Goal: Transaction & Acquisition: Purchase product/service

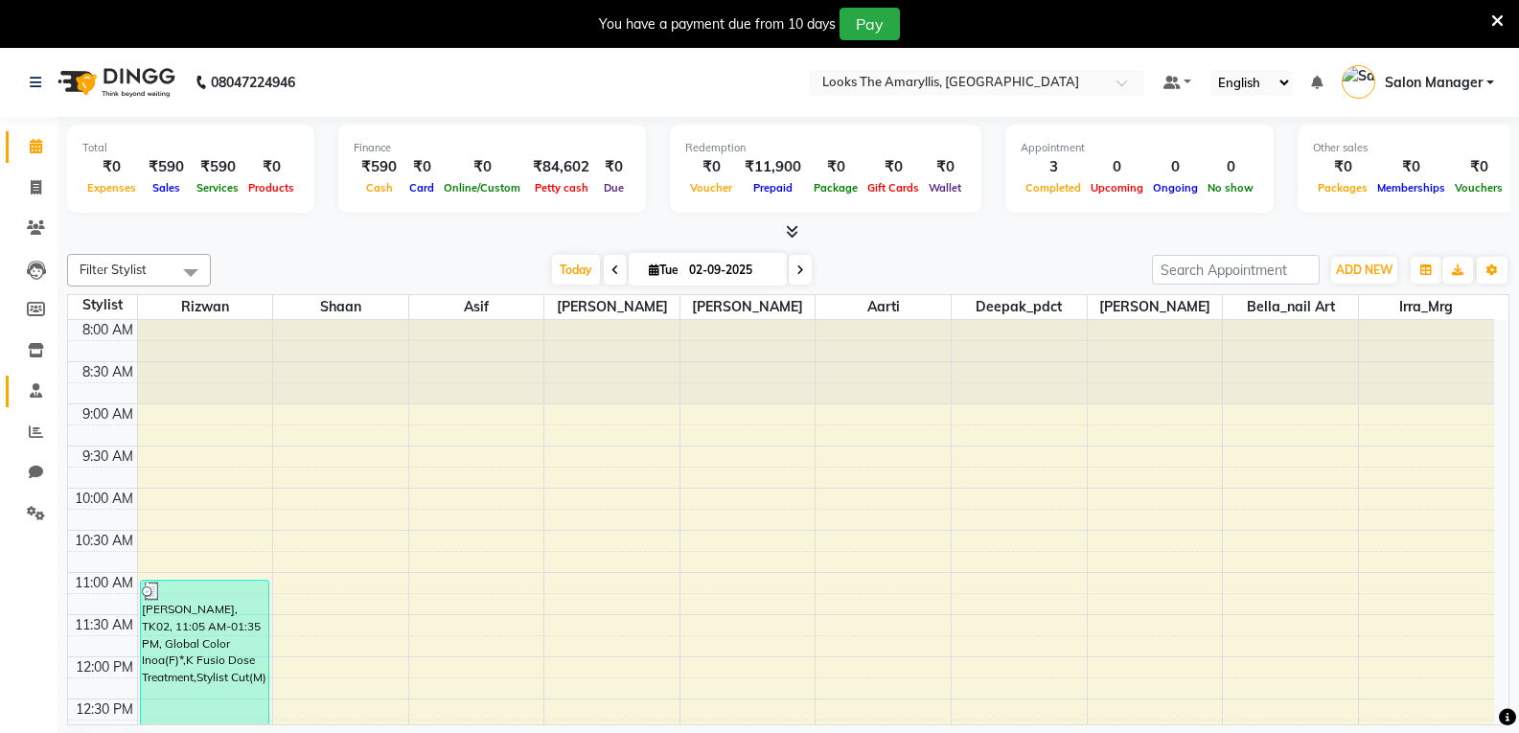
click at [34, 390] on icon at bounding box center [36, 390] width 12 height 14
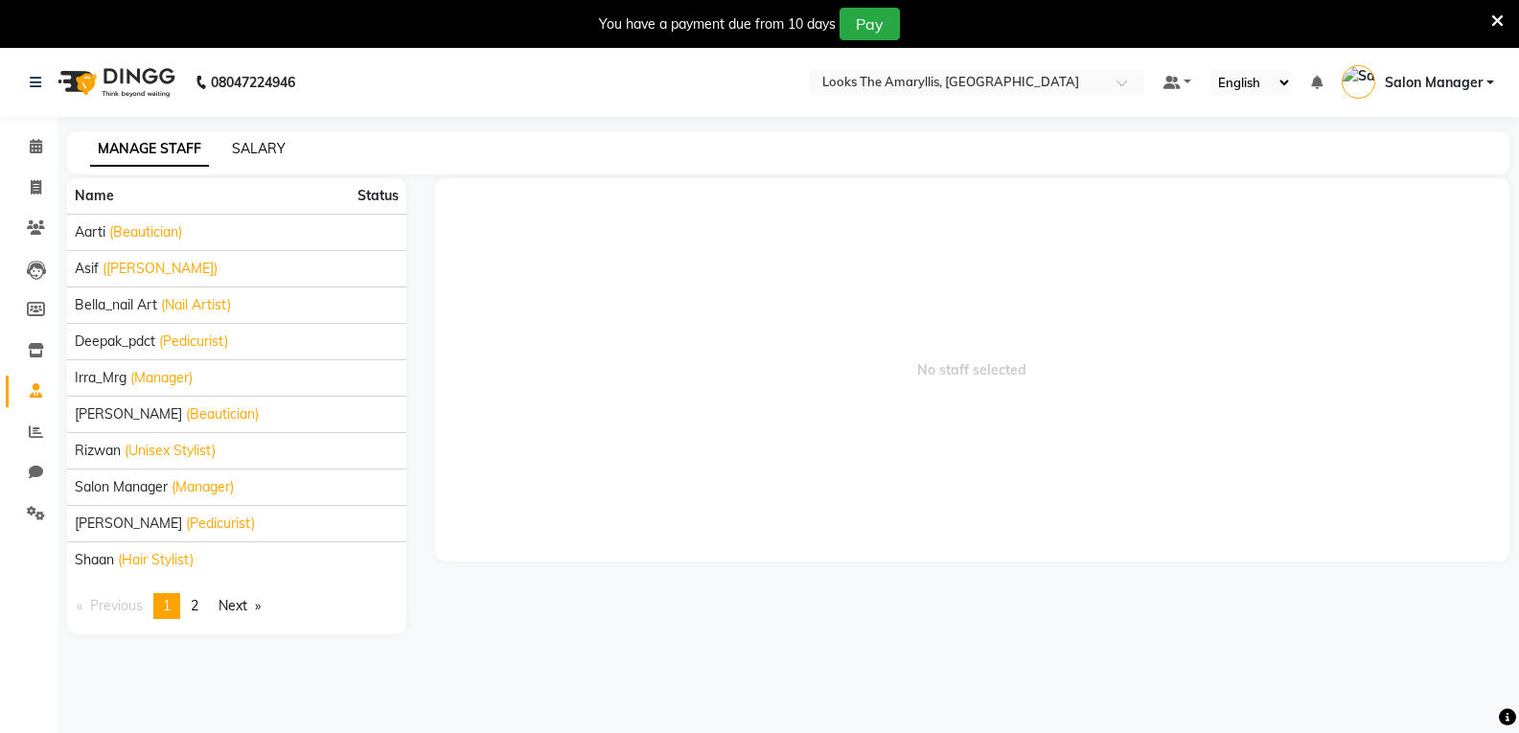
click at [263, 150] on link "SALARY" at bounding box center [259, 148] width 54 height 17
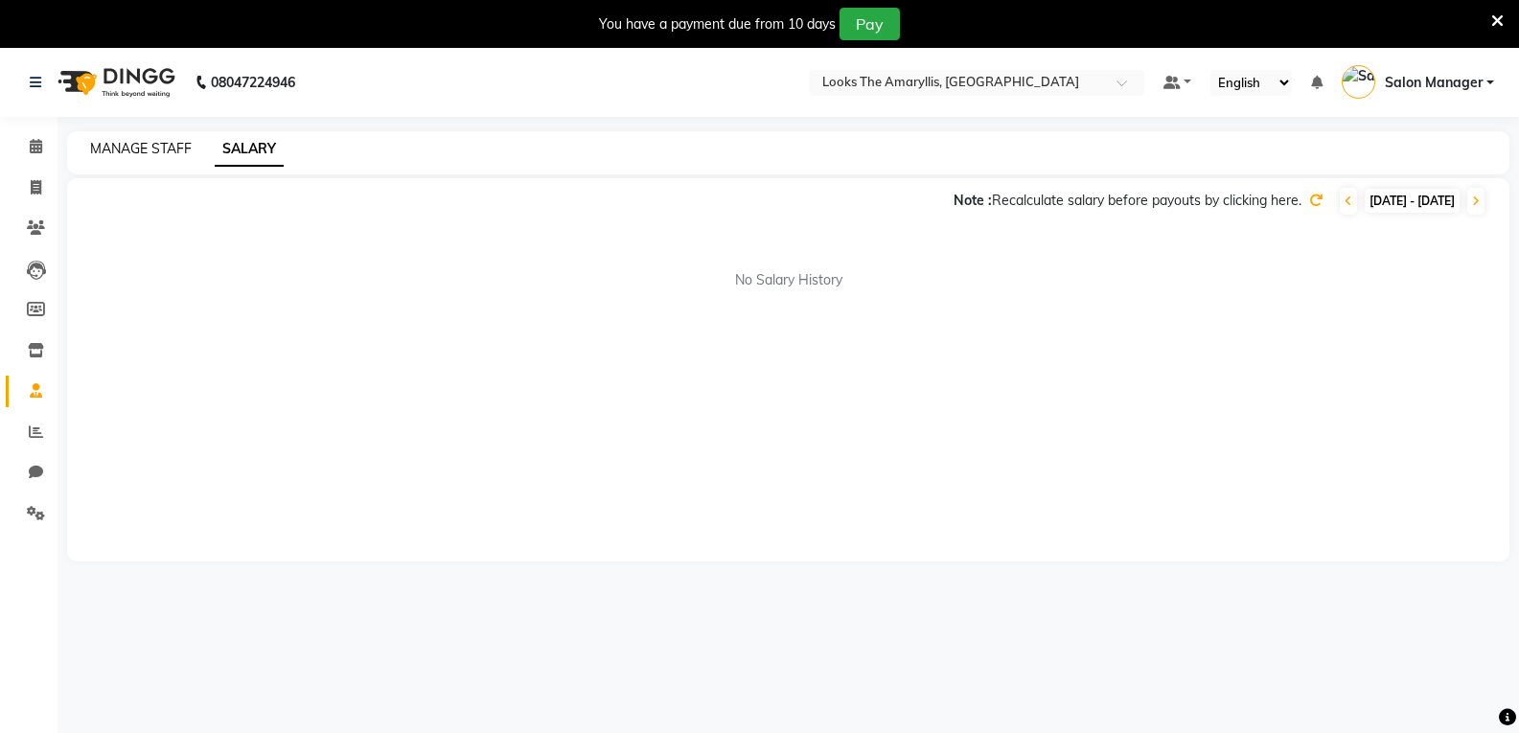
click at [143, 150] on link "MANAGE STAFF" at bounding box center [141, 148] width 102 height 17
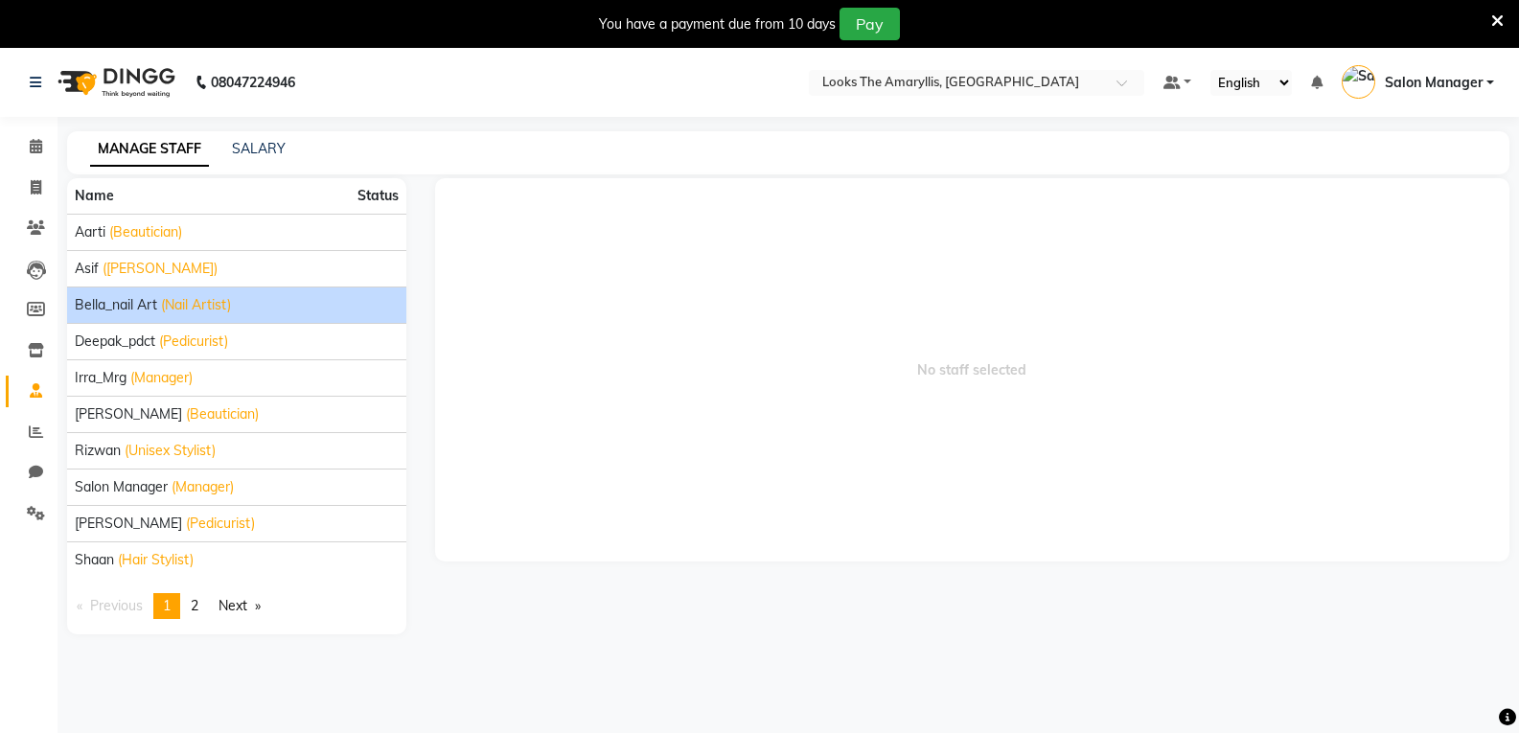
scroll to position [48, 0]
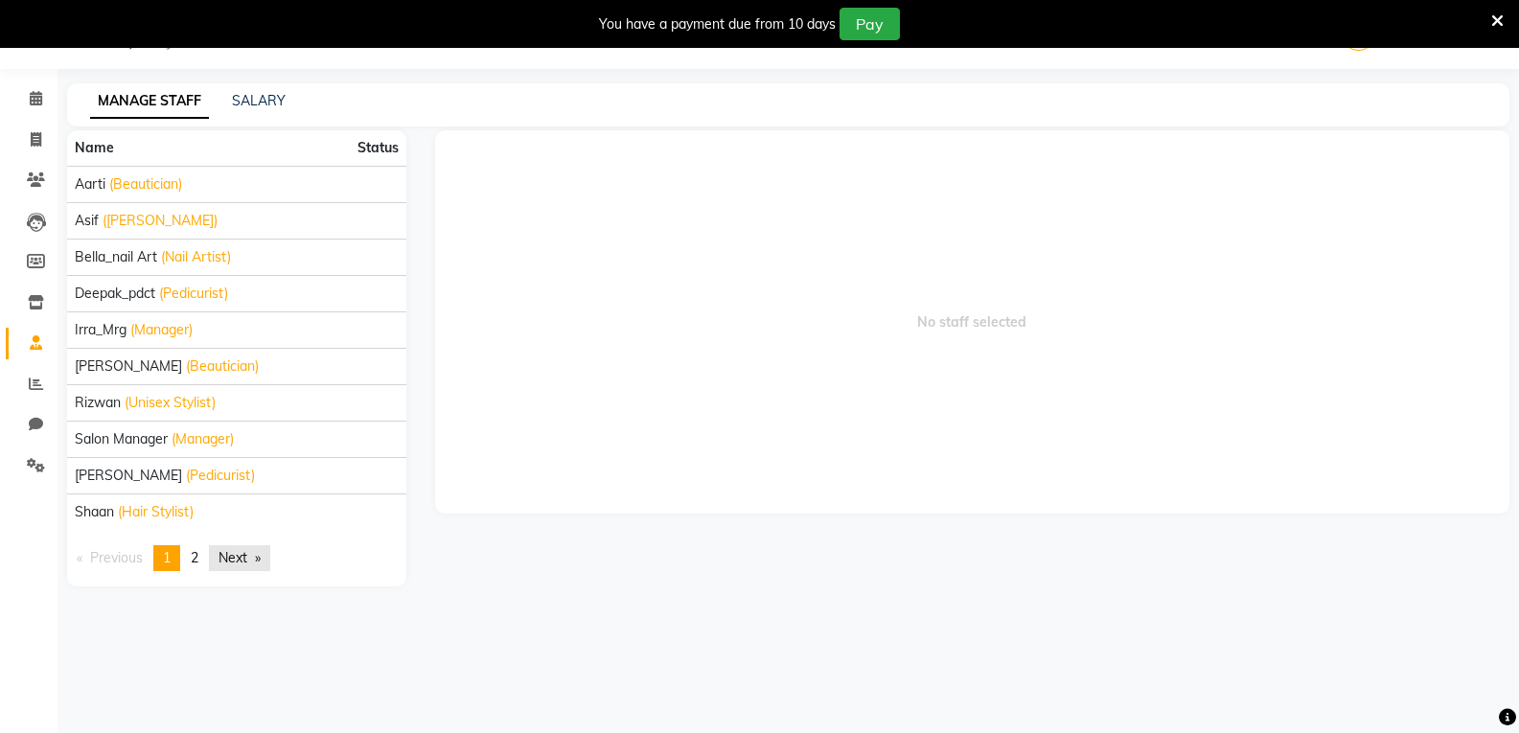
click at [262, 561] on link "Next page" at bounding box center [239, 558] width 61 height 26
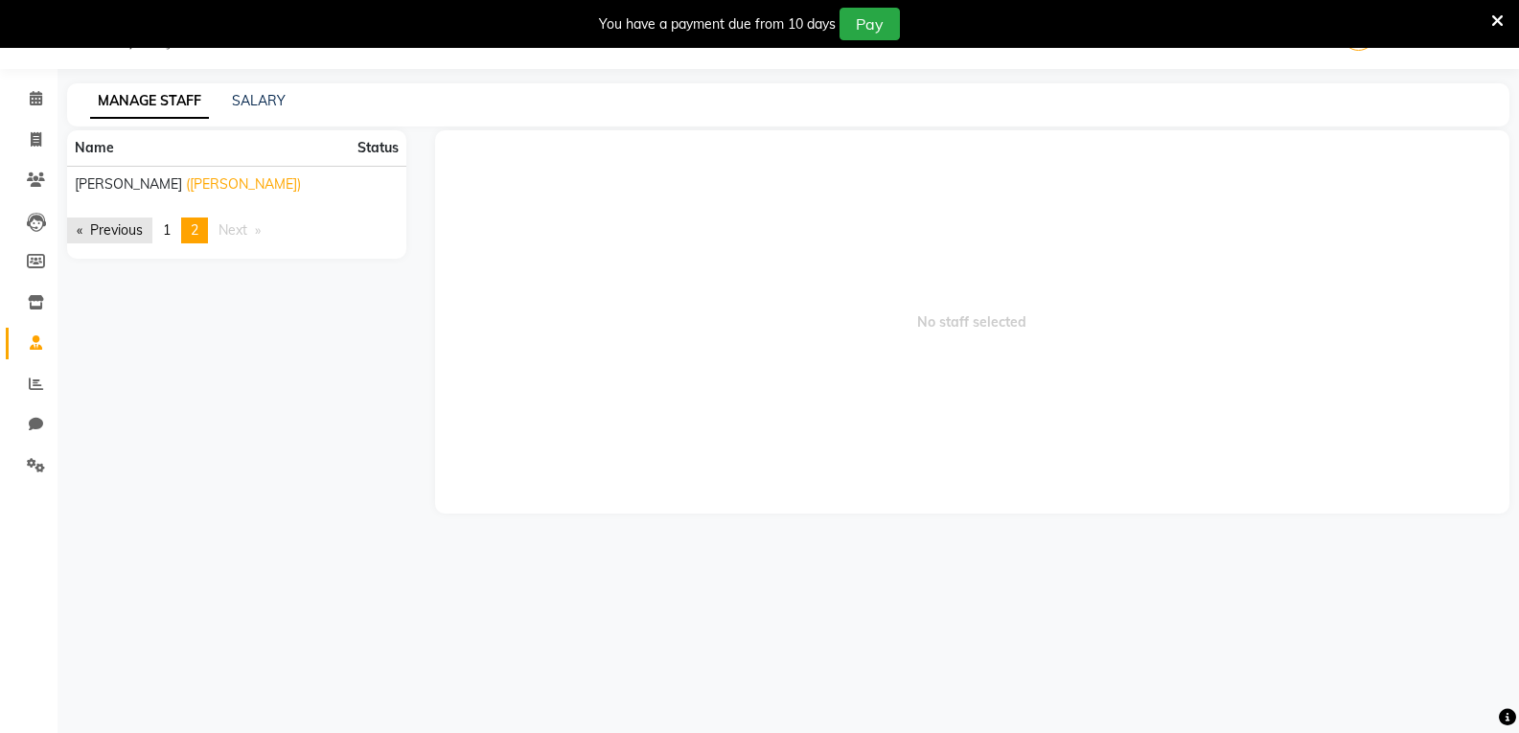
click at [81, 235] on link "Previous page" at bounding box center [109, 231] width 85 height 26
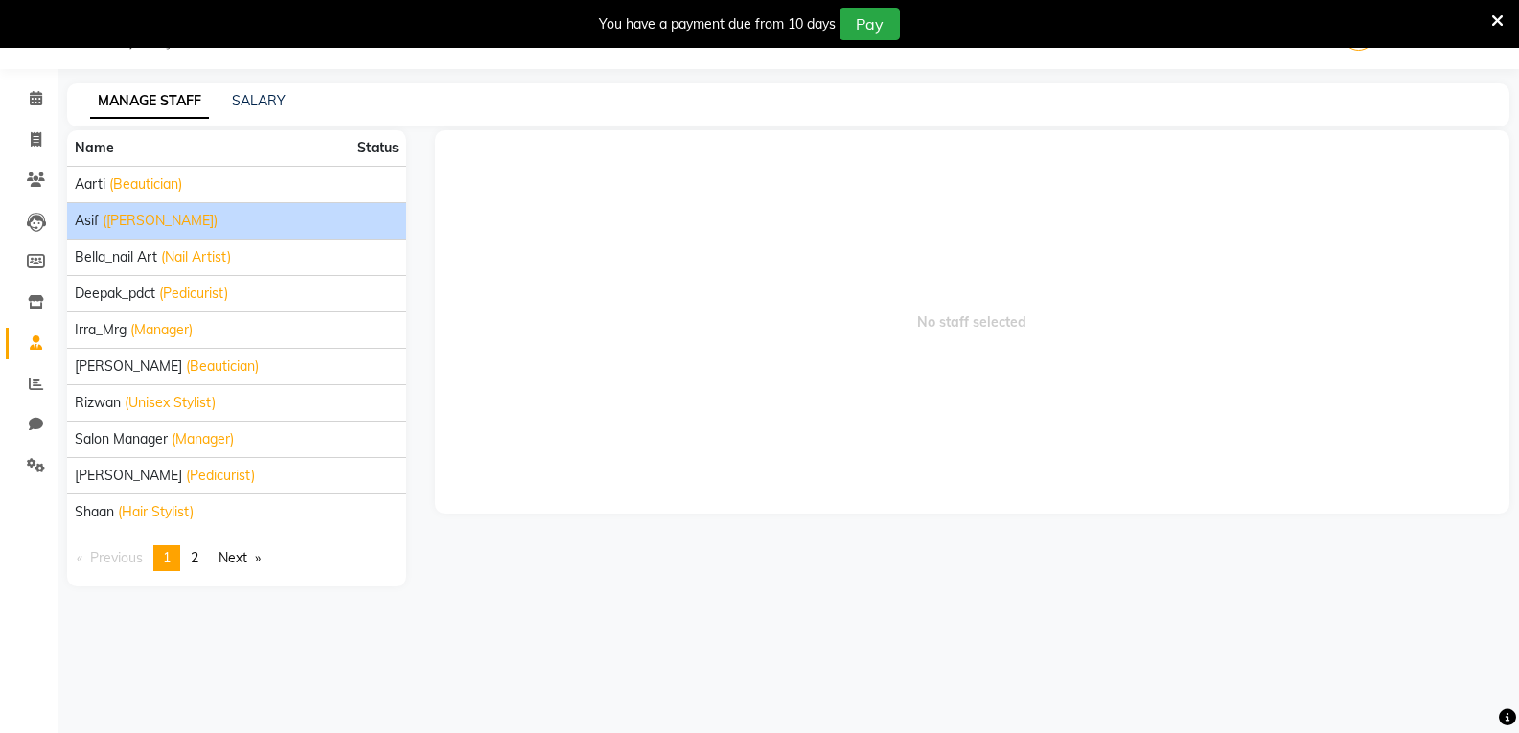
click at [303, 229] on div "Asif ([PERSON_NAME])" at bounding box center [237, 221] width 324 height 20
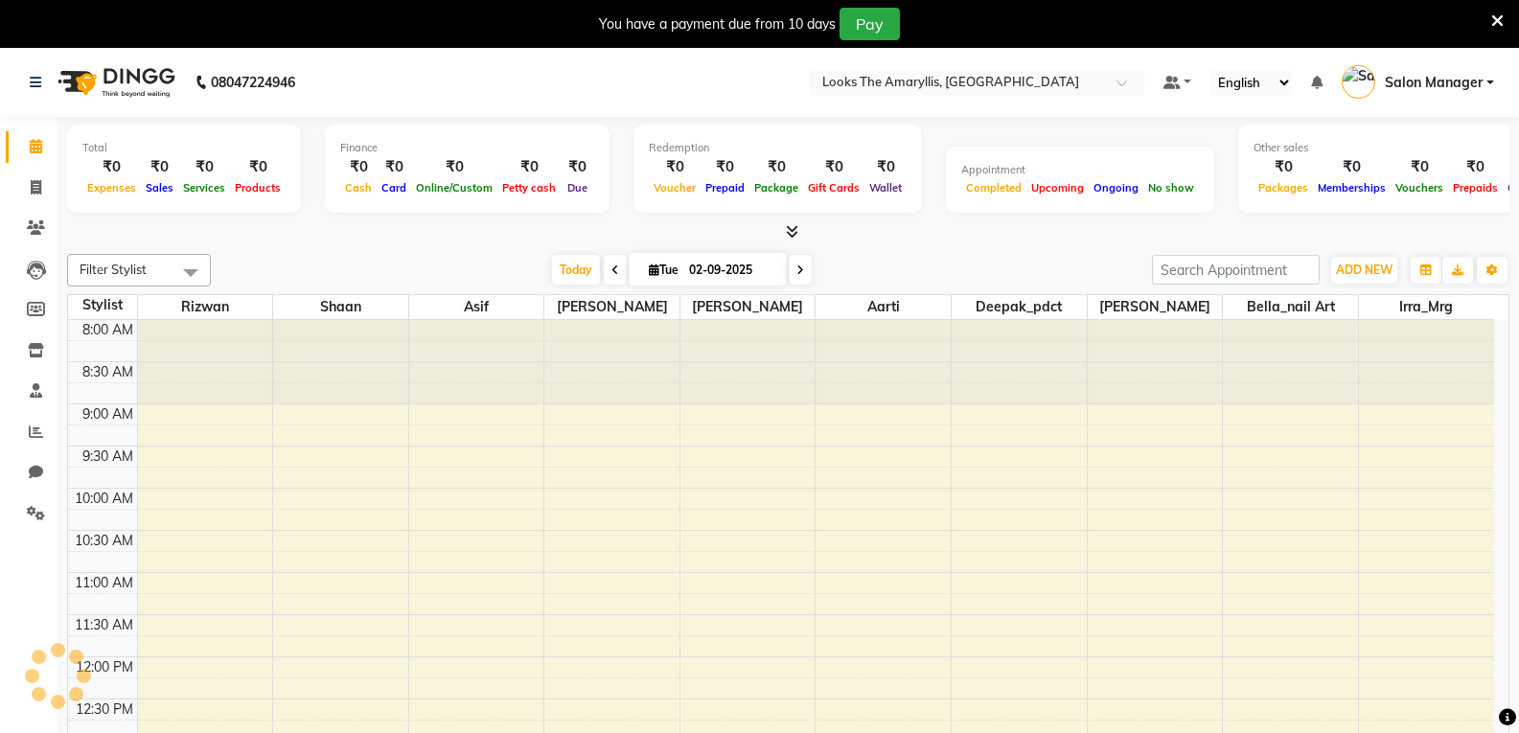
scroll to position [654, 0]
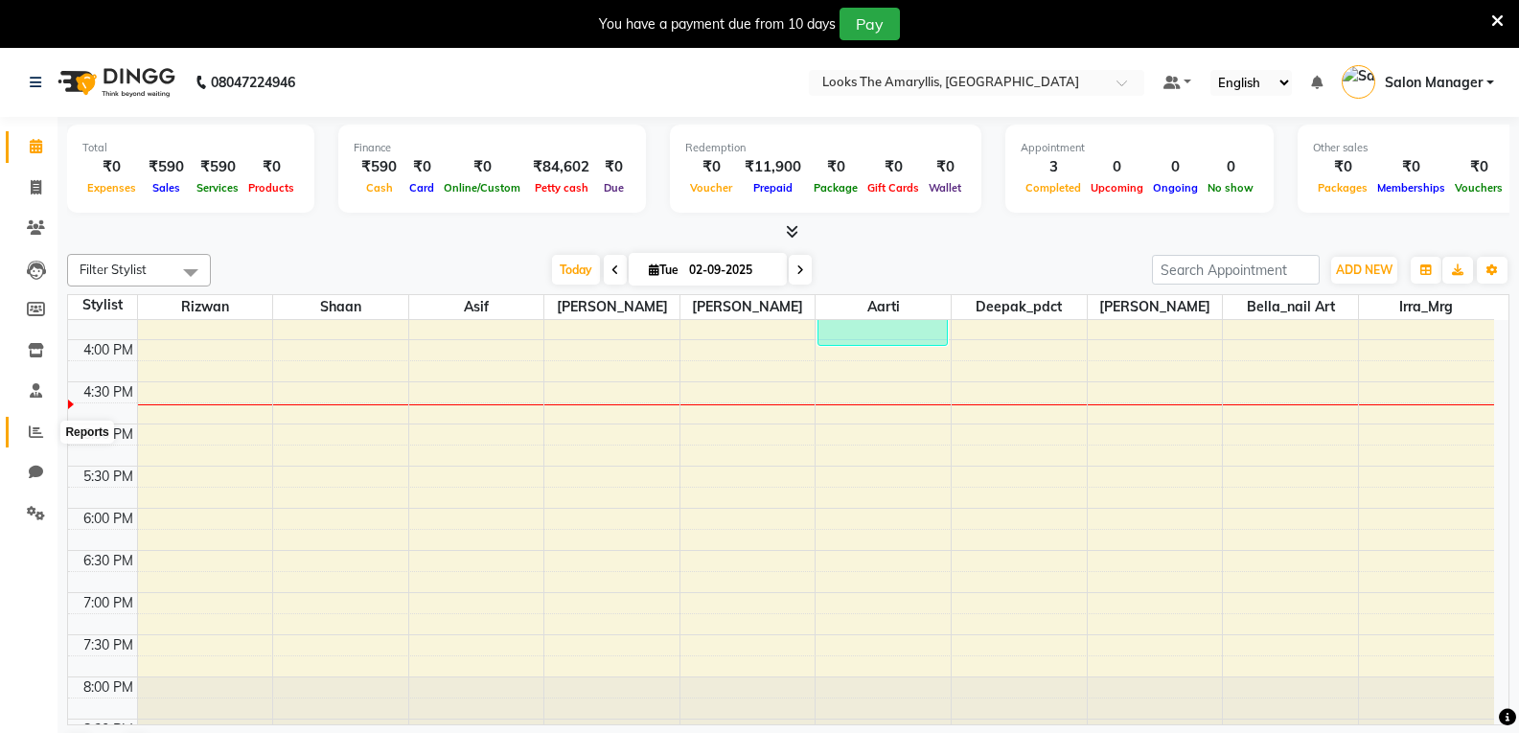
click at [30, 424] on icon at bounding box center [36, 431] width 14 height 14
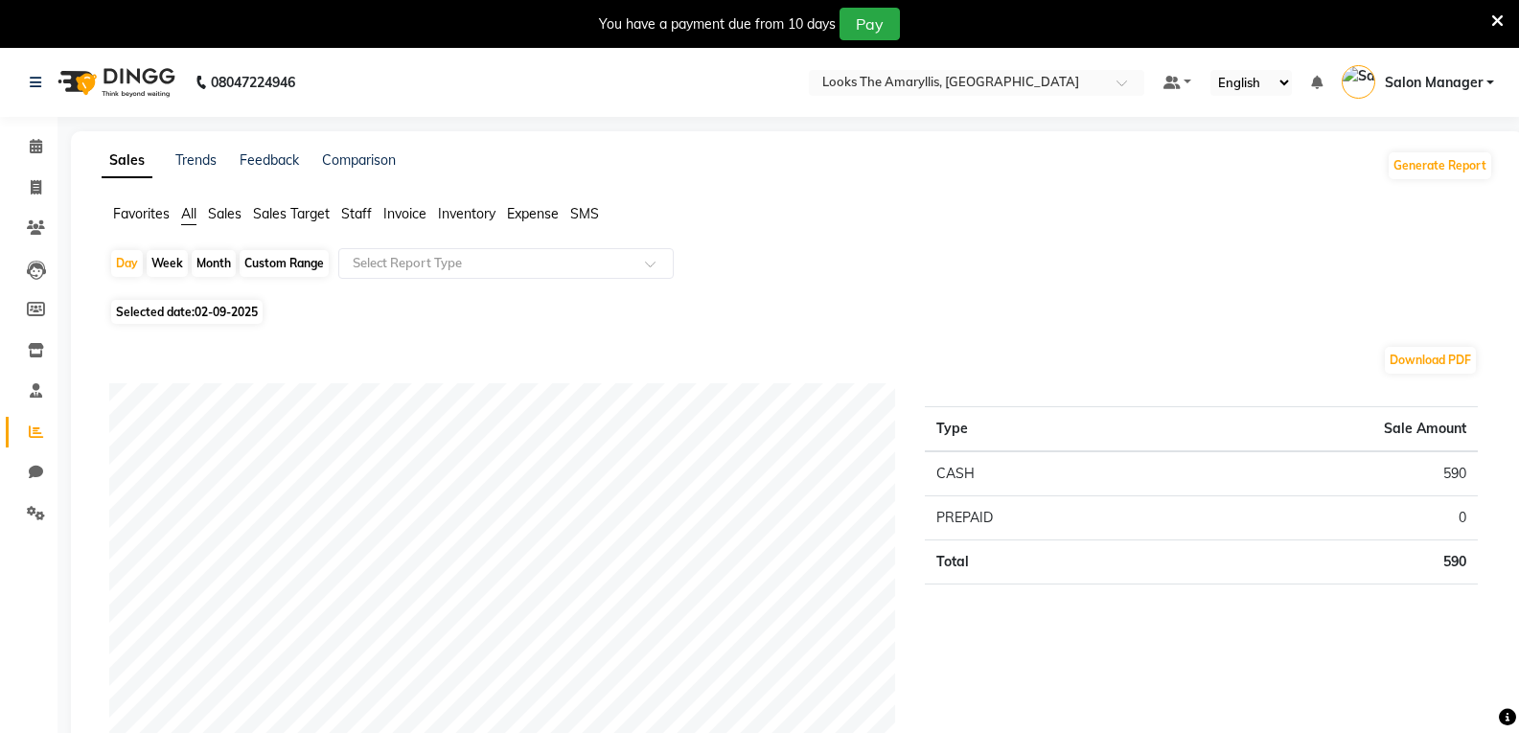
click at [358, 209] on span "Staff" at bounding box center [356, 213] width 31 height 17
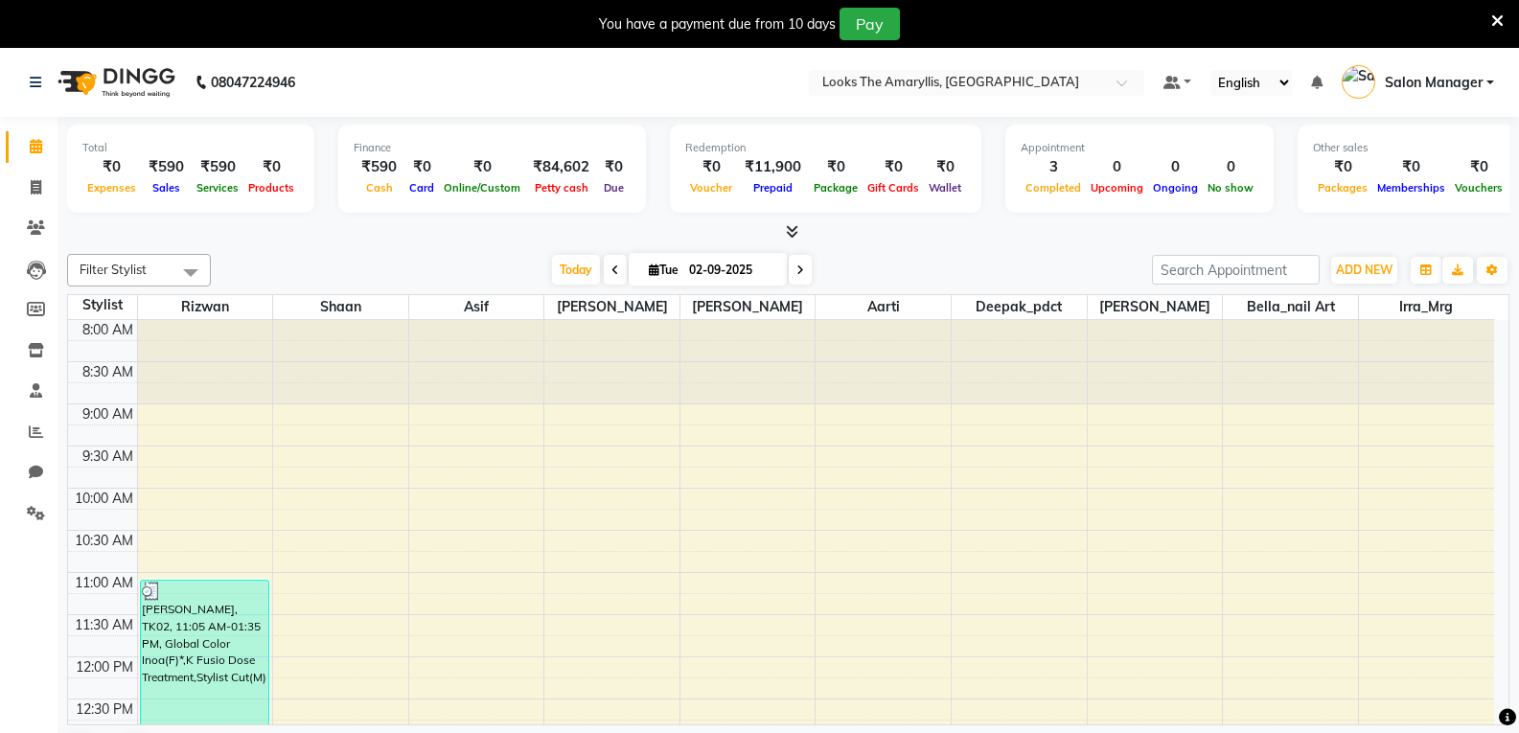
click at [789, 235] on icon at bounding box center [792, 231] width 12 height 14
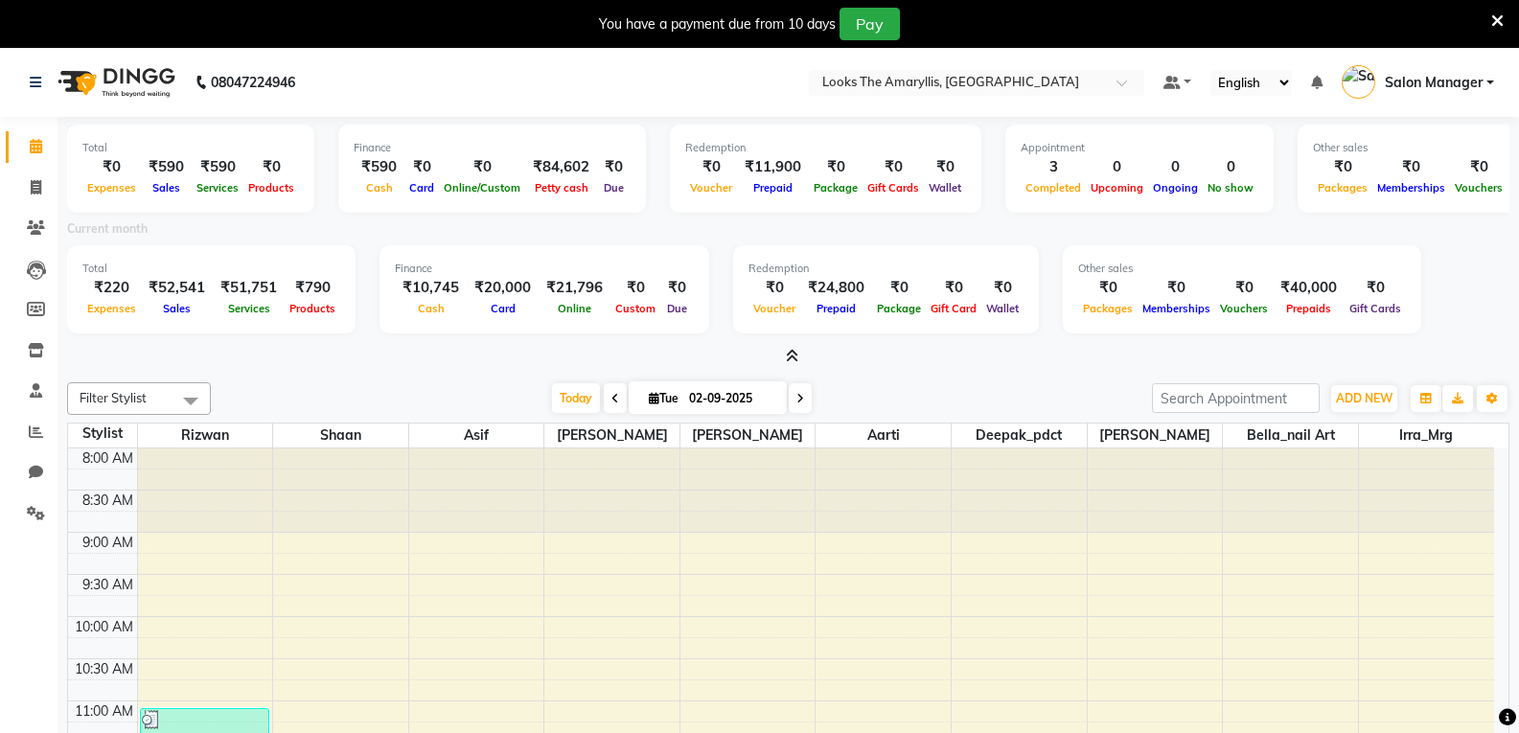
click at [790, 359] on icon at bounding box center [792, 356] width 12 height 14
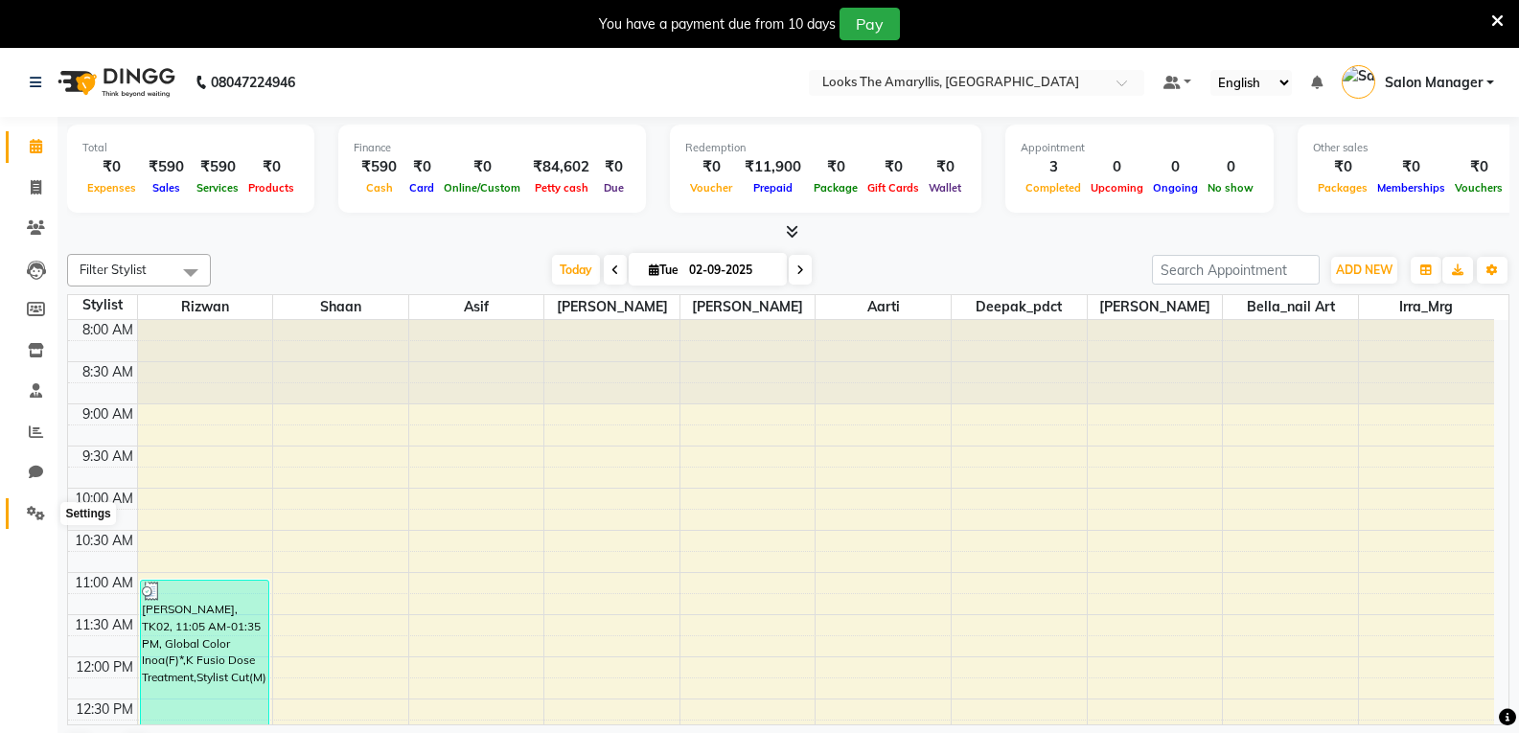
click at [33, 517] on icon at bounding box center [36, 513] width 18 height 14
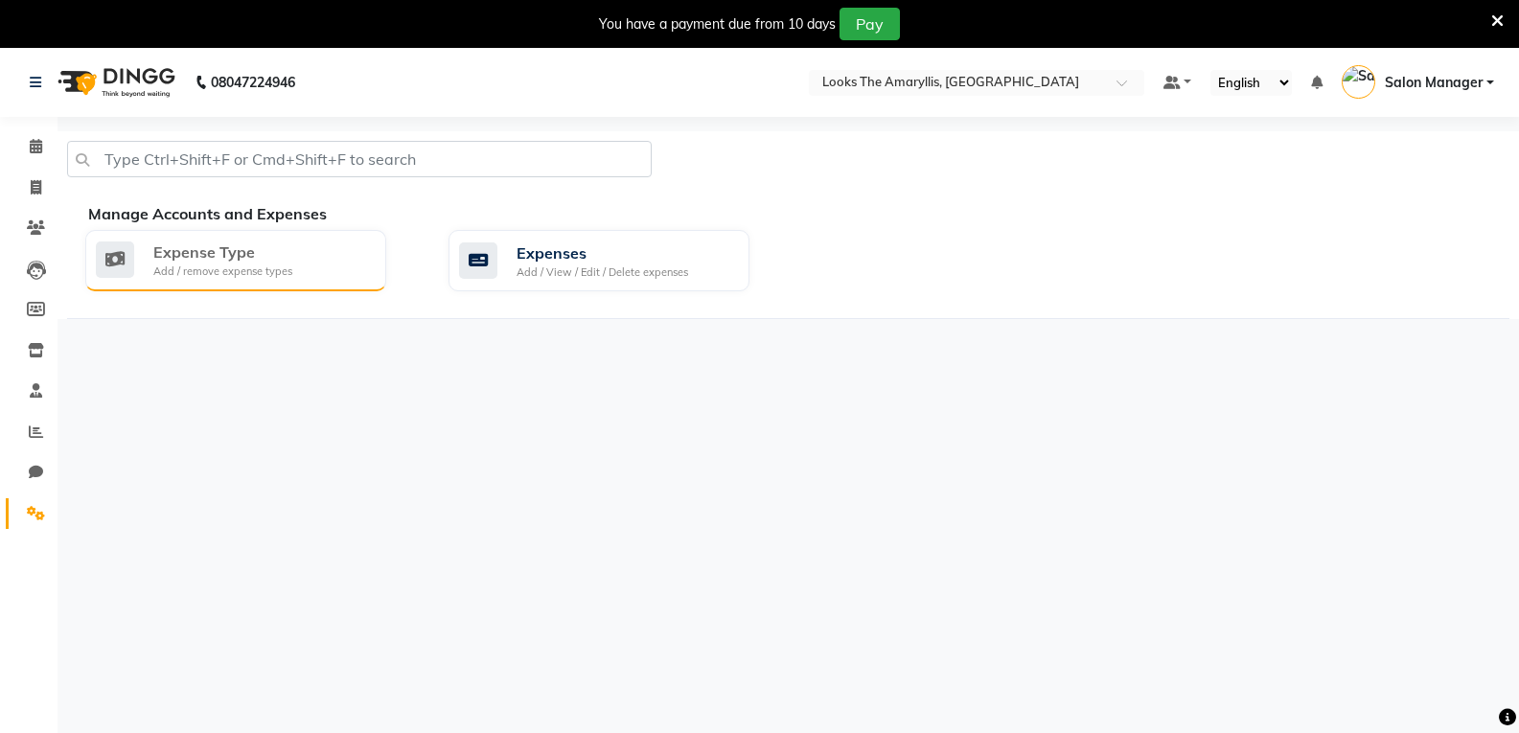
click at [330, 274] on div "Expense Type Add / remove expense types" at bounding box center [233, 260] width 275 height 39
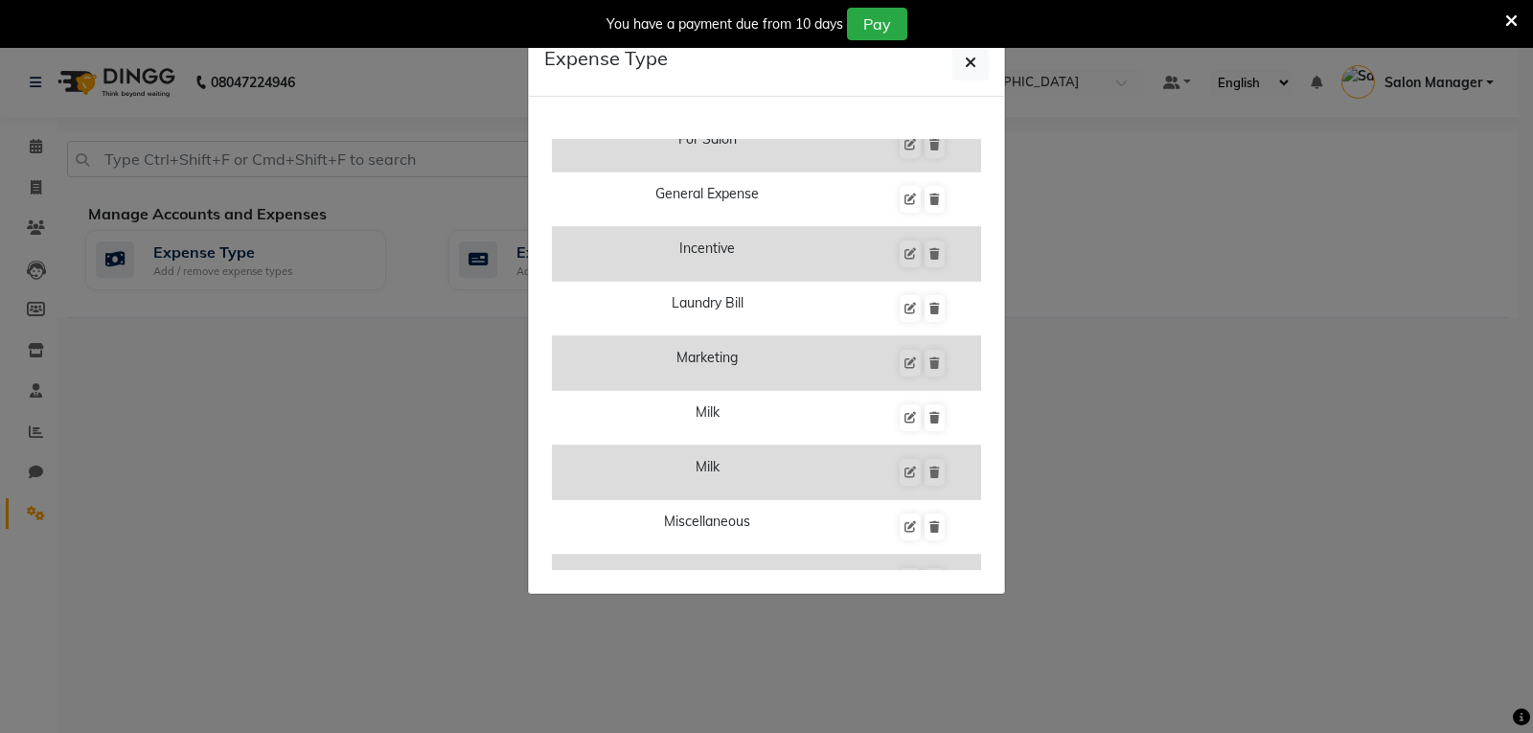
scroll to position [671, 0]
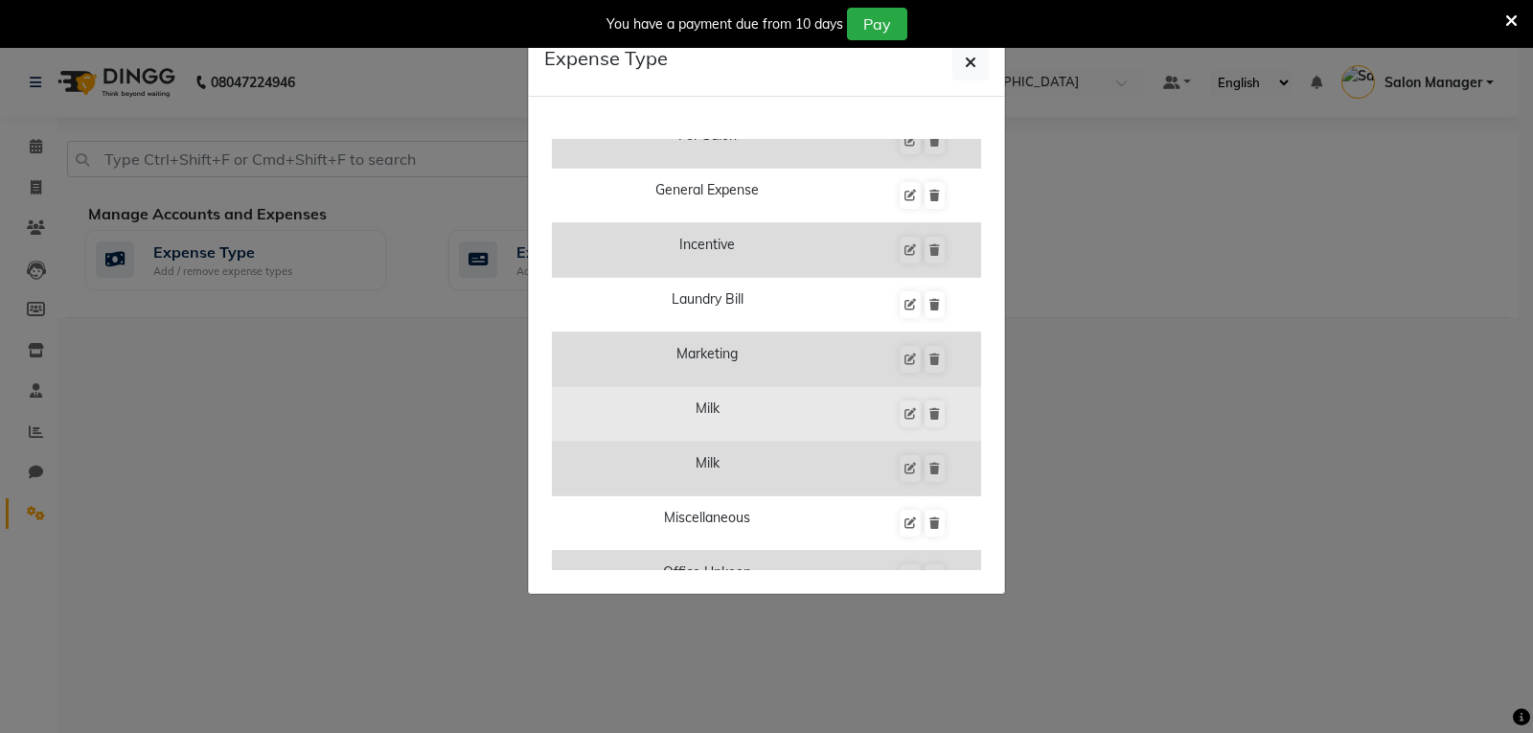
click at [826, 418] on td "Milk" at bounding box center [707, 414] width 310 height 55
click at [905, 411] on icon at bounding box center [910, 413] width 11 height 11
type input "milk"
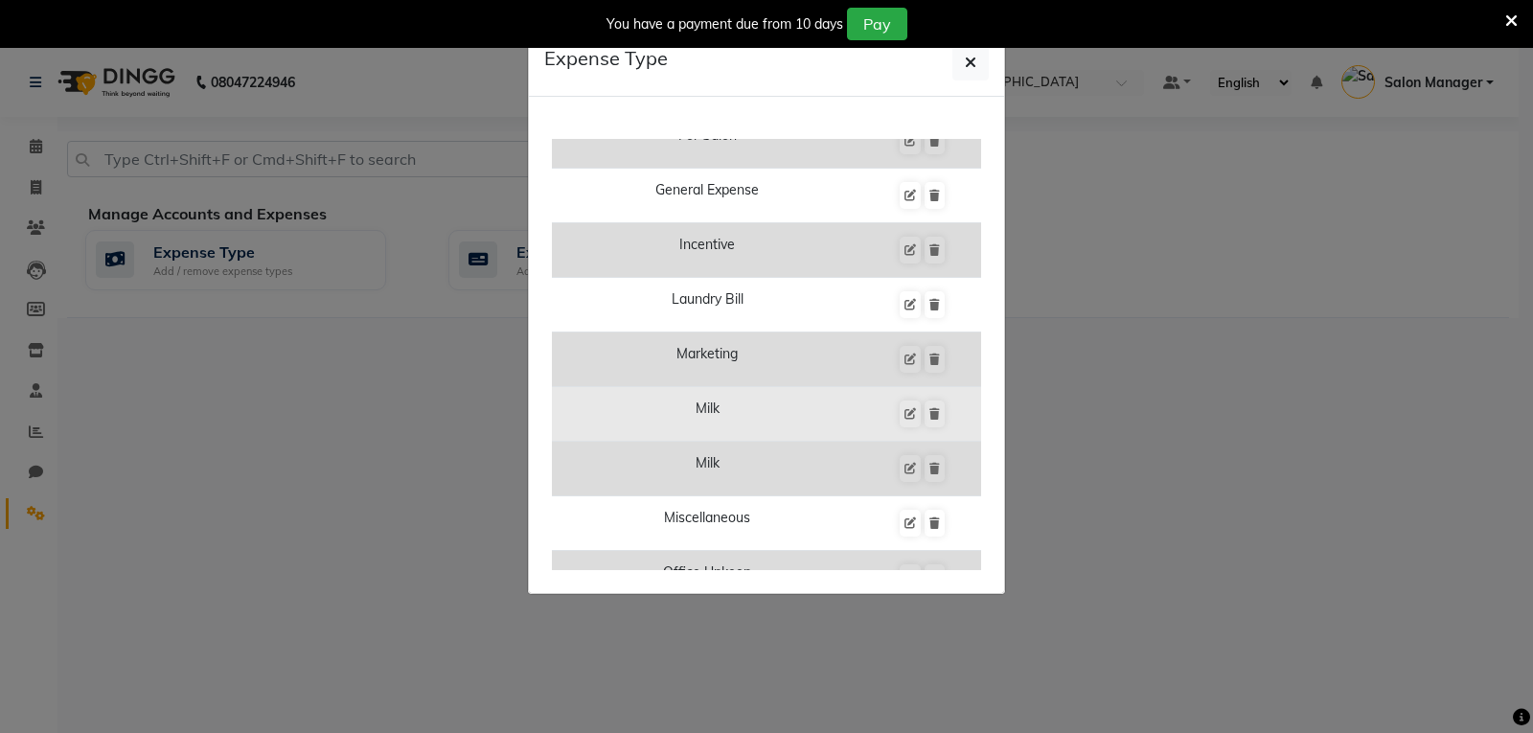
click at [817, 413] on td "Milk" at bounding box center [707, 414] width 310 height 55
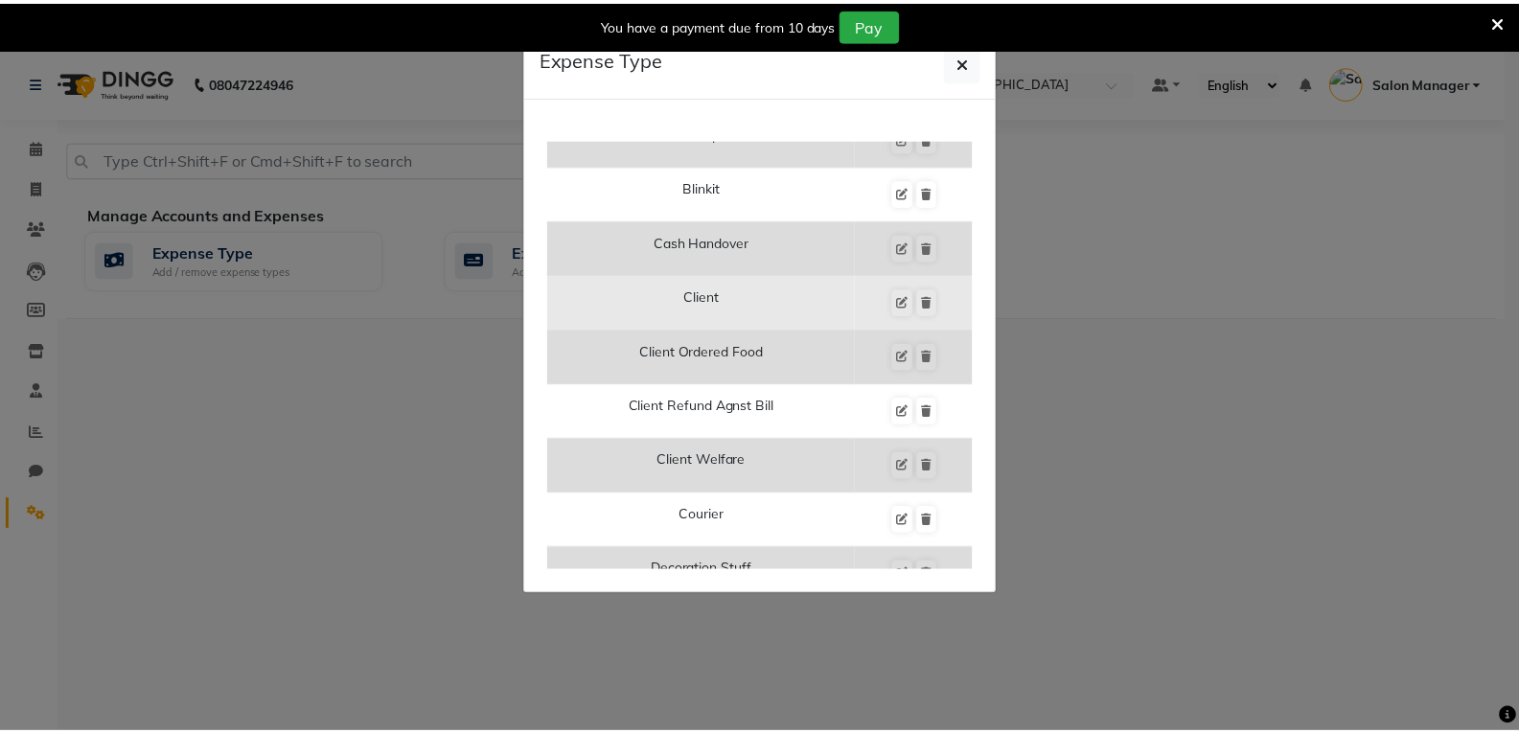
scroll to position [0, 0]
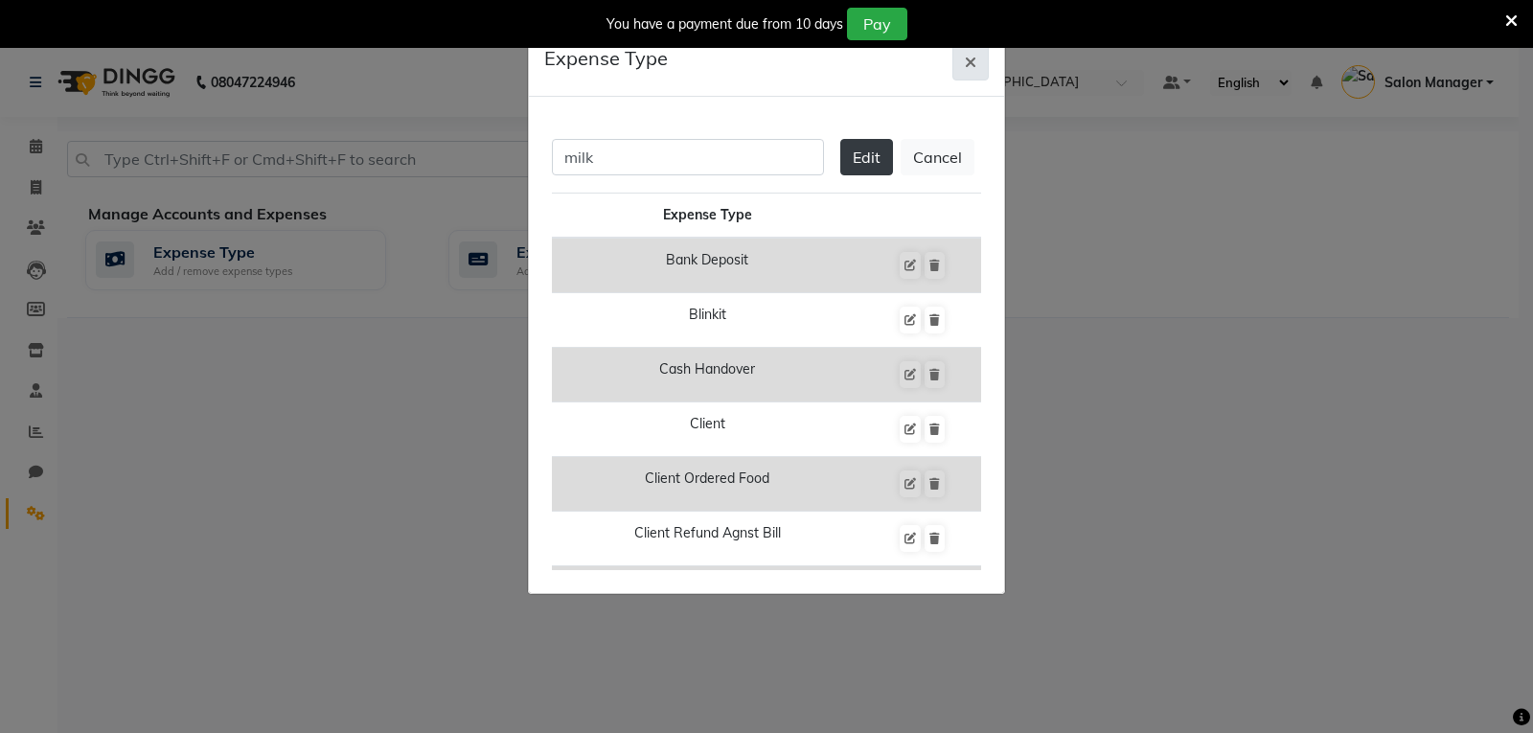
click at [969, 69] on icon "button" at bounding box center [970, 62] width 11 height 15
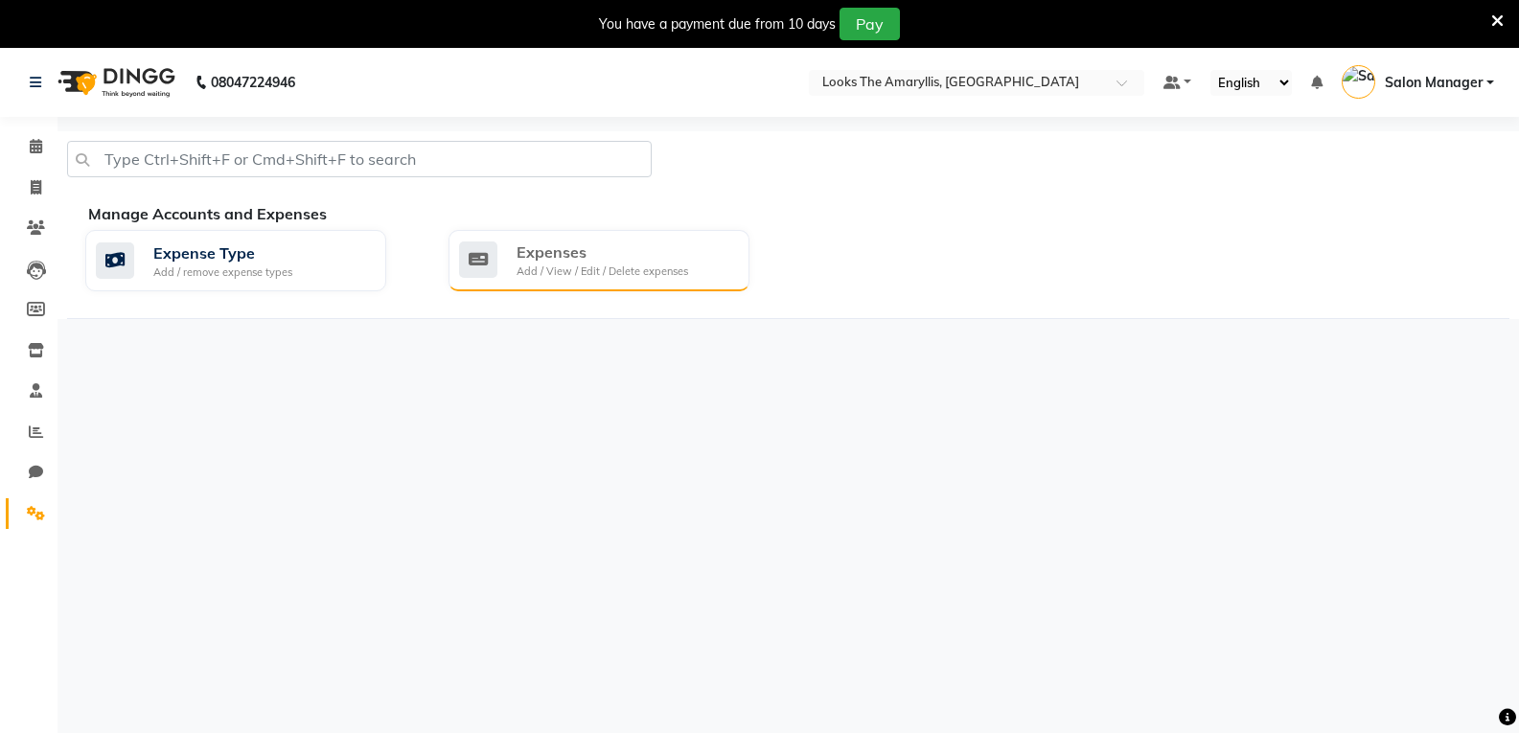
click at [646, 272] on div "Add / View / Edit / Delete expenses" at bounding box center [602, 271] width 172 height 16
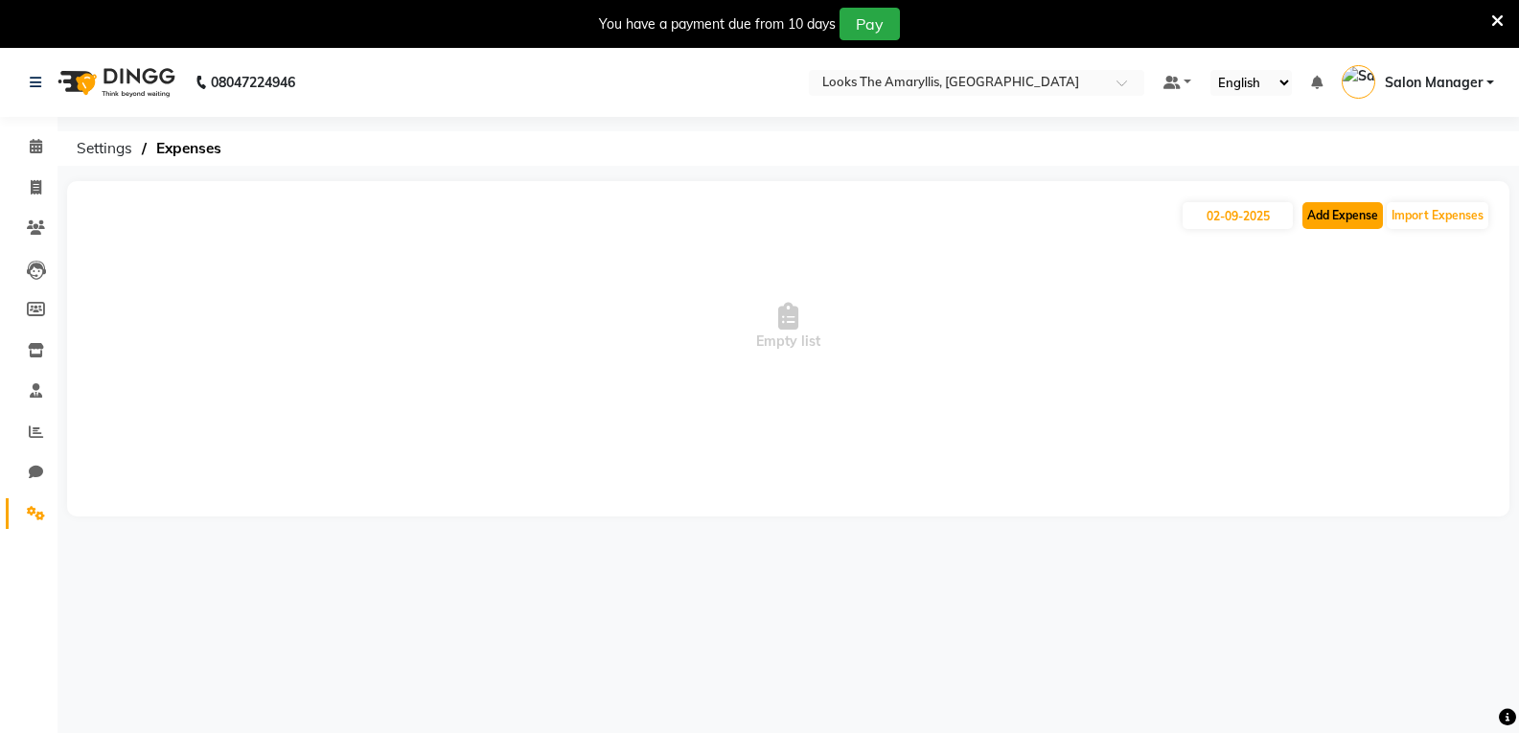
click at [1333, 226] on button "Add Expense" at bounding box center [1342, 215] width 80 height 27
select select "1"
select select "8117"
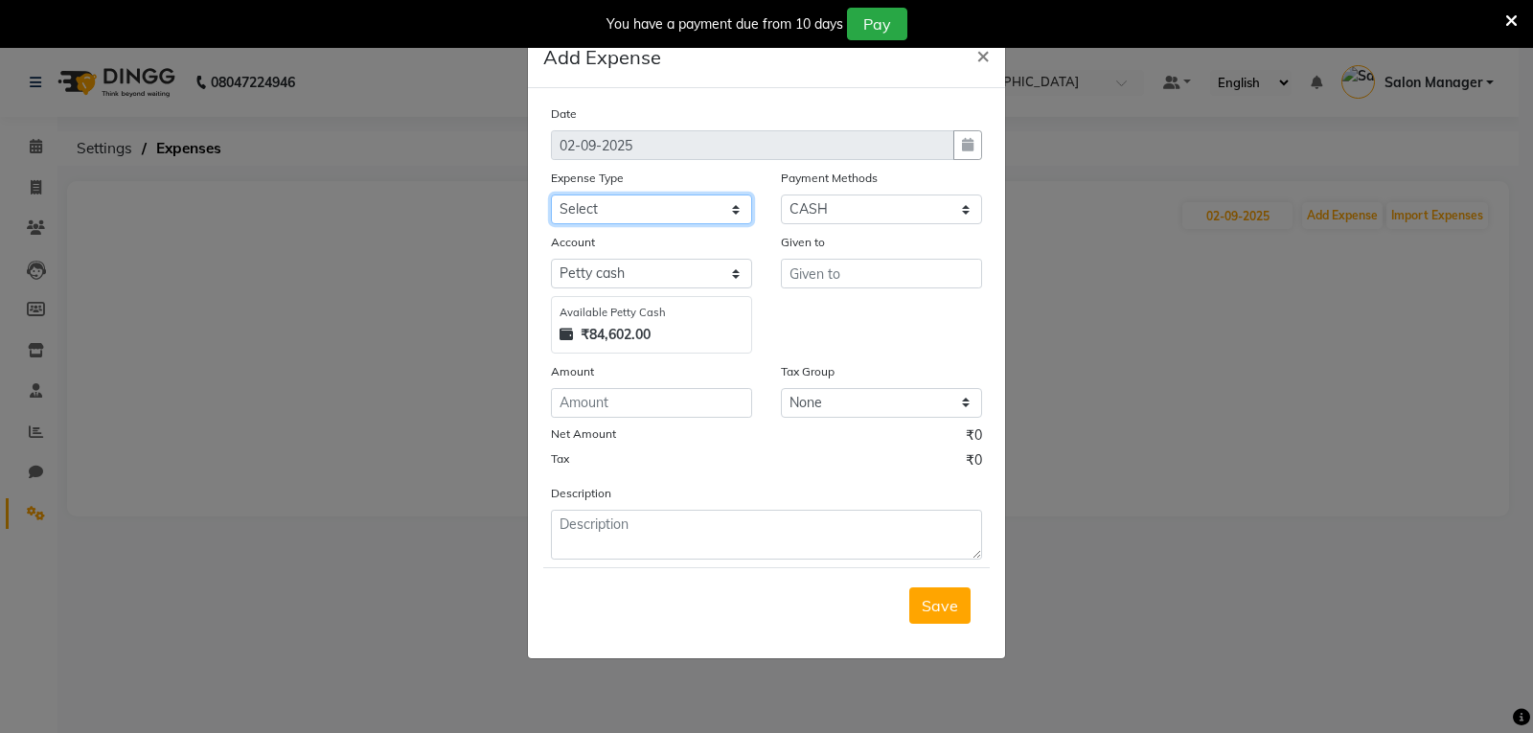
click at [735, 212] on select "Select Bank Deposit Blinkit Cash Handover CLIENT Client ordered food Client Ref…" at bounding box center [651, 210] width 201 height 30
select select "24472"
click at [551, 195] on select "Select Bank Deposit Blinkit Cash Handover CLIENT Client ordered food Client Ref…" at bounding box center [651, 210] width 201 height 30
click at [965, 215] on select "Select Prepaid UPI Gift Card Voucher Points ONLINE CASH Wallet Package CARD" at bounding box center [881, 210] width 201 height 30
click at [962, 214] on select "Select Prepaid UPI Gift Card Voucher Points ONLINE CASH Wallet Package CARD" at bounding box center [881, 210] width 201 height 30
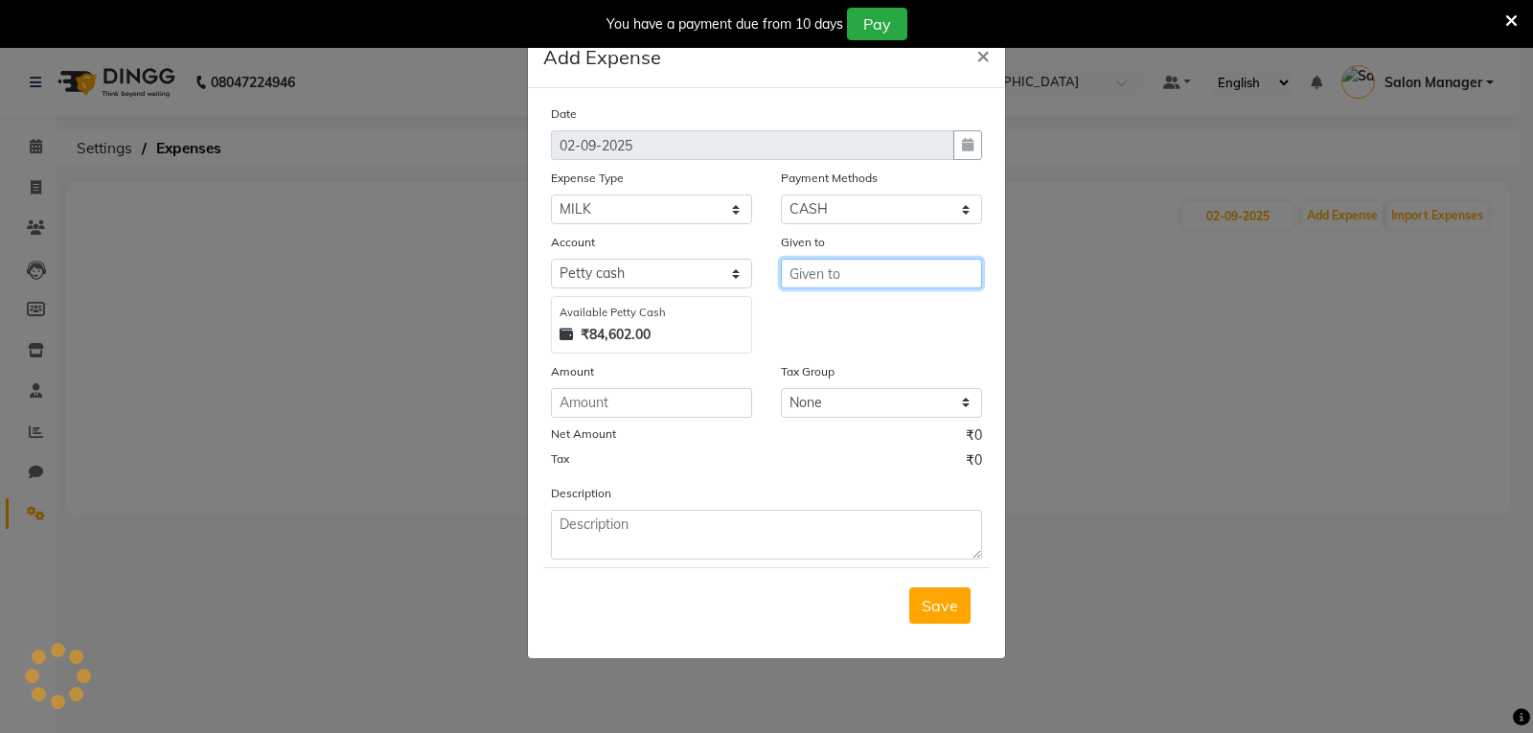
click at [826, 280] on input "text" at bounding box center [881, 274] width 201 height 30
type input "Hiusekeeping"
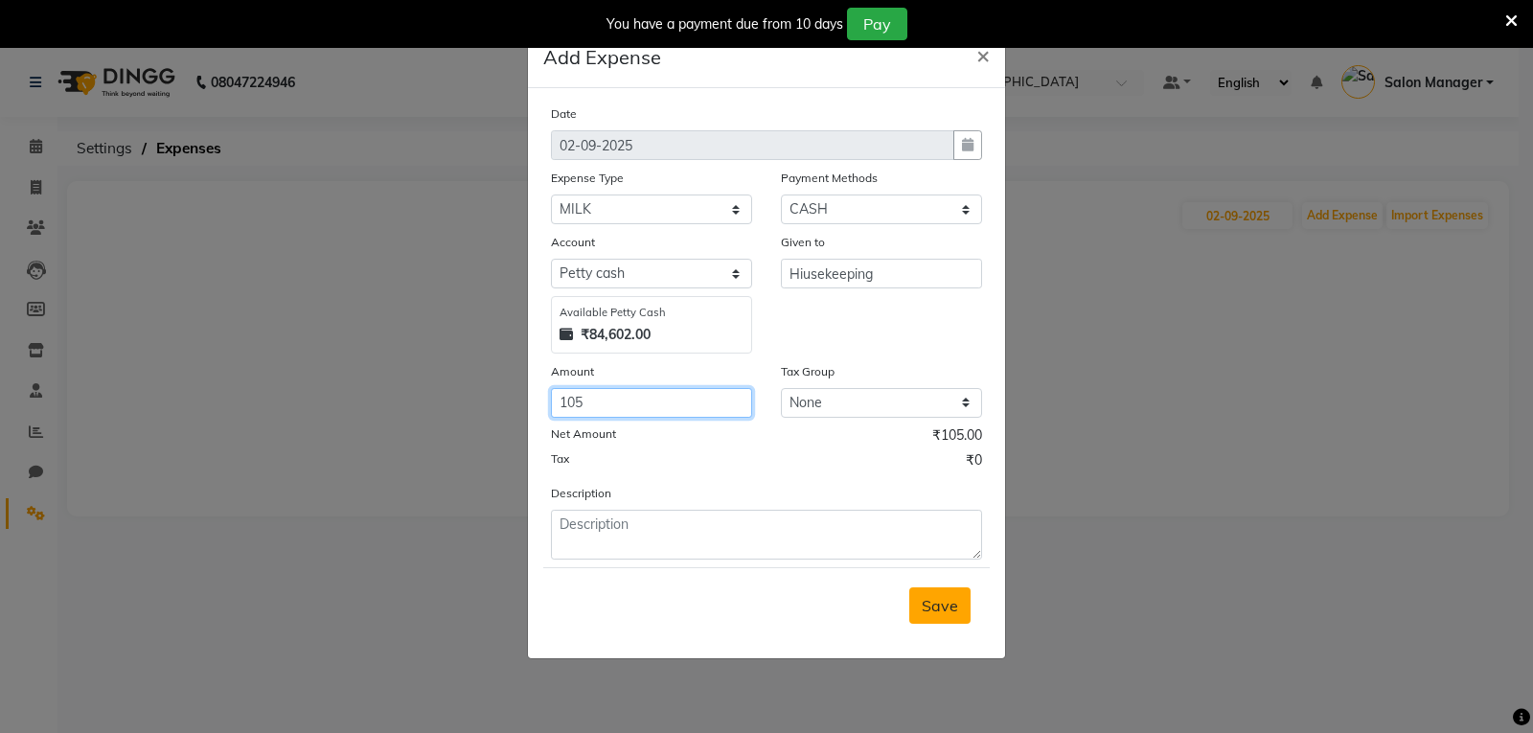
type input "105"
click at [932, 607] on span "Save" at bounding box center [940, 605] width 36 height 19
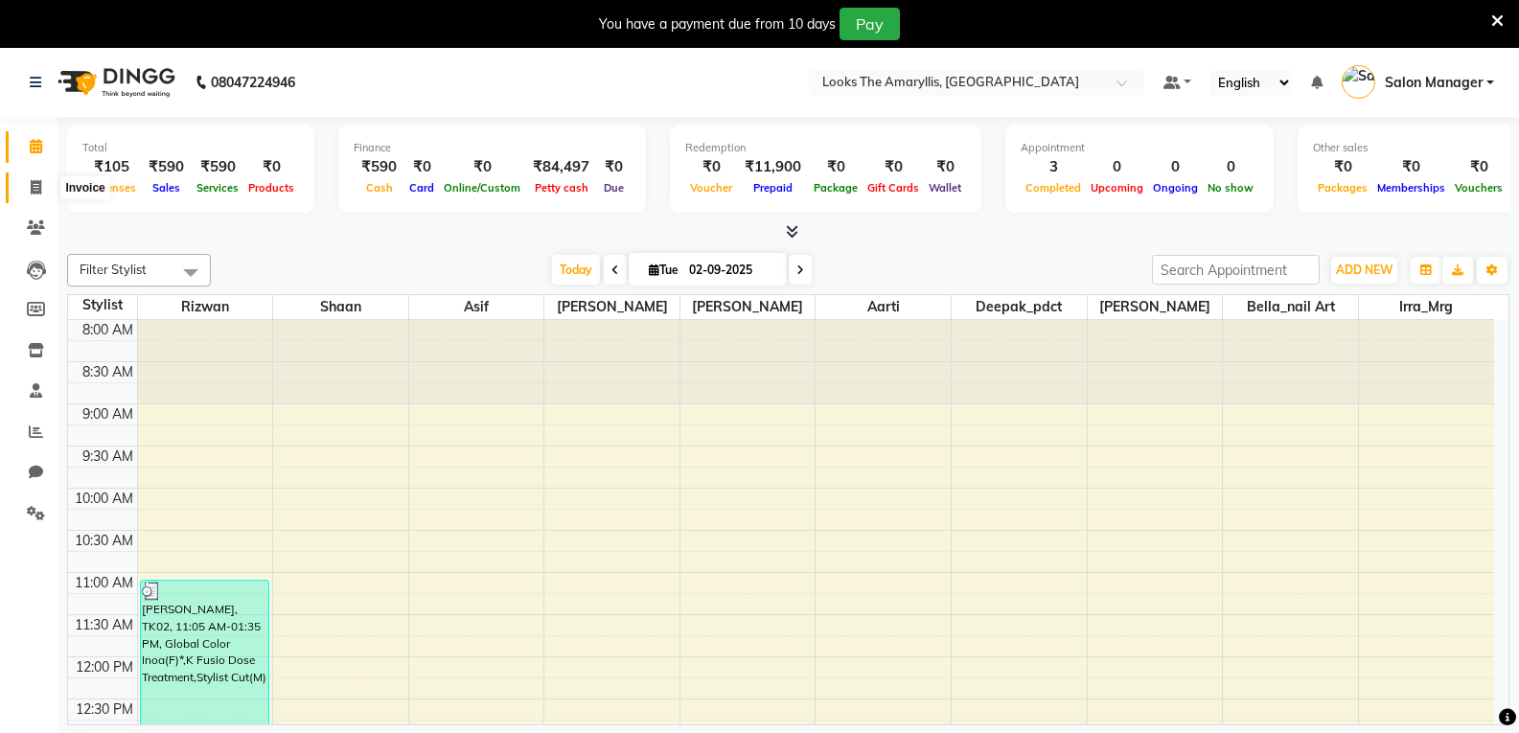
click at [38, 189] on icon at bounding box center [36, 187] width 11 height 14
select select "service"
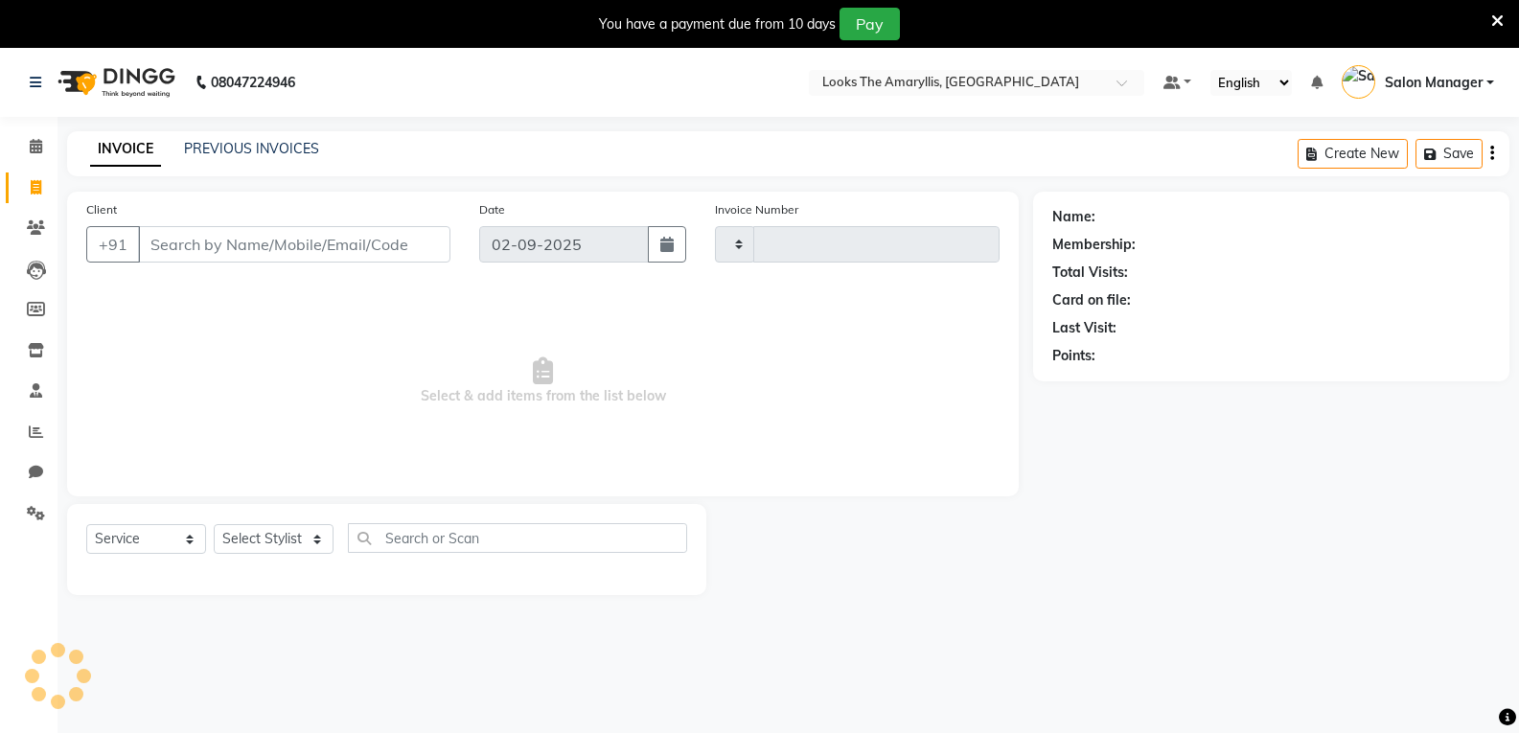
type input "3736"
select select "8939"
click at [189, 248] on input "Client" at bounding box center [294, 244] width 312 height 36
click at [190, 248] on input "Client" at bounding box center [294, 244] width 312 height 36
click at [195, 246] on input "Client" at bounding box center [294, 244] width 312 height 36
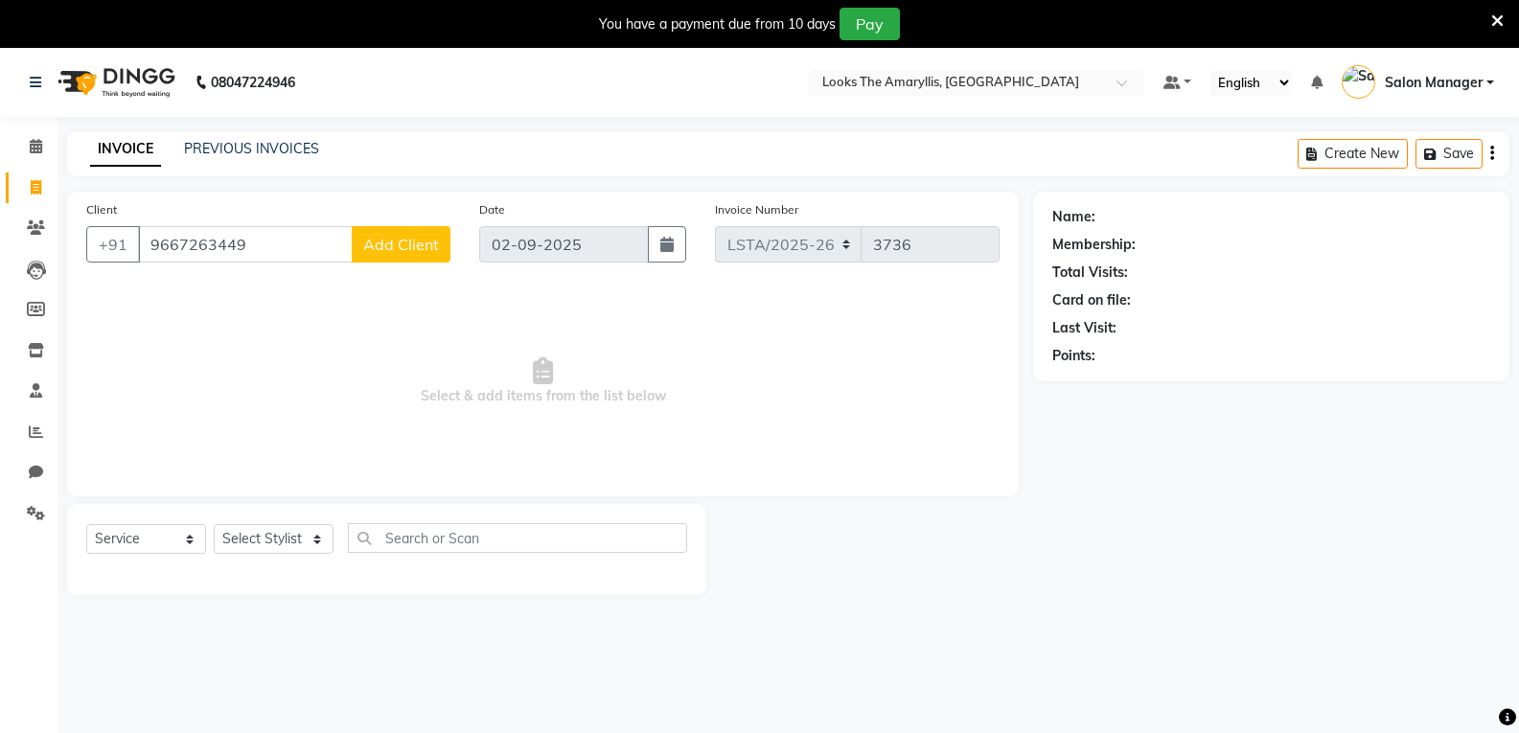
click at [258, 240] on input "9667263449" at bounding box center [245, 244] width 215 height 36
type input "9667263449"
drag, startPoint x: 38, startPoint y: 190, endPoint x: 838, endPoint y: 126, distance: 802.6
click at [38, 190] on icon at bounding box center [36, 187] width 11 height 14
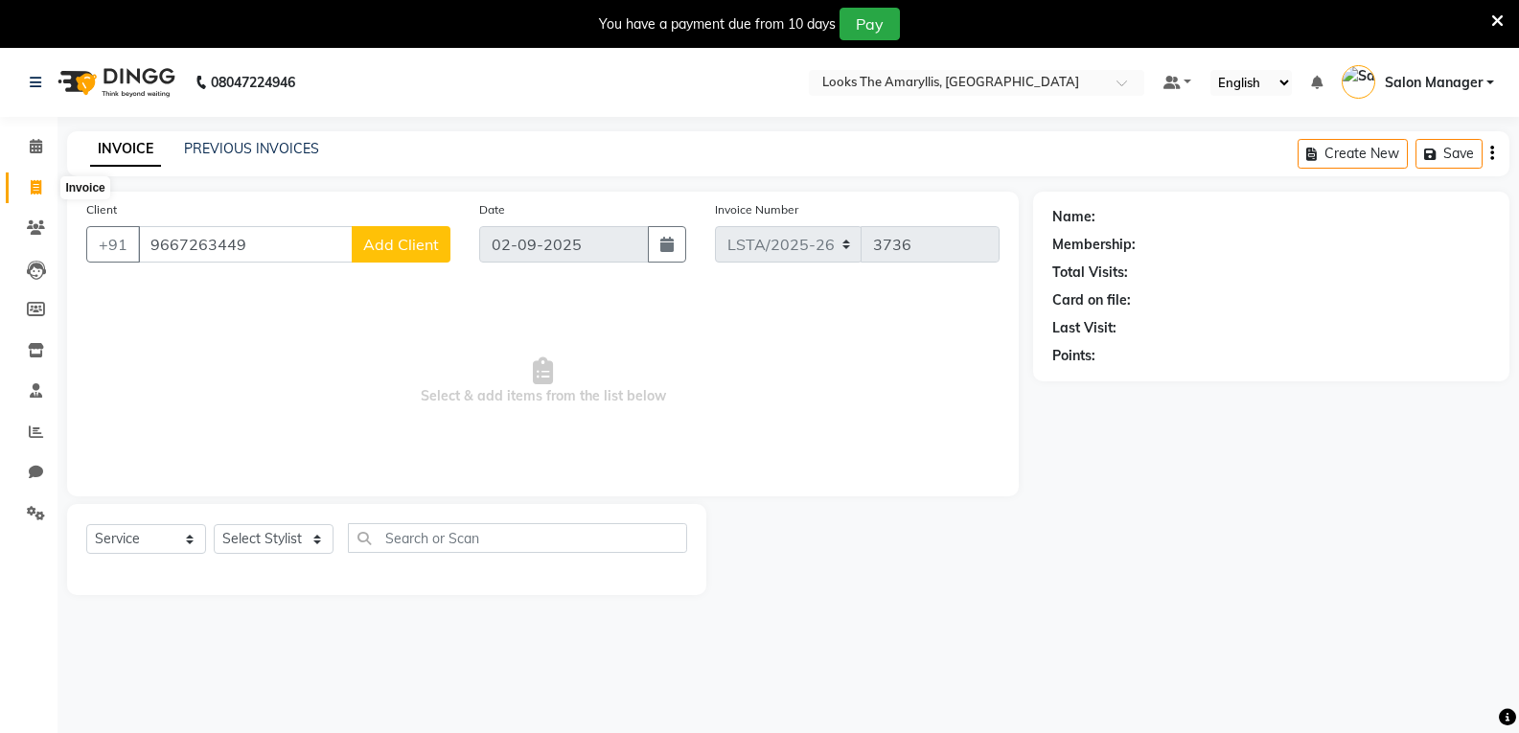
select select "service"
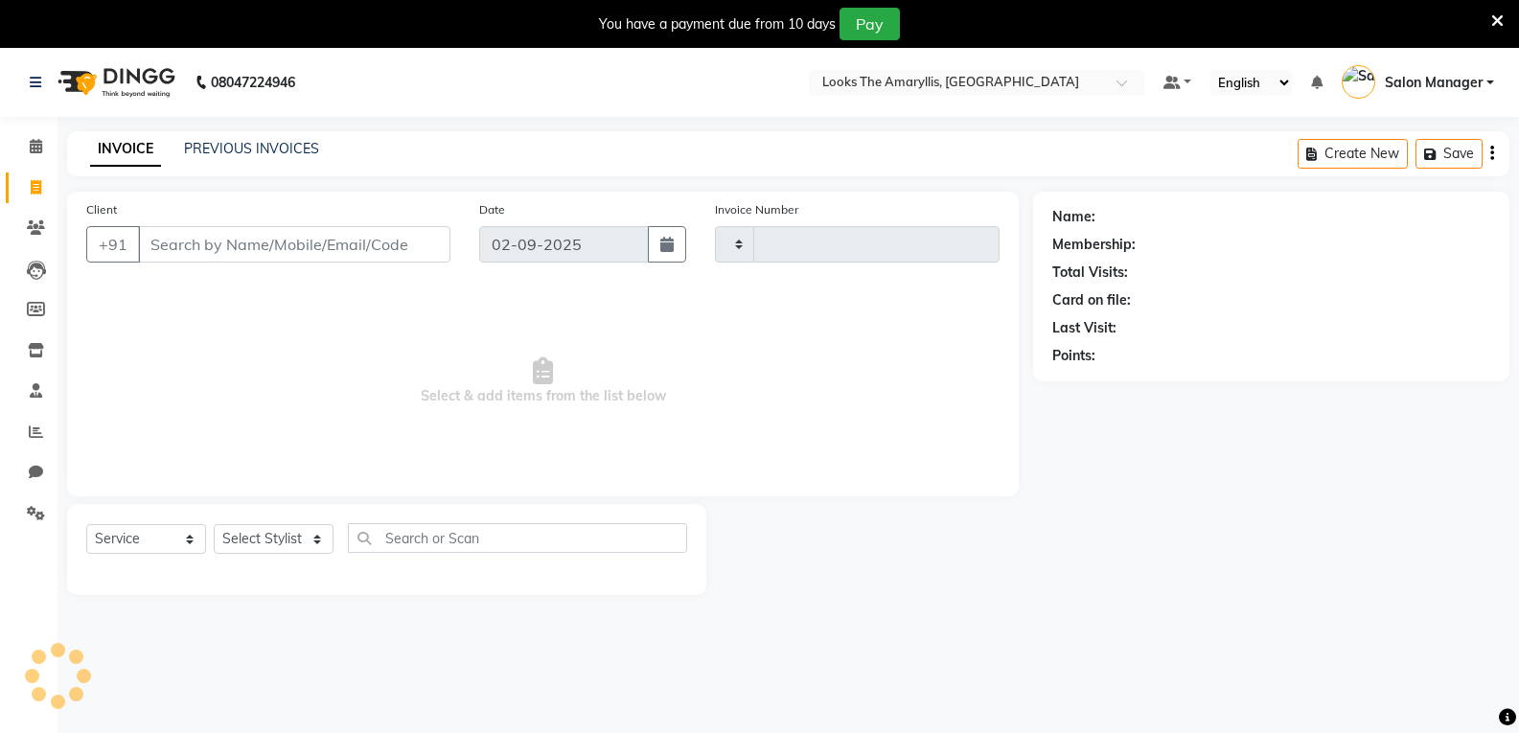
scroll to position [48, 0]
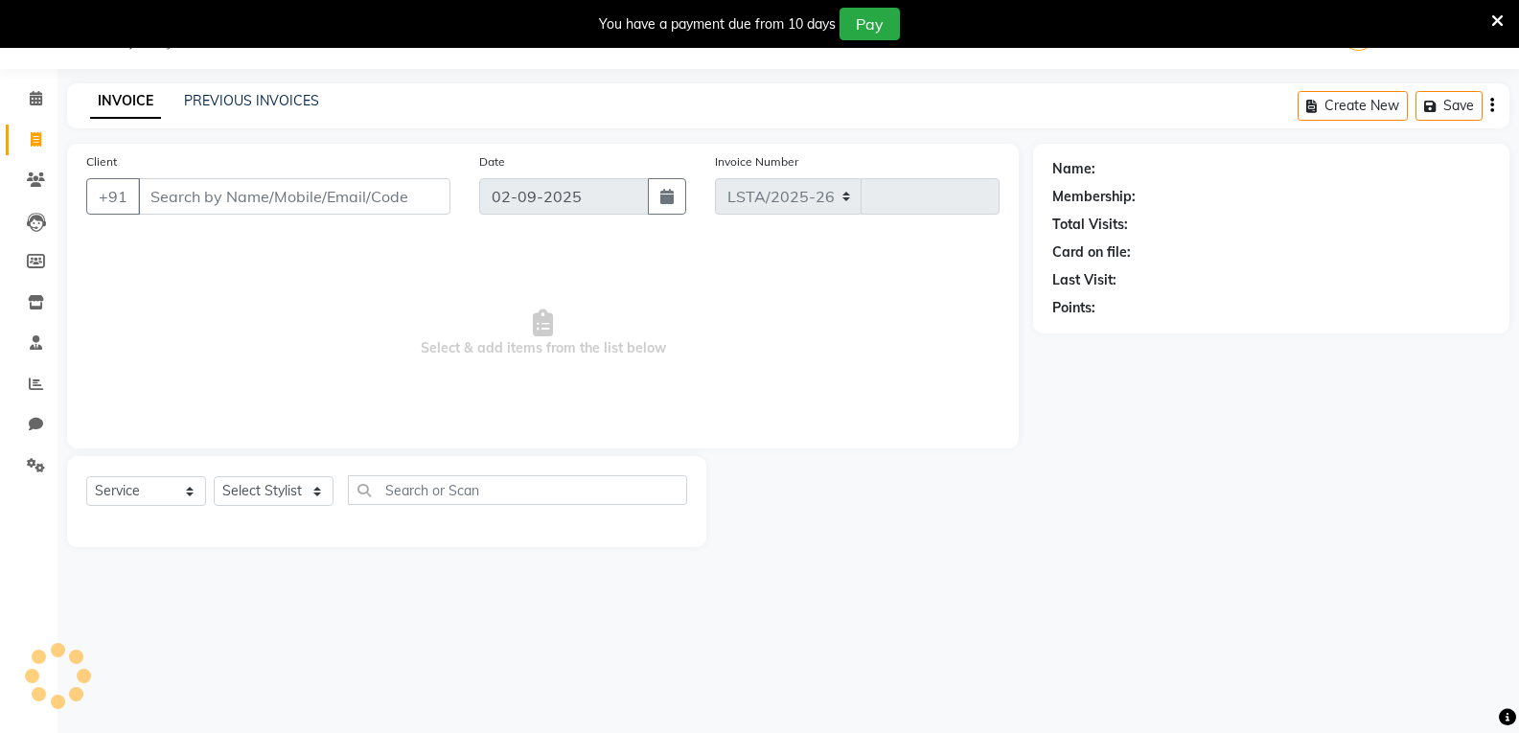
select select "8939"
type input "3736"
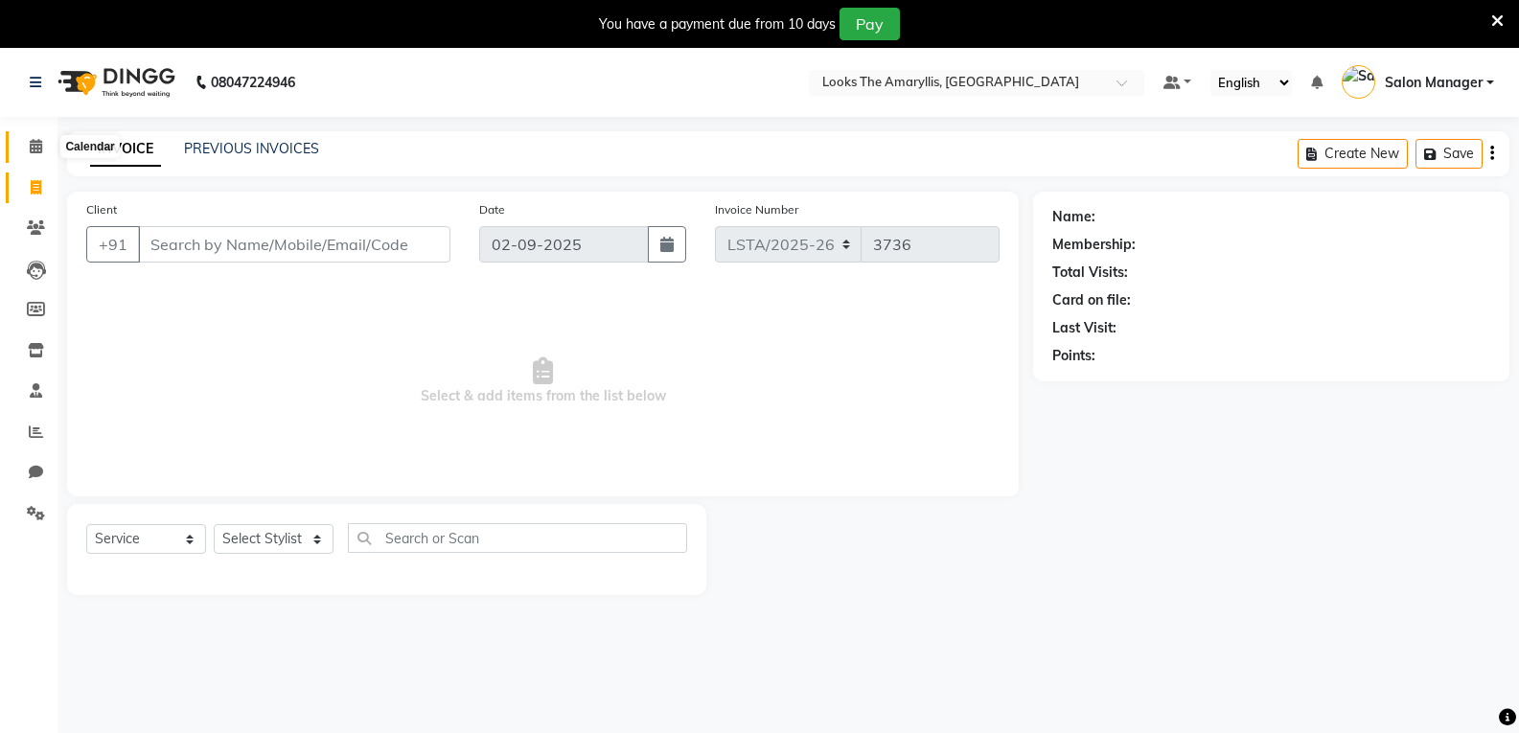
click at [33, 152] on icon at bounding box center [36, 146] width 12 height 14
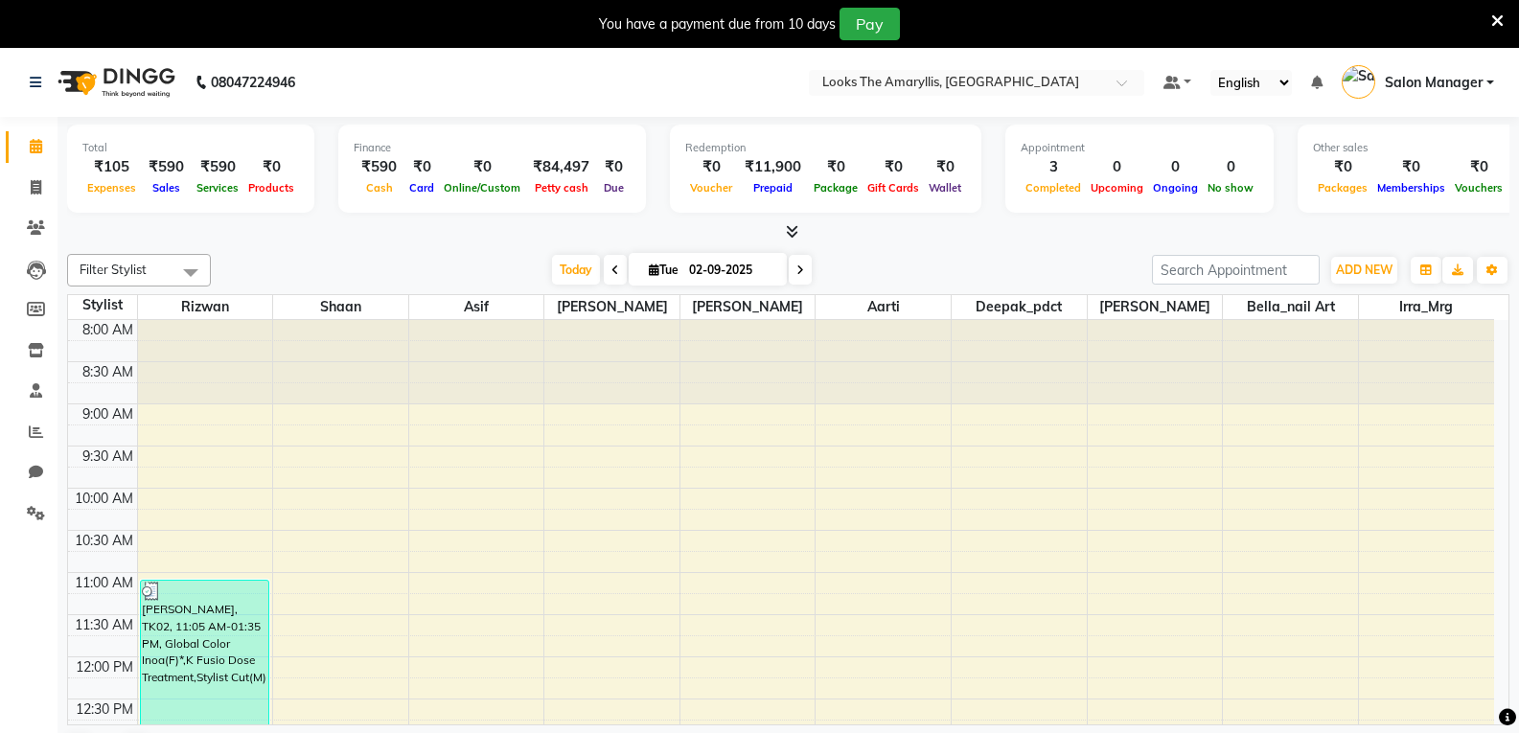
click at [195, 279] on span at bounding box center [191, 272] width 38 height 36
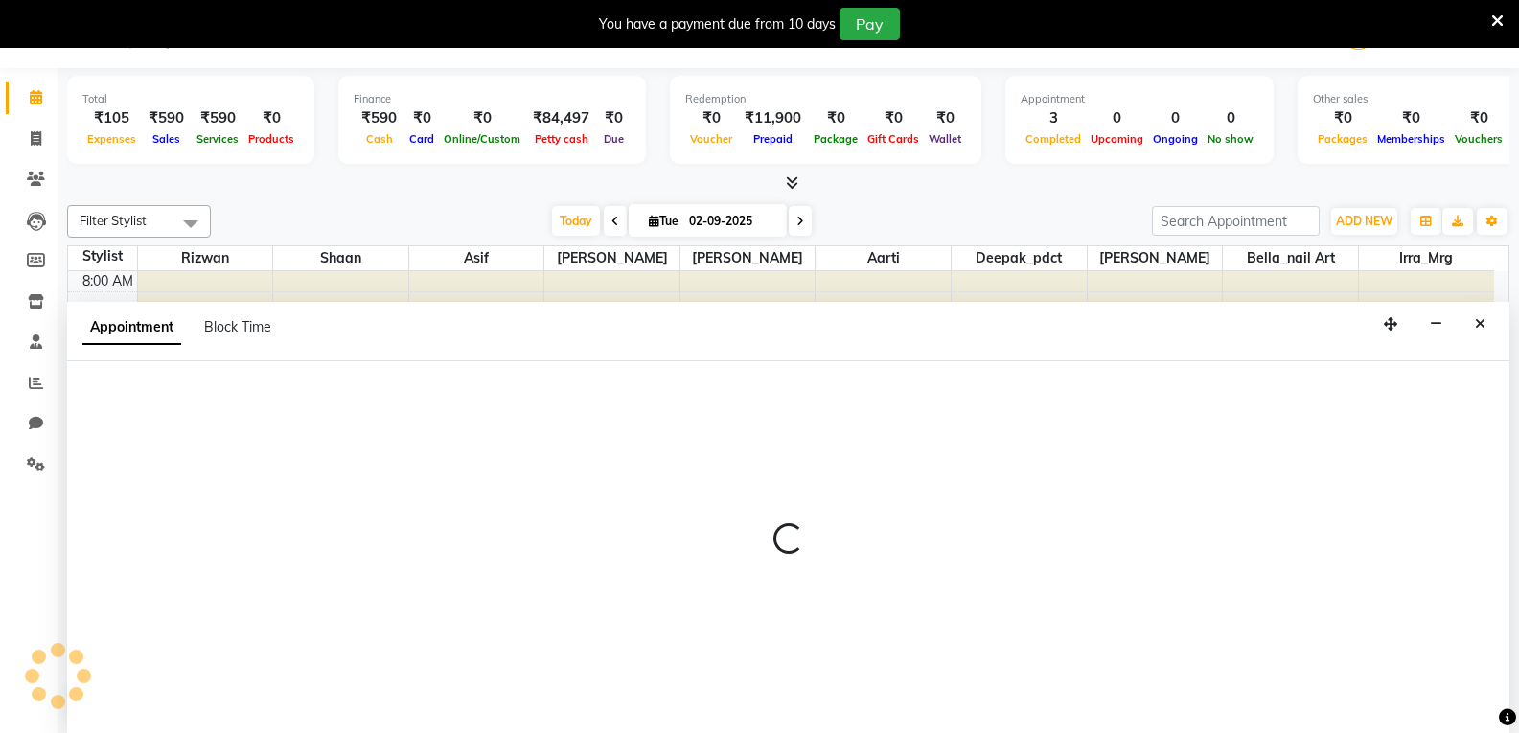
select select "90425"
select select "tentative"
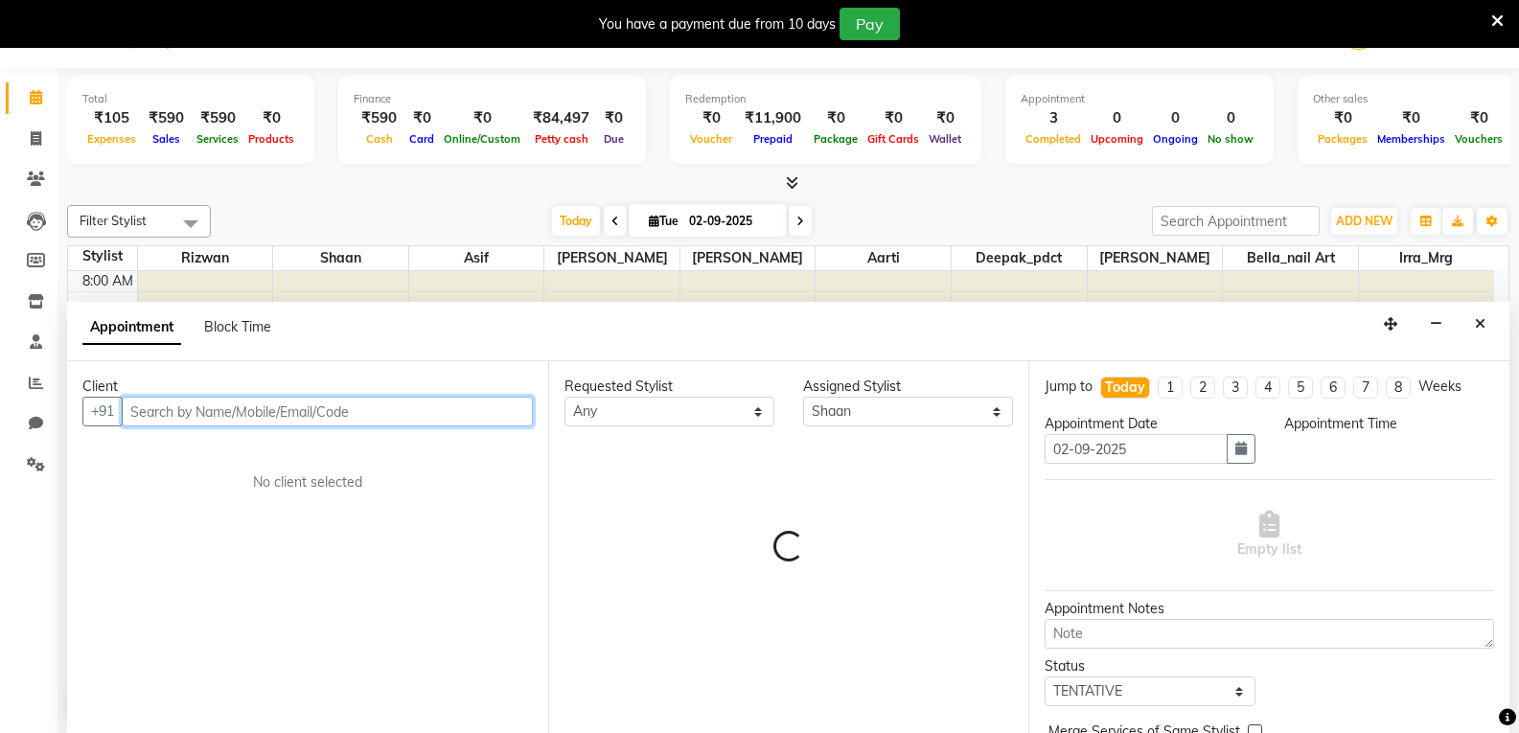
select select "570"
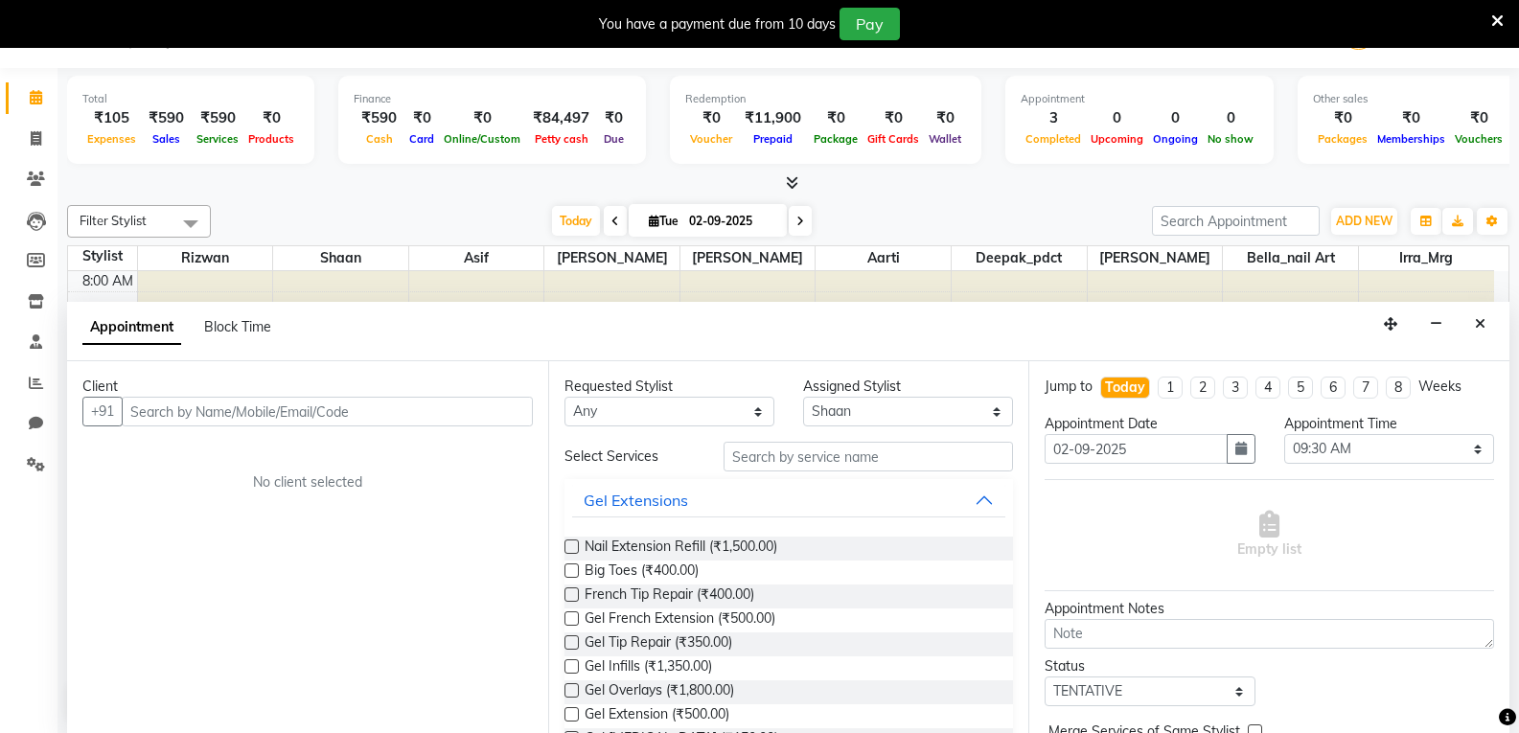
click at [292, 513] on div "Client +91 No client selected" at bounding box center [307, 547] width 481 height 372
click at [40, 143] on icon at bounding box center [36, 138] width 11 height 14
select select "service"
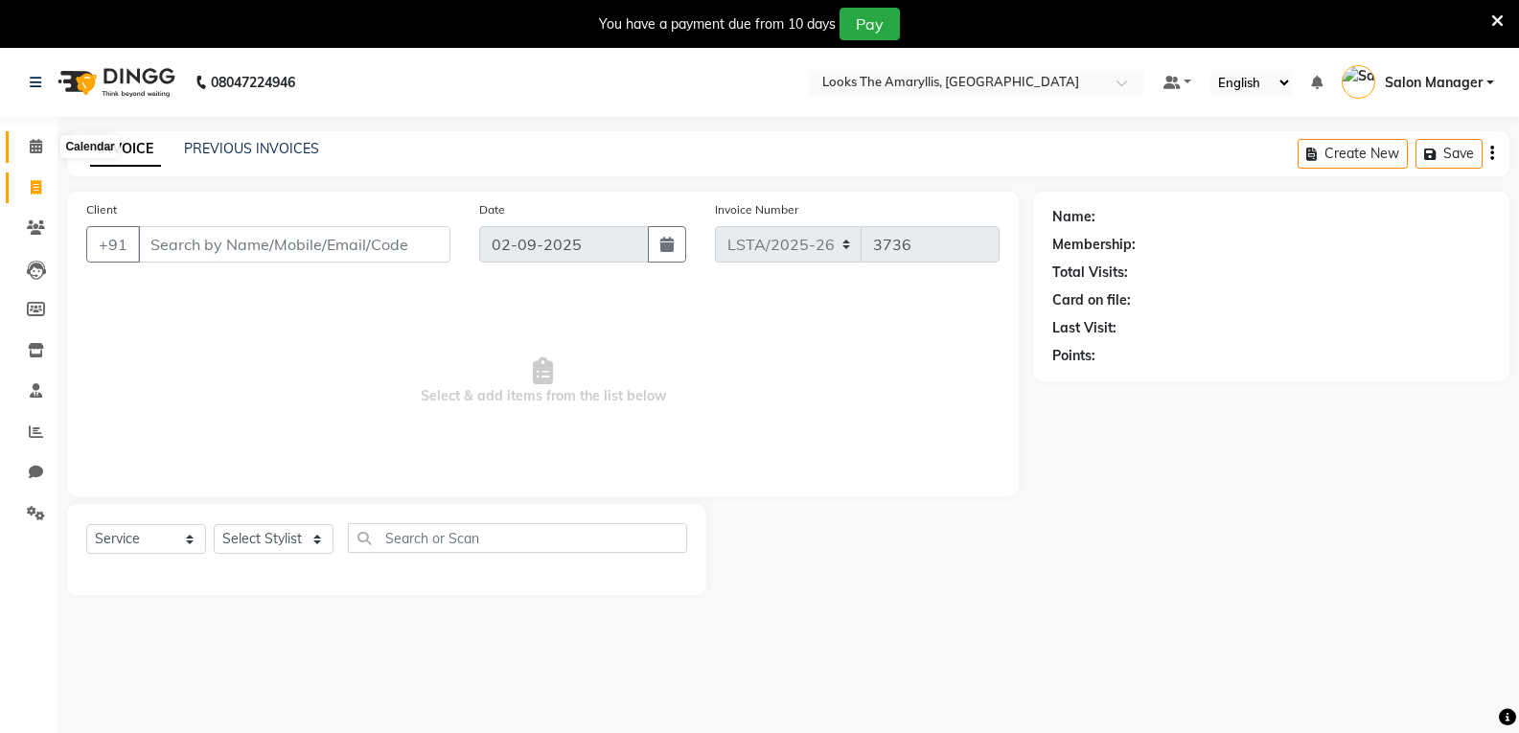
click at [41, 146] on icon at bounding box center [36, 146] width 12 height 14
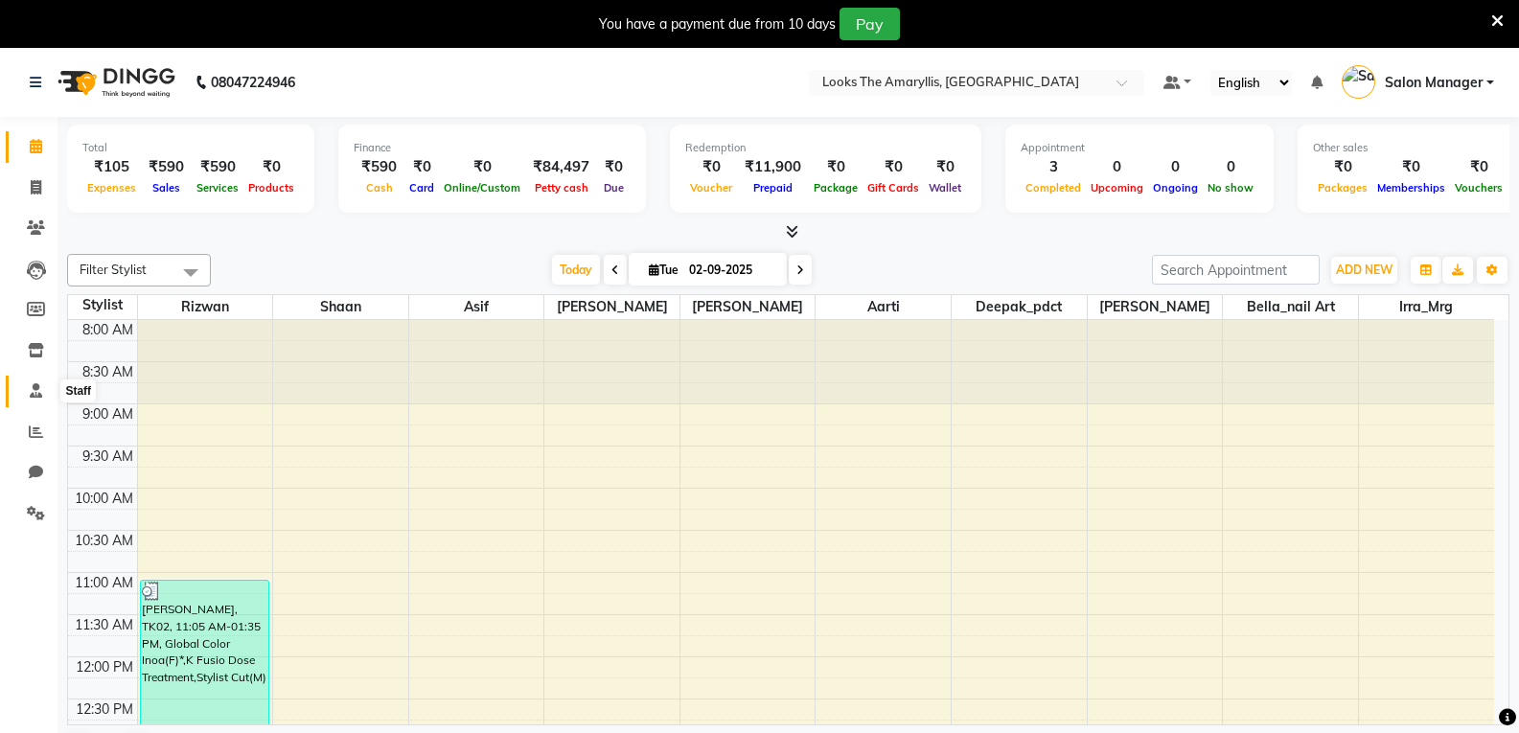
click at [36, 395] on icon at bounding box center [36, 390] width 12 height 14
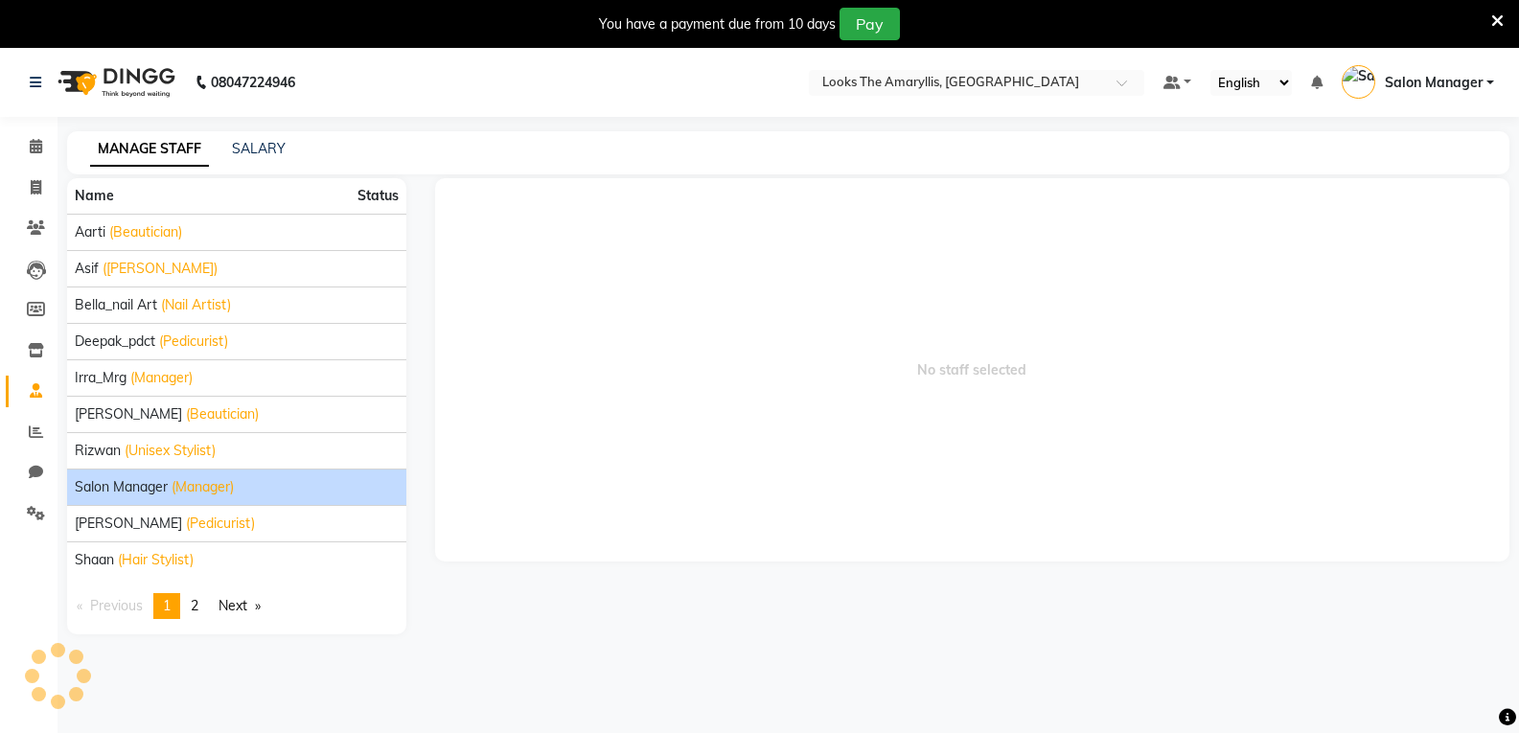
scroll to position [48, 0]
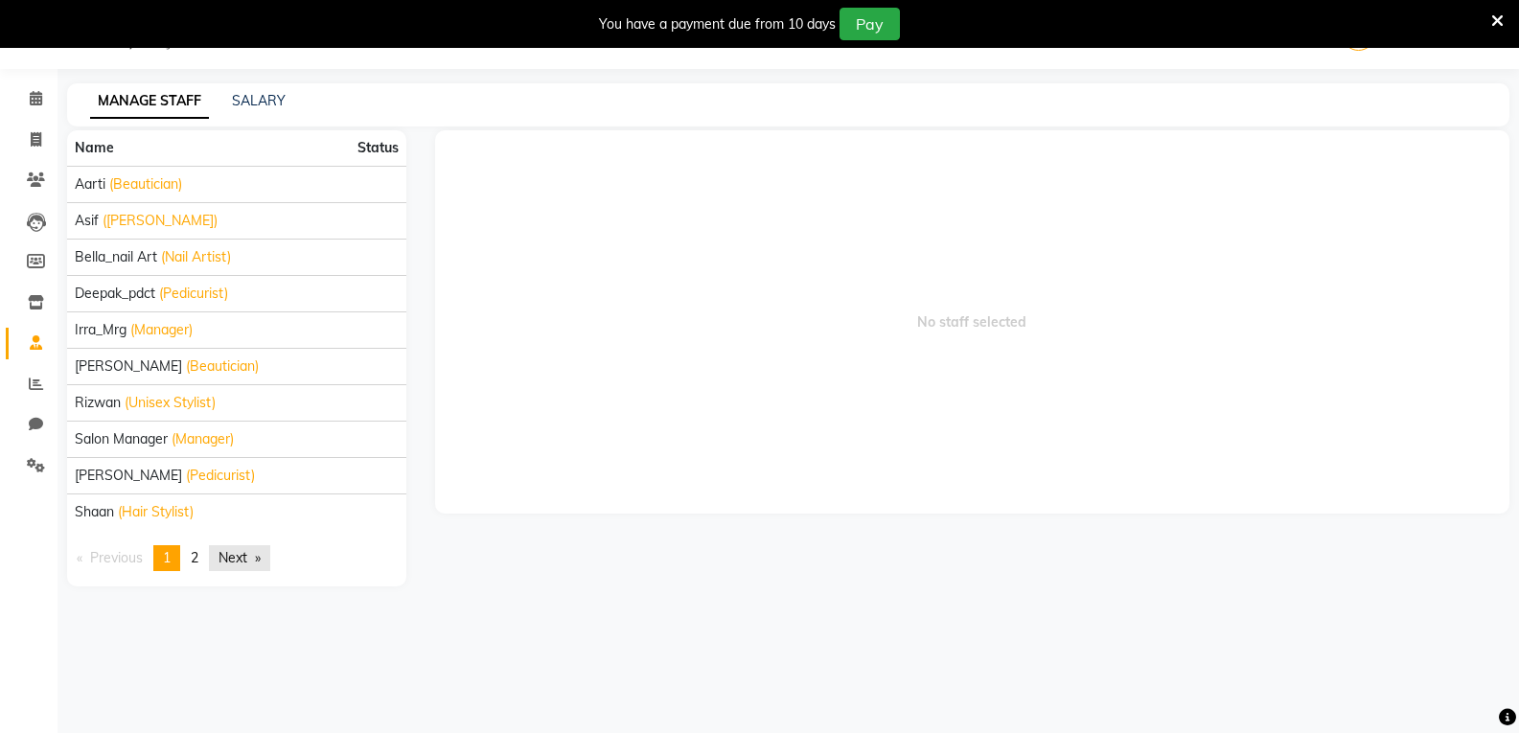
click at [269, 565] on link "Next page" at bounding box center [239, 558] width 61 height 26
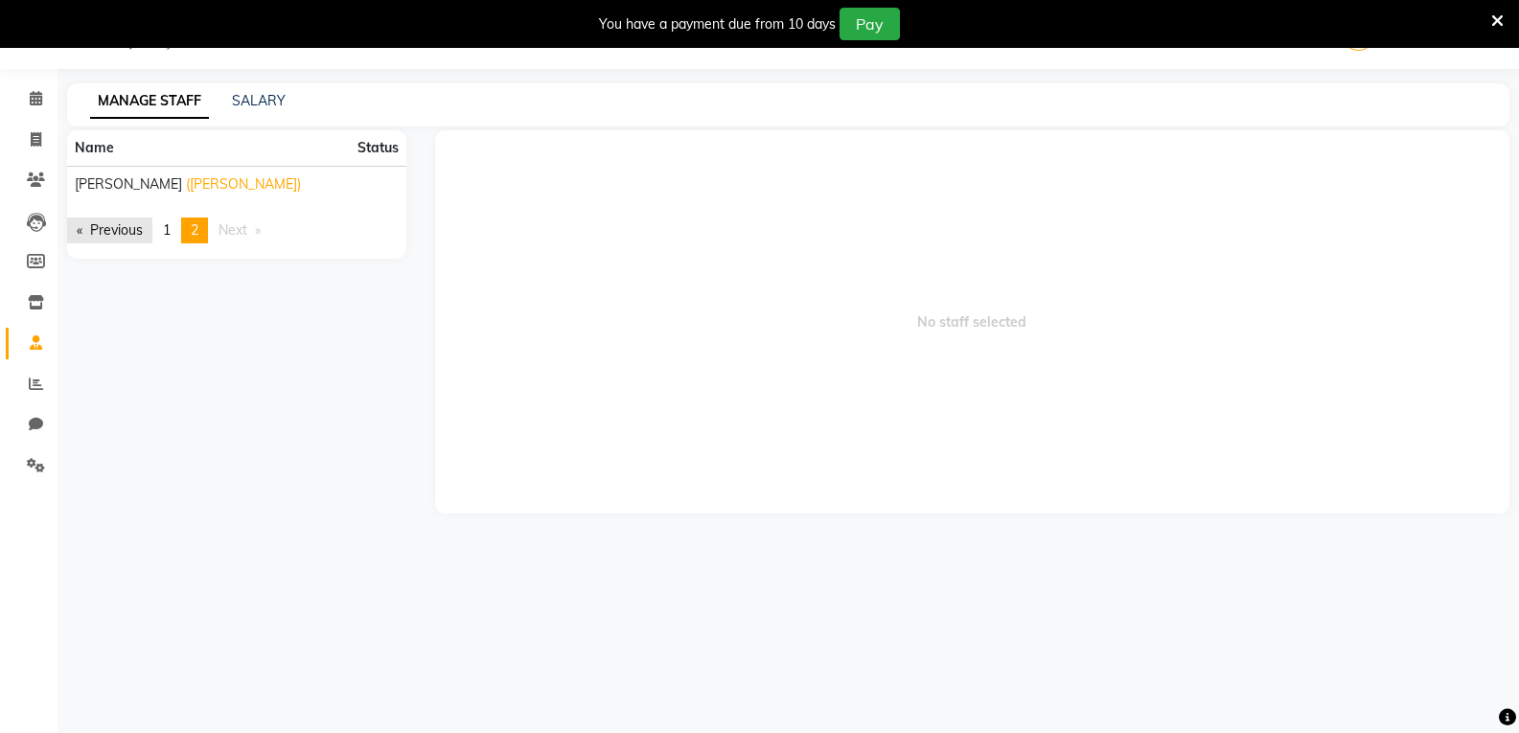
click at [80, 235] on link "Previous page" at bounding box center [109, 231] width 85 height 26
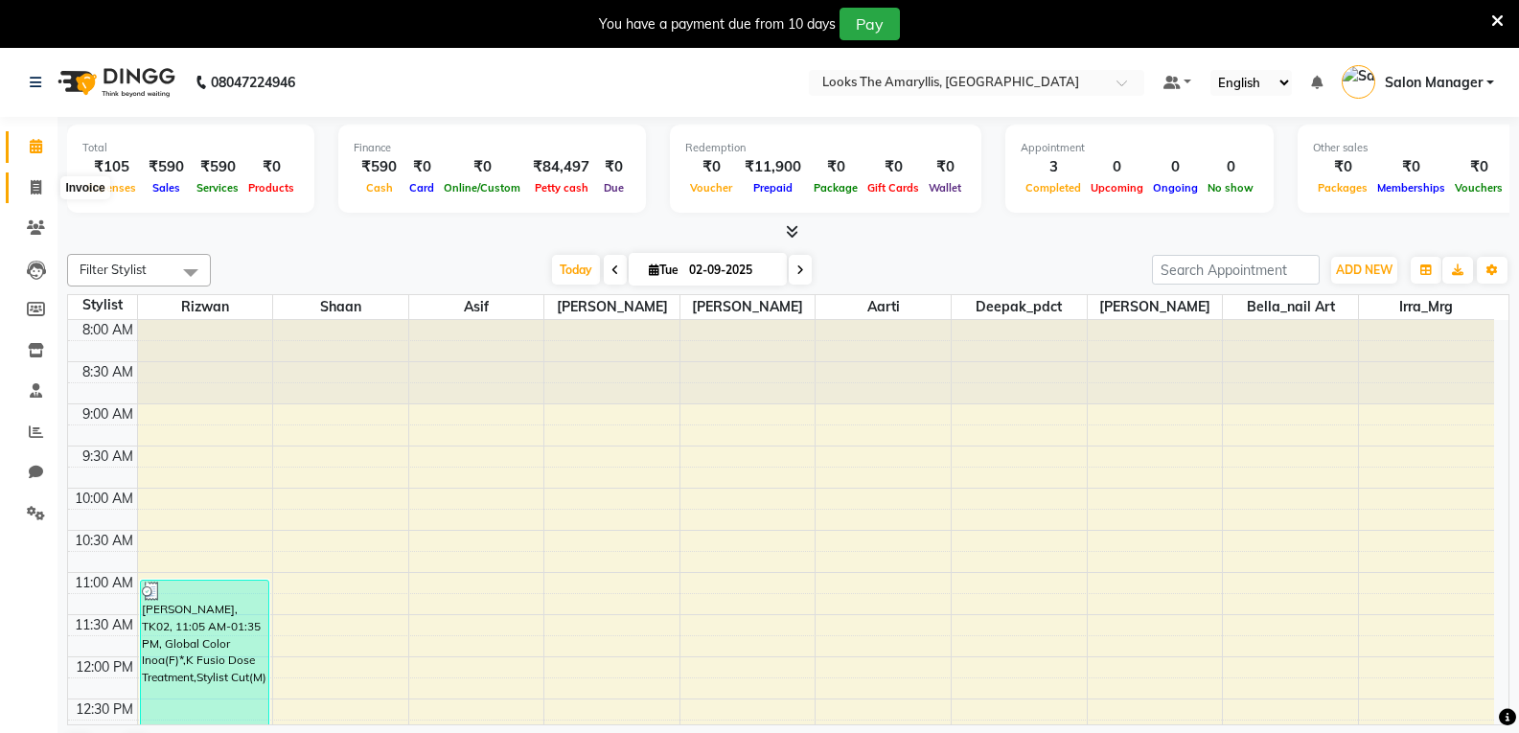
click at [39, 190] on icon at bounding box center [36, 187] width 11 height 14
select select "service"
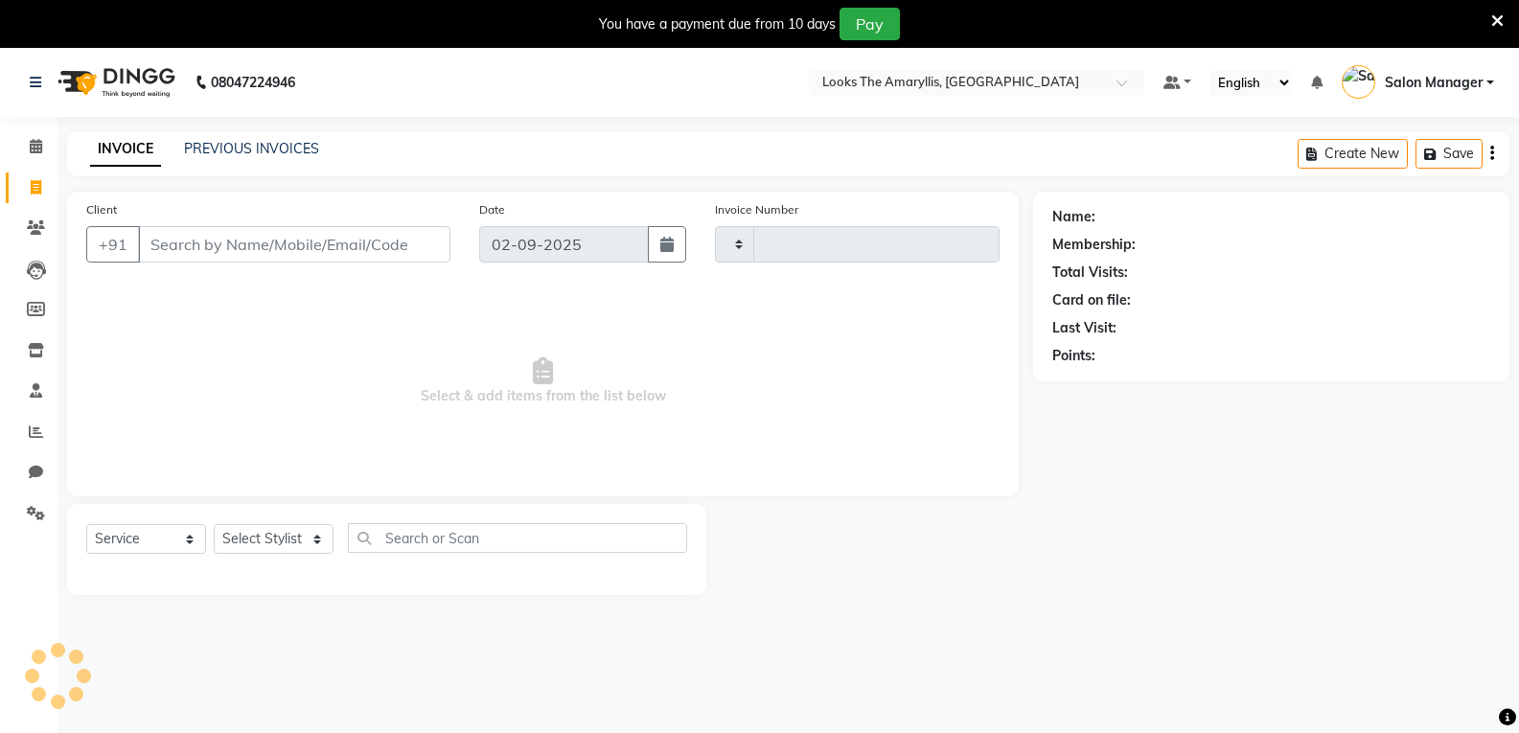
type input "3736"
select select "8939"
click at [293, 245] on input "Client" at bounding box center [294, 244] width 312 height 36
type input "9650443709"
click at [425, 250] on span "Add Client" at bounding box center [401, 244] width 76 height 19
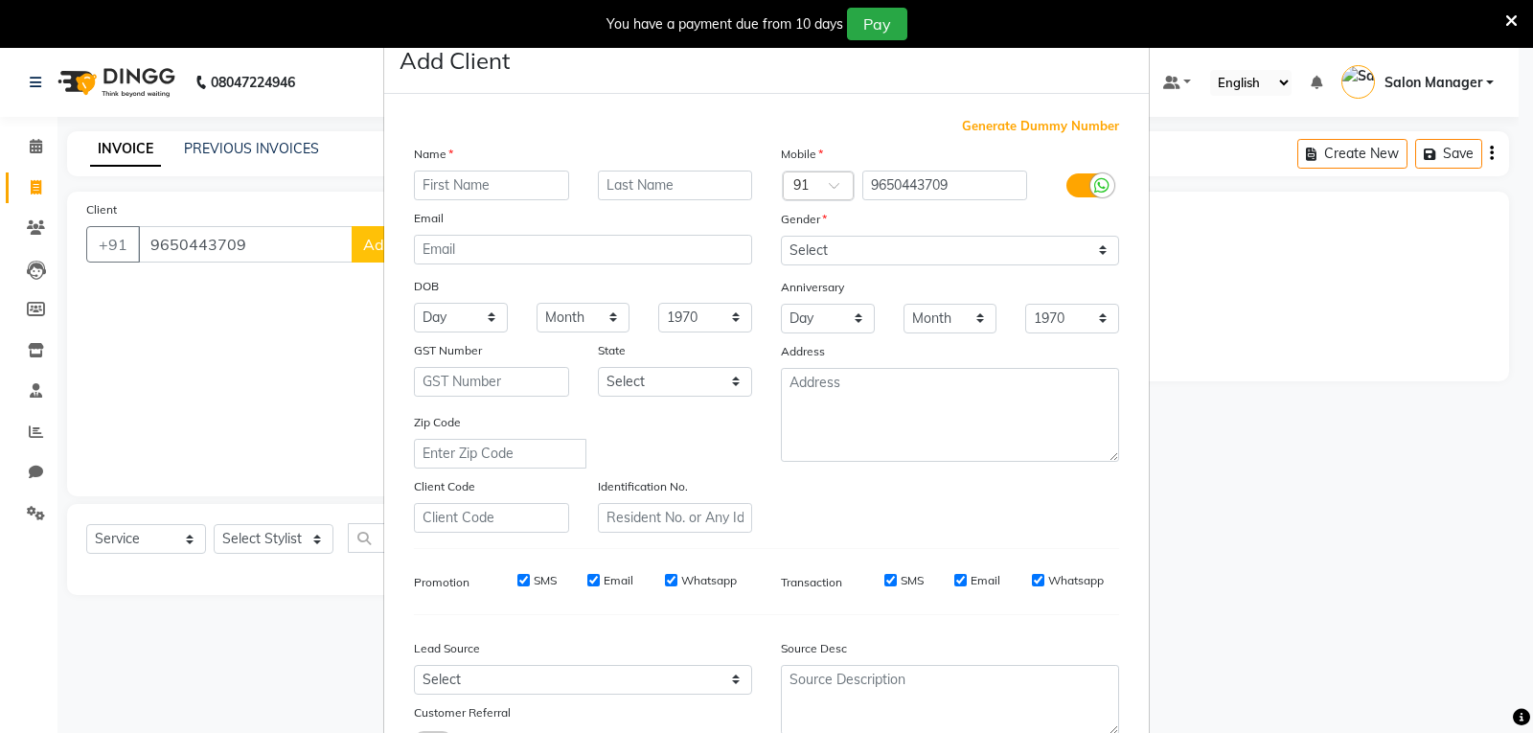
click at [475, 194] on input "text" at bounding box center [491, 186] width 155 height 30
type input "Rimjhim"
click at [1096, 252] on select "Select Male Female Other Prefer Not To Say" at bounding box center [950, 251] width 338 height 30
select select "female"
click at [781, 236] on select "Select Male Female Other Prefer Not To Say" at bounding box center [950, 251] width 338 height 30
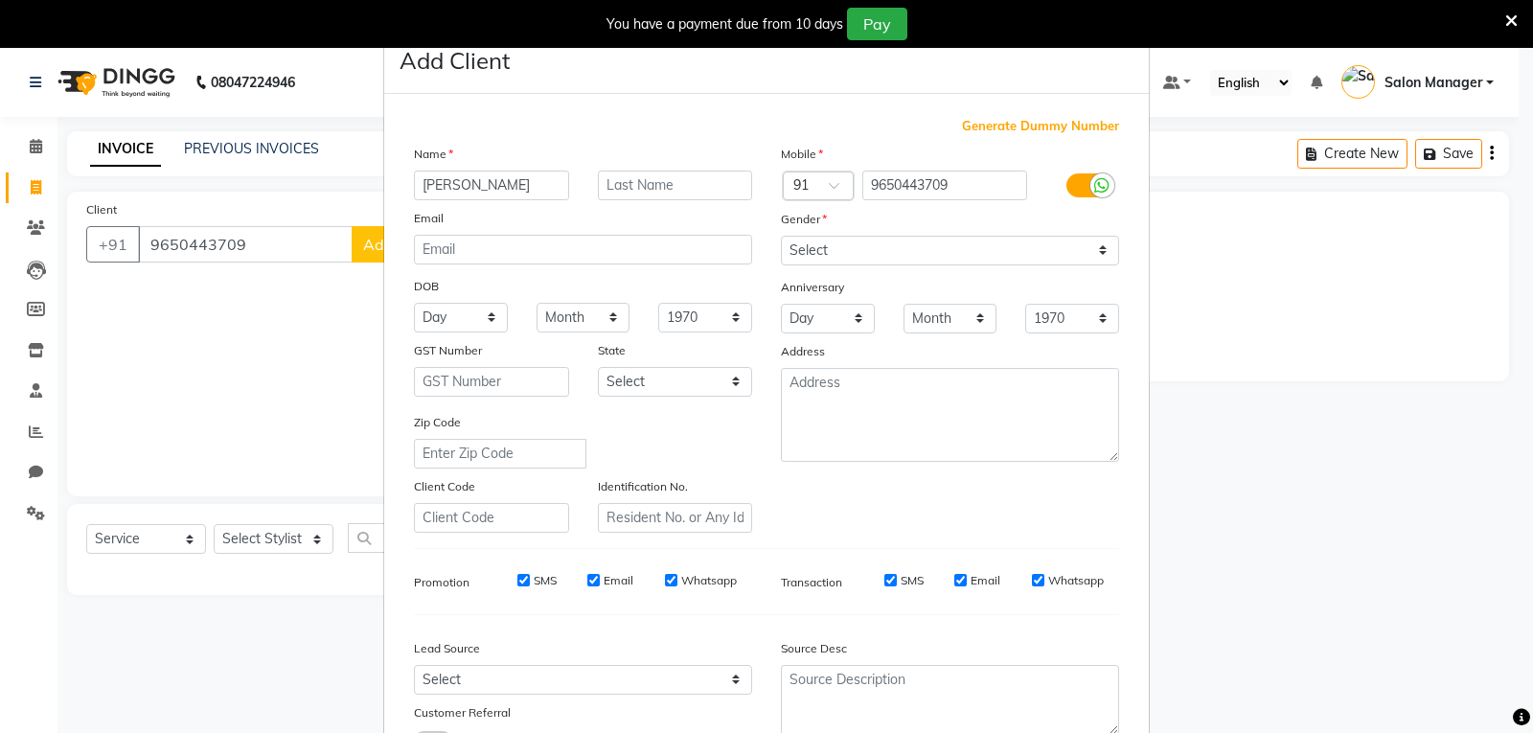
click at [517, 584] on input "SMS" at bounding box center [523, 580] width 12 height 12
checkbox input "false"
click at [591, 577] on input "Email" at bounding box center [593, 580] width 12 height 12
checkbox input "false"
click at [884, 583] on input "SMS" at bounding box center [890, 580] width 12 height 12
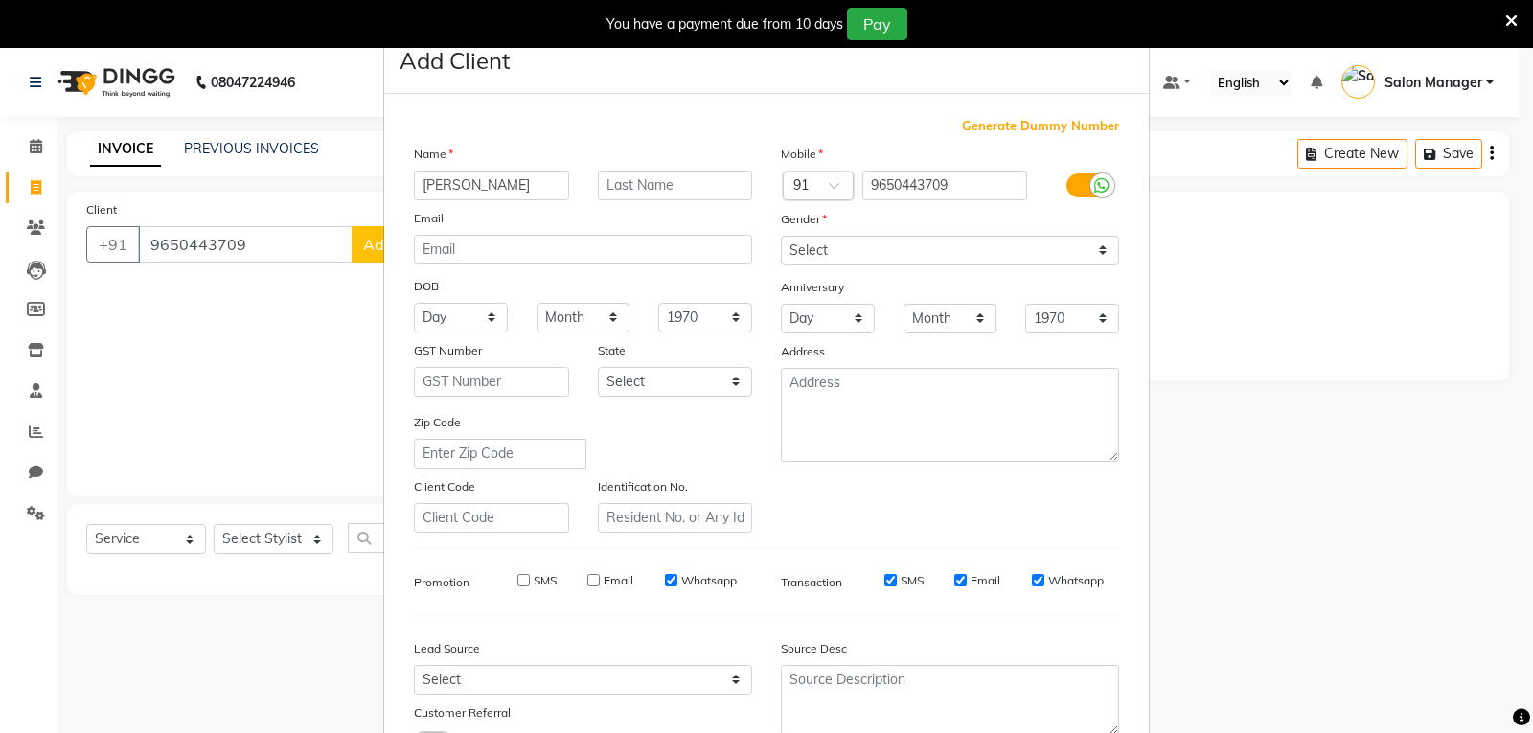
checkbox input "false"
click at [954, 583] on input "Email" at bounding box center [960, 580] width 12 height 12
checkbox input "false"
click at [617, 190] on input "text" at bounding box center [675, 186] width 155 height 30
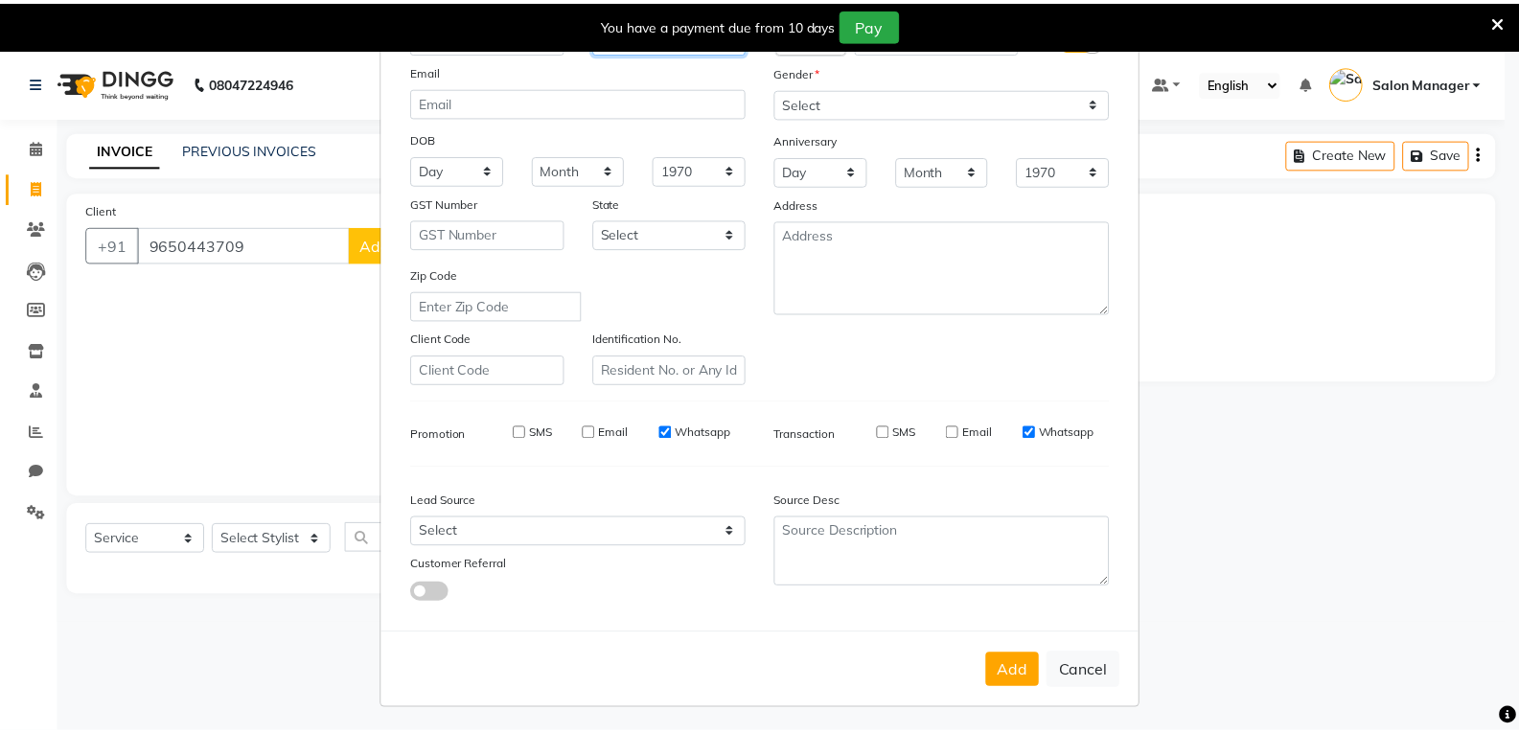
scroll to position [151, 0]
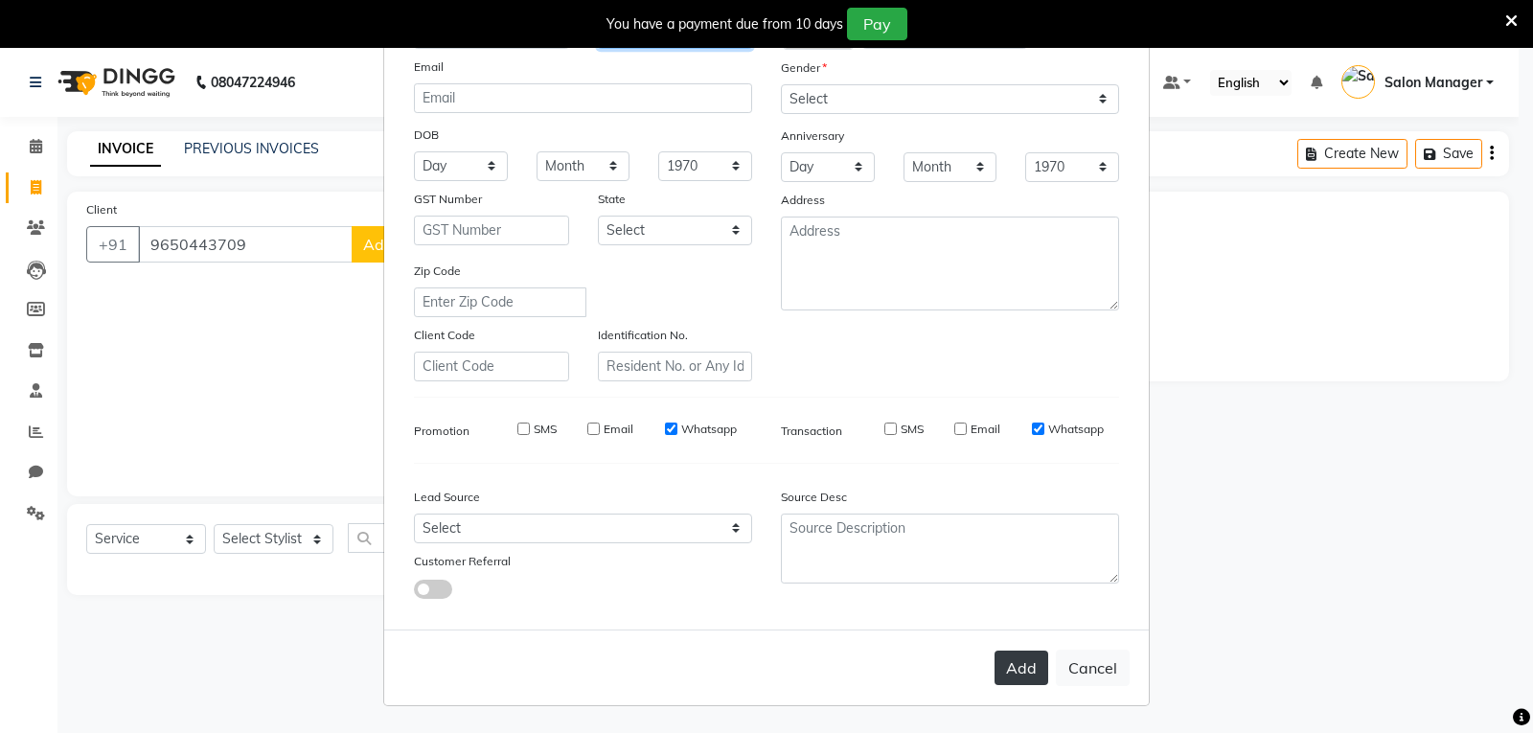
type input "Client"
click at [1012, 674] on button "Add" at bounding box center [1022, 668] width 54 height 34
select select
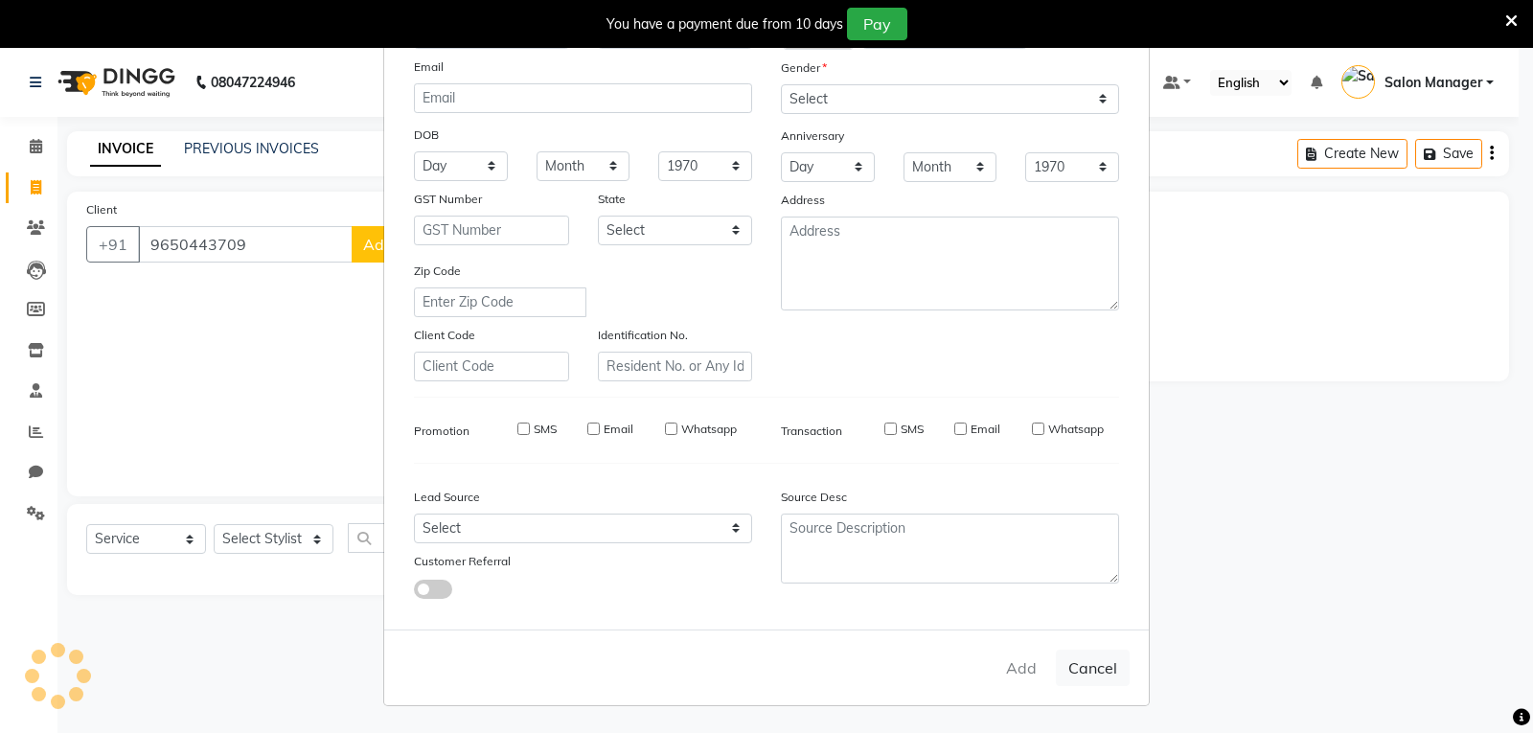
select select
checkbox input "false"
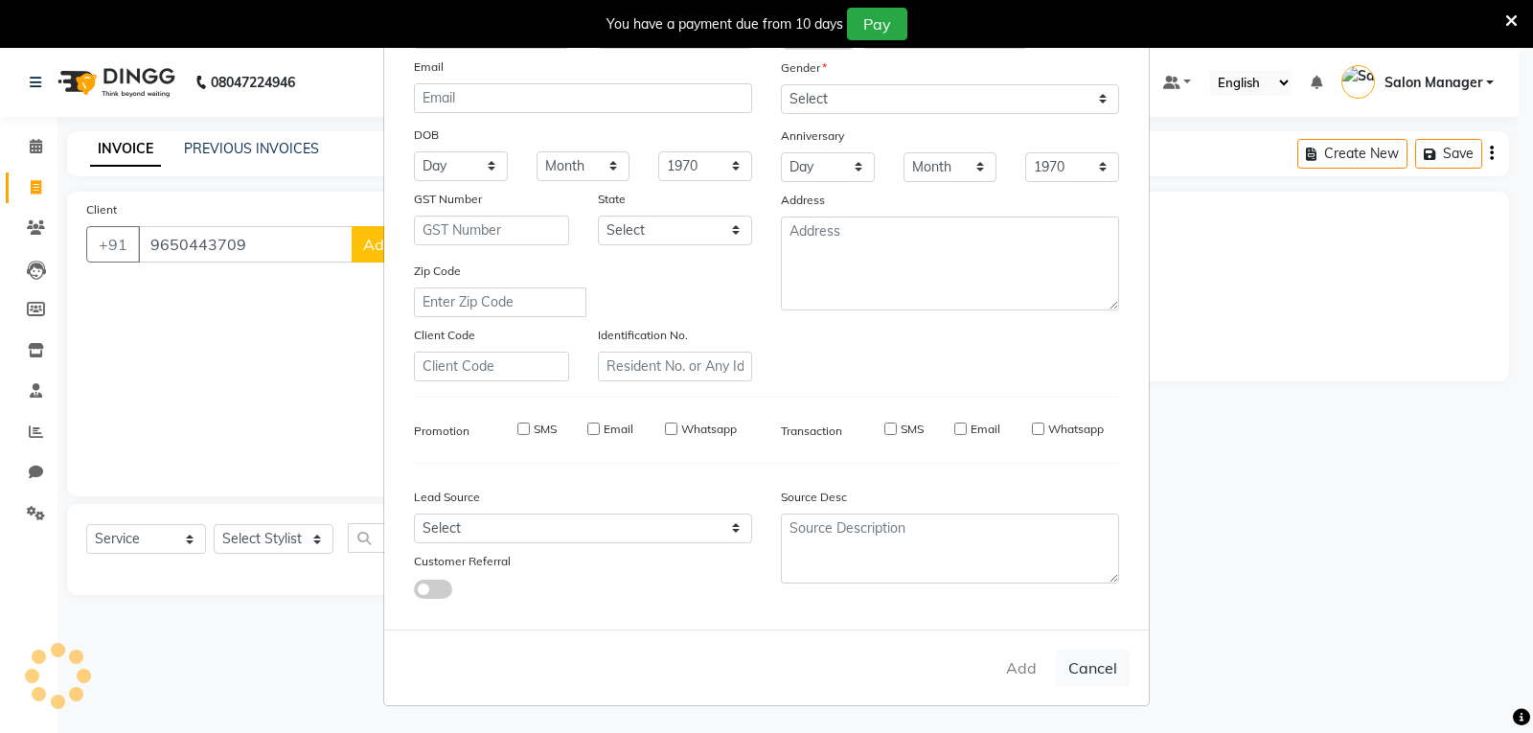
checkbox input "false"
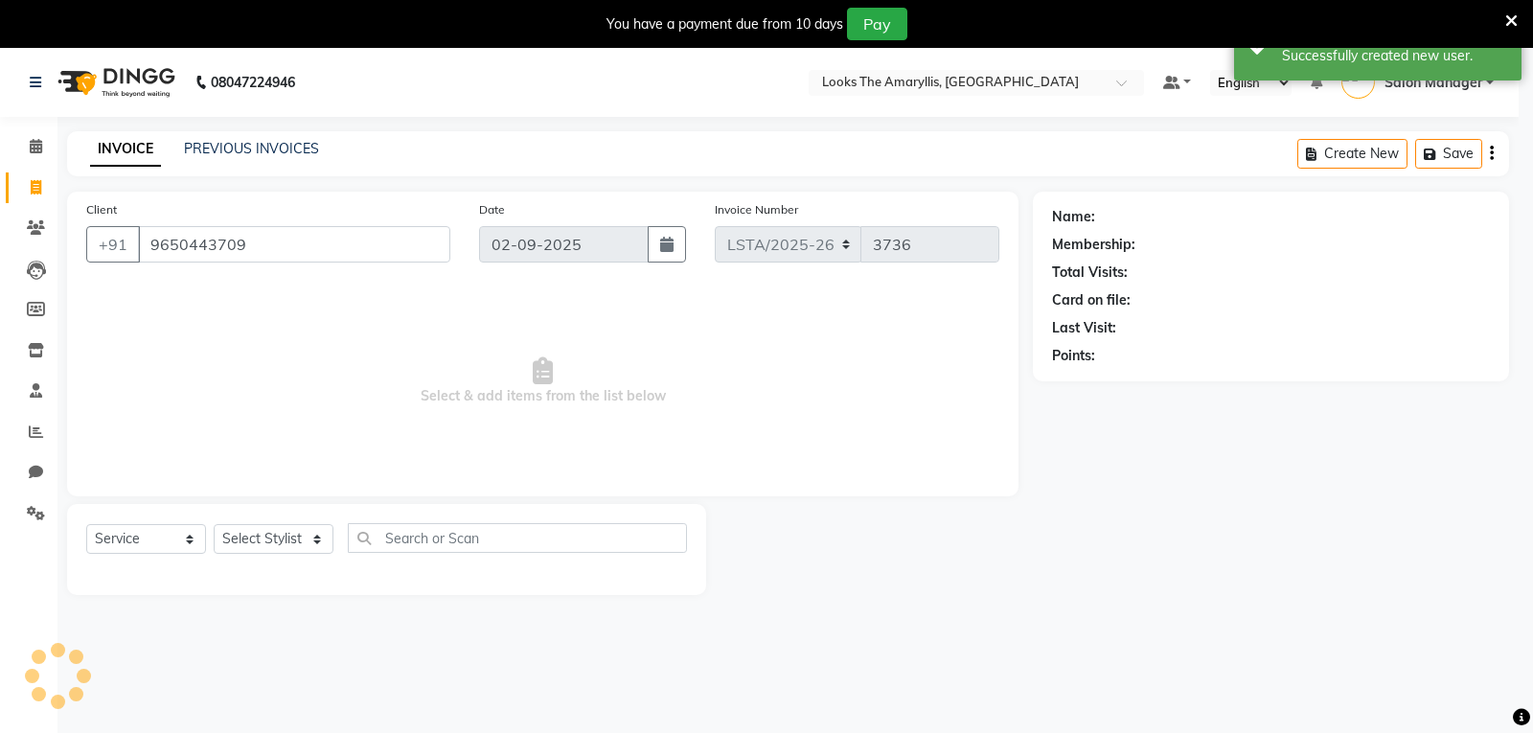
select select "1: Object"
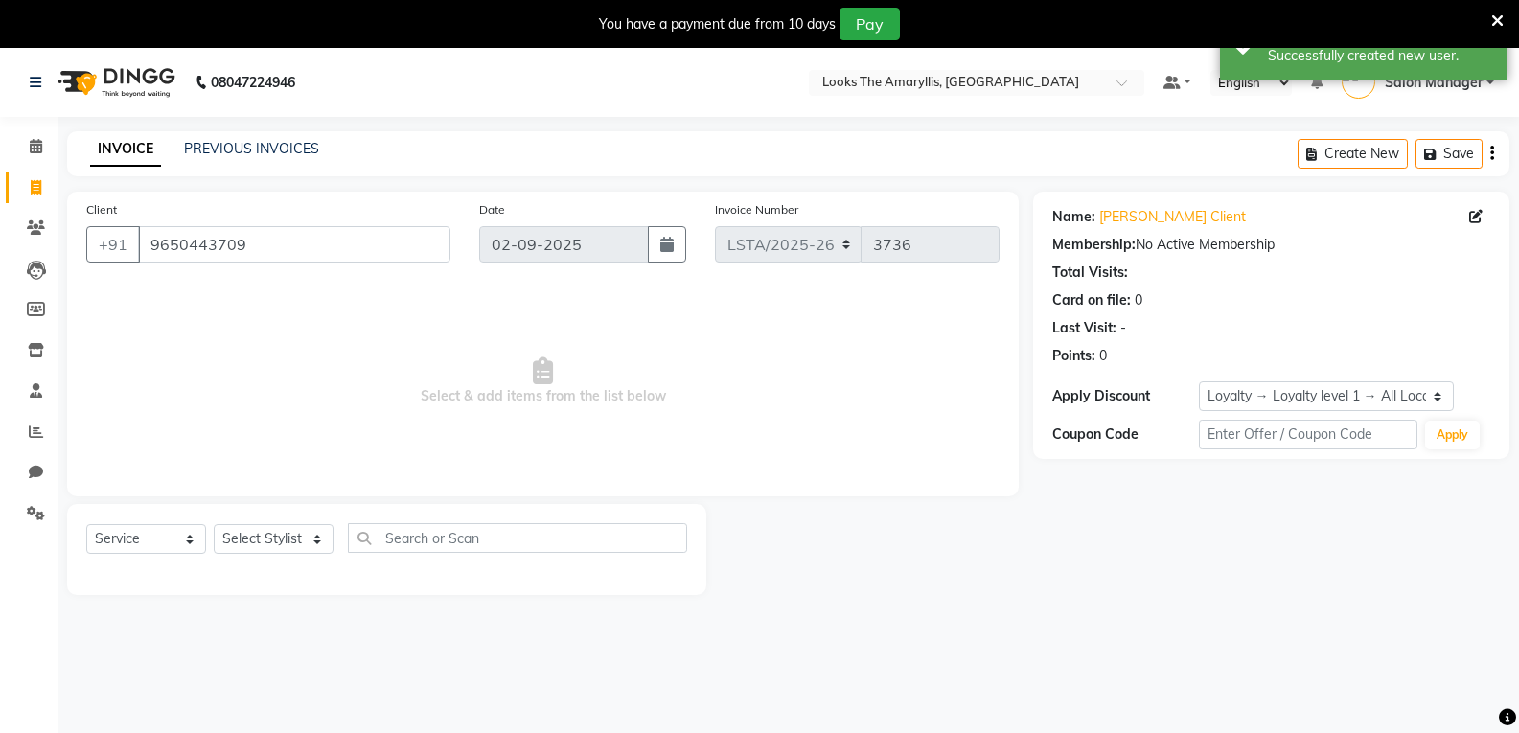
scroll to position [48, 0]
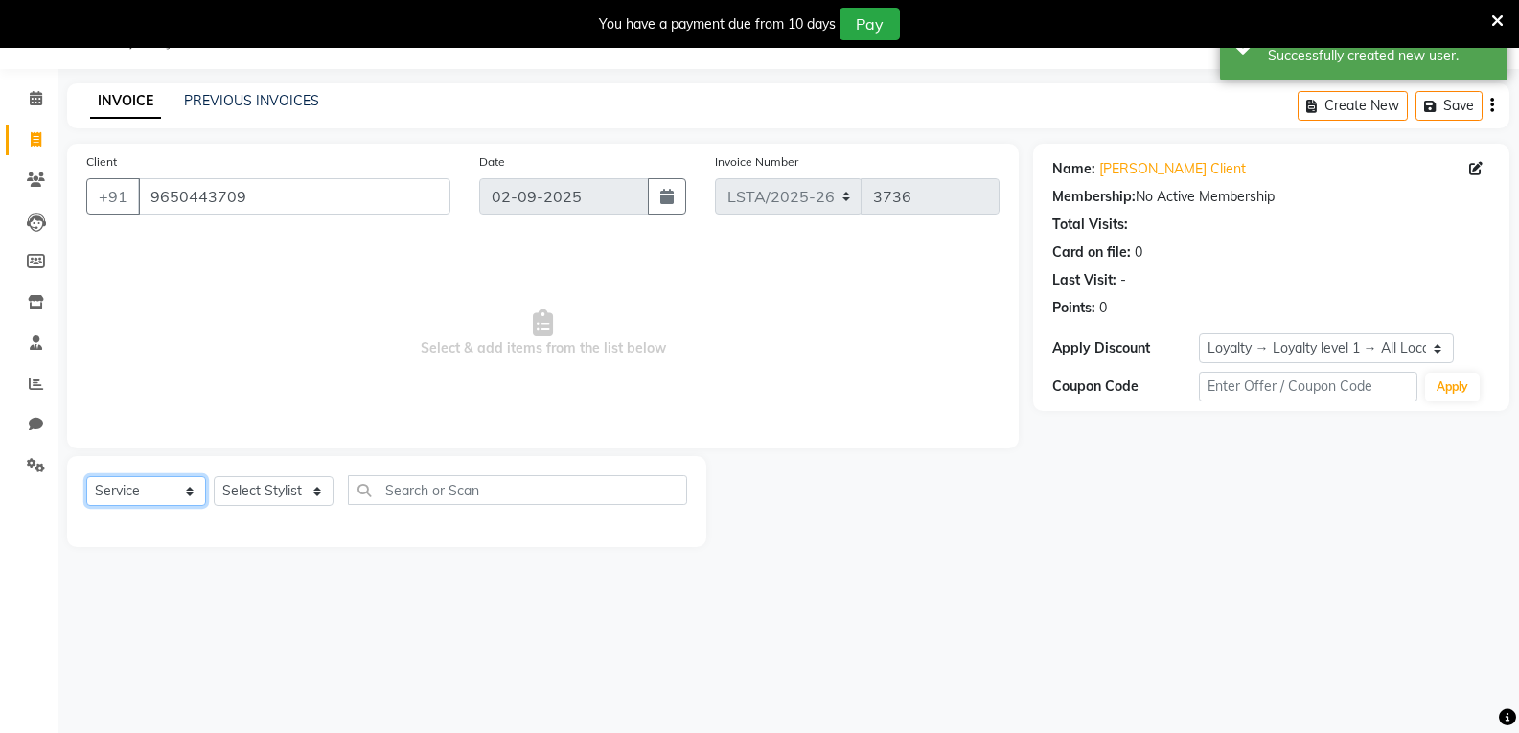
click at [184, 494] on select "Select Service Product Membership Package Voucher Prepaid Gift Card" at bounding box center [146, 491] width 120 height 30
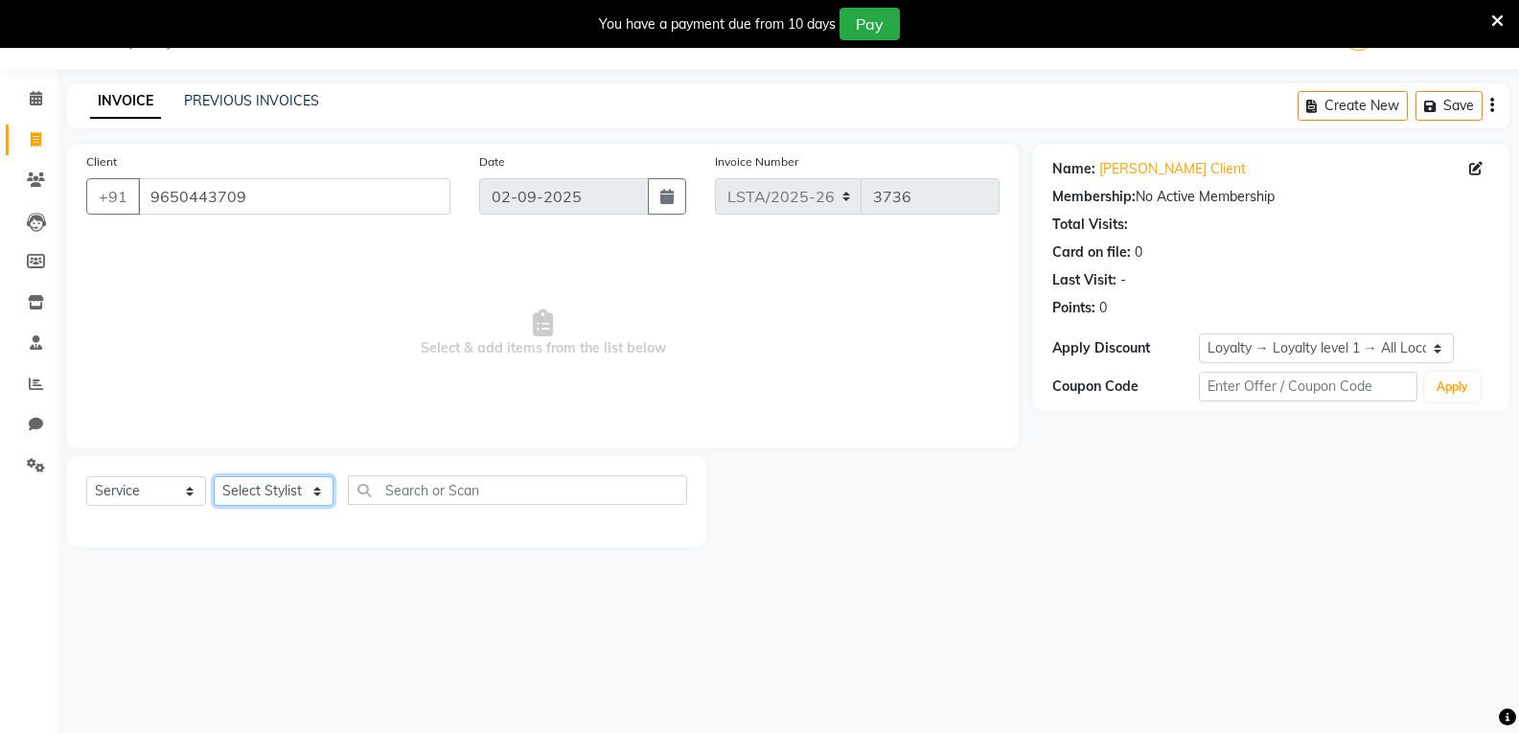
click at [317, 491] on select "Select Stylist Aarti Asif Bella_nail art Deepak_pdct Irra_Mrg Ritika Rizwan Sal…" at bounding box center [274, 491] width 120 height 30
select select "90425"
click at [214, 476] on select "Select Stylist Aarti Asif Bella_nail art Deepak_pdct Irra_Mrg Ritika Rizwan Sal…" at bounding box center [274, 491] width 120 height 30
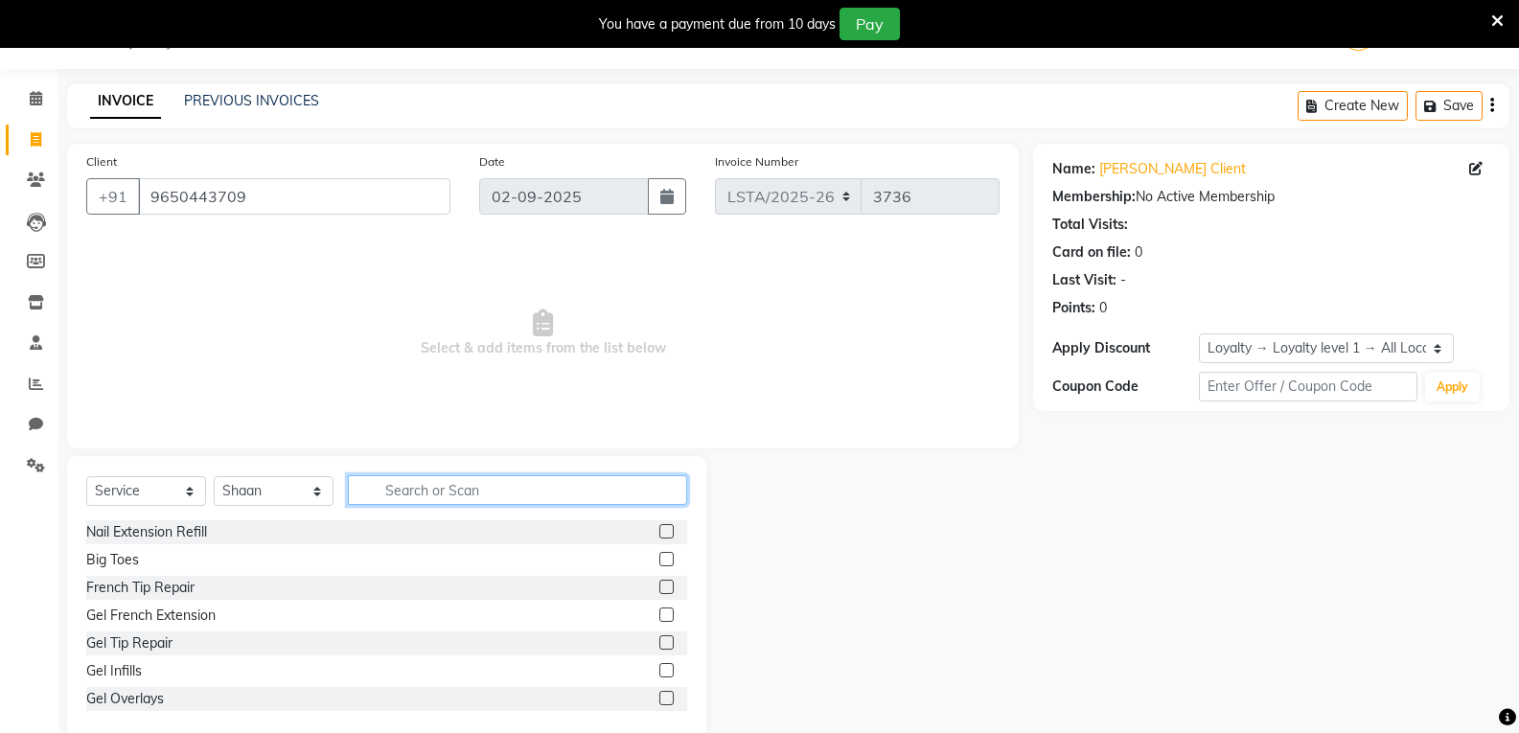
click at [439, 493] on input "text" at bounding box center [517, 490] width 339 height 30
type input "wash"
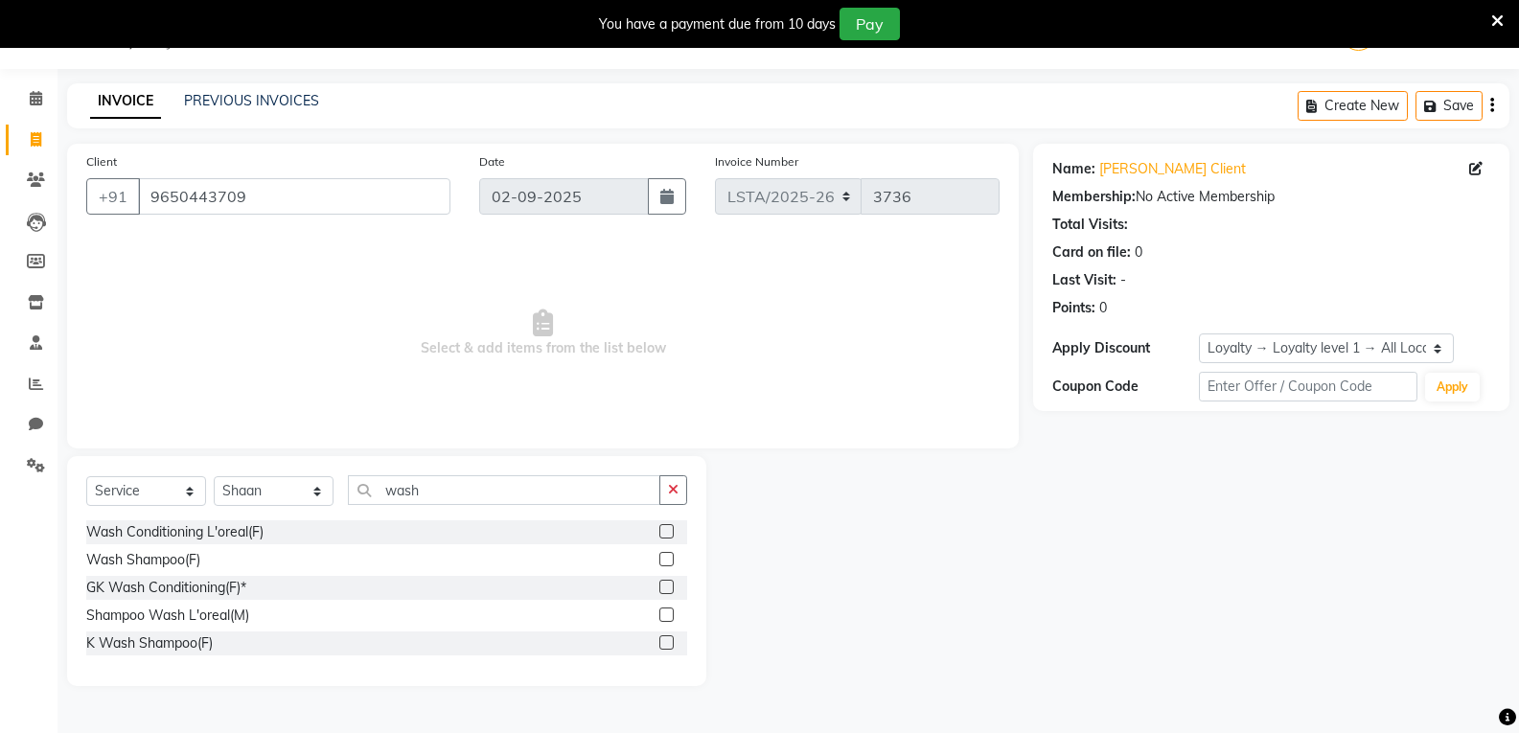
click at [665, 533] on label at bounding box center [666, 531] width 14 height 14
click at [665, 533] on input "checkbox" at bounding box center [665, 532] width 12 height 12
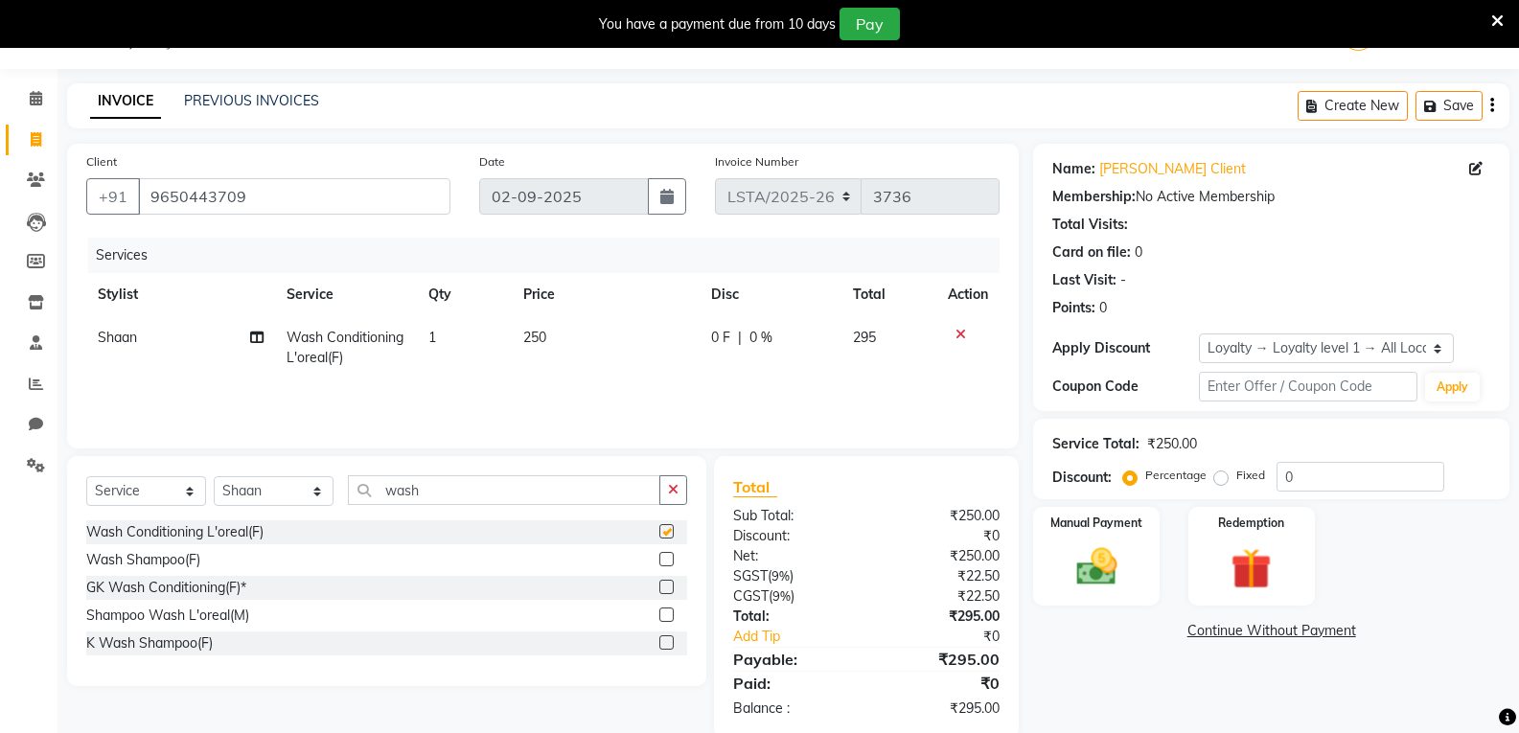
checkbox input "false"
click at [538, 339] on span "250" at bounding box center [534, 337] width 23 height 17
select select "90425"
click at [538, 339] on td "250" at bounding box center [609, 356] width 143 height 81
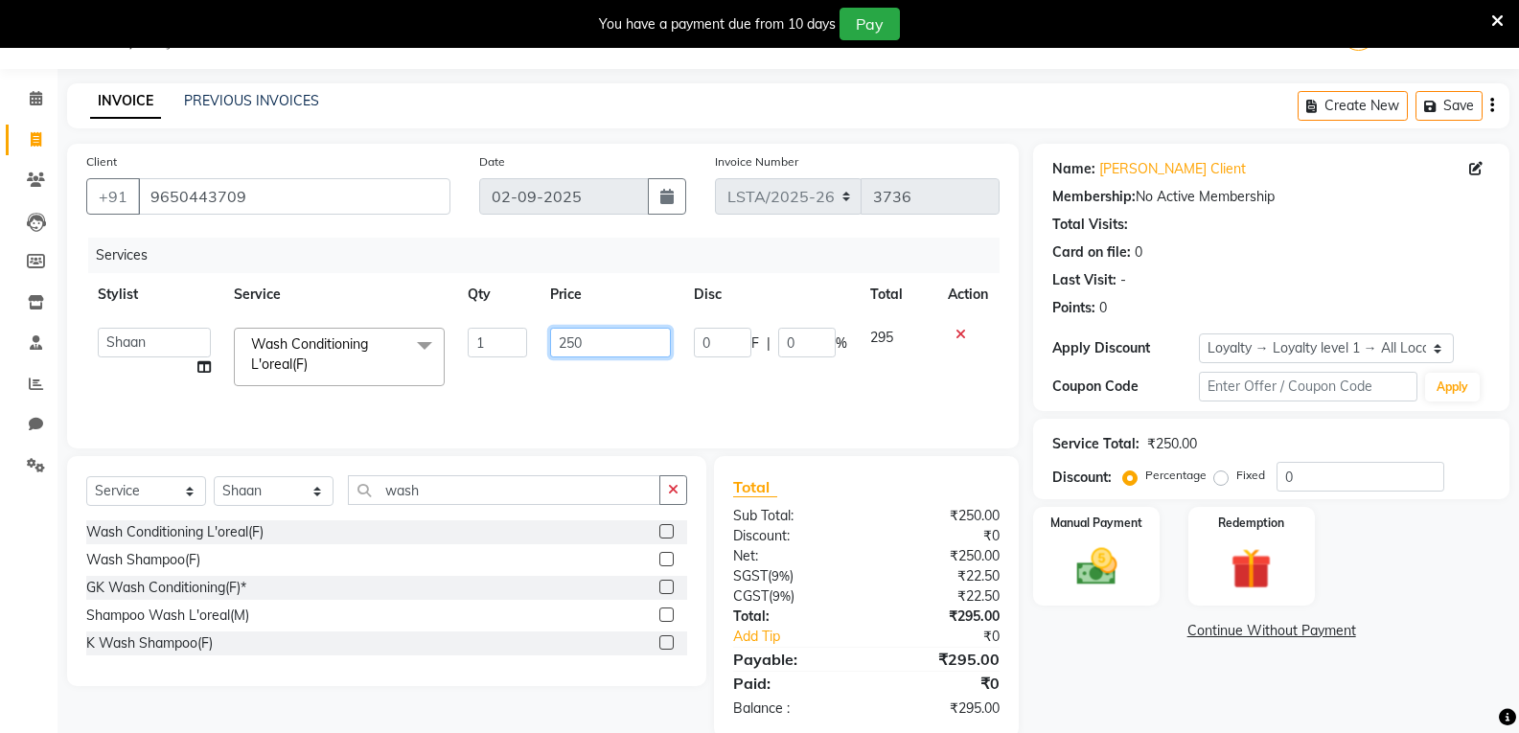
click at [587, 345] on input "250" at bounding box center [610, 343] width 120 height 30
click at [592, 344] on input "250" at bounding box center [610, 343] width 120 height 30
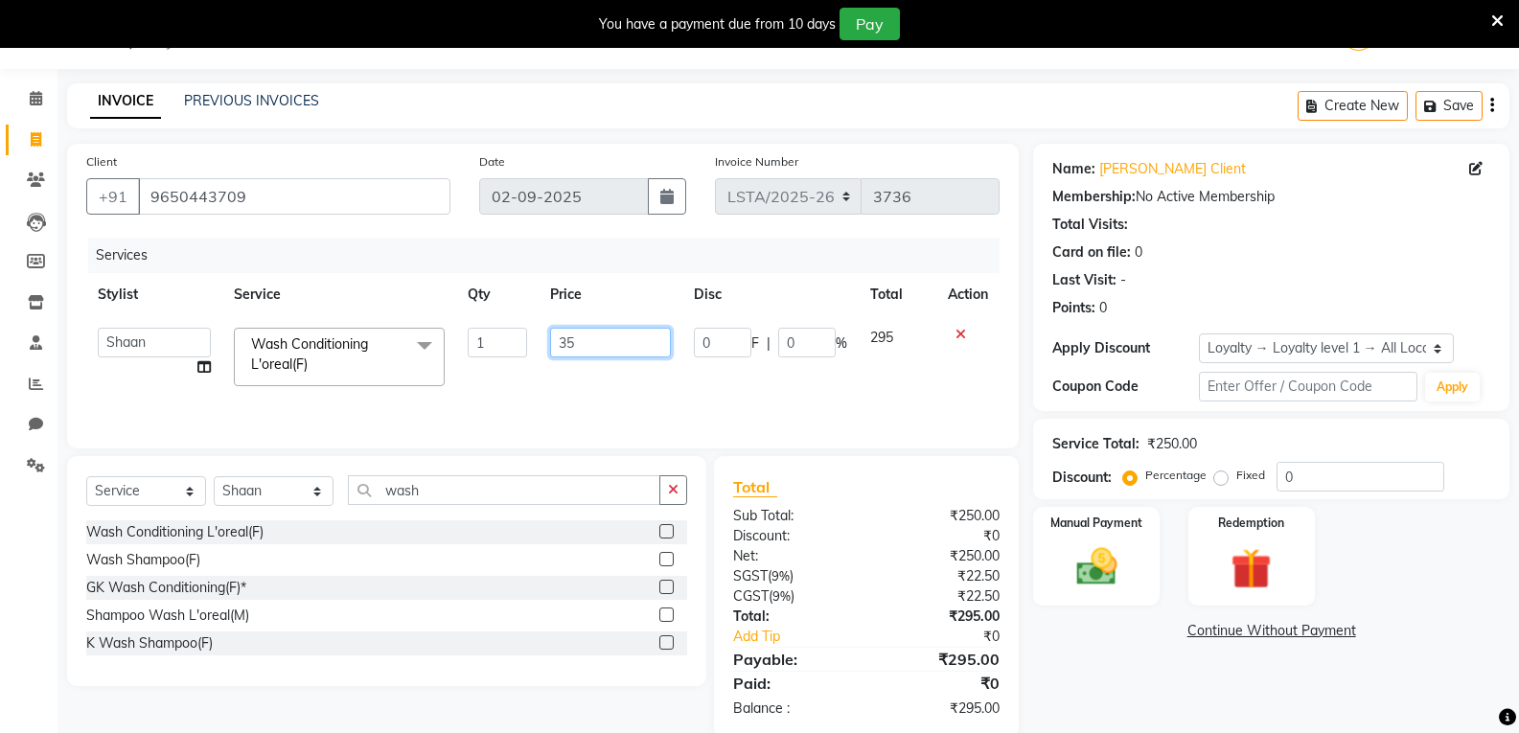
type input "350"
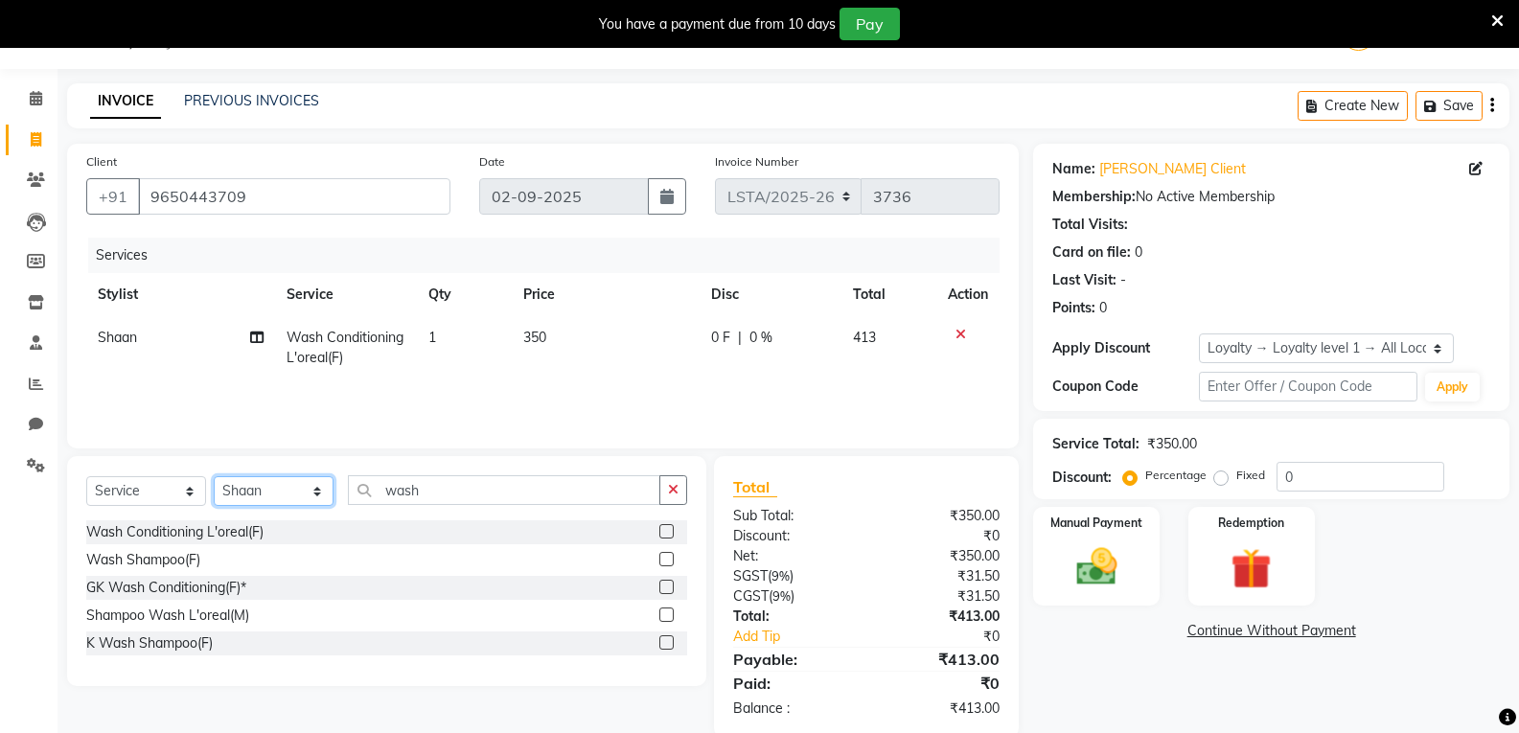
click at [317, 498] on select "Select Stylist Aarti Asif Bella_nail art Deepak_pdct Irra_Mrg Ritika Rizwan Sal…" at bounding box center [274, 491] width 120 height 30
select select "90430"
click at [214, 476] on select "Select Stylist Aarti Asif Bella_nail art Deepak_pdct Irra_Mrg Ritika Rizwan Sal…" at bounding box center [274, 491] width 120 height 30
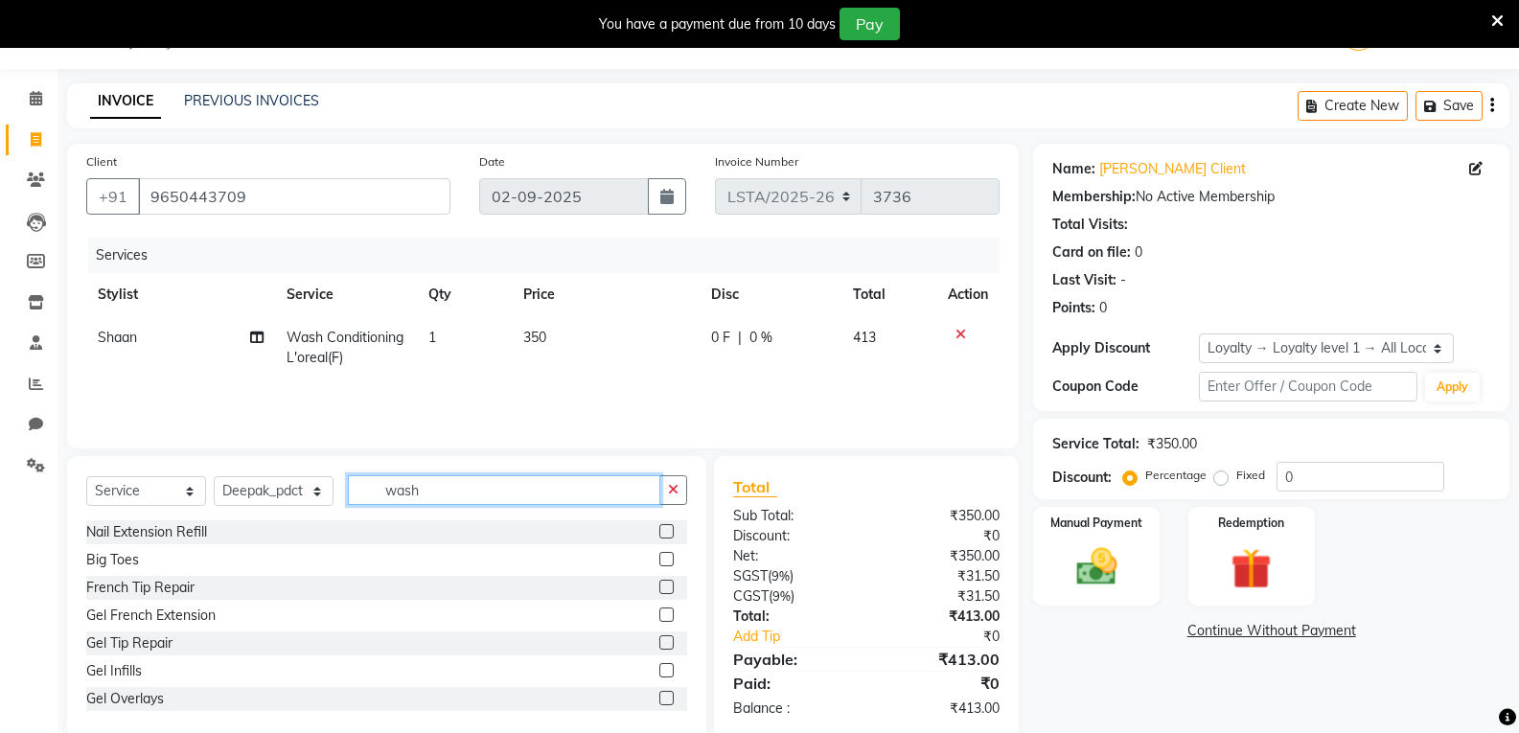
click at [508, 494] on input "wash" at bounding box center [504, 490] width 312 height 30
click at [507, 494] on input "wash" at bounding box center [504, 490] width 312 height 30
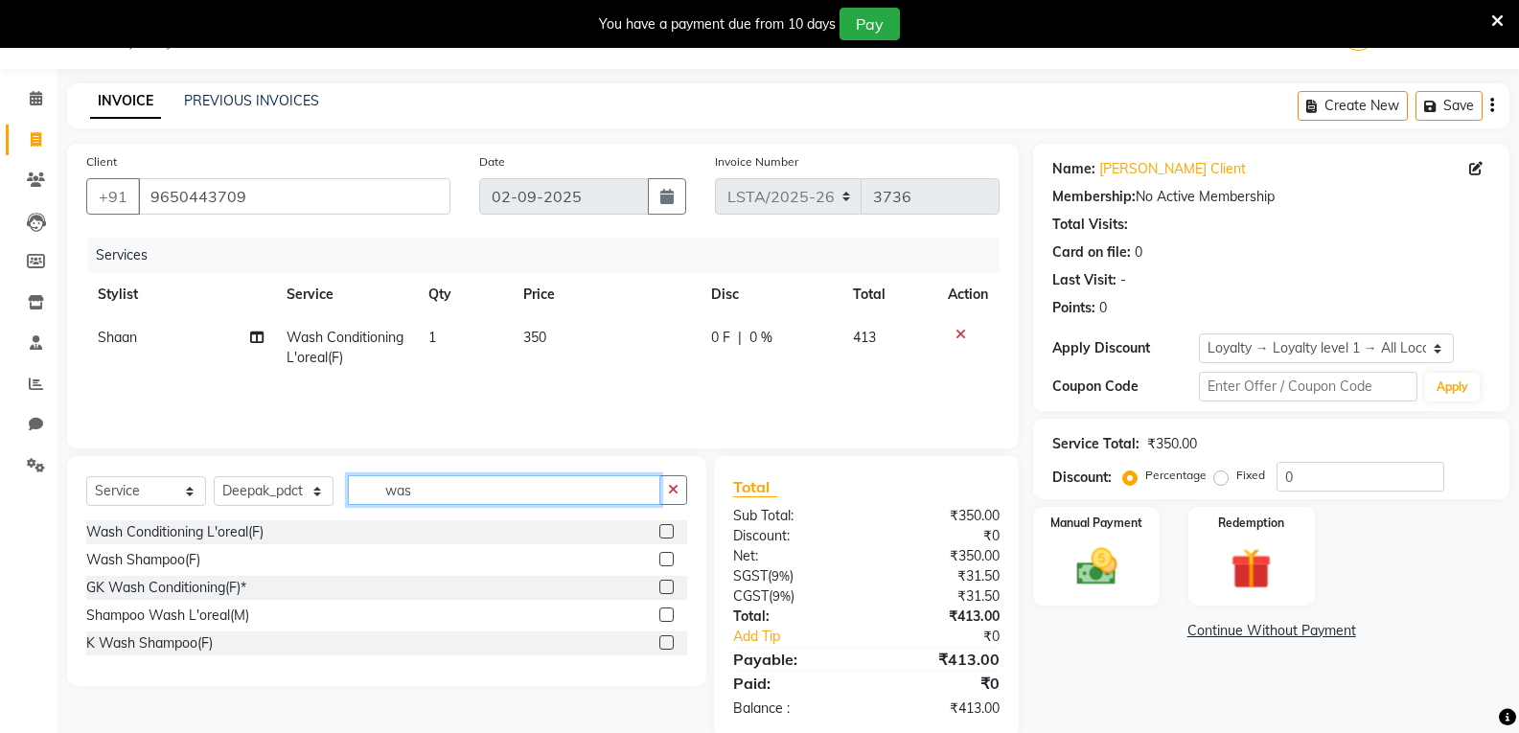
type input "wash"
click at [666, 528] on label at bounding box center [666, 531] width 14 height 14
click at [666, 528] on input "checkbox" at bounding box center [665, 532] width 12 height 12
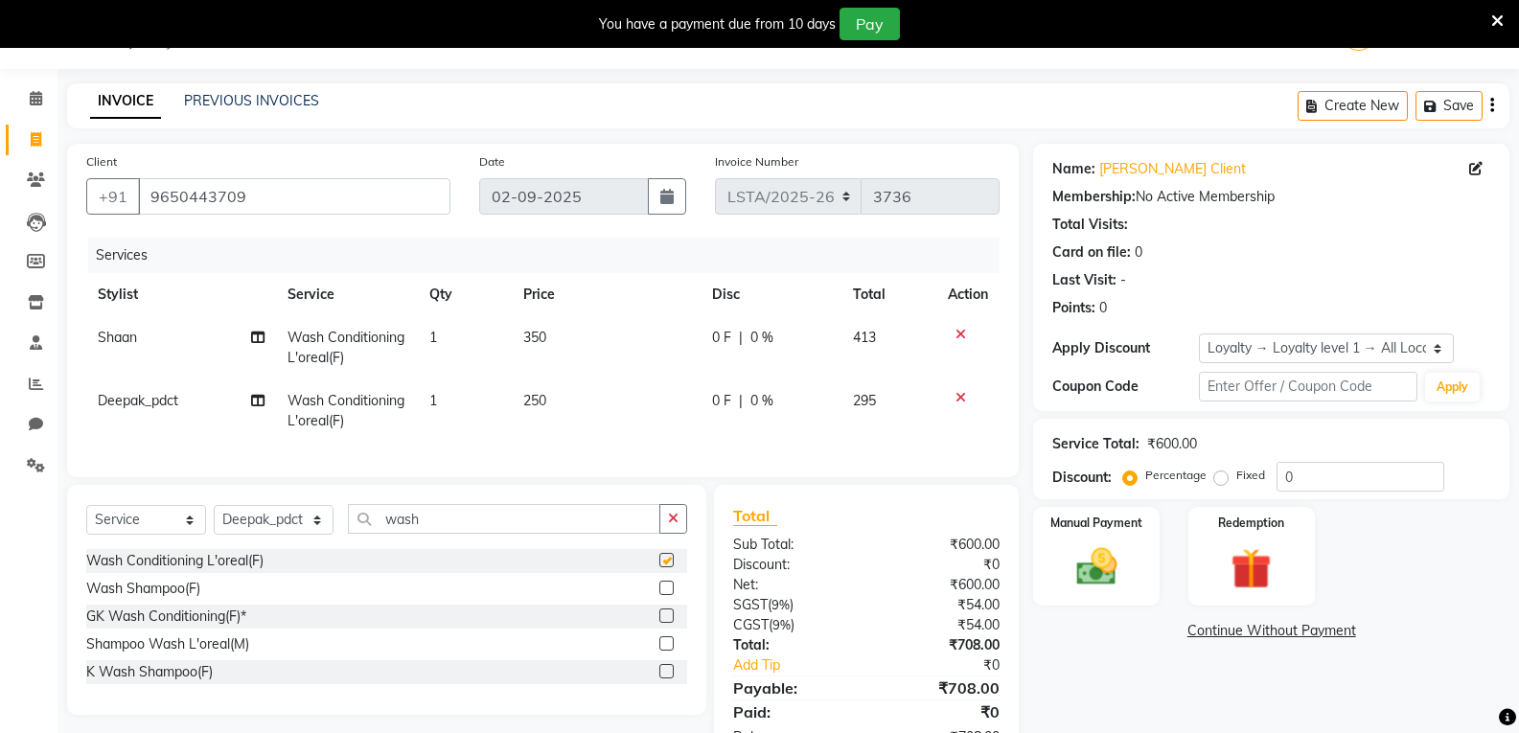
checkbox input "false"
click at [536, 395] on span "250" at bounding box center [534, 400] width 23 height 17
select select "90430"
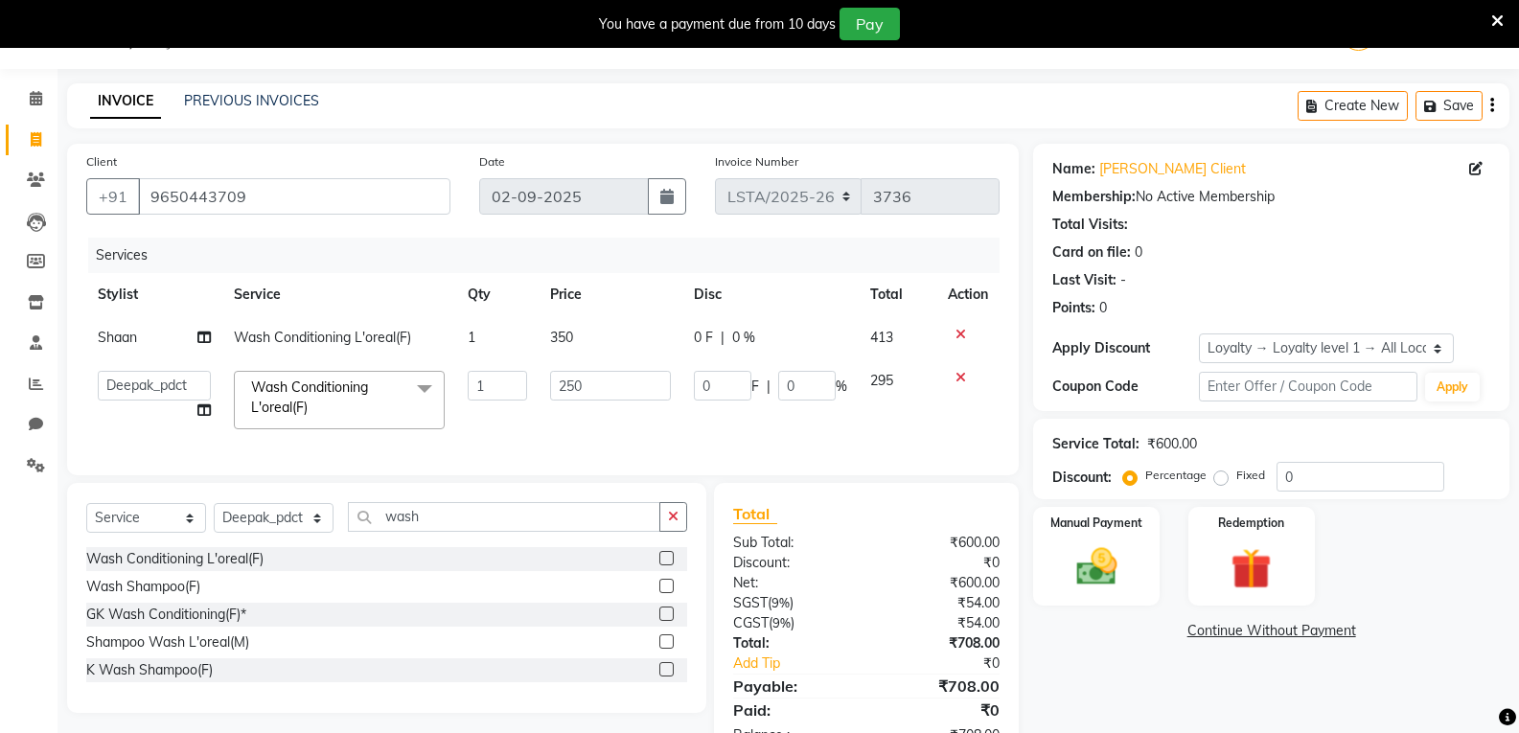
click at [536, 396] on td "1" at bounding box center [497, 399] width 82 height 81
click at [569, 389] on input "250" at bounding box center [610, 386] width 120 height 30
type input "350"
click at [830, 417] on td "0 F | 0 %" at bounding box center [770, 399] width 176 height 81
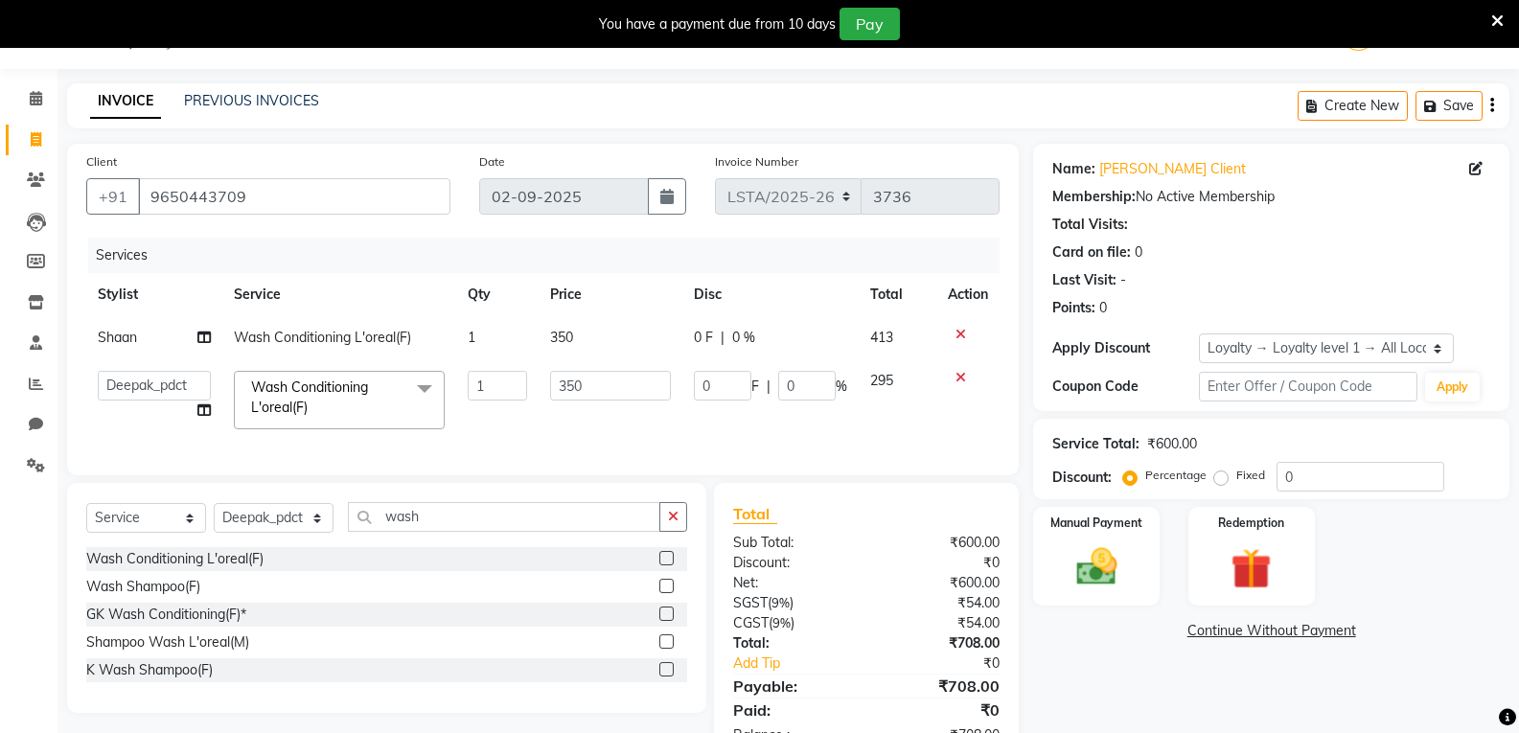
select select "90430"
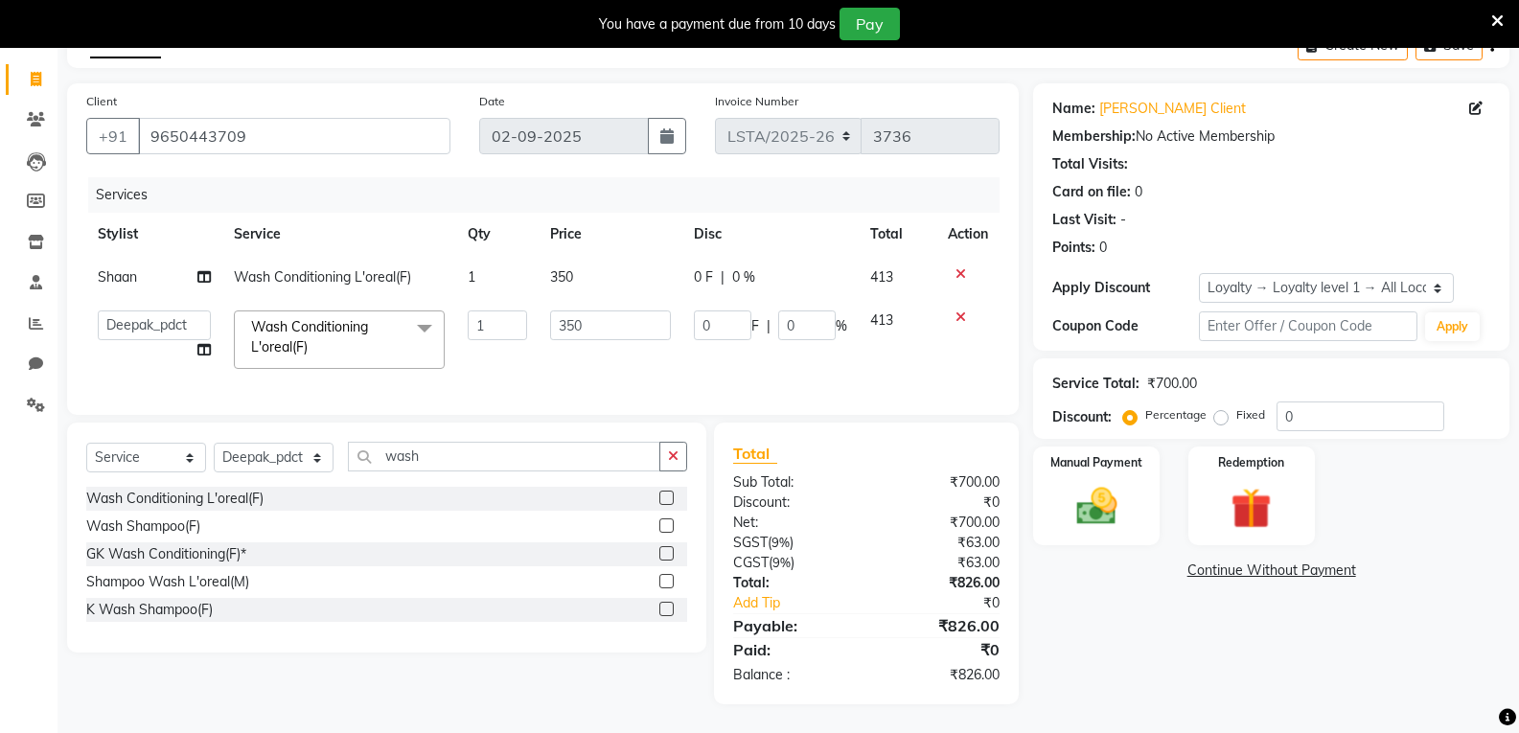
scroll to position [123, 0]
click at [1101, 495] on img at bounding box center [1096, 506] width 68 height 49
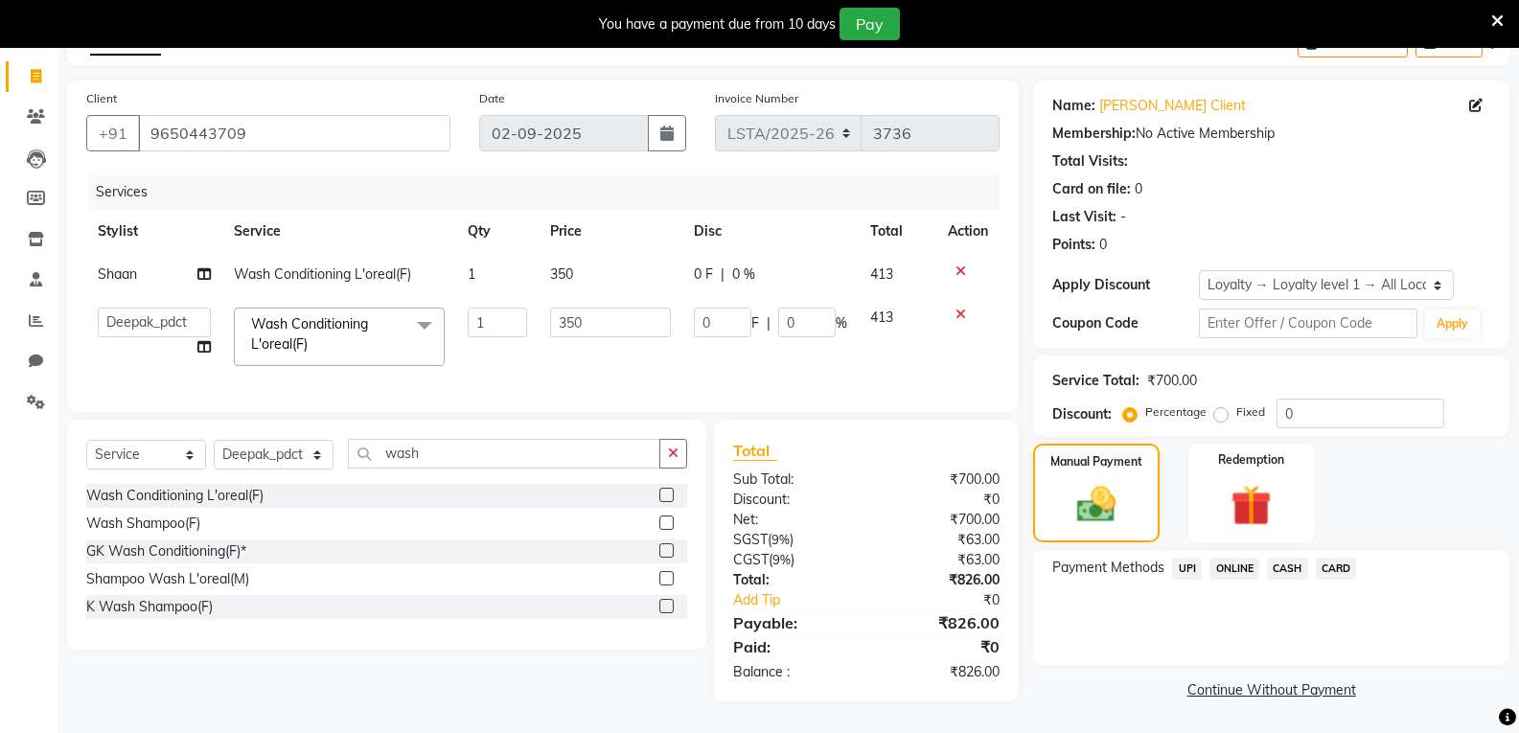
click at [1291, 558] on span "CASH" at bounding box center [1287, 569] width 41 height 22
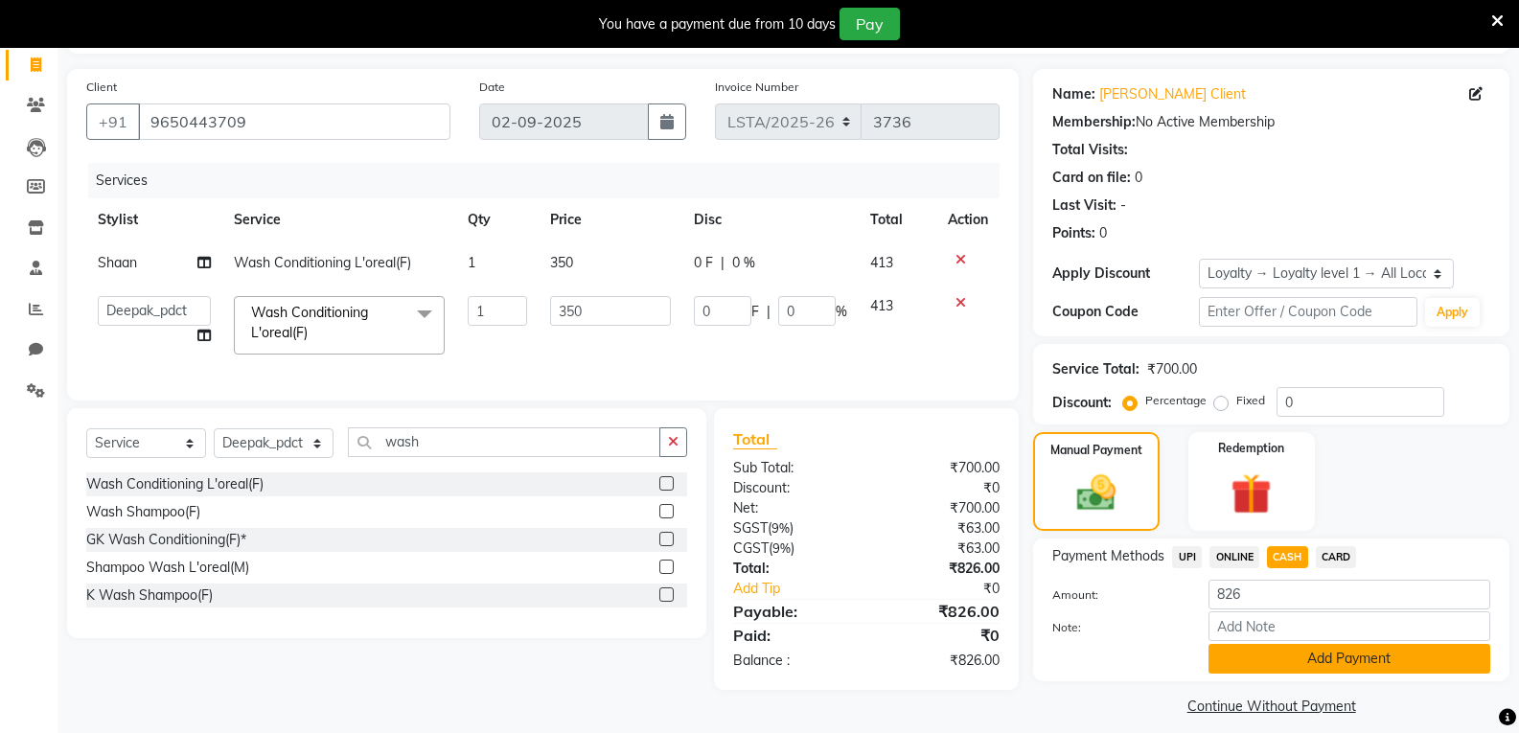
click at [1253, 660] on button "Add Payment" at bounding box center [1349, 659] width 282 height 30
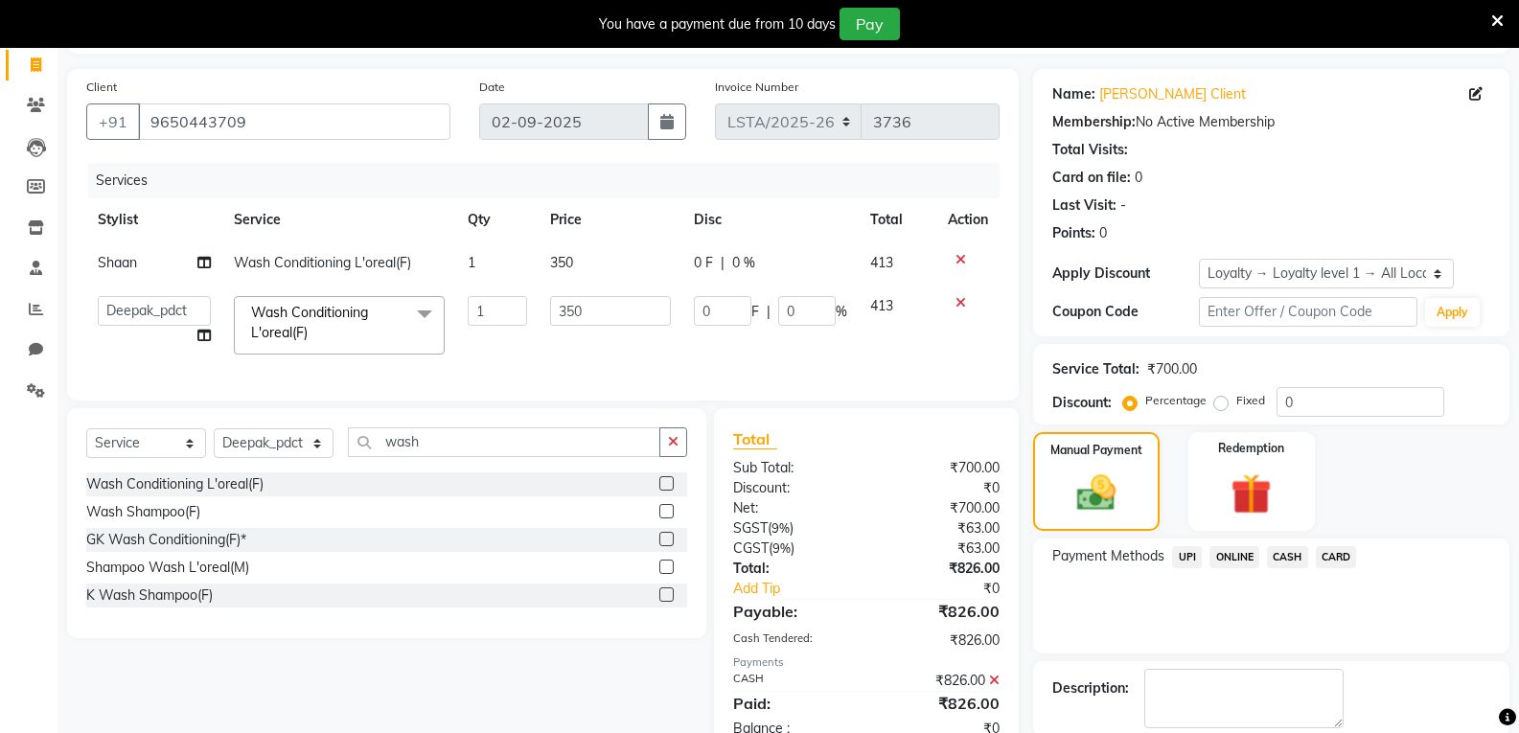
scroll to position [286, 0]
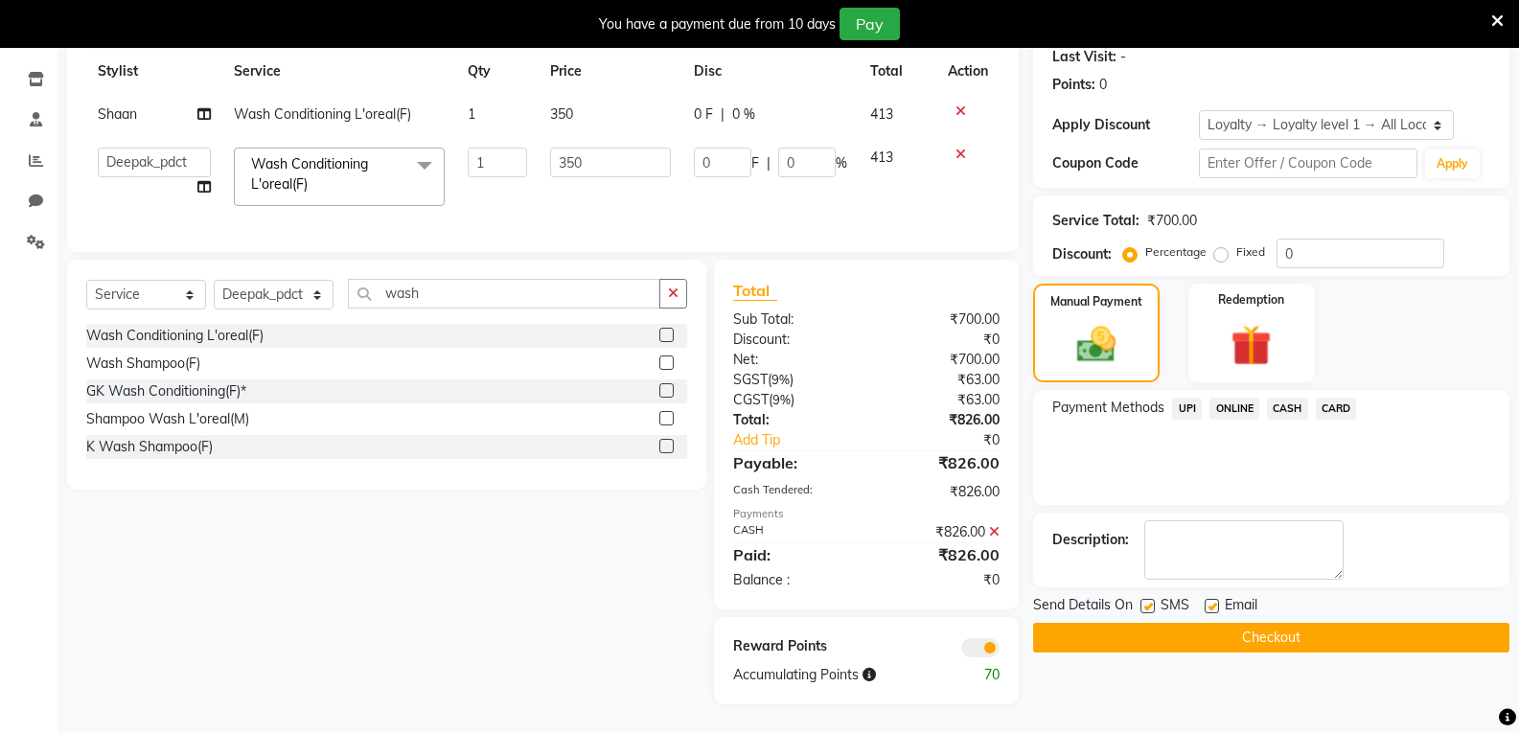
click at [1146, 599] on label at bounding box center [1147, 606] width 14 height 14
click at [1146, 601] on input "checkbox" at bounding box center [1146, 607] width 12 height 12
checkbox input "false"
click at [1204, 599] on label at bounding box center [1211, 606] width 14 height 14
click at [1204, 601] on input "checkbox" at bounding box center [1210, 607] width 12 height 12
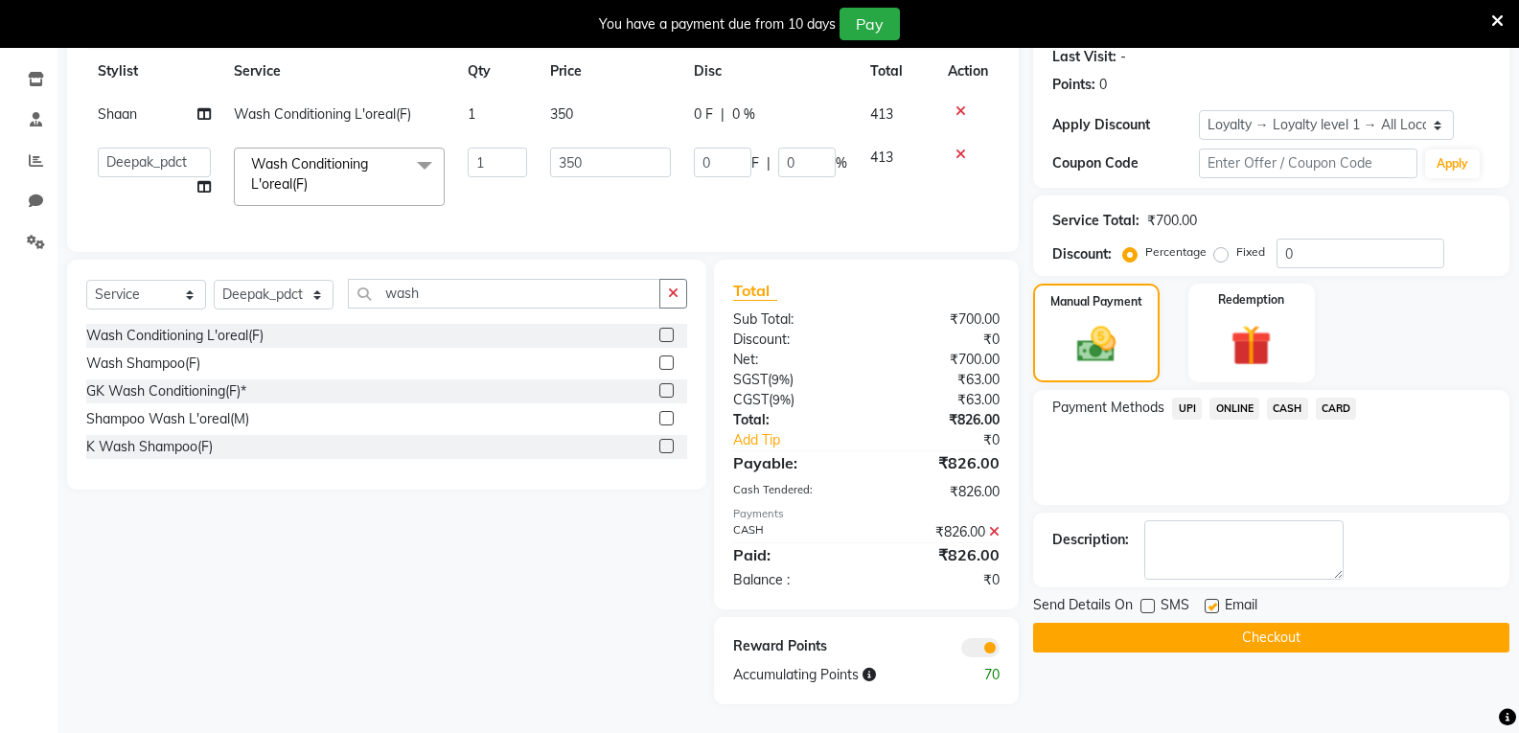
checkbox input "false"
click at [1179, 623] on button "Checkout" at bounding box center [1271, 638] width 476 height 30
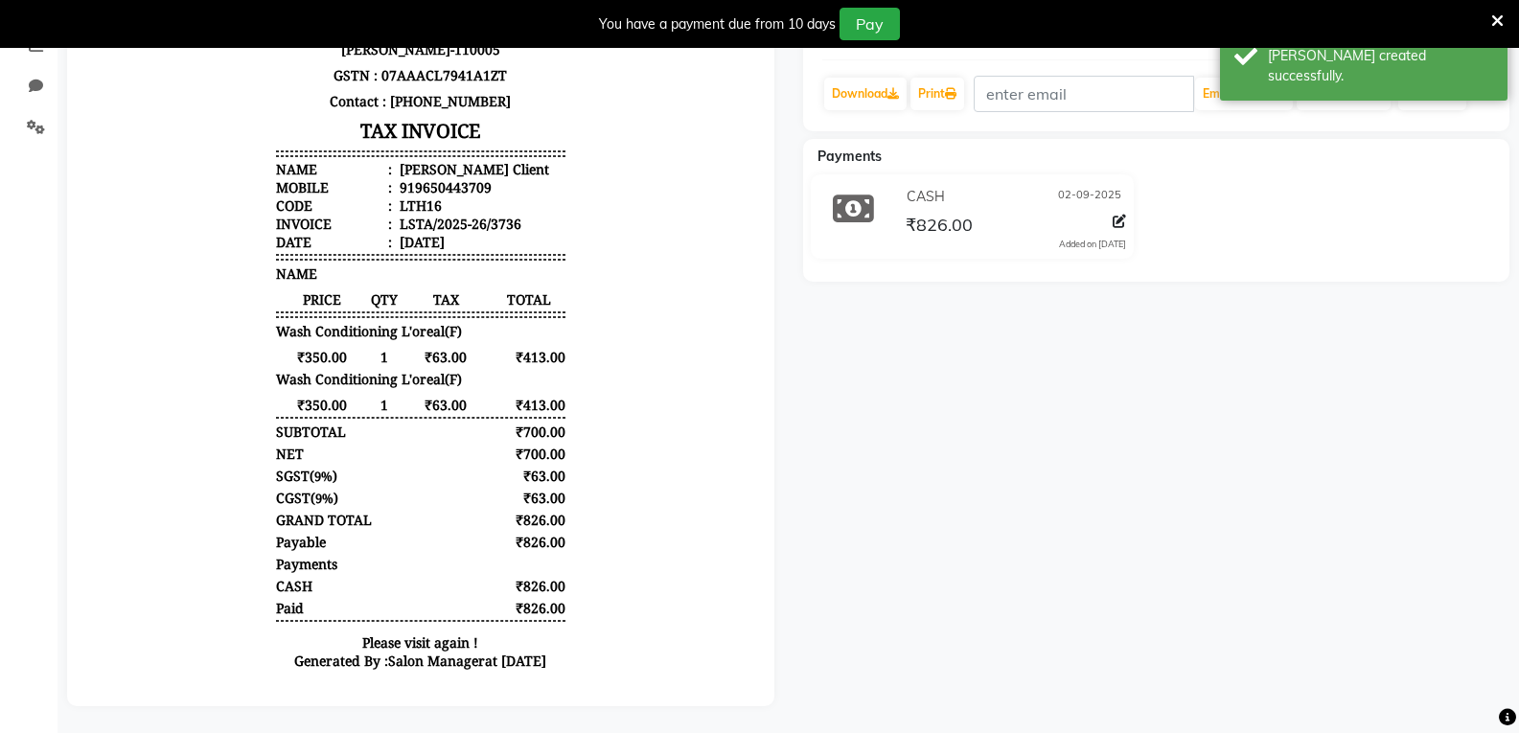
scroll to position [402, 0]
select select "service"
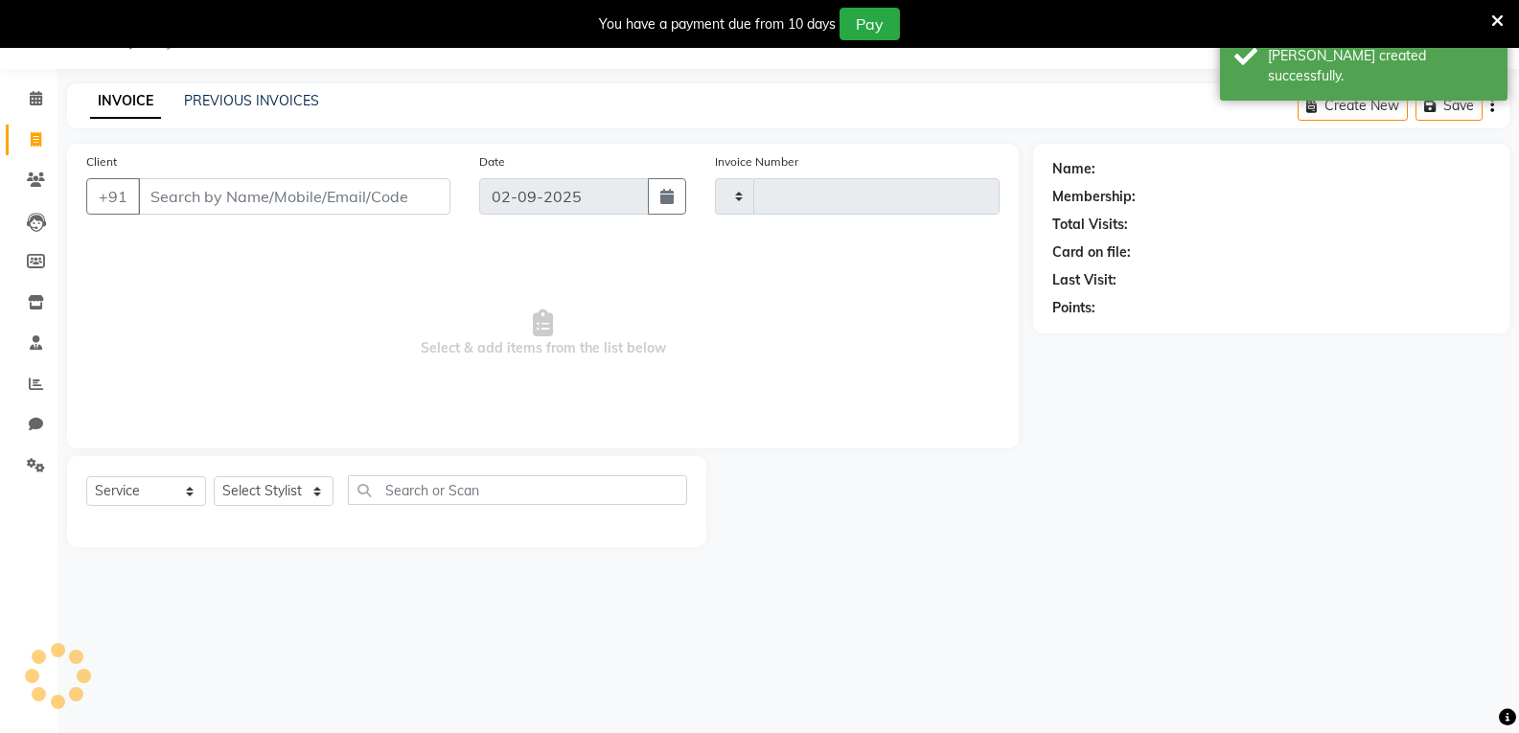
type input "3737"
select select "8939"
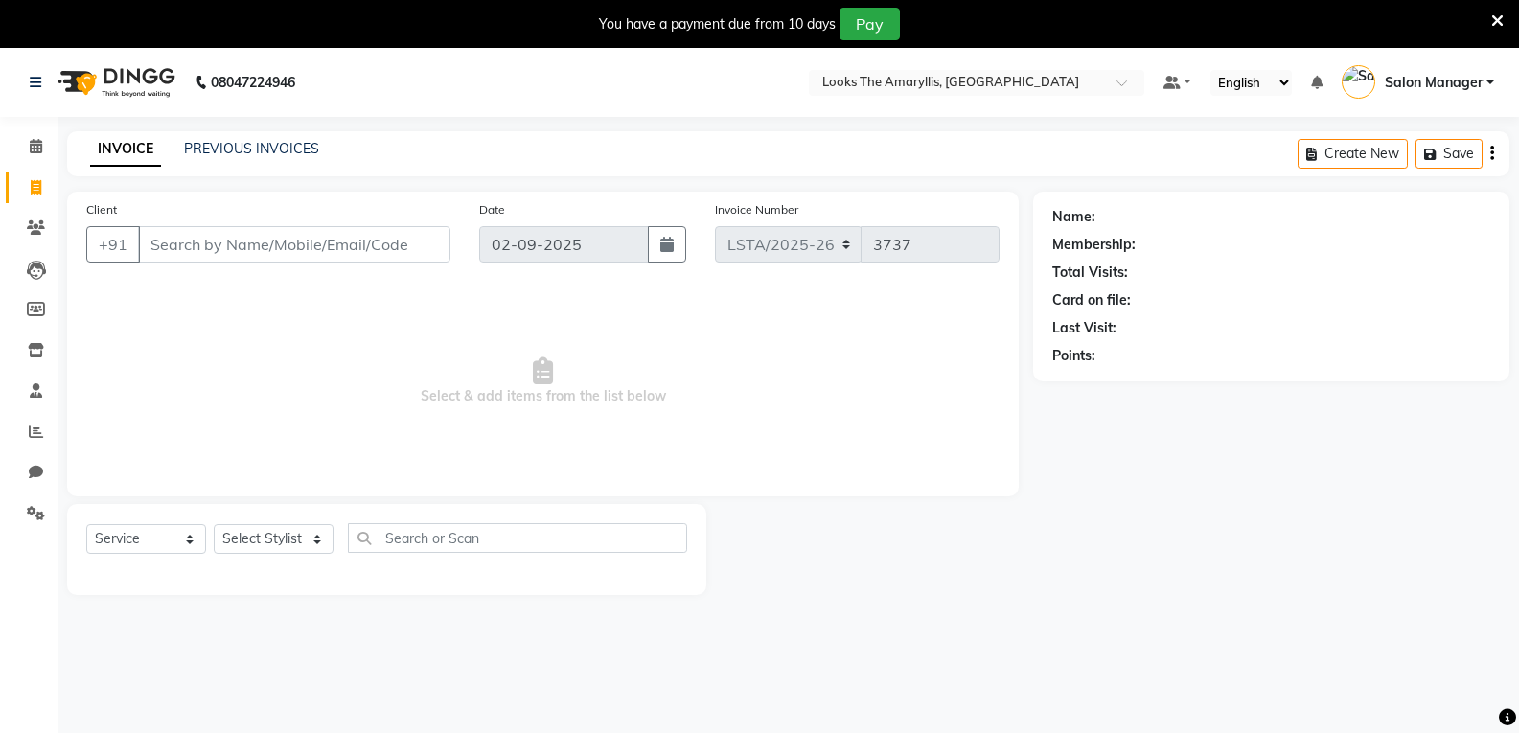
click at [299, 248] on input "Client" at bounding box center [294, 244] width 312 height 36
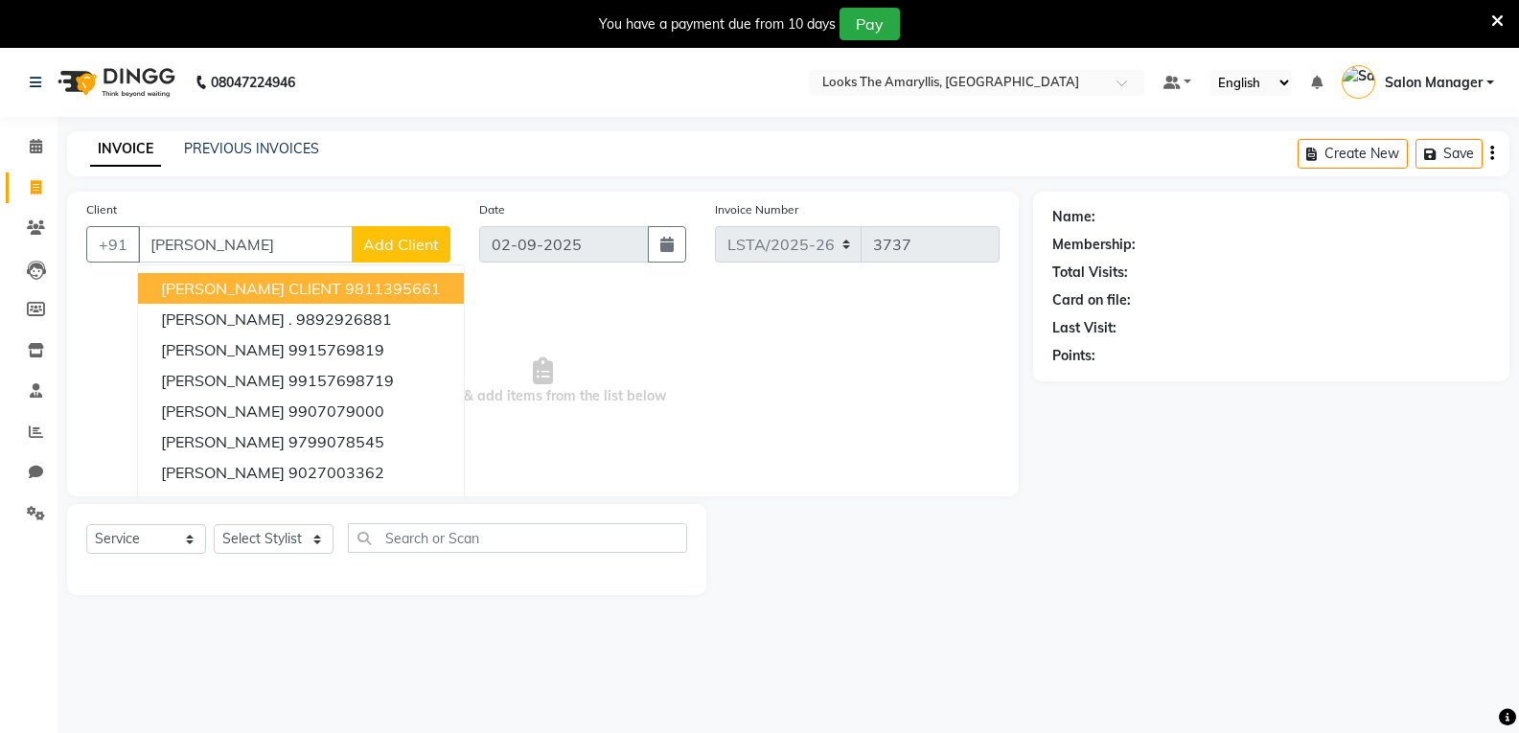
click at [224, 247] on input "rimjhim" at bounding box center [245, 244] width 215 height 36
click at [224, 250] on input "rimjhim" at bounding box center [245, 244] width 215 height 36
click at [241, 243] on input "rimjhim" at bounding box center [245, 244] width 215 height 36
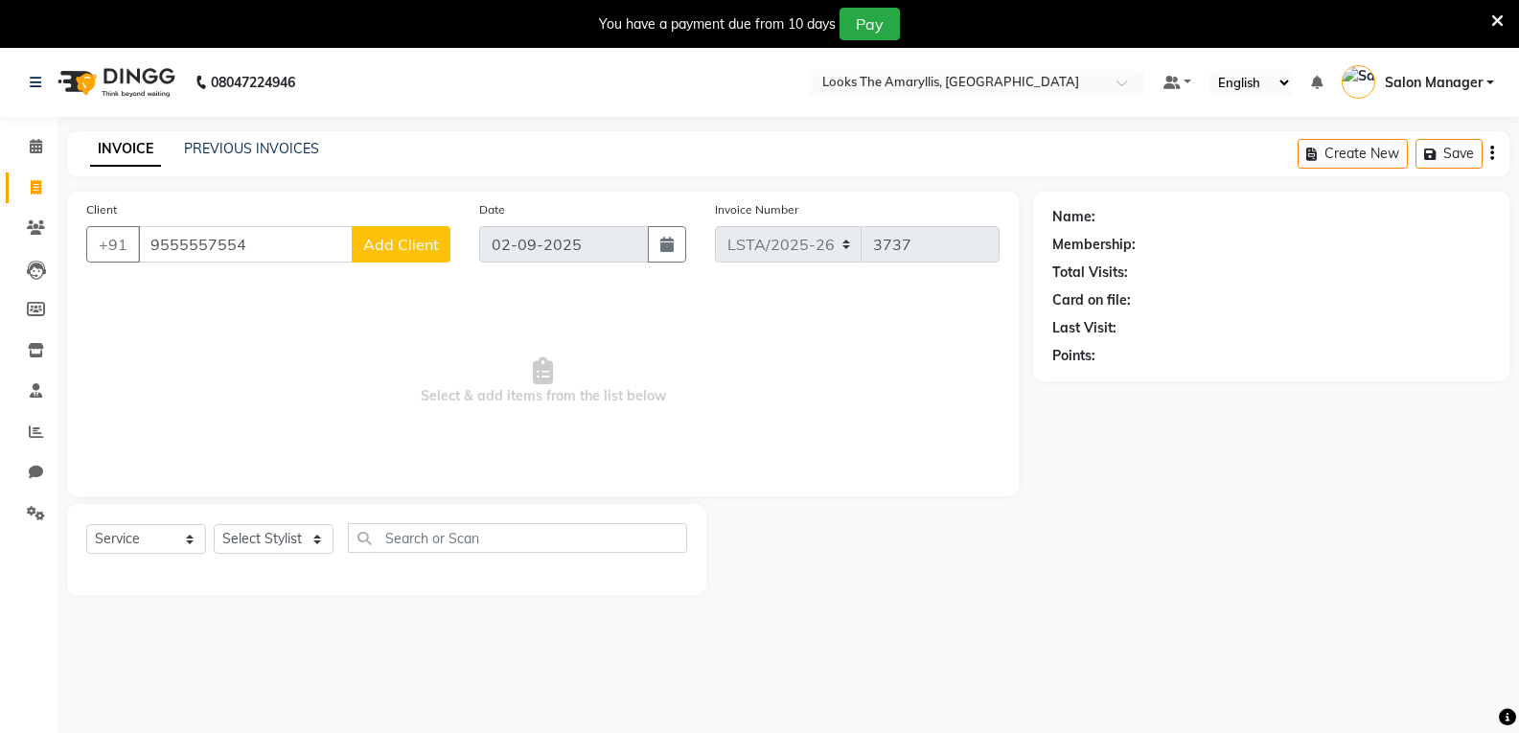
type input "9555557554"
click at [400, 250] on span "Add Client" at bounding box center [401, 244] width 76 height 19
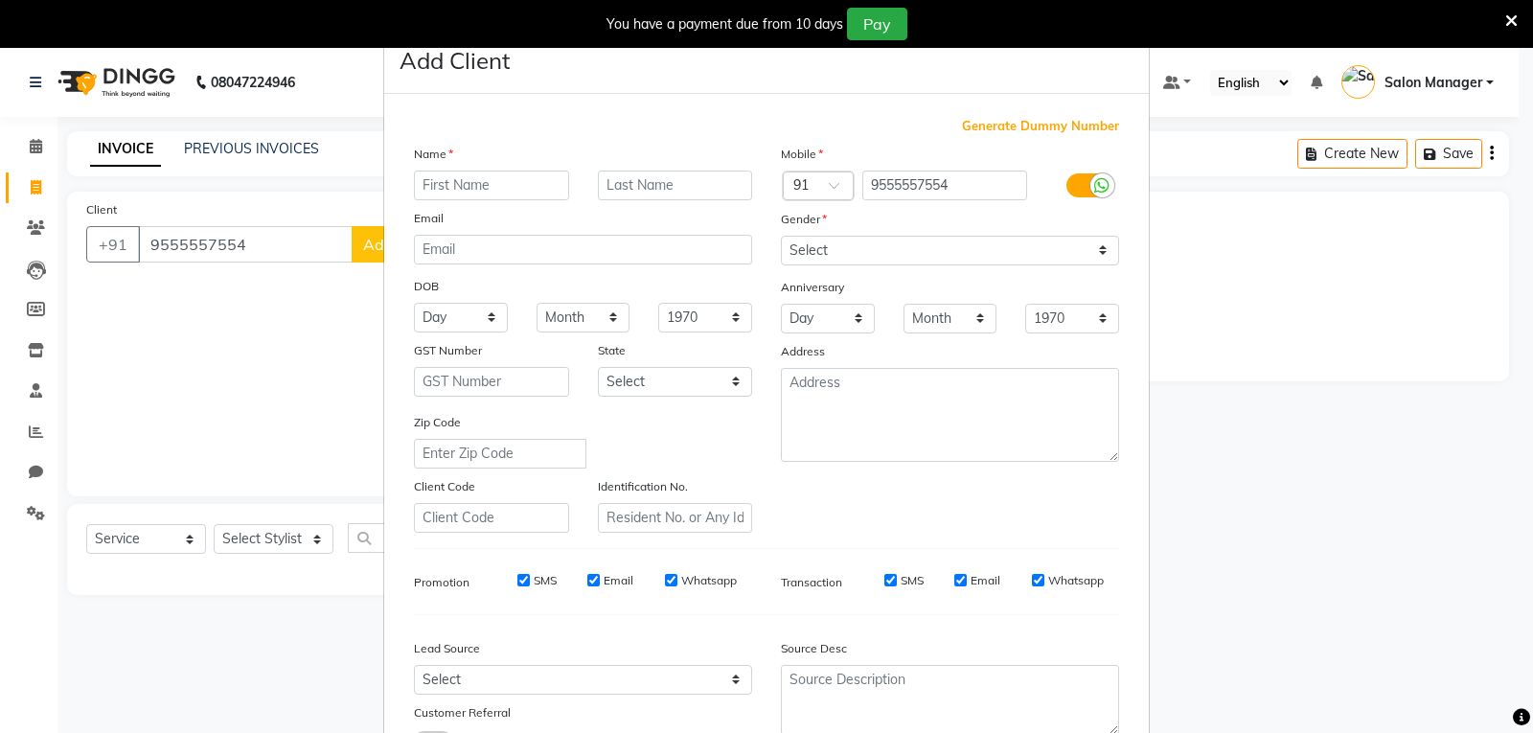
click at [478, 191] on input "text" at bounding box center [491, 186] width 155 height 30
type input "Kamal"
click at [680, 190] on input "text" at bounding box center [675, 186] width 155 height 30
type input "Jindal"
click at [1099, 256] on select "Select Male Female Other Prefer Not To Say" at bounding box center [950, 251] width 338 height 30
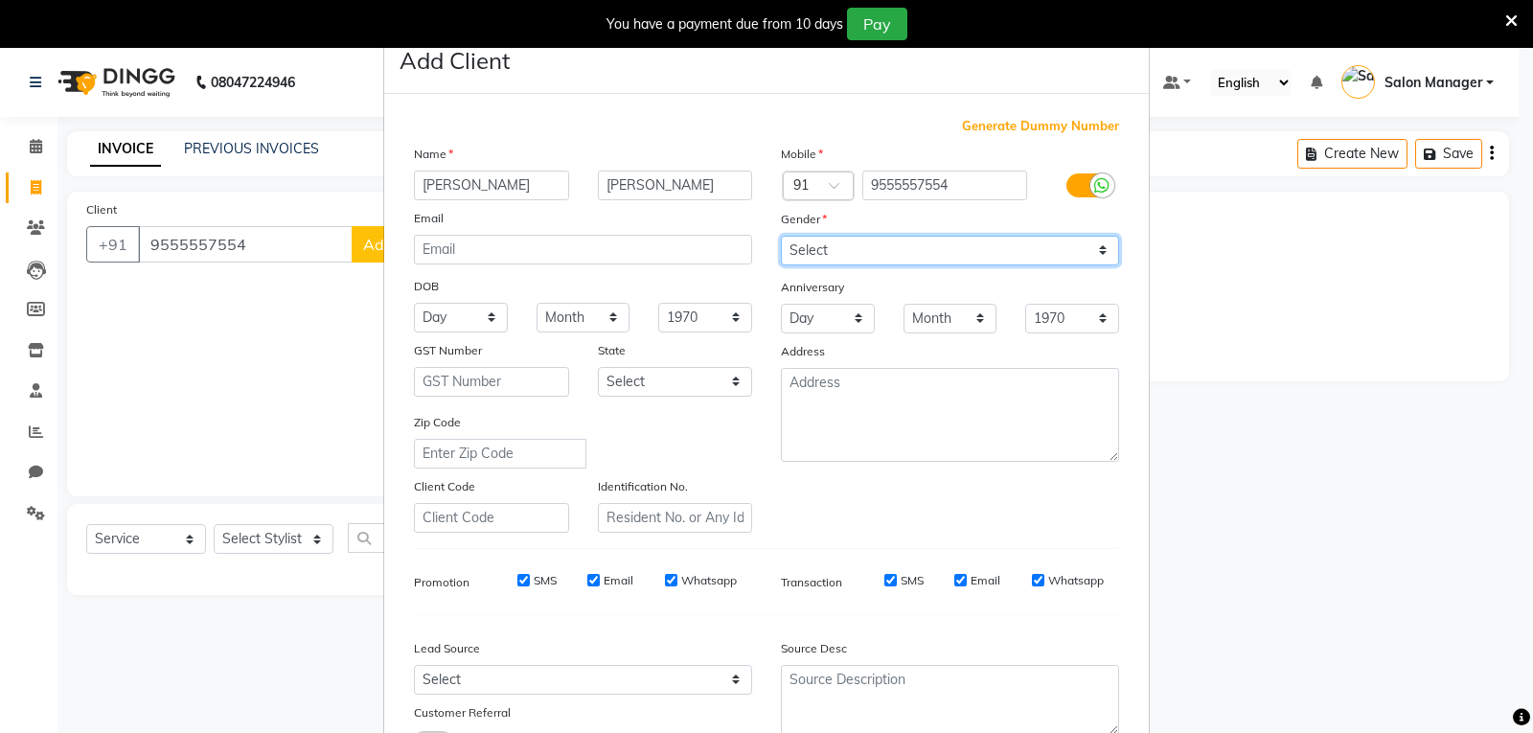
select select "male"
click at [781, 236] on select "Select Male Female Other Prefer Not To Say" at bounding box center [950, 251] width 338 height 30
click at [517, 584] on input "SMS" at bounding box center [523, 580] width 12 height 12
checkbox input "false"
click at [587, 580] on input "Email" at bounding box center [593, 580] width 12 height 12
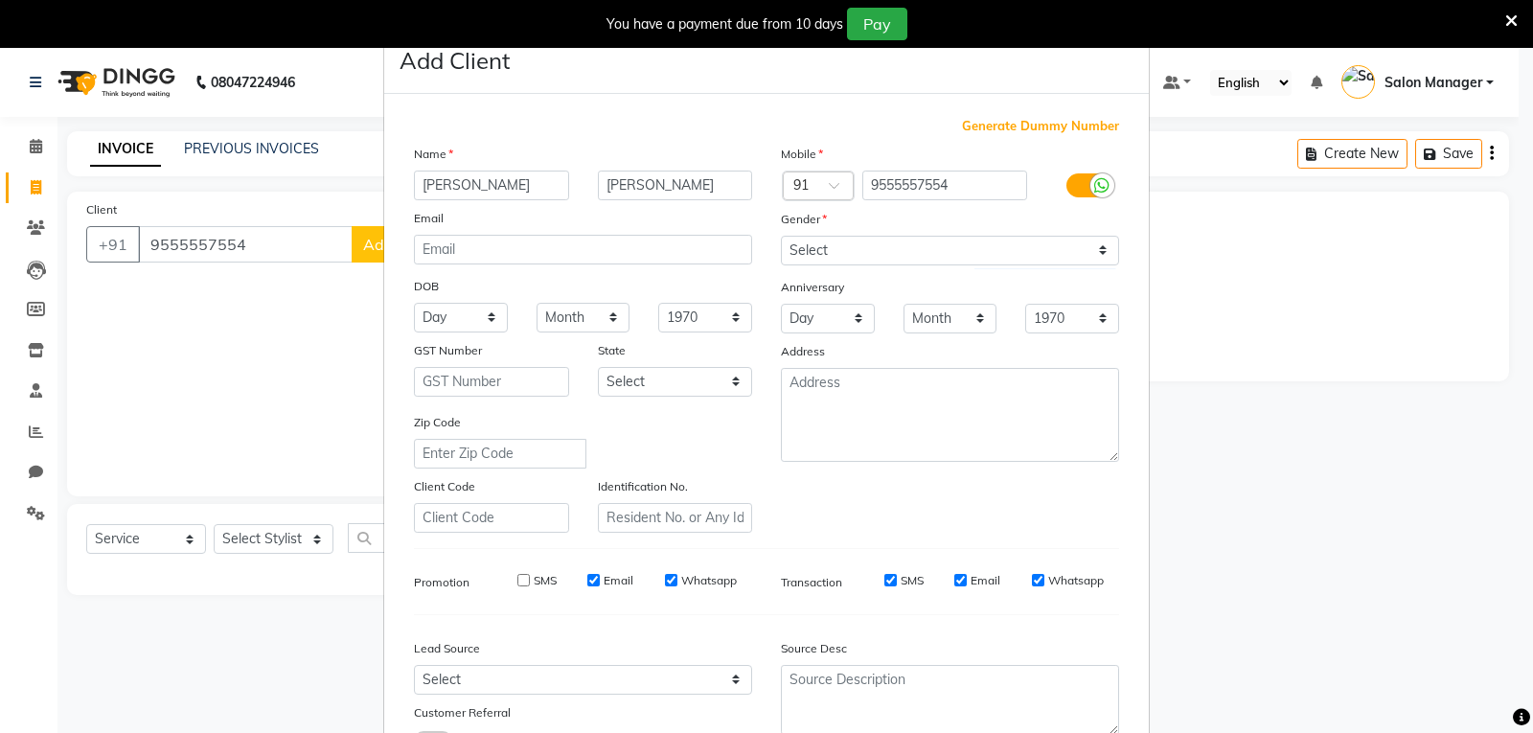
checkbox input "false"
click at [889, 584] on input "SMS" at bounding box center [890, 580] width 12 height 12
checkbox input "false"
click at [955, 584] on input "Email" at bounding box center [960, 580] width 12 height 12
checkbox input "false"
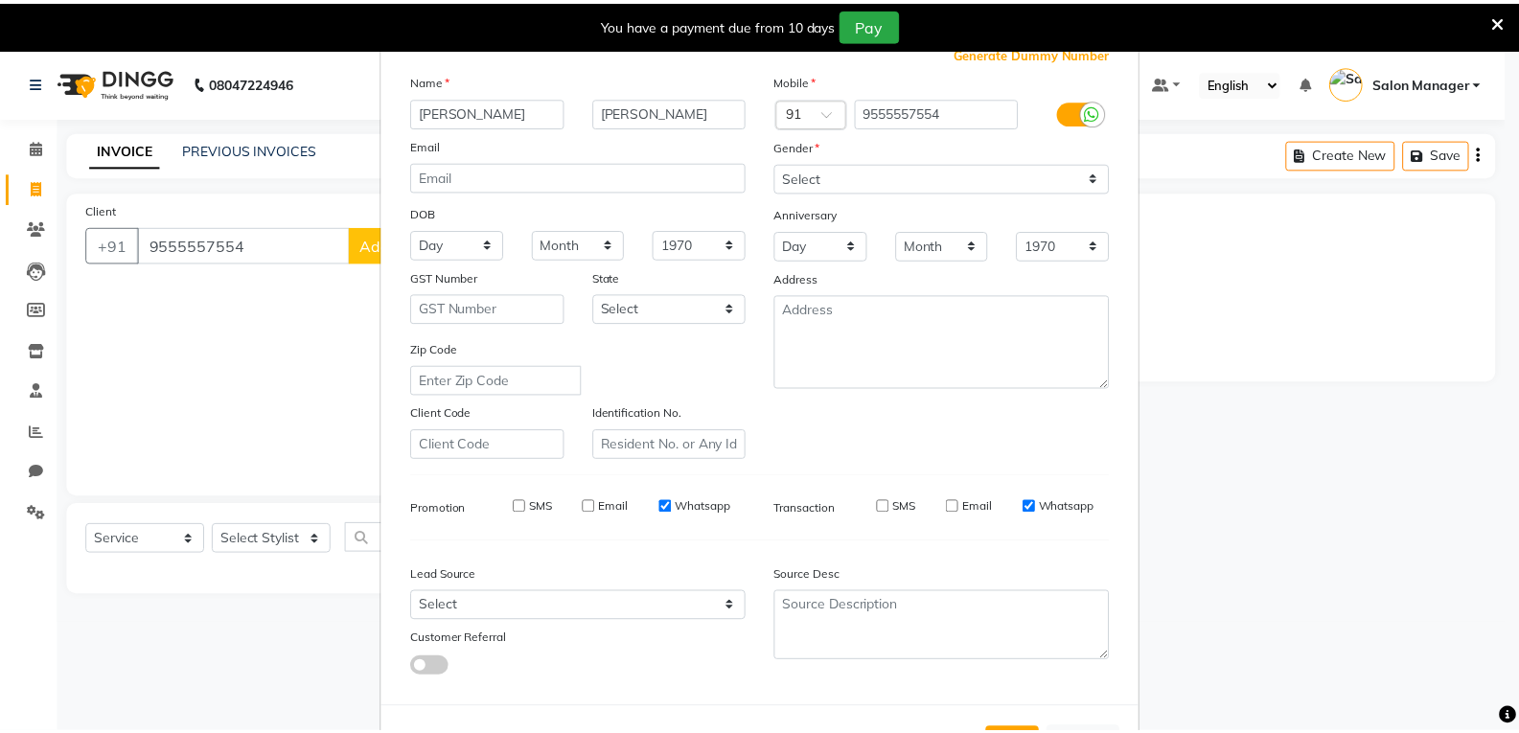
scroll to position [151, 0]
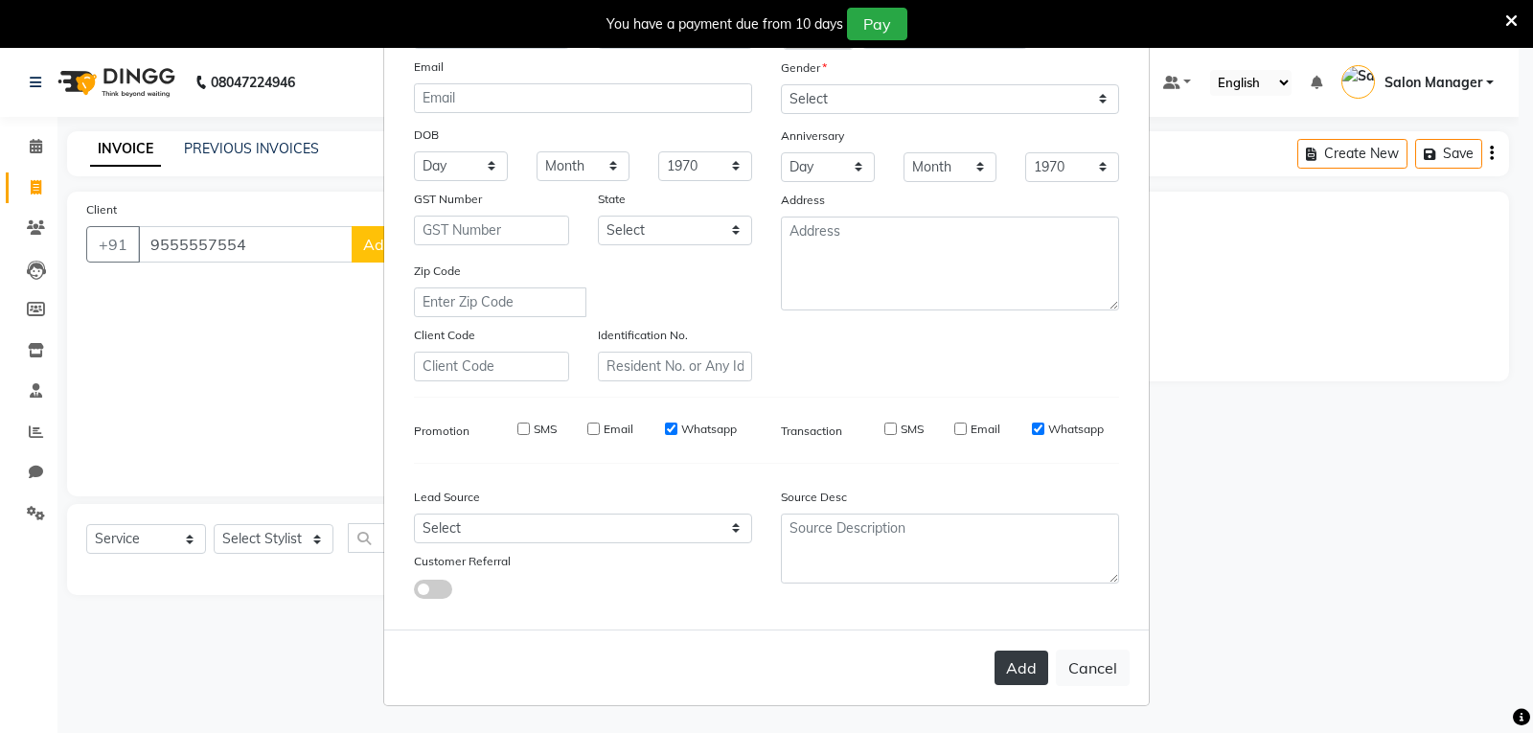
click at [1008, 664] on button "Add" at bounding box center [1022, 668] width 54 height 34
select select
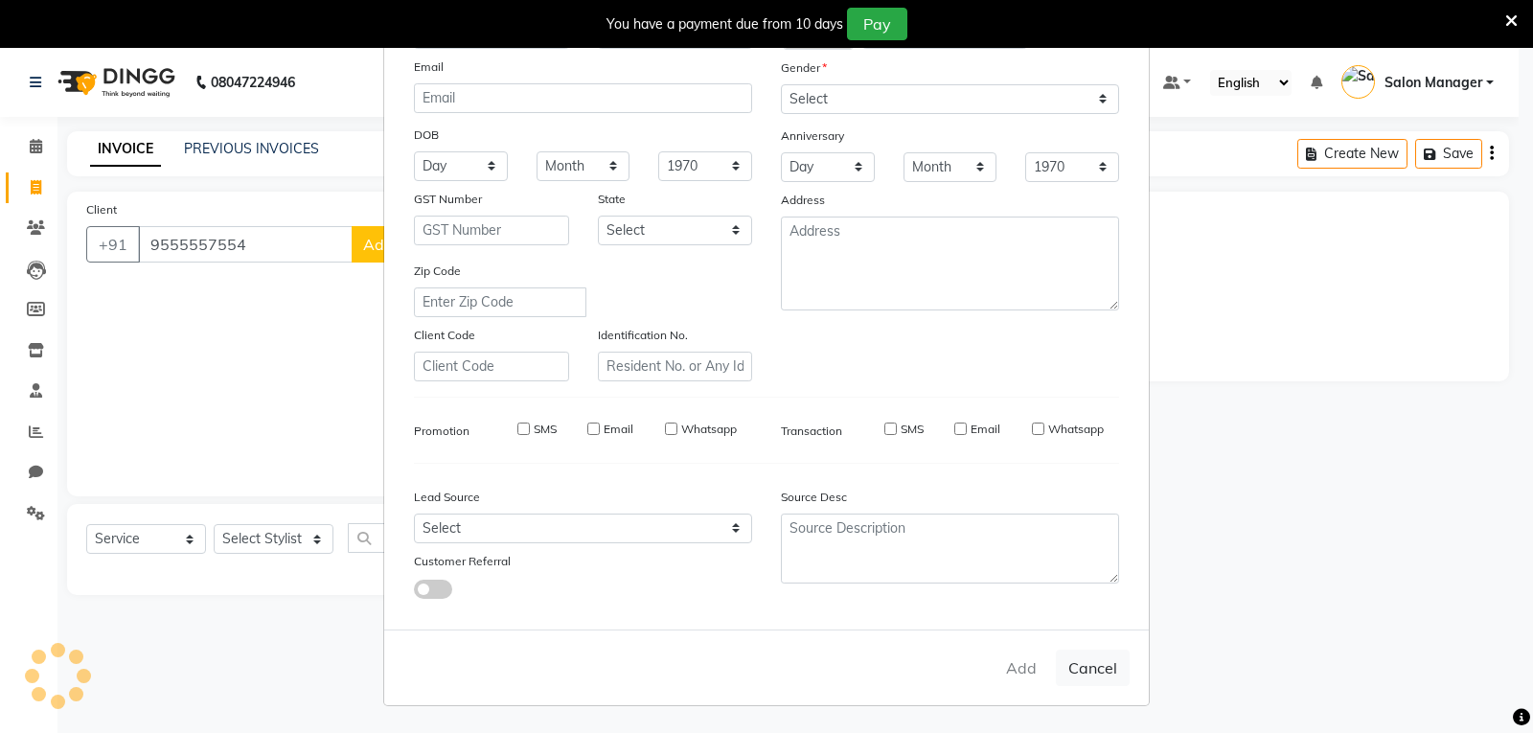
select select
checkbox input "false"
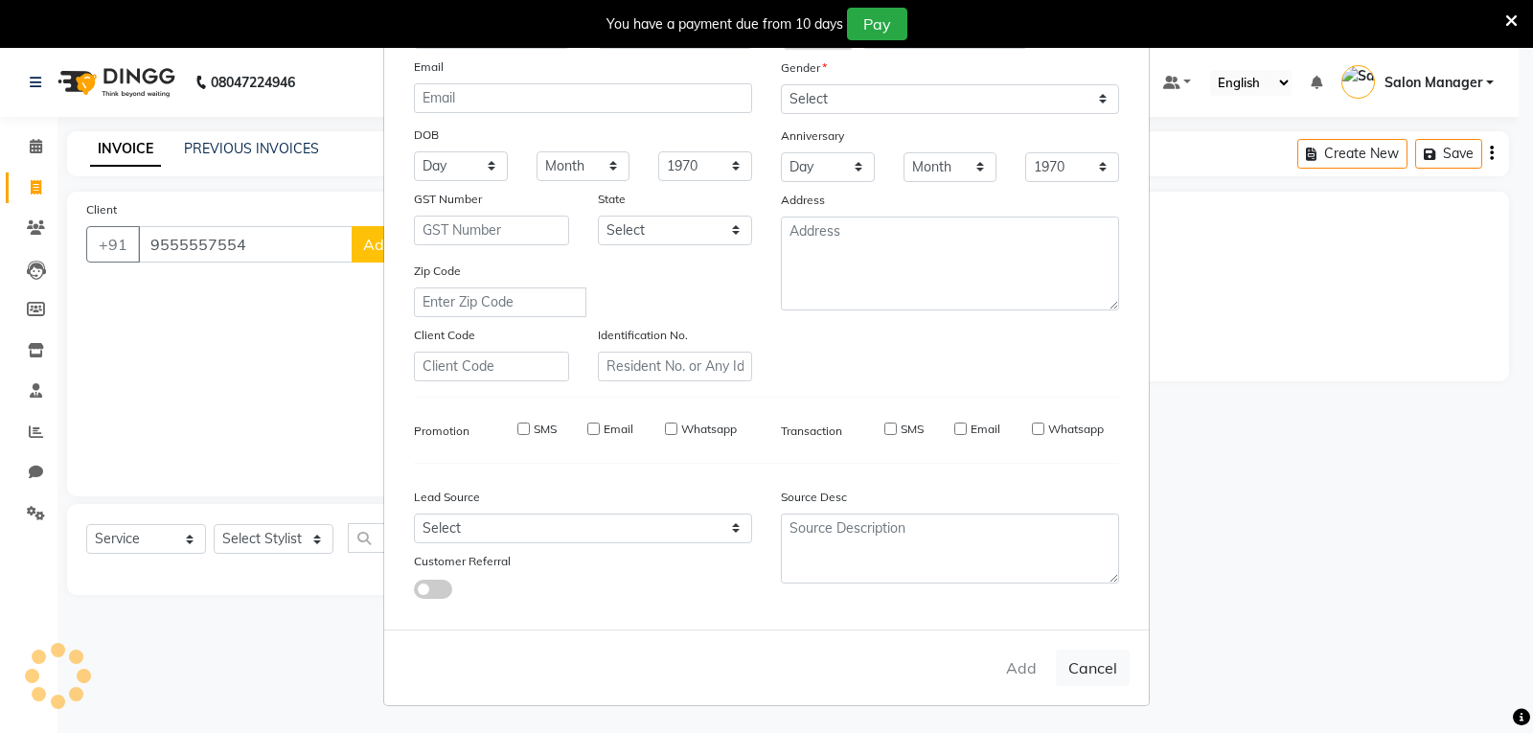
checkbox input "false"
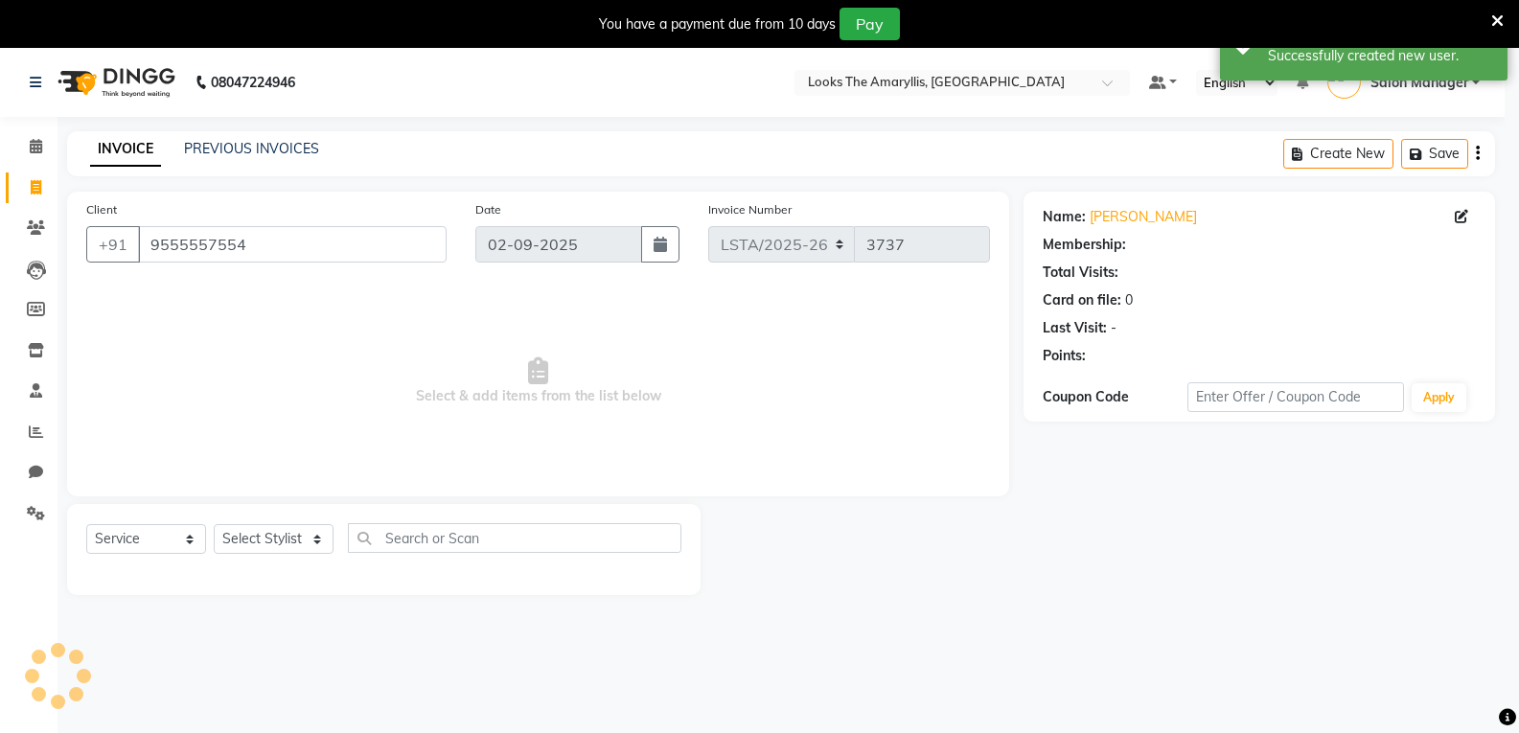
select select "1: Object"
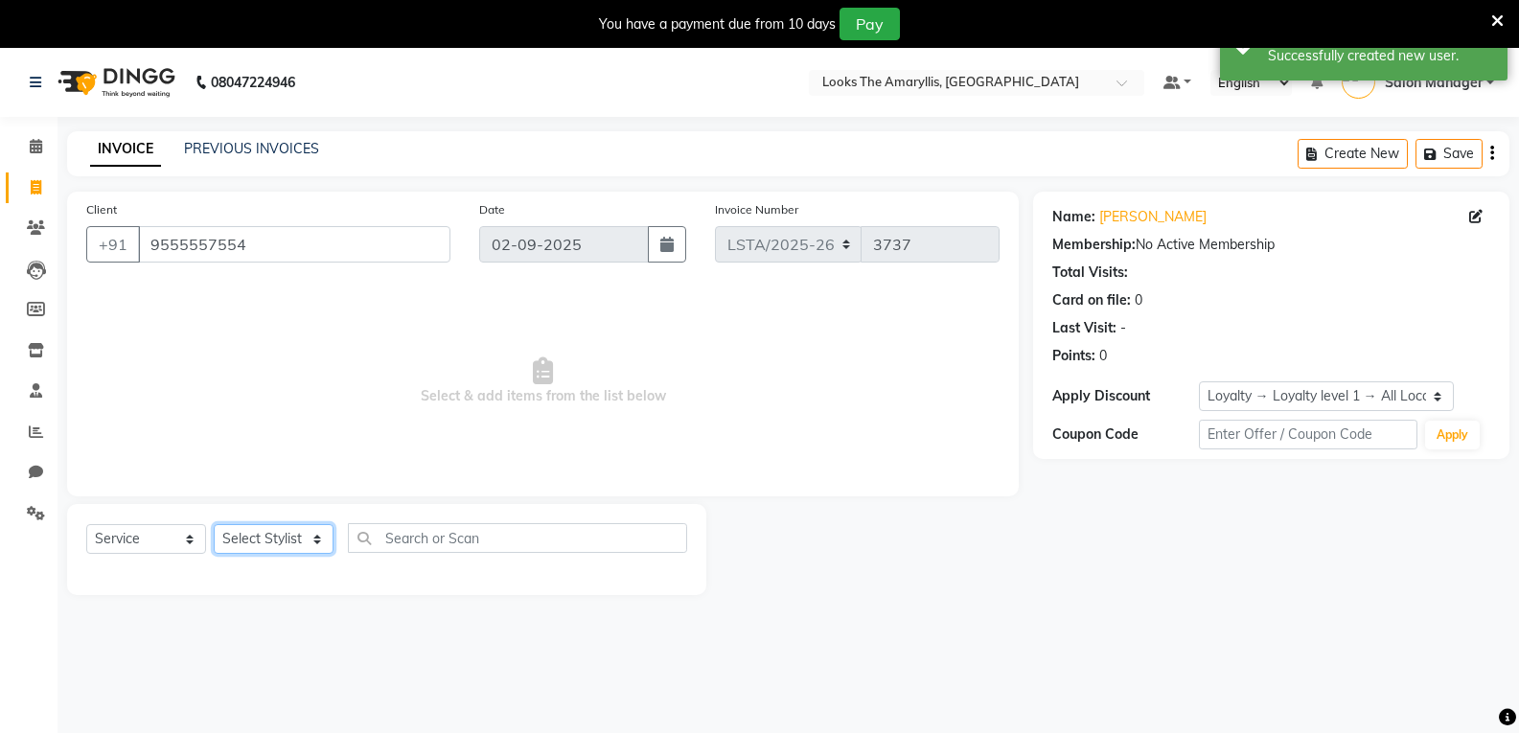
click at [321, 542] on select "Select Stylist Aarti Asif Bella_nail art Deepak_pdct Irra_Mrg Ritika Rizwan Sal…" at bounding box center [274, 539] width 120 height 30
select select "90427"
click at [214, 524] on select "Select Stylist Aarti Asif Bella_nail art Deepak_pdct Irra_Mrg Ritika Rizwan Sal…" at bounding box center [274, 539] width 120 height 30
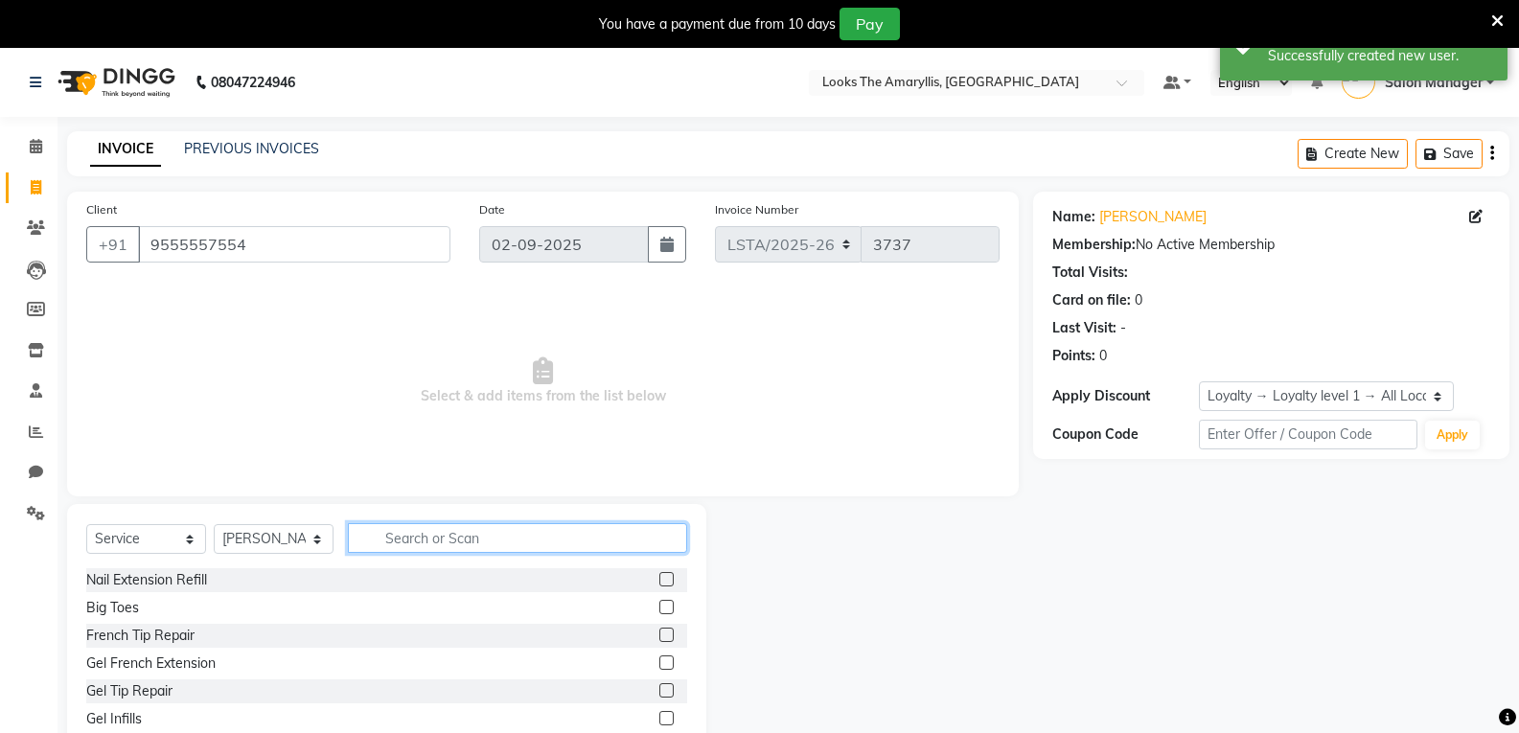
click at [470, 530] on input "text" at bounding box center [517, 538] width 339 height 30
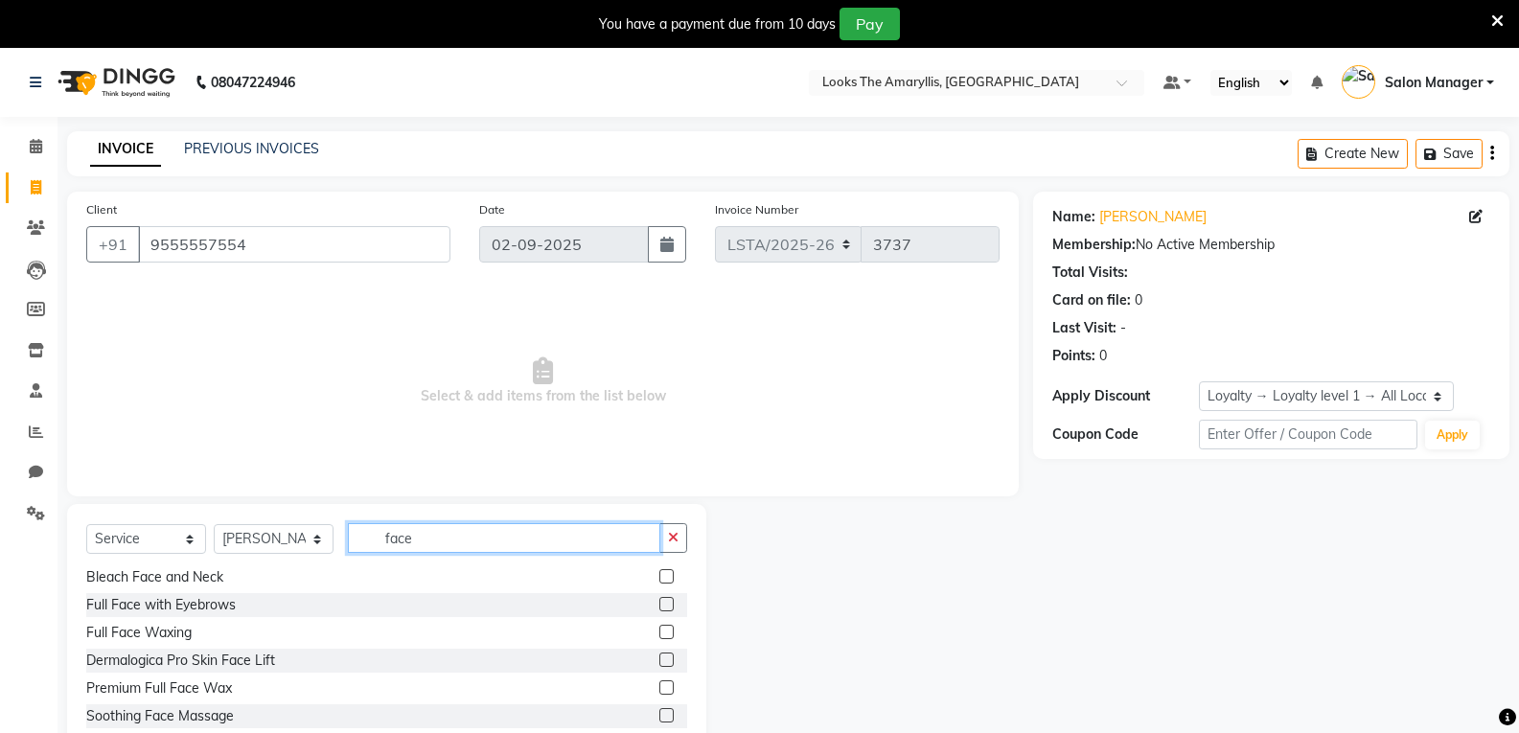
scroll to position [82, 0]
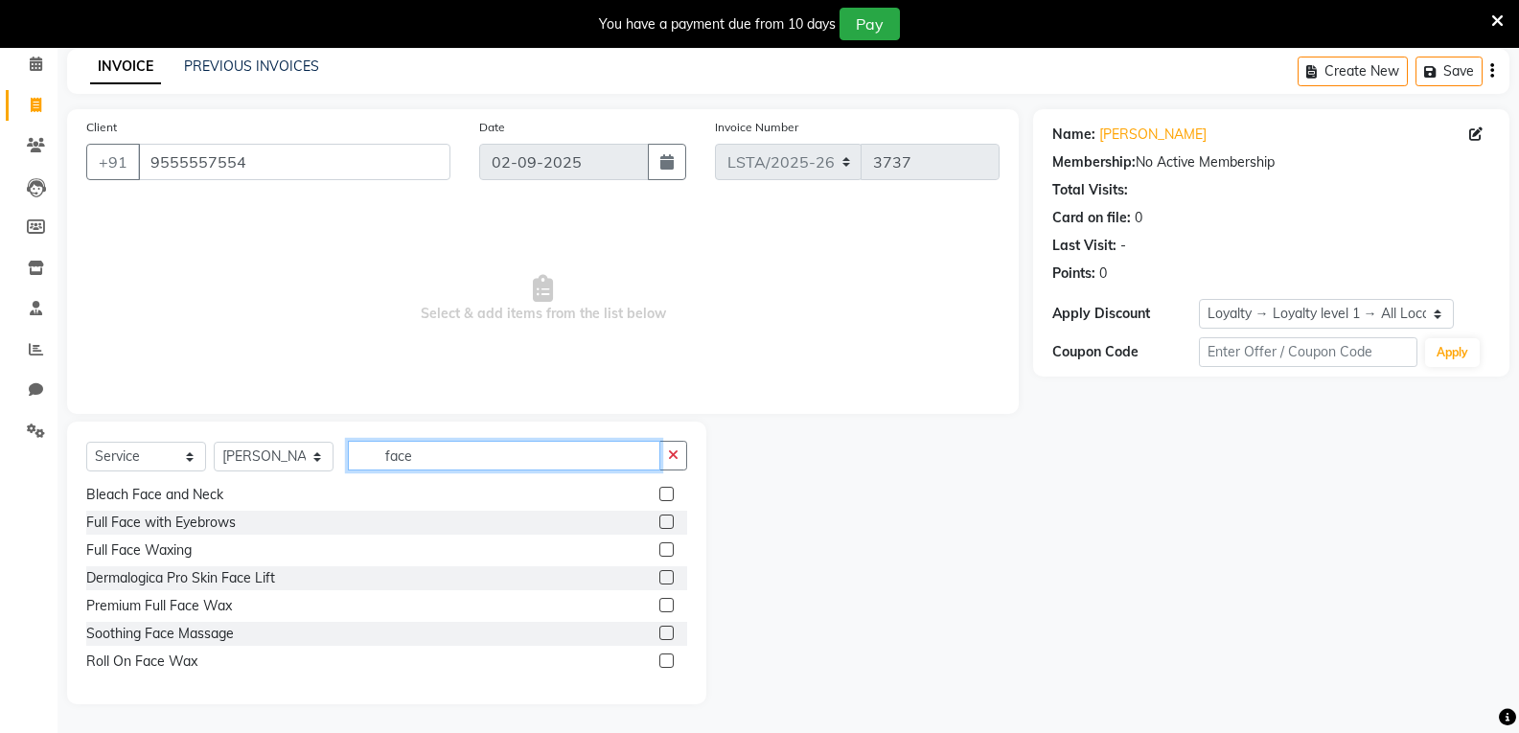
type input "face"
click at [659, 630] on label at bounding box center [666, 633] width 14 height 14
click at [659, 630] on input "checkbox" at bounding box center [665, 634] width 12 height 12
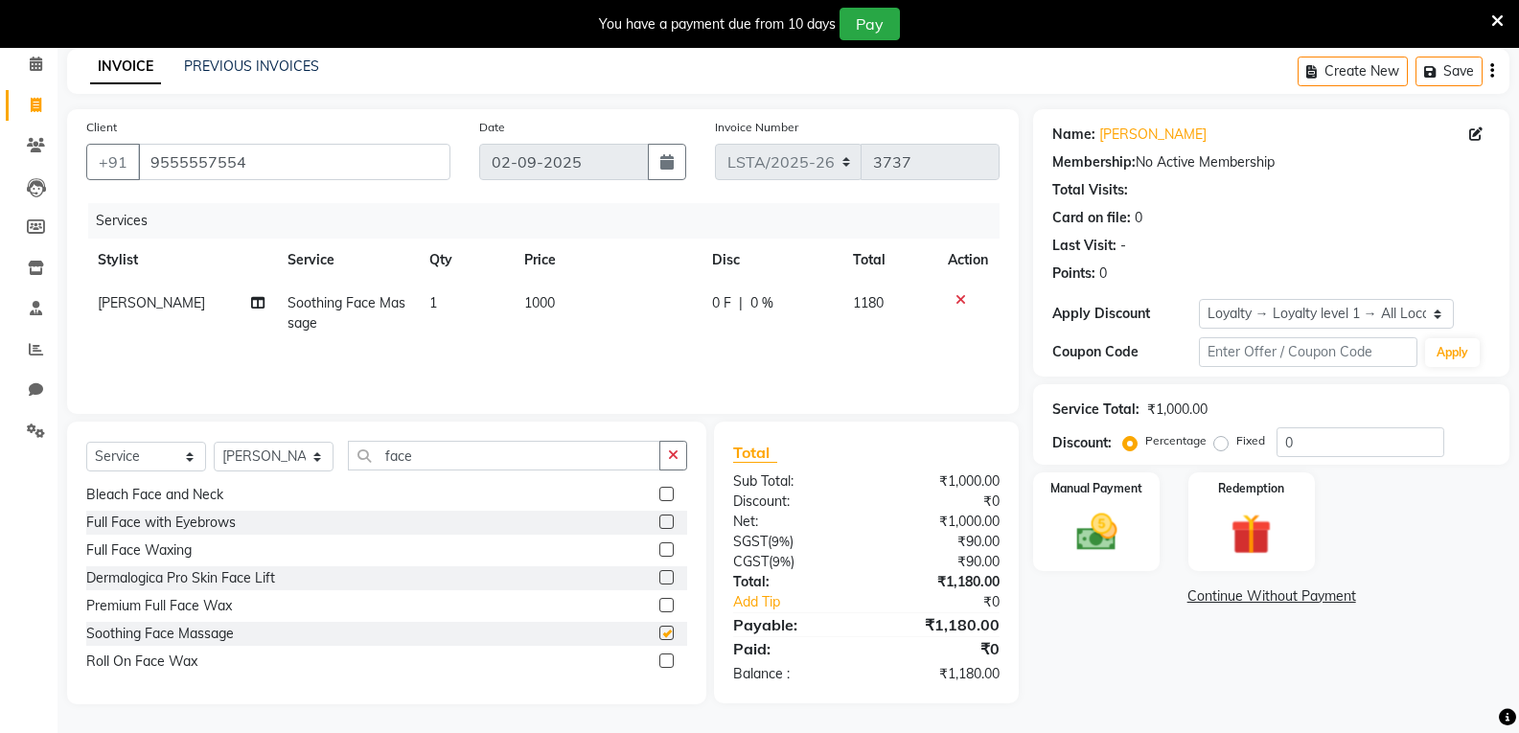
checkbox input "false"
click at [527, 304] on span "1000" at bounding box center [539, 302] width 31 height 17
select select "90427"
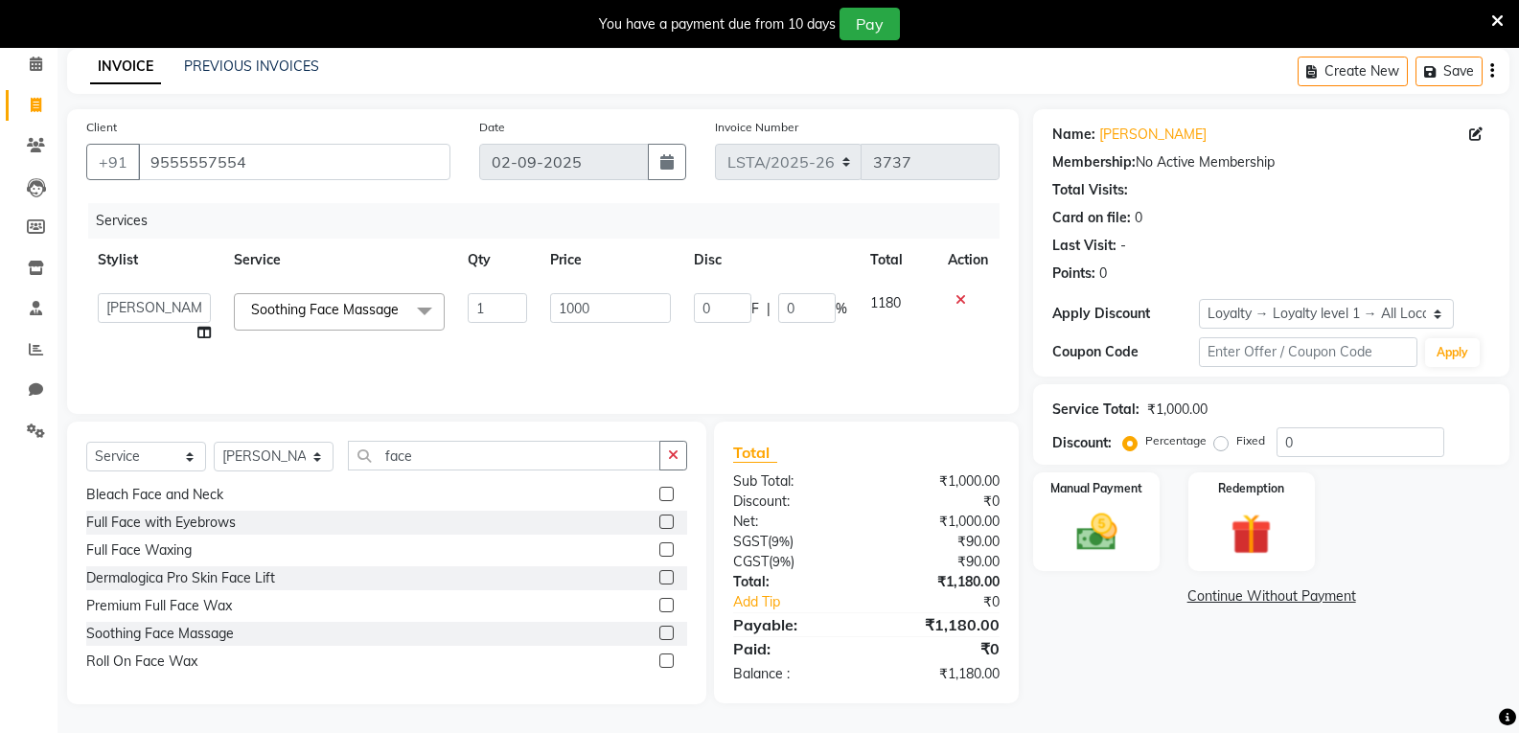
click at [527, 304] on td "1" at bounding box center [497, 318] width 82 height 73
click at [583, 314] on input "1000" at bounding box center [610, 308] width 120 height 30
type input "500"
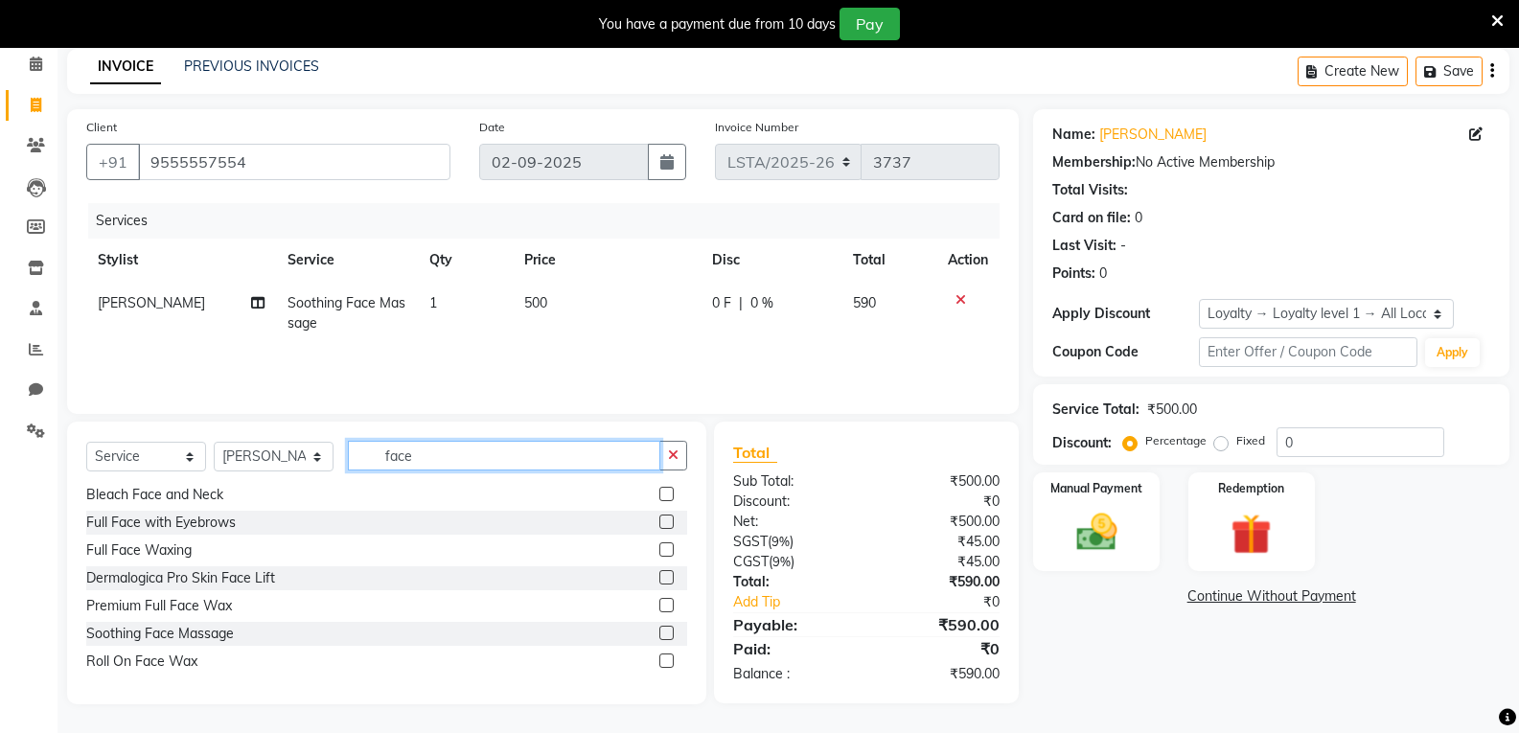
click at [438, 454] on input "face" at bounding box center [504, 456] width 312 height 30
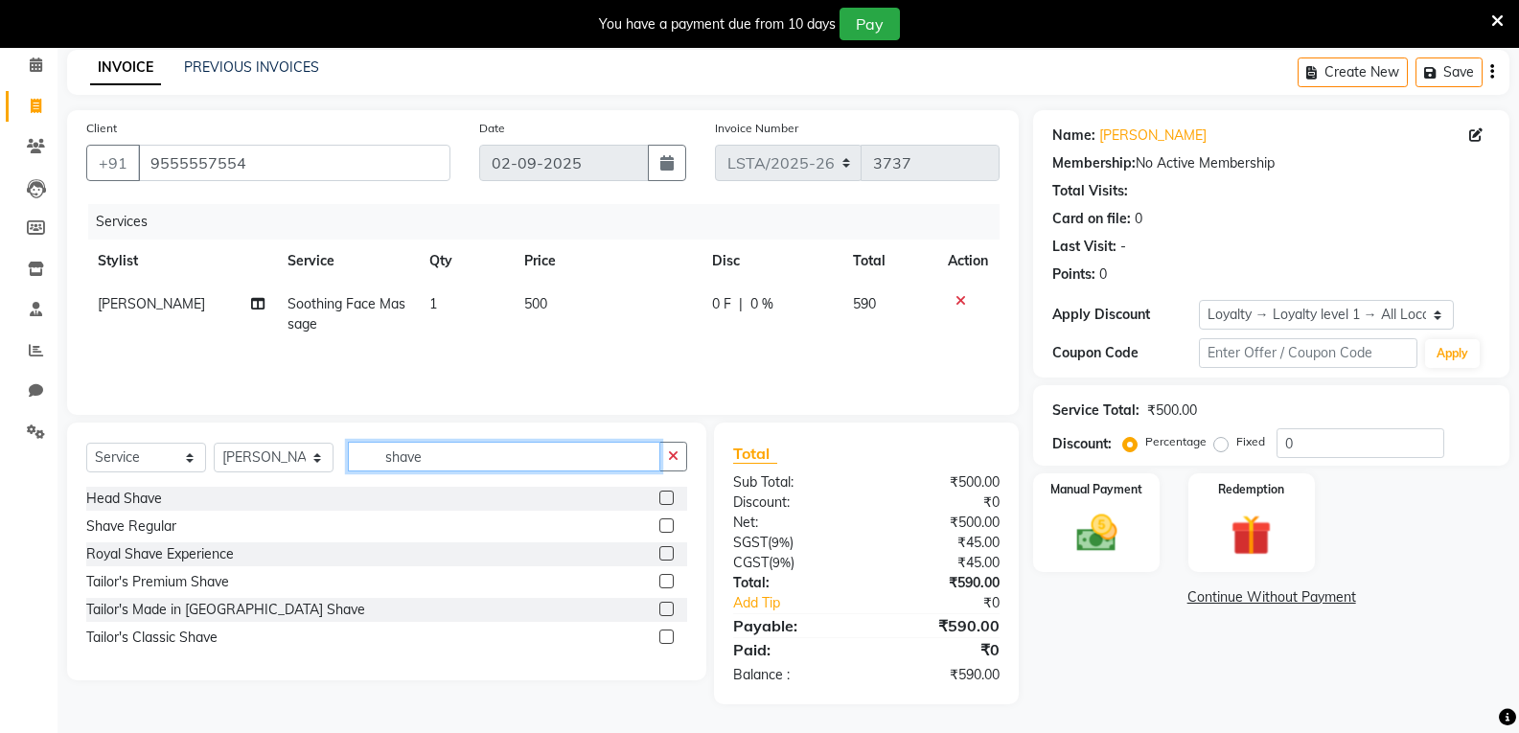
scroll to position [81, 0]
type input "shave"
click at [668, 524] on label at bounding box center [666, 525] width 14 height 14
click at [668, 524] on input "checkbox" at bounding box center [665, 526] width 12 height 12
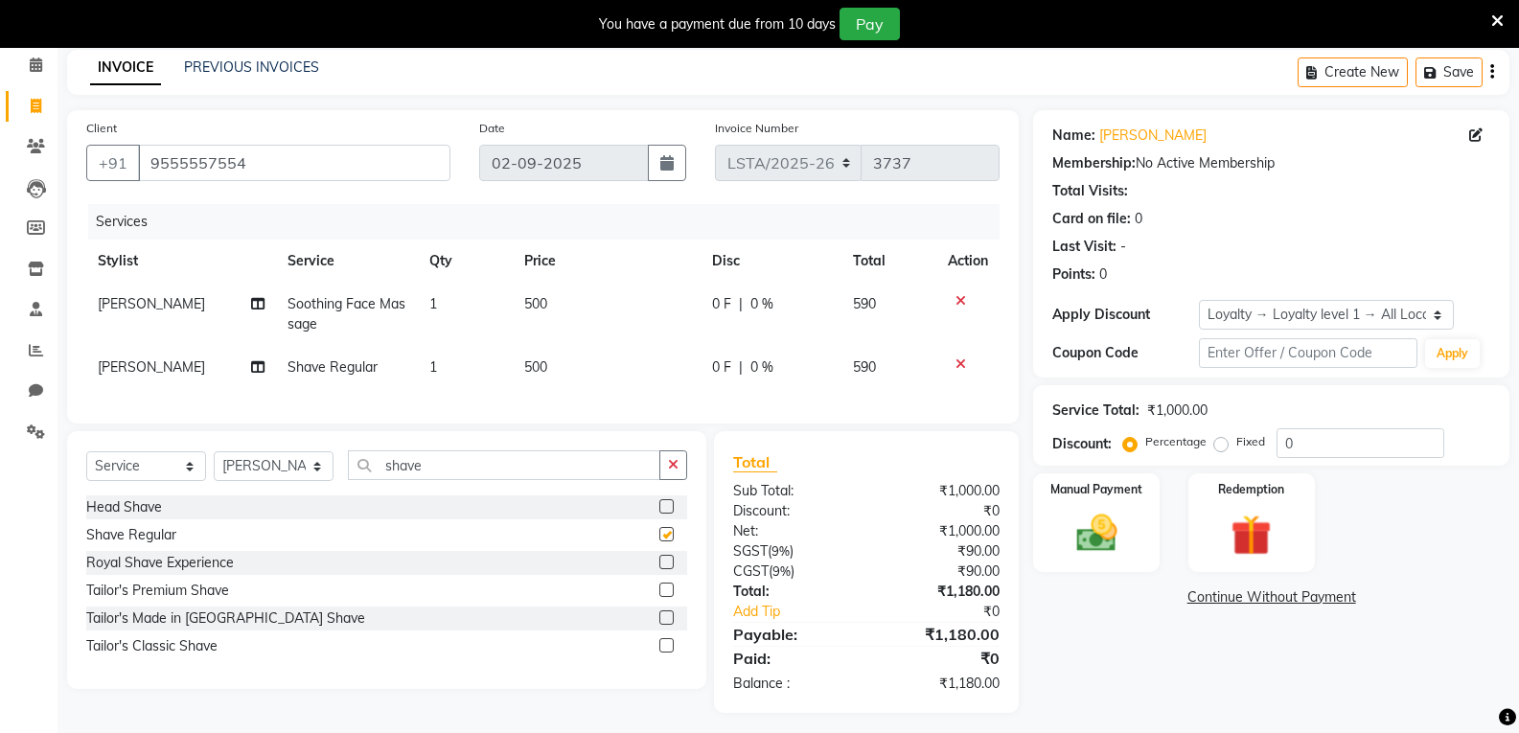
checkbox input "false"
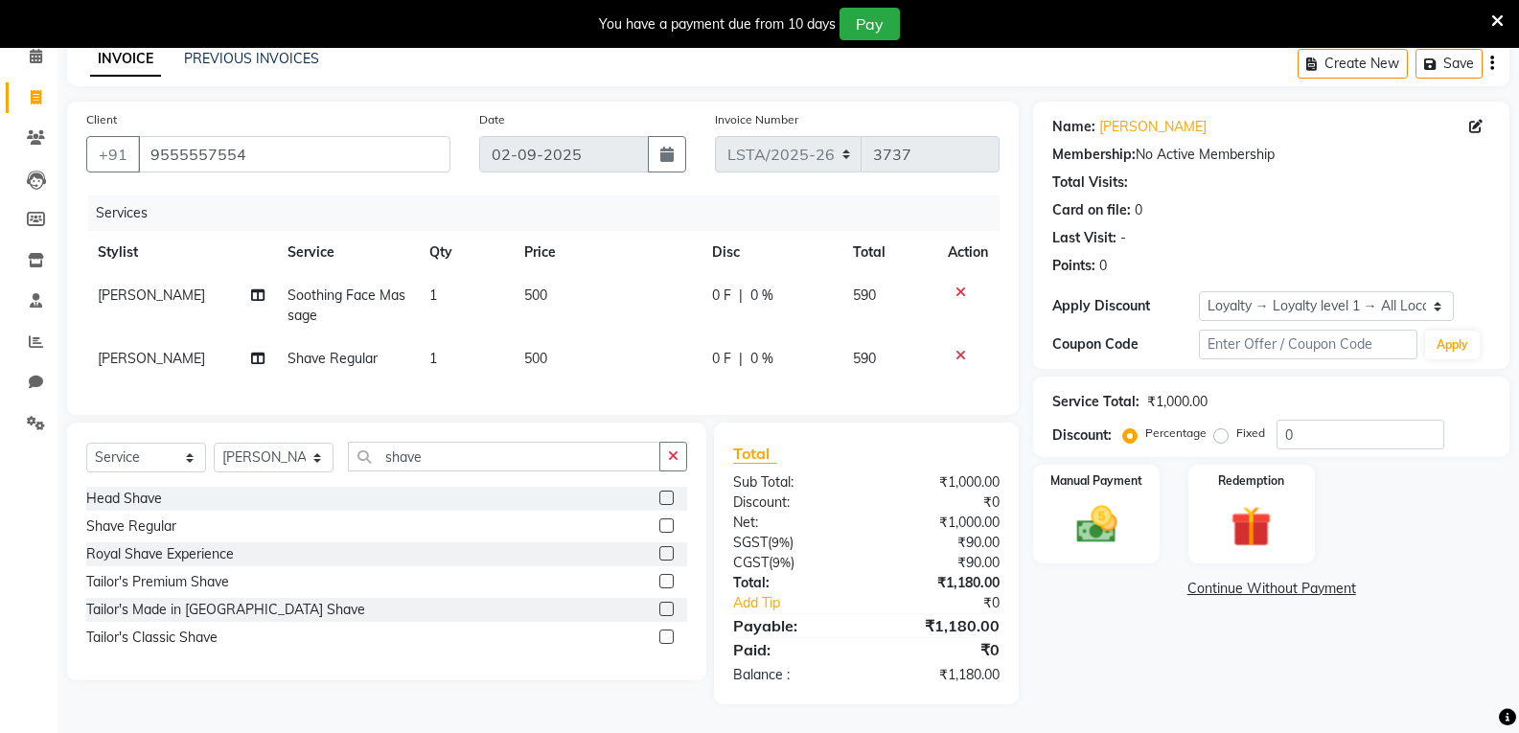
click at [538, 350] on span "500" at bounding box center [535, 358] width 23 height 17
select select "90427"
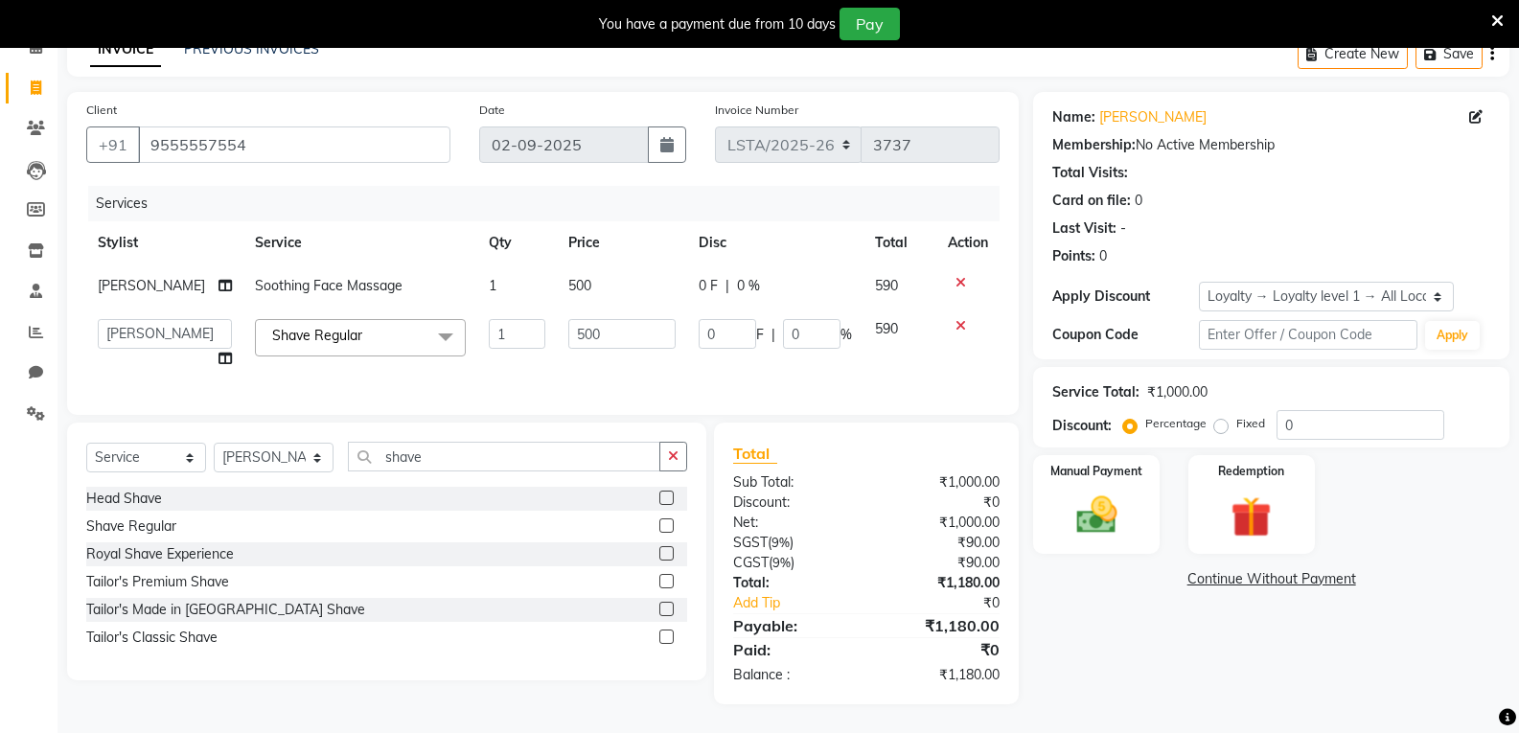
click at [557, 342] on td "500" at bounding box center [622, 344] width 130 height 73
click at [575, 323] on input "500" at bounding box center [621, 334] width 107 height 30
type input "200"
click at [670, 357] on td "200" at bounding box center [622, 344] width 130 height 73
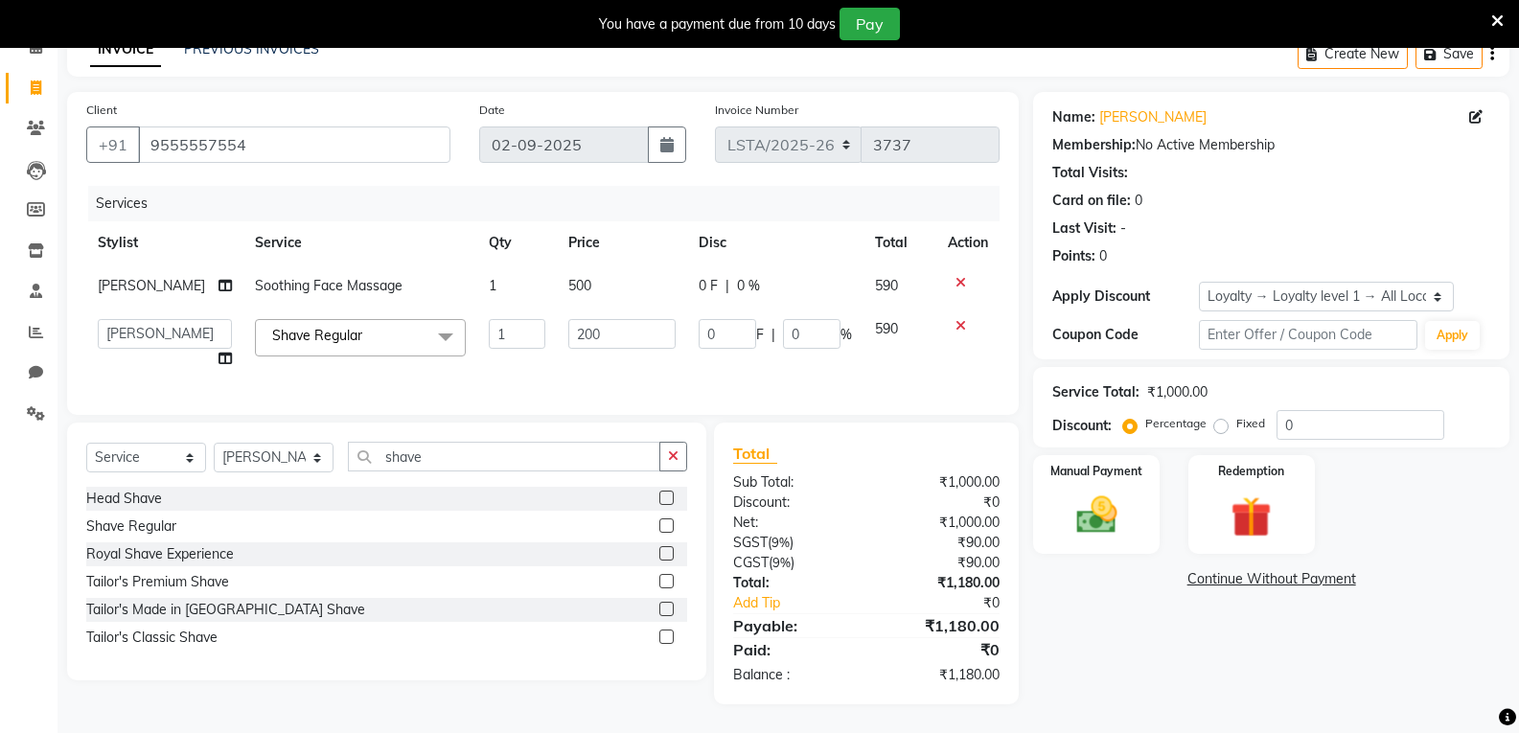
select select "90427"
click at [1111, 511] on img at bounding box center [1096, 515] width 68 height 49
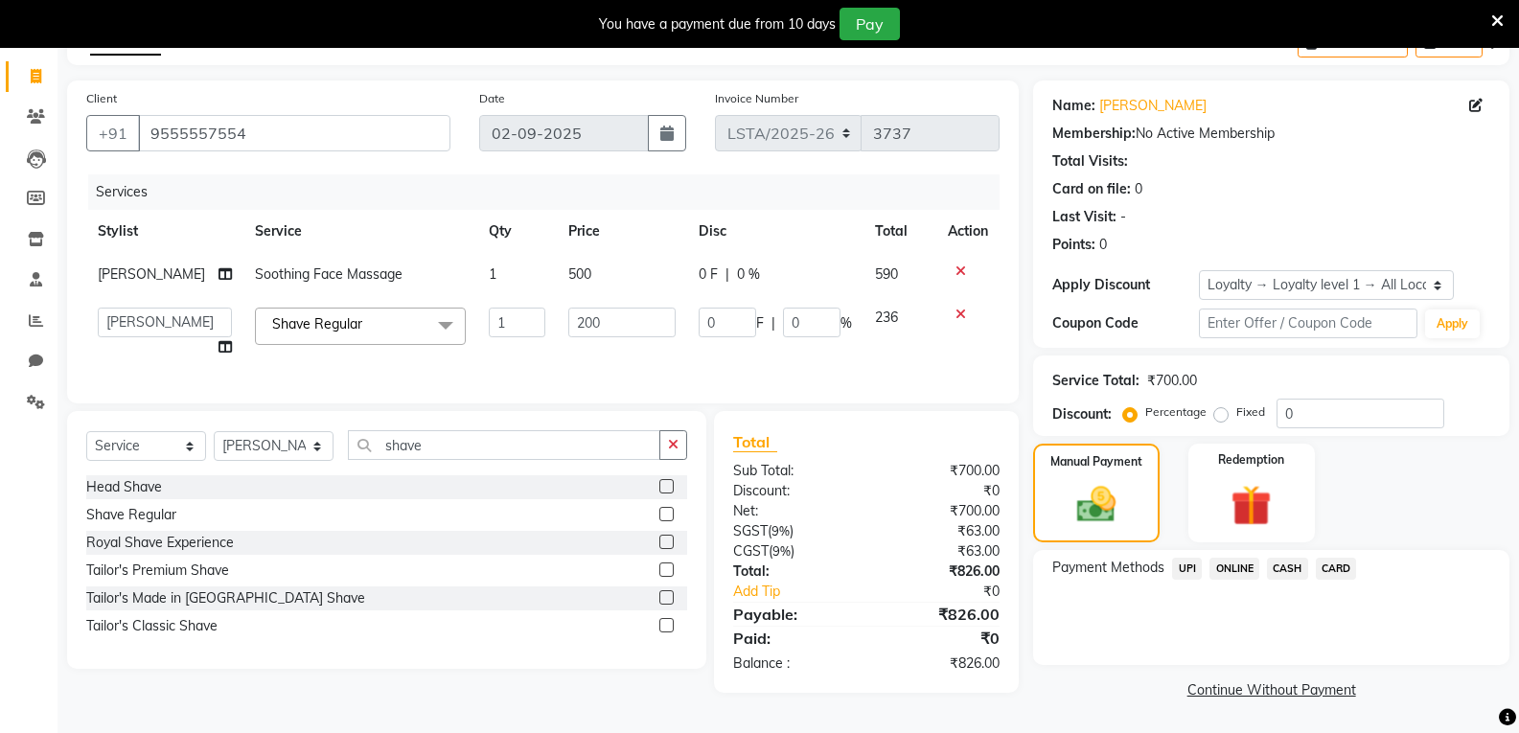
click at [1280, 568] on span "CASH" at bounding box center [1287, 569] width 41 height 22
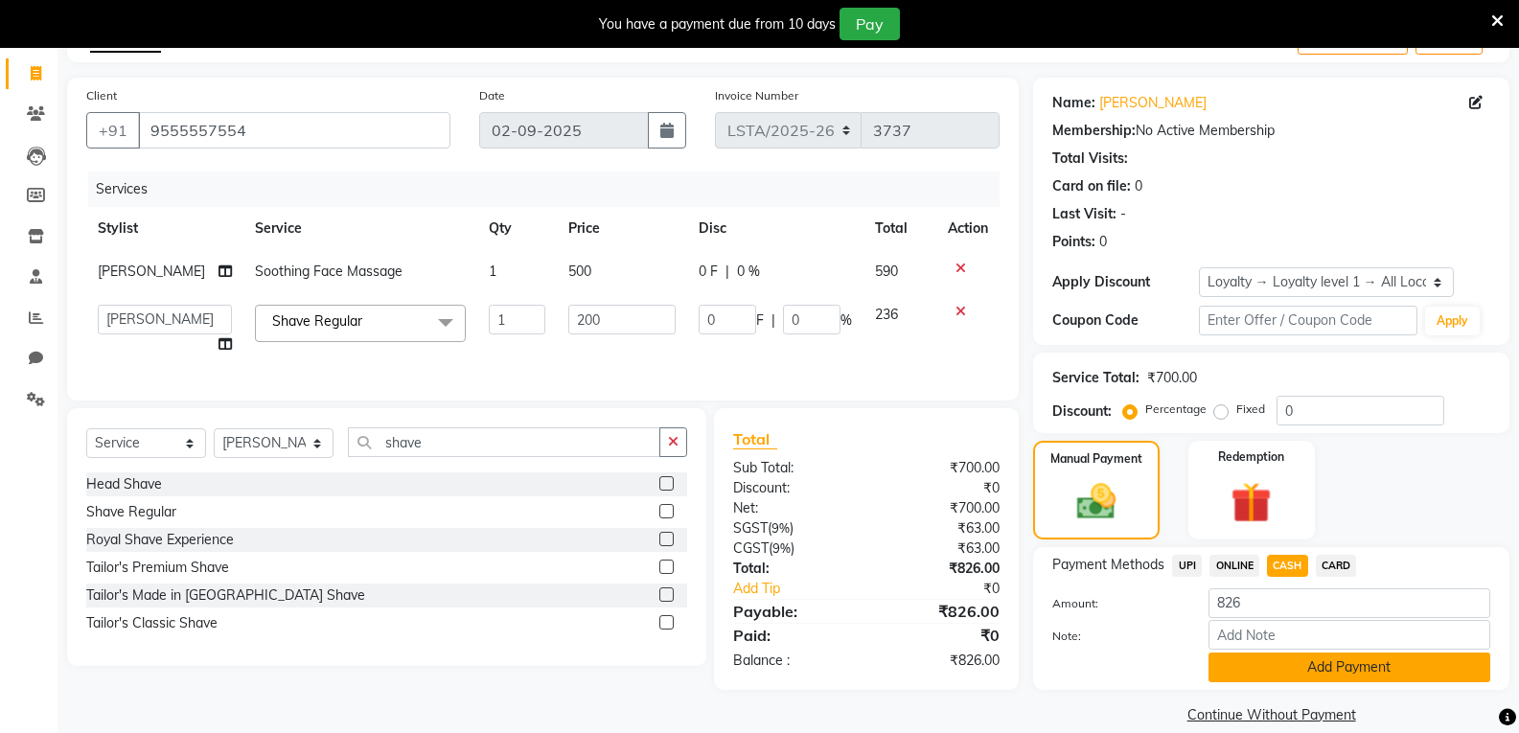
click at [1280, 663] on button "Add Payment" at bounding box center [1349, 668] width 282 height 30
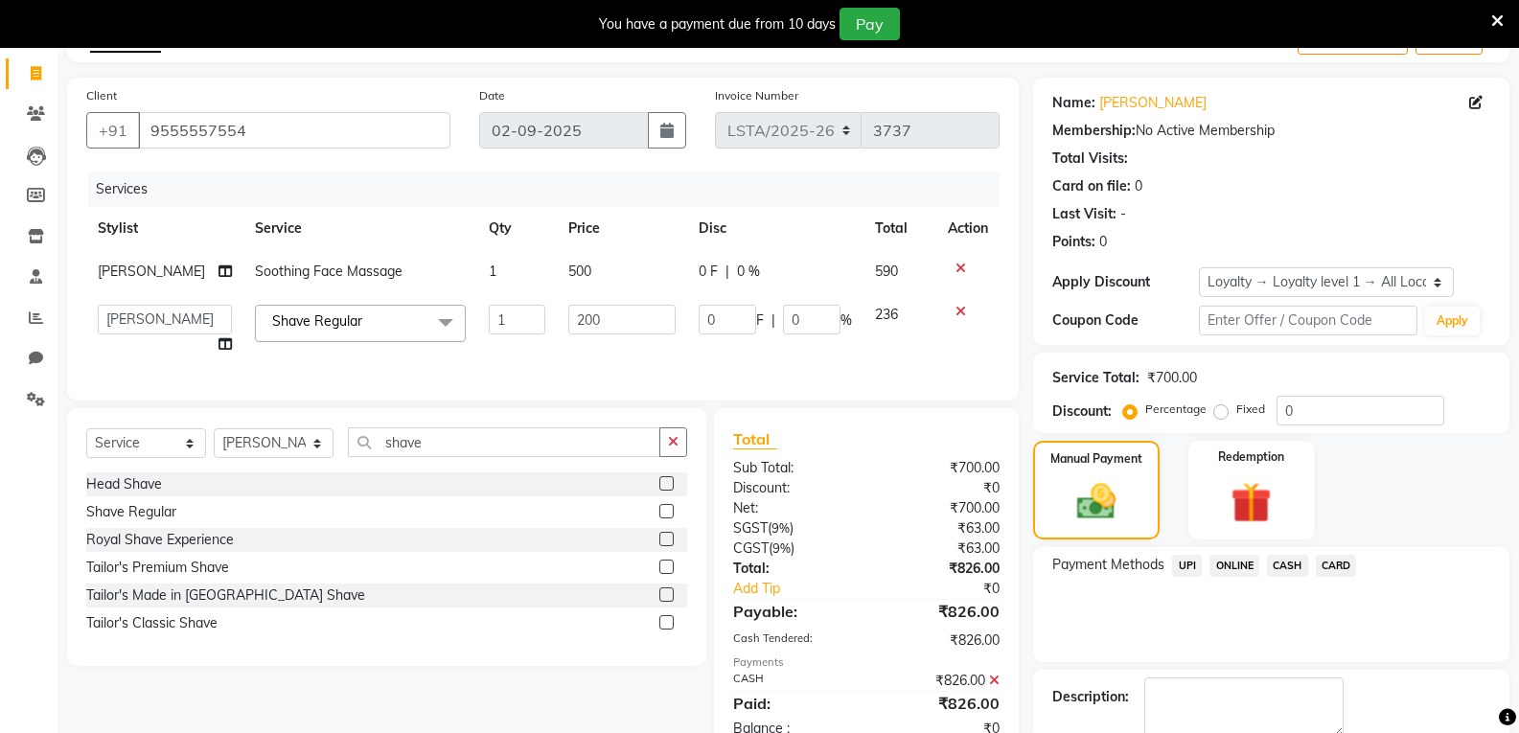
scroll to position [277, 0]
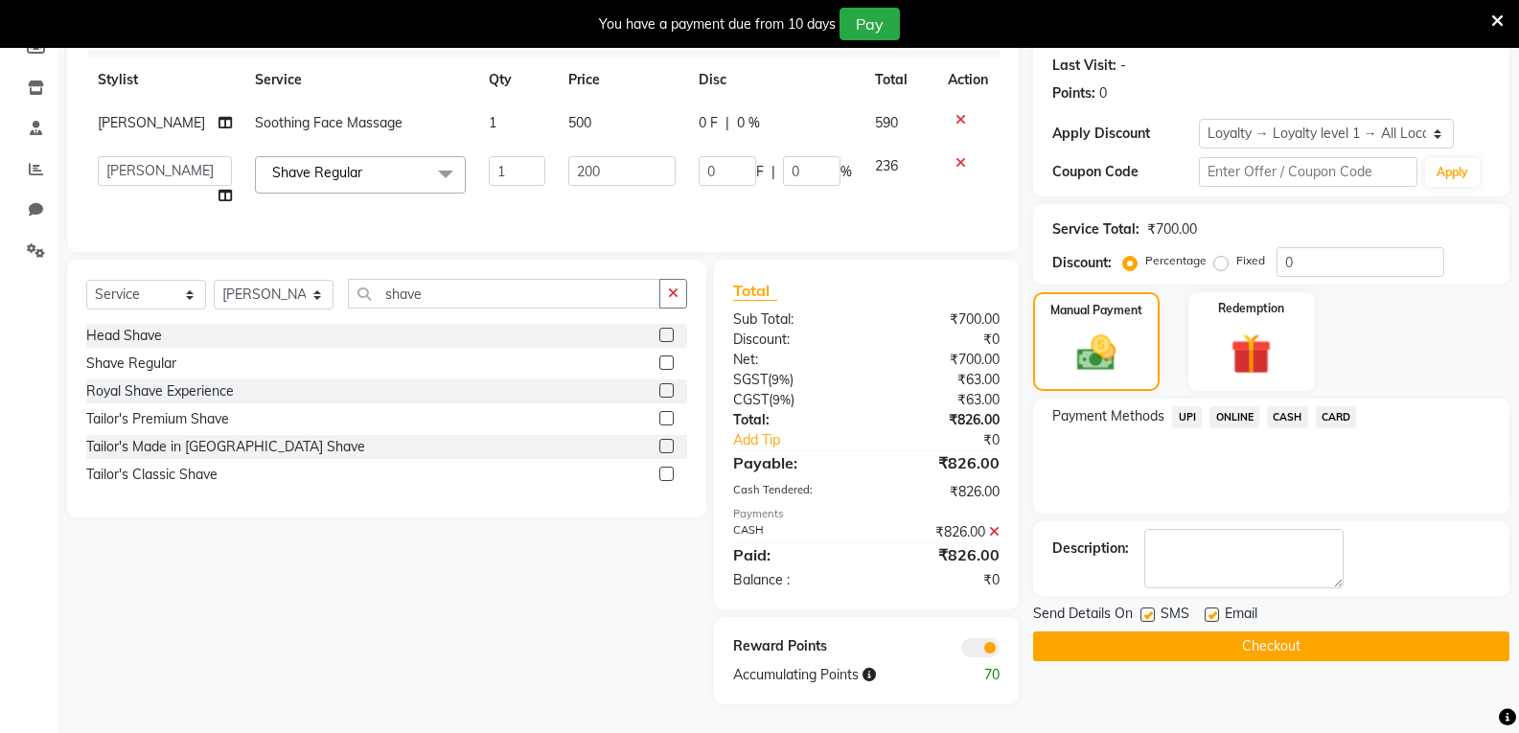
click at [1144, 607] on label at bounding box center [1147, 614] width 14 height 14
click at [1144, 609] on input "checkbox" at bounding box center [1146, 615] width 12 height 12
checkbox input "false"
click at [1211, 607] on label at bounding box center [1211, 614] width 14 height 14
click at [1211, 609] on input "checkbox" at bounding box center [1210, 615] width 12 height 12
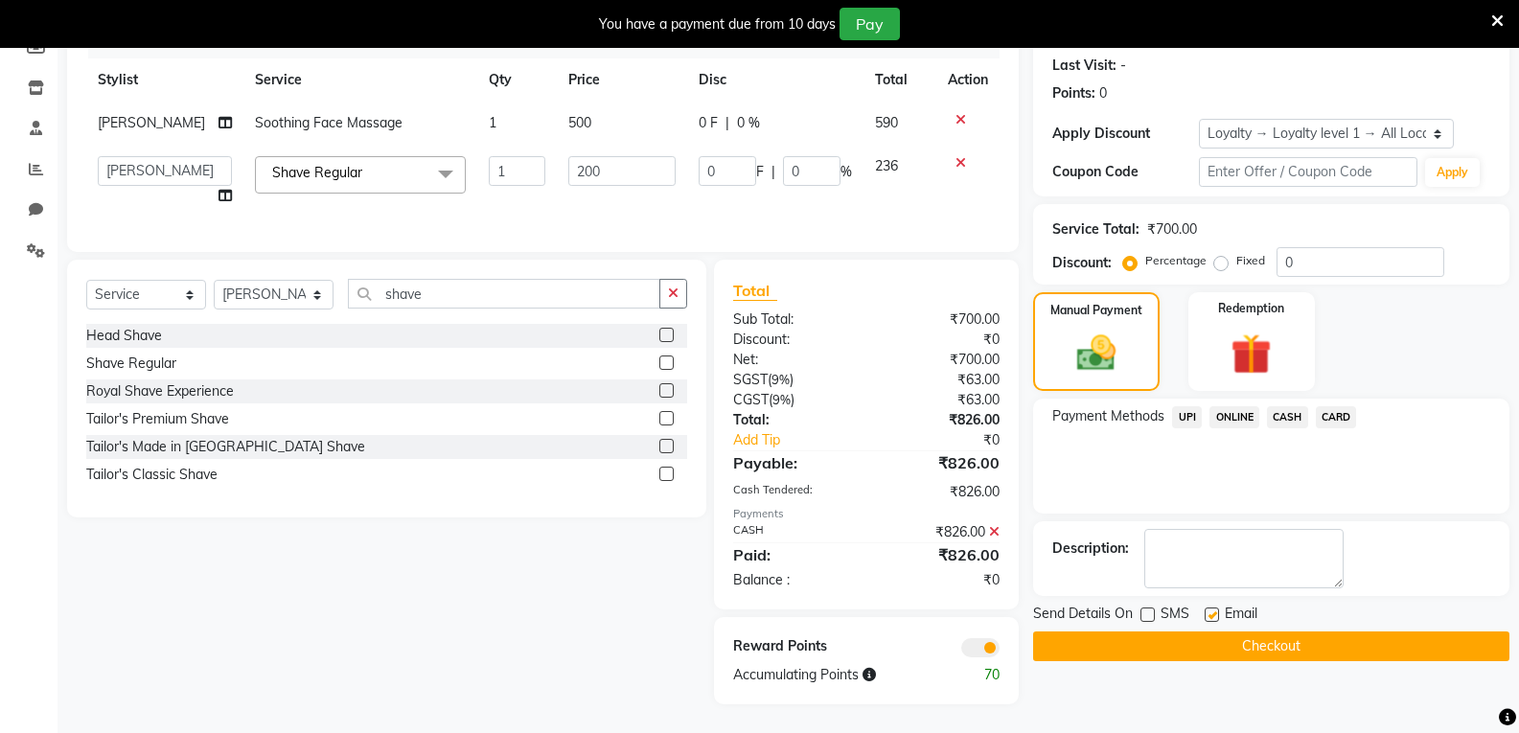
checkbox input "false"
click at [1181, 634] on button "Checkout" at bounding box center [1271, 646] width 476 height 30
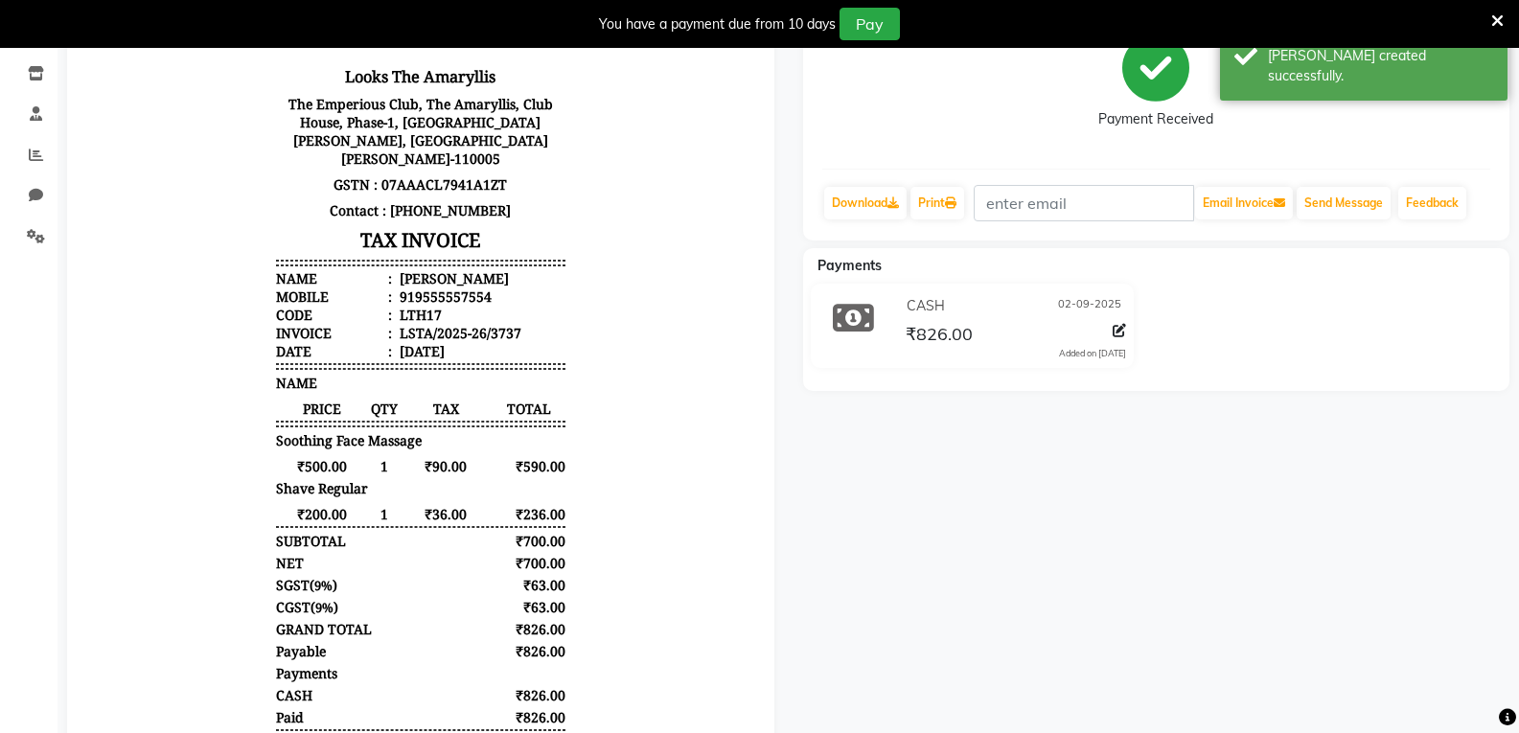
select select "service"
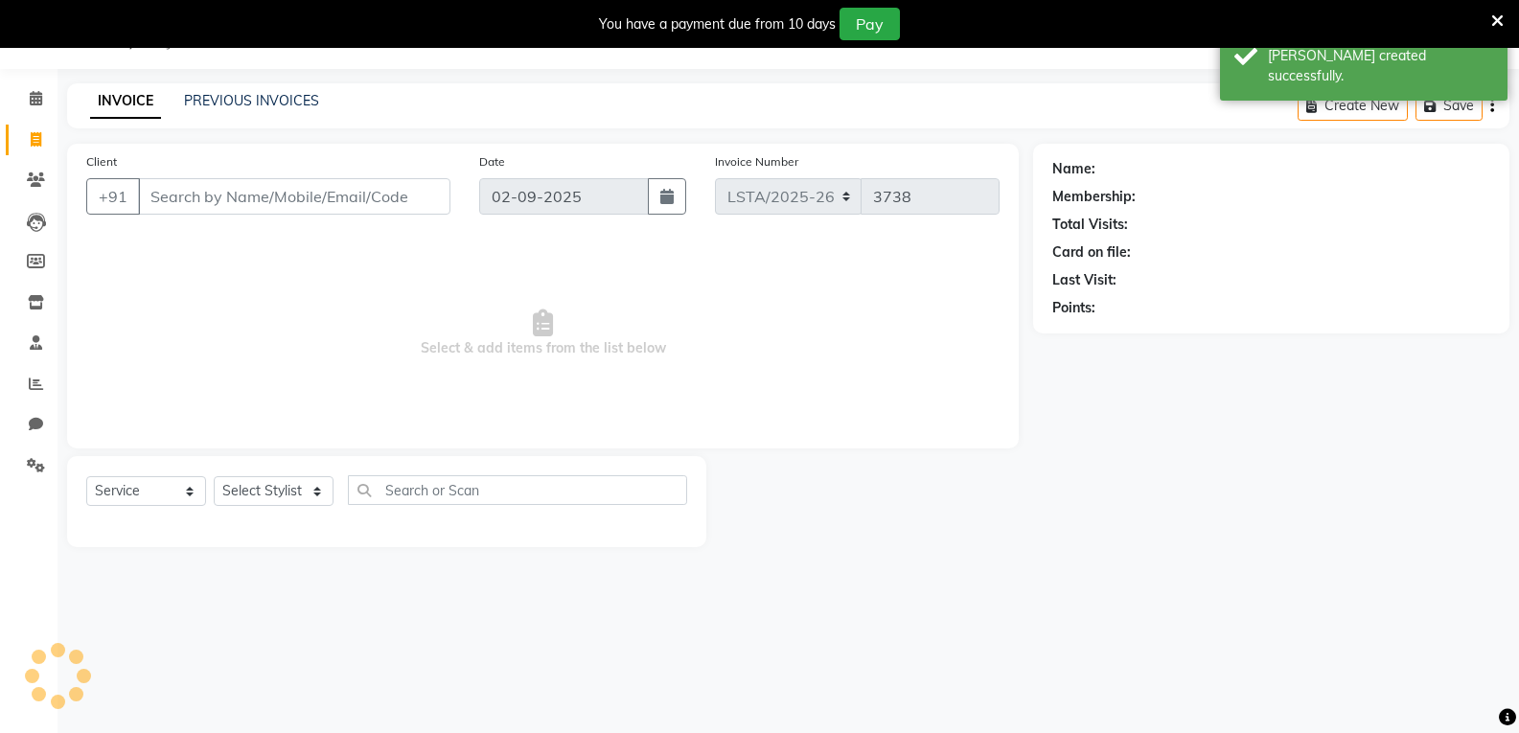
scroll to position [48, 0]
click at [34, 101] on icon at bounding box center [36, 98] width 12 height 14
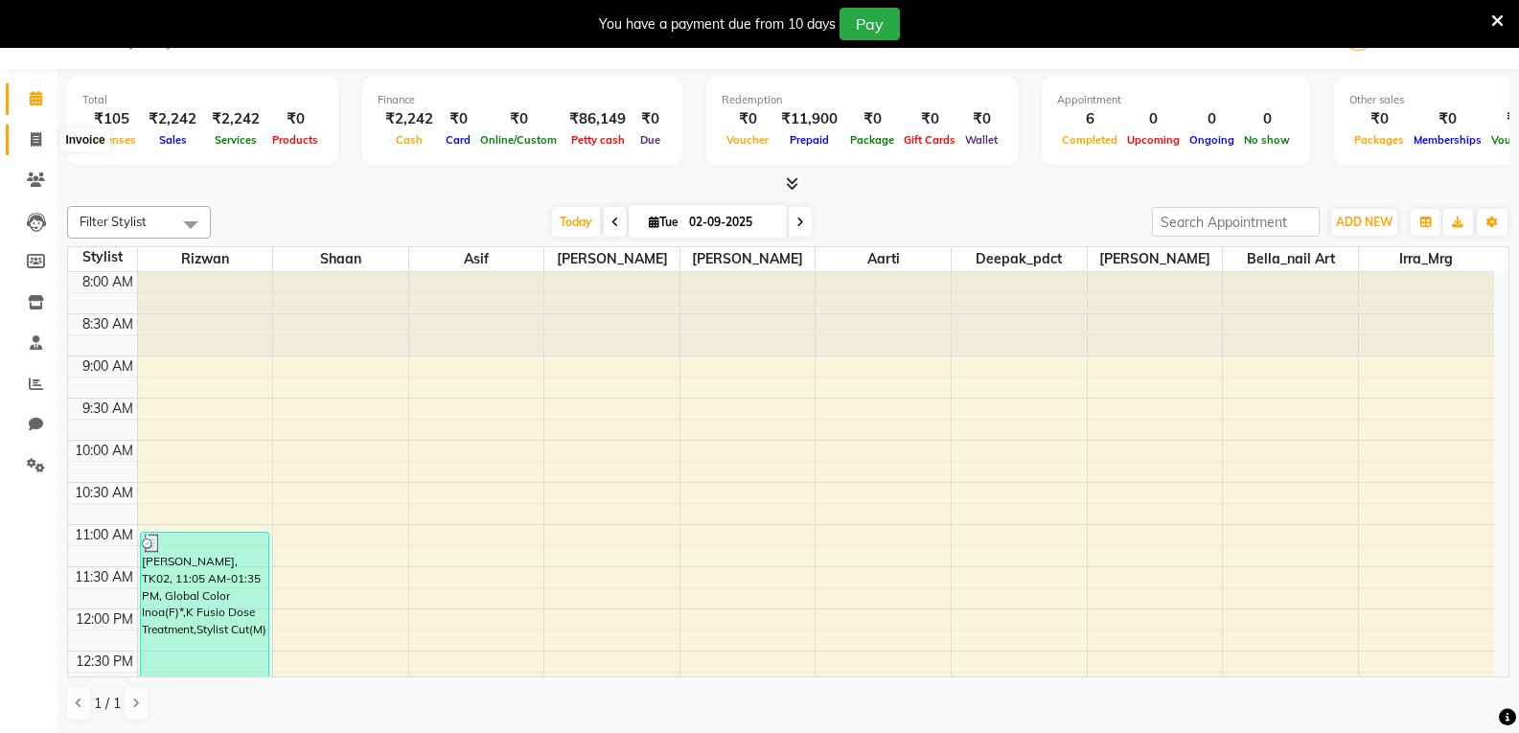
click at [34, 142] on icon at bounding box center [36, 139] width 11 height 14
select select "service"
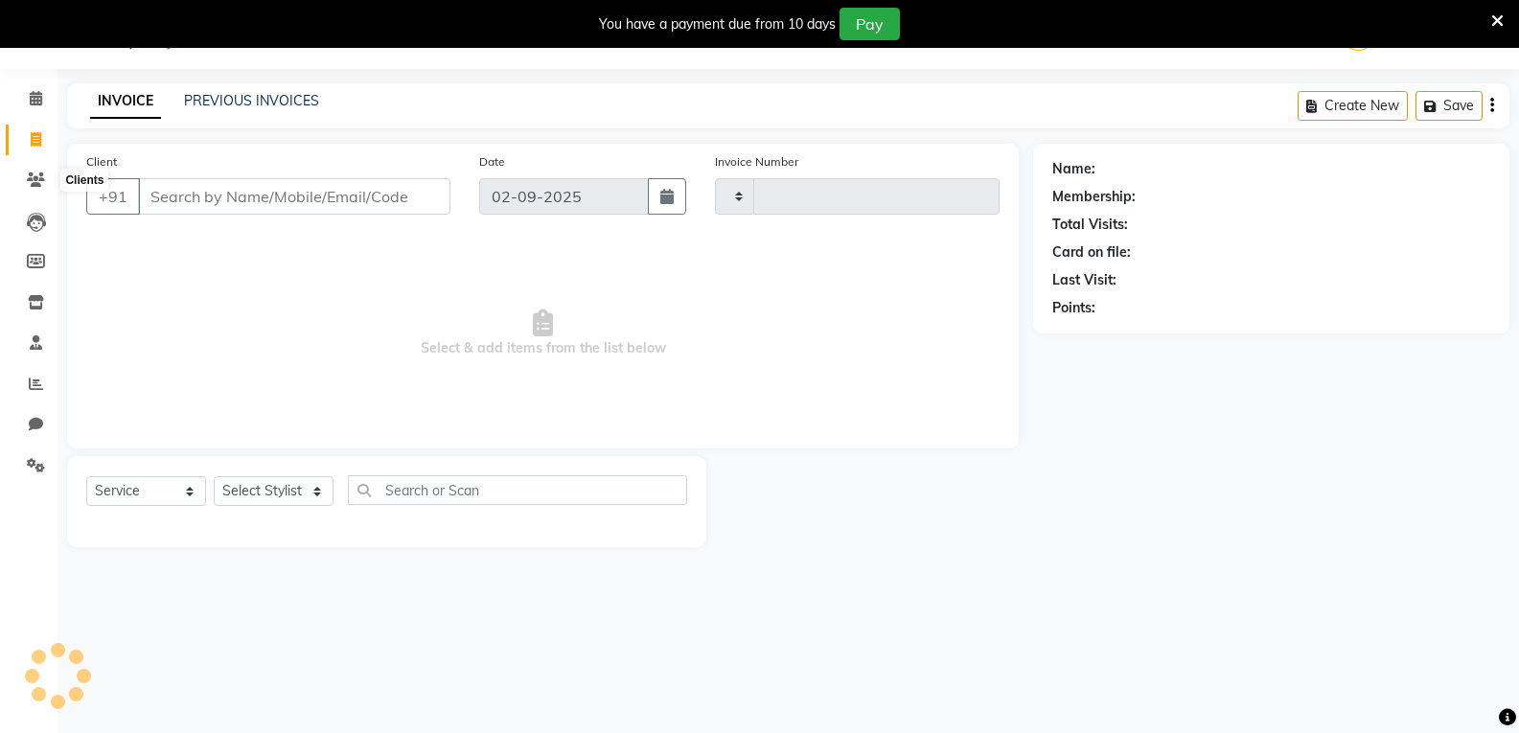
type input "3738"
select select "8939"
click at [289, 203] on input "Client" at bounding box center [294, 196] width 312 height 36
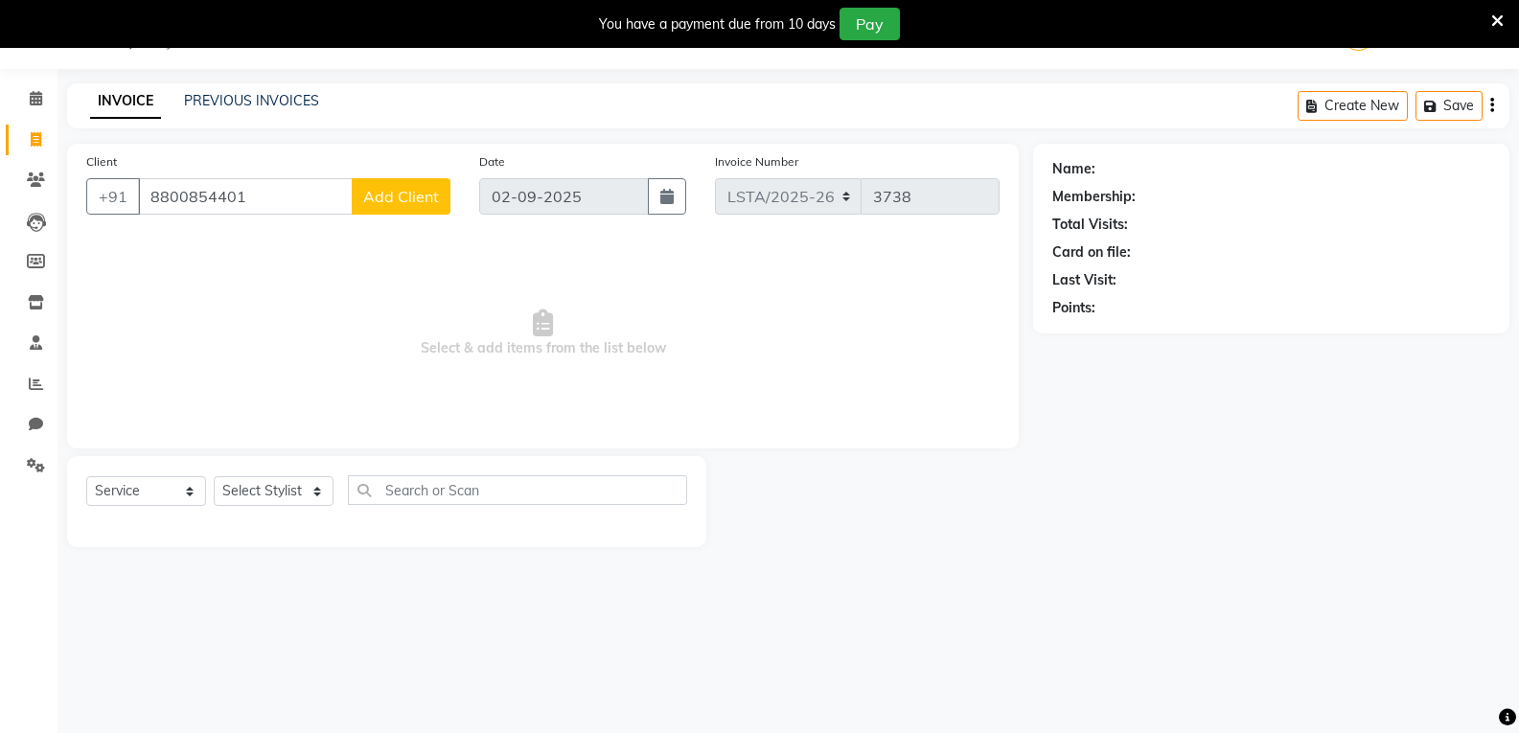
type input "8800854401"
click at [390, 201] on span "Add Client" at bounding box center [401, 196] width 76 height 19
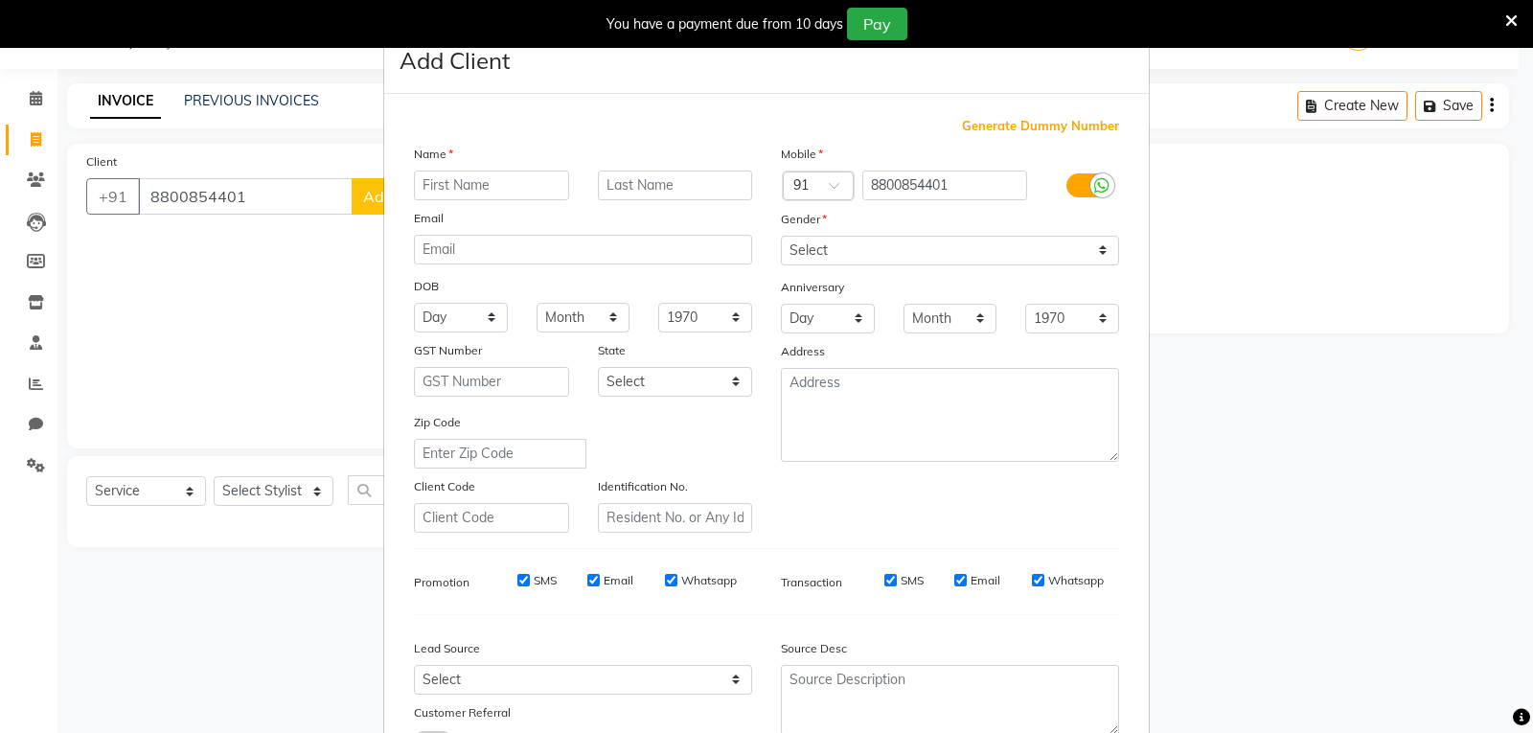
click at [447, 190] on input "text" at bounding box center [491, 186] width 155 height 30
type input "g"
type input "Gauri"
type input "Barnwal"
click at [1020, 245] on select "Select Male Female Other Prefer Not To Say" at bounding box center [950, 251] width 338 height 30
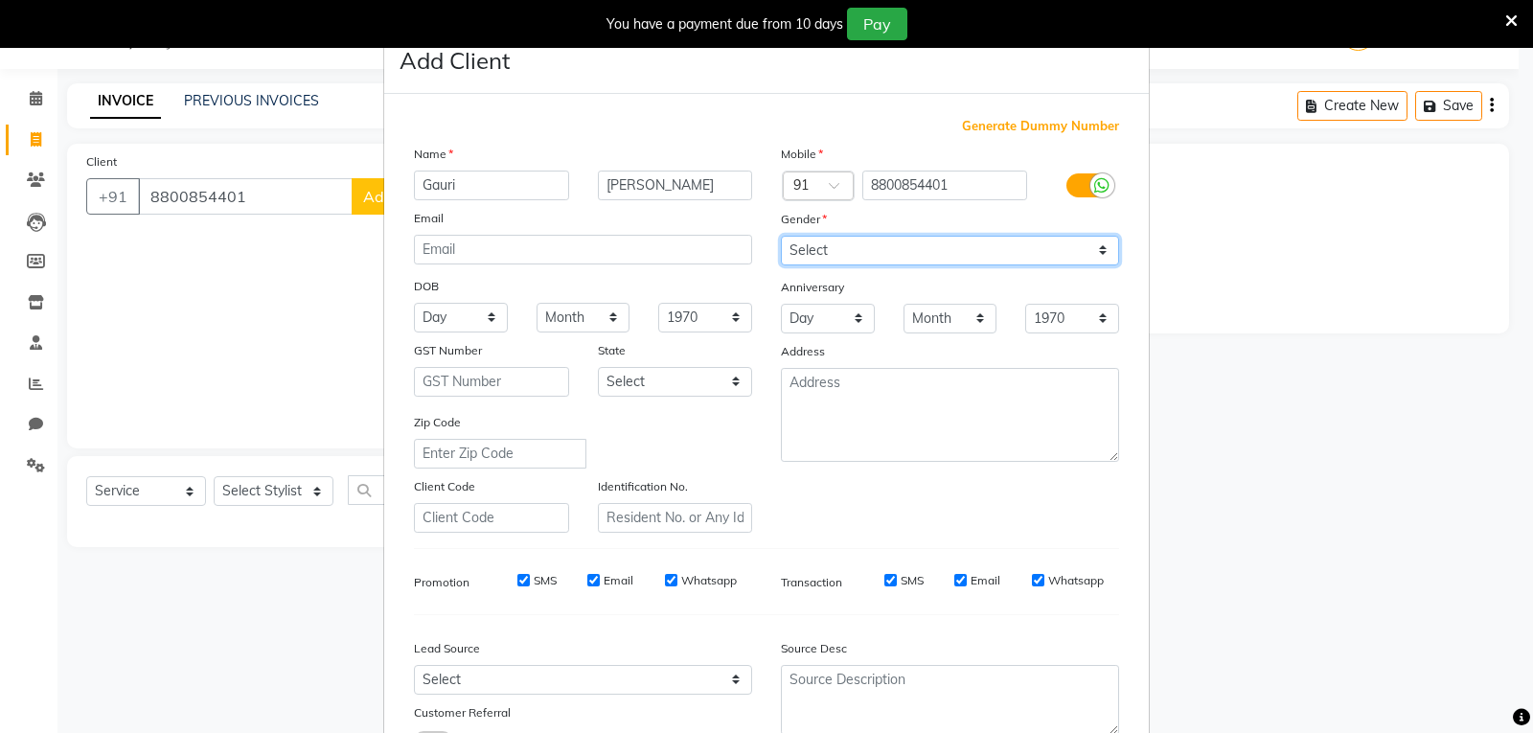
select select "female"
click at [781, 236] on select "Select Male Female Other Prefer Not To Say" at bounding box center [950, 251] width 338 height 30
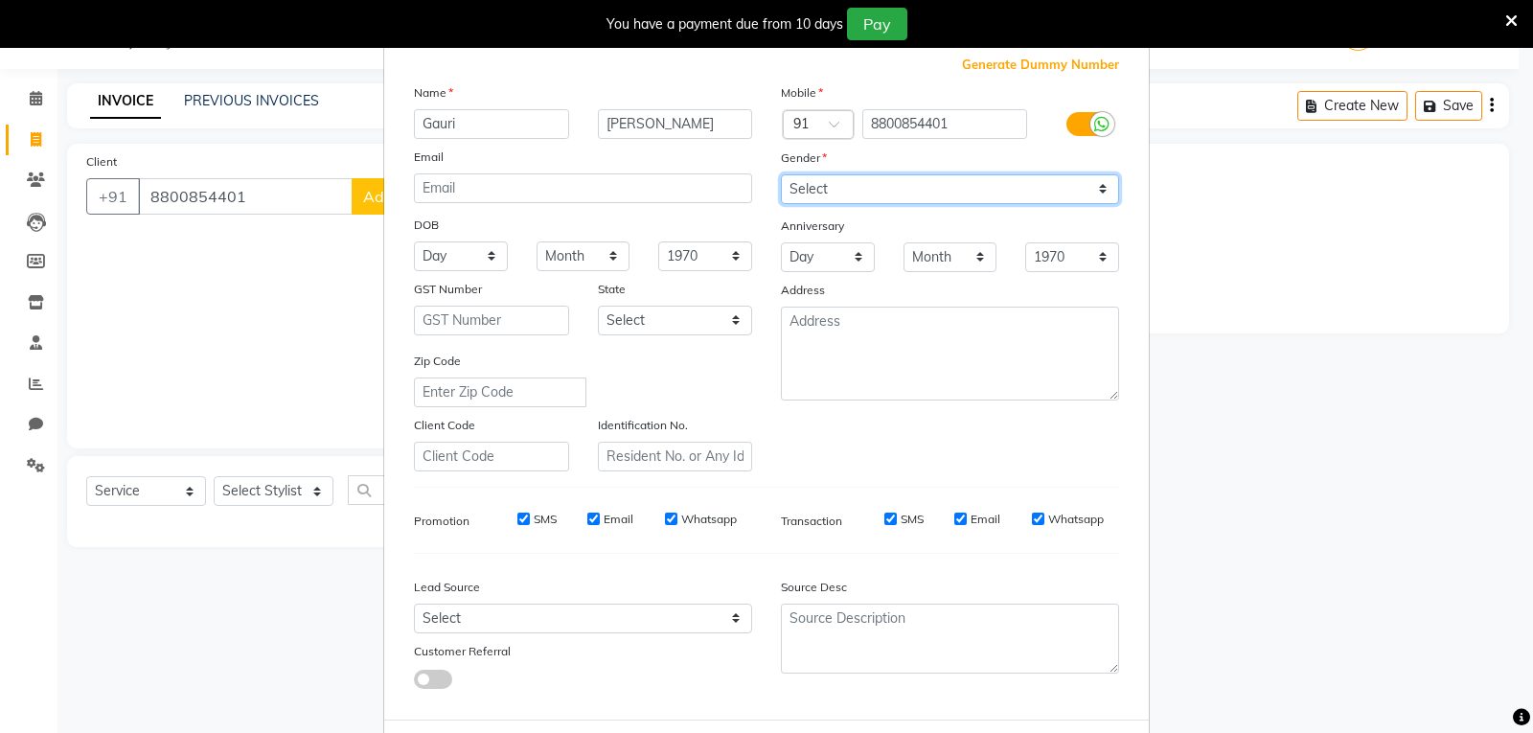
scroll to position [96, 0]
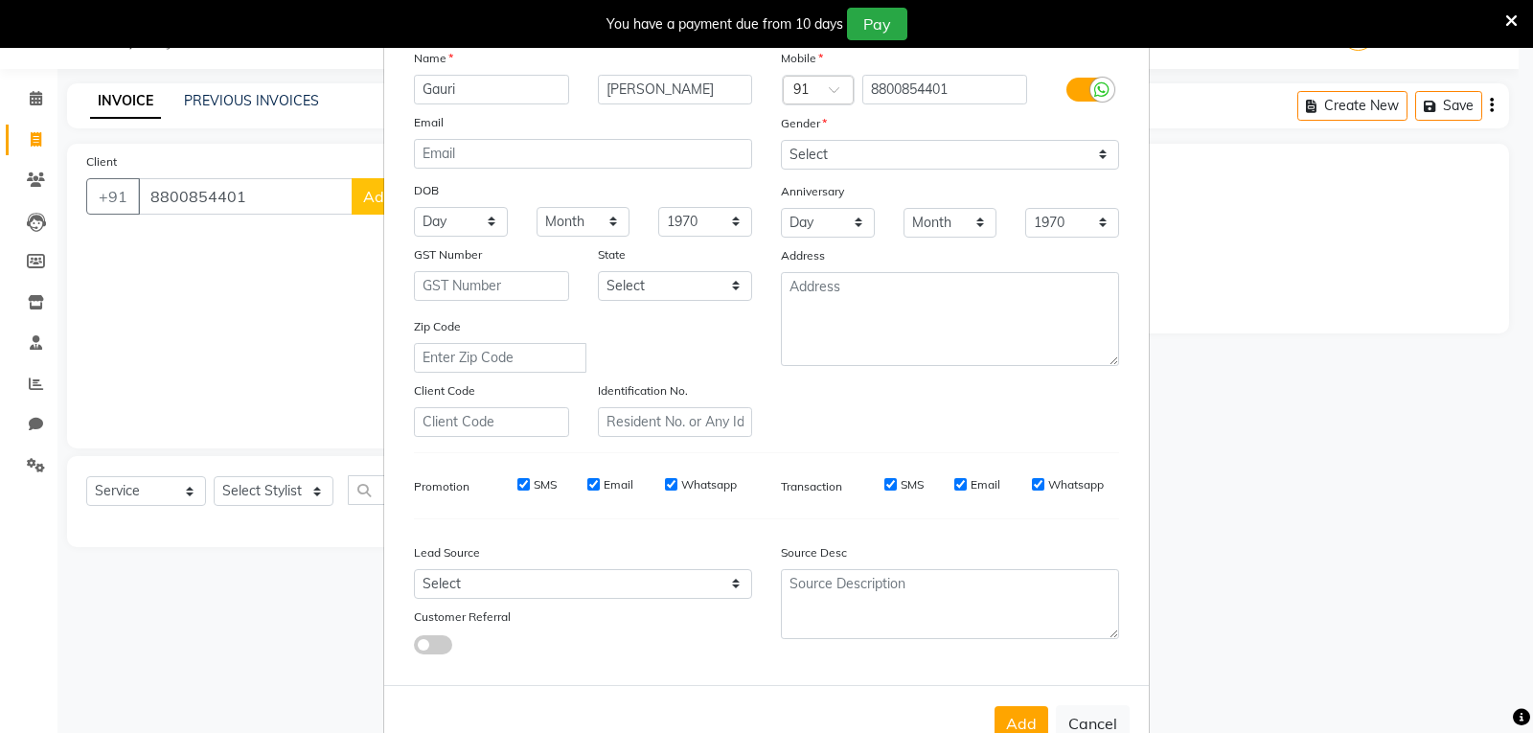
drag, startPoint x: 518, startPoint y: 482, endPoint x: 536, endPoint y: 485, distance: 17.5
click at [518, 483] on input "SMS" at bounding box center [523, 484] width 12 height 12
checkbox input "false"
click at [587, 478] on input "Email" at bounding box center [593, 484] width 12 height 12
checkbox input "false"
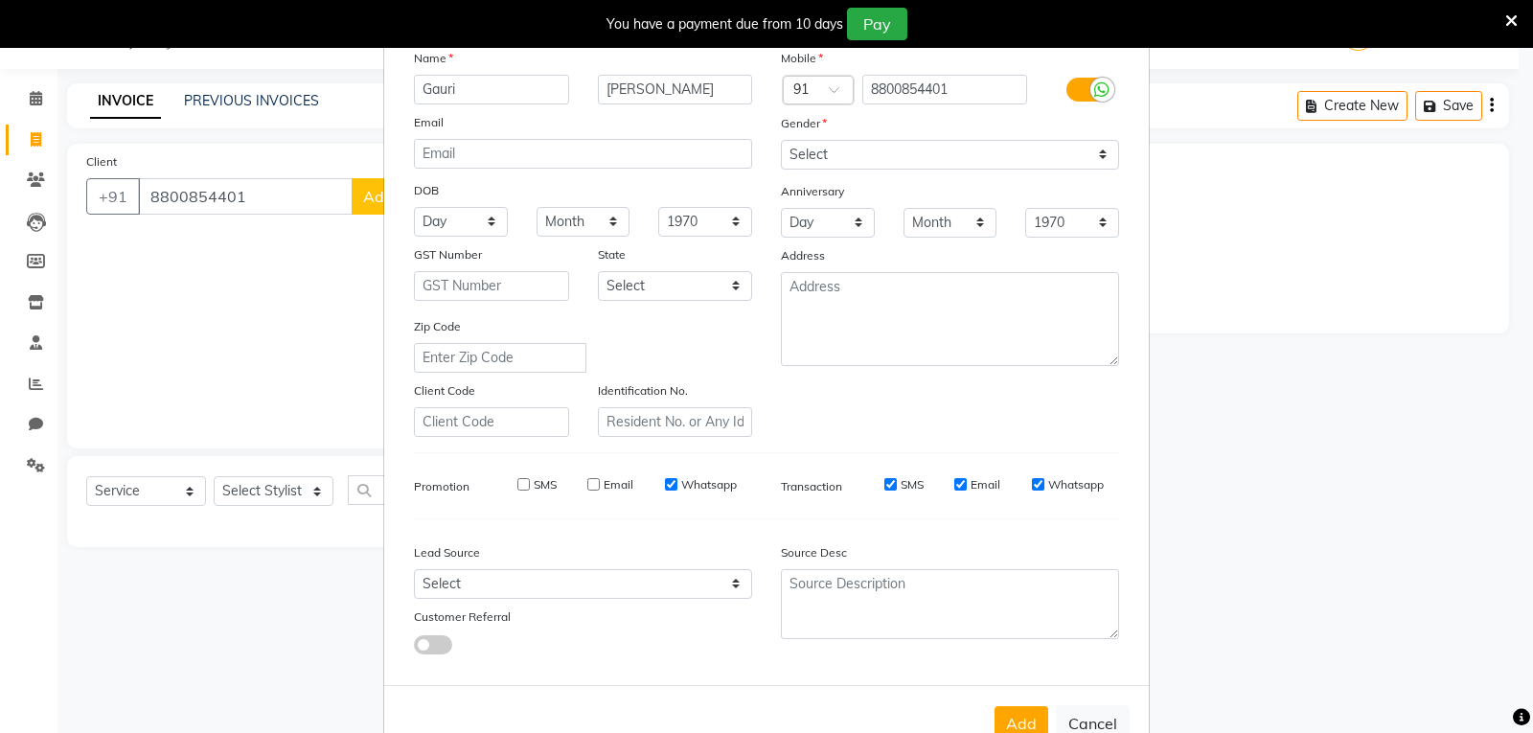
click at [884, 484] on input "SMS" at bounding box center [890, 484] width 12 height 12
checkbox input "false"
click at [954, 481] on input "Email" at bounding box center [960, 484] width 12 height 12
checkbox input "false"
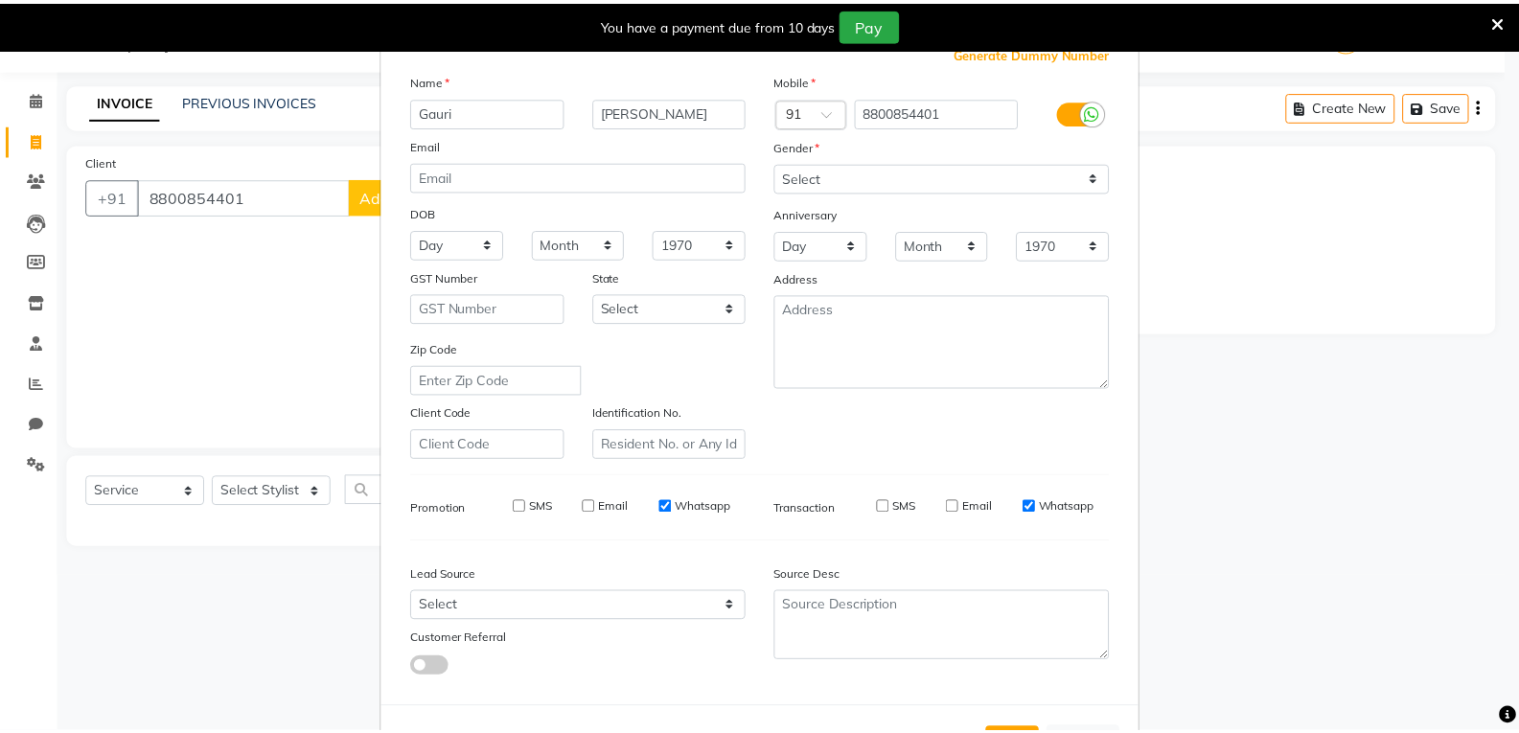
scroll to position [151, 0]
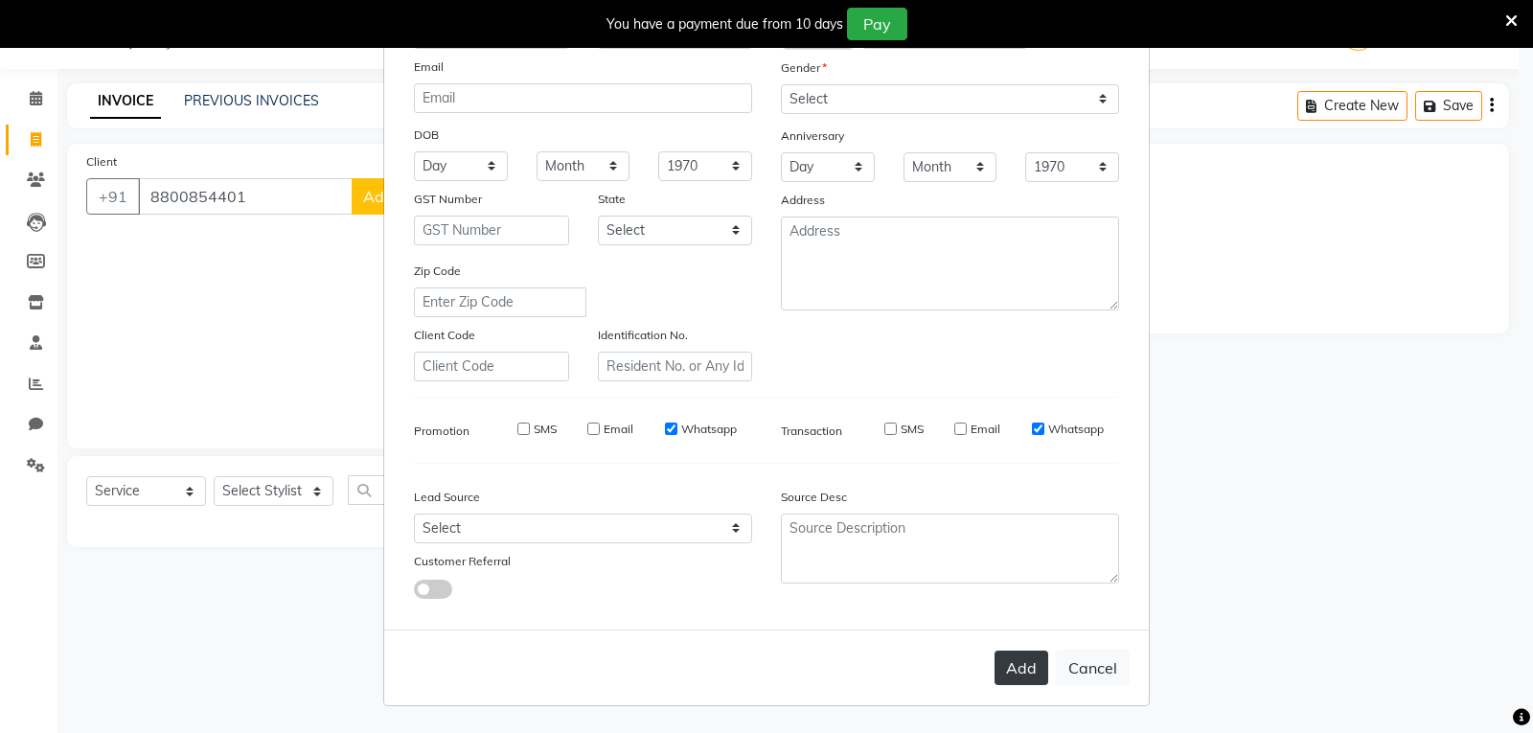
click at [1022, 670] on button "Add" at bounding box center [1022, 668] width 54 height 34
select select
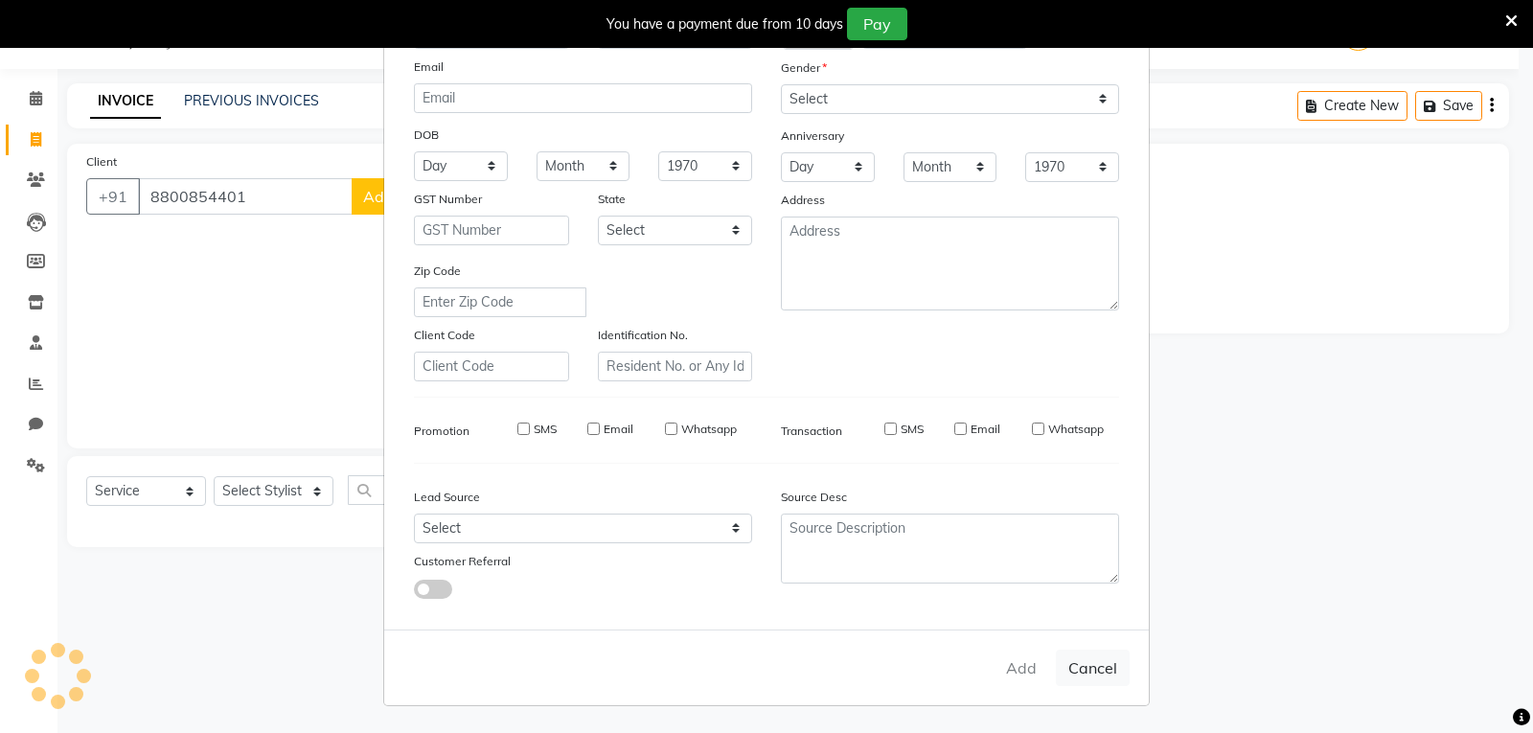
select select
checkbox input "false"
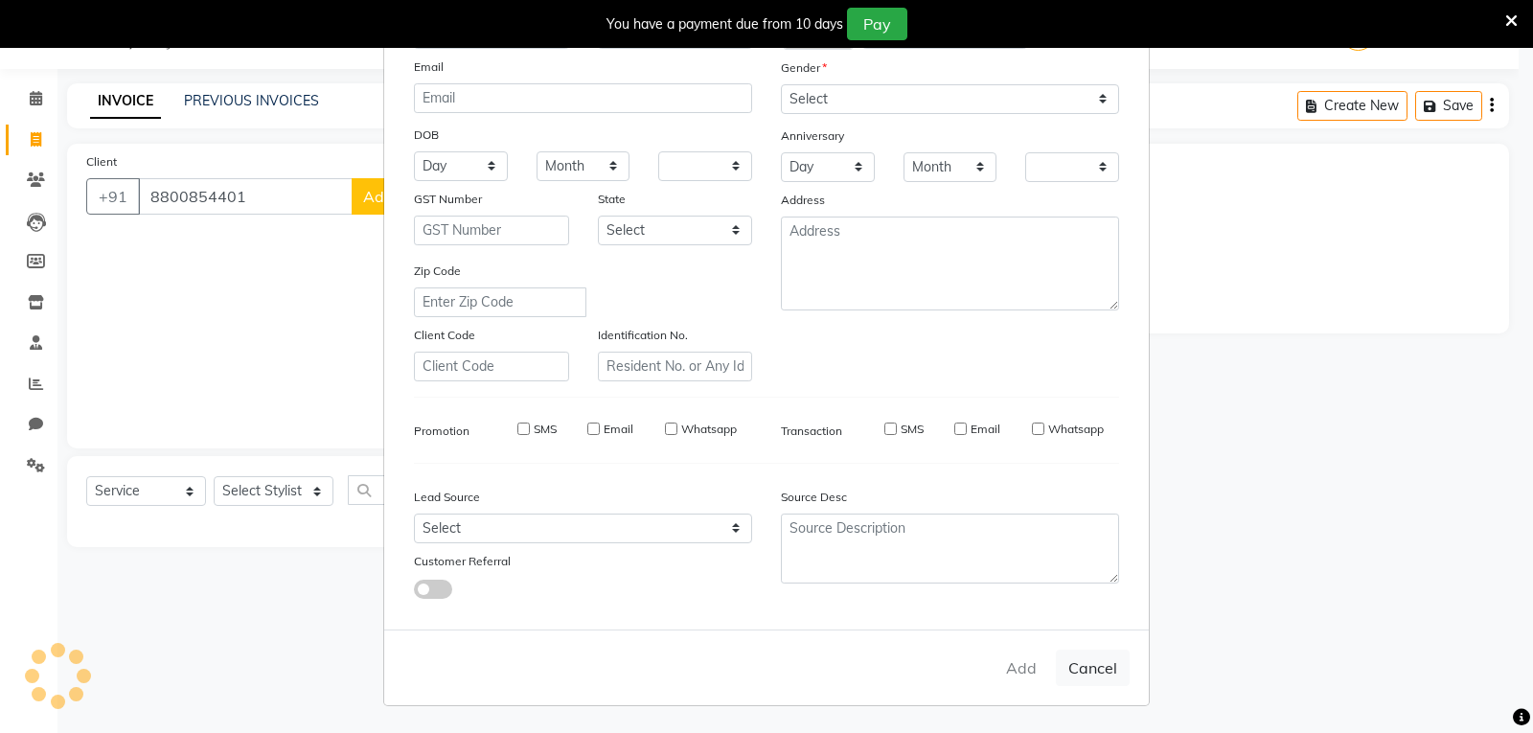
checkbox input "false"
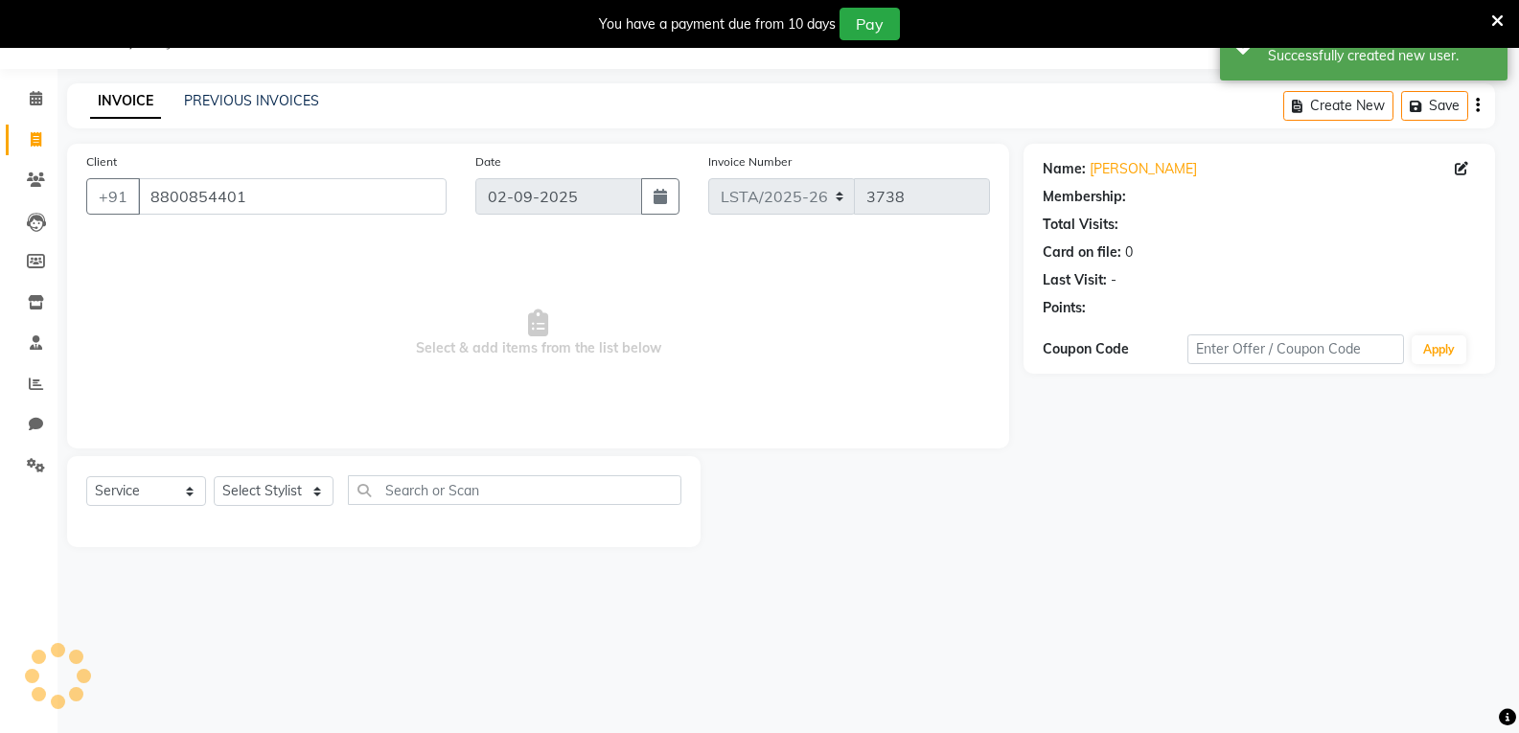
select select "1: Object"
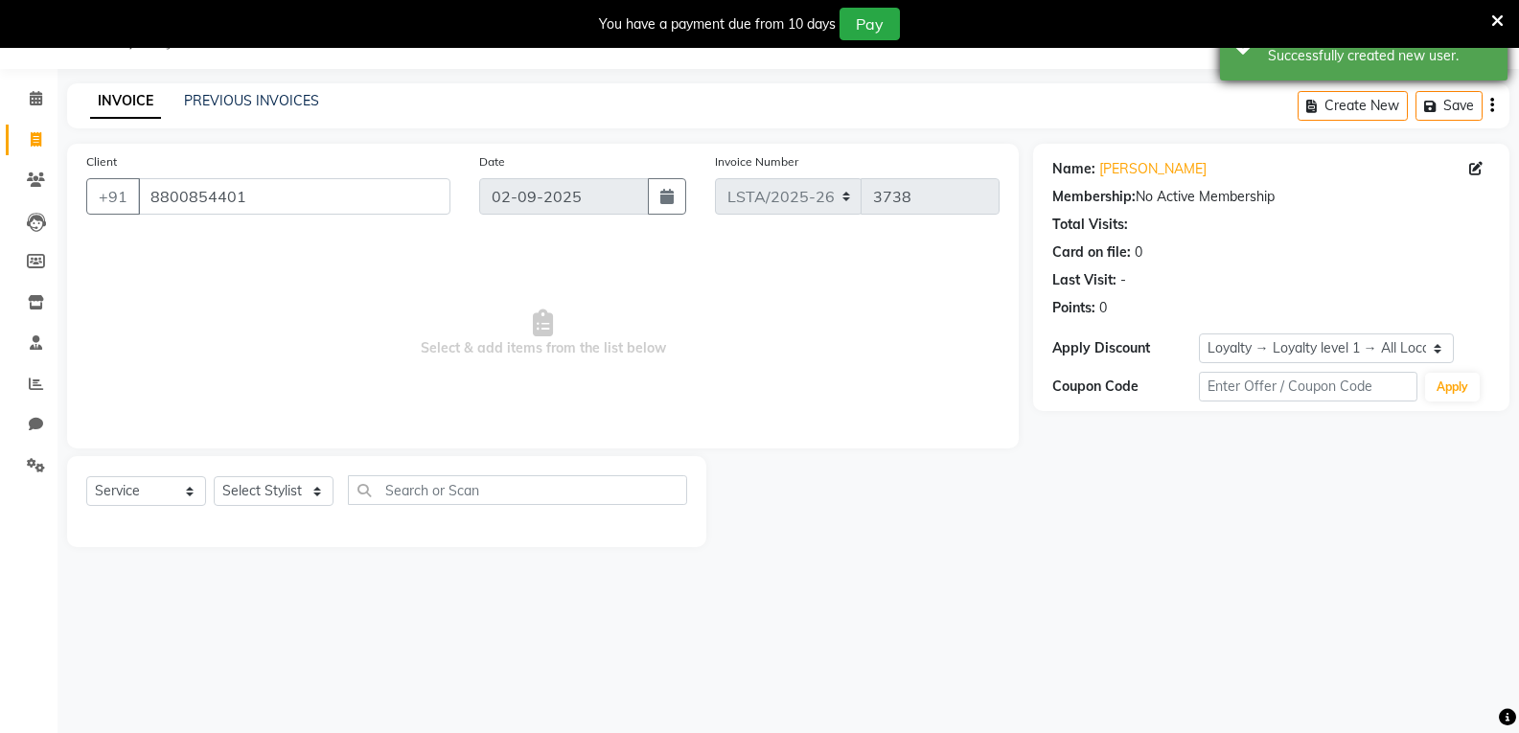
drag, startPoint x: 1460, startPoint y: 112, endPoint x: 1450, endPoint y: 118, distance: 12.0
click at [1456, 116] on button "Save" at bounding box center [1448, 106] width 67 height 30
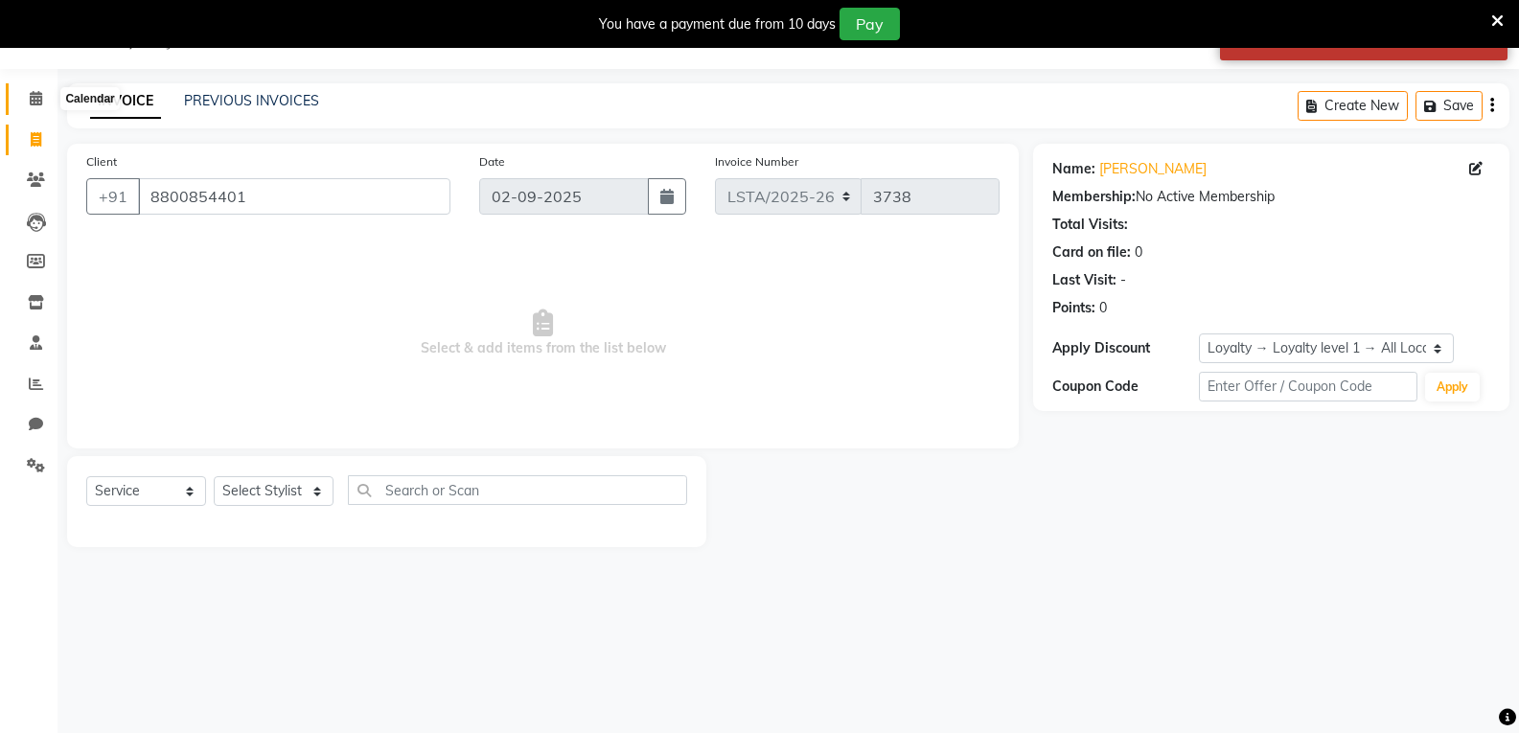
click at [47, 101] on span at bounding box center [36, 99] width 34 height 22
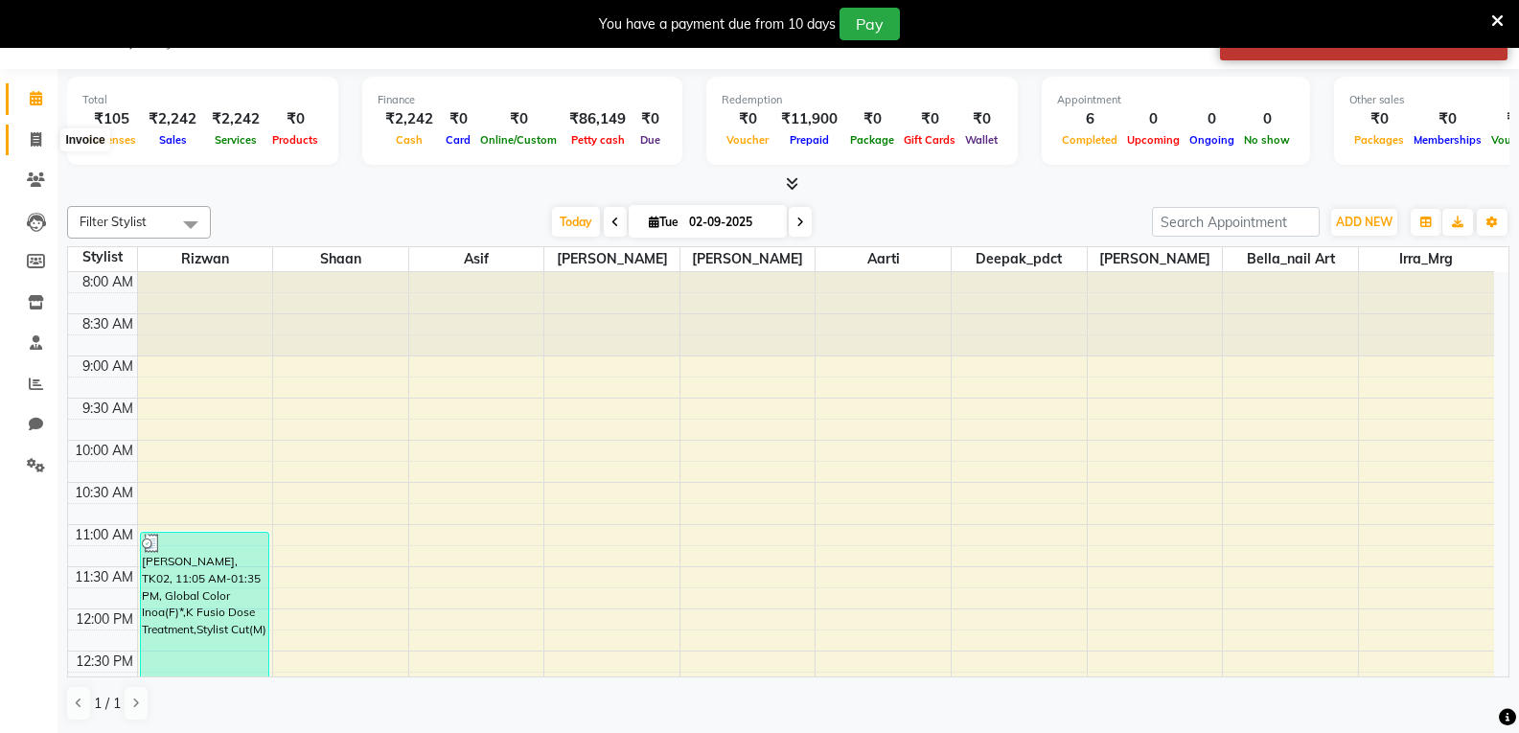
click at [38, 139] on icon at bounding box center [36, 139] width 11 height 14
select select "service"
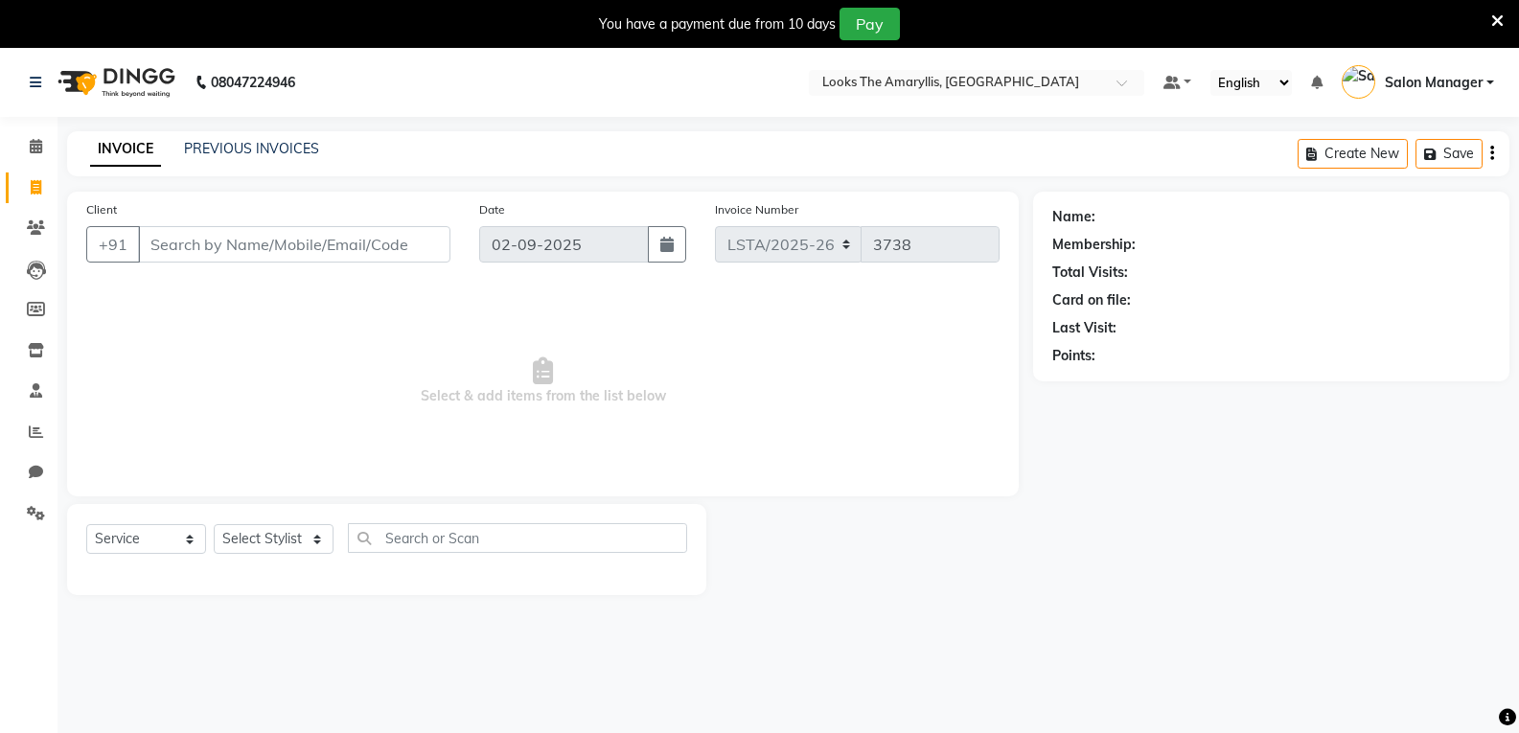
scroll to position [48, 0]
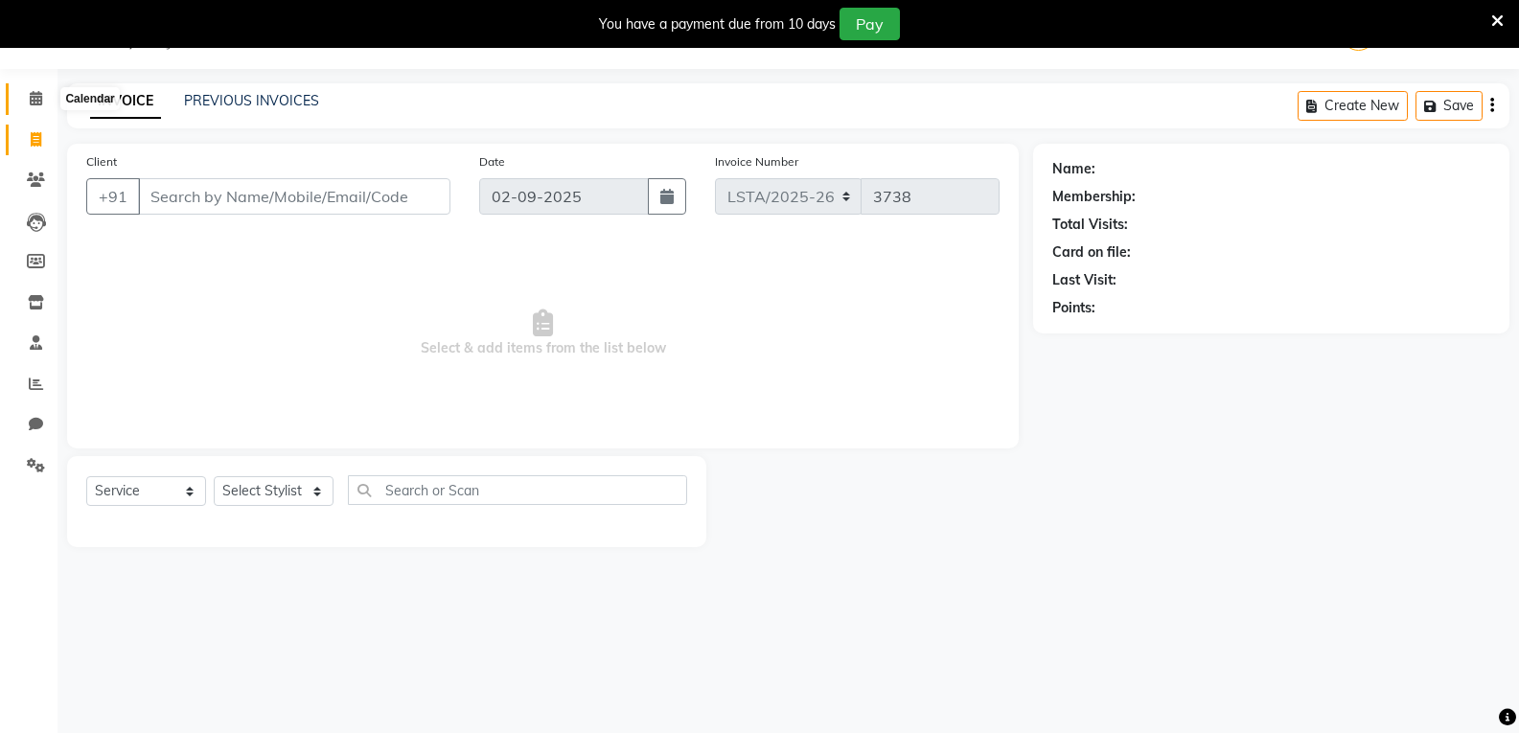
click at [31, 108] on span at bounding box center [36, 99] width 34 height 22
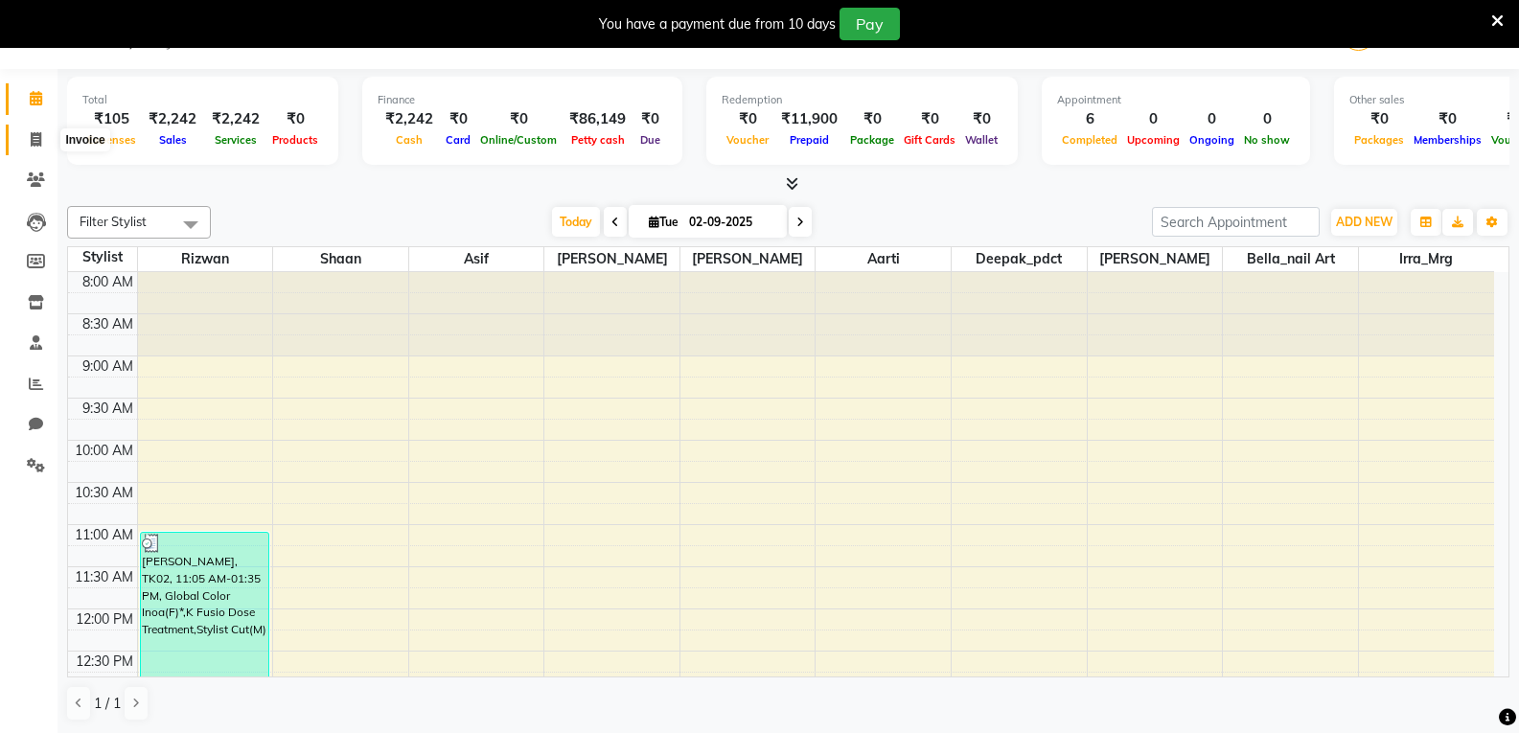
click at [31, 143] on icon at bounding box center [36, 139] width 11 height 14
select select "service"
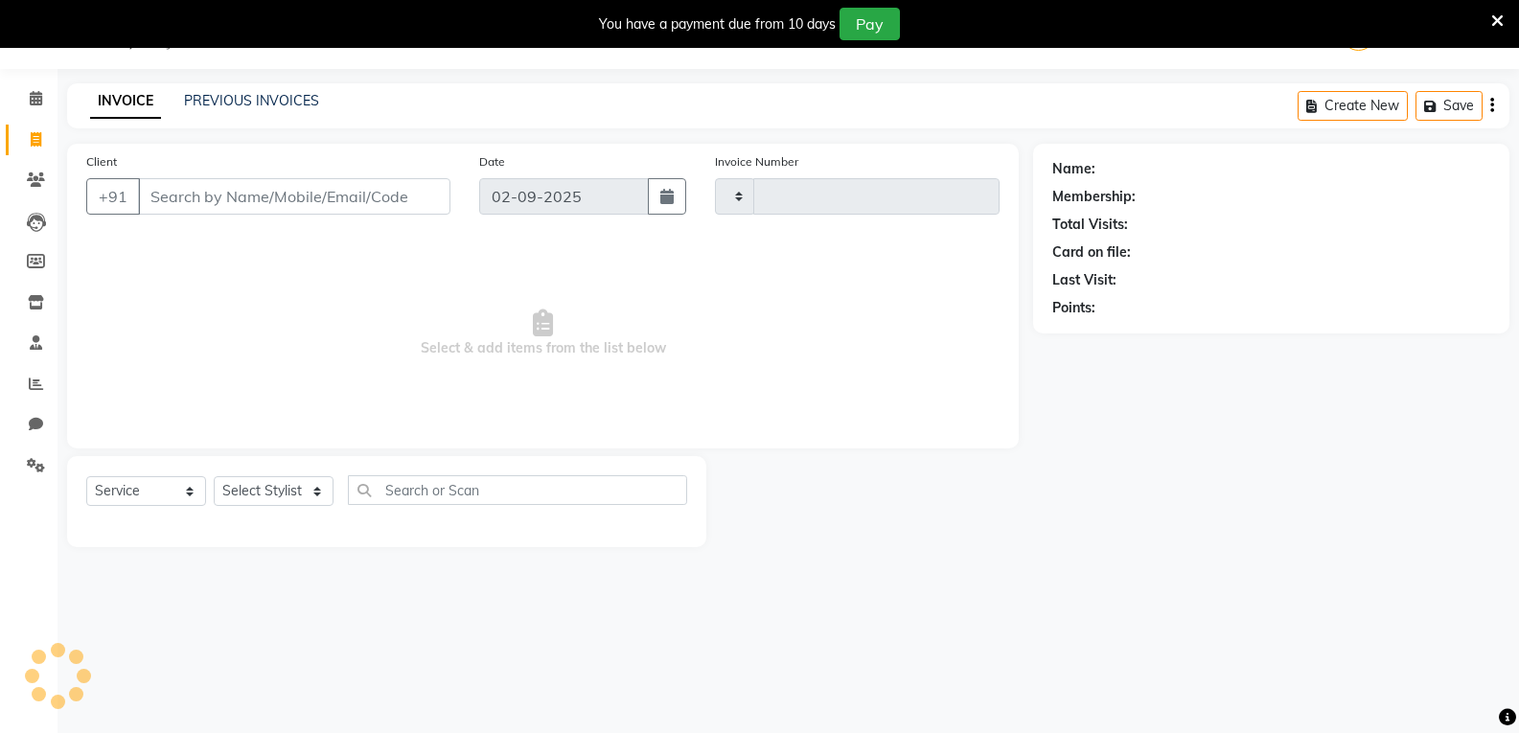
type input "3738"
select select "8939"
click at [34, 176] on icon at bounding box center [36, 179] width 18 height 14
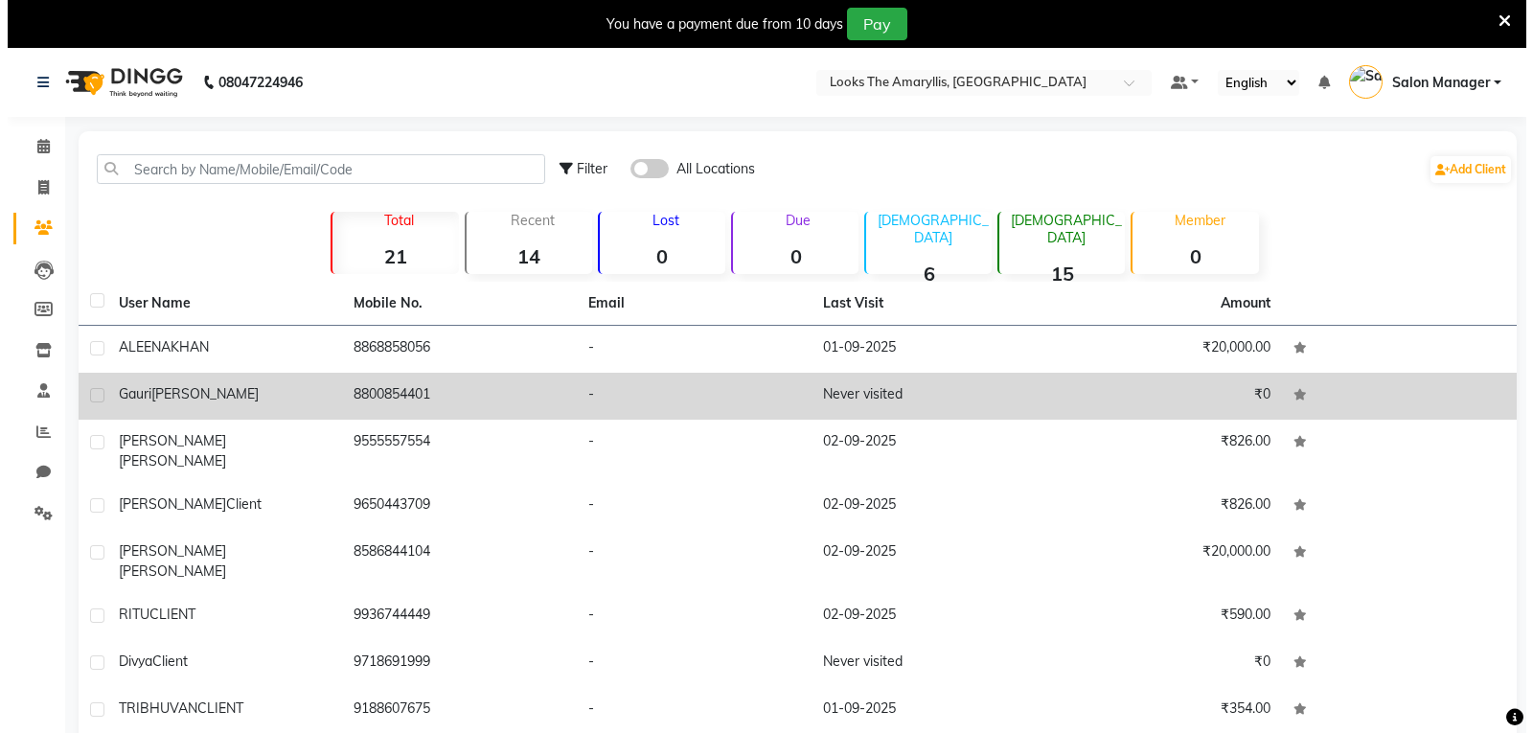
scroll to position [96, 0]
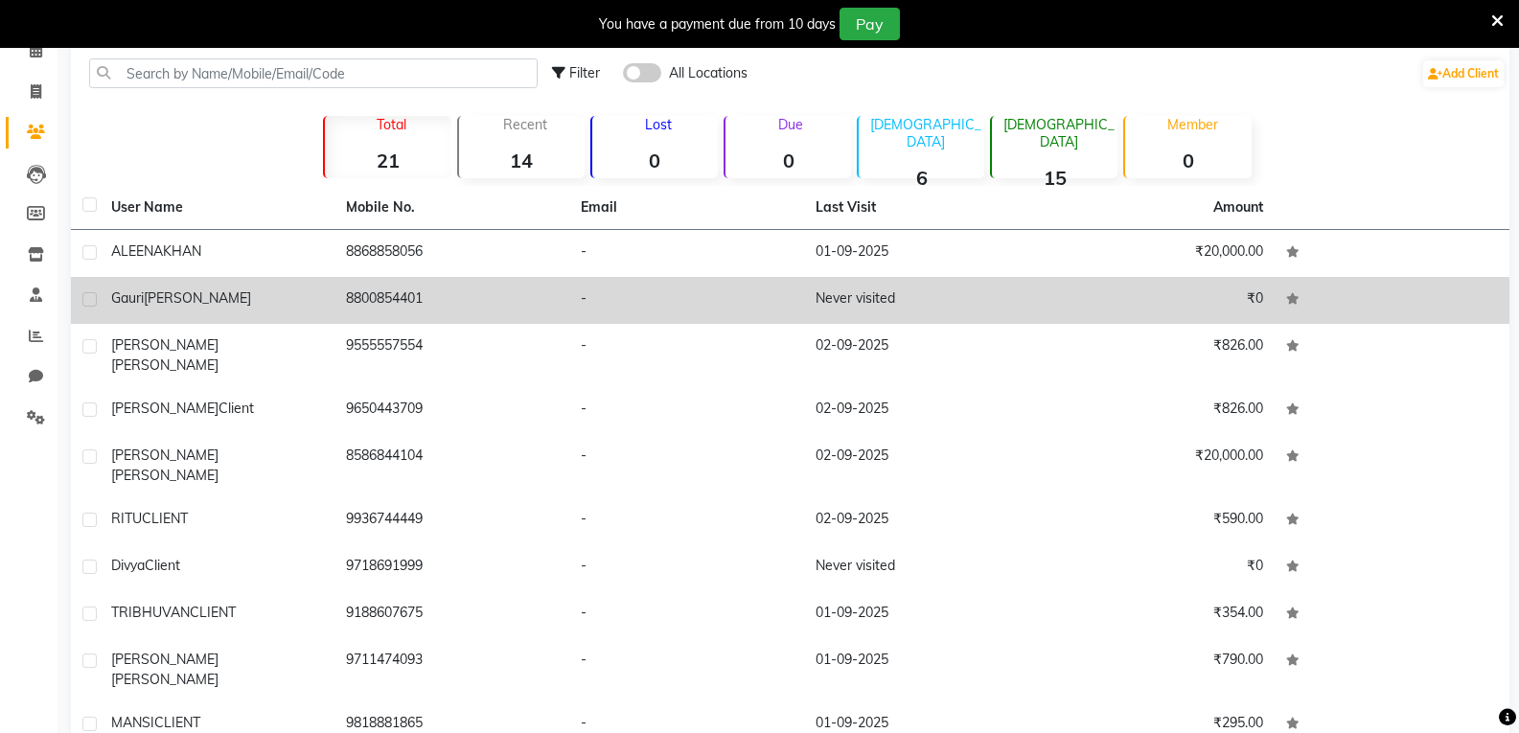
click at [145, 291] on span "Barnwal" at bounding box center [197, 297] width 107 height 17
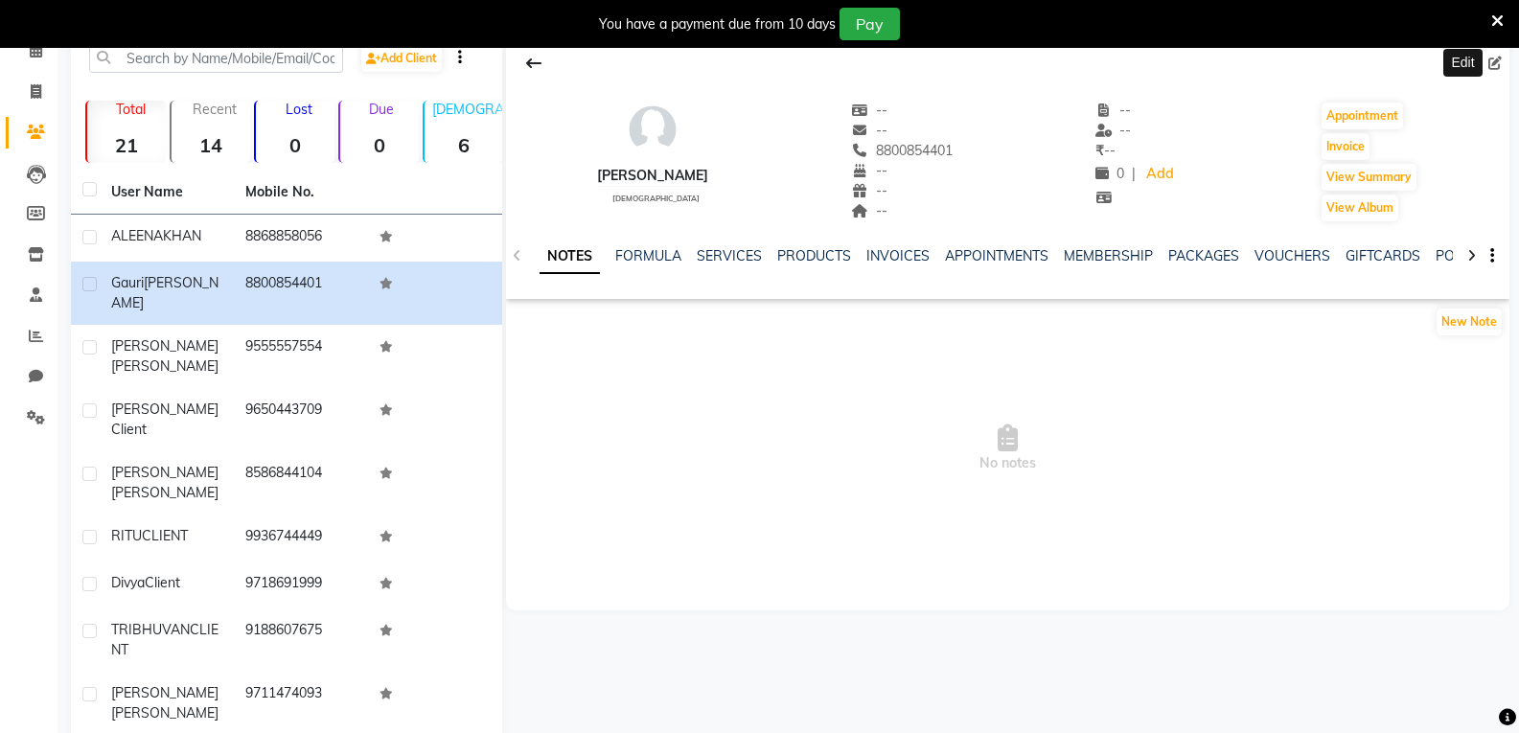
click at [1494, 64] on icon at bounding box center [1494, 63] width 13 height 13
select select "female"
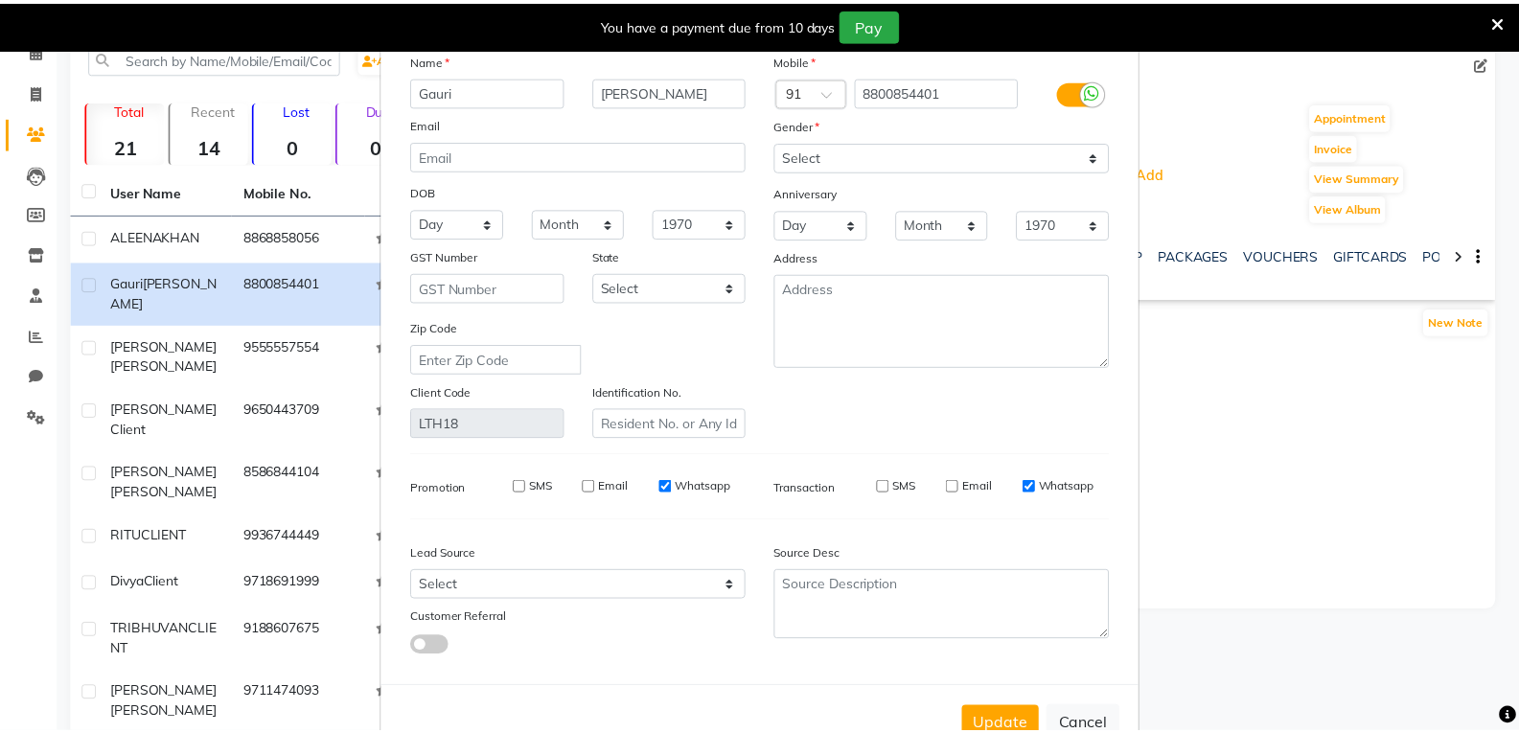
scroll to position [117, 0]
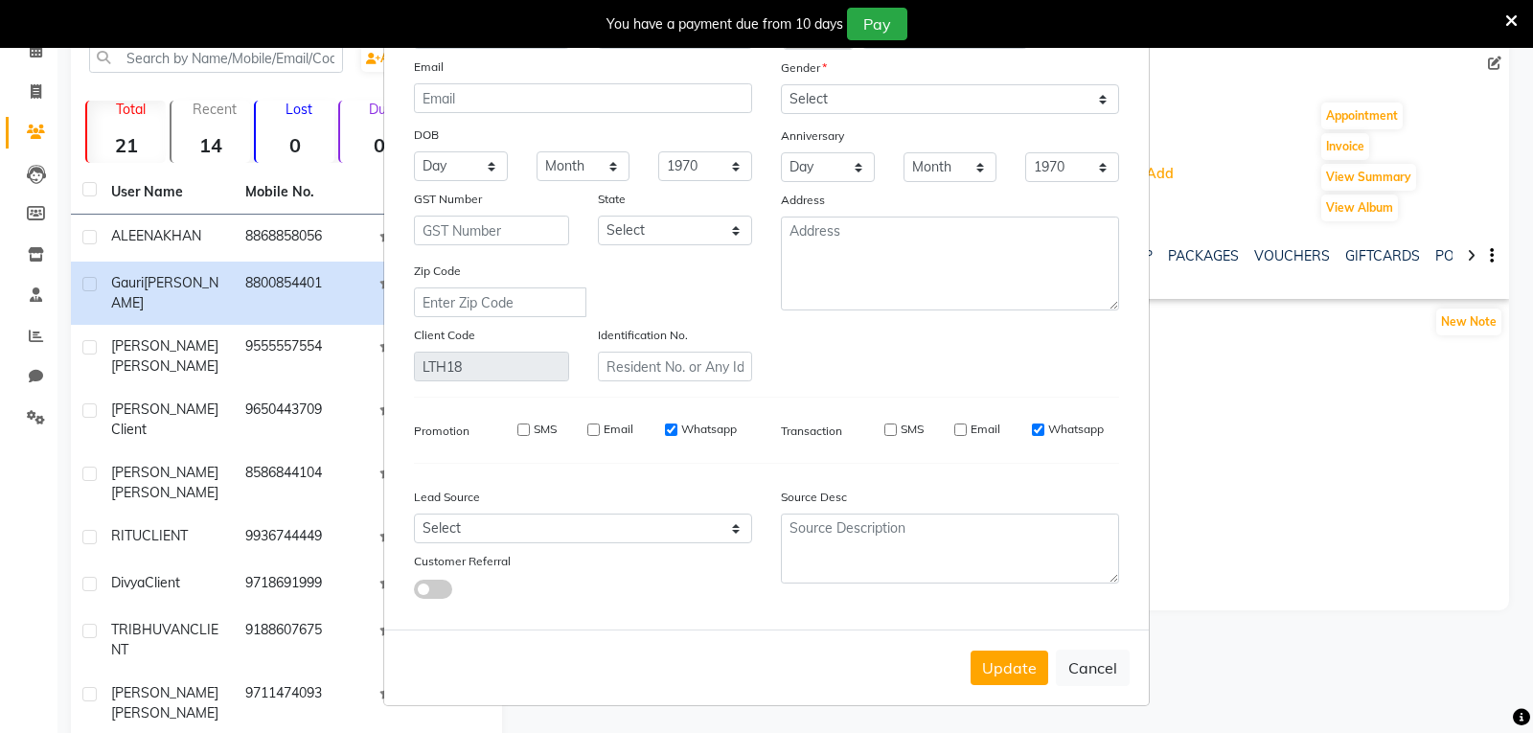
click at [884, 429] on input "SMS" at bounding box center [890, 430] width 12 height 12
checkbox input "true"
click at [957, 430] on input "Email" at bounding box center [960, 430] width 12 height 12
checkbox input "true"
click at [1020, 668] on button "Update" at bounding box center [1010, 668] width 78 height 34
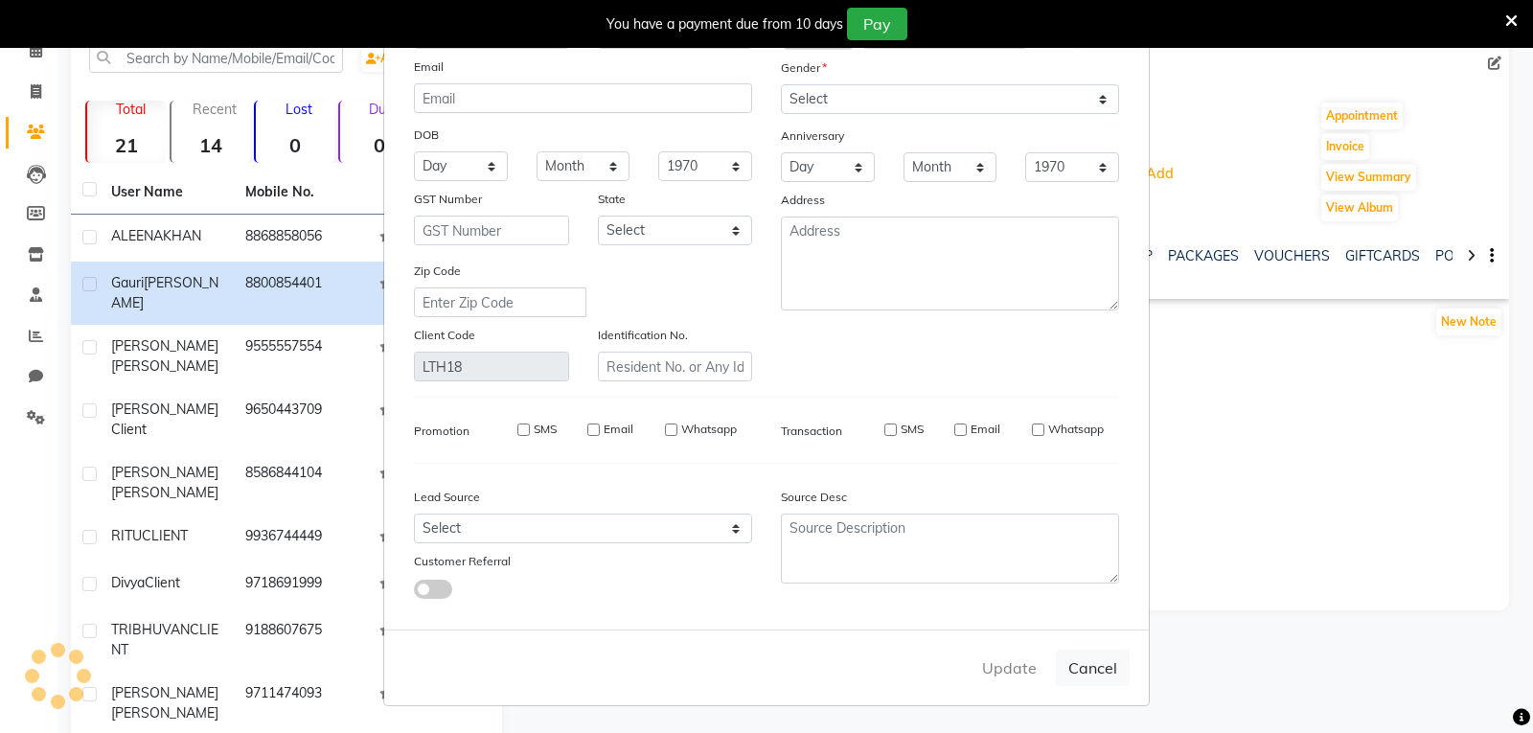
select select
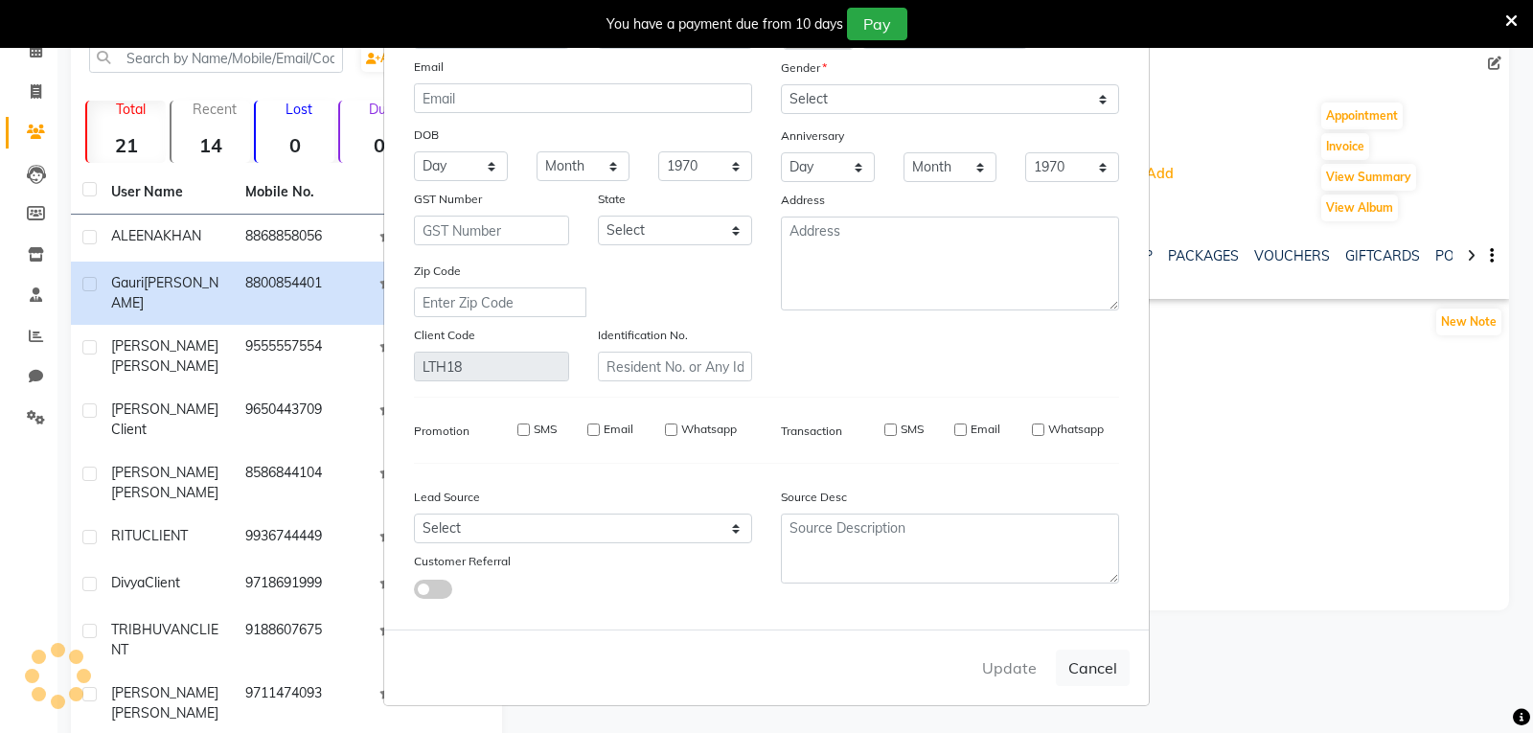
select select
checkbox input "false"
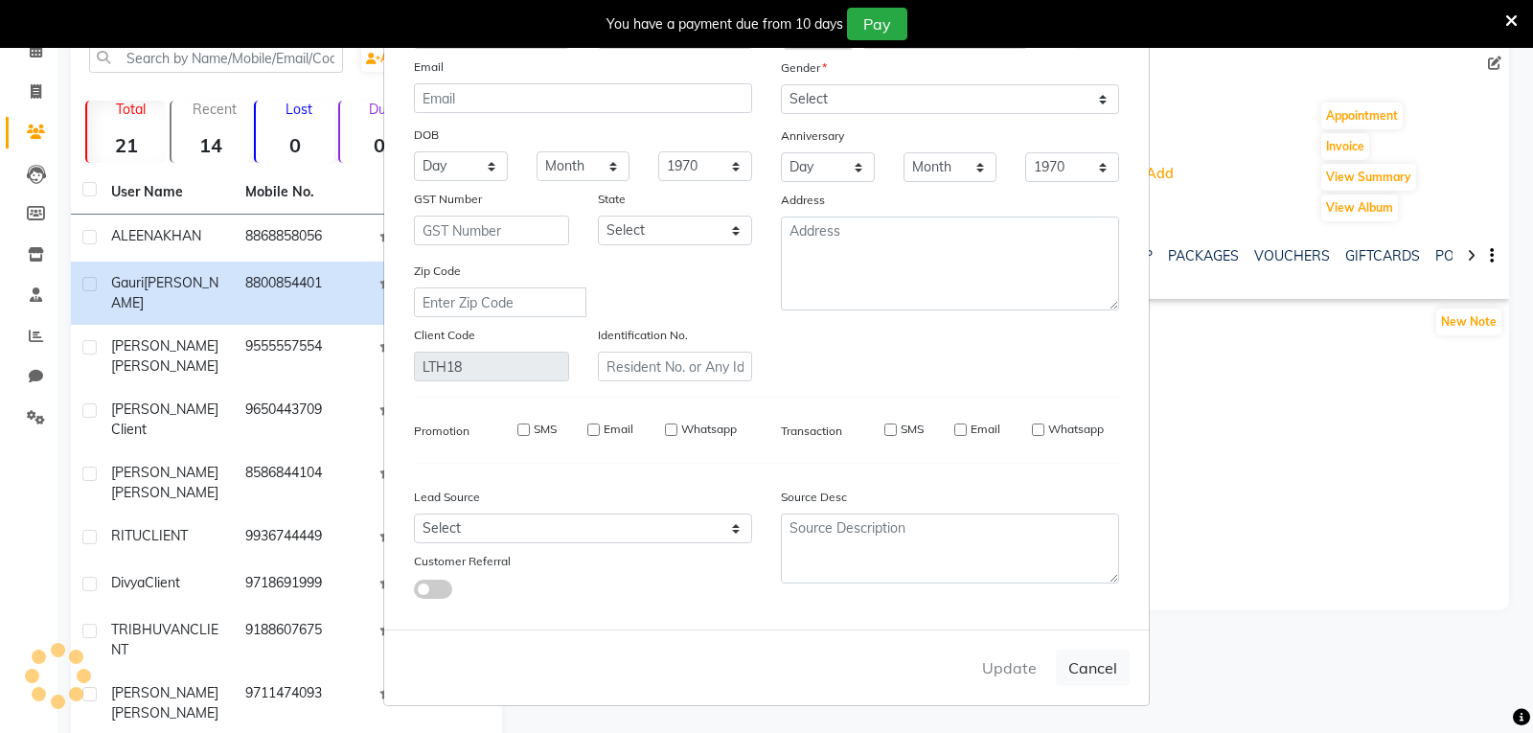
checkbox input "false"
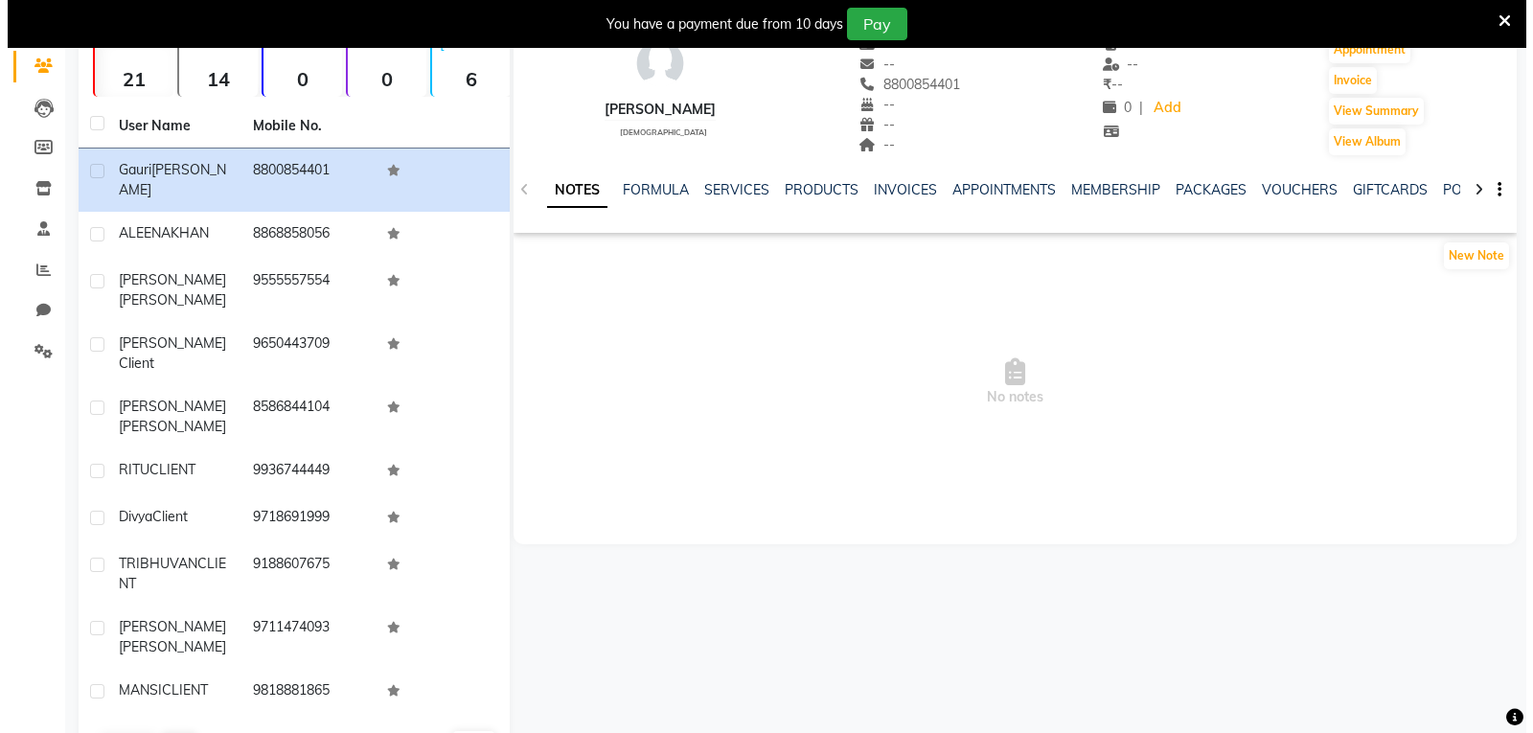
scroll to position [0, 0]
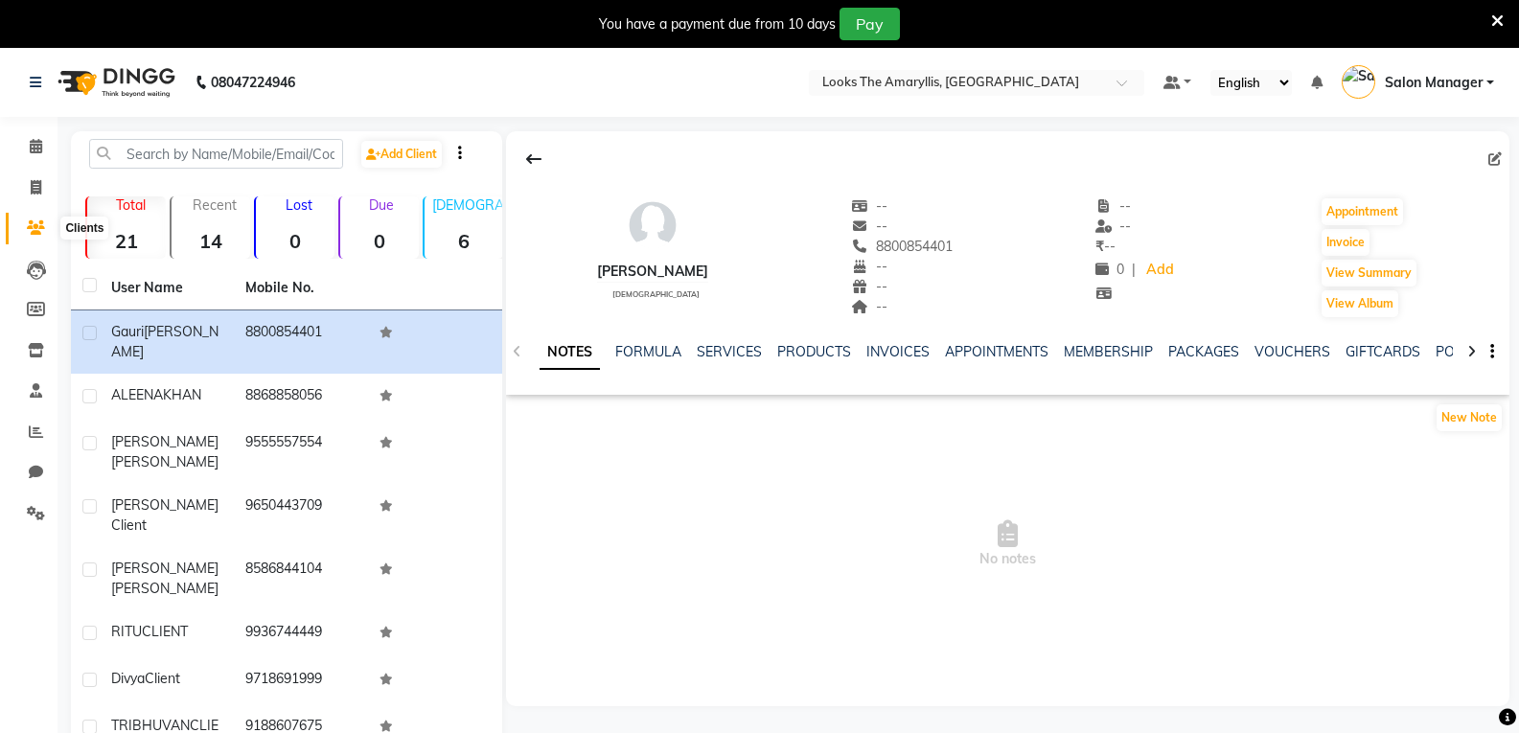
click at [34, 219] on span at bounding box center [36, 229] width 34 height 22
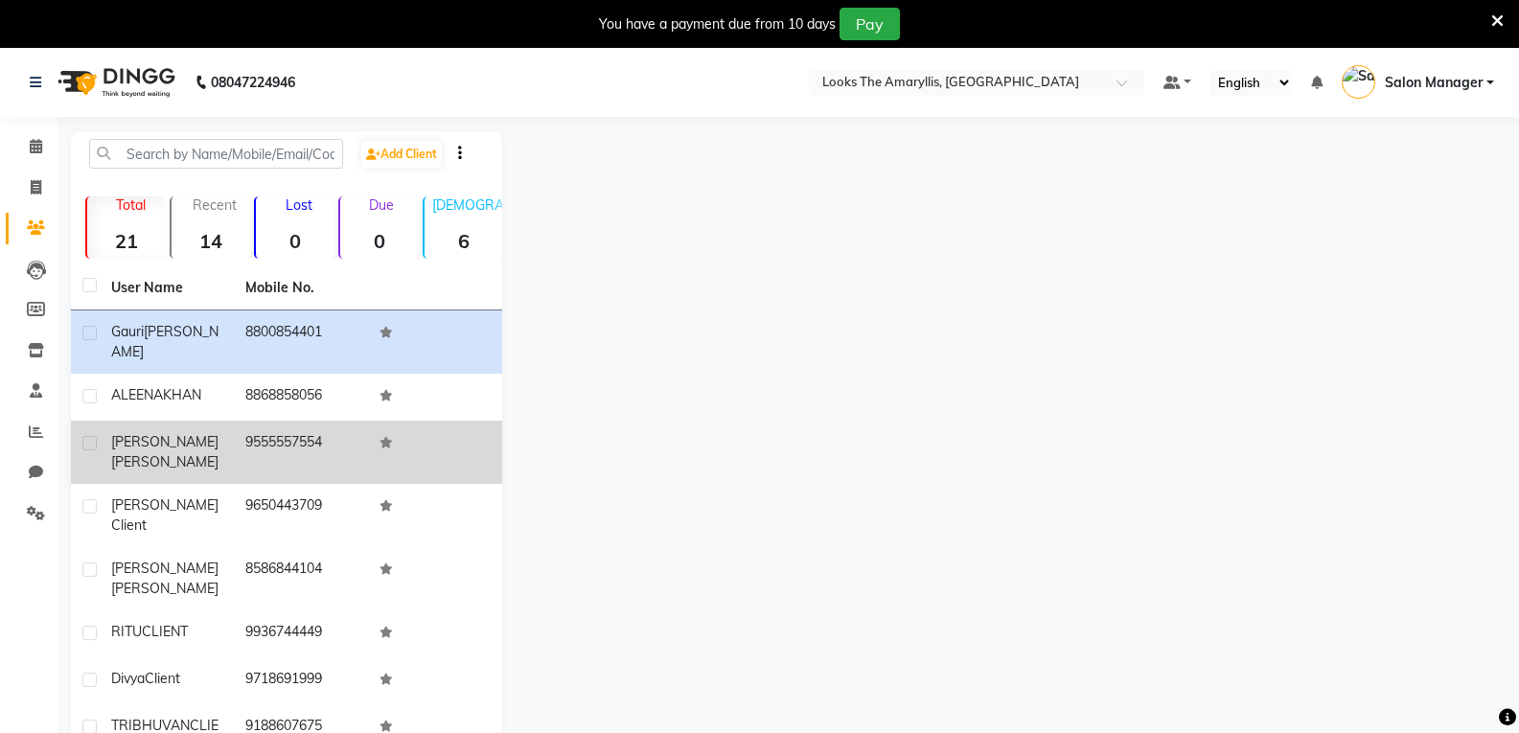
click at [155, 453] on span "Jindal" at bounding box center [164, 461] width 107 height 17
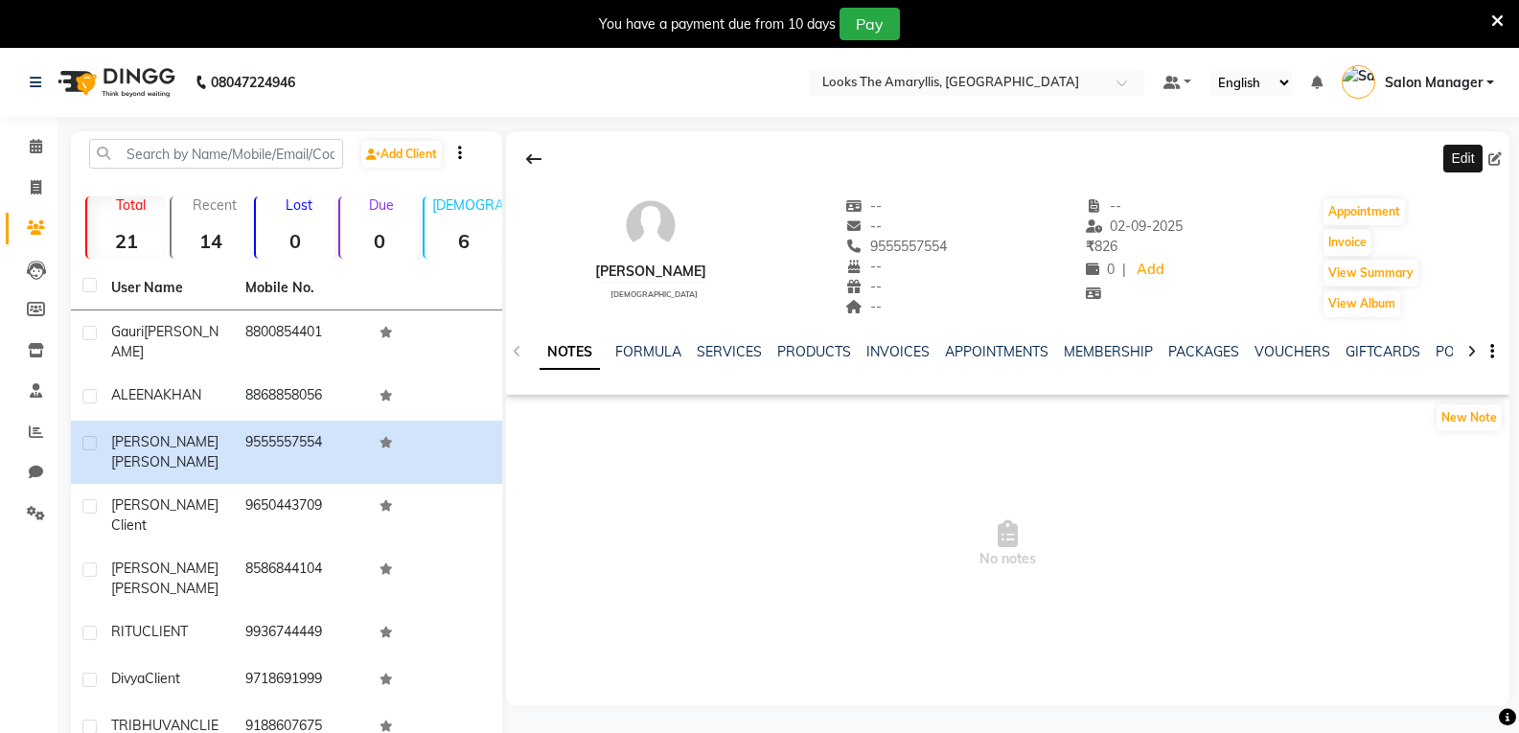
click at [1496, 158] on icon at bounding box center [1494, 158] width 13 height 13
select select "male"
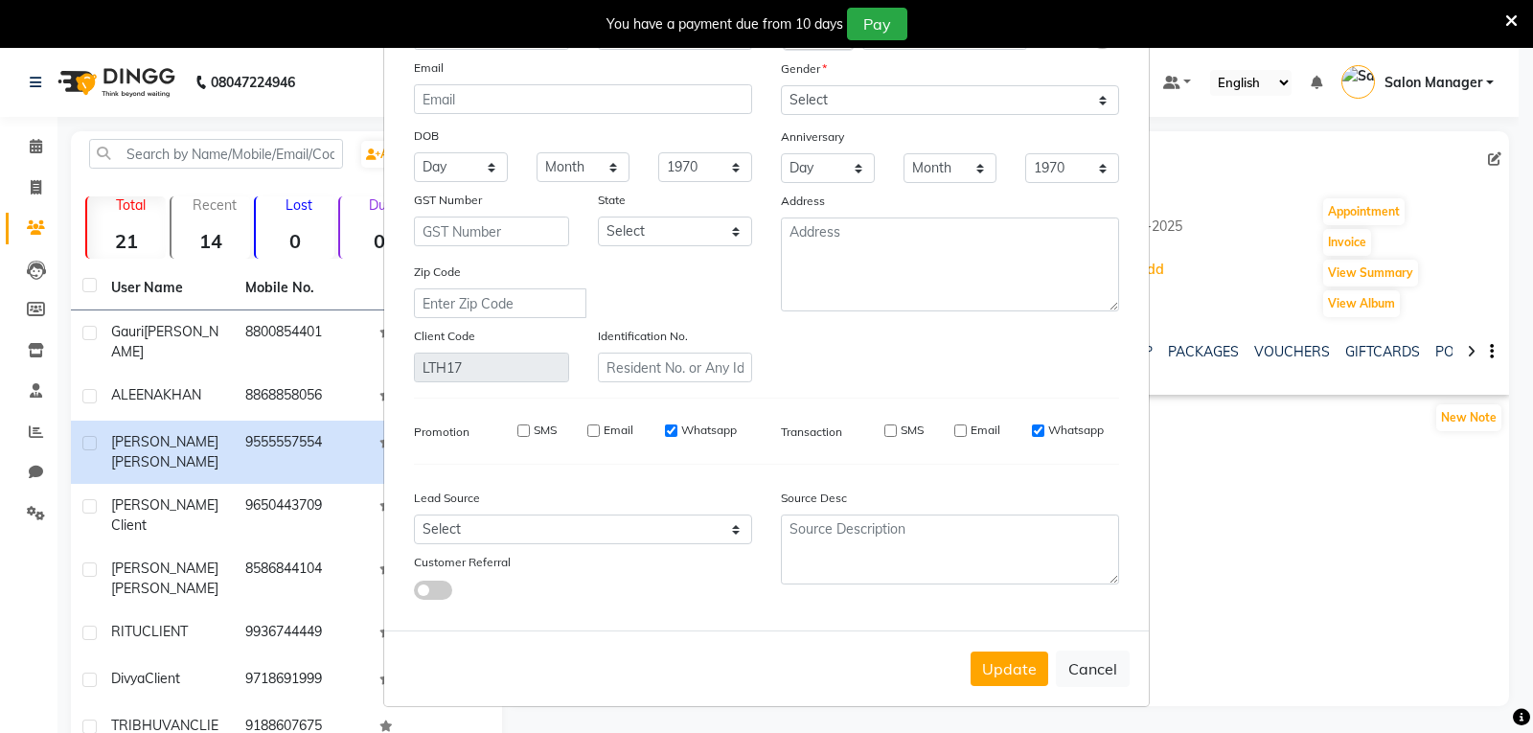
scroll to position [117, 0]
click at [884, 424] on input "SMS" at bounding box center [890, 430] width 12 height 12
checkbox input "true"
click at [954, 427] on input "Email" at bounding box center [960, 430] width 12 height 12
checkbox input "true"
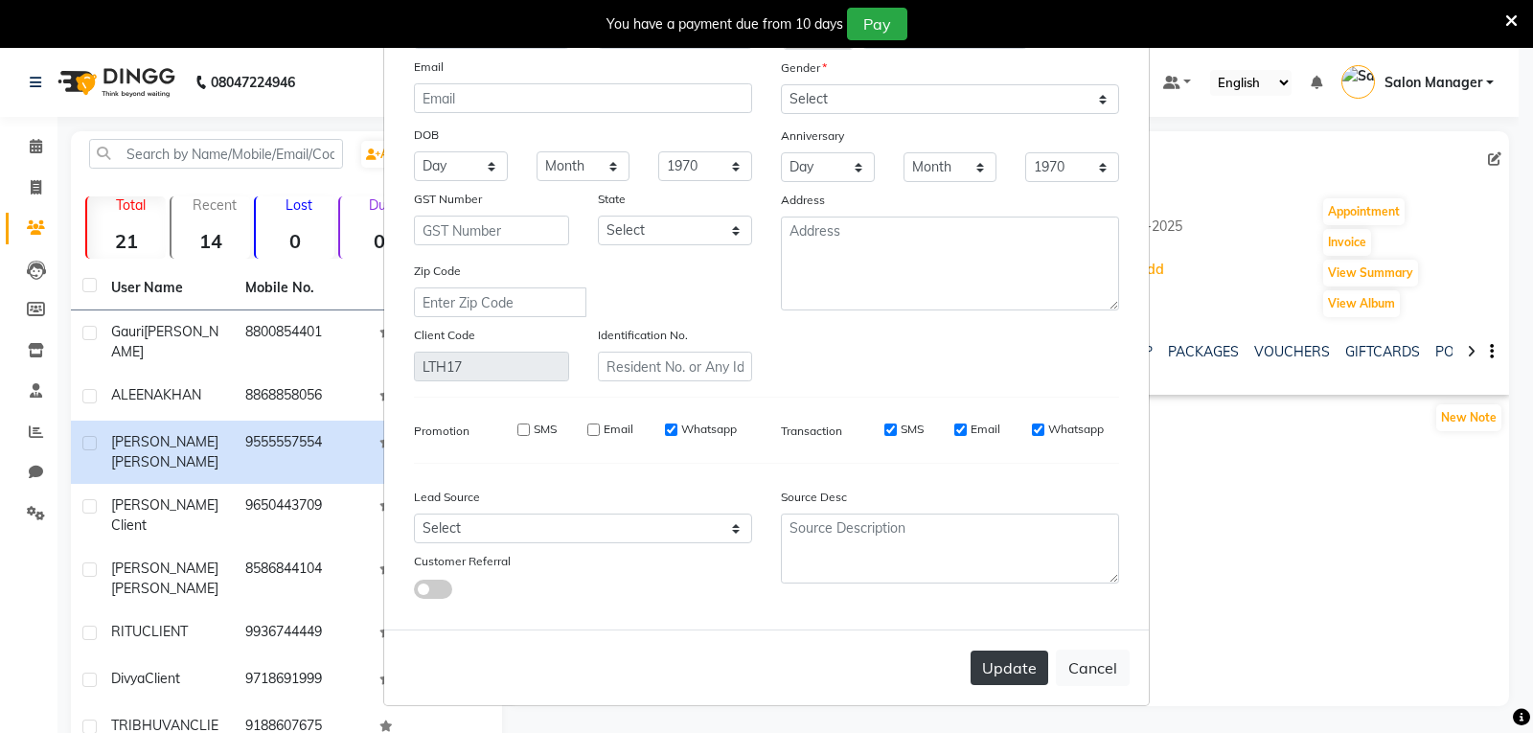
click at [1014, 672] on button "Update" at bounding box center [1010, 668] width 78 height 34
select select
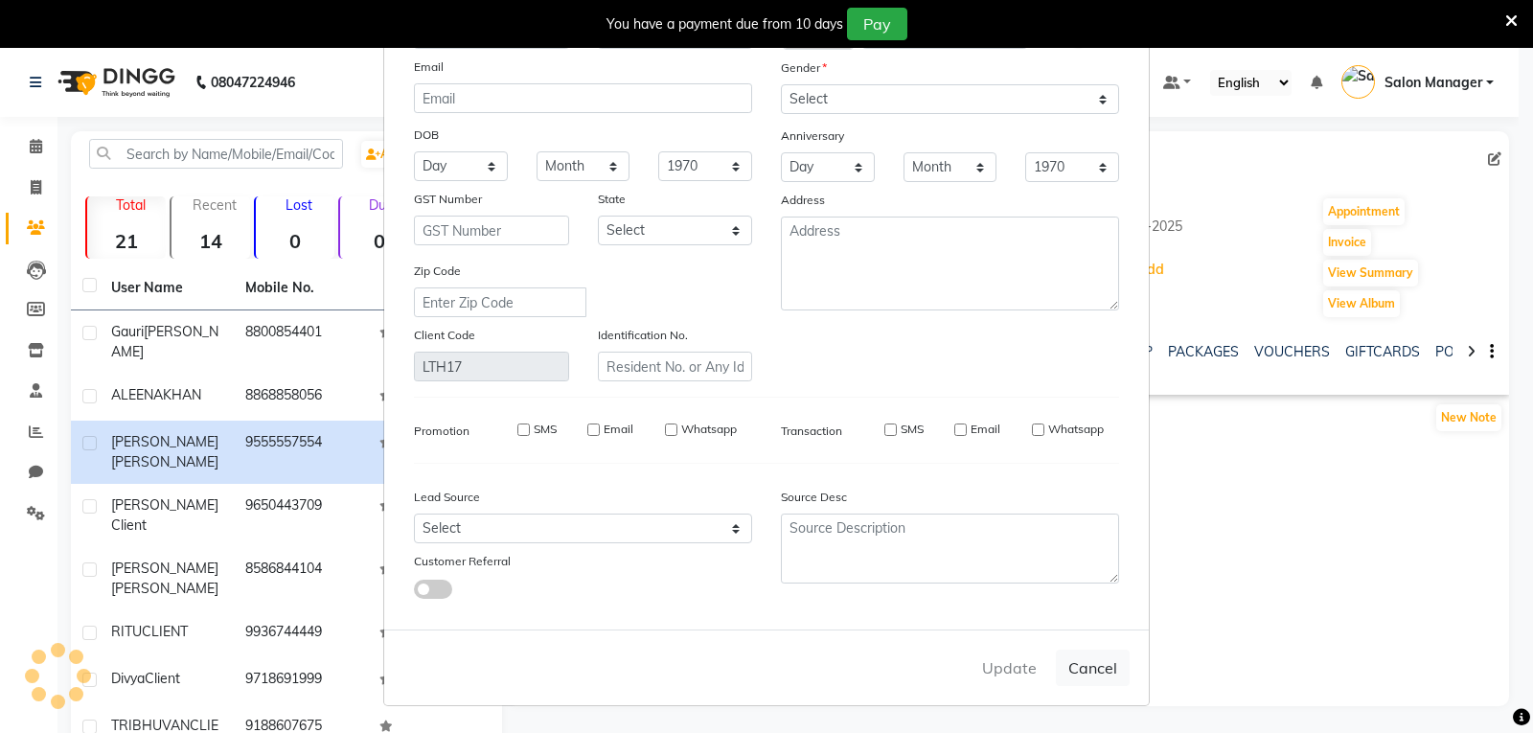
select select
checkbox input "false"
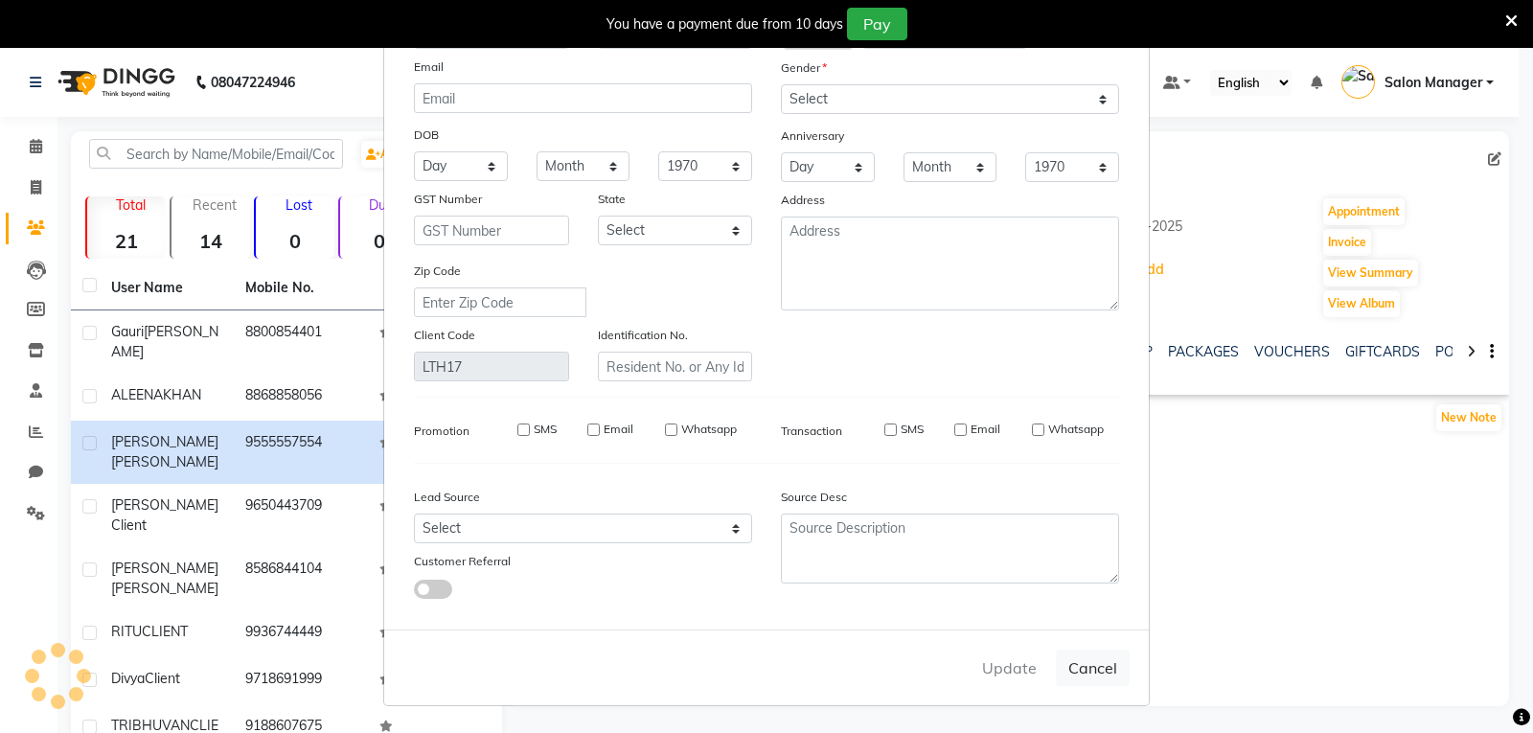
checkbox input "false"
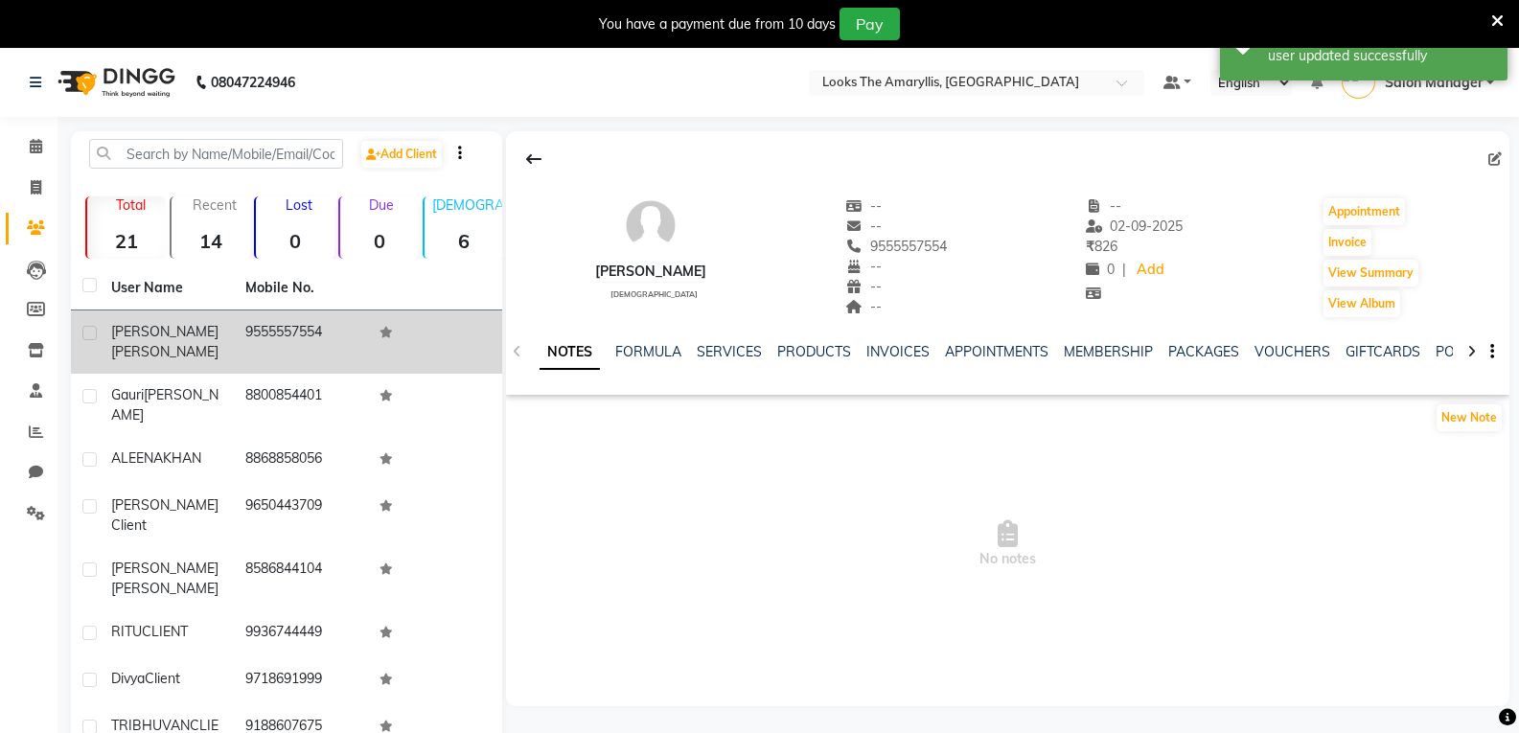
click at [154, 343] on span "Jindal" at bounding box center [164, 351] width 107 height 17
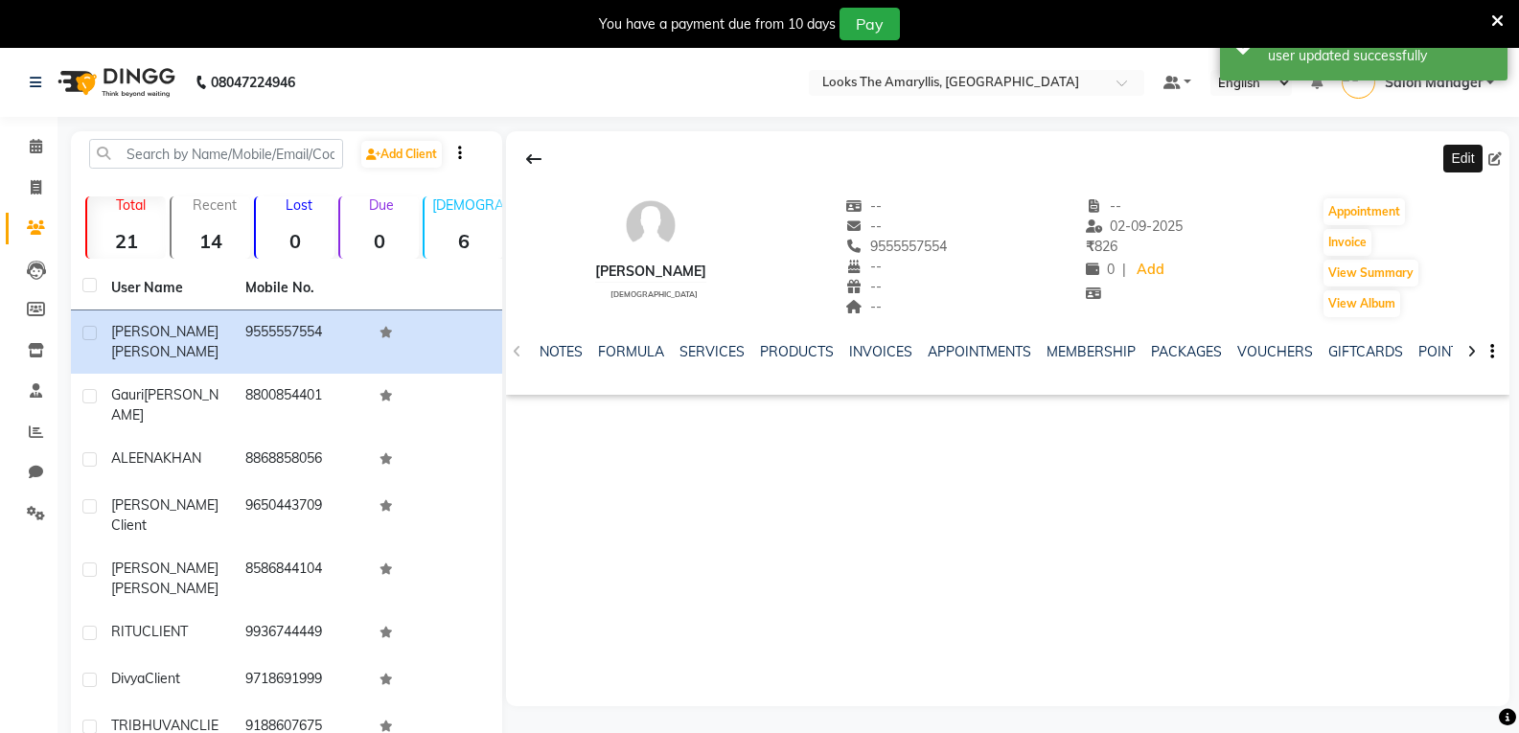
click at [1495, 158] on icon at bounding box center [1494, 158] width 13 height 13
select select "male"
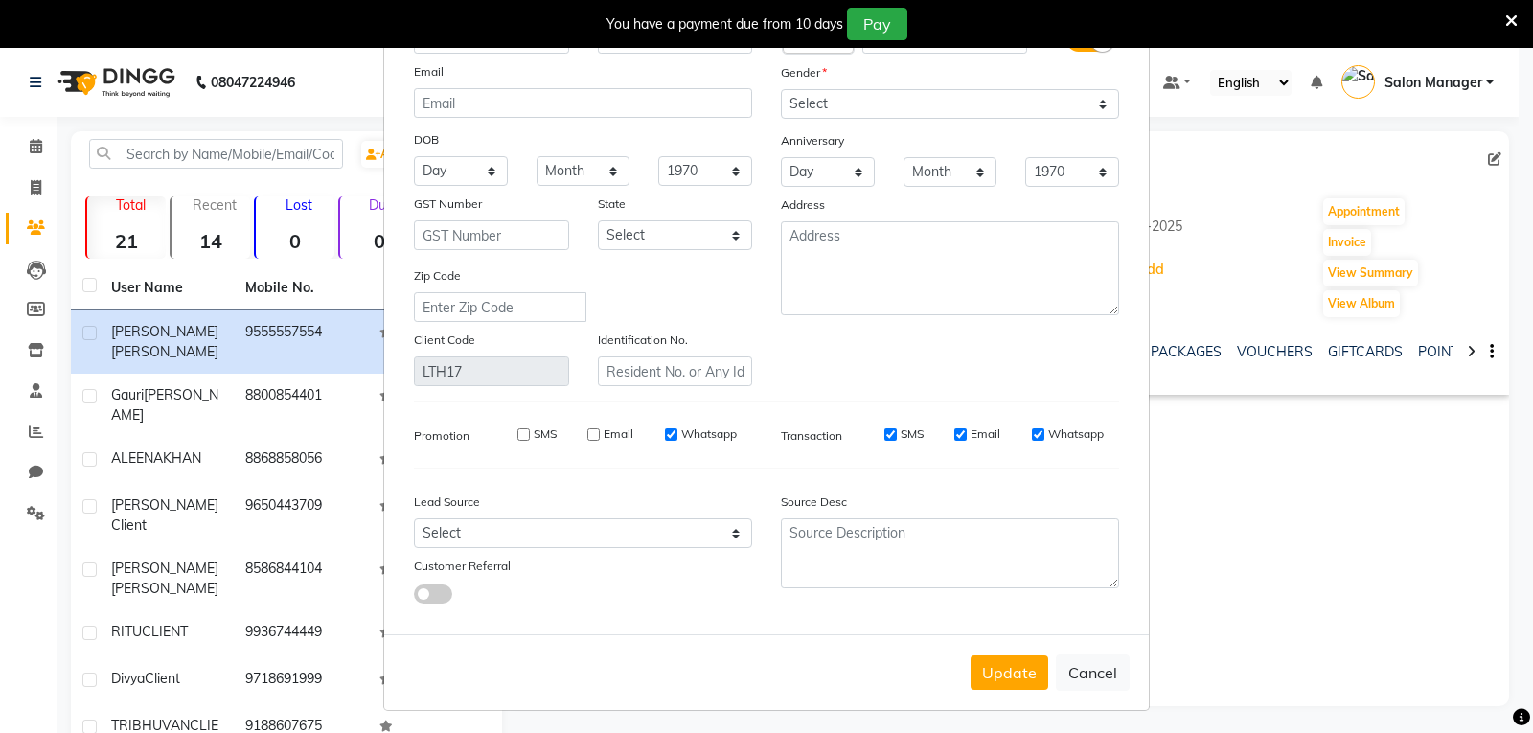
scroll to position [117, 0]
click at [1013, 671] on button "Update" at bounding box center [1010, 668] width 78 height 34
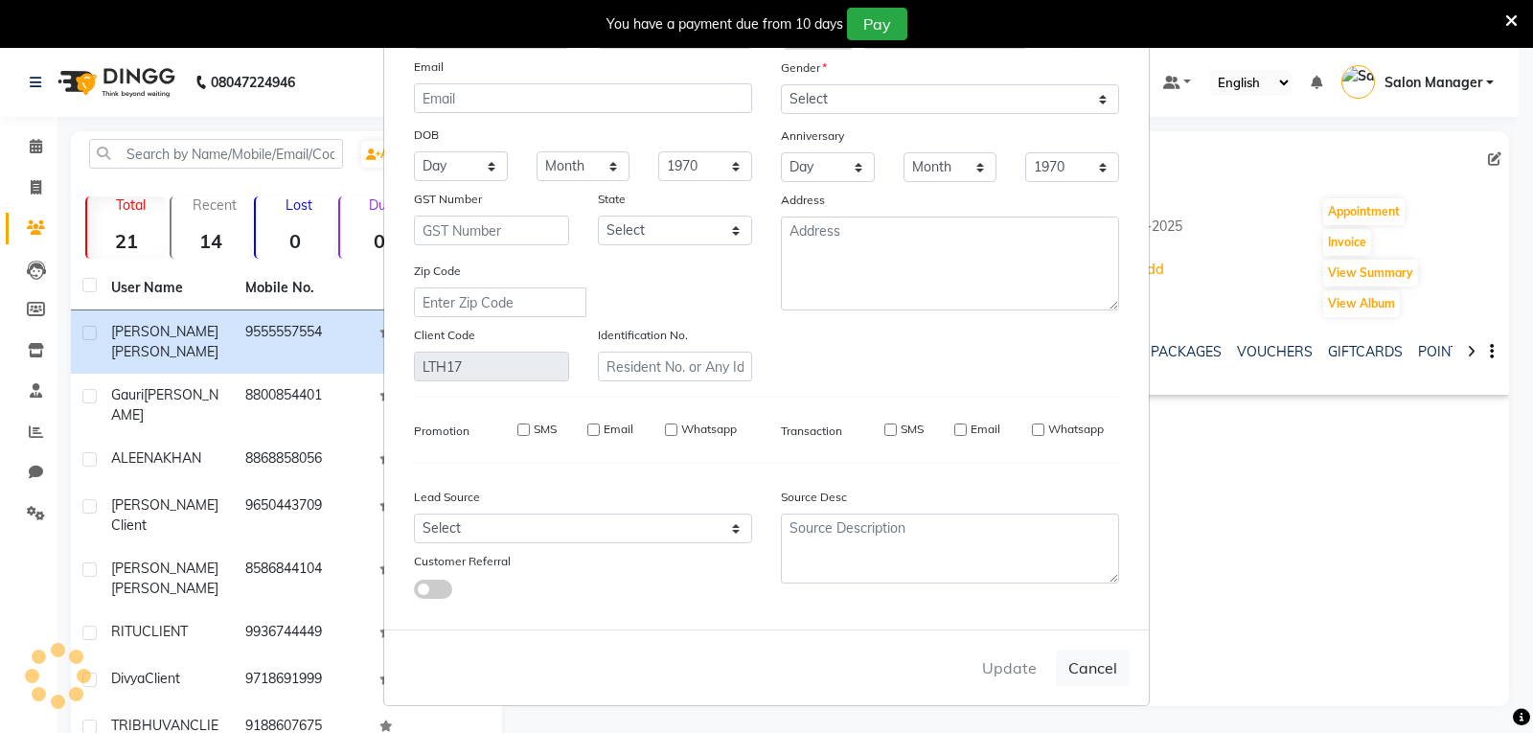
select select
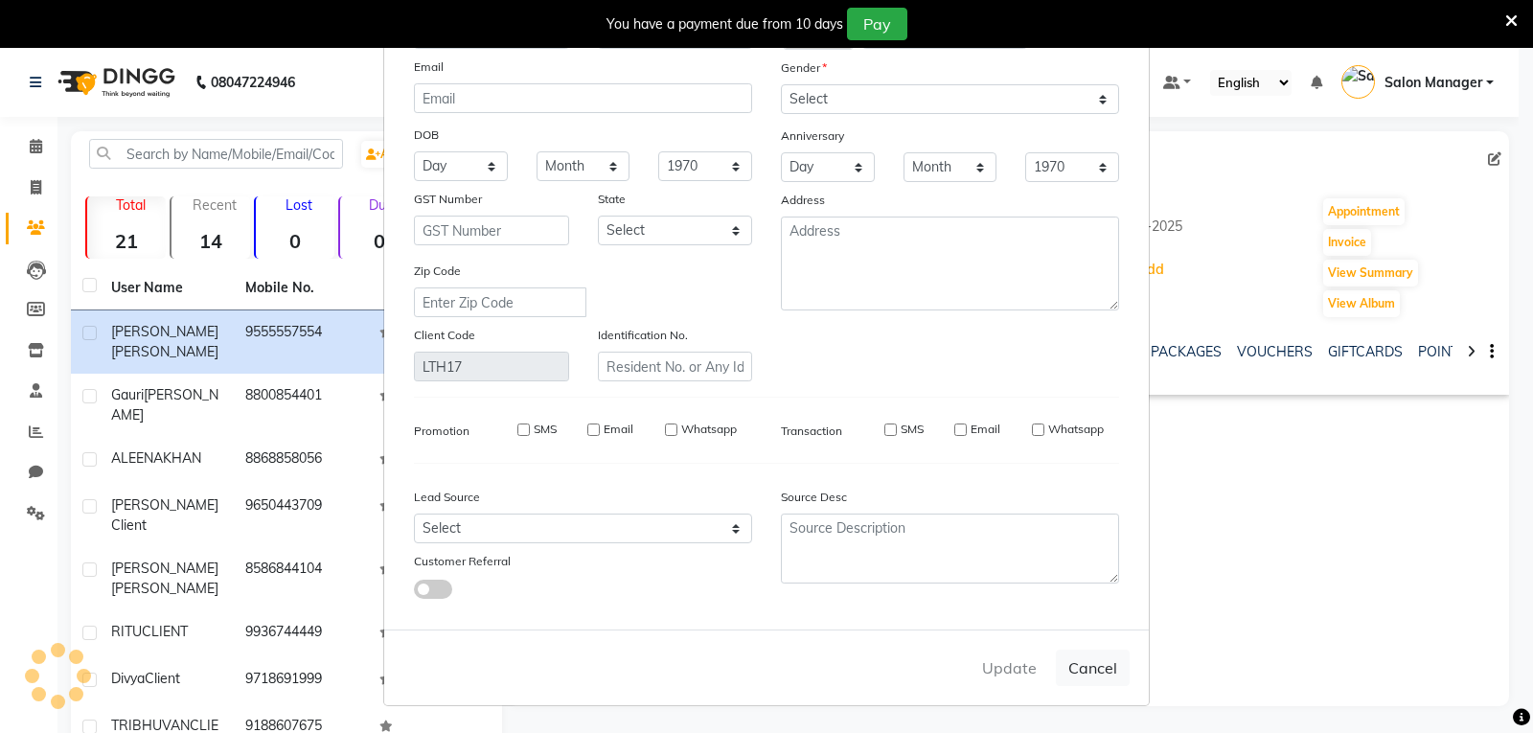
select select
checkbox input "false"
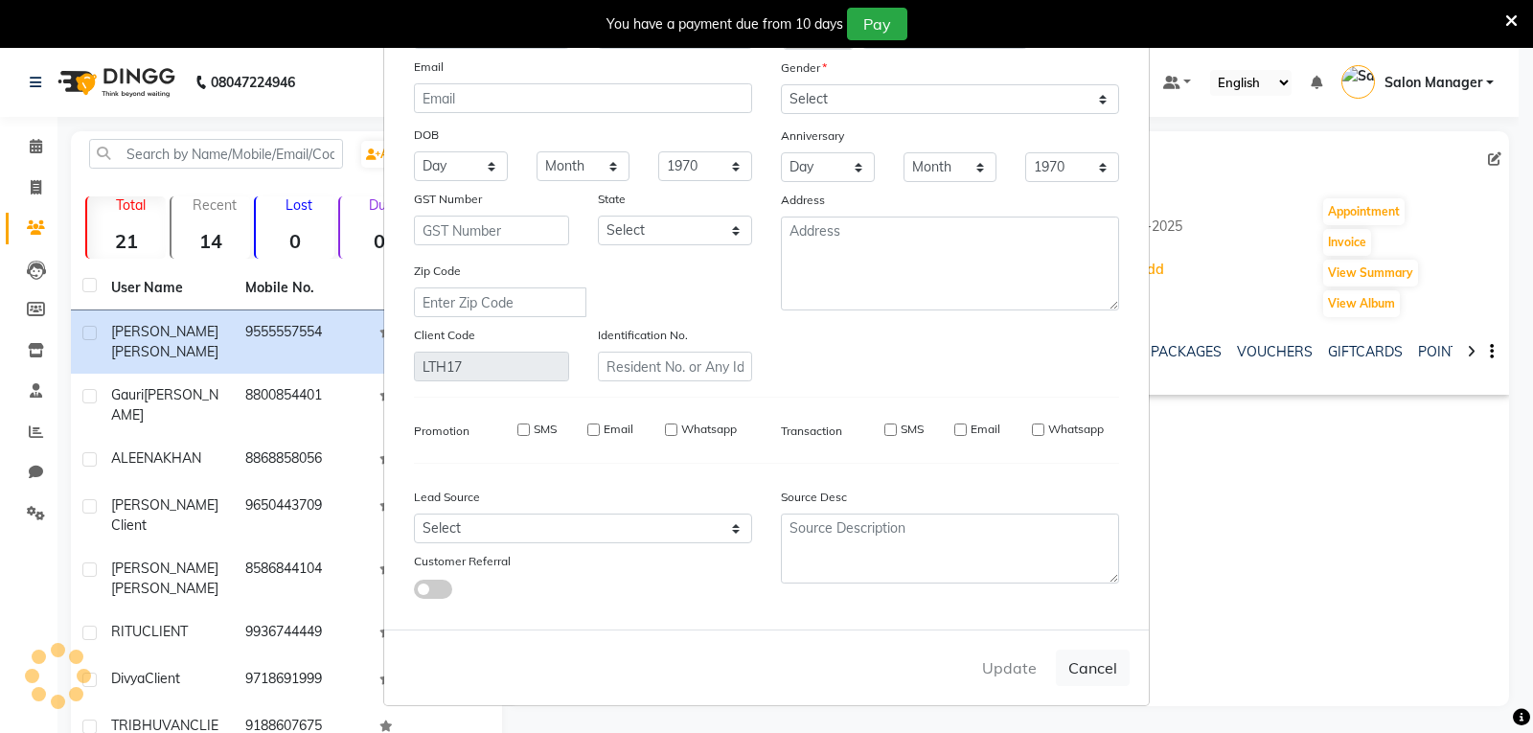
checkbox input "false"
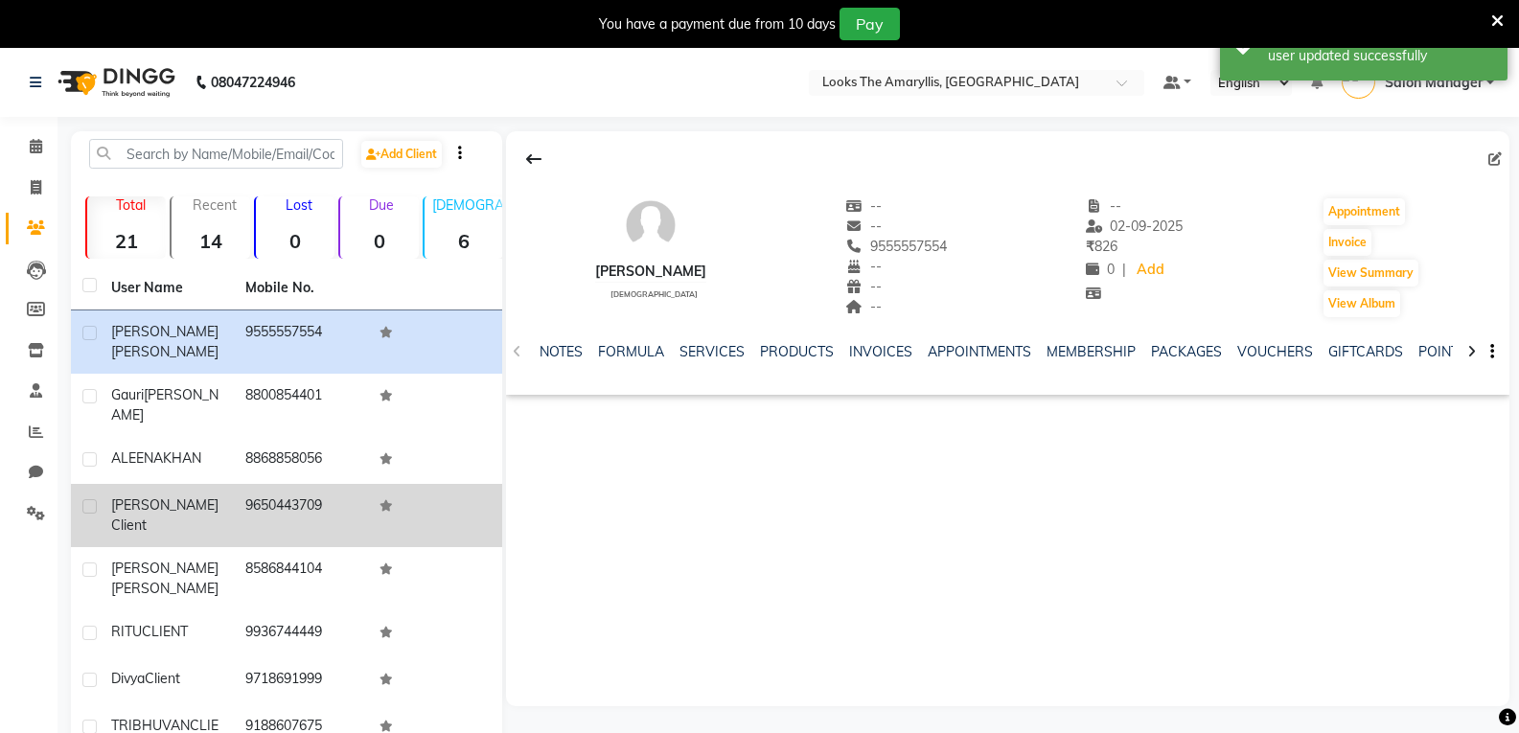
click at [147, 516] on span "Client" at bounding box center [128, 524] width 35 height 17
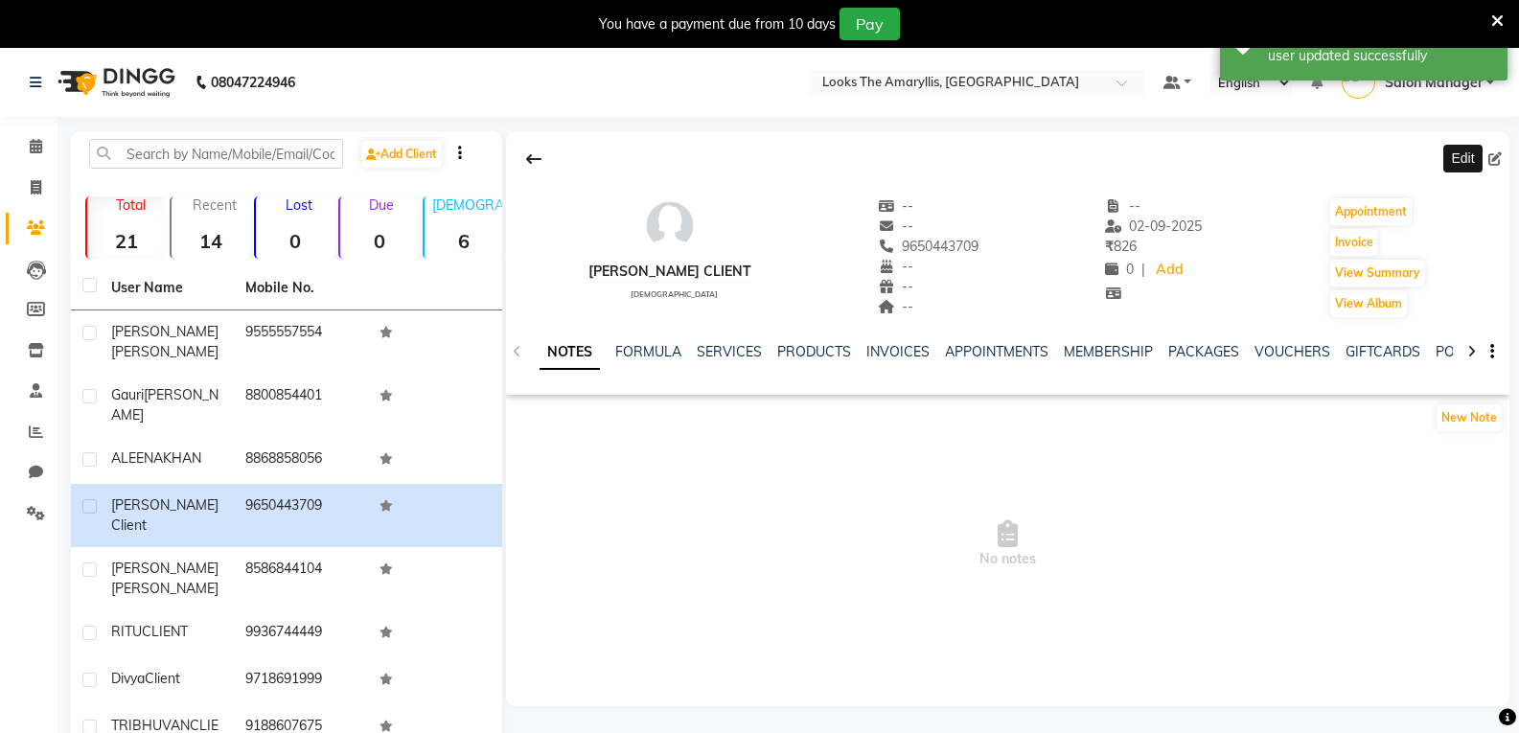
click at [1499, 163] on icon at bounding box center [1494, 158] width 13 height 13
select select "female"
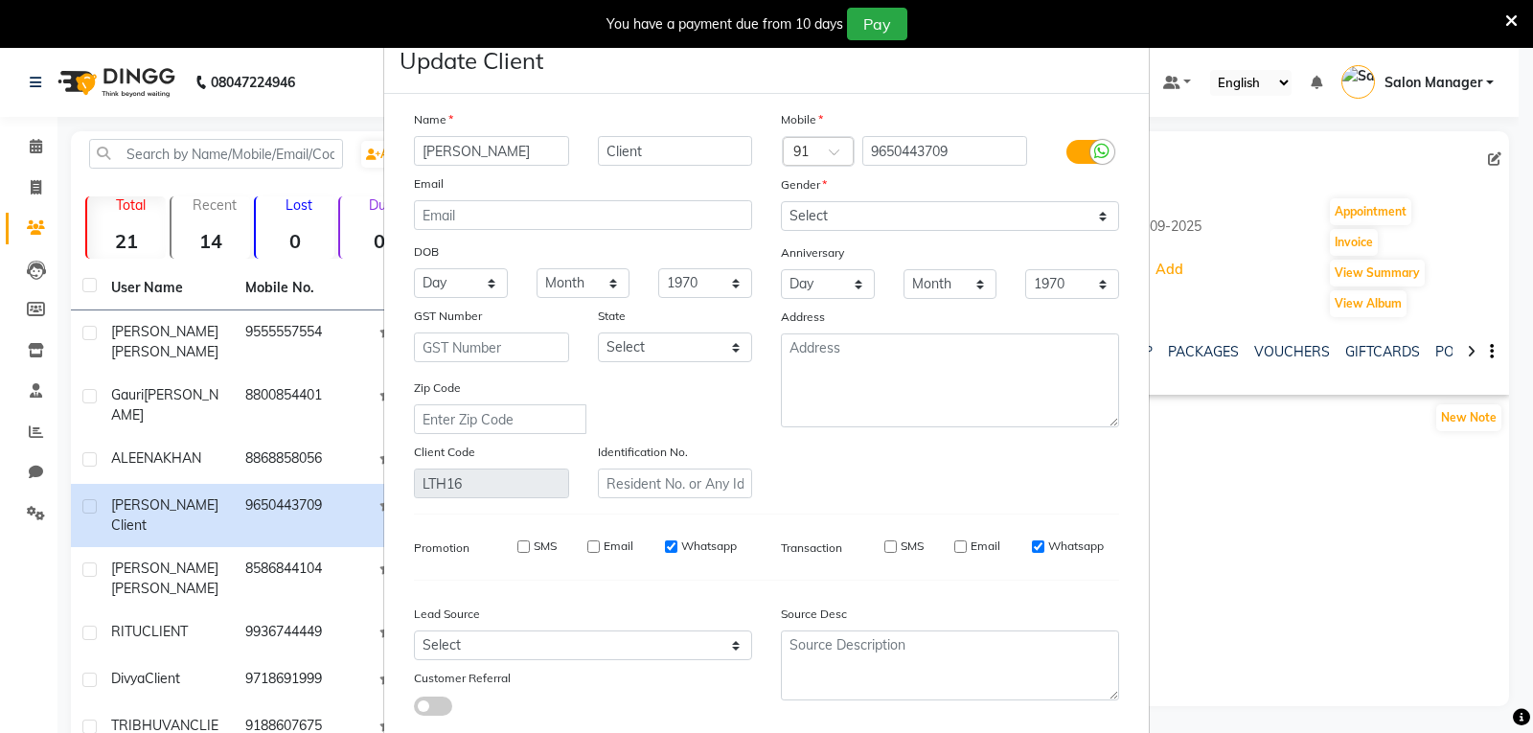
click at [886, 546] on input "SMS" at bounding box center [890, 546] width 12 height 12
checkbox input "true"
click at [954, 543] on input "Email" at bounding box center [960, 546] width 12 height 12
checkbox input "true"
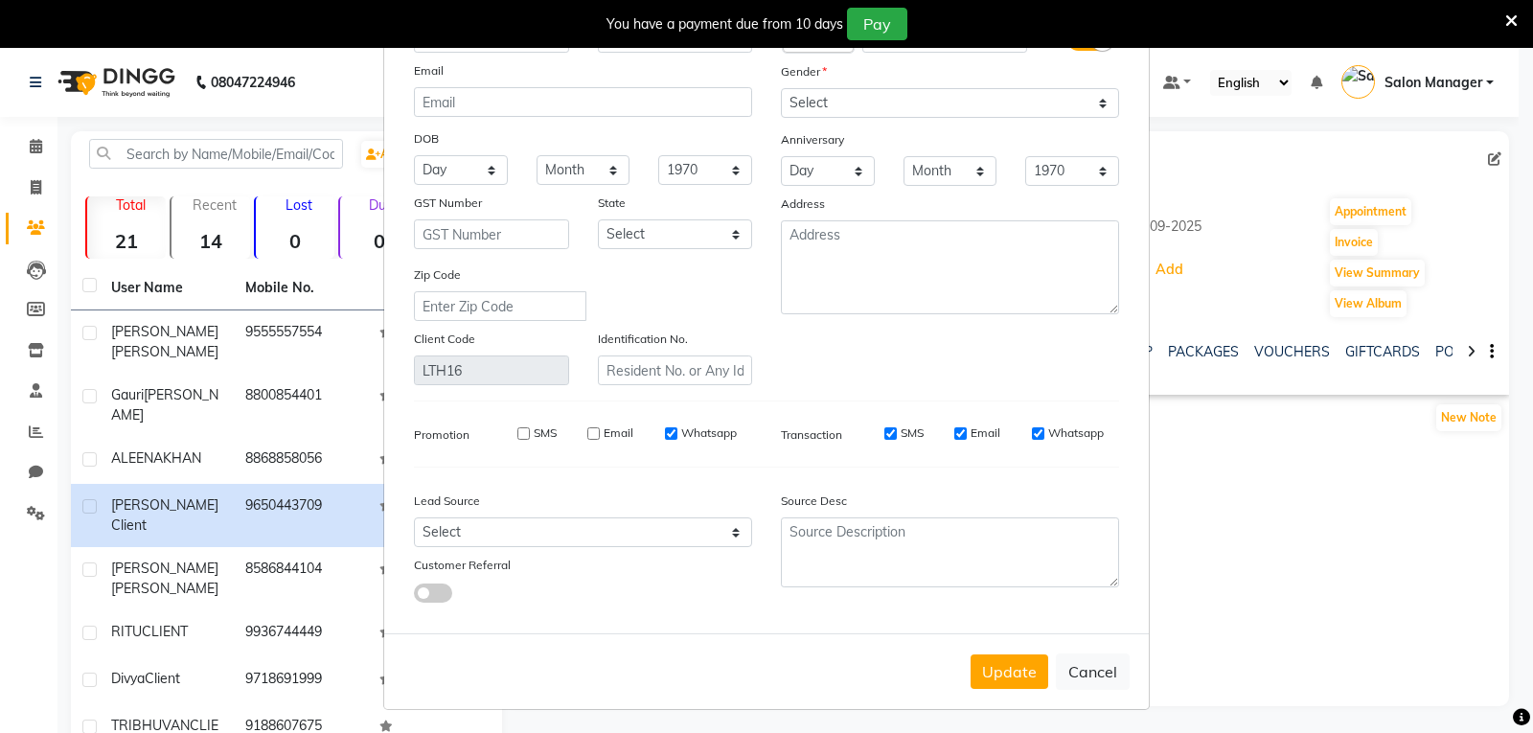
scroll to position [117, 0]
click at [1004, 661] on button "Update" at bounding box center [1010, 668] width 78 height 34
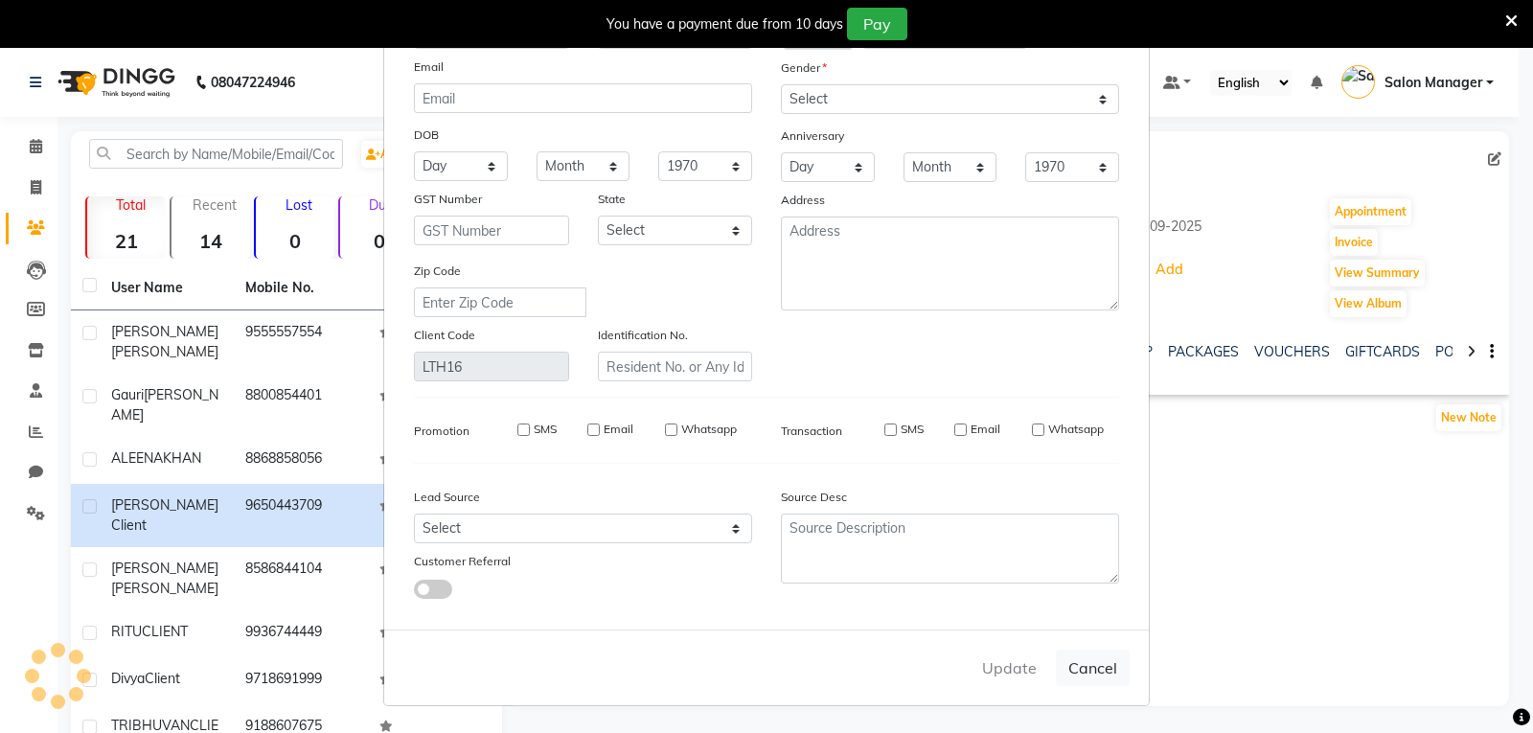
select select
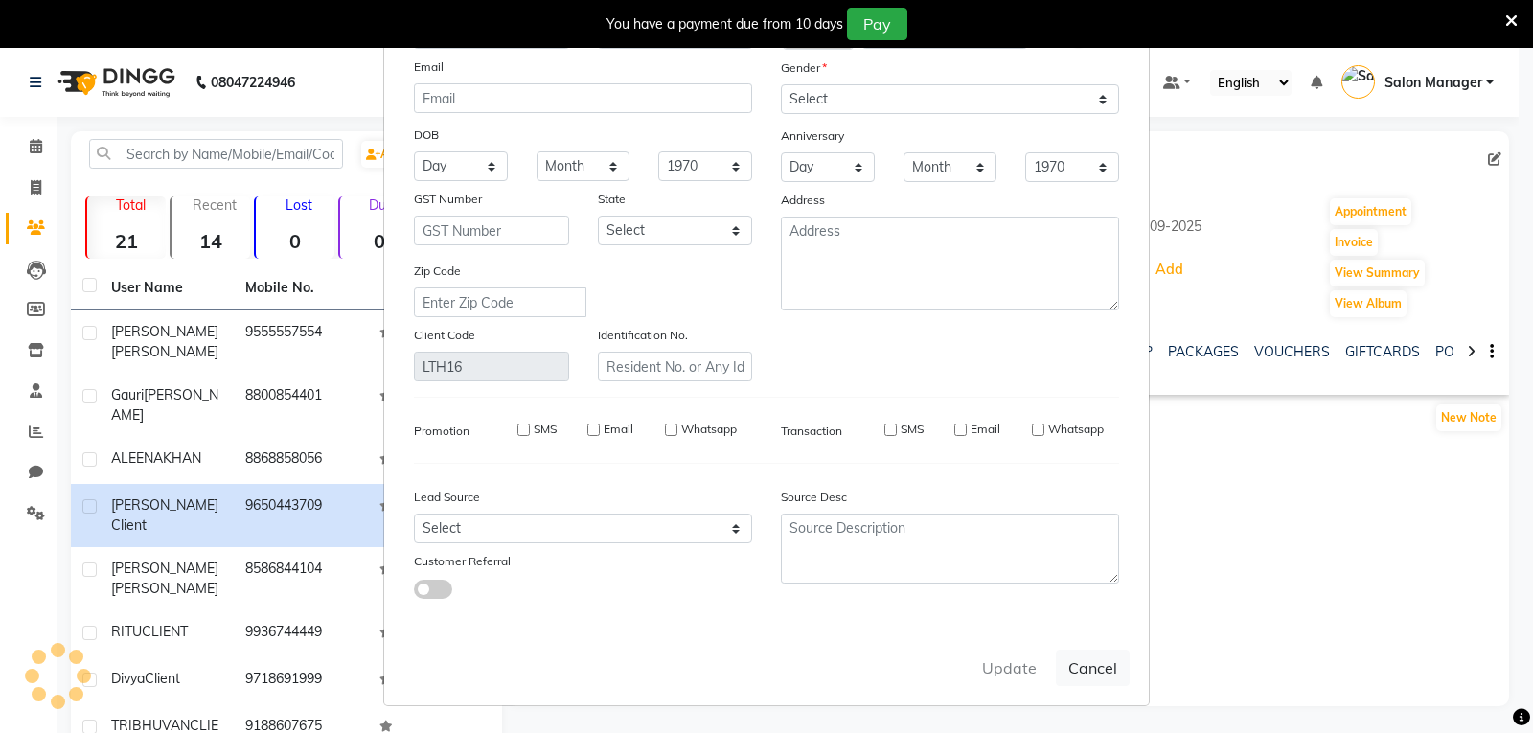
select select
checkbox input "false"
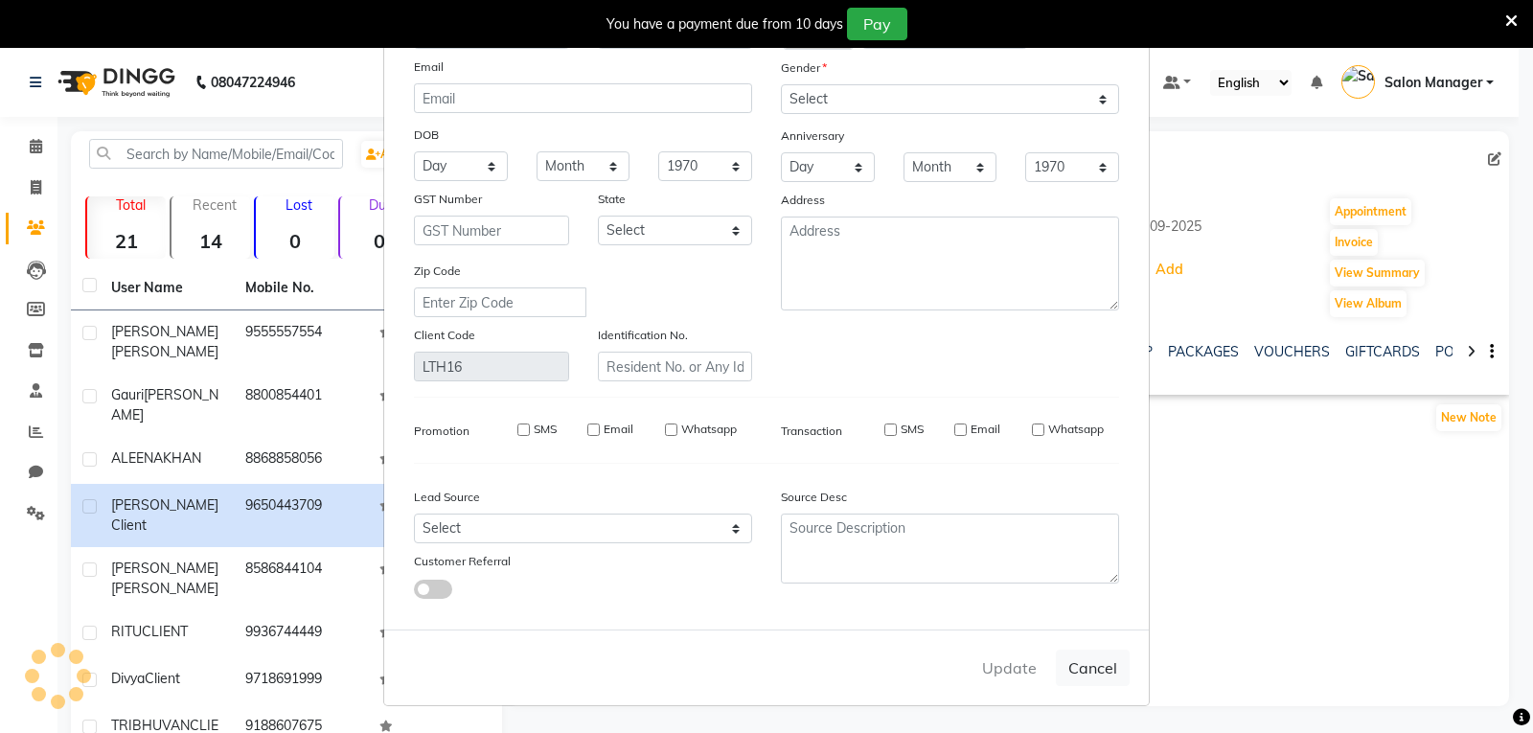
checkbox input "false"
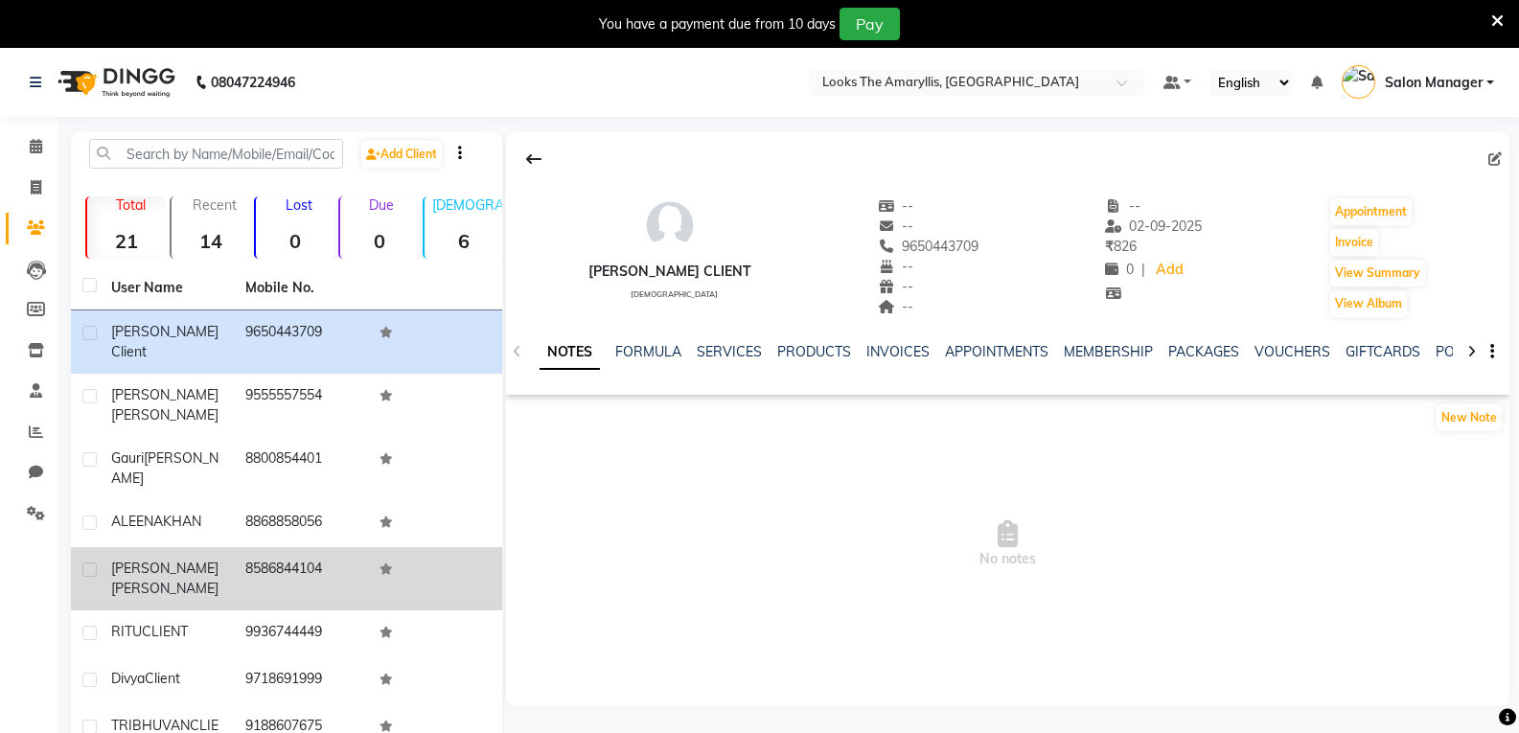
click at [170, 559] on div "ANGELEEN SINGH" at bounding box center [166, 579] width 111 height 40
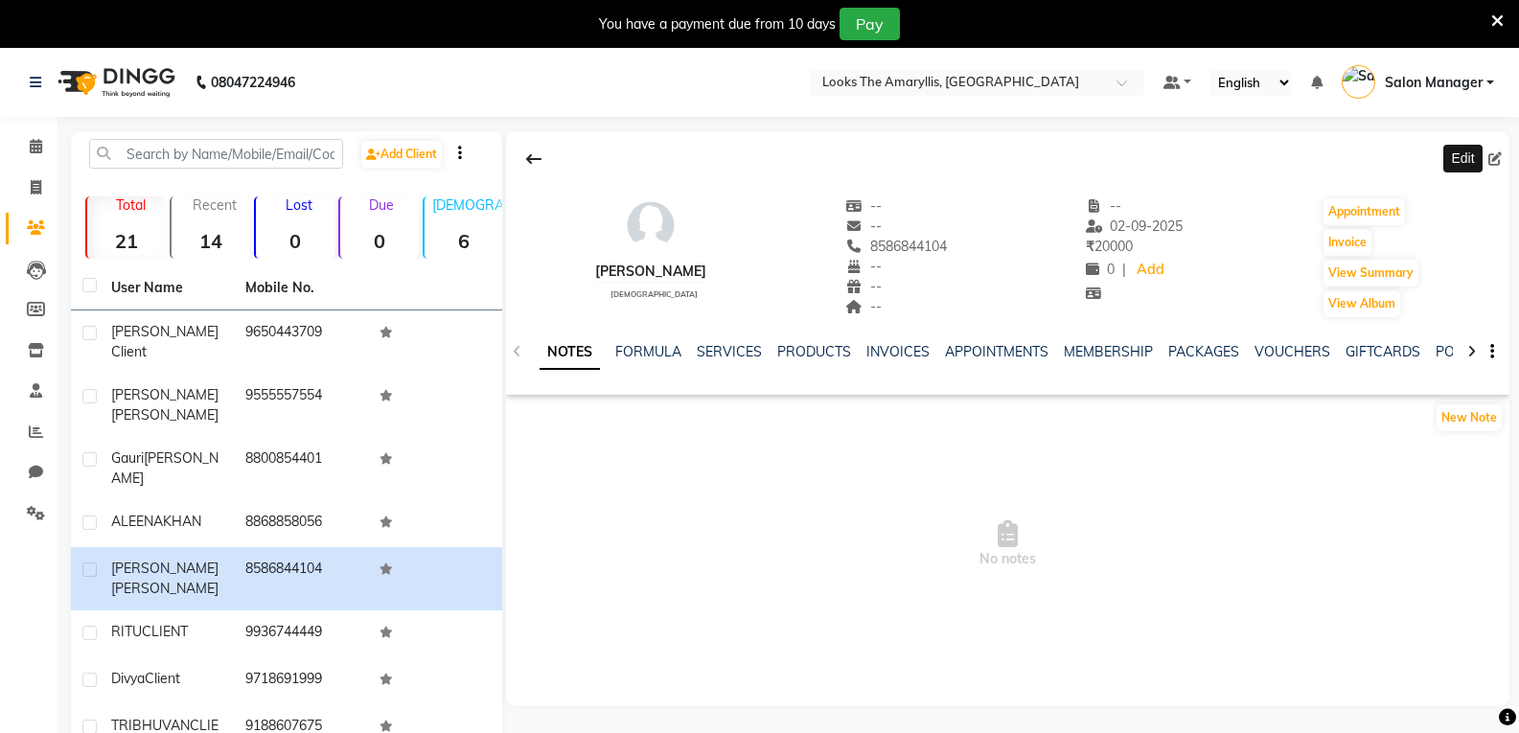
click at [1495, 160] on icon at bounding box center [1494, 158] width 13 height 13
select select "female"
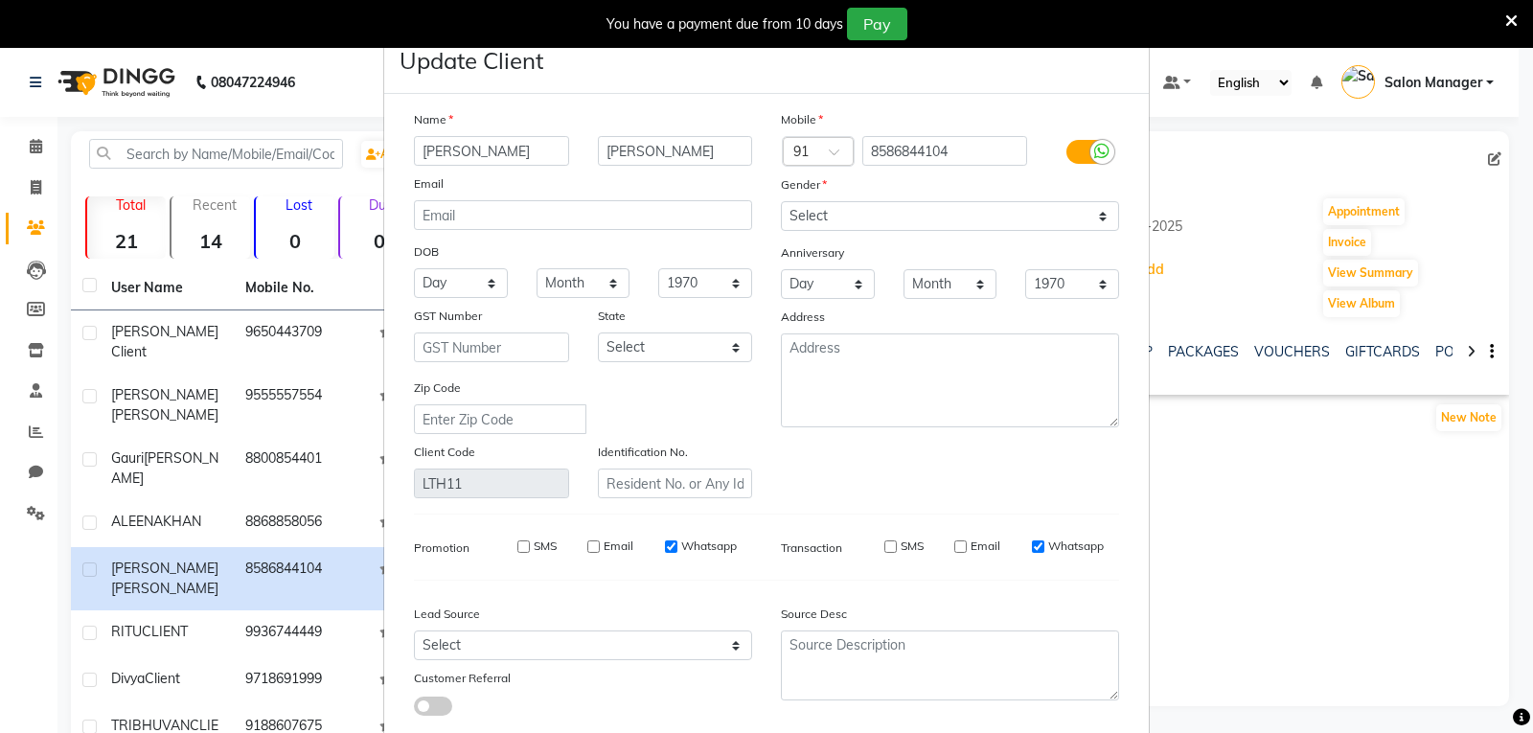
click at [884, 547] on input "SMS" at bounding box center [890, 546] width 12 height 12
checkbox input "true"
click at [958, 546] on input "Email" at bounding box center [960, 546] width 12 height 12
checkbox input "true"
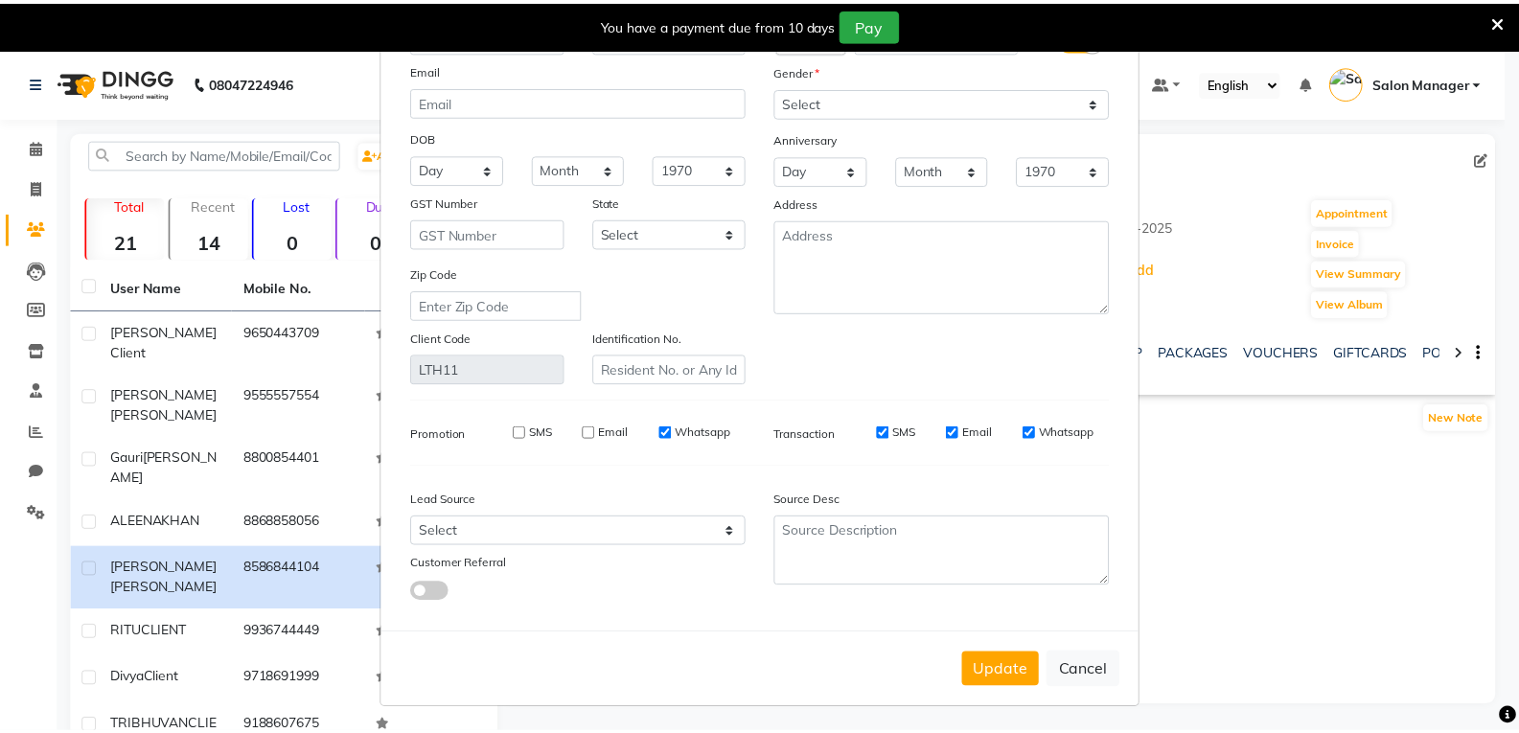
scroll to position [117, 0]
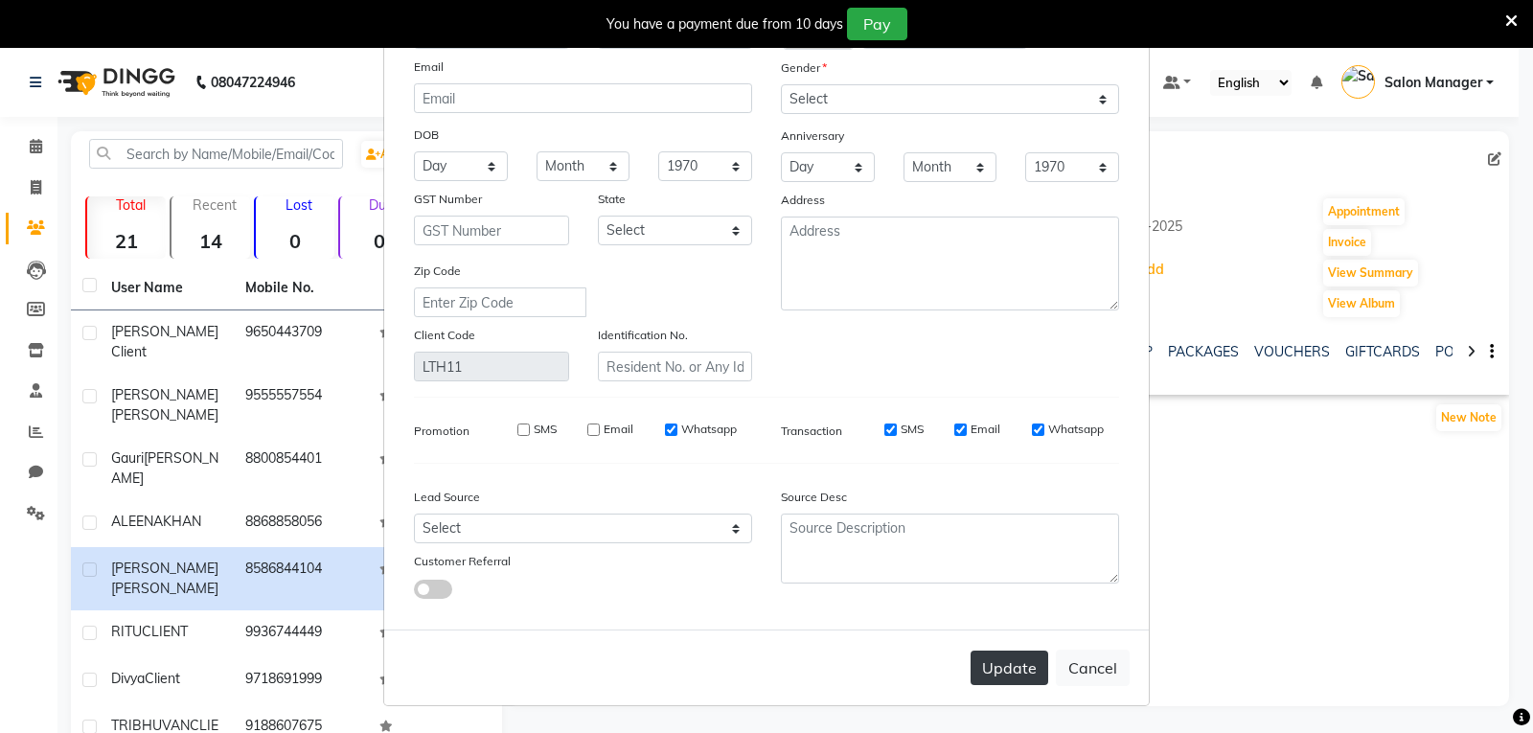
click at [1008, 678] on button "Update" at bounding box center [1010, 668] width 78 height 34
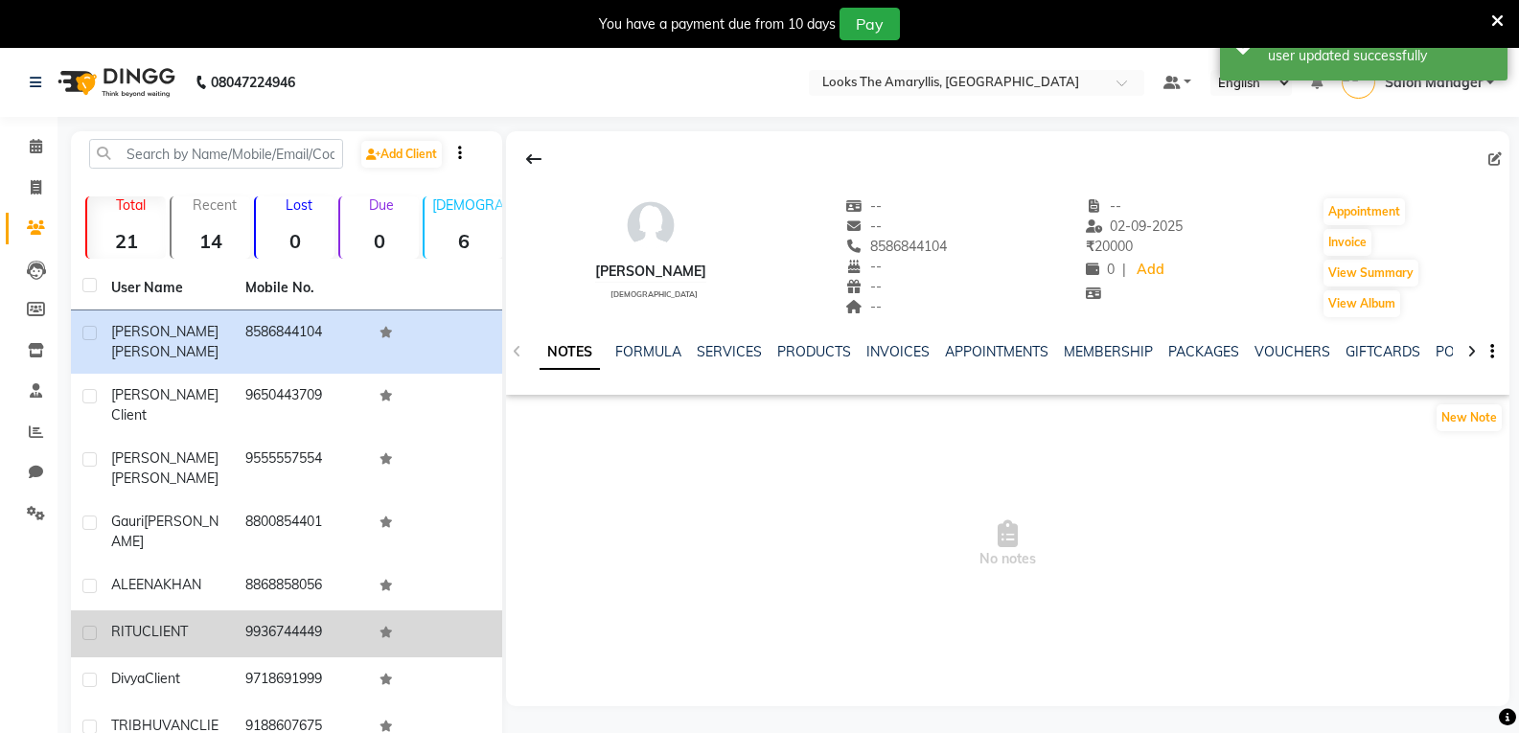
scroll to position [162, 0]
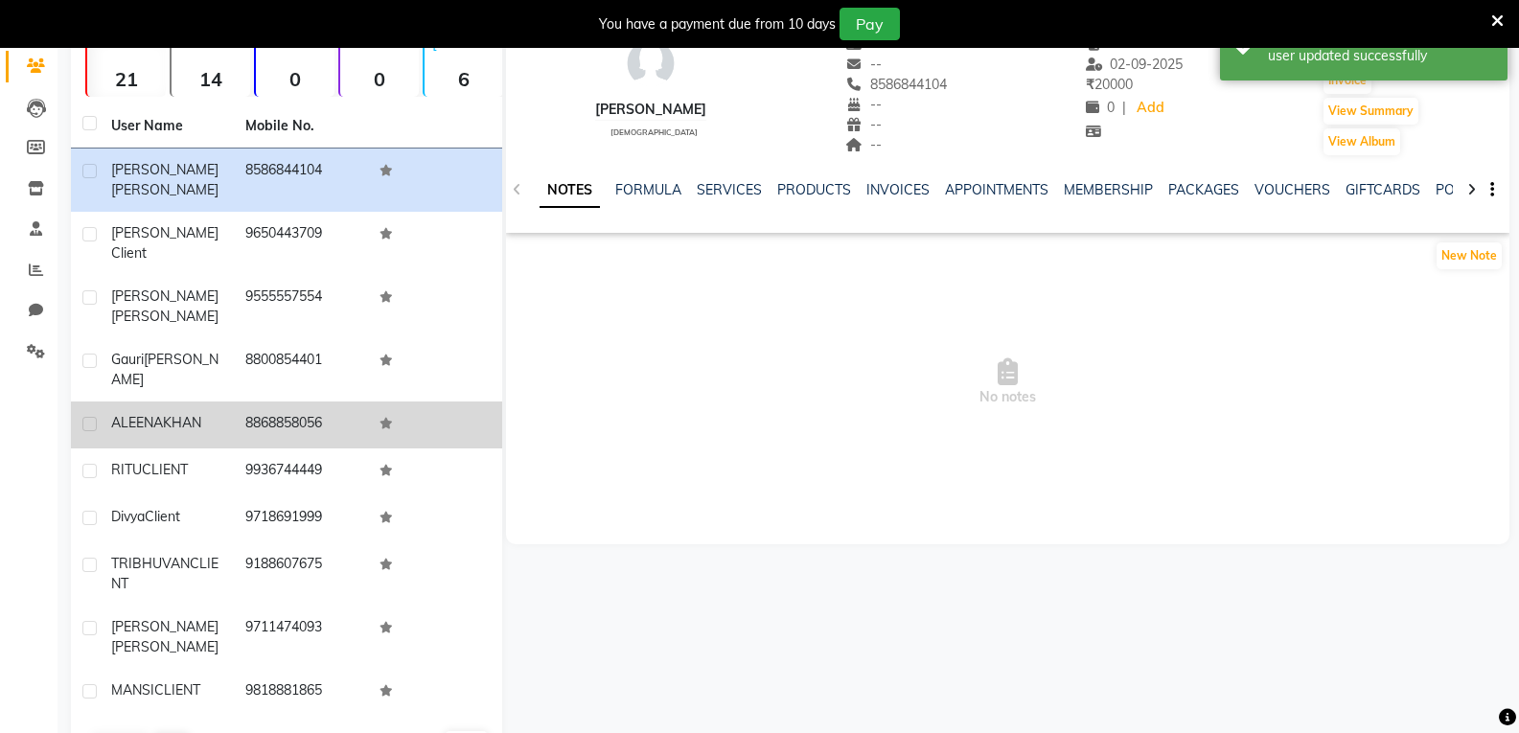
click at [154, 413] on div "ALEENA KHAN" at bounding box center [166, 423] width 111 height 20
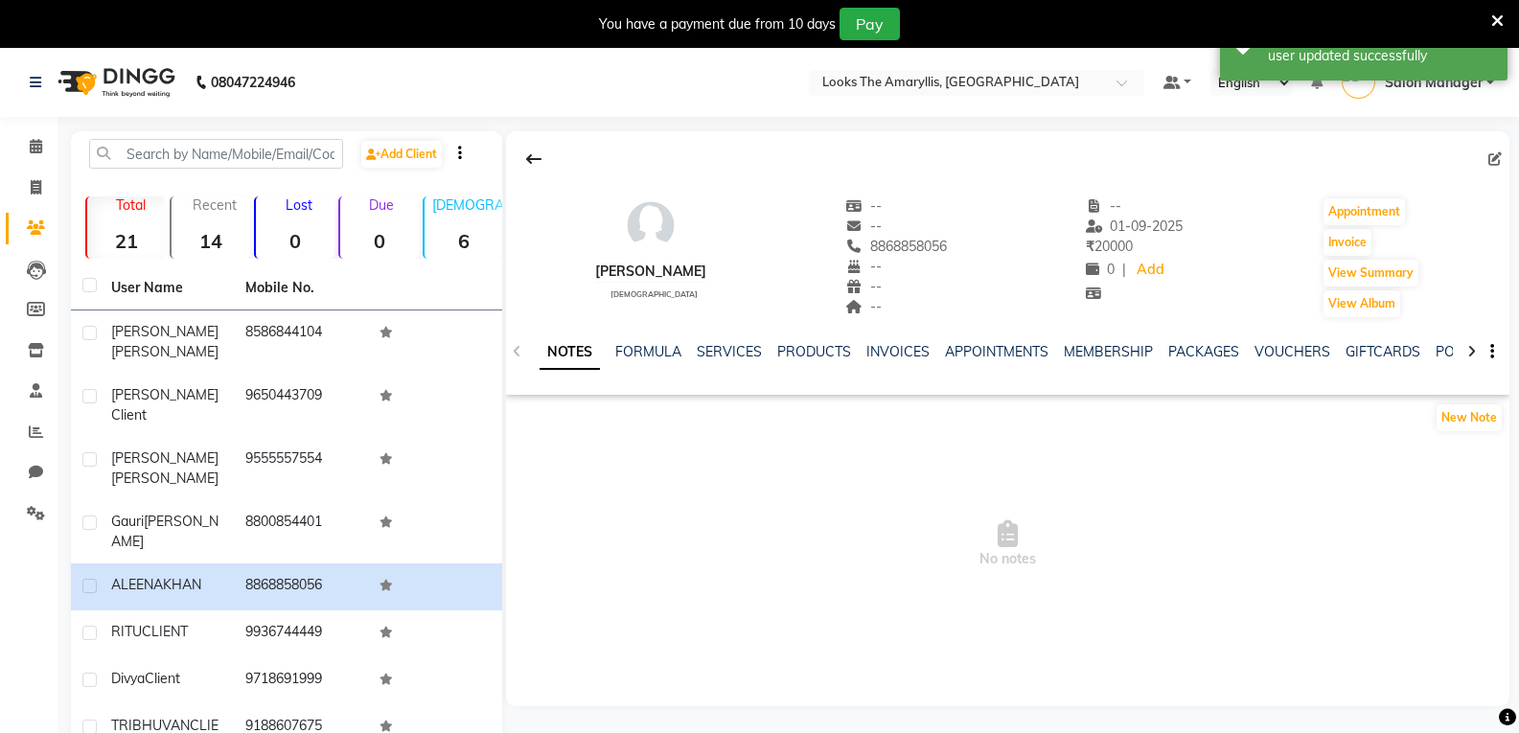
click at [1497, 161] on icon at bounding box center [1494, 158] width 13 height 13
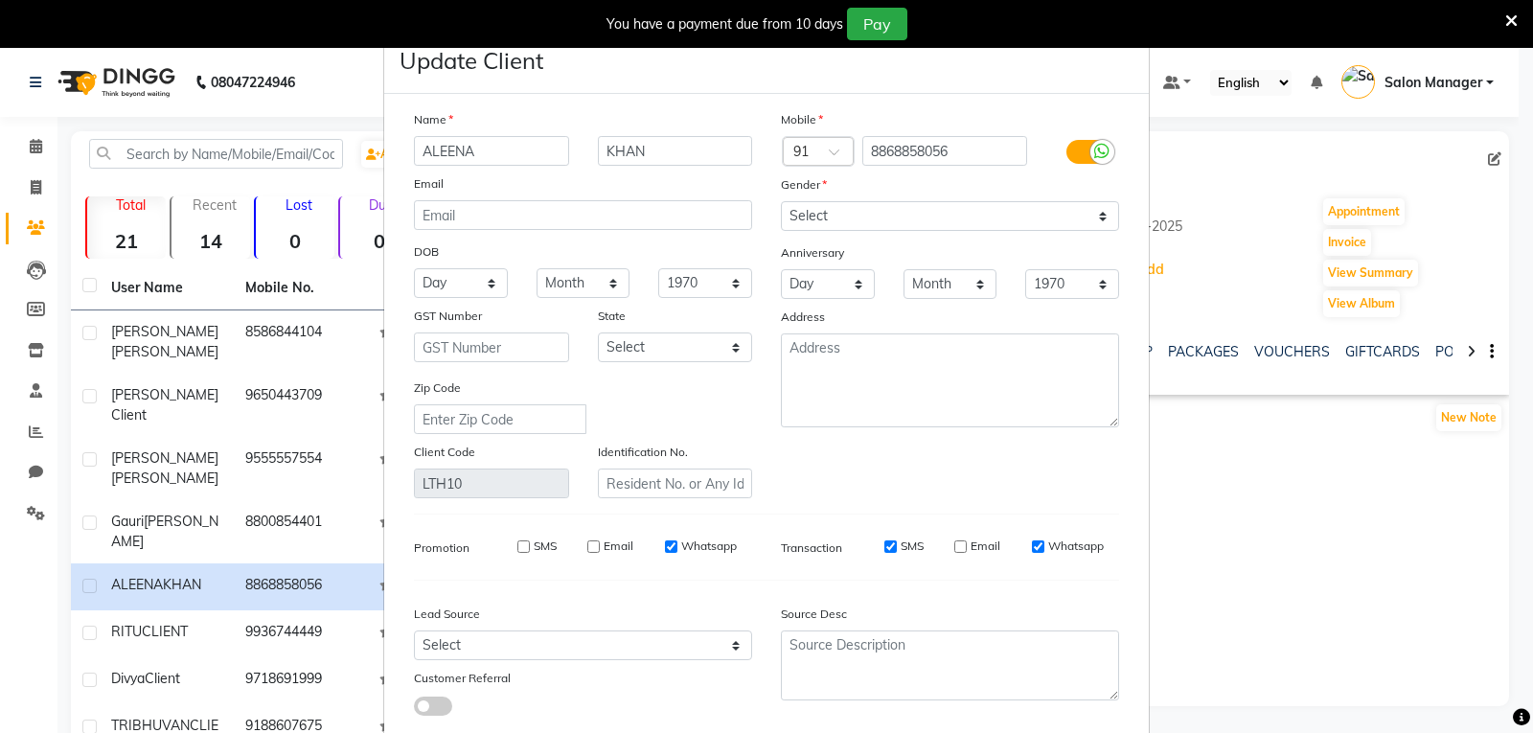
click at [956, 545] on input "Email" at bounding box center [960, 546] width 12 height 12
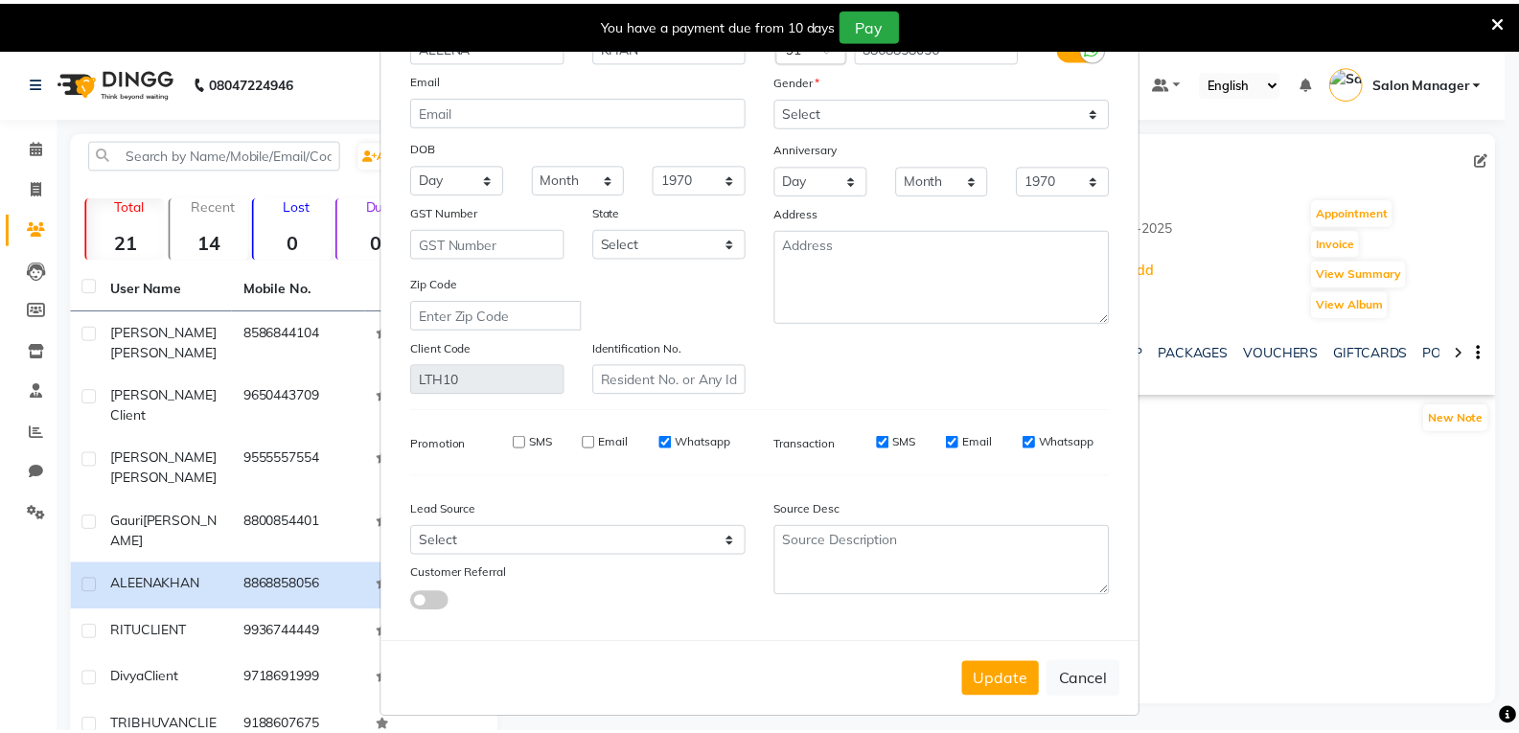
scroll to position [117, 0]
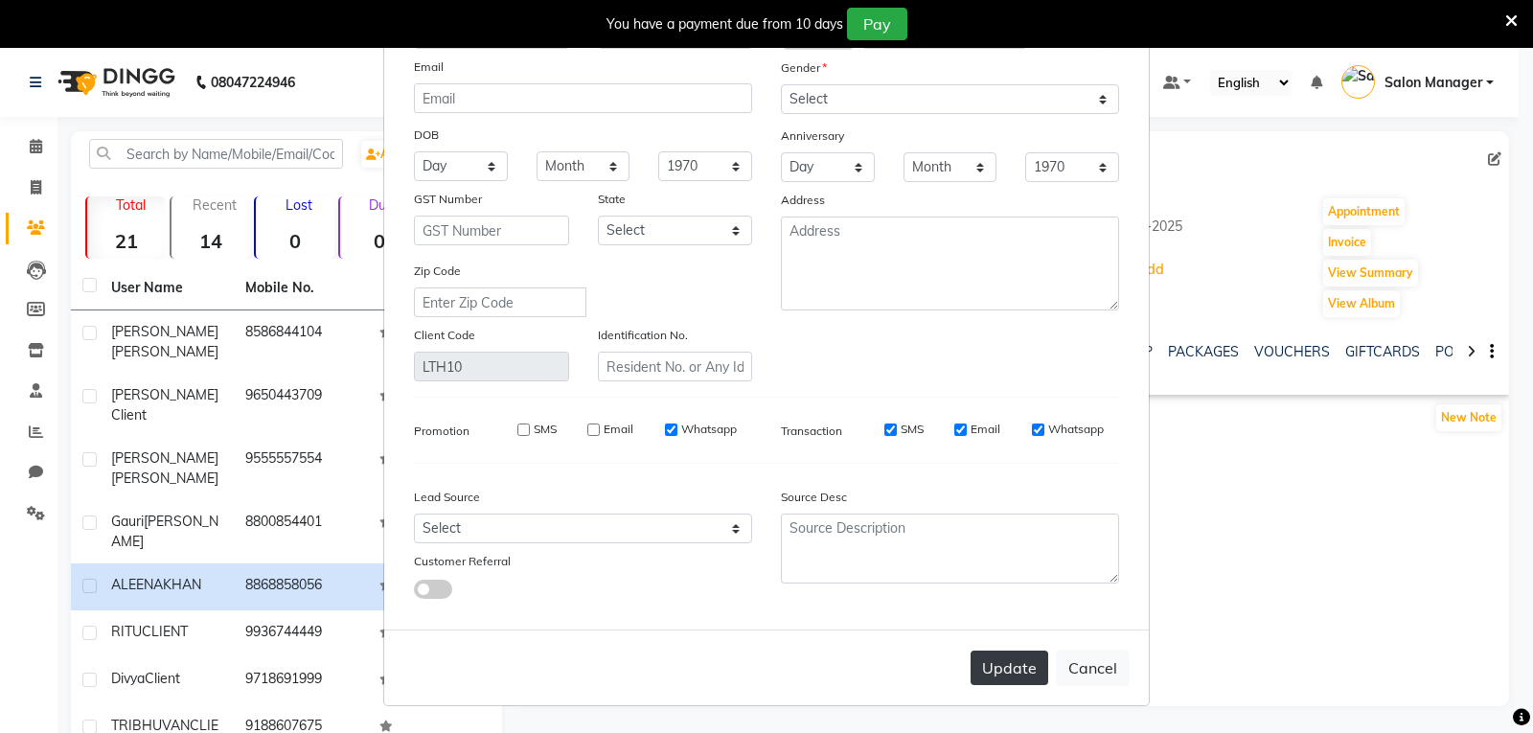
click at [997, 668] on button "Update" at bounding box center [1010, 668] width 78 height 34
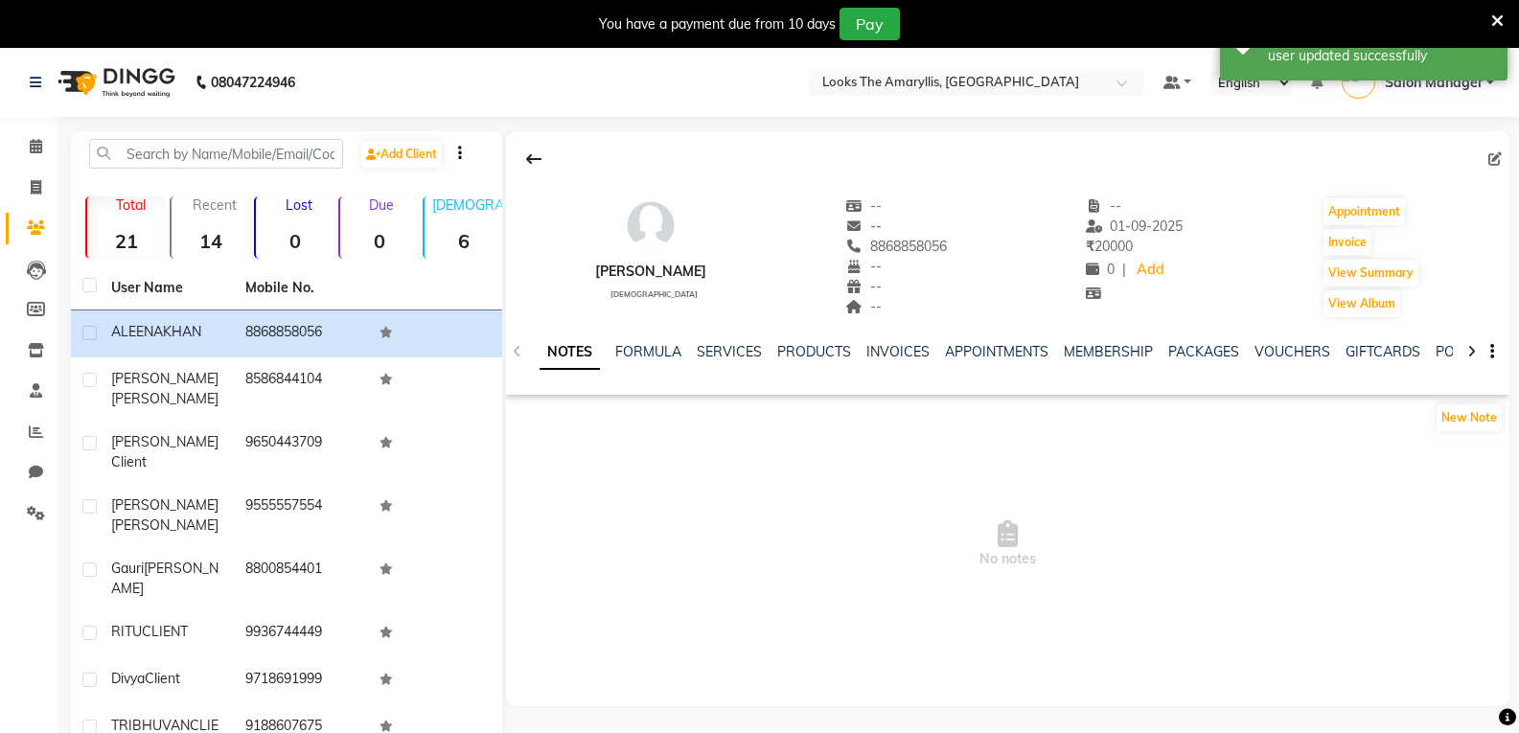
scroll to position [162, 0]
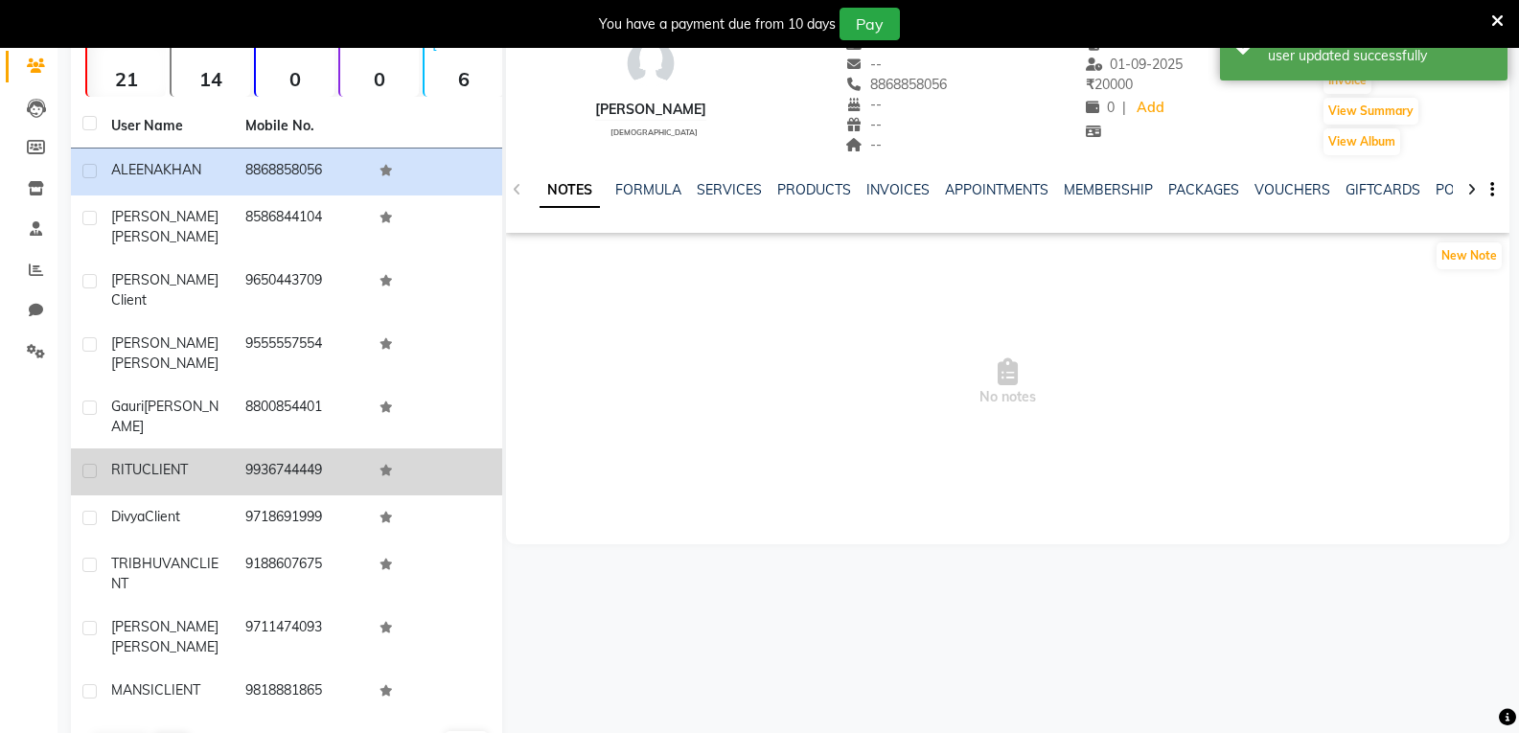
click at [138, 461] on span "RITU" at bounding box center [126, 469] width 31 height 17
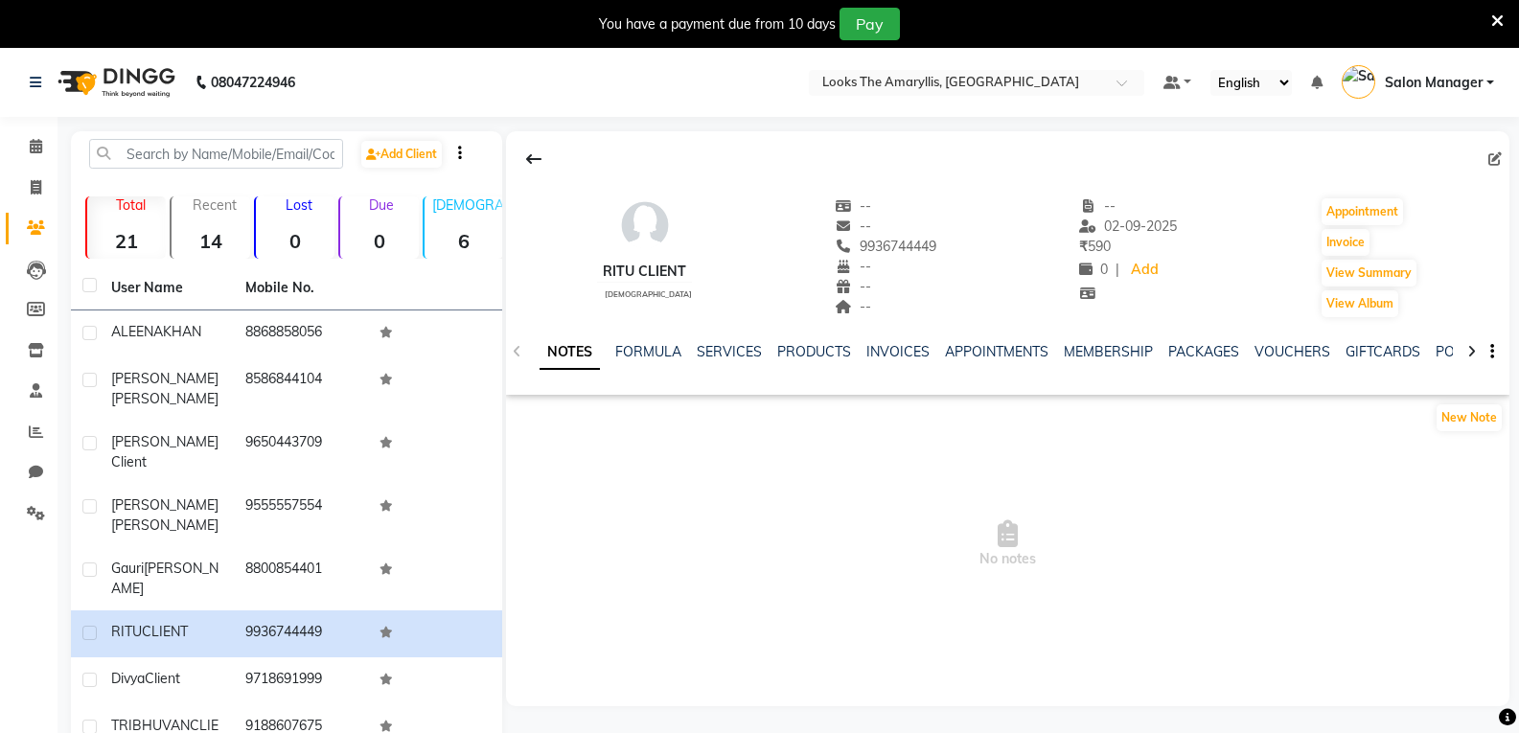
click at [1488, 157] on icon at bounding box center [1494, 158] width 13 height 13
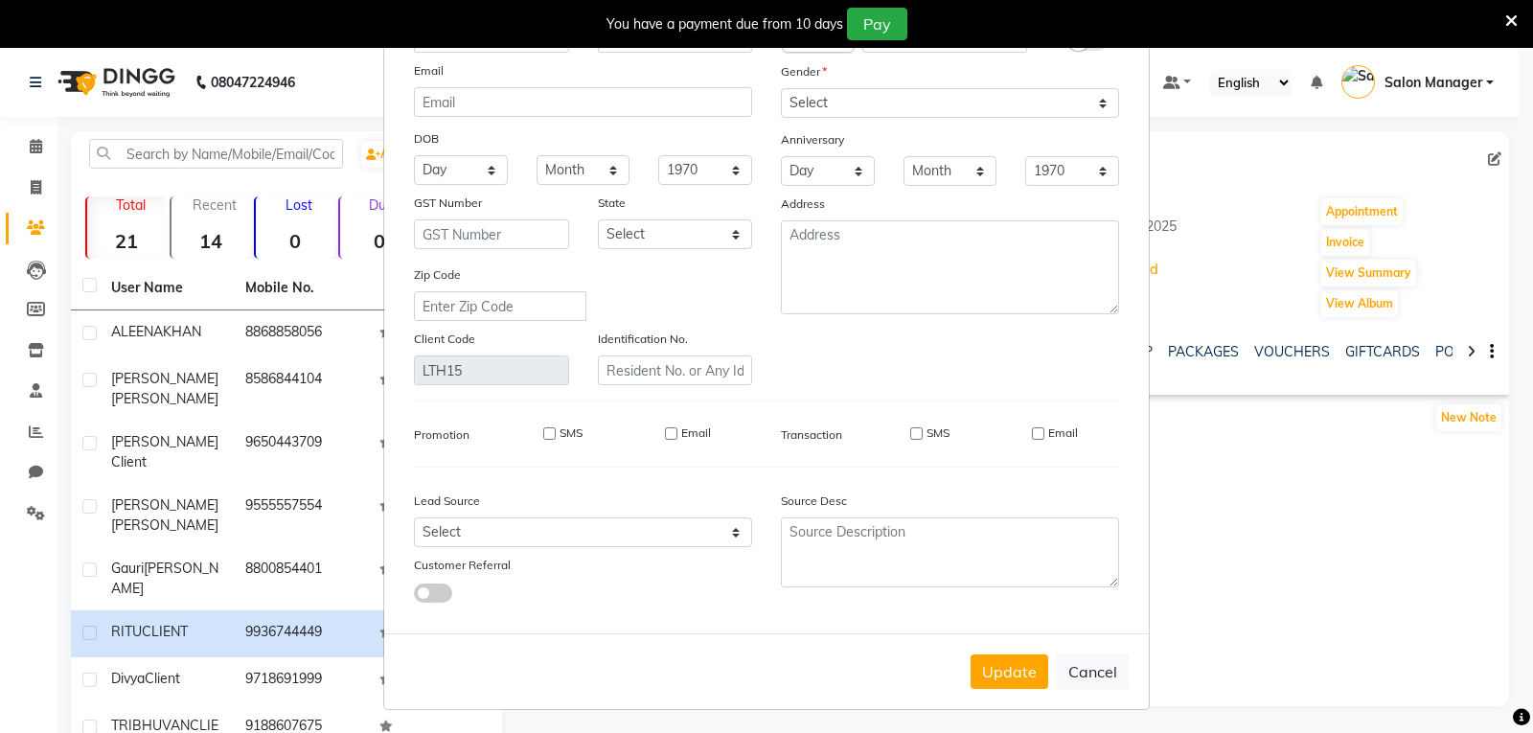
scroll to position [117, 0]
click at [910, 431] on input "SMS" at bounding box center [916, 430] width 12 height 12
click at [1032, 432] on input "Email" at bounding box center [1038, 430] width 12 height 12
click at [987, 674] on button "Update" at bounding box center [1010, 668] width 78 height 34
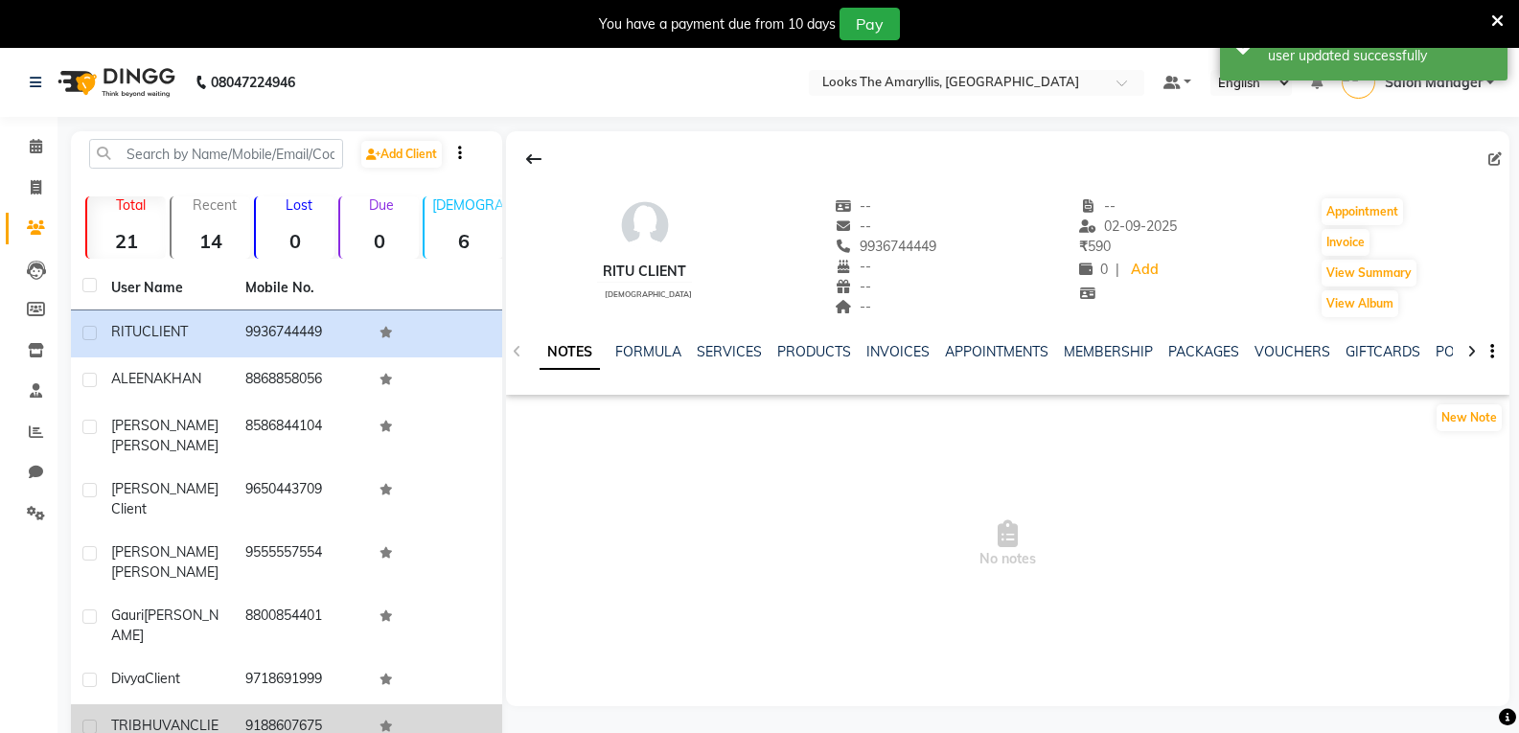
scroll to position [162, 0]
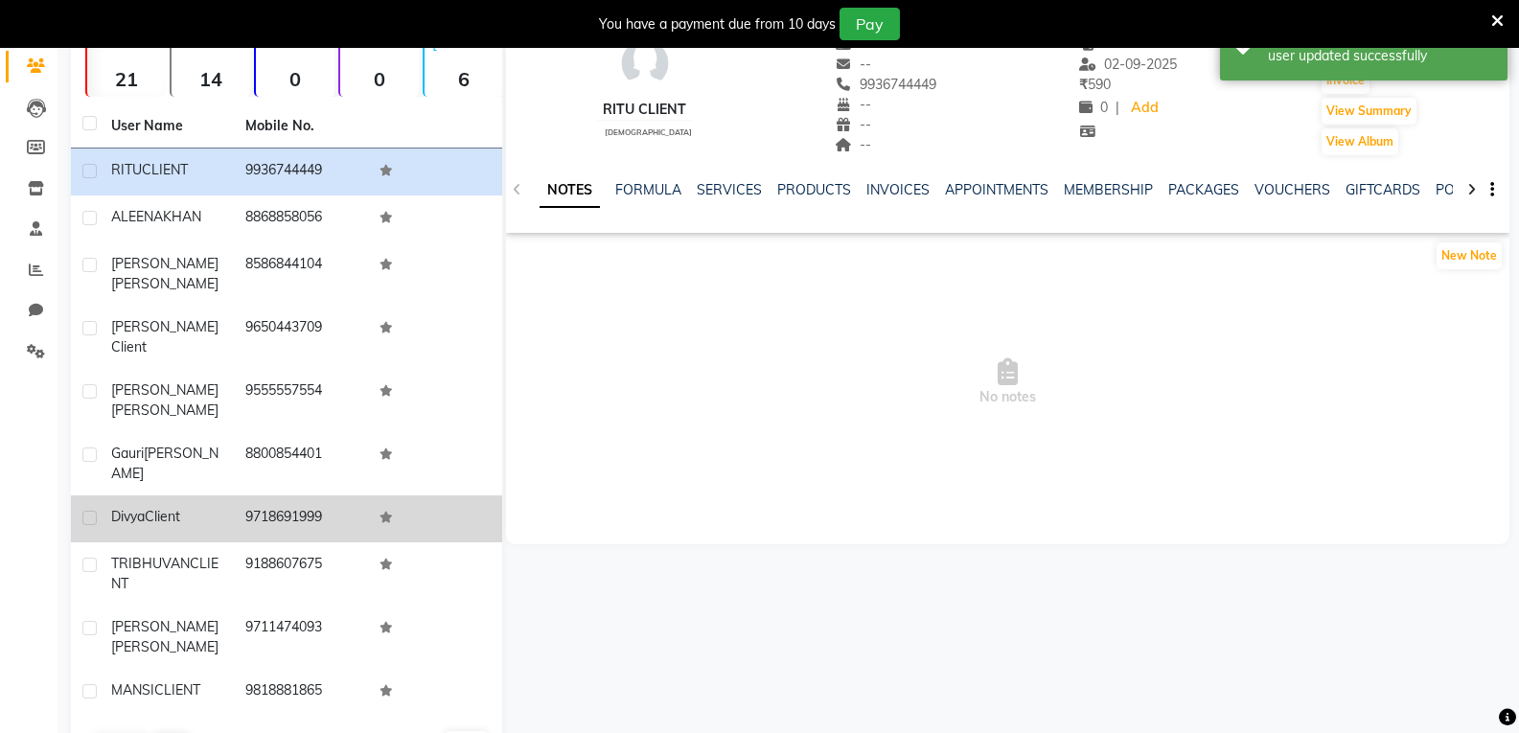
click at [143, 508] on span "Divya" at bounding box center [128, 516] width 34 height 17
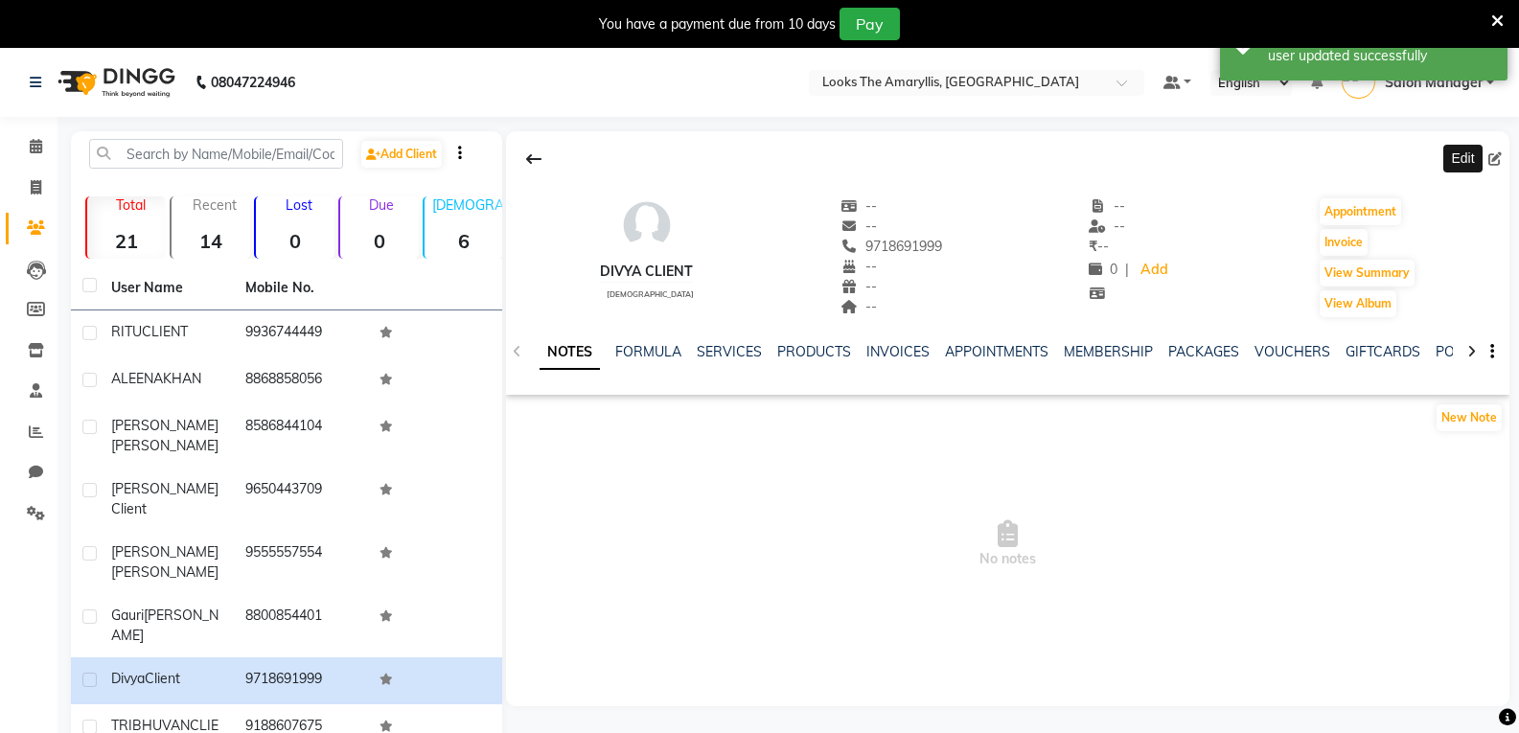
click at [1497, 158] on icon at bounding box center [1494, 158] width 13 height 13
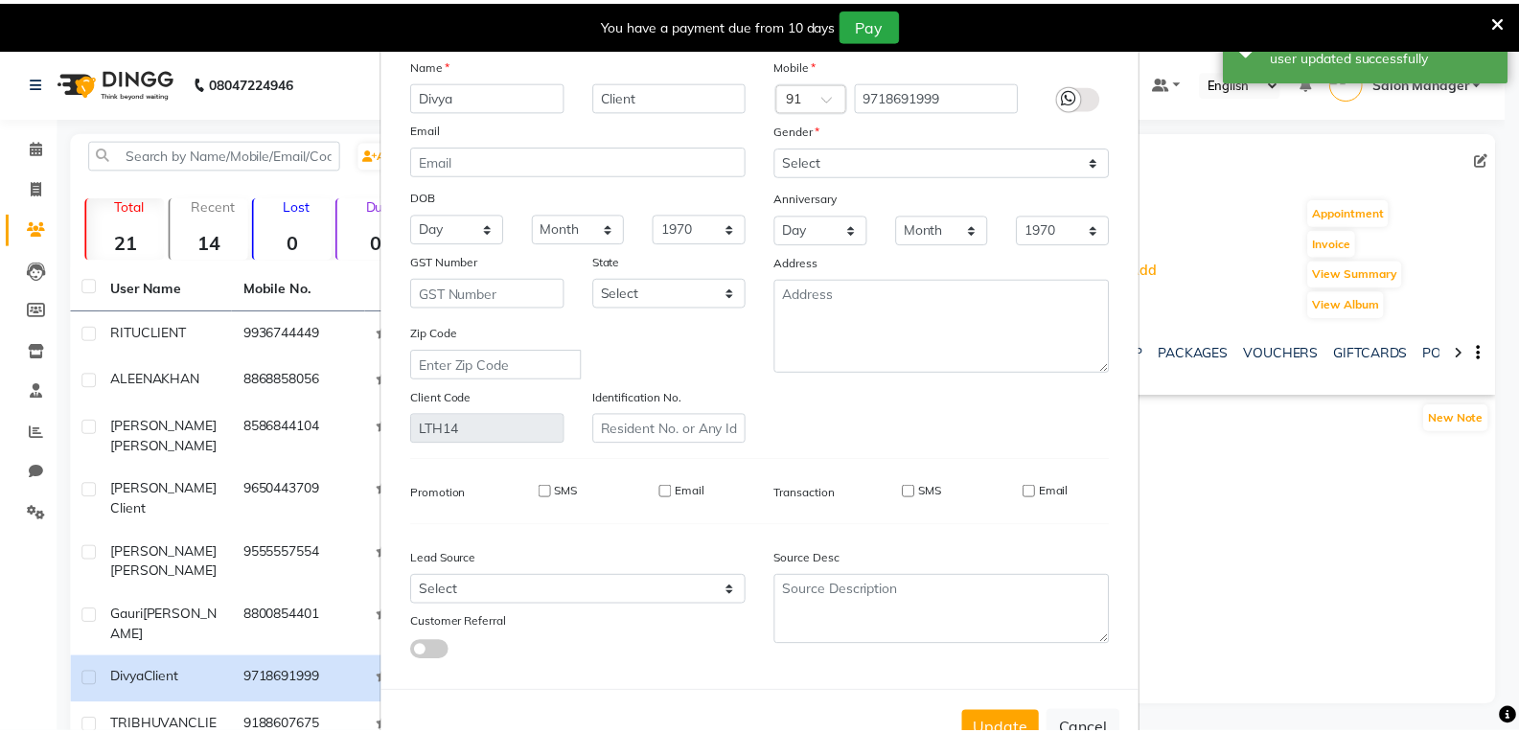
scroll to position [117, 0]
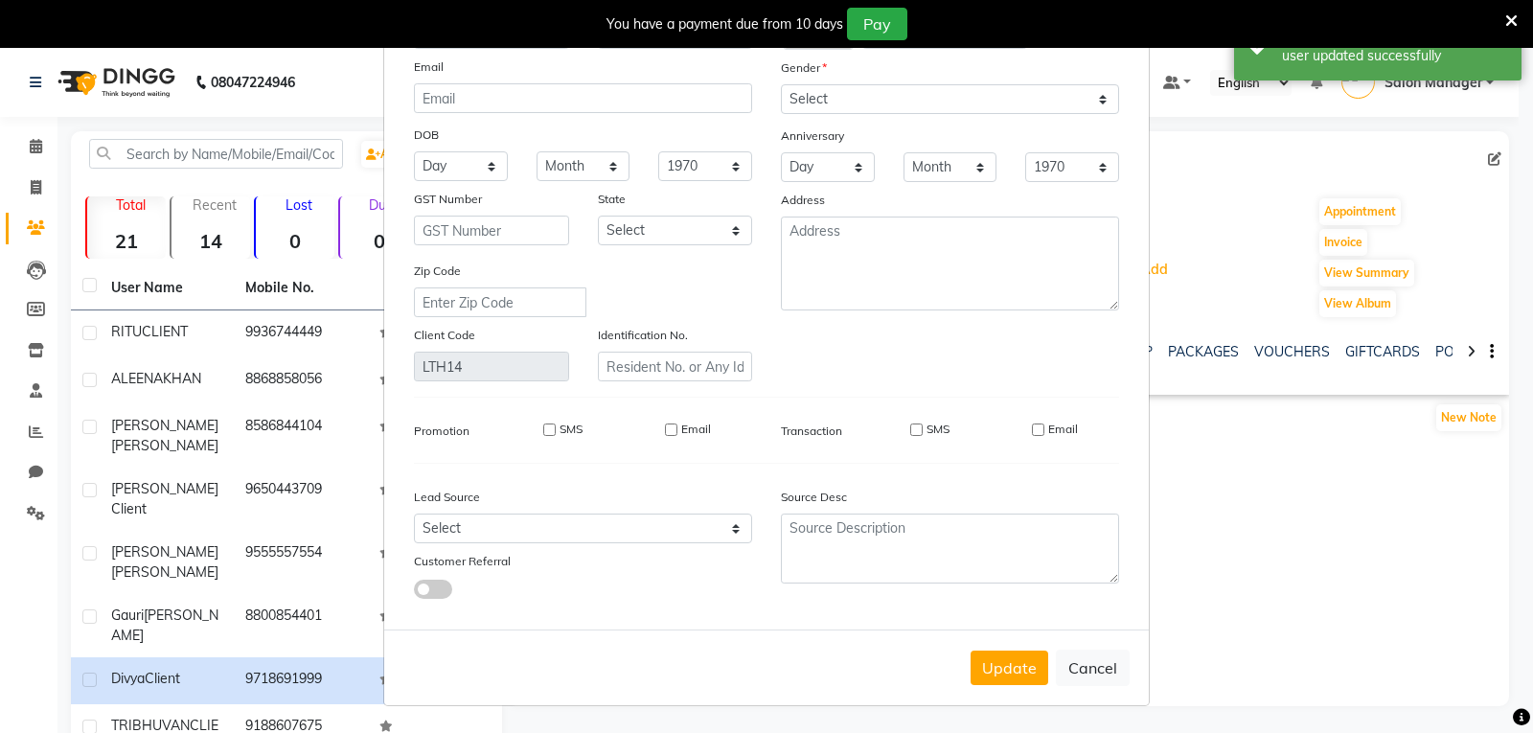
click at [902, 429] on div "SMS" at bounding box center [916, 429] width 66 height 17
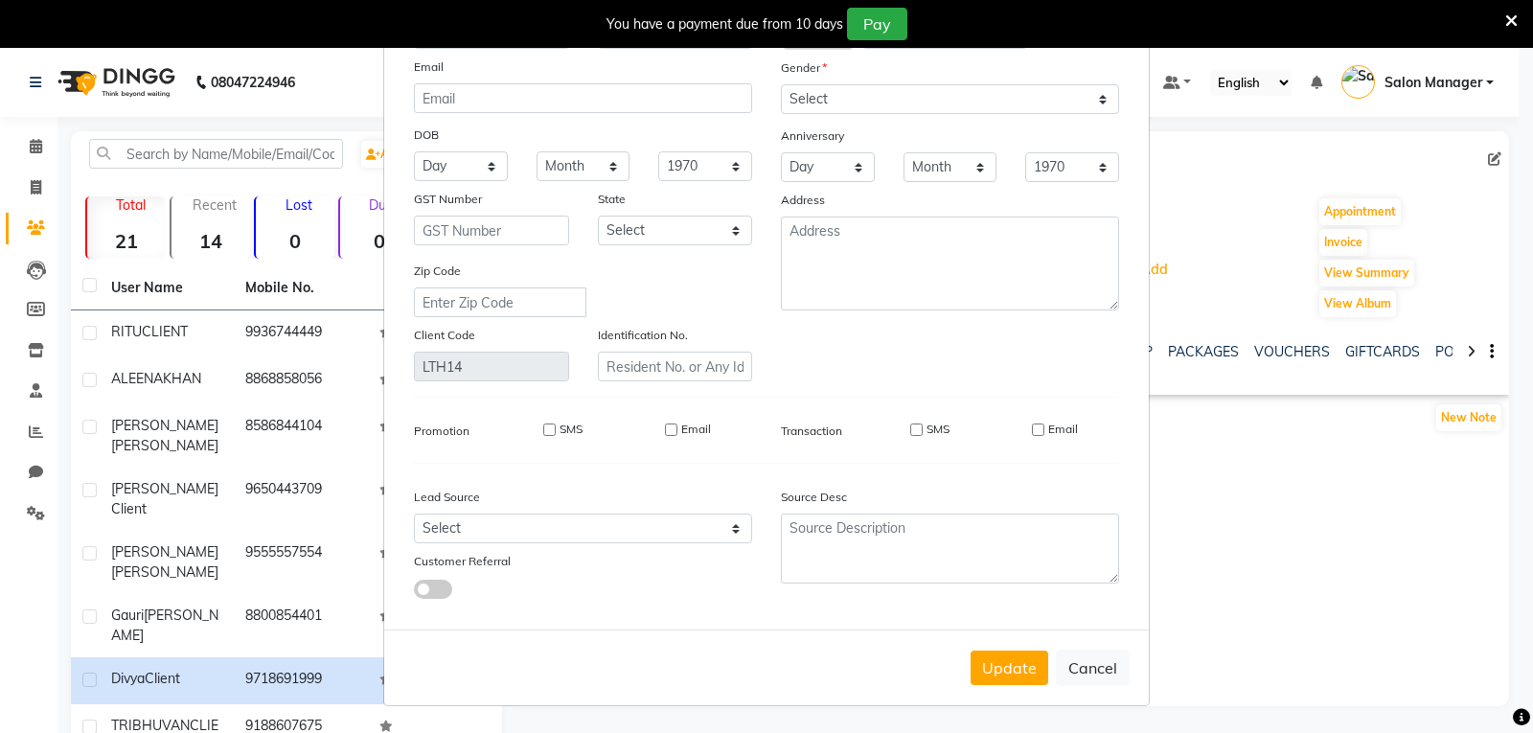
click at [910, 428] on input "SMS" at bounding box center [916, 430] width 12 height 12
click at [1032, 429] on input "Email" at bounding box center [1038, 430] width 12 height 12
click at [996, 670] on button "Update" at bounding box center [1010, 668] width 78 height 34
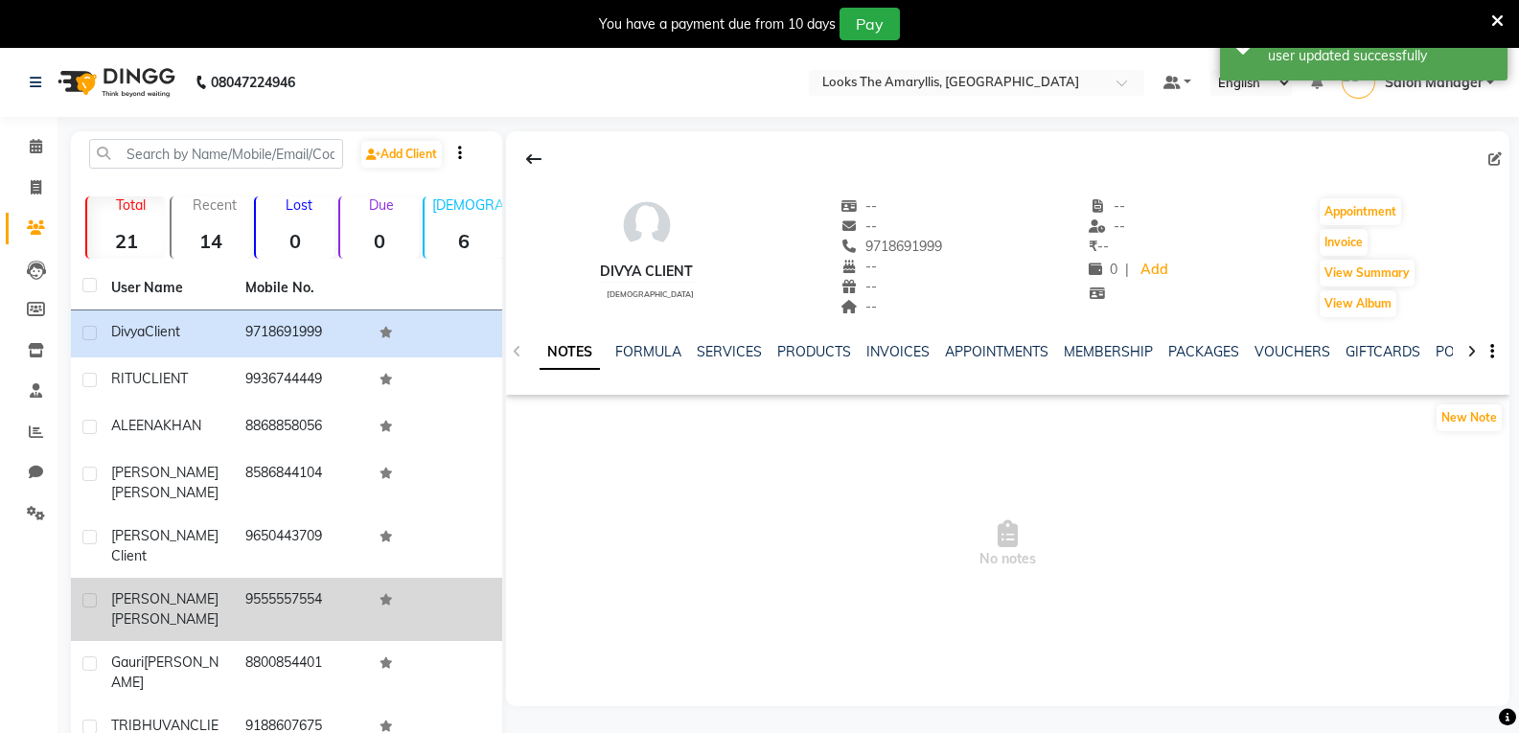
scroll to position [162, 0]
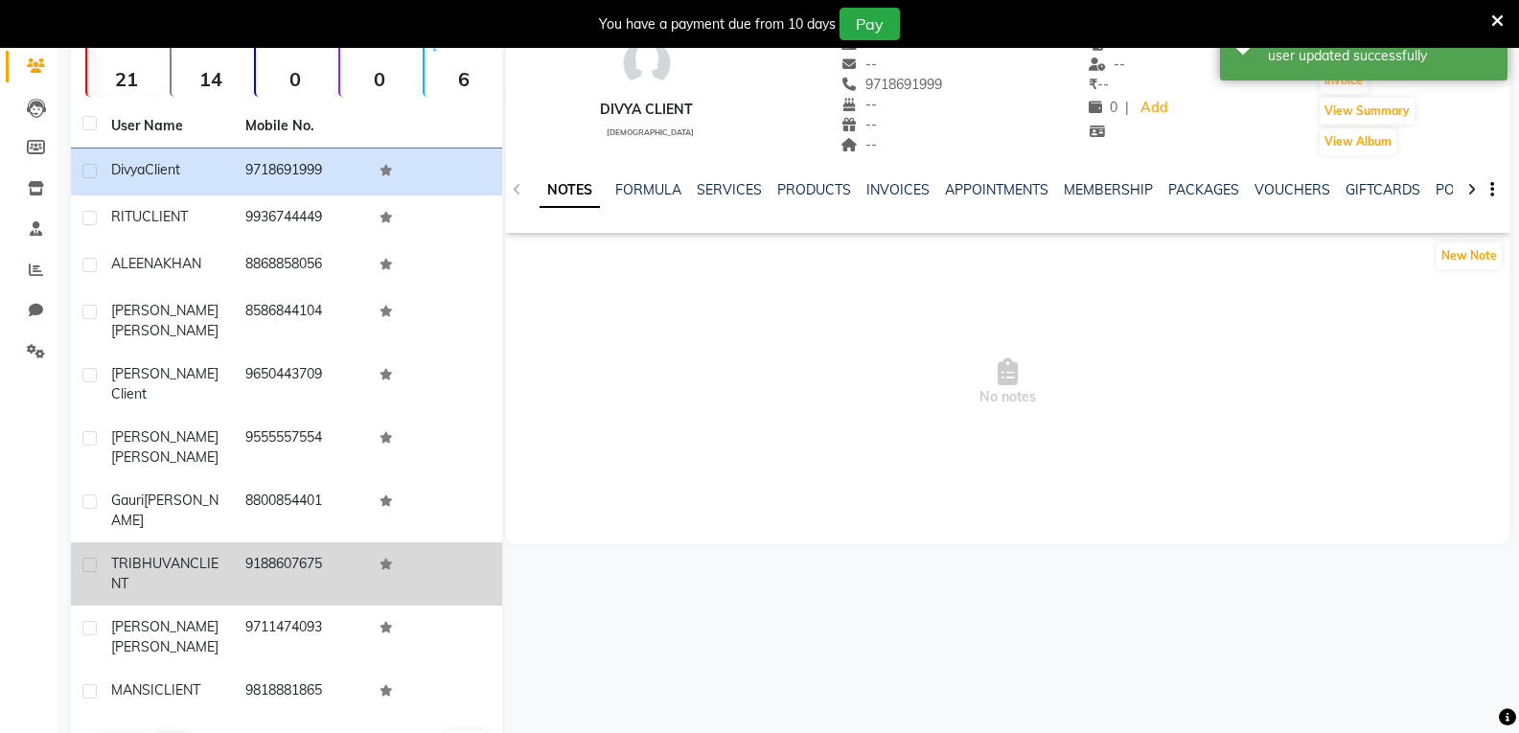
click at [146, 542] on td "TRIBHUVAN CLIENT" at bounding box center [167, 573] width 134 height 63
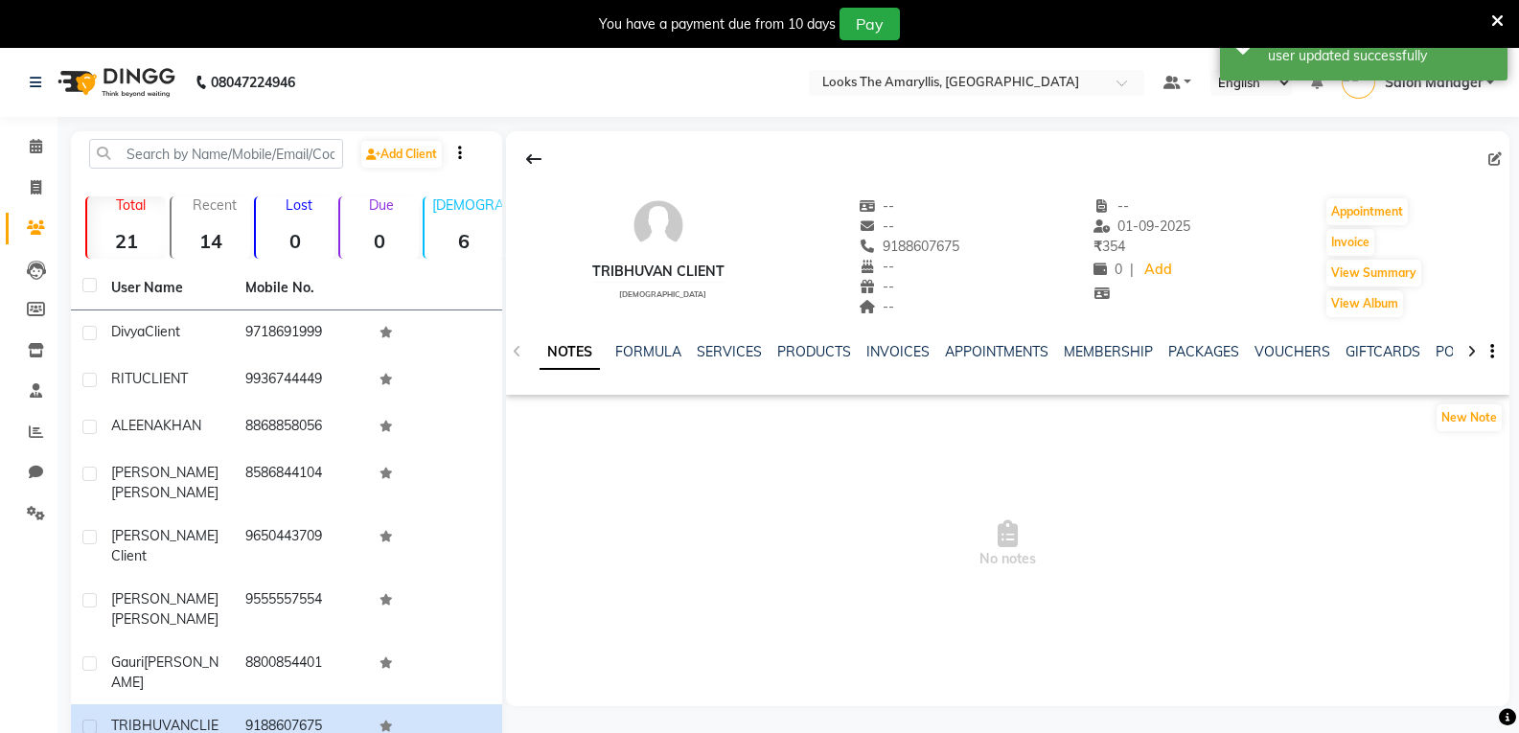
click at [1495, 148] on div "Edit" at bounding box center [1007, 159] width 1003 height 36
click at [1488, 163] on icon at bounding box center [1494, 158] width 13 height 13
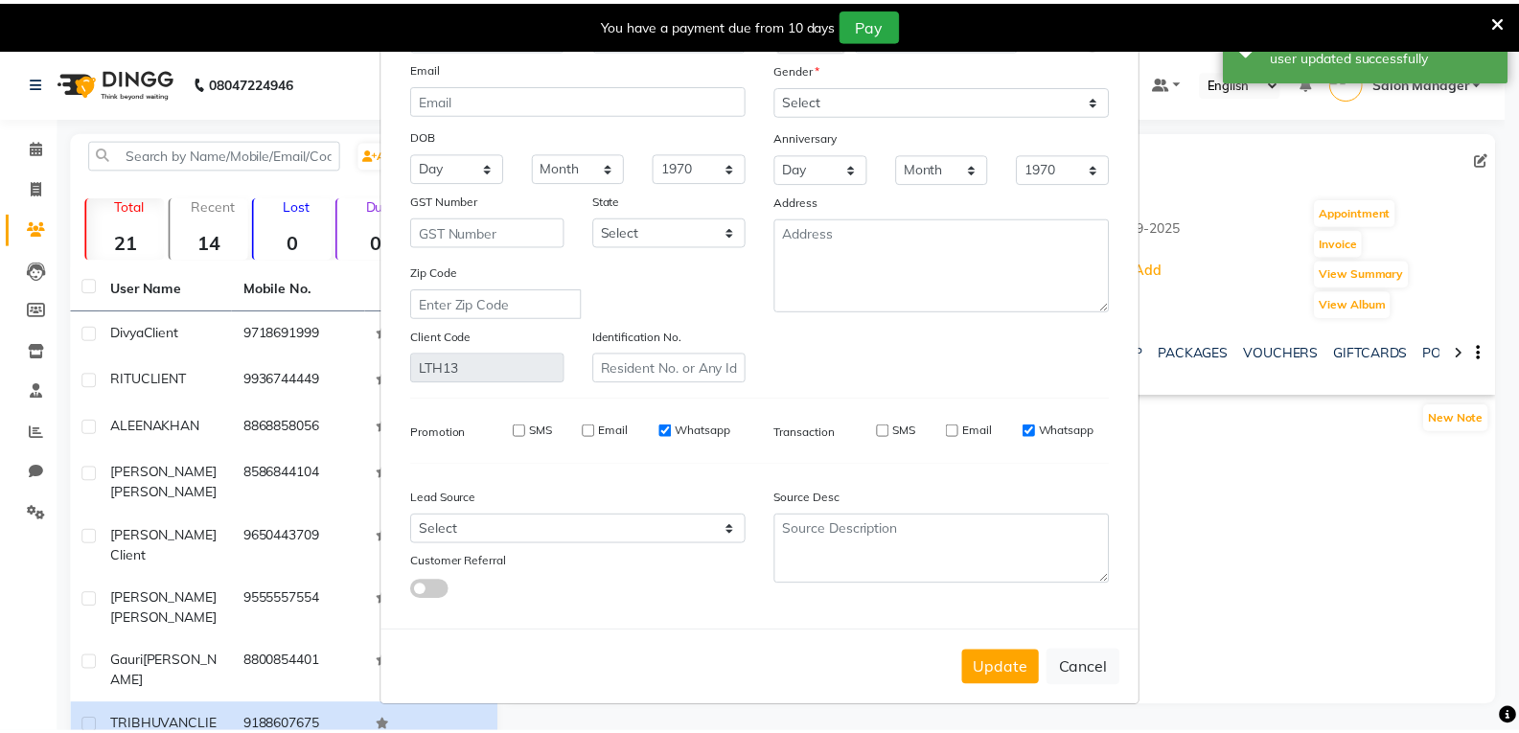
scroll to position [117, 0]
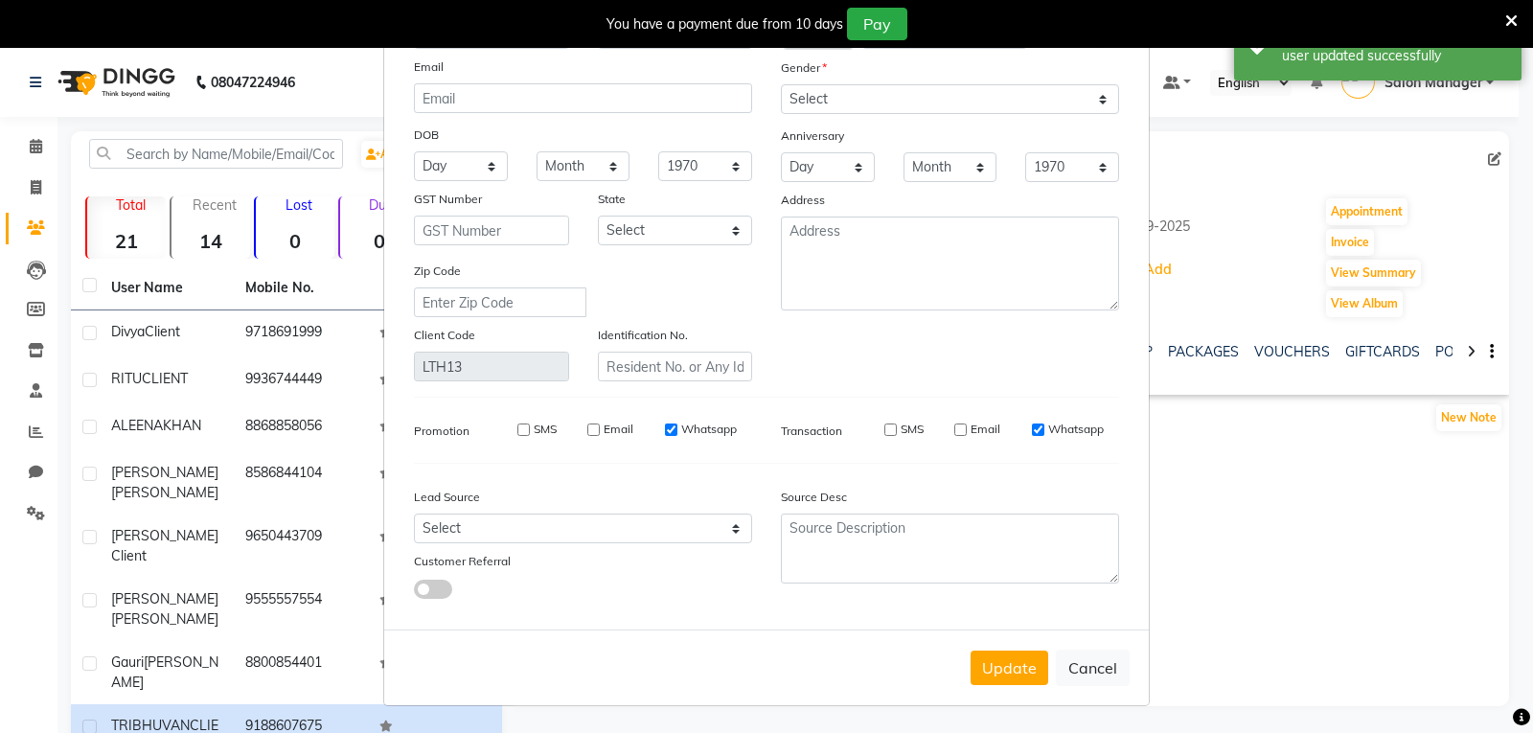
click at [884, 426] on input "SMS" at bounding box center [890, 430] width 12 height 12
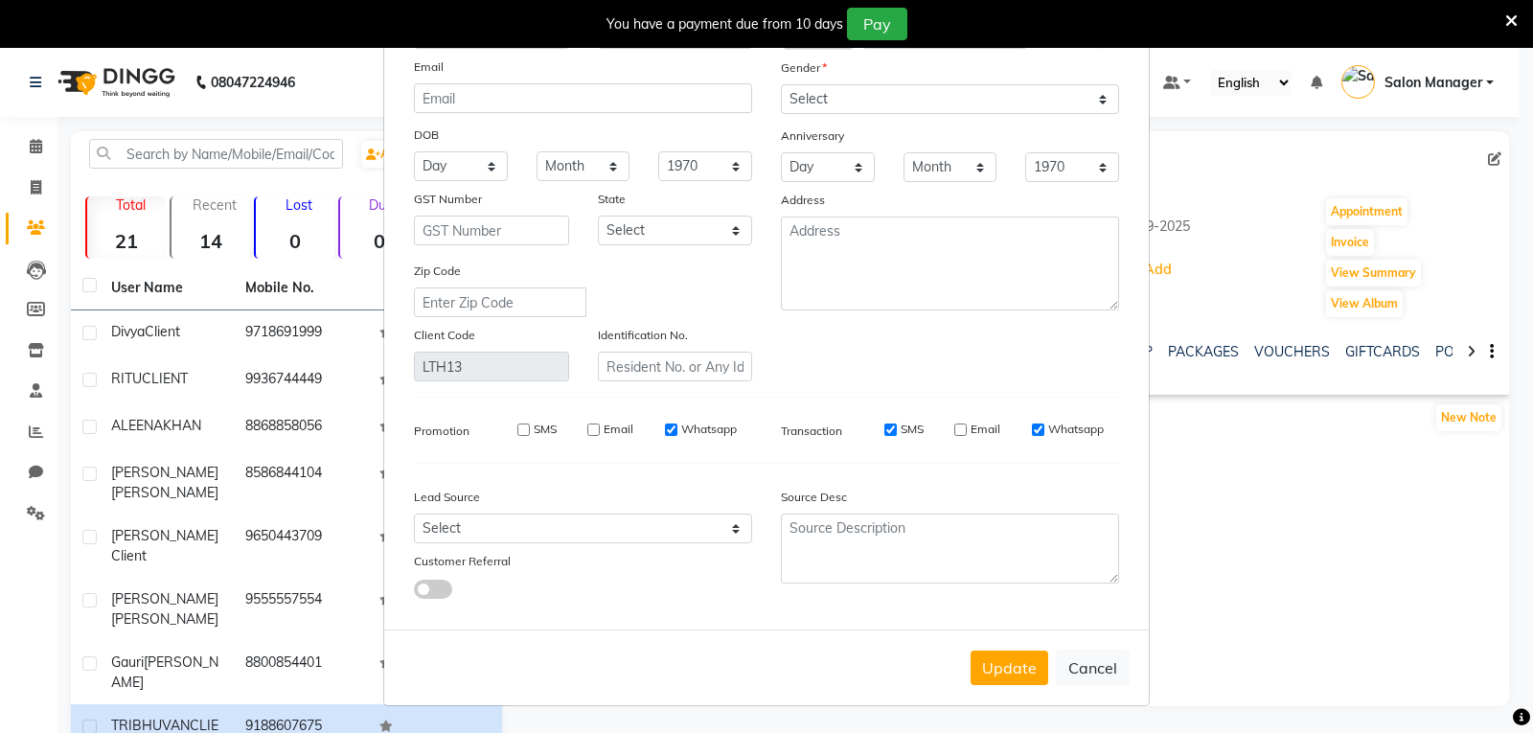
click at [971, 427] on label "Email" at bounding box center [986, 429] width 30 height 17
click at [964, 427] on input "Email" at bounding box center [960, 430] width 12 height 12
click at [1007, 667] on button "Update" at bounding box center [1010, 668] width 78 height 34
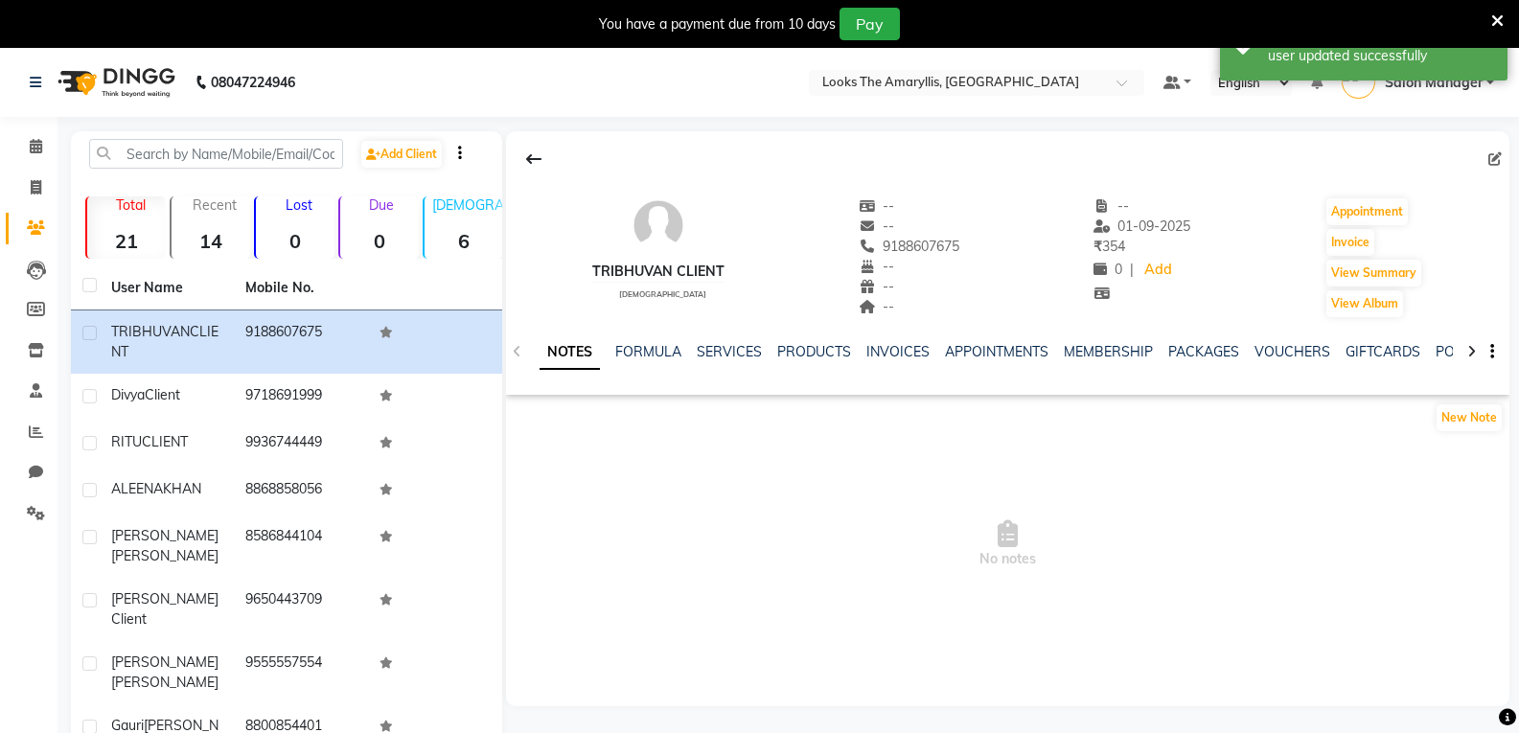
scroll to position [162, 0]
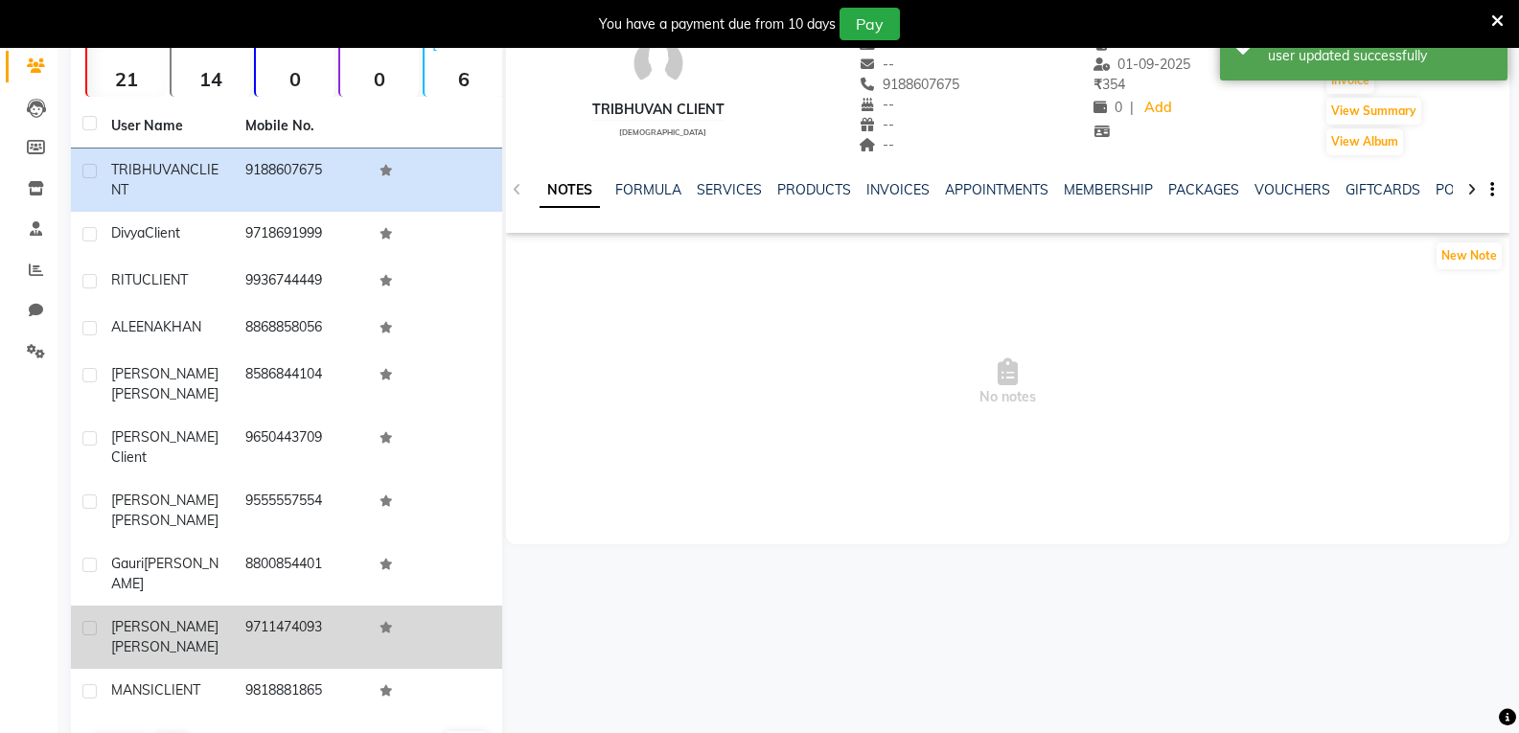
click at [201, 638] on span "MANGLA" at bounding box center [164, 646] width 107 height 17
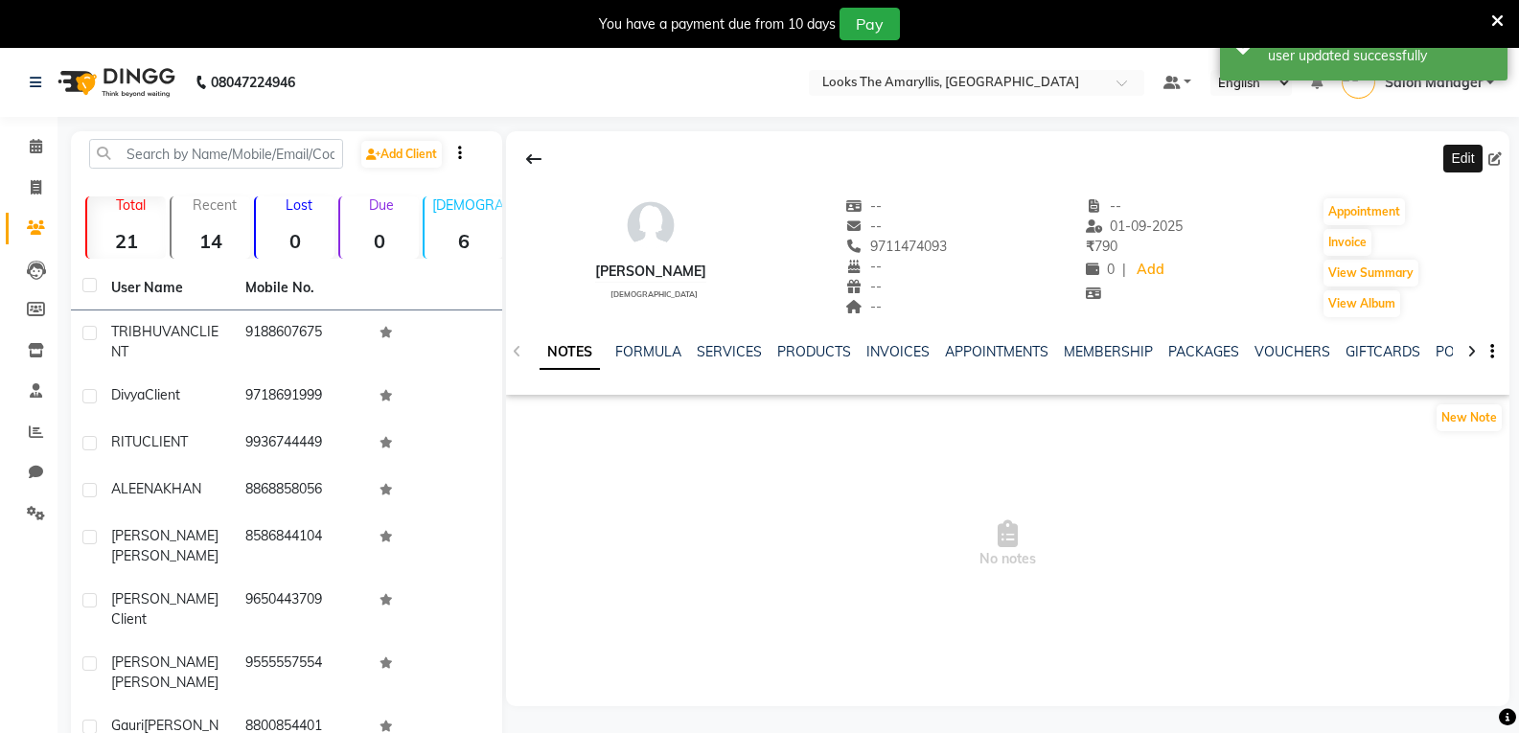
drag, startPoint x: 1498, startPoint y: 157, endPoint x: 1493, endPoint y: 167, distance: 10.7
click at [1498, 158] on icon at bounding box center [1494, 158] width 13 height 13
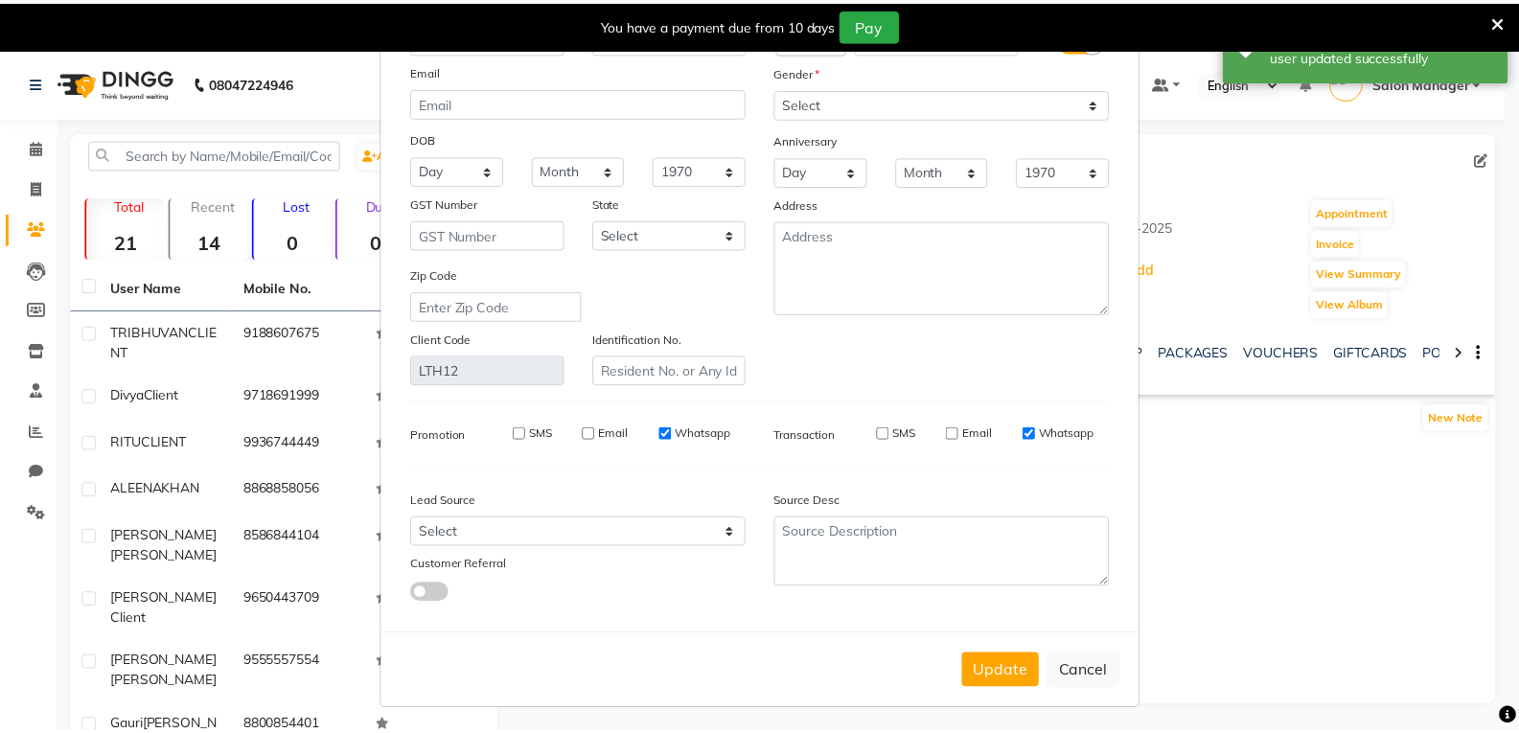
scroll to position [117, 0]
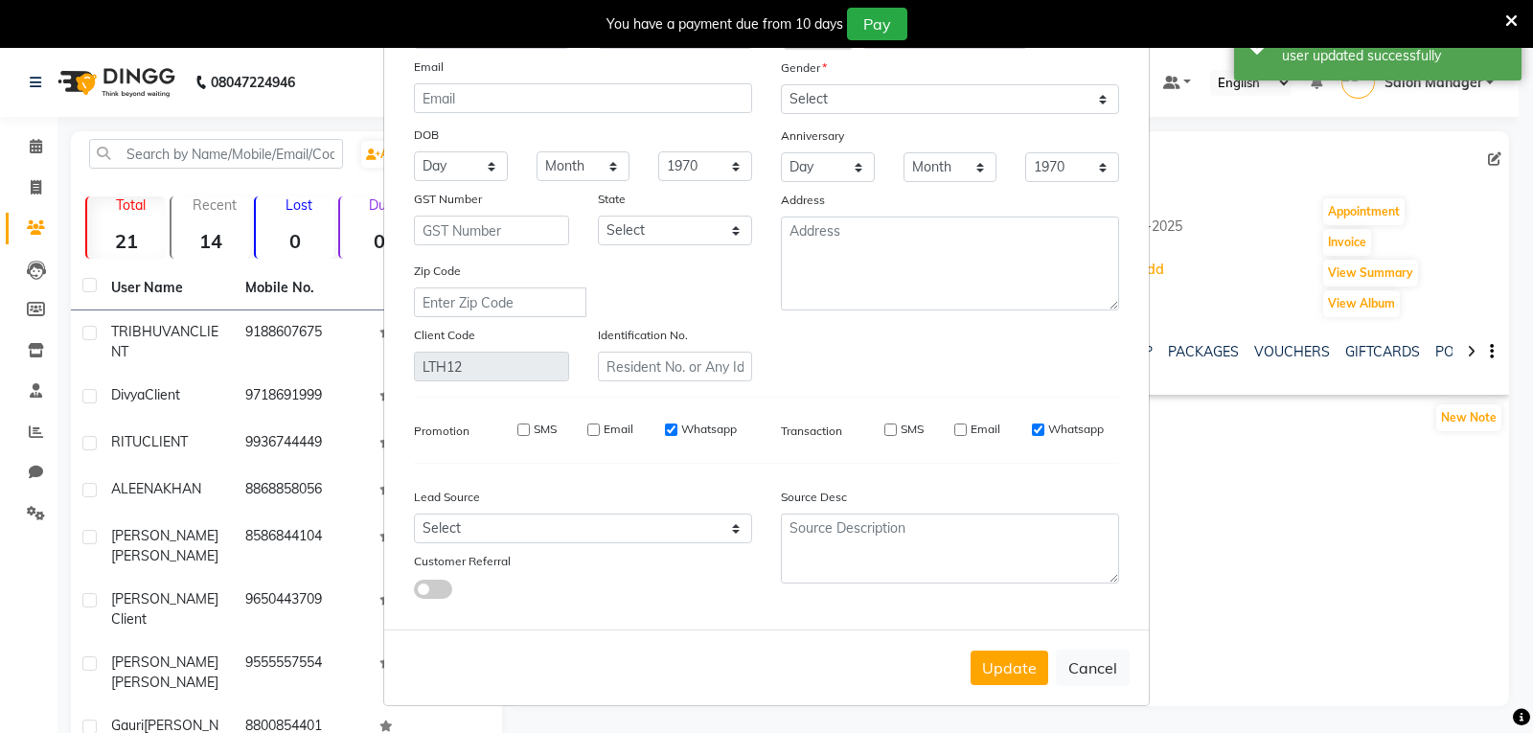
click at [884, 428] on input "SMS" at bounding box center [890, 430] width 12 height 12
click at [957, 424] on input "Email" at bounding box center [960, 430] width 12 height 12
click at [999, 656] on button "Update" at bounding box center [1010, 668] width 78 height 34
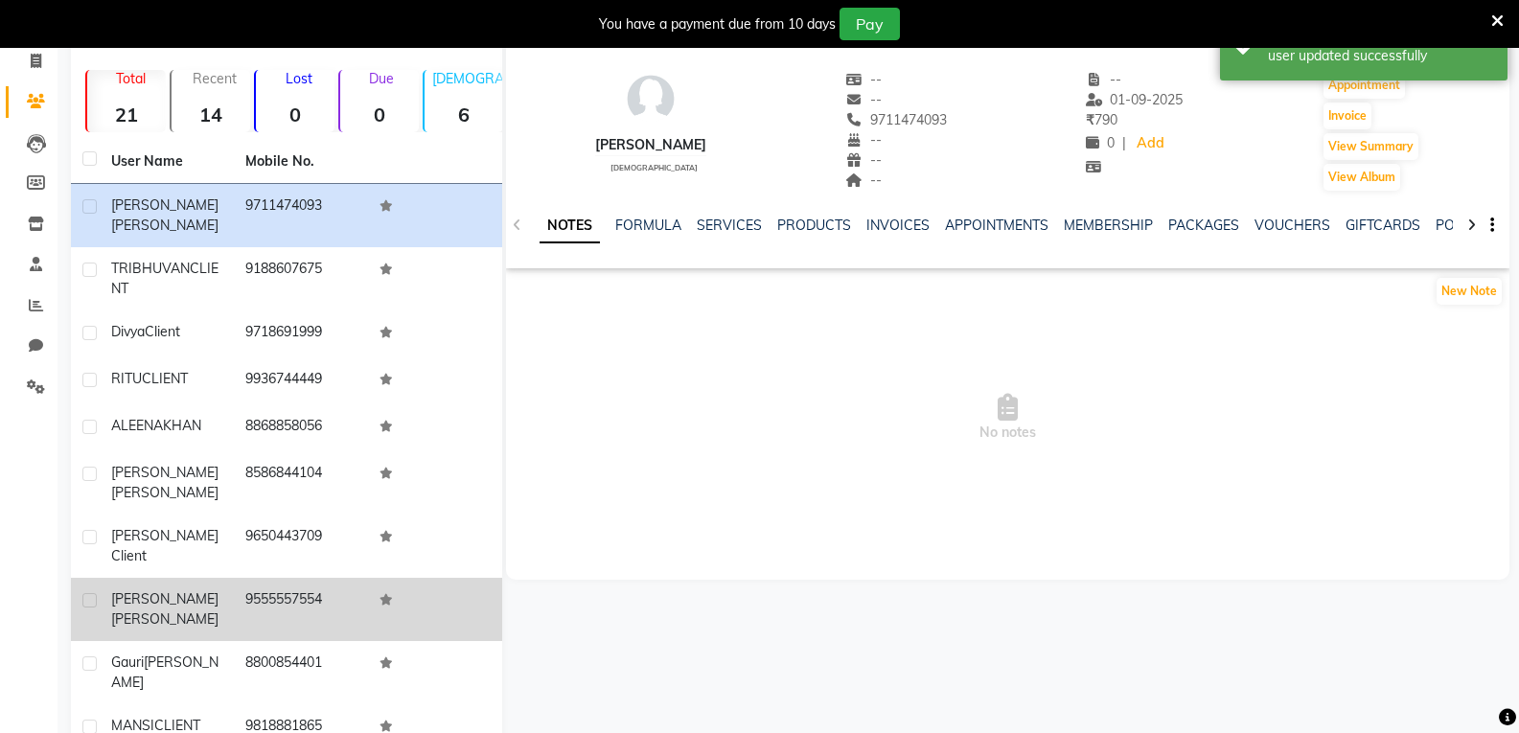
scroll to position [162, 0]
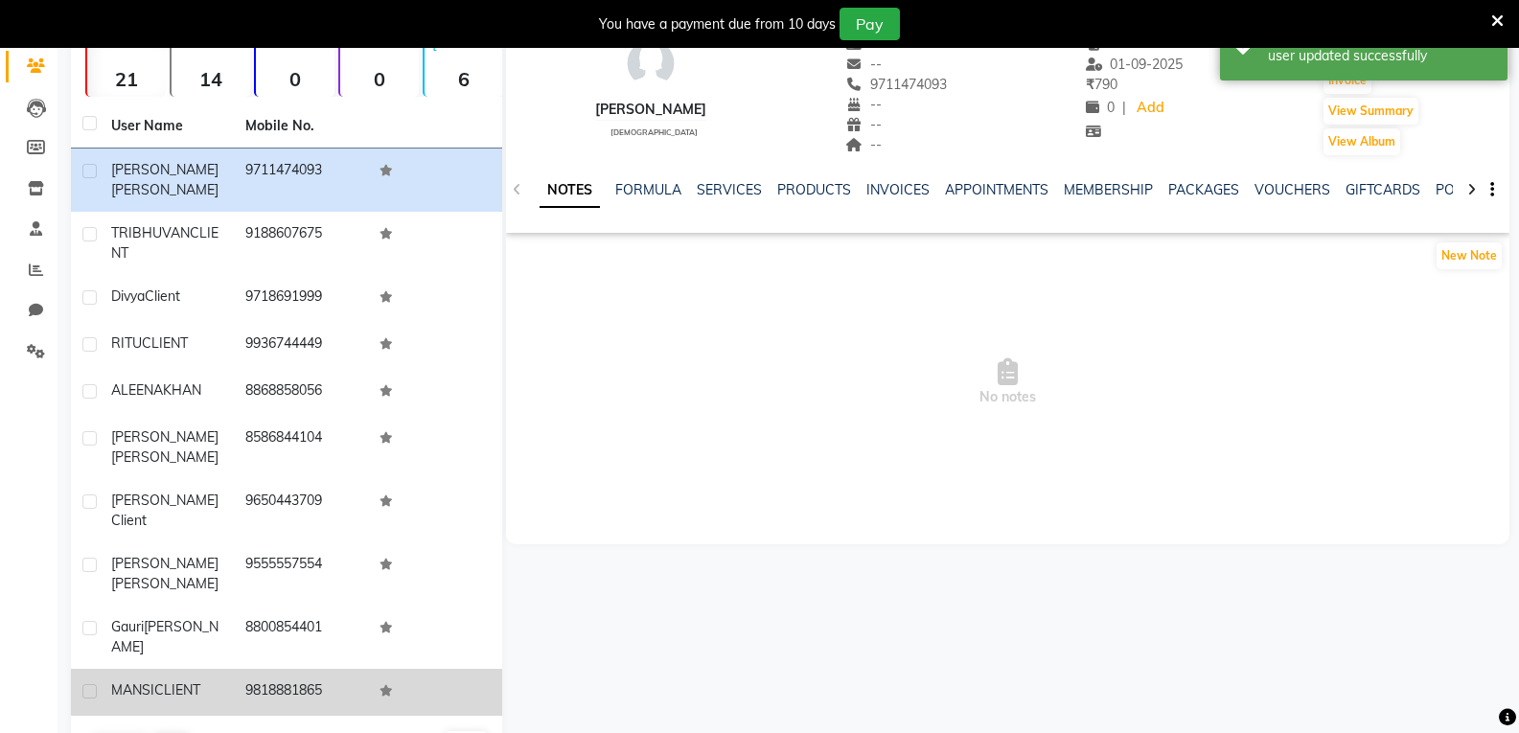
click at [154, 681] on span "CLIENT" at bounding box center [177, 689] width 46 height 17
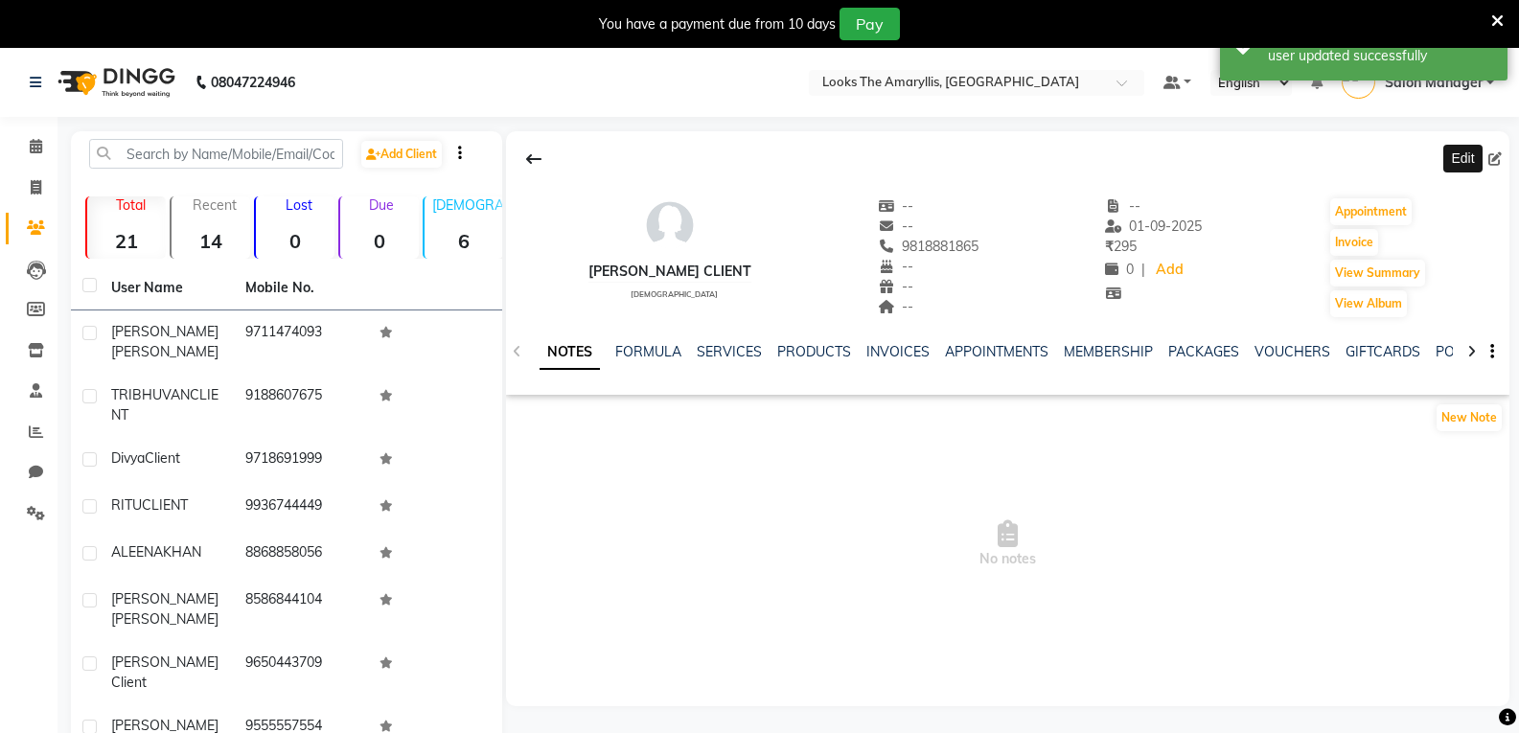
click at [1496, 159] on icon at bounding box center [1494, 158] width 13 height 13
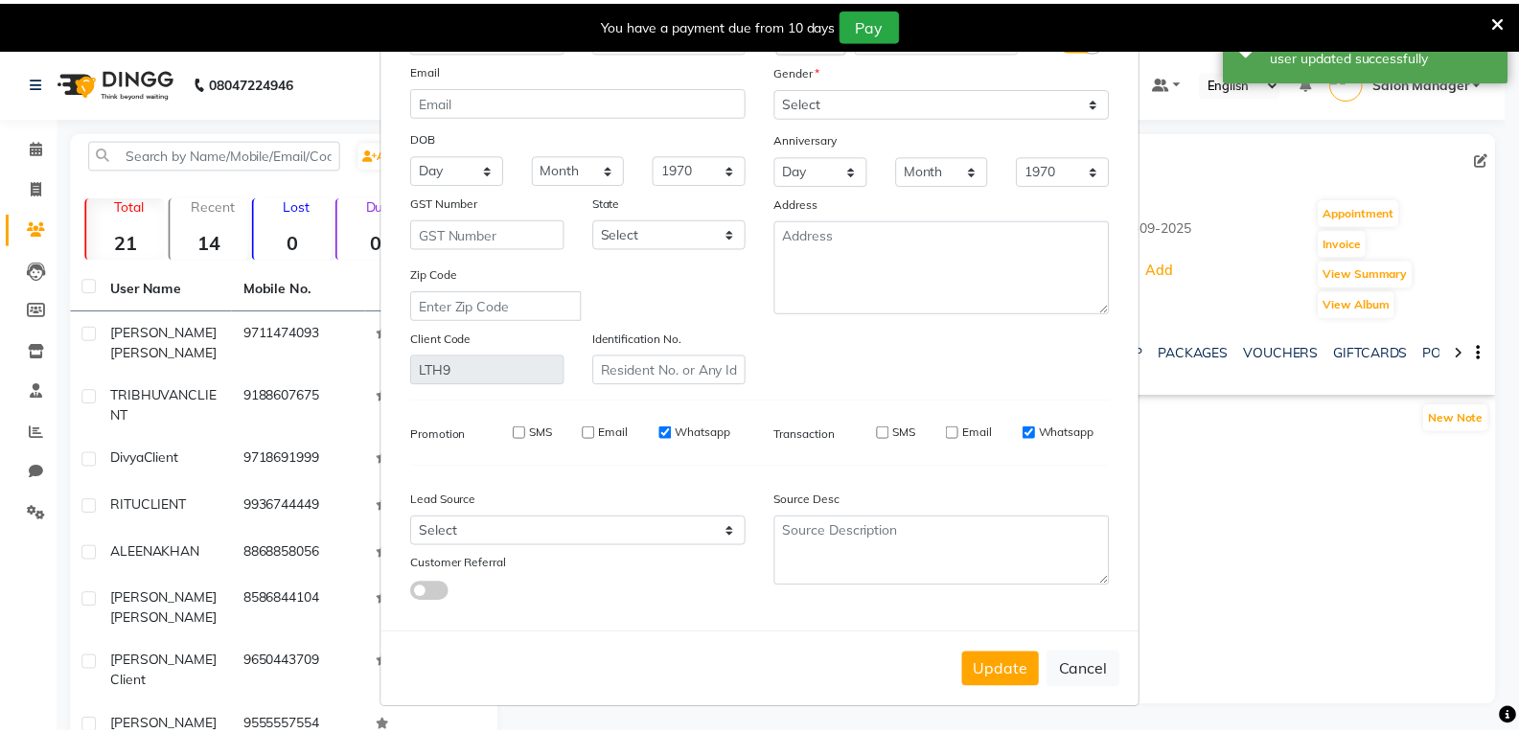
scroll to position [117, 0]
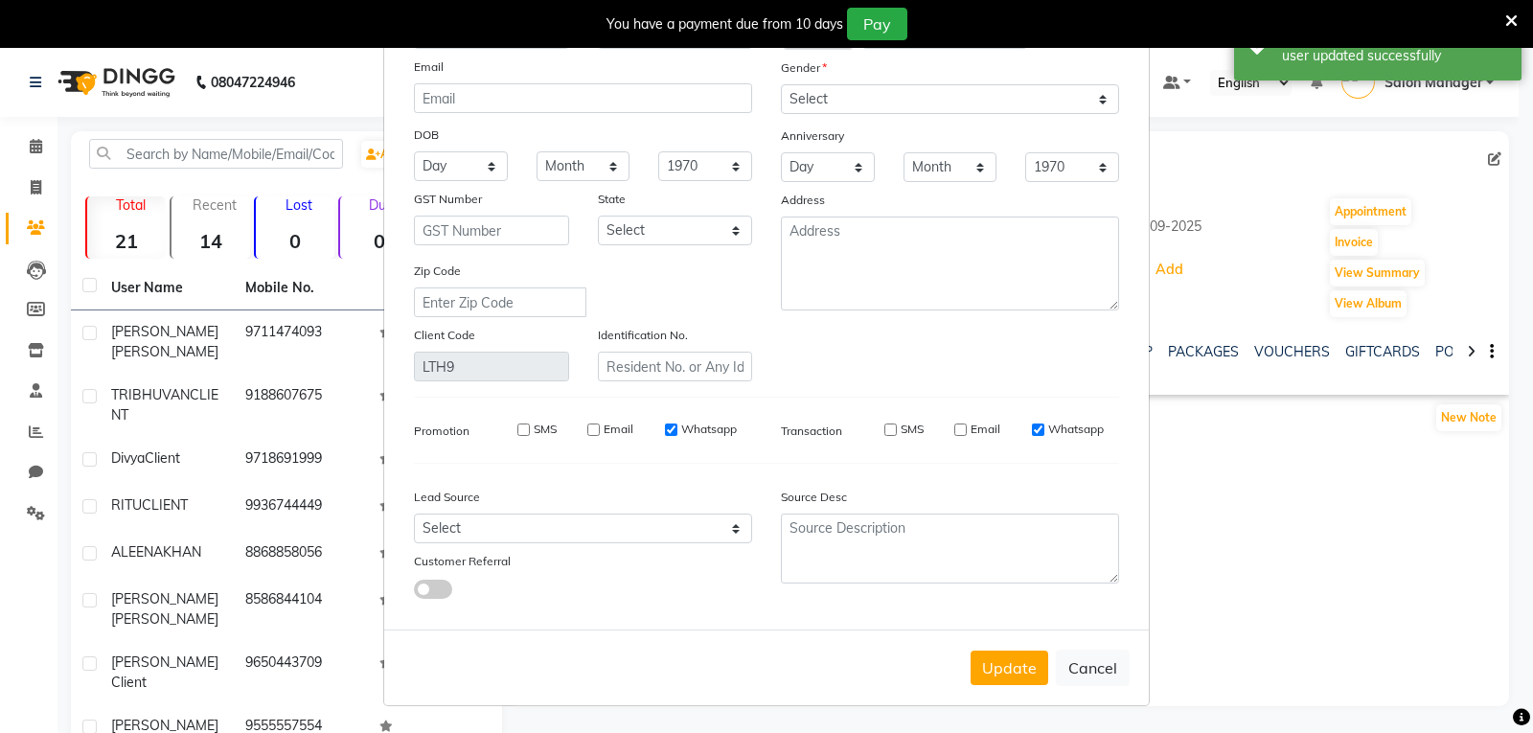
click at [884, 425] on input "SMS" at bounding box center [890, 430] width 12 height 12
click at [954, 428] on input "Email" at bounding box center [960, 430] width 12 height 12
click at [994, 668] on button "Update" at bounding box center [1010, 668] width 78 height 34
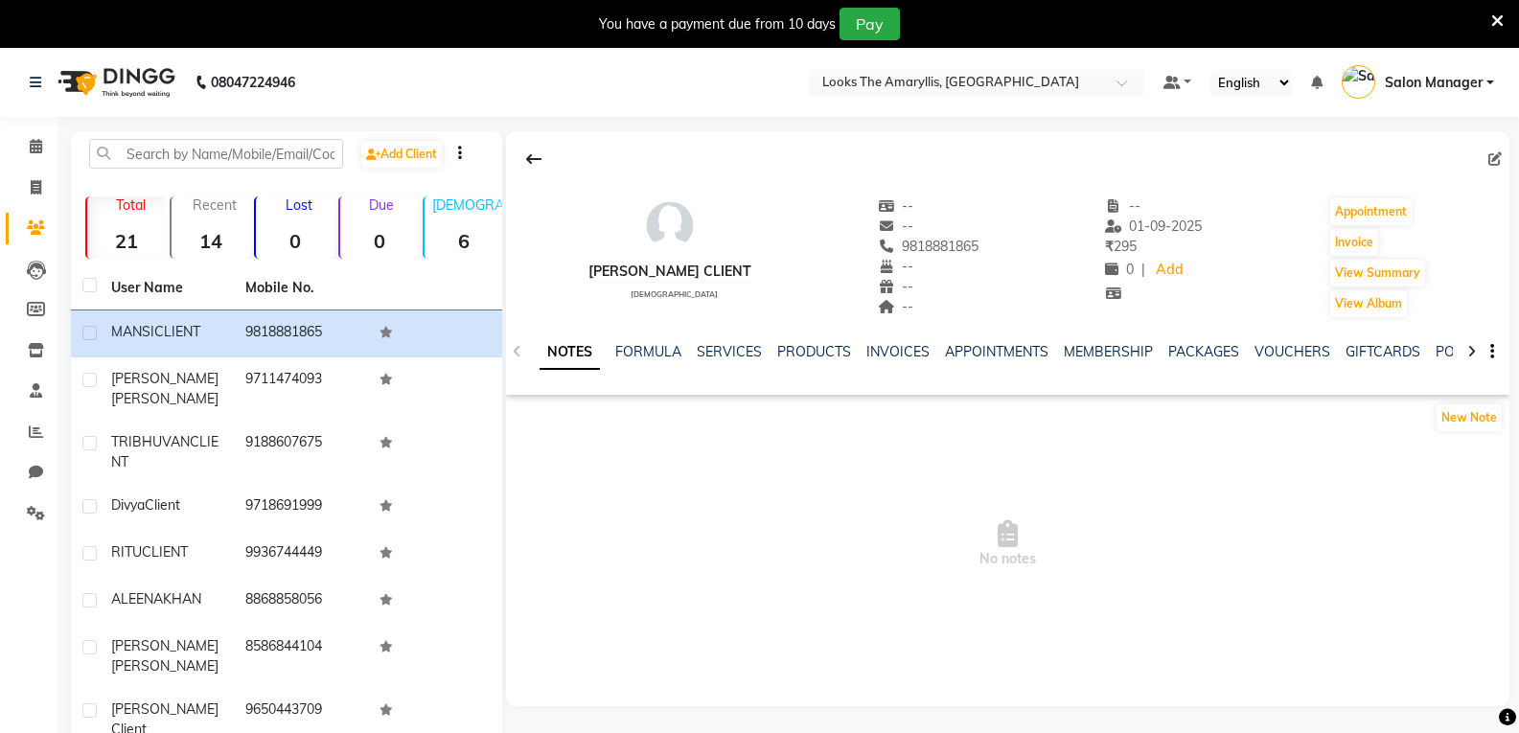
scroll to position [162, 0]
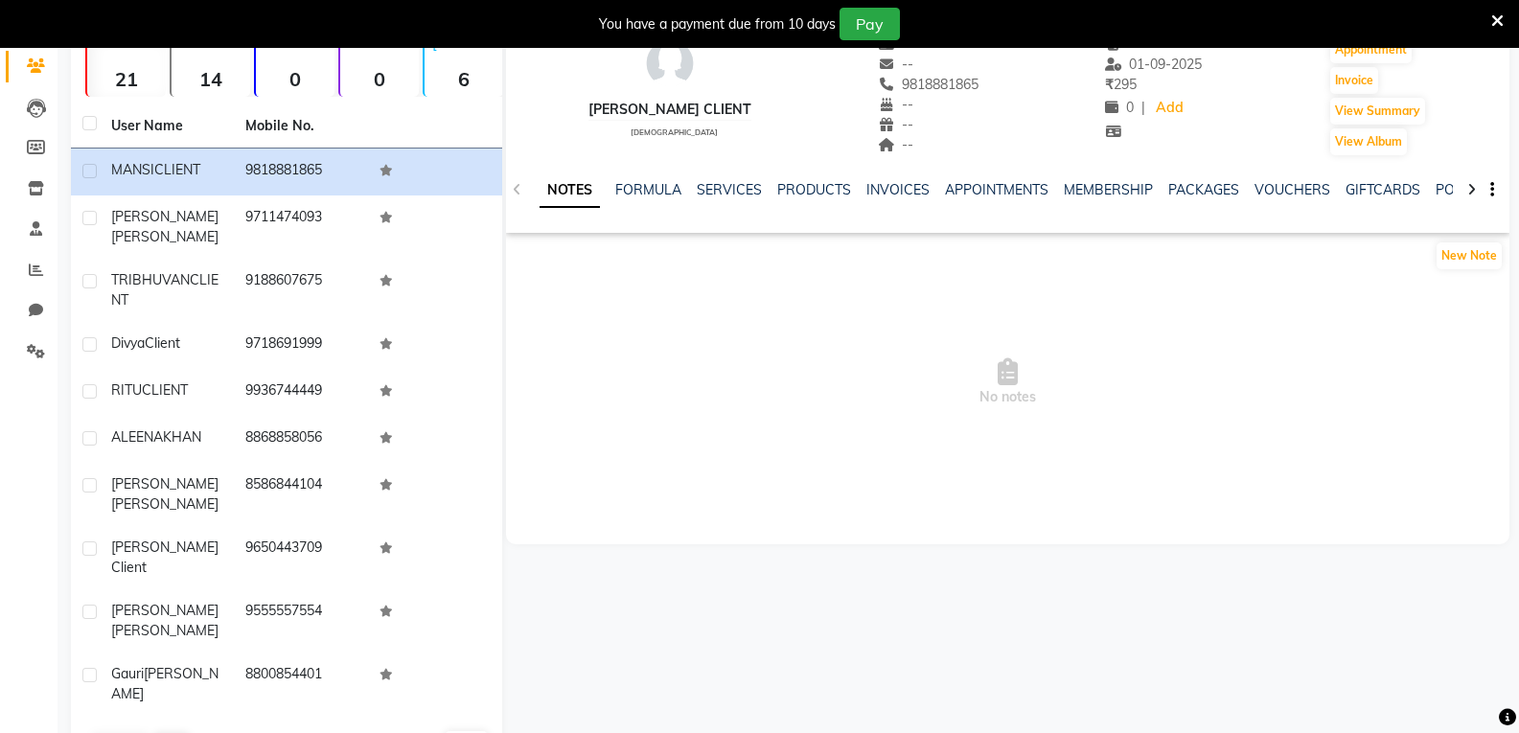
click at [470, 731] on select "10 50 100" at bounding box center [466, 744] width 43 height 27
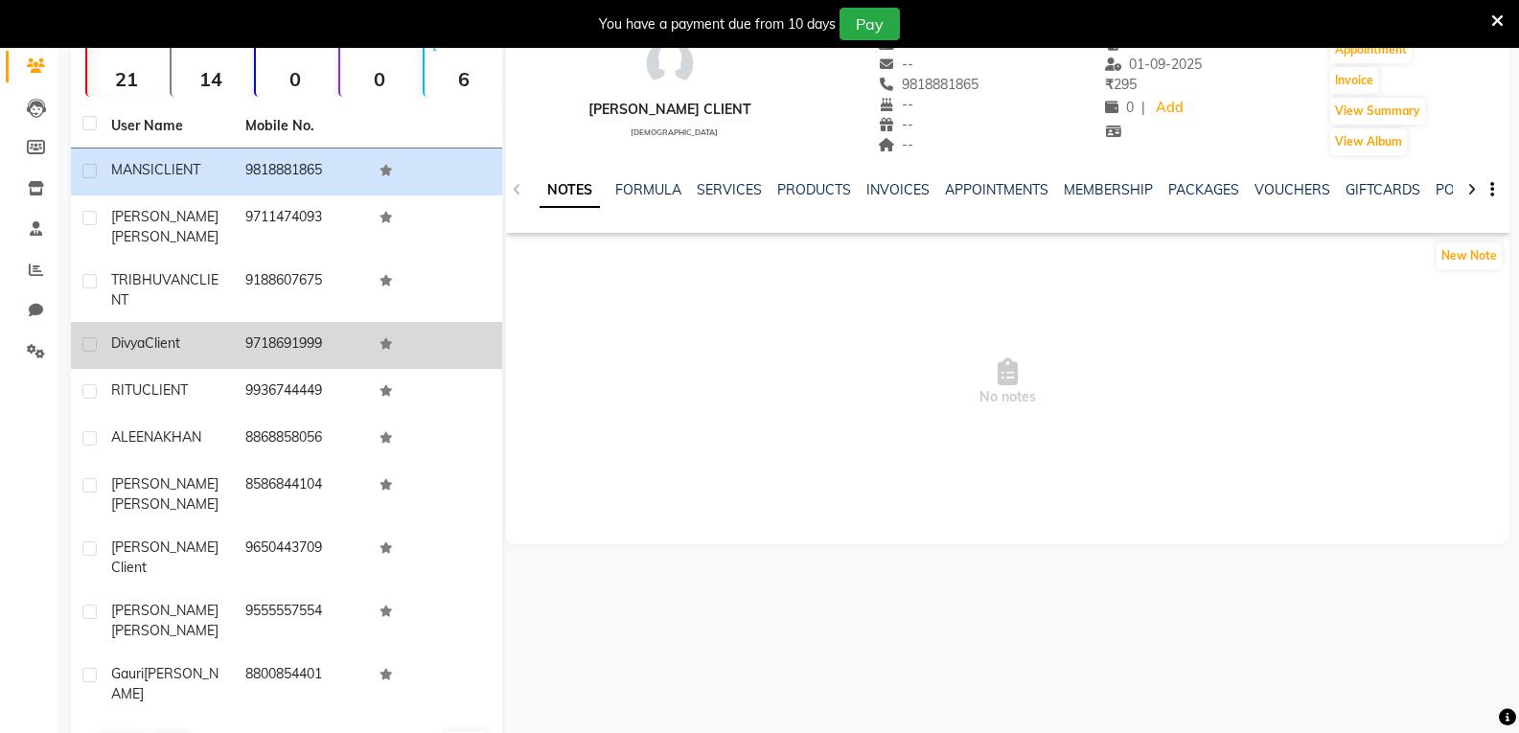
scroll to position [0, 0]
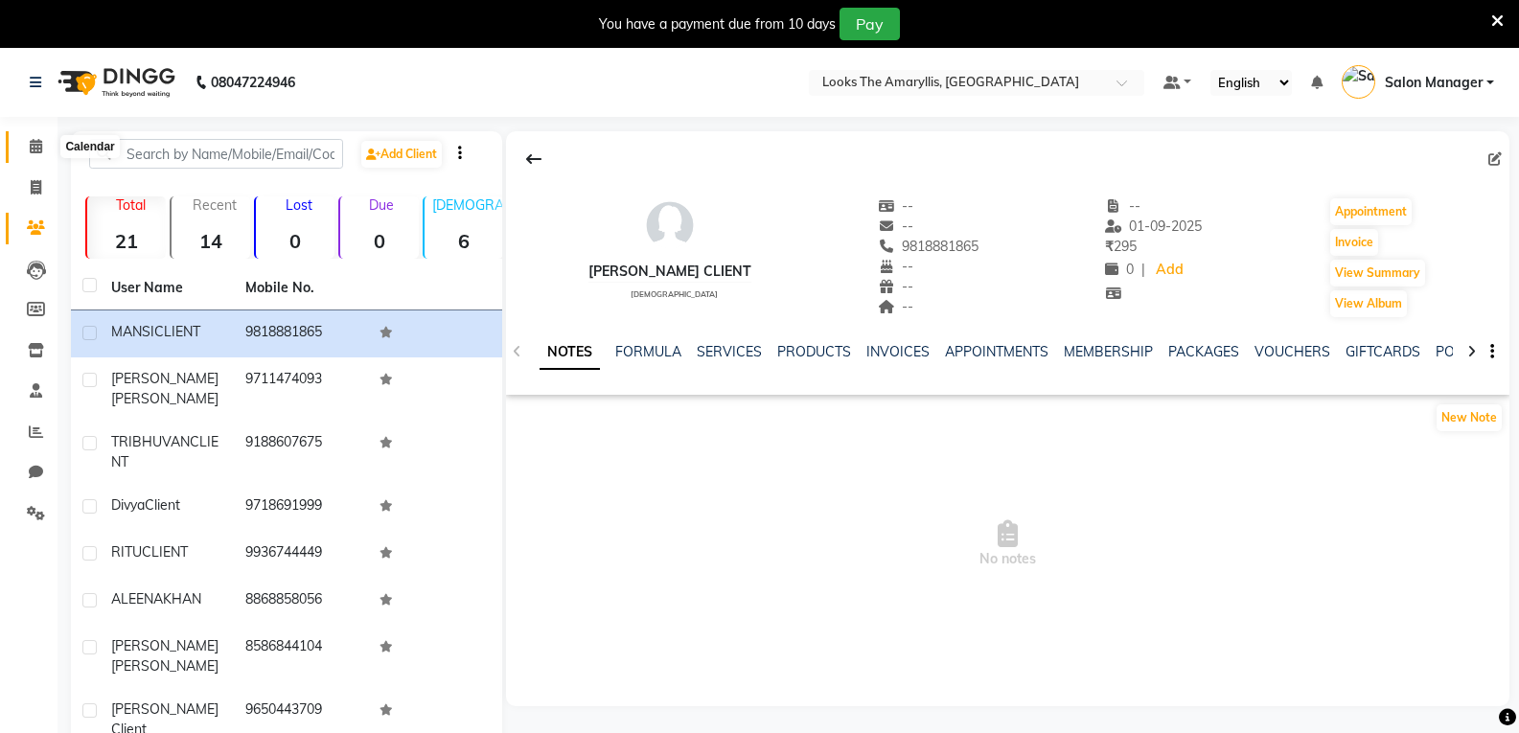
click at [30, 145] on icon at bounding box center [36, 146] width 12 height 14
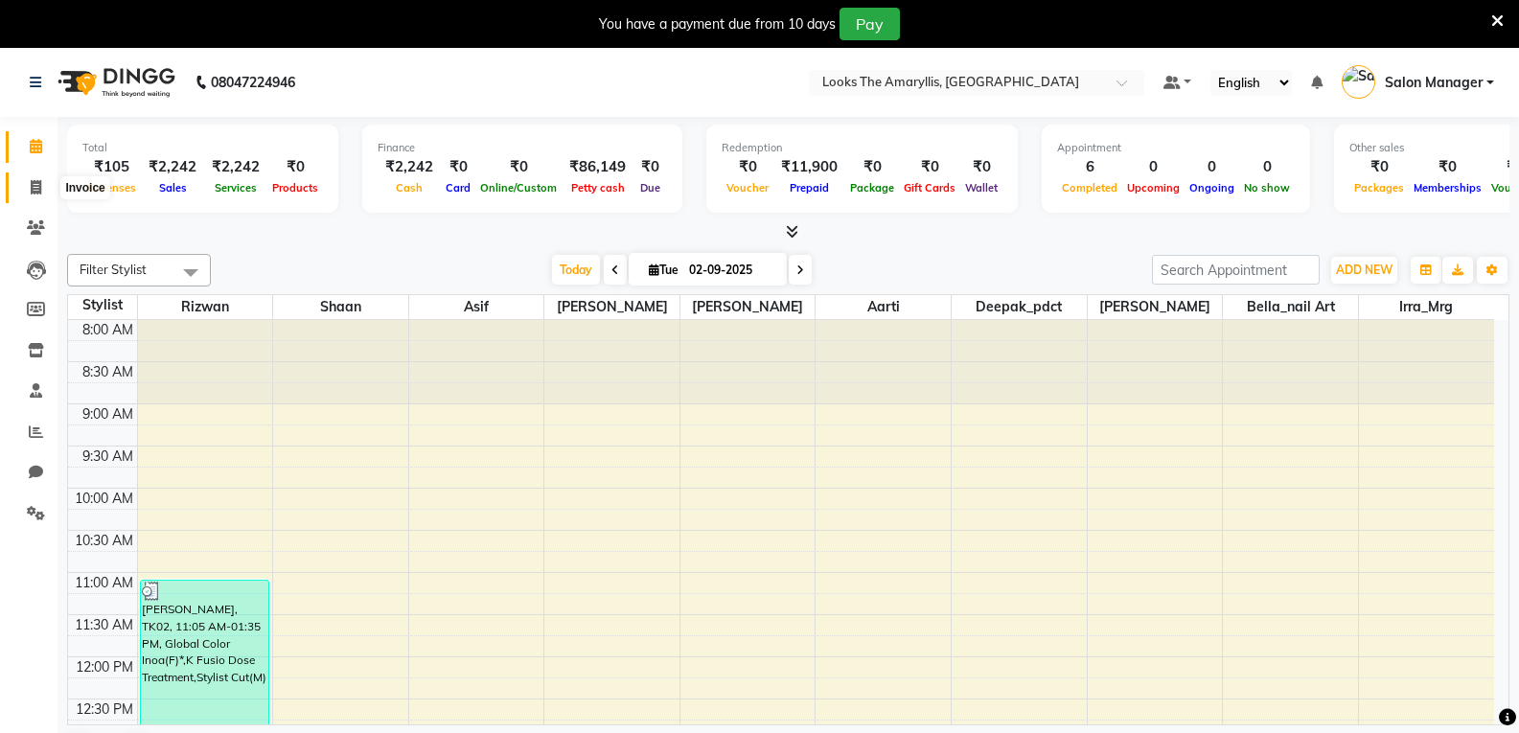
click at [40, 187] on icon at bounding box center [36, 187] width 11 height 14
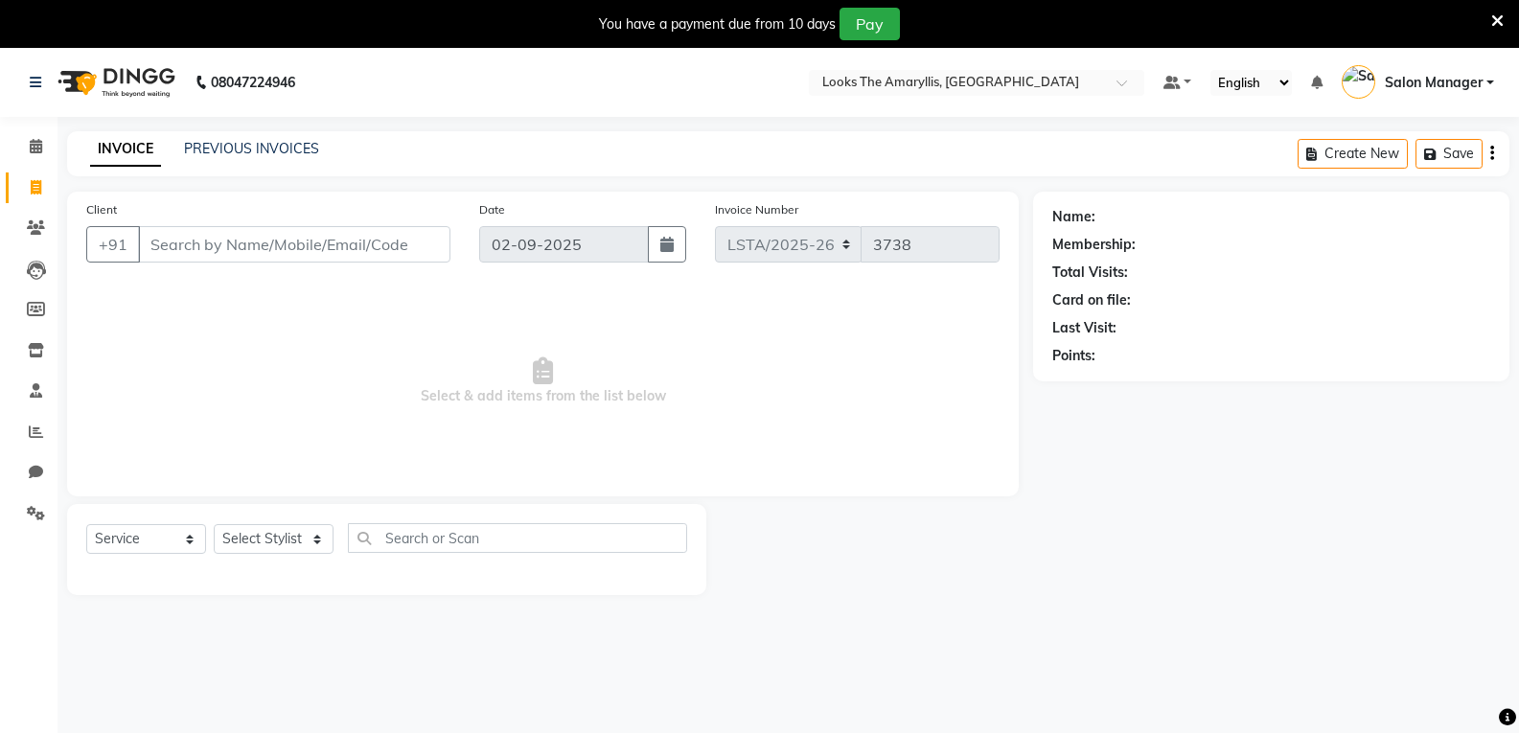
click at [282, 251] on input "Client" at bounding box center [294, 244] width 312 height 36
click at [336, 241] on input "Client" at bounding box center [294, 244] width 312 height 36
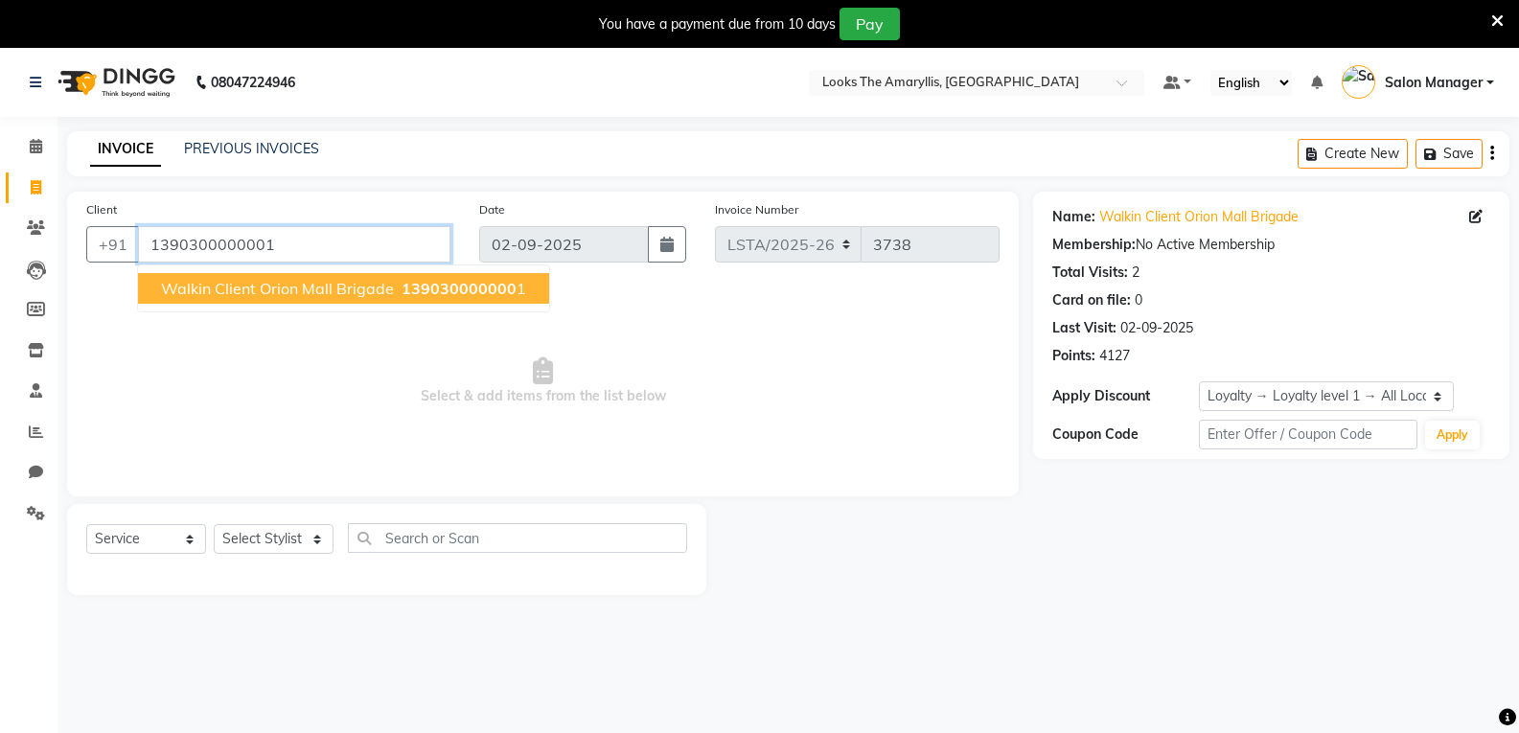
click at [196, 243] on input "1390300000001" at bounding box center [294, 244] width 312 height 36
click at [304, 241] on input "1390100000001" at bounding box center [294, 244] width 312 height 36
click at [274, 550] on select "Select Stylist Aarti Asif Bella_nail art Deepak_pdct Irra_Mrg Ritika Rizwan Sal…" at bounding box center [274, 546] width 120 height 30
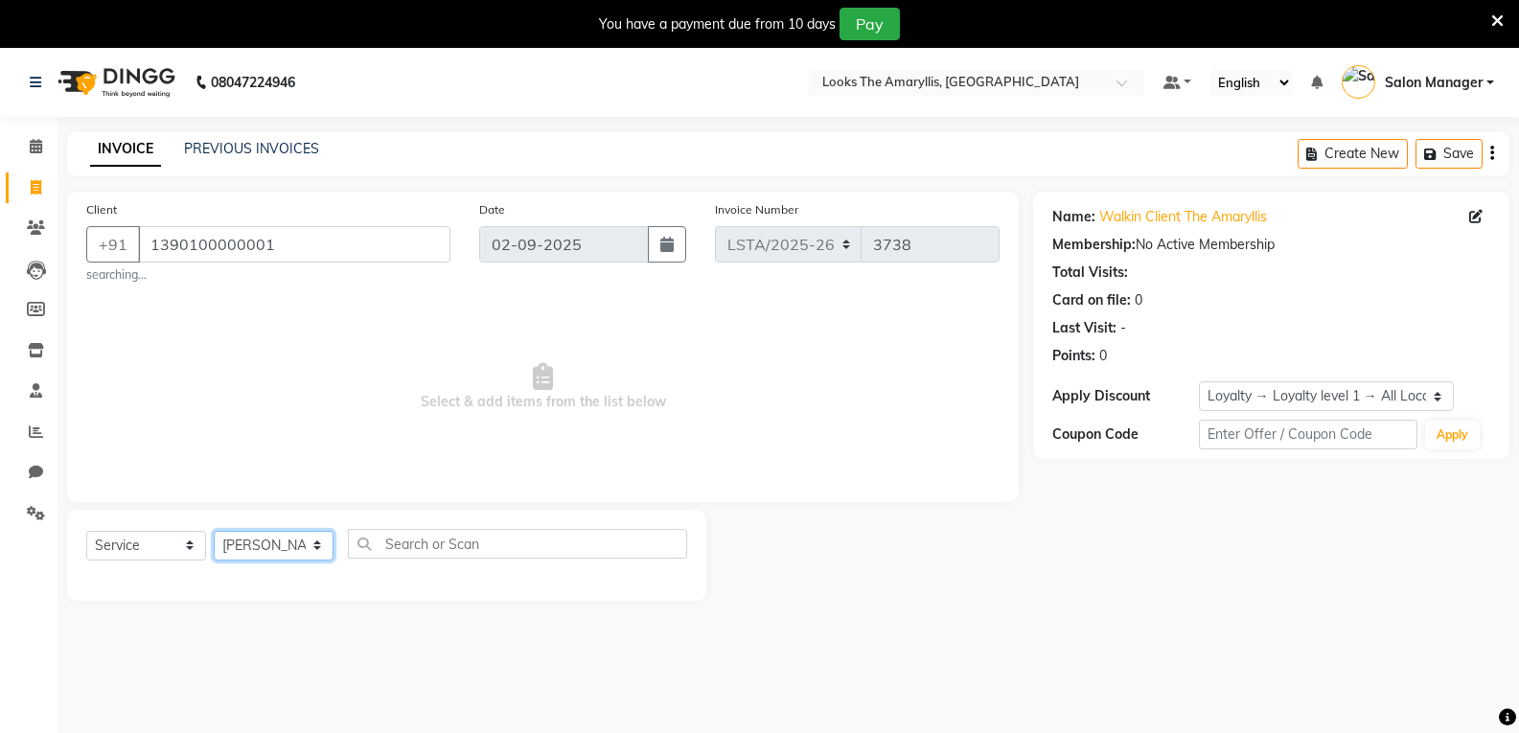
click at [214, 531] on select "Select Stylist Aarti Asif Bella_nail art Deepak_pdct Irra_Mrg Ritika Rizwan Sal…" at bounding box center [274, 546] width 120 height 30
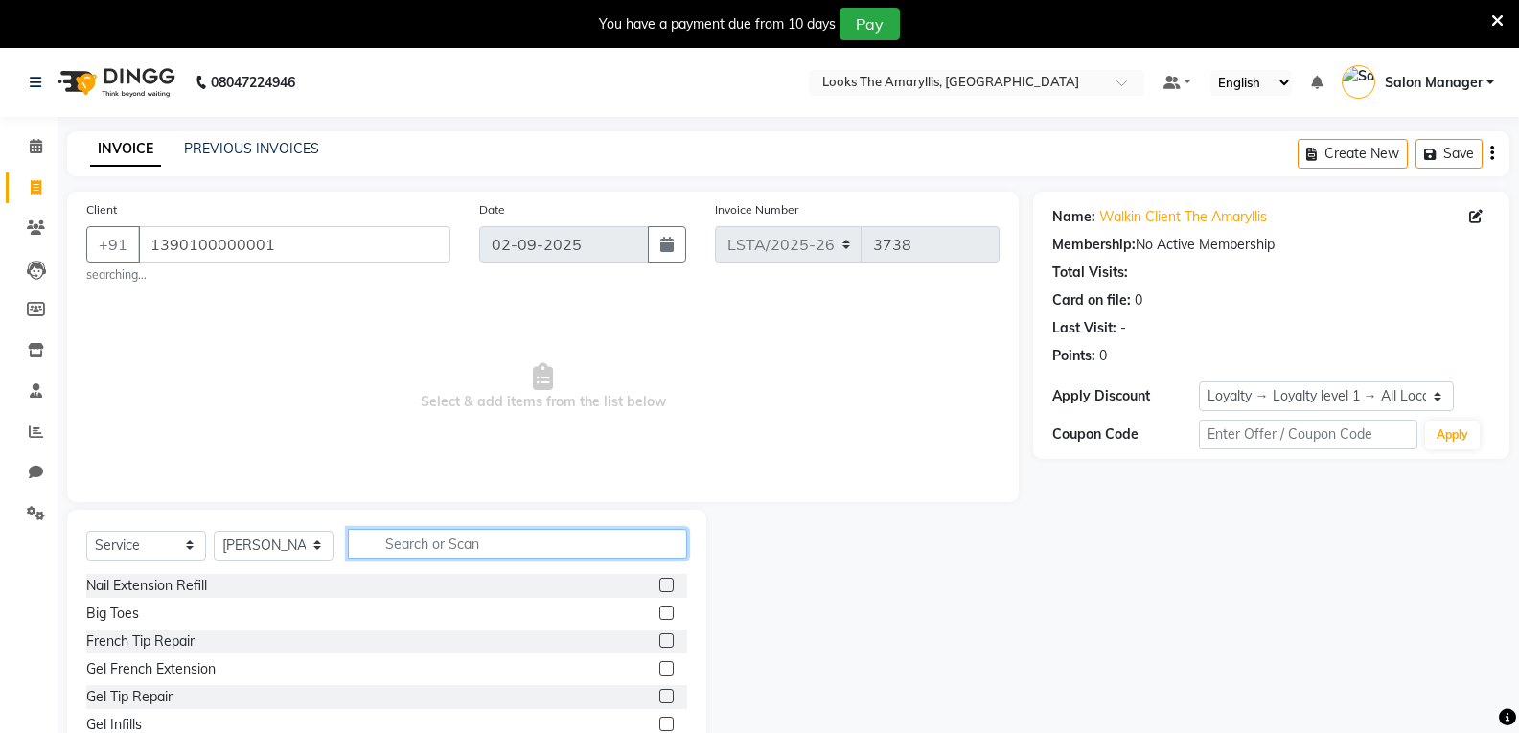
click at [423, 547] on input "text" at bounding box center [517, 544] width 339 height 30
click at [396, 549] on input "text" at bounding box center [517, 544] width 339 height 30
click at [369, 540] on input "text" at bounding box center [517, 544] width 339 height 30
click at [659, 610] on label at bounding box center [666, 613] width 14 height 14
click at [659, 610] on input "checkbox" at bounding box center [665, 613] width 12 height 12
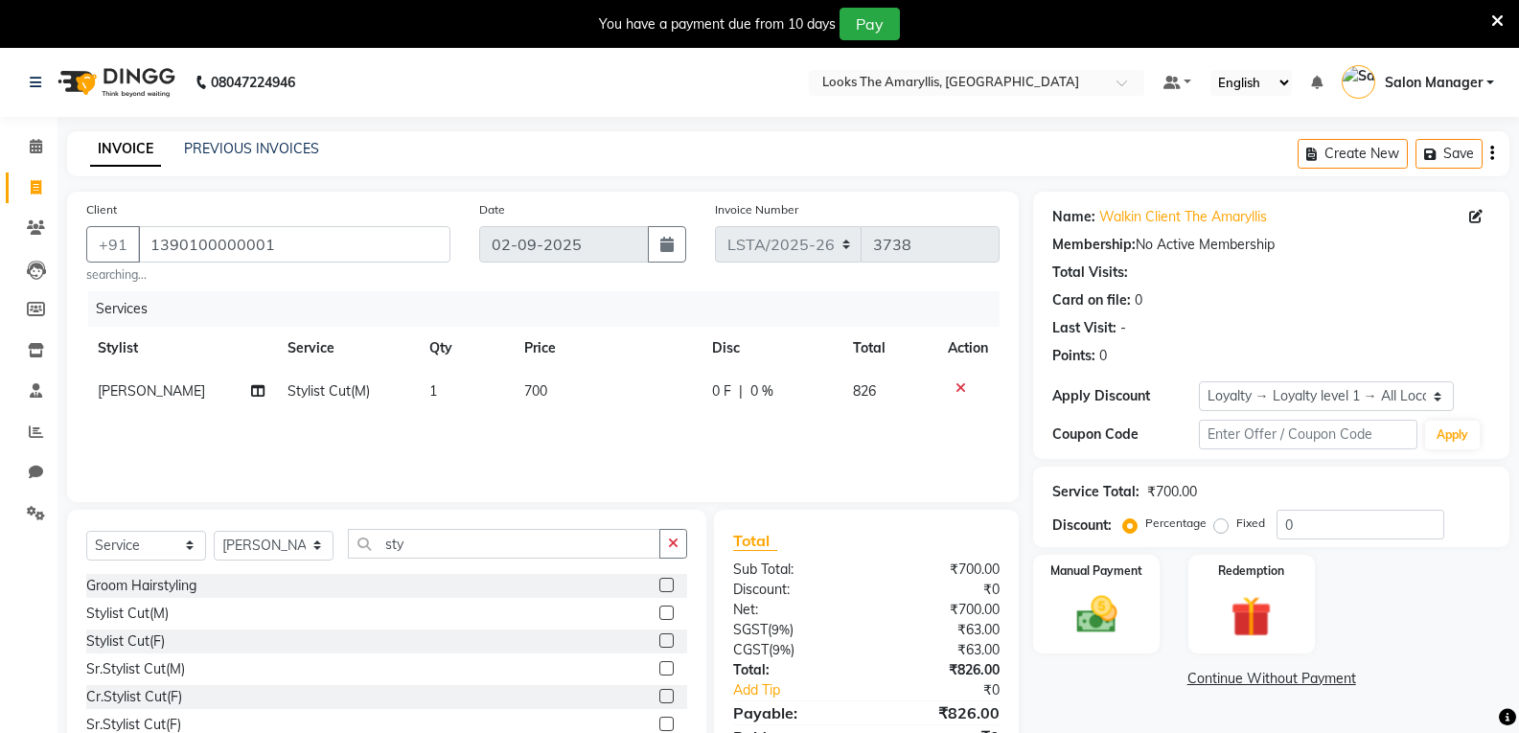
click at [544, 391] on span "700" at bounding box center [535, 390] width 23 height 17
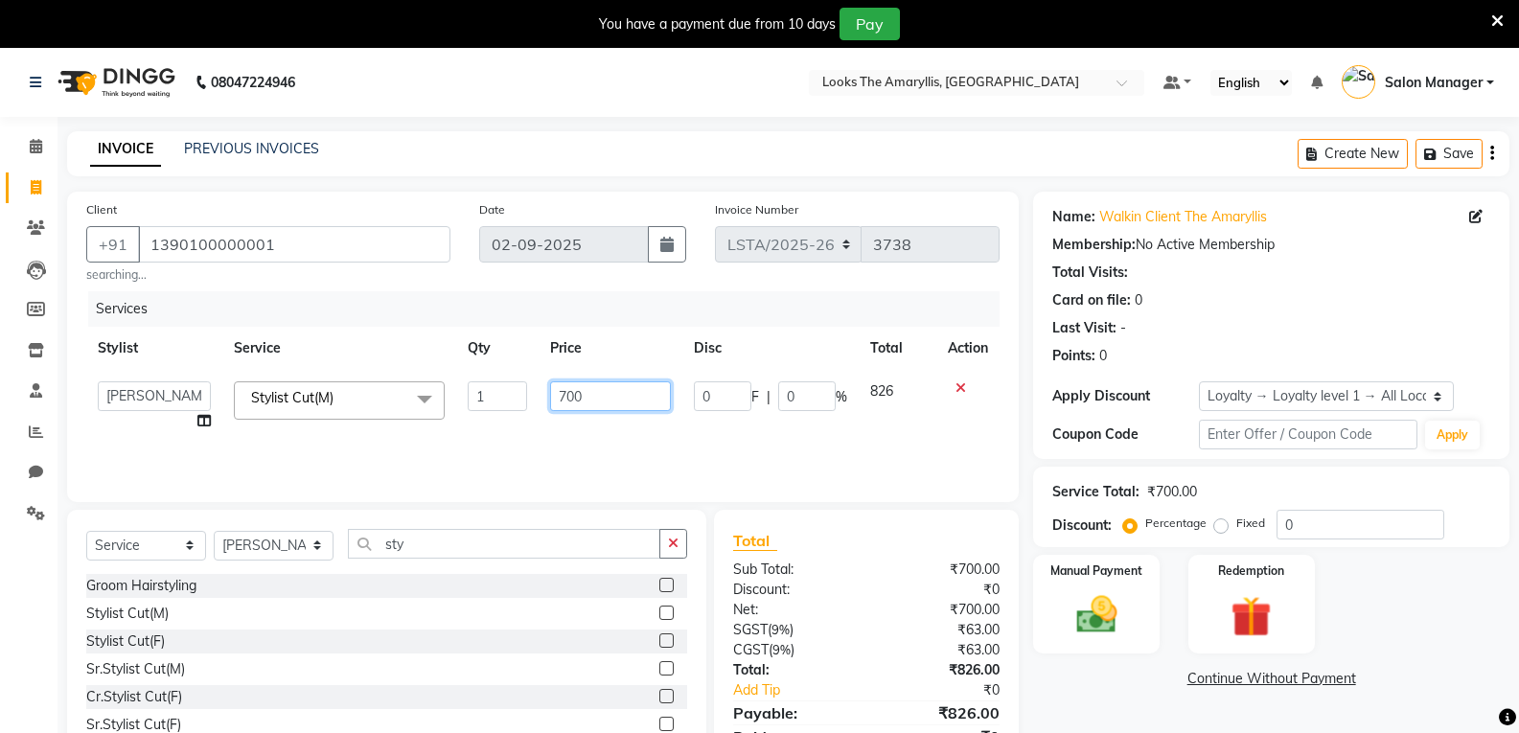
click at [590, 395] on input "700" at bounding box center [610, 396] width 120 height 30
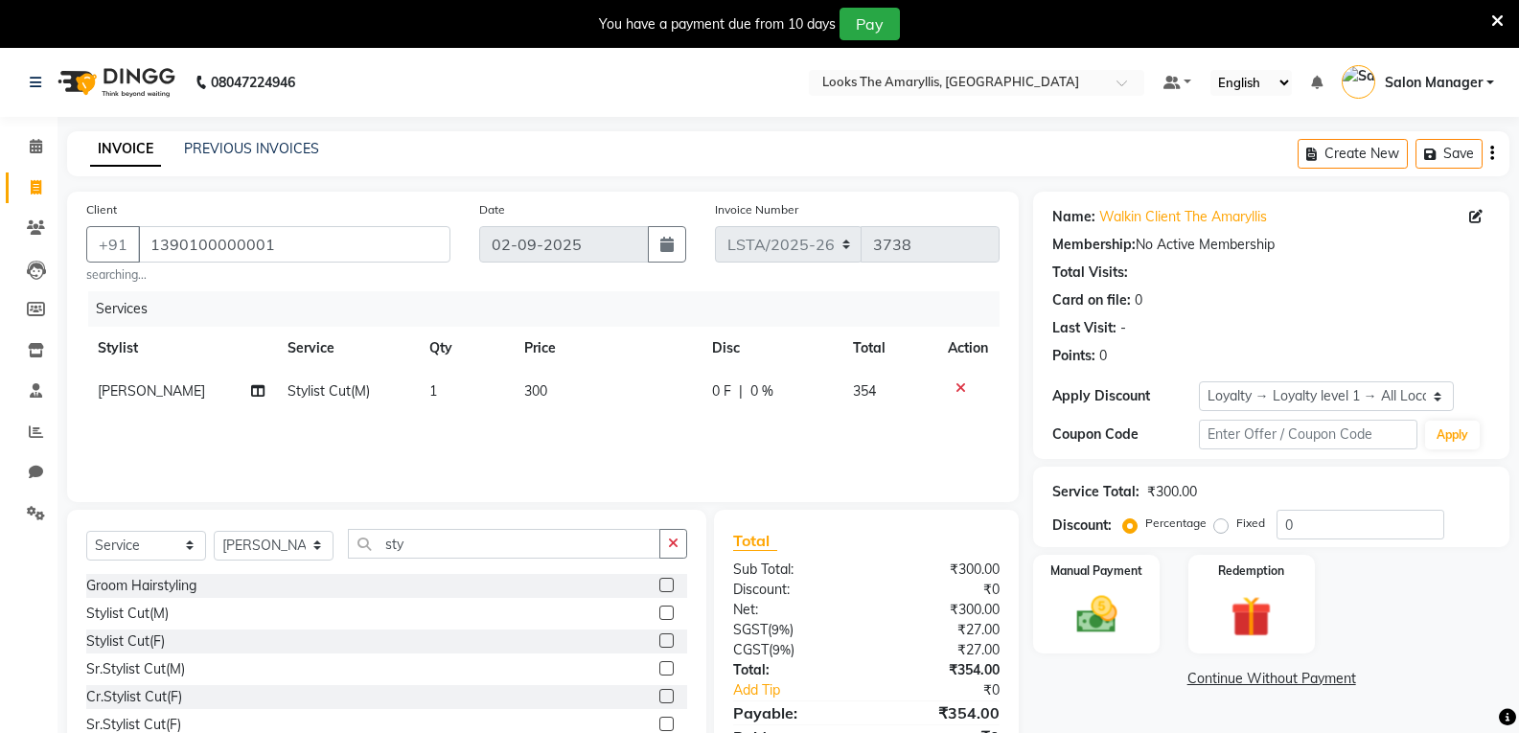
click at [382, 643] on div "Stylist Cut(F)" at bounding box center [386, 642] width 601 height 24
click at [431, 546] on input "sty" at bounding box center [504, 544] width 312 height 30
click at [660, 588] on label at bounding box center [666, 585] width 14 height 14
click at [660, 588] on input "checkbox" at bounding box center [665, 586] width 12 height 12
click at [553, 431] on td "500" at bounding box center [607, 434] width 188 height 43
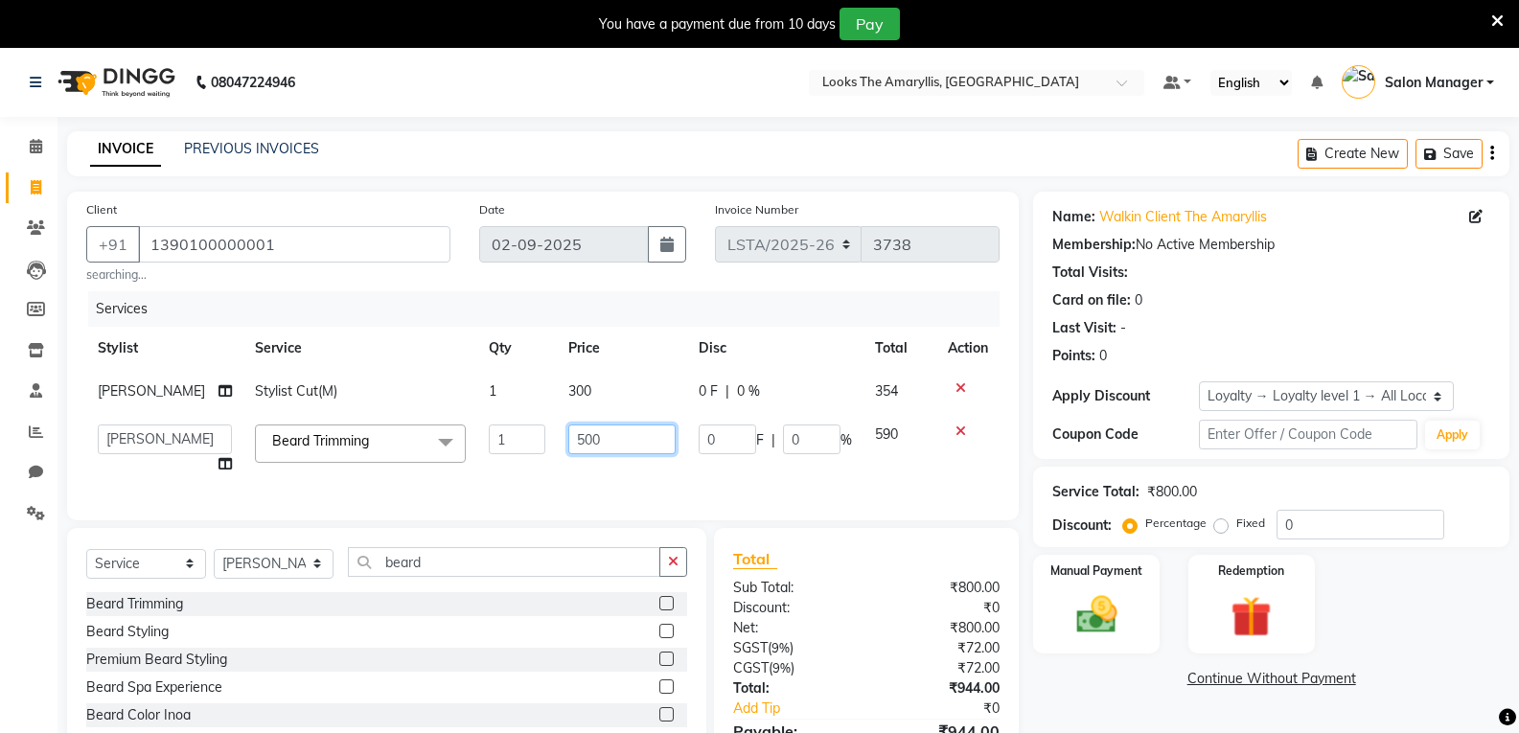
click at [590, 442] on input "500" at bounding box center [621, 439] width 107 height 30
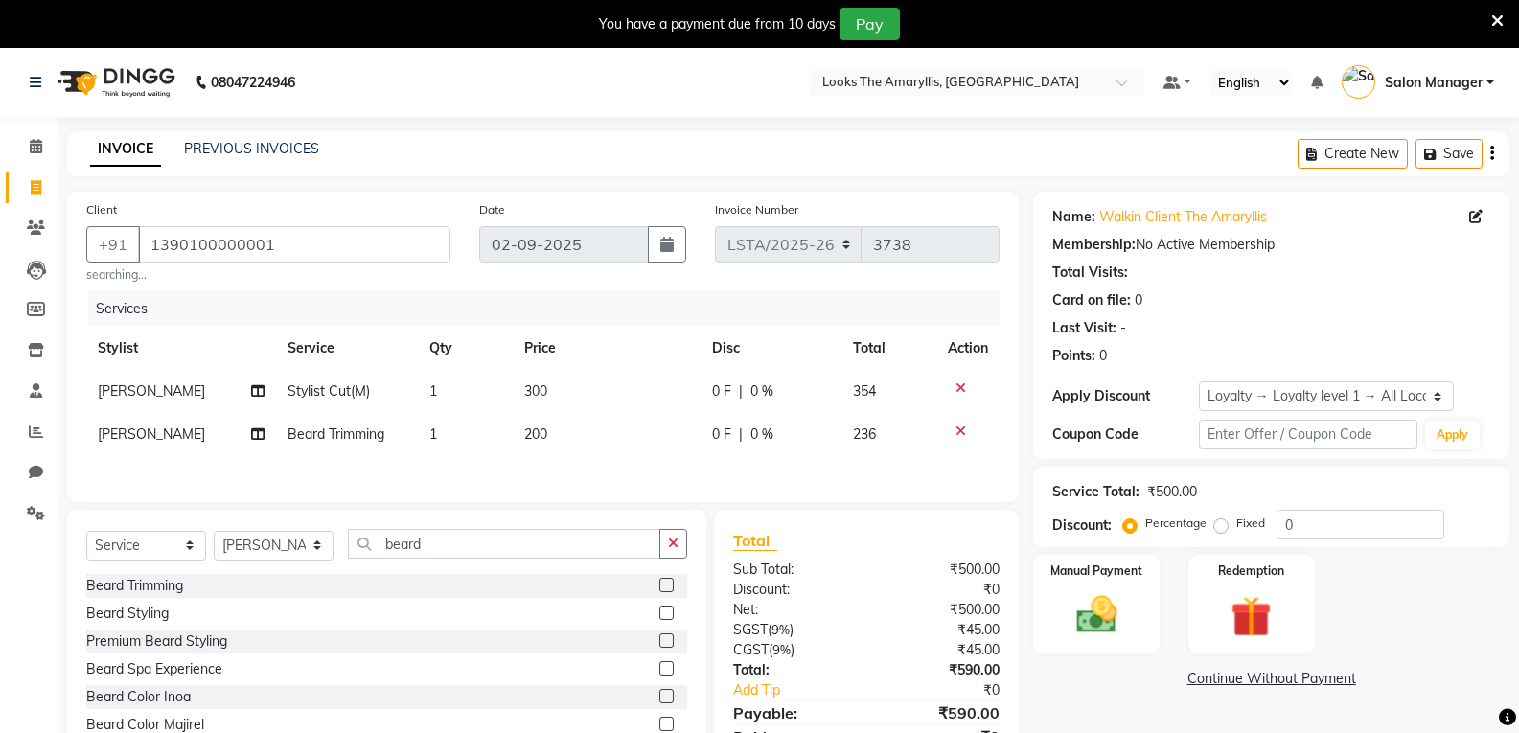
click at [548, 613] on div "Beard Trimming Beard Styling Premium Beard Styling Beard Spa Experience Beard C…" at bounding box center [386, 657] width 601 height 167
click at [451, 552] on input "beard" at bounding box center [504, 544] width 312 height 30
click at [663, 671] on label at bounding box center [666, 668] width 14 height 14
click at [663, 671] on input "checkbox" at bounding box center [665, 669] width 12 height 12
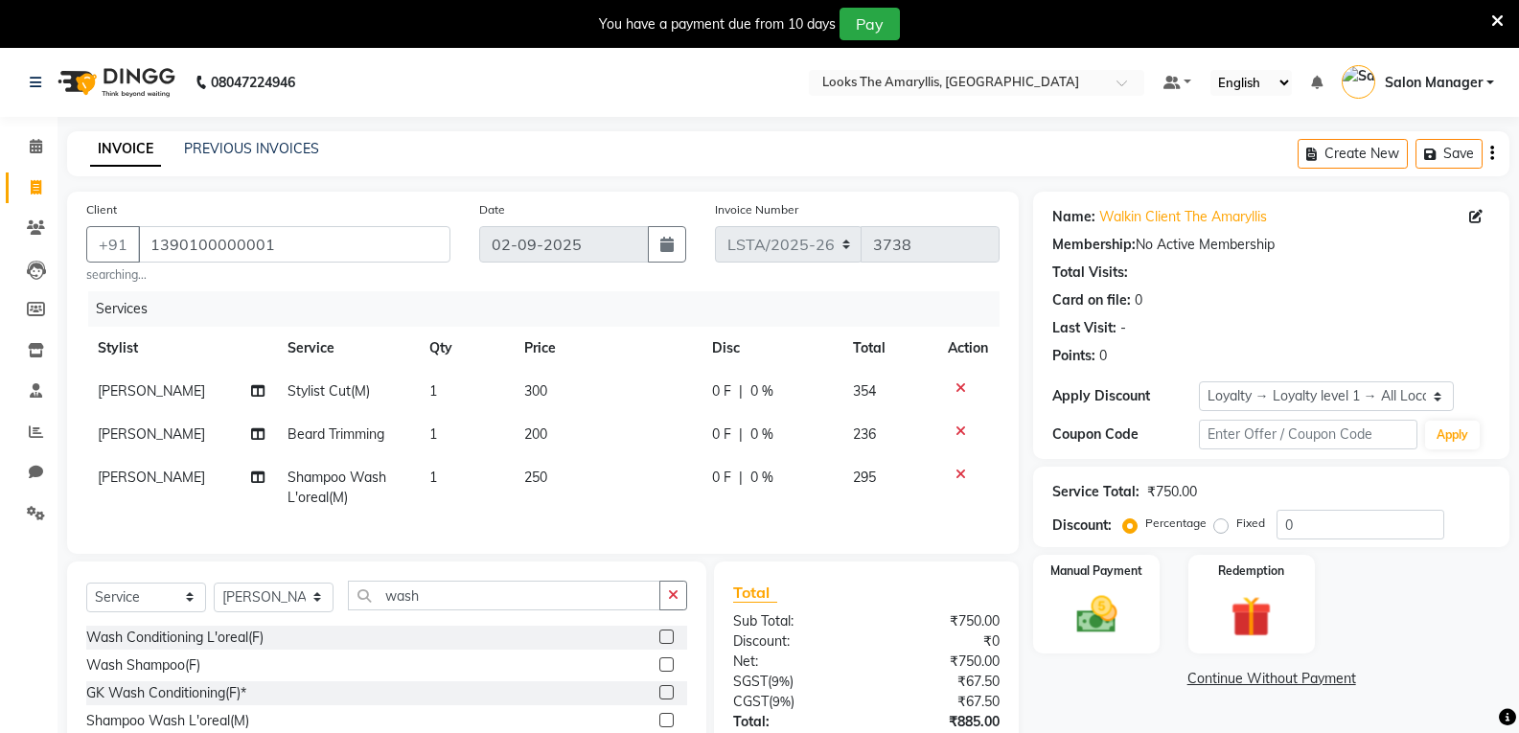
click at [542, 475] on span "250" at bounding box center [535, 477] width 23 height 17
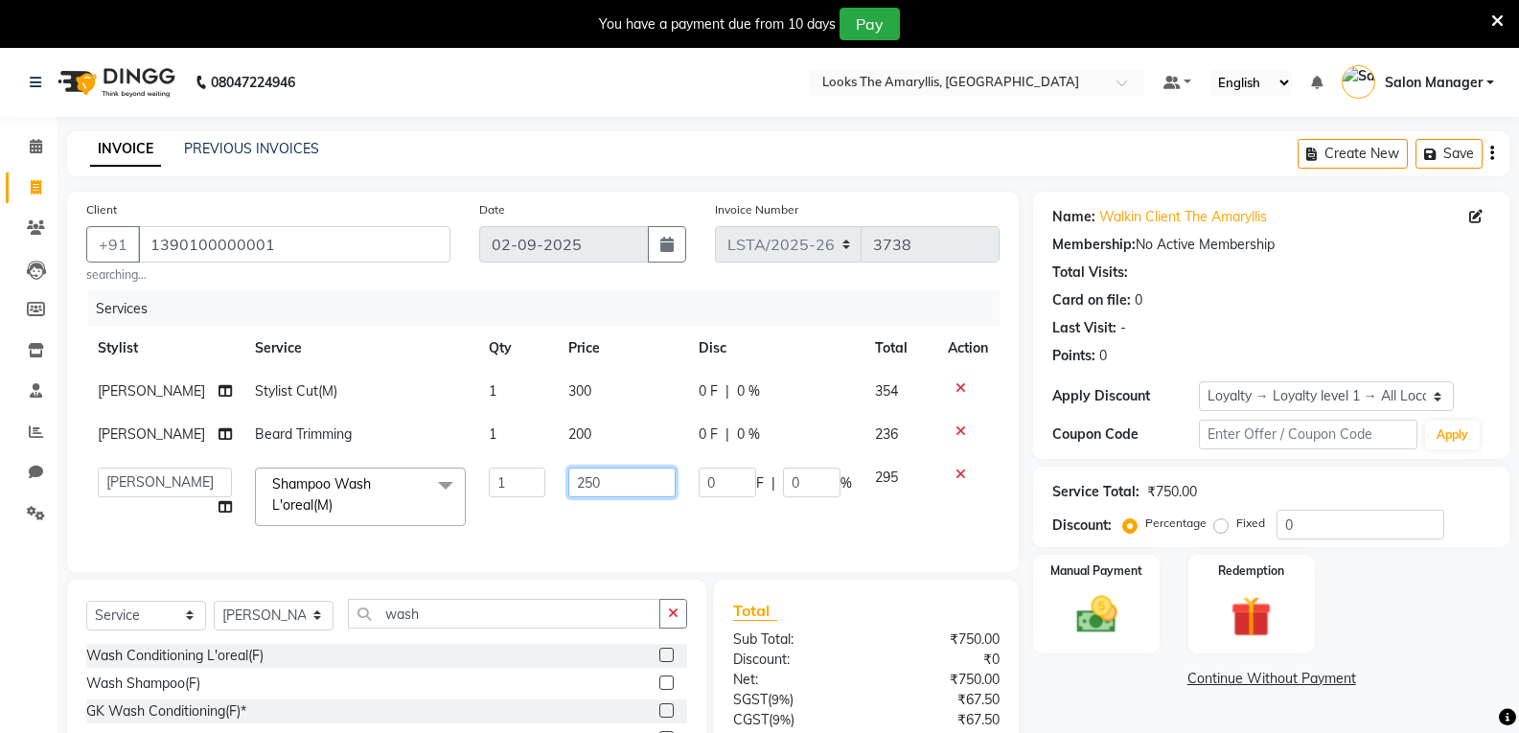
click at [591, 481] on input "250" at bounding box center [621, 483] width 107 height 30
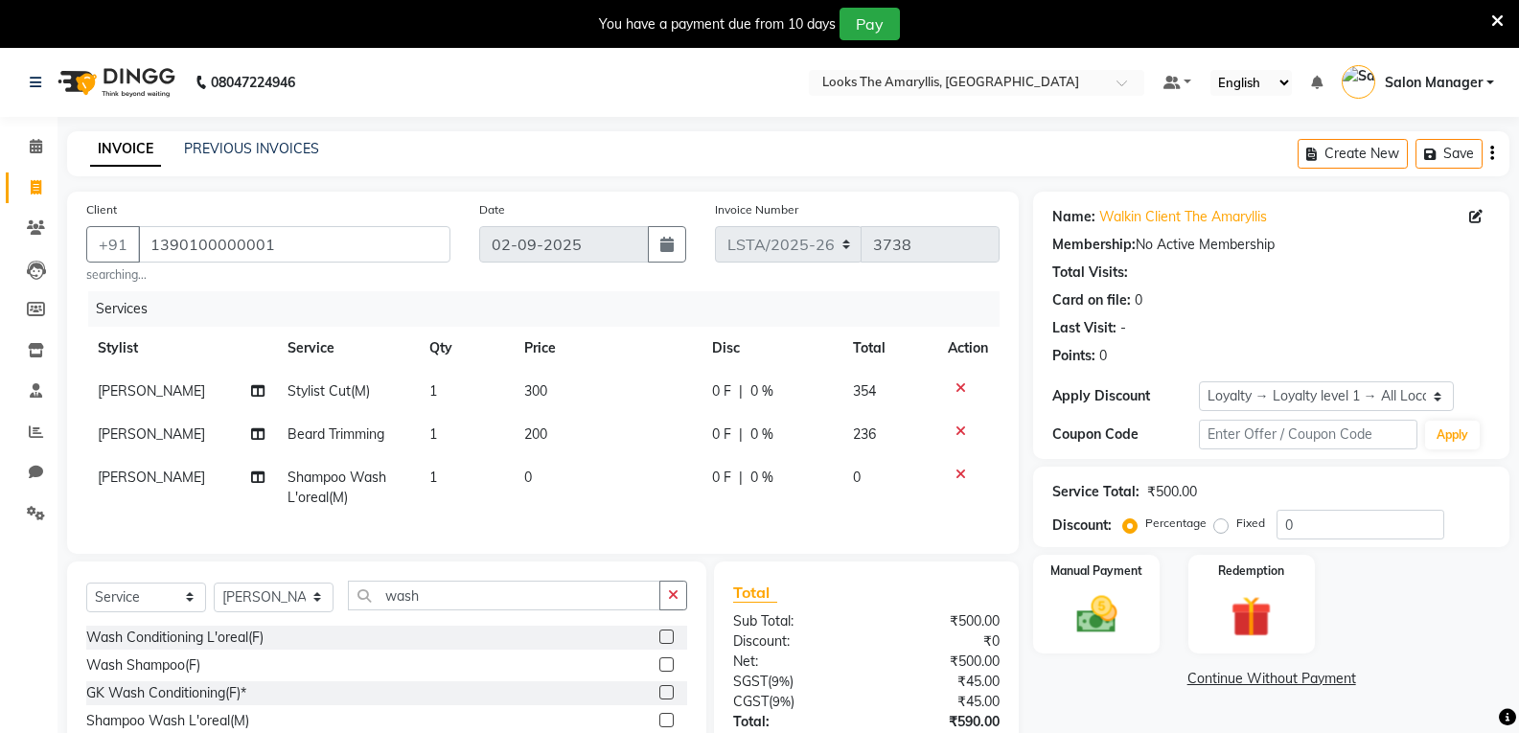
click at [539, 473] on td "0" at bounding box center [607, 487] width 188 height 63
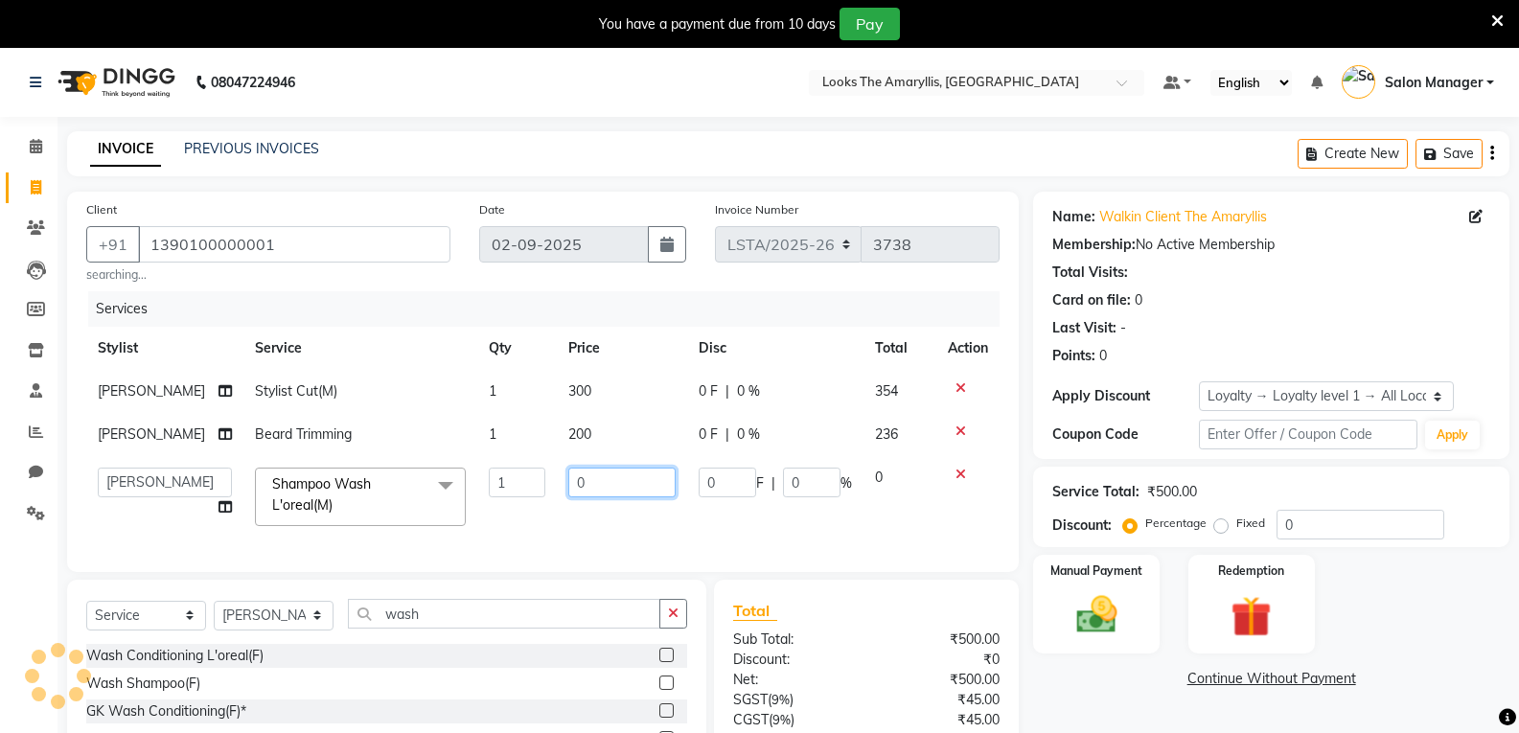
click at [572, 479] on input "0" at bounding box center [621, 483] width 107 height 30
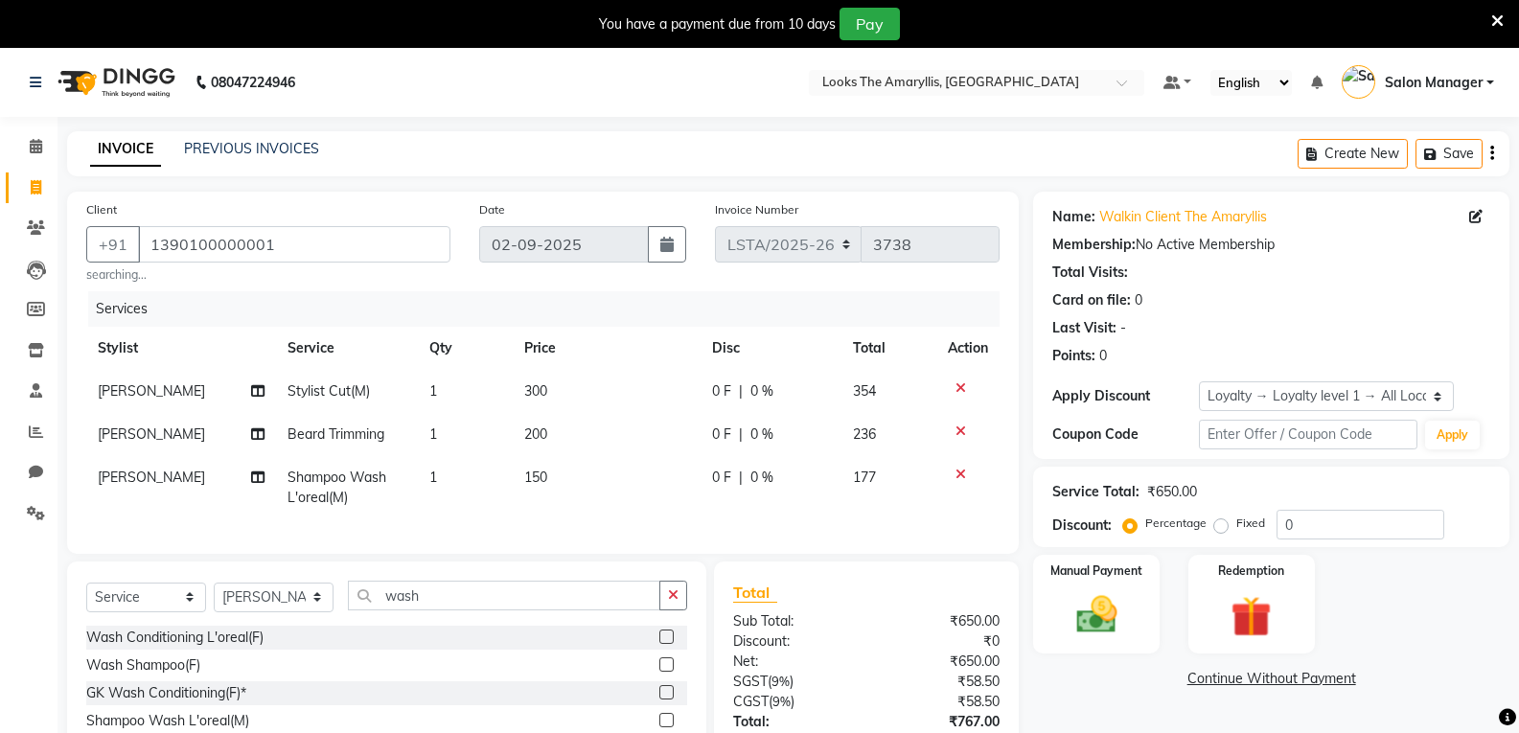
click at [145, 474] on td "[PERSON_NAME]" at bounding box center [181, 487] width 190 height 63
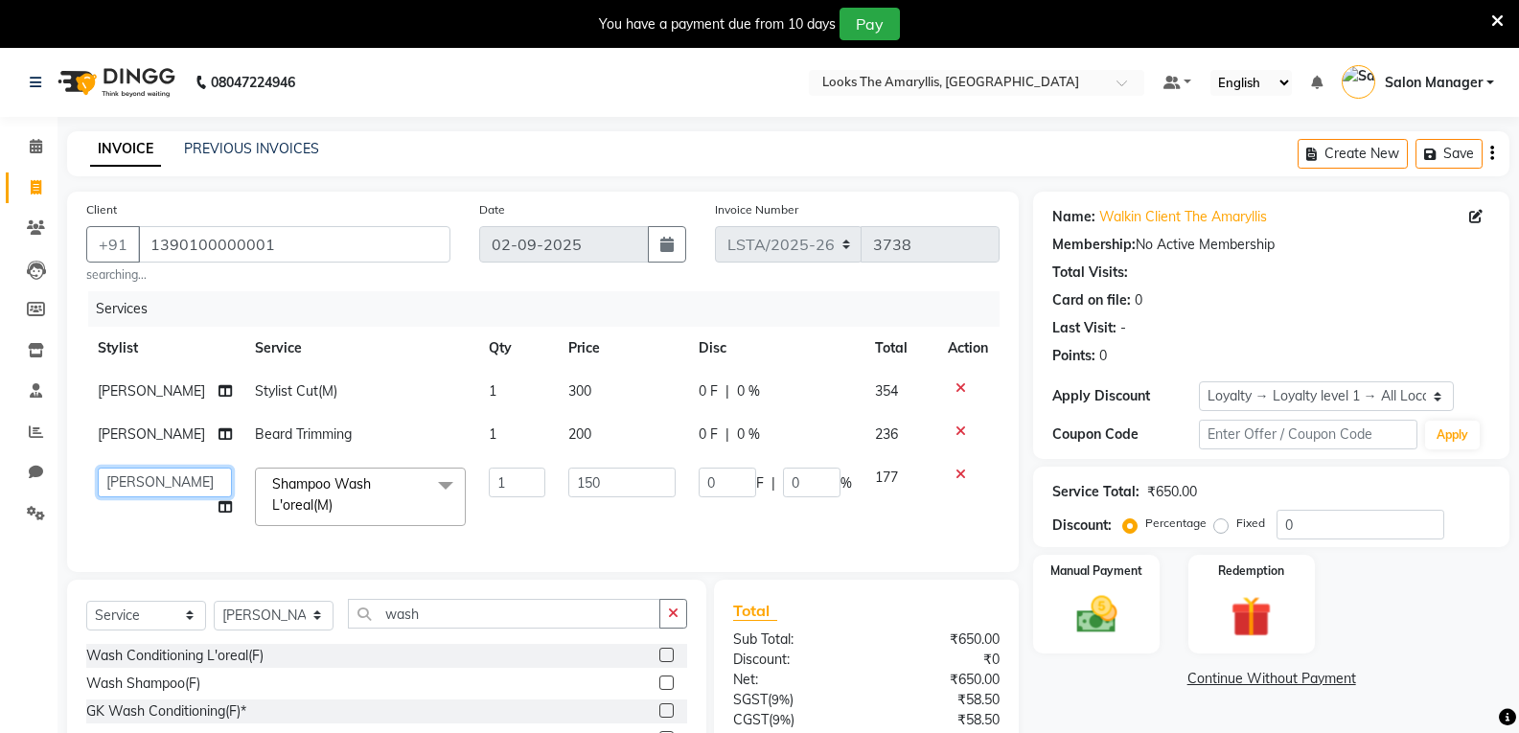
click at [152, 473] on select "Aarti Asif Bella_nail art Deepak_pdct Irra_Mrg Ritika Rizwan Salon Manager Sama…" at bounding box center [165, 483] width 134 height 30
click at [538, 668] on div "Wash Conditioning L'oreal(F)" at bounding box center [386, 656] width 601 height 24
click at [541, 668] on div "Wash Conditioning L'oreal(F)" at bounding box center [386, 656] width 601 height 24
click at [538, 668] on div "Wash Conditioning L'oreal(F)" at bounding box center [386, 656] width 601 height 24
drag, startPoint x: 532, startPoint y: 592, endPoint x: 532, endPoint y: 632, distance: 40.2
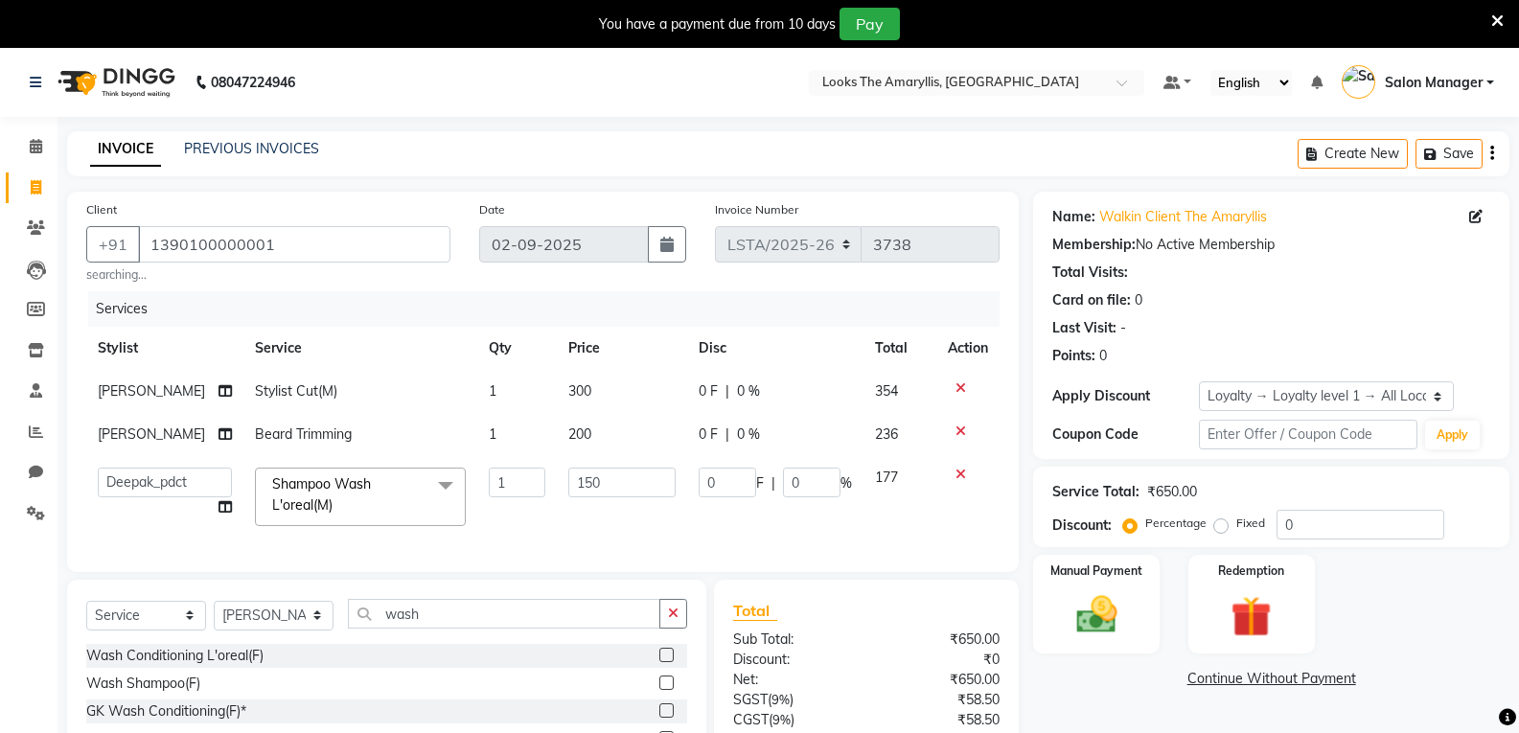
click at [532, 598] on div "Client +91 1390100000001 searching... Date 02-09-2025 Invoice Number LSTA/2025-…" at bounding box center [543, 527] width 980 height 670
drag, startPoint x: 532, startPoint y: 716, endPoint x: 543, endPoint y: 690, distance: 28.3
click at [536, 708] on div "Wash Conditioning L'oreal(F) Wash Shampoo(F) GK Wash Conditioning(F)* Shampoo W…" at bounding box center [386, 713] width 601 height 139
click at [543, 668] on div "Wash Conditioning L'oreal(F)" at bounding box center [386, 656] width 601 height 24
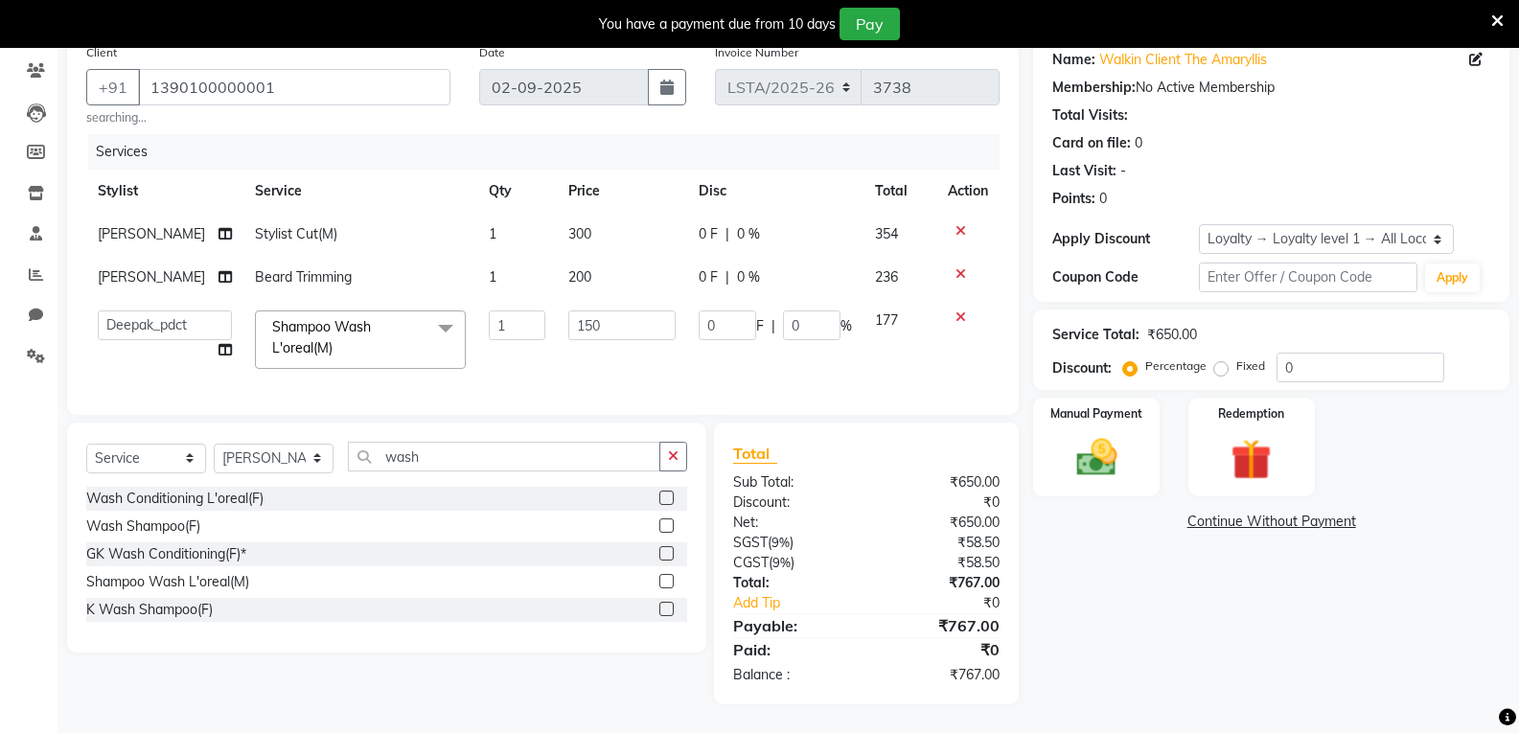
click at [476, 586] on div "Shampoo Wash L'oreal(M)" at bounding box center [386, 582] width 601 height 24
click at [448, 461] on input "wash" at bounding box center [504, 457] width 312 height 30
click at [426, 310] on span at bounding box center [445, 328] width 38 height 36
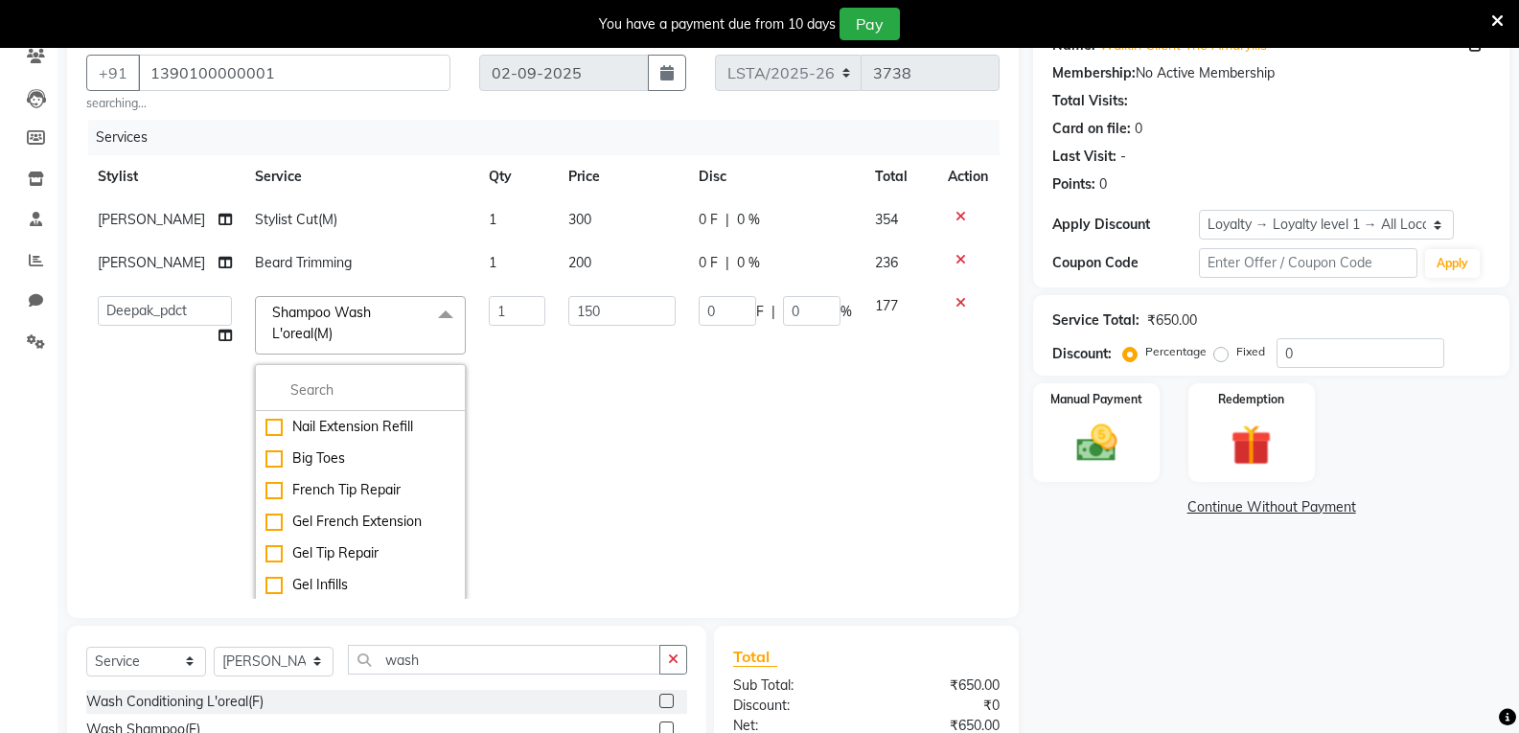
click at [426, 309] on span at bounding box center [445, 314] width 38 height 36
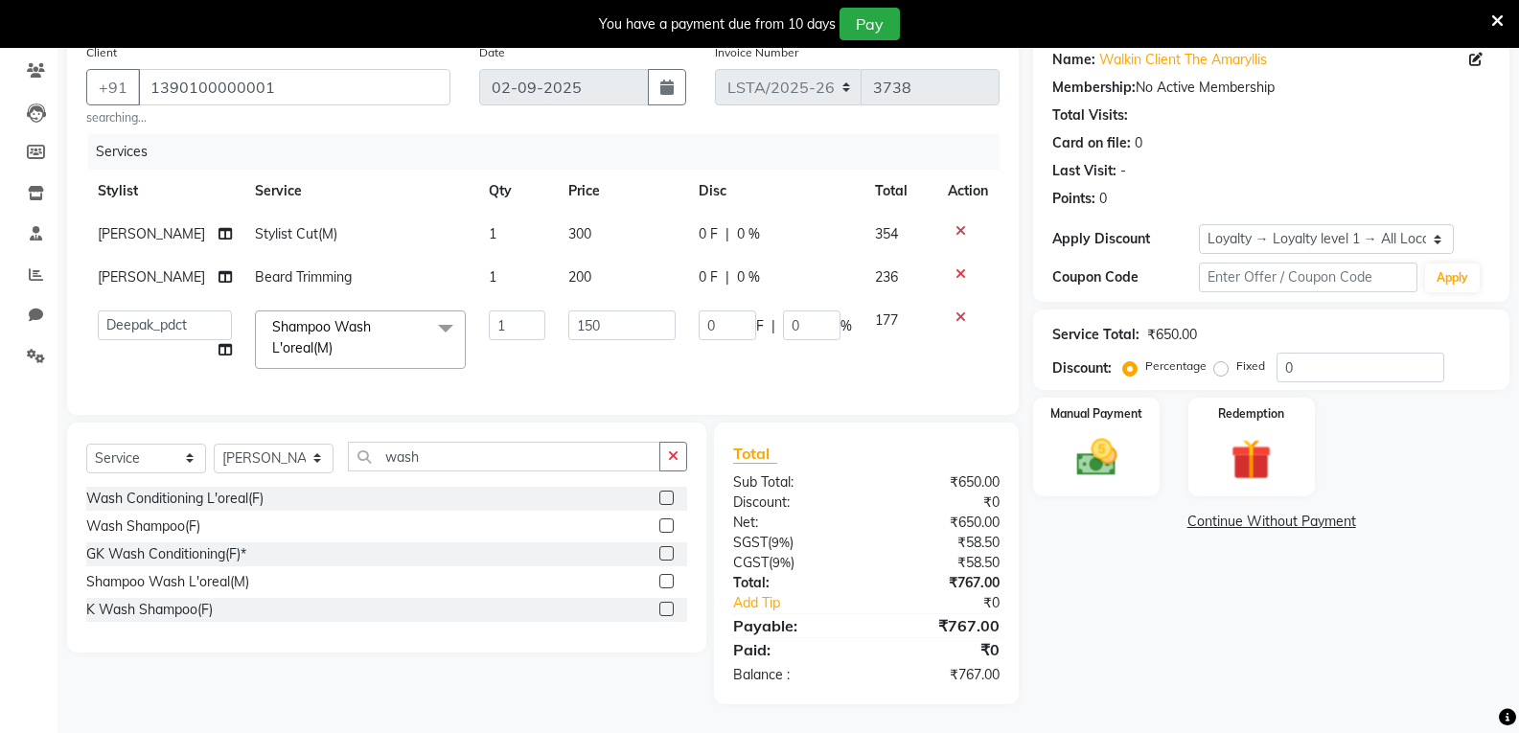
click at [411, 499] on div "Wash Conditioning L'oreal(F)" at bounding box center [386, 499] width 601 height 24
click at [417, 539] on div "Wash Conditioning L'oreal(F) Wash Shampoo(F) GK Wash Conditioning(F)* Shampoo W…" at bounding box center [386, 556] width 601 height 139
click at [196, 310] on select "Aarti Asif Bella_nail art Deepak_pdct Irra_Mrg Ritika Rizwan Salon Manager Sama…" at bounding box center [165, 325] width 134 height 30
drag, startPoint x: 425, startPoint y: 561, endPoint x: 128, endPoint y: 339, distance: 371.0
click at [426, 561] on div "GK Wash Conditioning(F)*" at bounding box center [386, 554] width 601 height 24
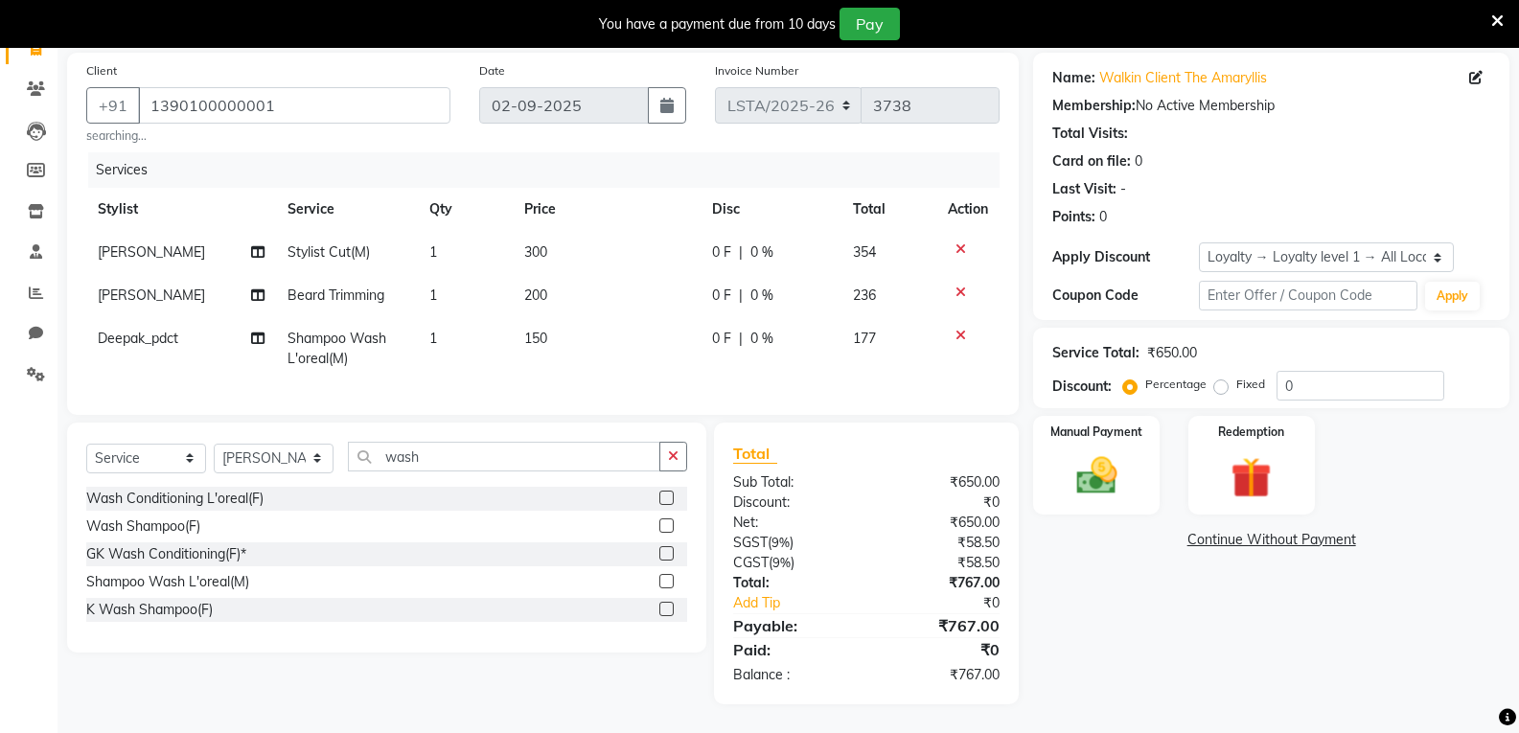
scroll to position [153, 0]
click at [1117, 479] on img at bounding box center [1096, 475] width 68 height 49
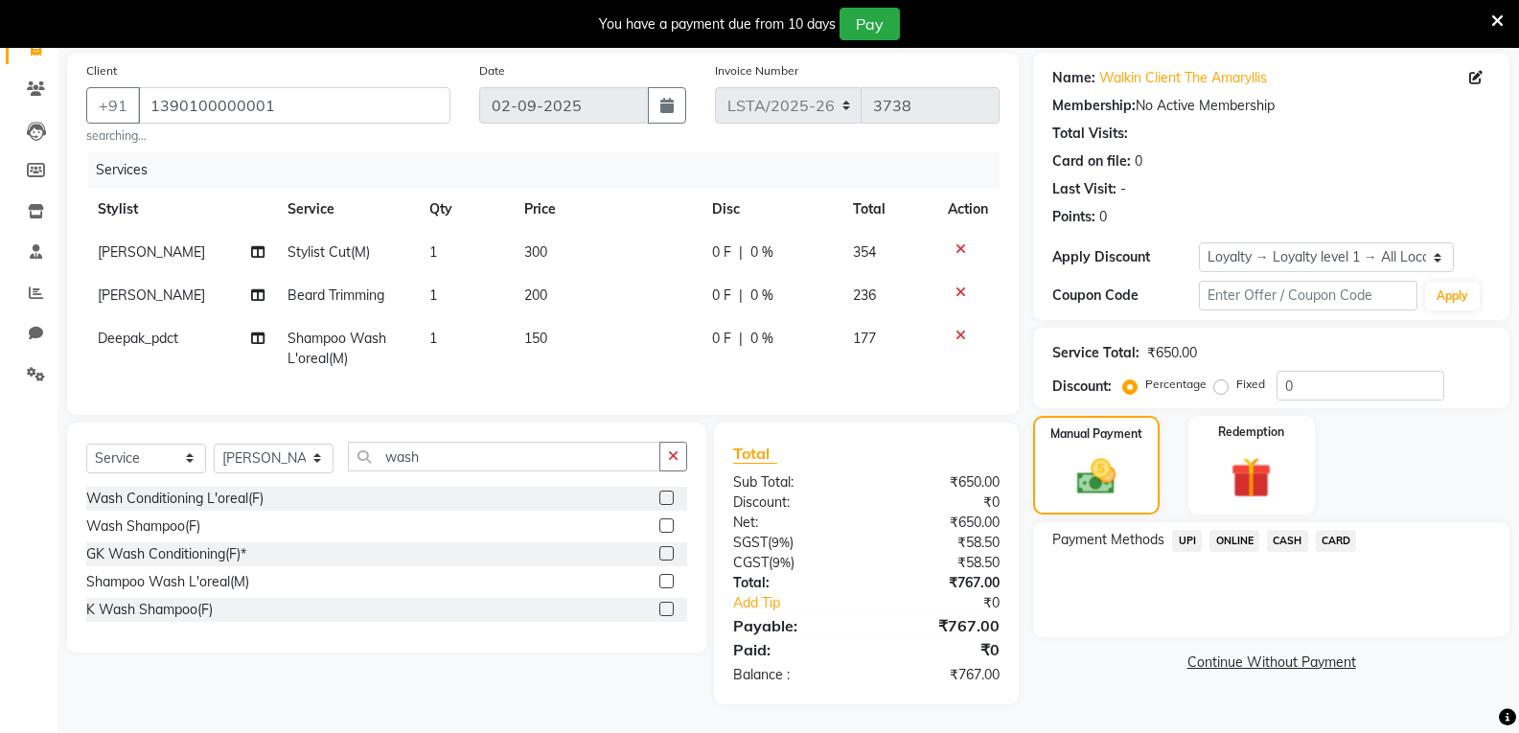
click at [1189, 530] on span "UPI" at bounding box center [1187, 541] width 30 height 22
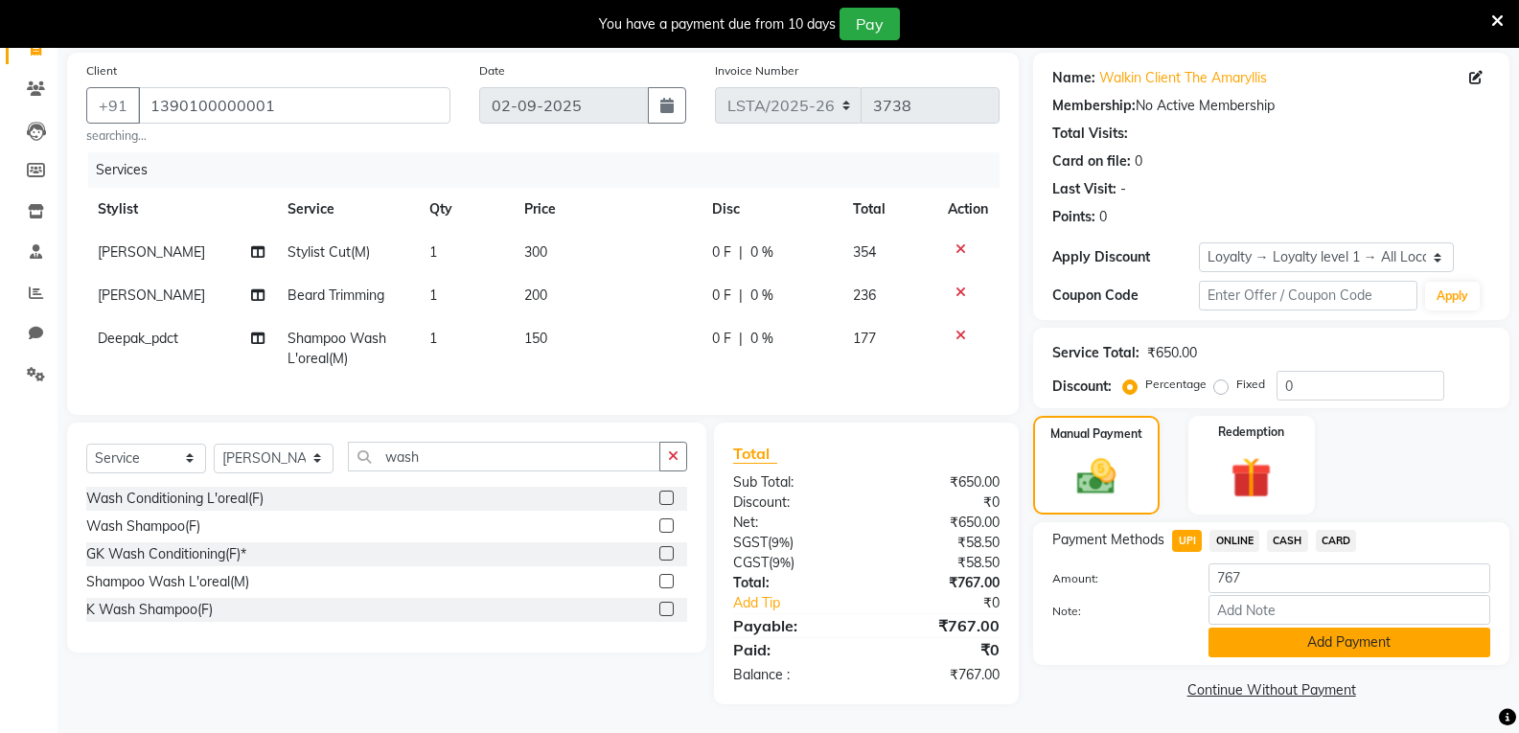
click at [1305, 633] on button "Add Payment" at bounding box center [1349, 643] width 282 height 30
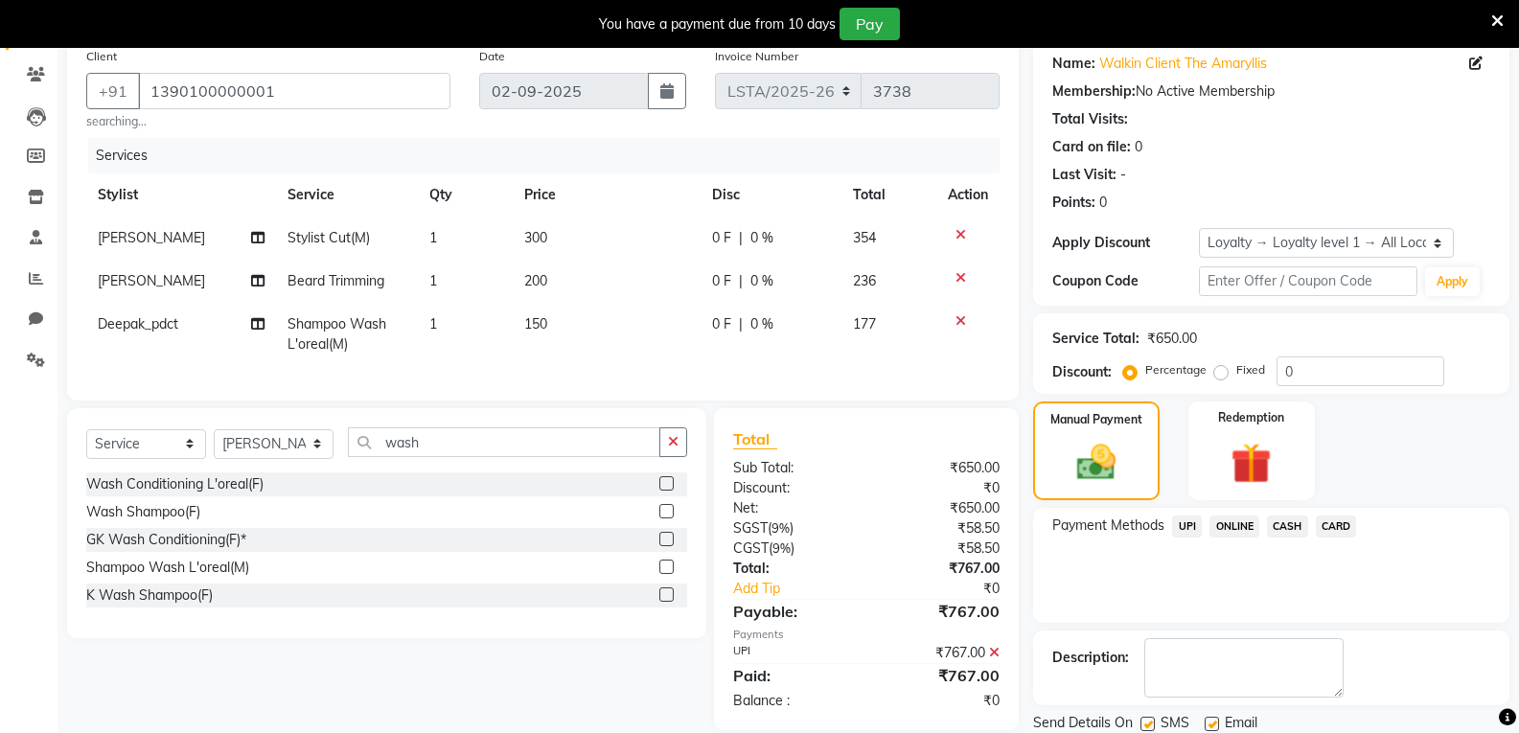
scroll to position [288, 0]
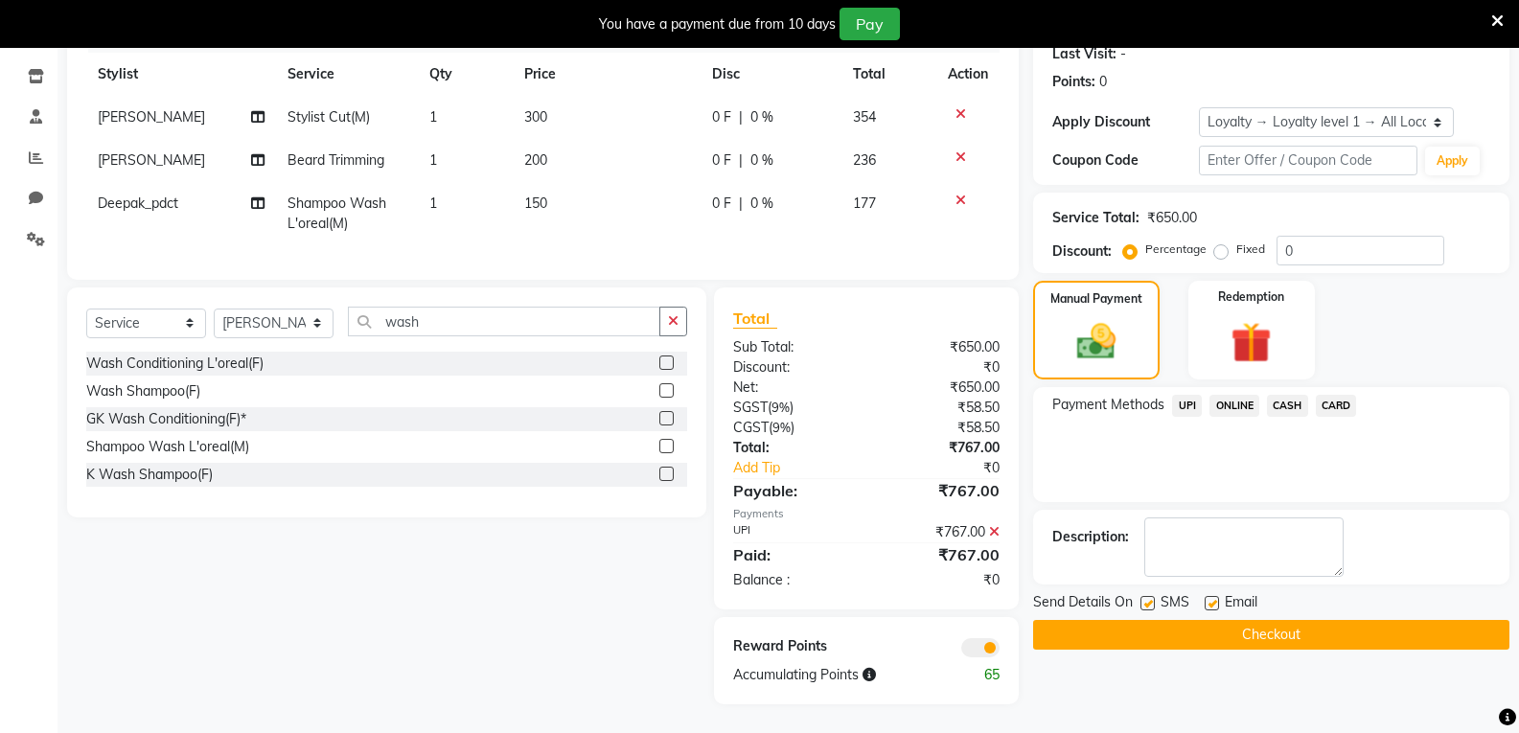
click at [1150, 596] on label at bounding box center [1147, 603] width 14 height 14
click at [1150, 598] on input "checkbox" at bounding box center [1146, 604] width 12 height 12
click at [1212, 596] on label at bounding box center [1211, 603] width 14 height 14
click at [1212, 598] on input "checkbox" at bounding box center [1210, 604] width 12 height 12
click at [1260, 625] on button "Checkout" at bounding box center [1271, 635] width 476 height 30
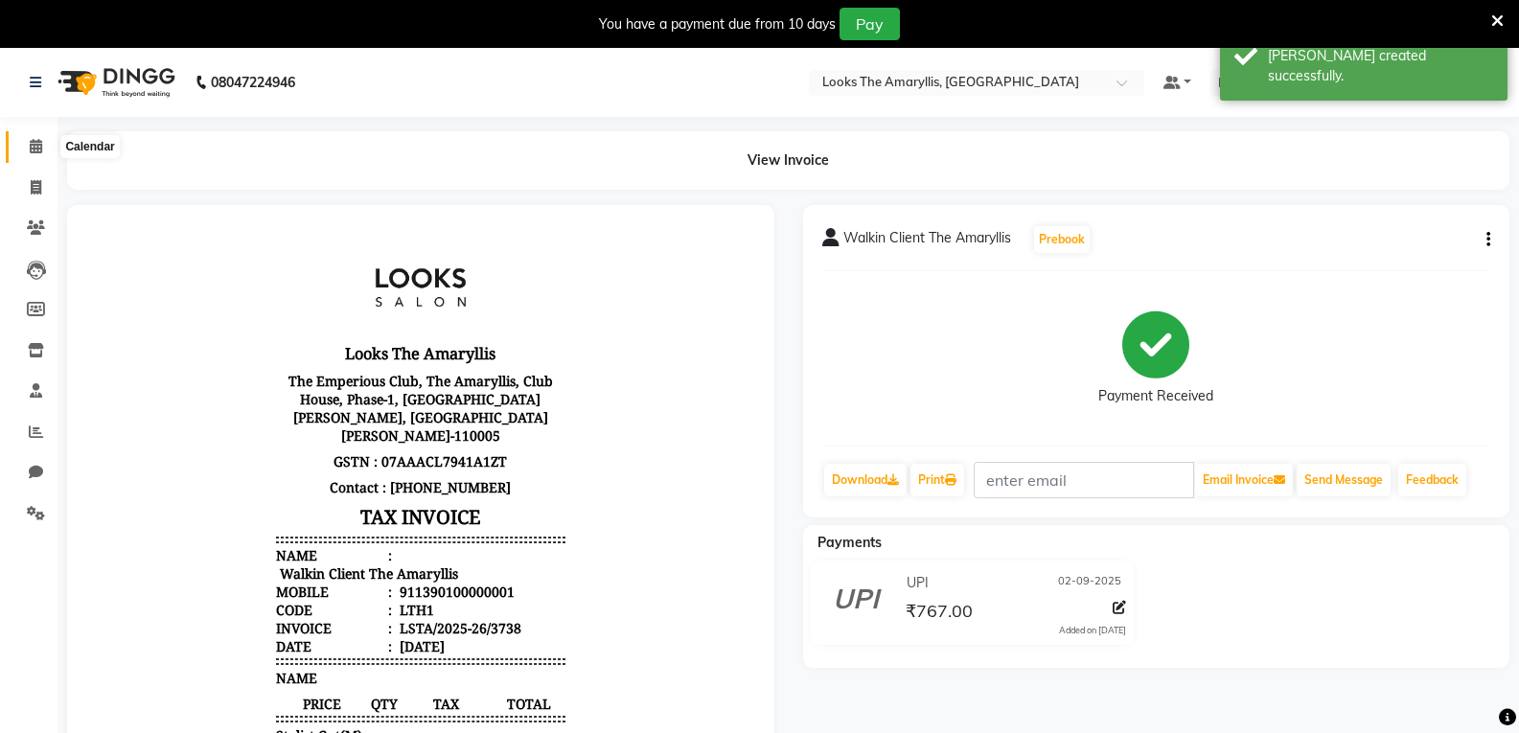
click at [33, 148] on icon at bounding box center [36, 146] width 12 height 14
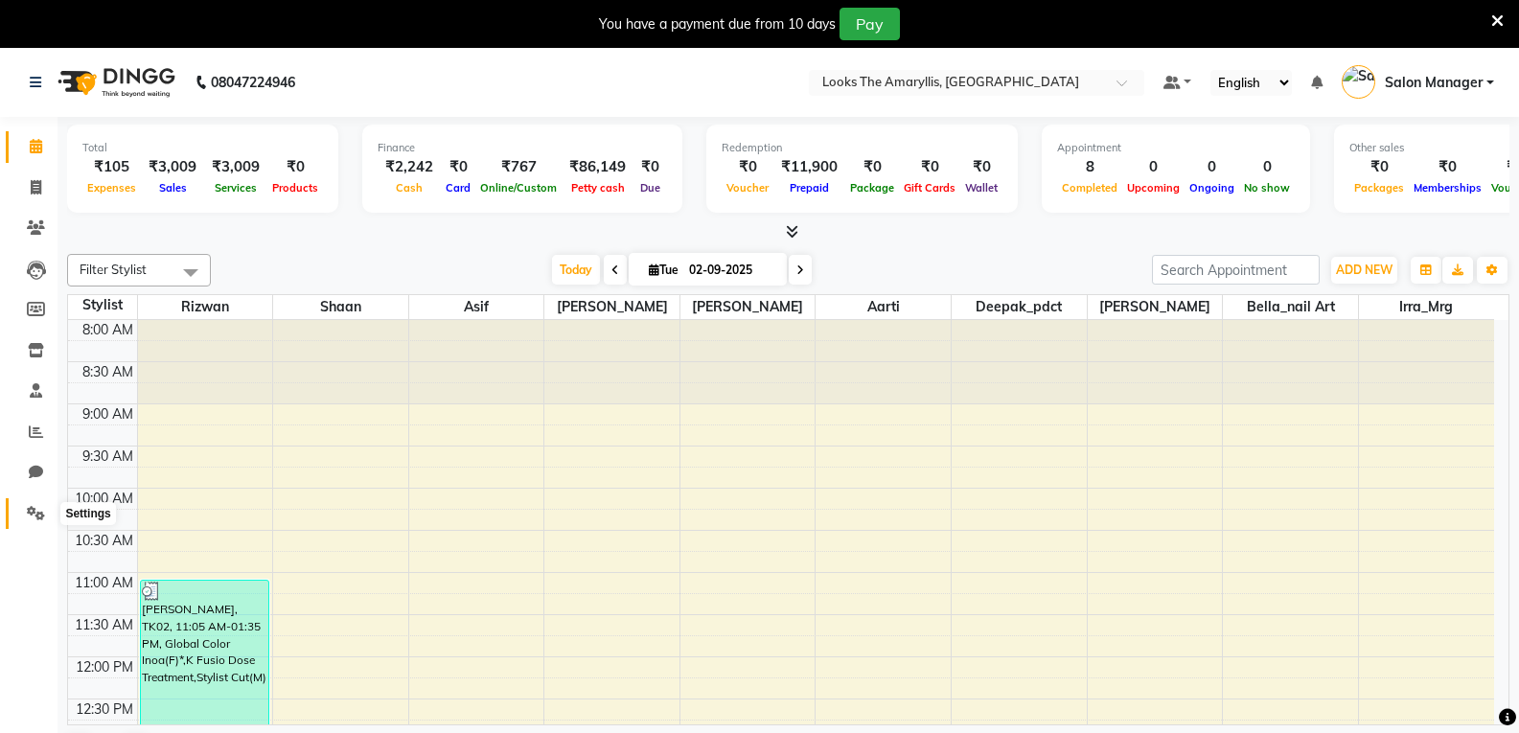
click at [34, 515] on icon at bounding box center [36, 513] width 18 height 14
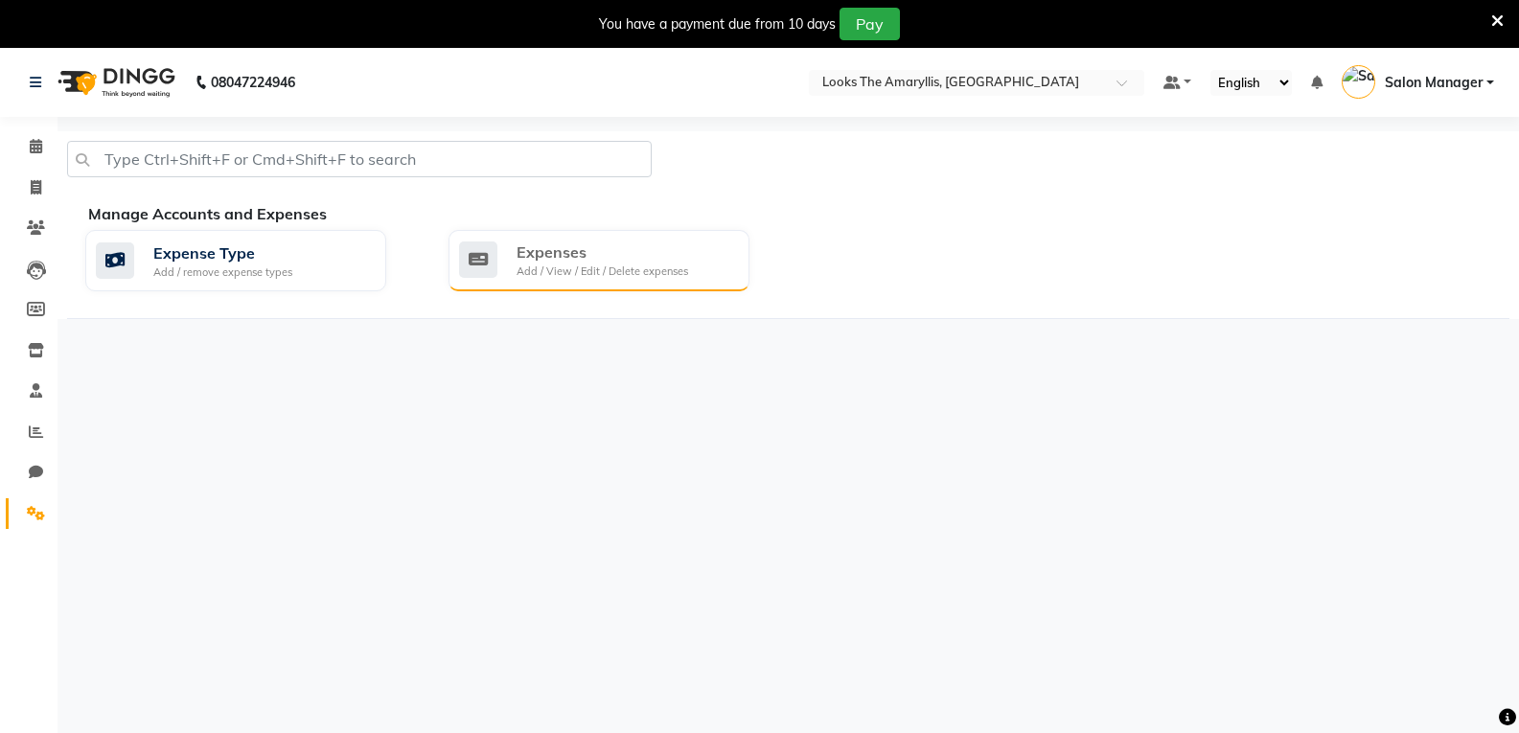
click at [532, 270] on div "Add / View / Edit / Delete expenses" at bounding box center [602, 271] width 172 height 16
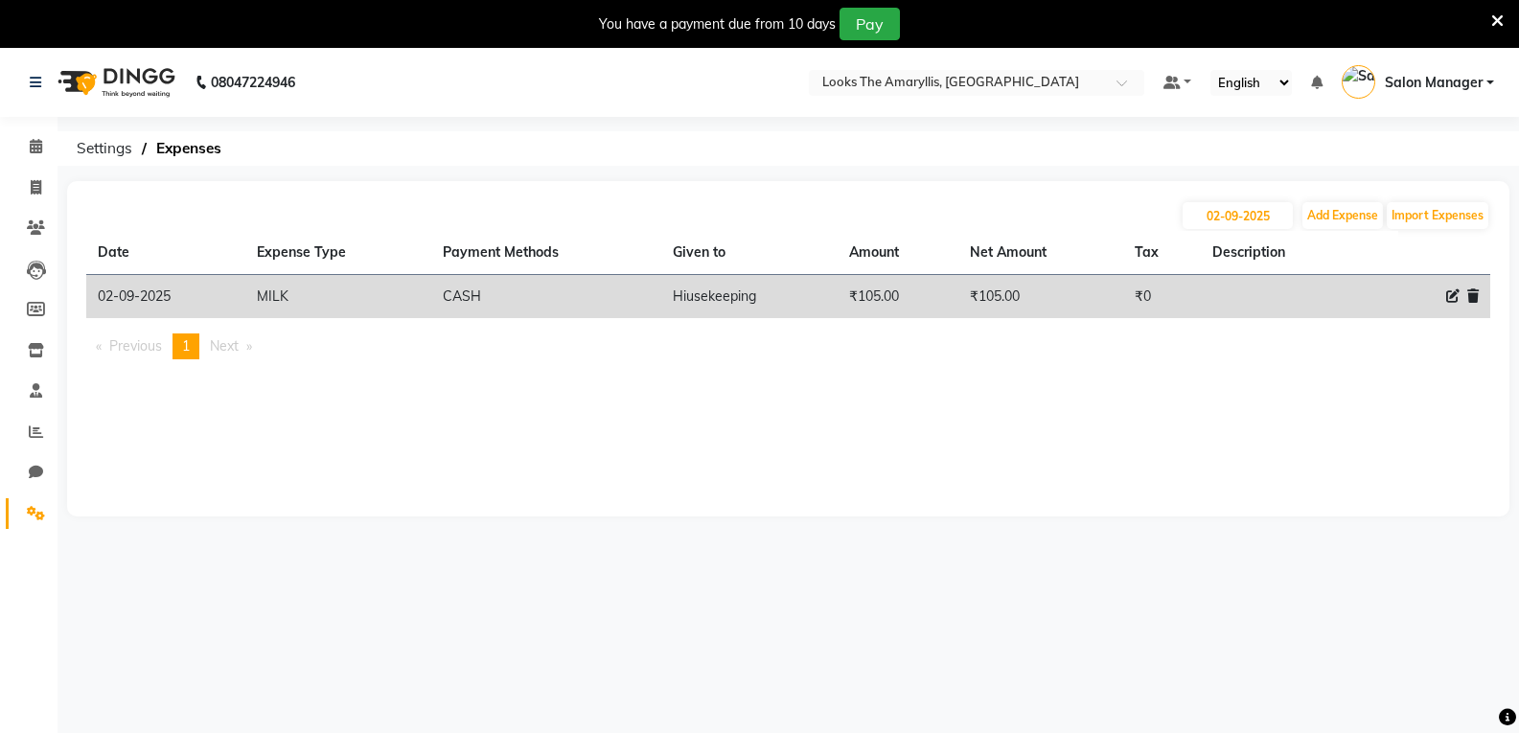
click at [871, 289] on td "₹105.00" at bounding box center [897, 297] width 121 height 44
click at [903, 295] on td "₹105.00" at bounding box center [897, 297] width 121 height 44
click at [899, 286] on td "₹105.00" at bounding box center [897, 297] width 121 height 44
click at [876, 299] on td "₹105.00" at bounding box center [897, 297] width 121 height 44
click at [859, 295] on td "₹105.00" at bounding box center [897, 297] width 121 height 44
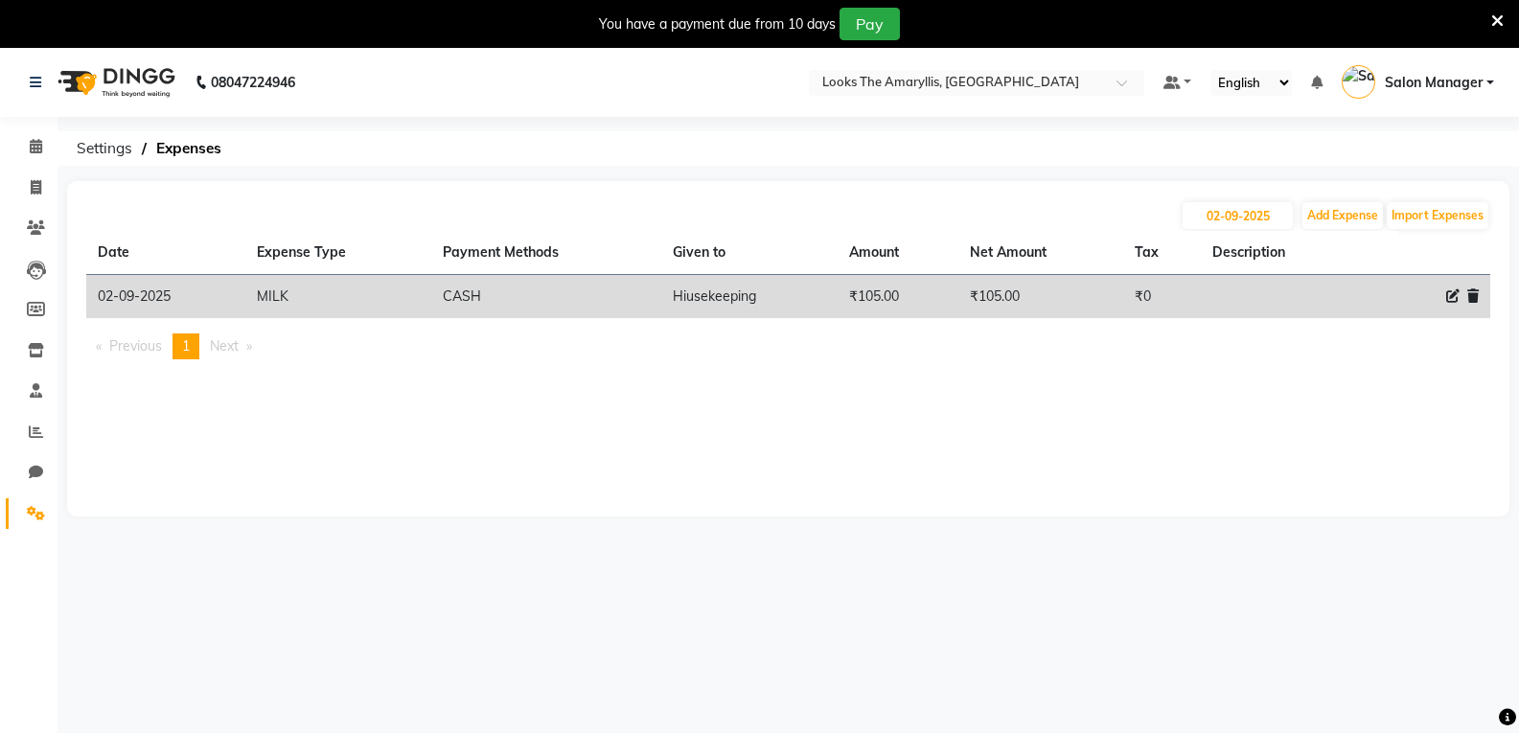
click at [1453, 293] on icon at bounding box center [1452, 295] width 13 height 13
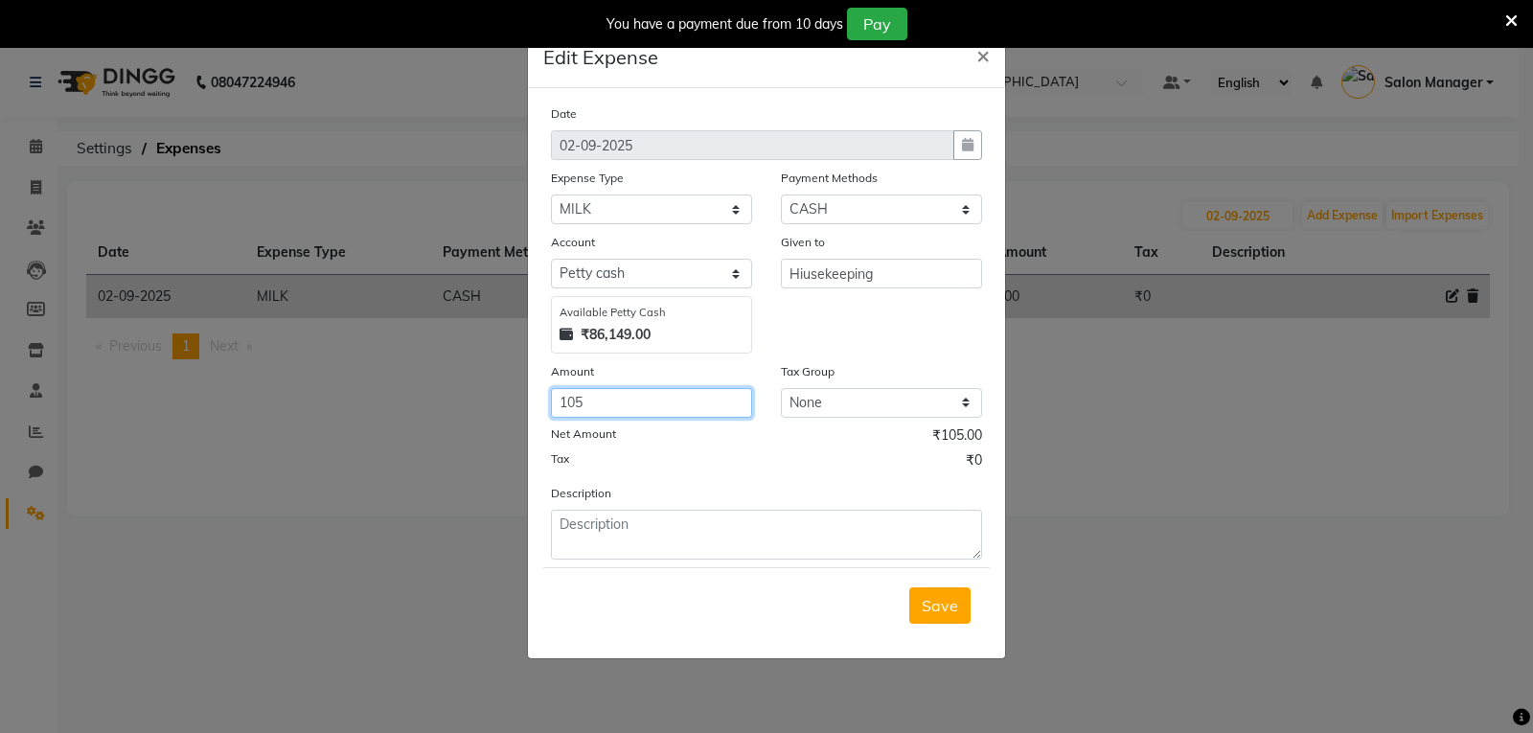
click at [607, 406] on input "105" at bounding box center [651, 403] width 201 height 30
click at [921, 607] on button "Save" at bounding box center [939, 605] width 61 height 36
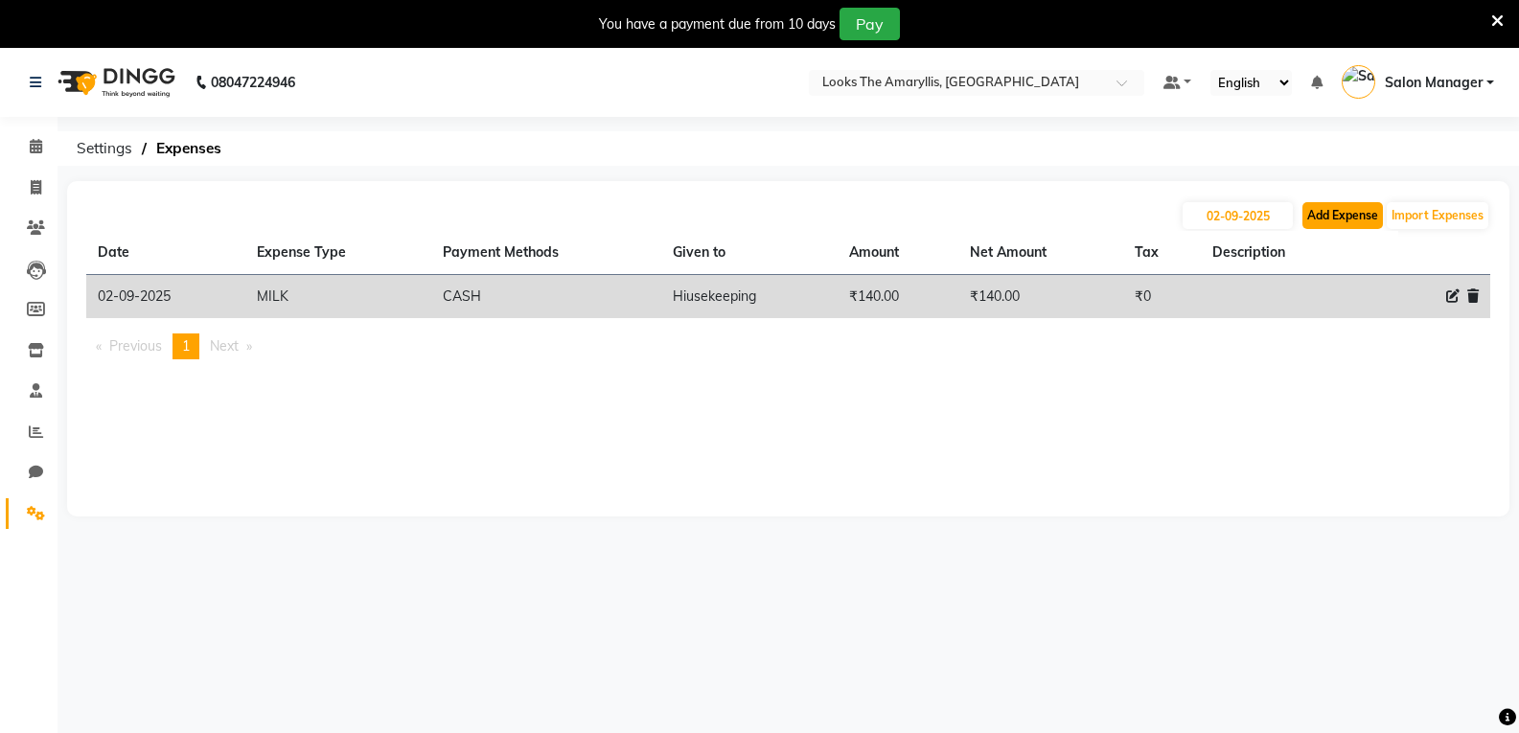
click at [1352, 220] on button "Add Expense" at bounding box center [1342, 215] width 80 height 27
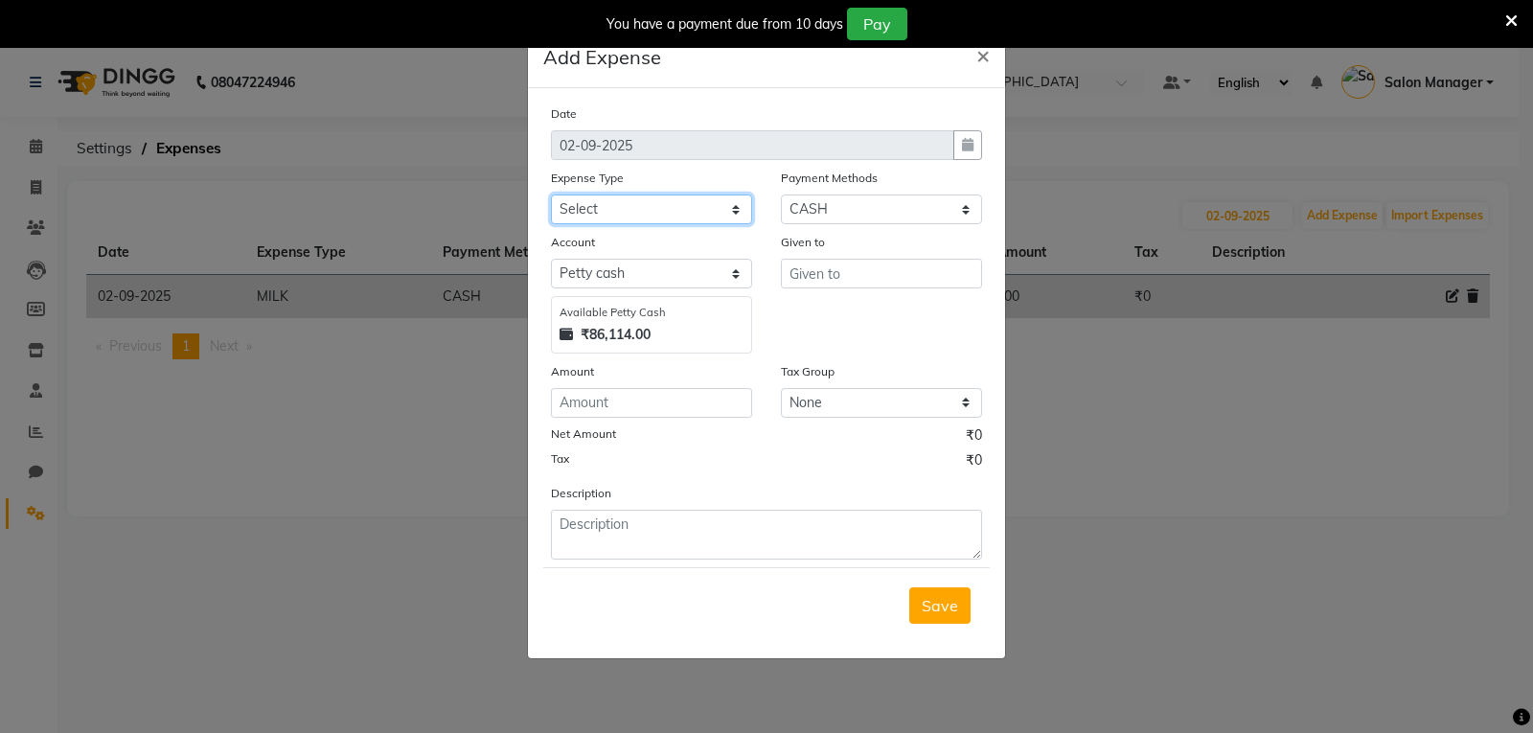
click at [636, 208] on select "Select Bank Deposit Blinkit Cash Handover CLIENT Client ordered food Client Ref…" at bounding box center [651, 210] width 201 height 30
click at [551, 195] on select "Select Bank Deposit Blinkit Cash Handover CLIENT Client ordered food Client Ref…" at bounding box center [651, 210] width 201 height 30
click at [663, 405] on input "number" at bounding box center [651, 403] width 201 height 30
click at [873, 268] on input "text" at bounding box center [881, 274] width 201 height 30
click at [946, 605] on span "Save" at bounding box center [940, 605] width 36 height 19
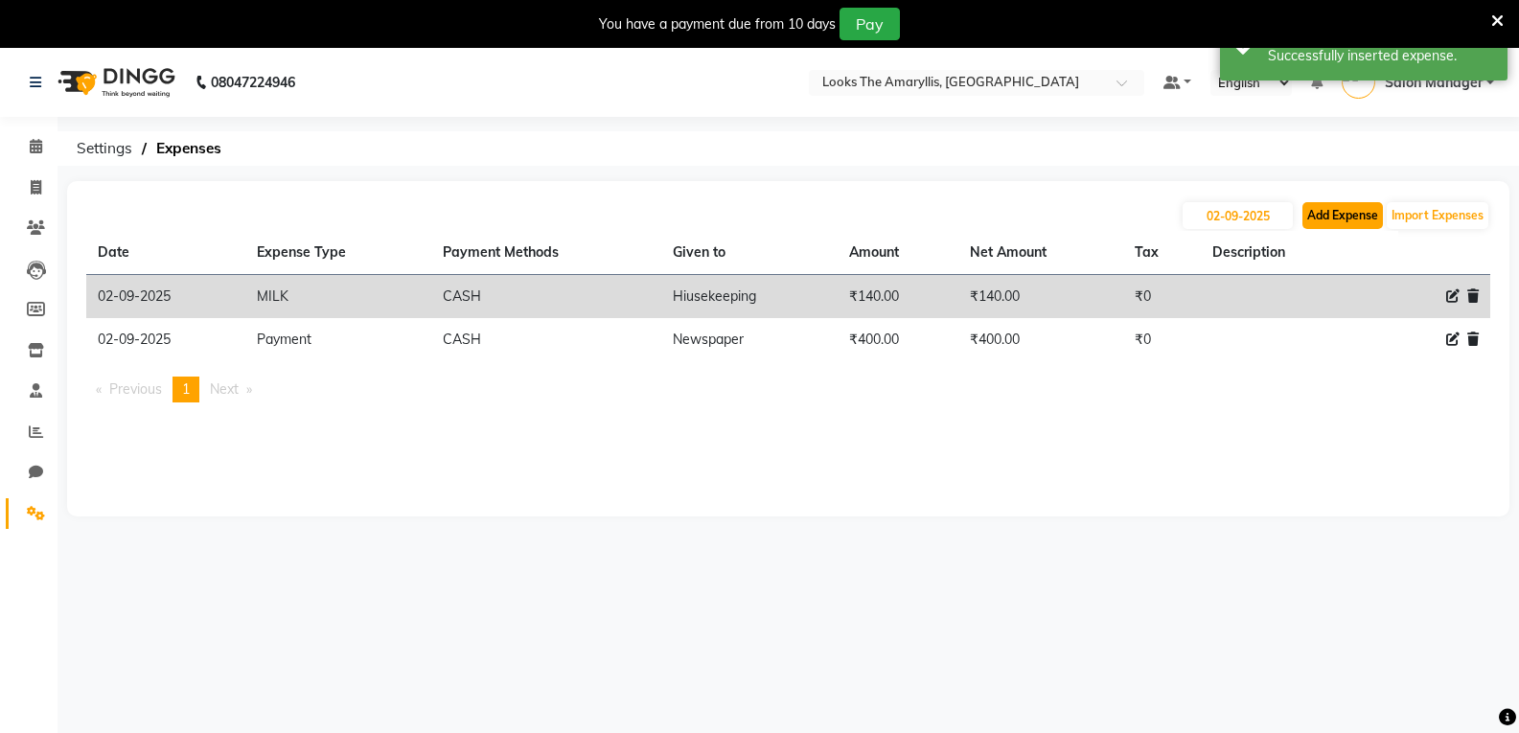
click at [1320, 207] on button "Add Expense" at bounding box center [1342, 215] width 80 height 27
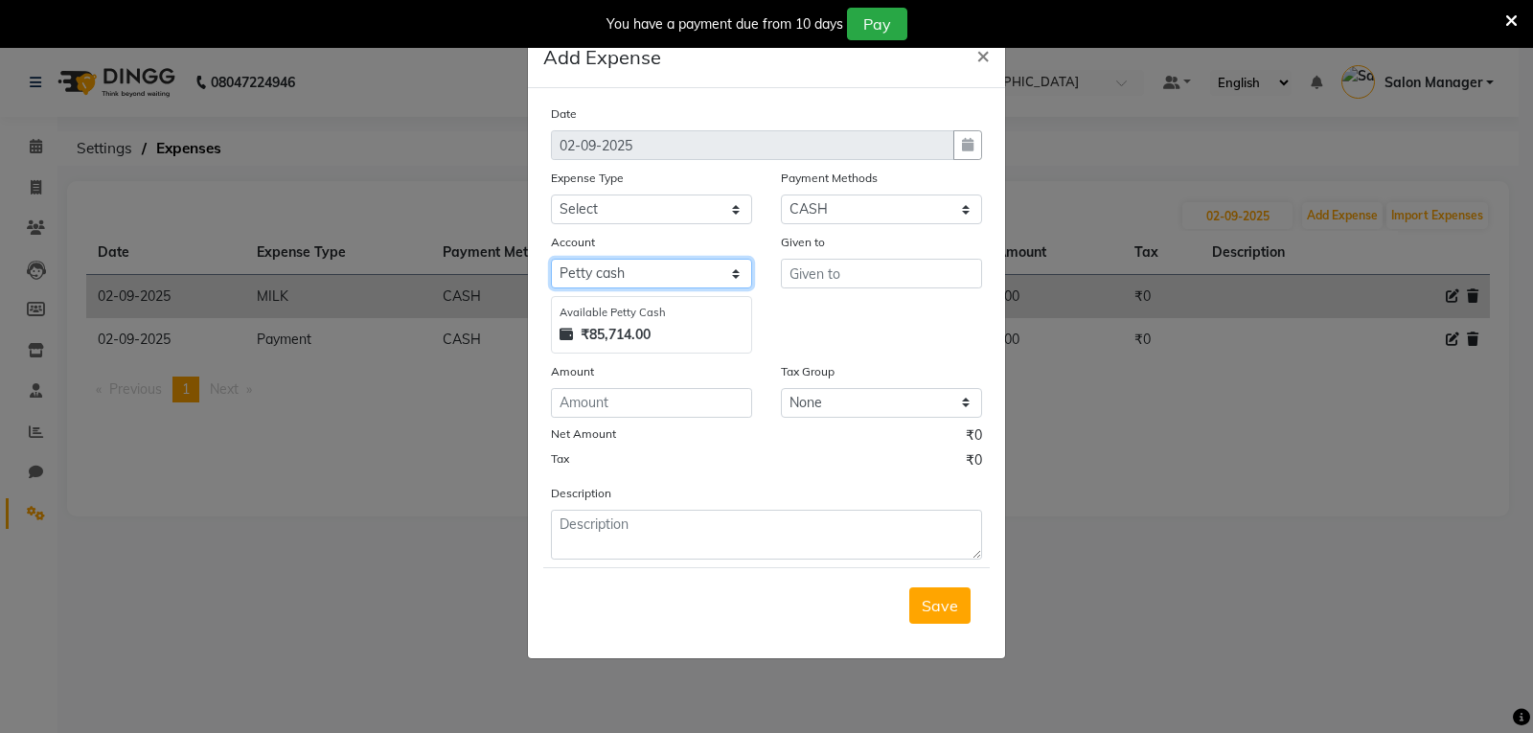
click at [740, 270] on select "Select Petty cash Default account" at bounding box center [651, 274] width 201 height 30
click at [726, 199] on select "Select Bank Deposit Blinkit Cash Handover CLIENT Client ordered food Client Ref…" at bounding box center [651, 210] width 201 height 30
click at [551, 195] on select "Select Bank Deposit Blinkit Cash Handover CLIENT Client ordered food Client Ref…" at bounding box center [651, 210] width 201 height 30
click at [846, 270] on input "text" at bounding box center [881, 274] width 201 height 30
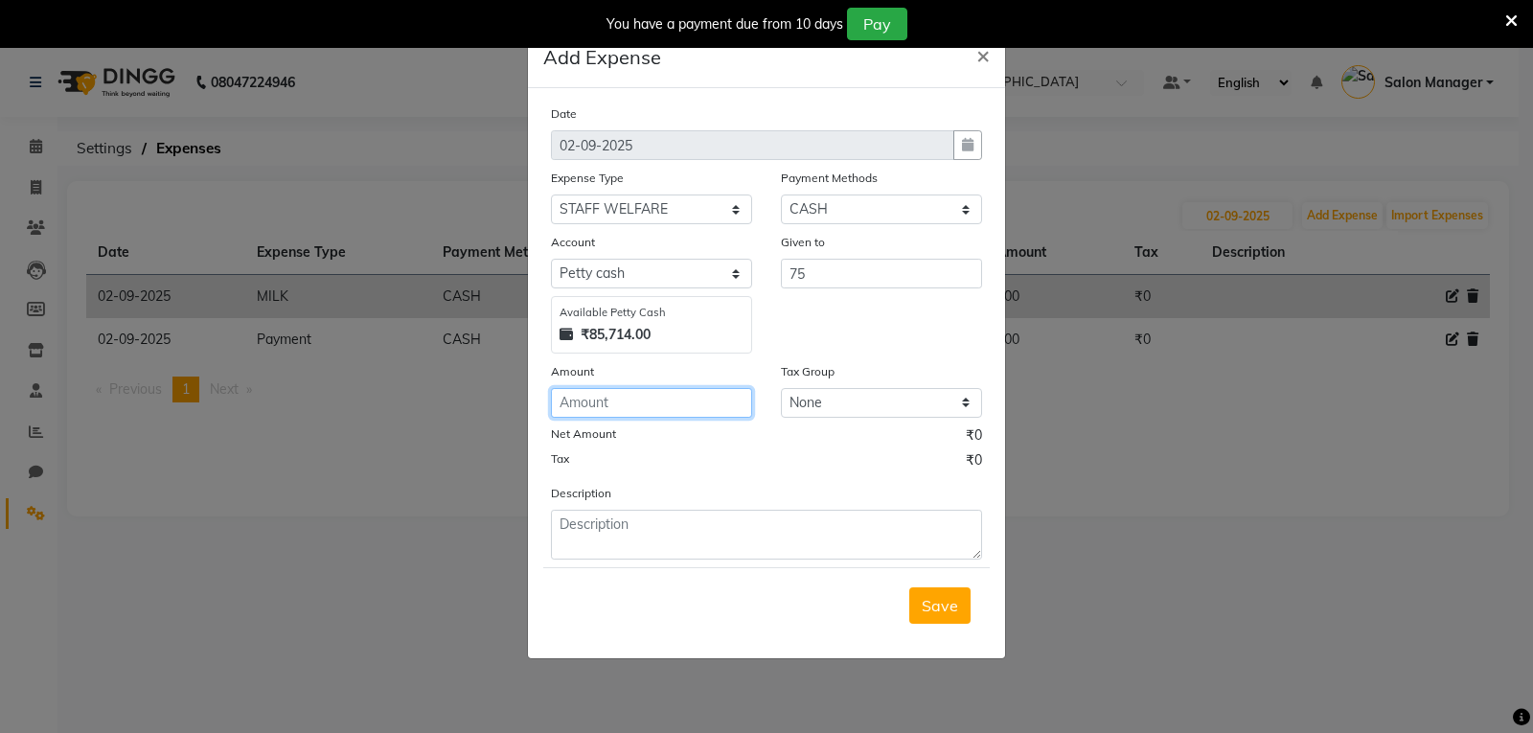
click at [656, 402] on input "number" at bounding box center [651, 403] width 201 height 30
click at [827, 284] on input "75" at bounding box center [881, 274] width 201 height 30
click at [933, 615] on button "Save" at bounding box center [939, 605] width 61 height 36
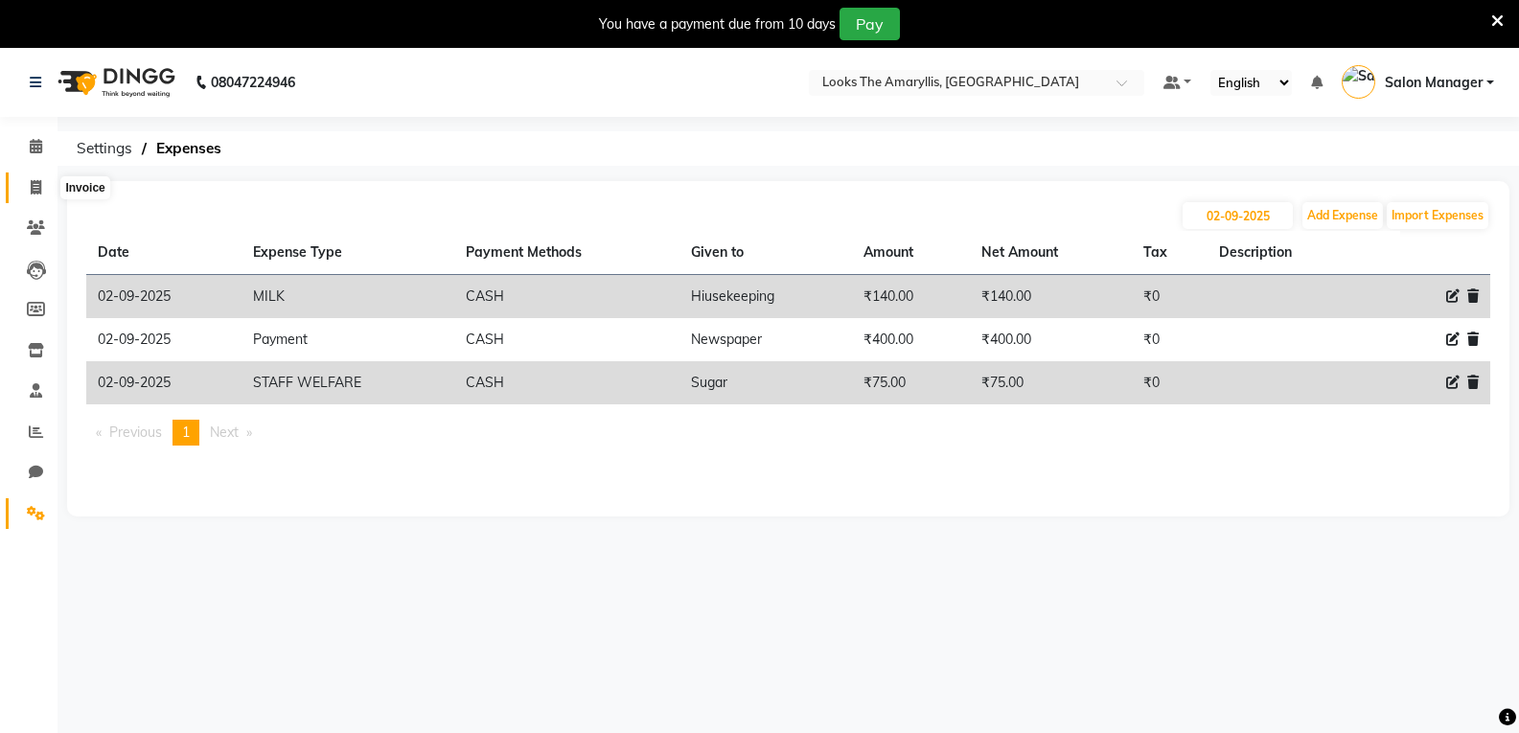
click at [42, 190] on span at bounding box center [36, 188] width 34 height 22
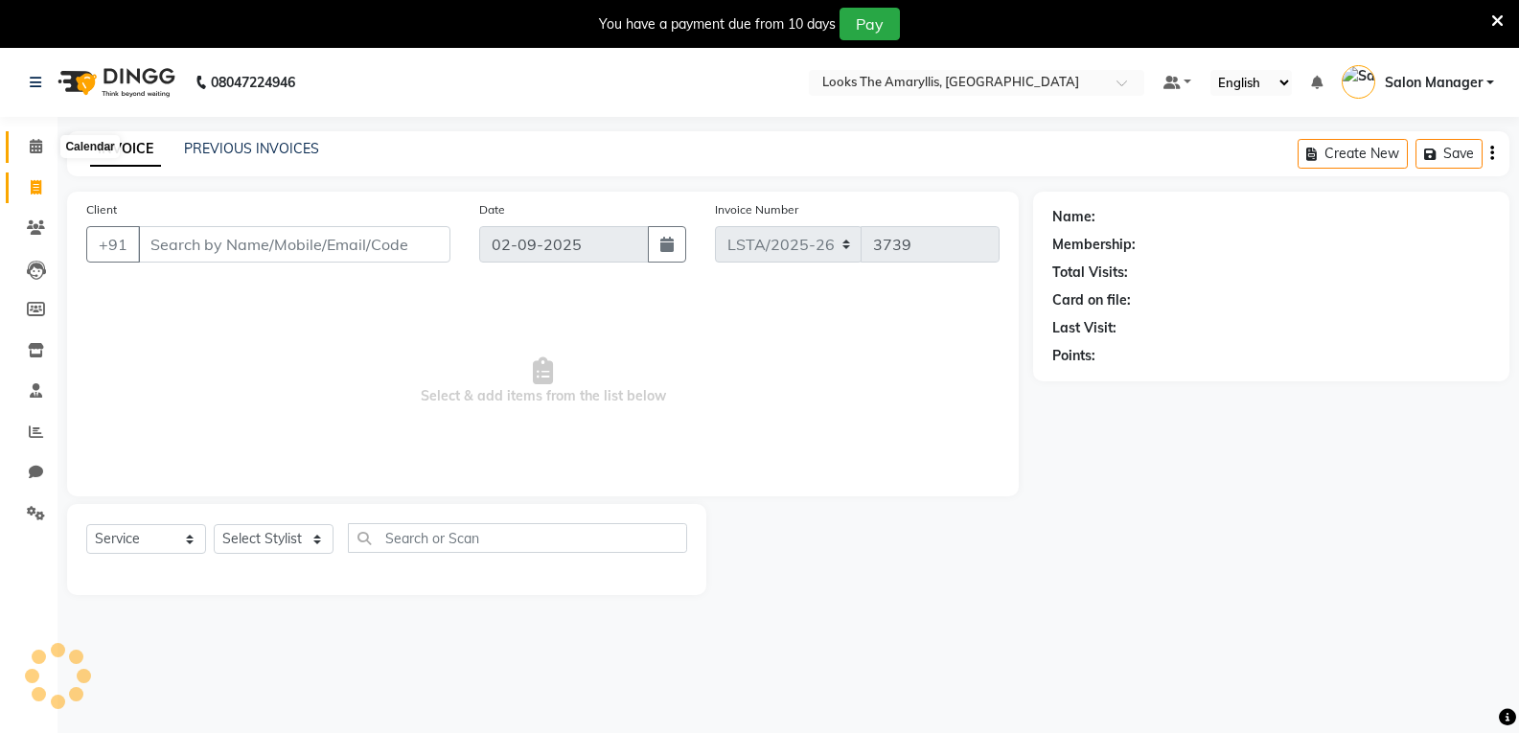
click at [30, 149] on icon at bounding box center [36, 146] width 12 height 14
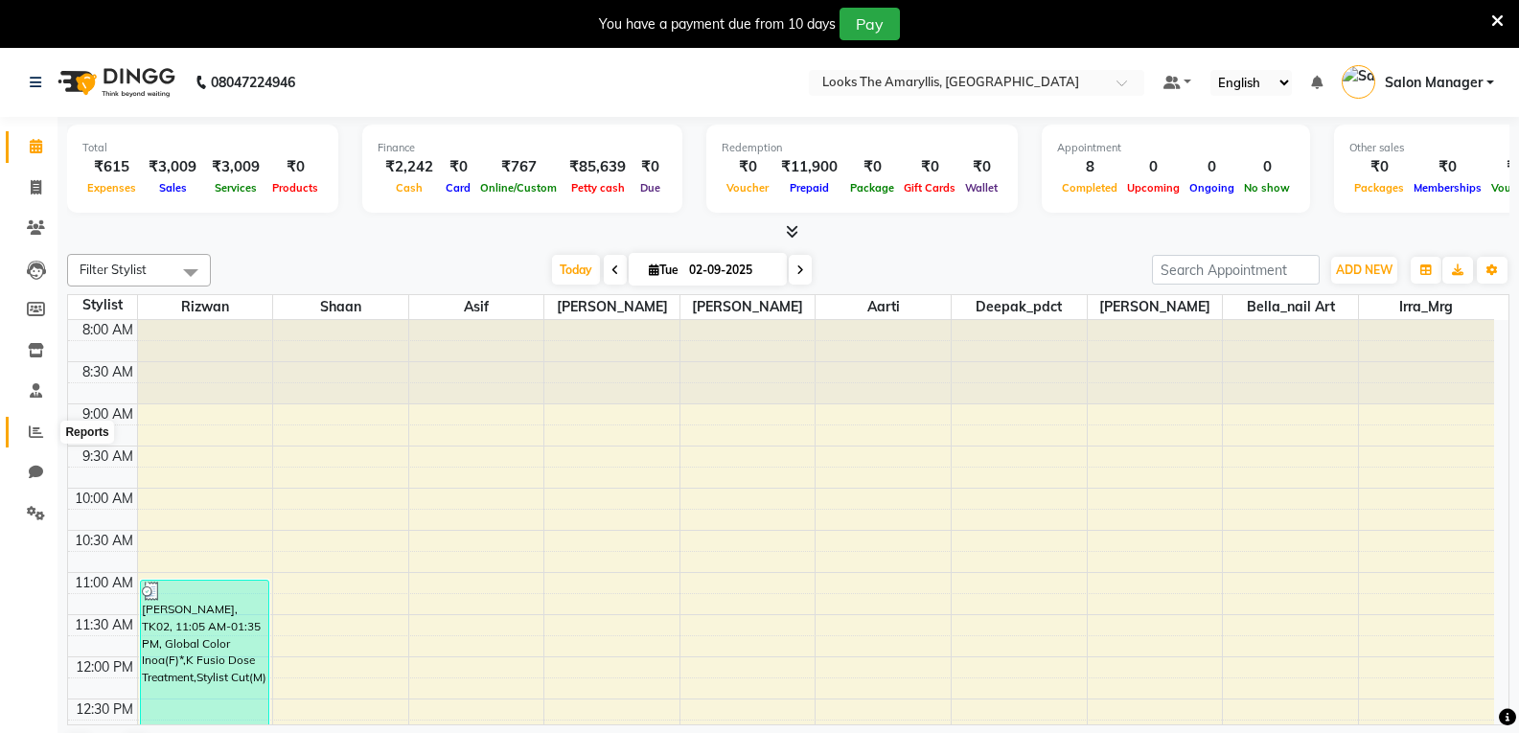
click at [39, 427] on icon at bounding box center [36, 431] width 14 height 14
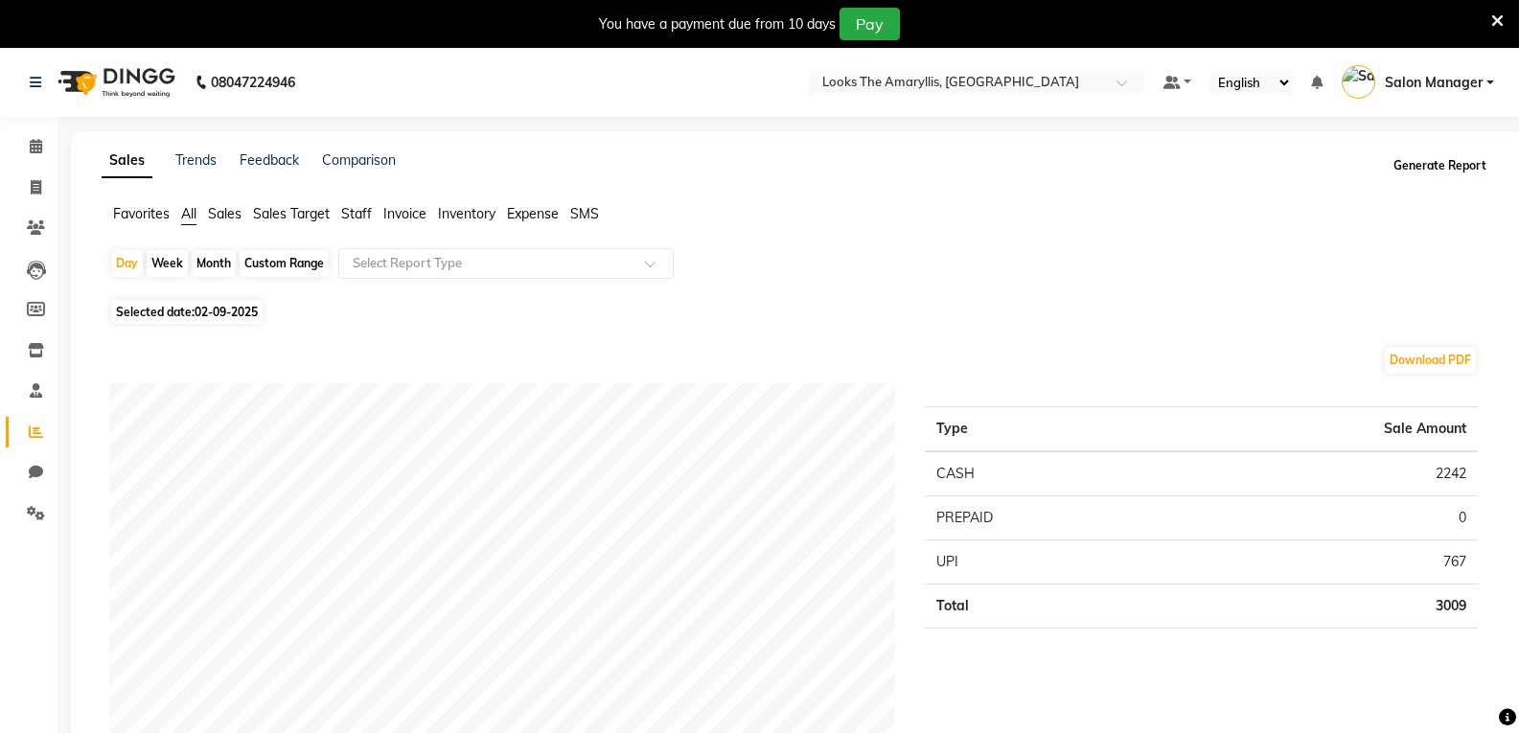
click at [1411, 176] on button "Generate Report" at bounding box center [1439, 165] width 103 height 27
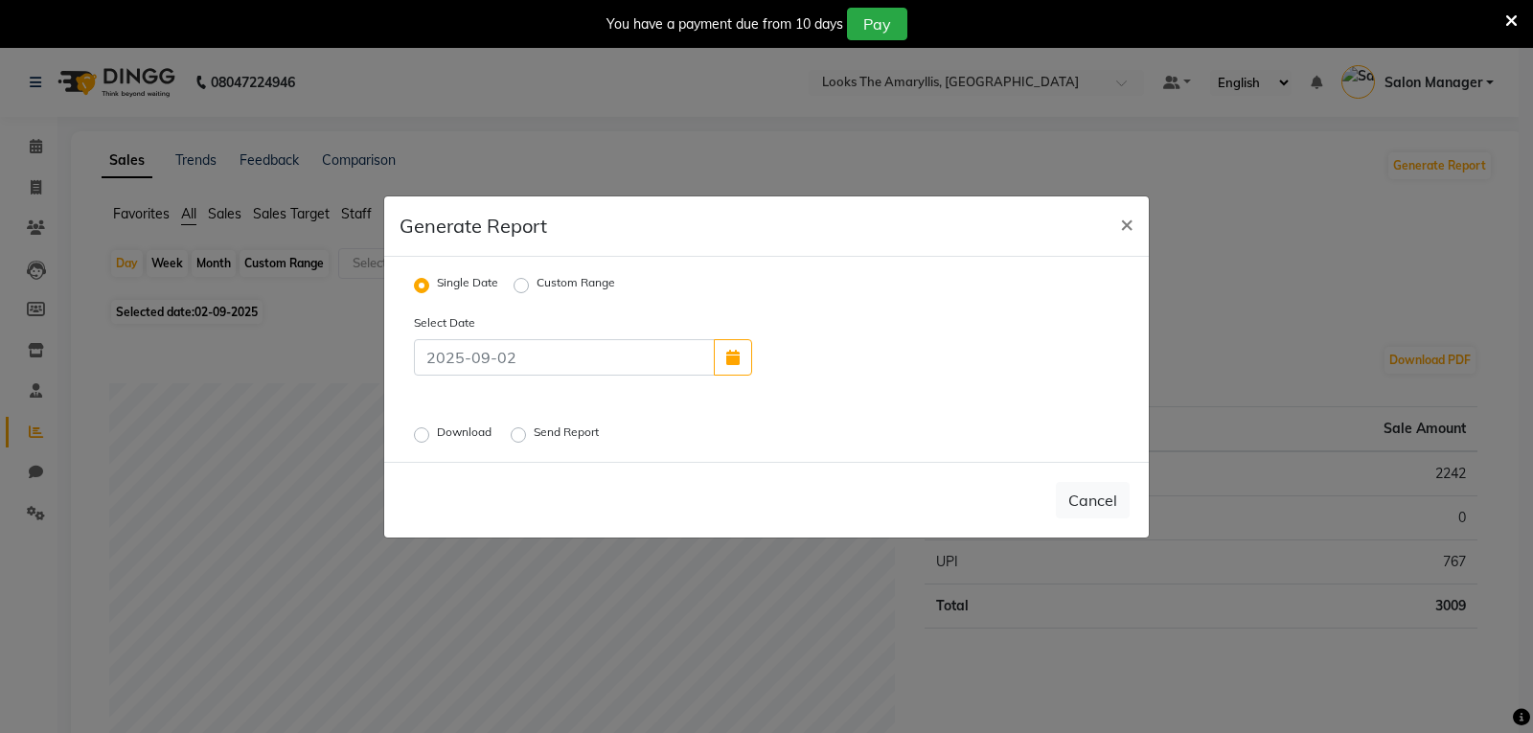
click at [534, 438] on label "Send Report" at bounding box center [568, 435] width 69 height 23
click at [518, 438] on input "Send Report" at bounding box center [521, 433] width 13 height 13
click at [1120, 222] on span "×" at bounding box center [1126, 223] width 13 height 29
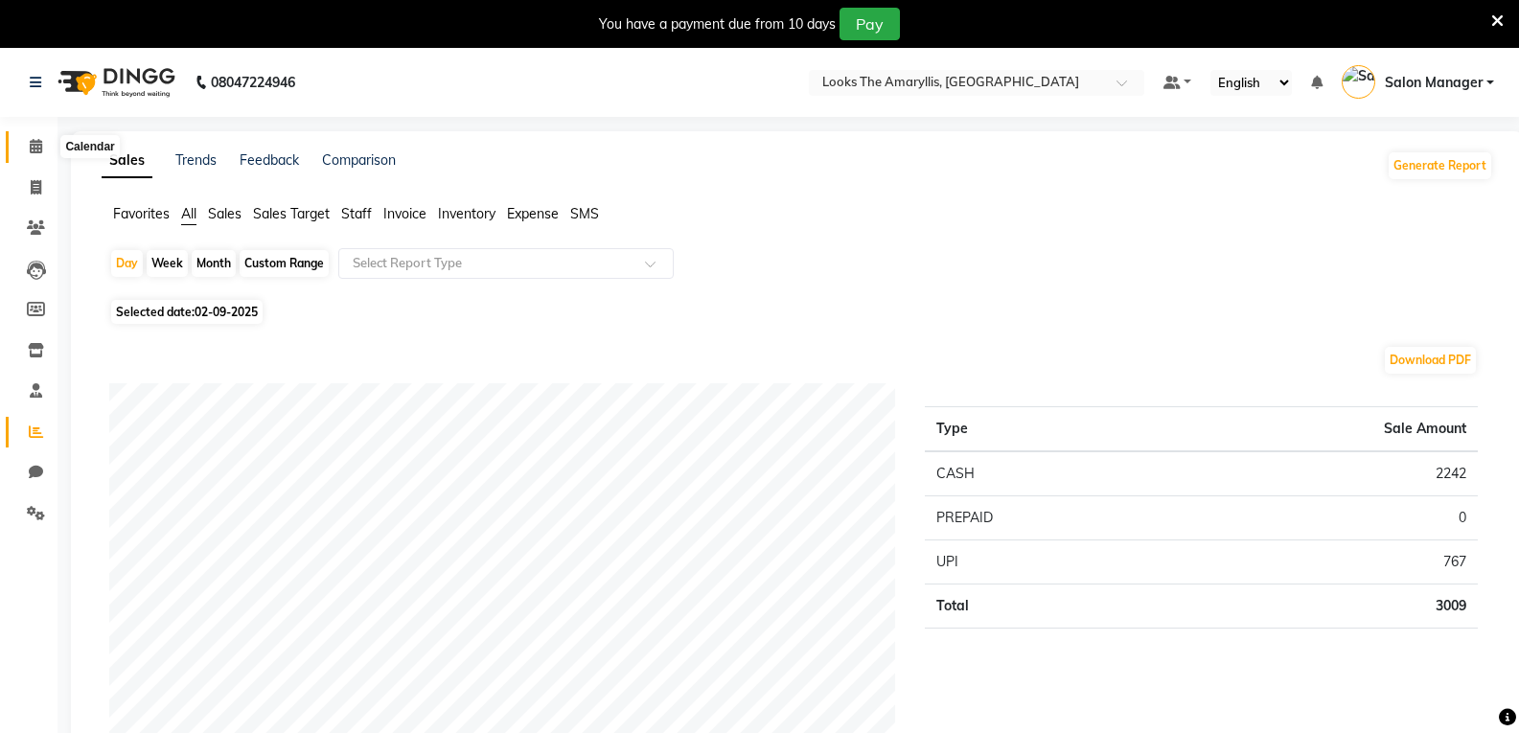
drag, startPoint x: 35, startPoint y: 150, endPoint x: 40, endPoint y: 159, distance: 9.9
click at [35, 150] on icon at bounding box center [36, 146] width 12 height 14
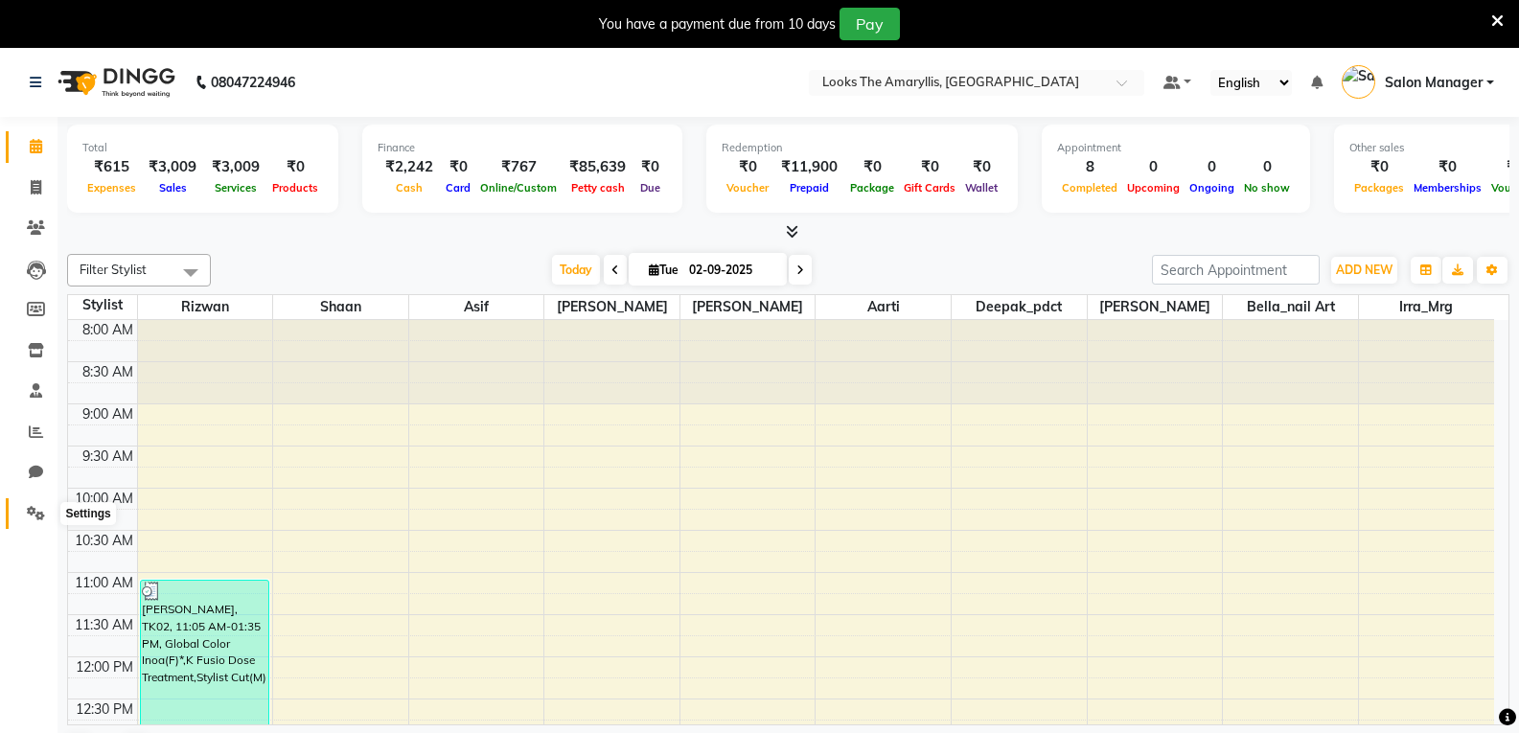
click at [28, 518] on icon at bounding box center [36, 513] width 18 height 14
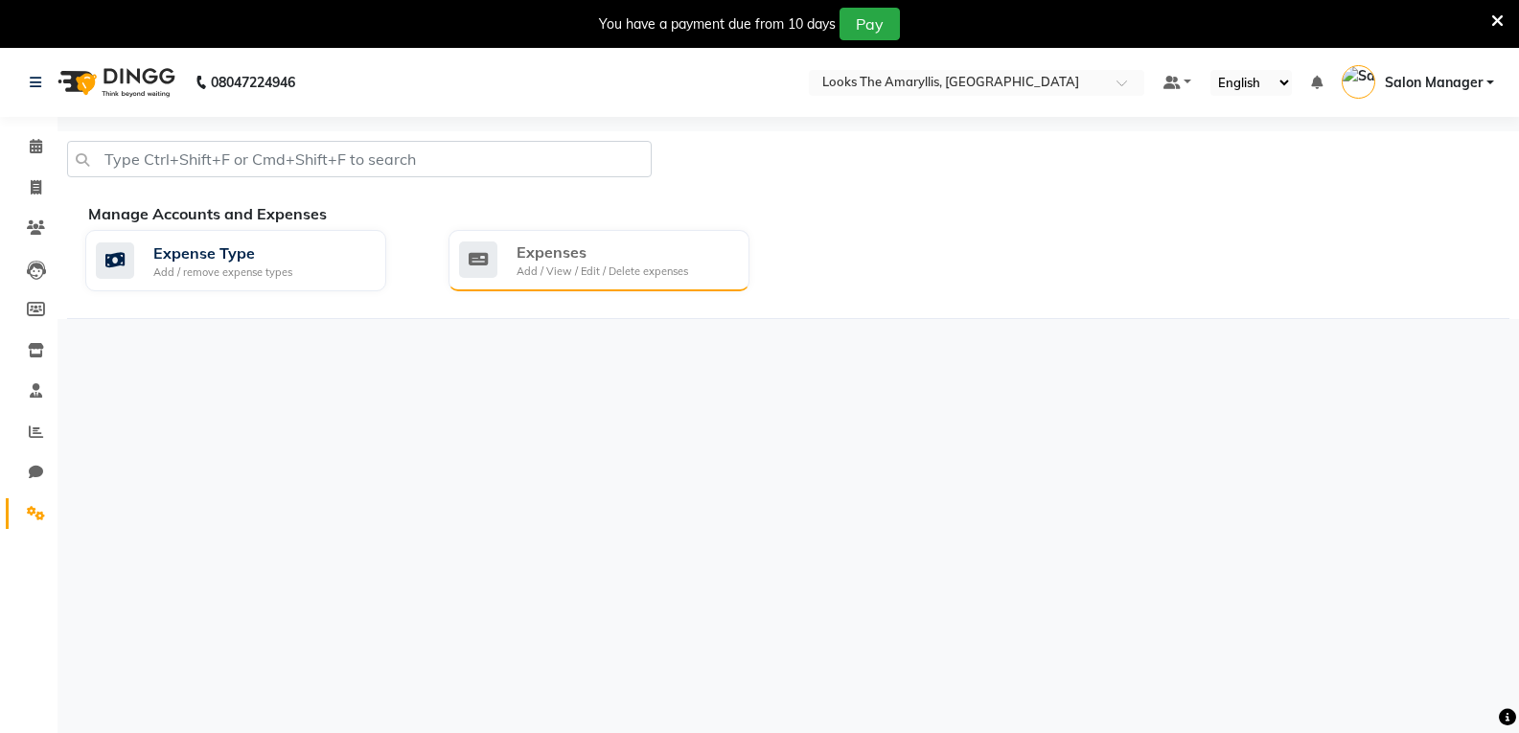
click at [565, 276] on div "Add / View / Edit / Delete expenses" at bounding box center [602, 271] width 172 height 16
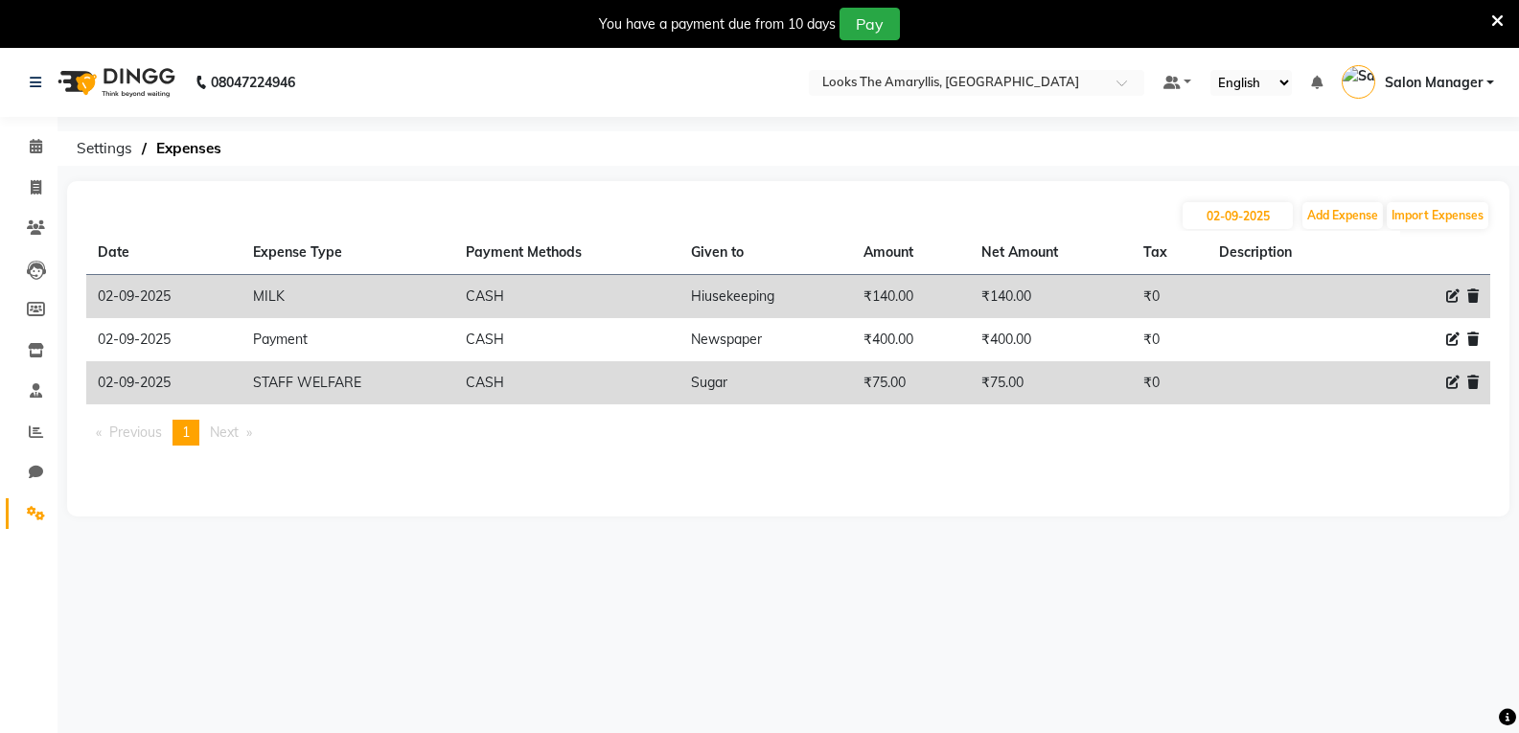
click at [873, 298] on td "₹140.00" at bounding box center [911, 297] width 118 height 44
click at [872, 298] on td "₹140.00" at bounding box center [911, 297] width 118 height 44
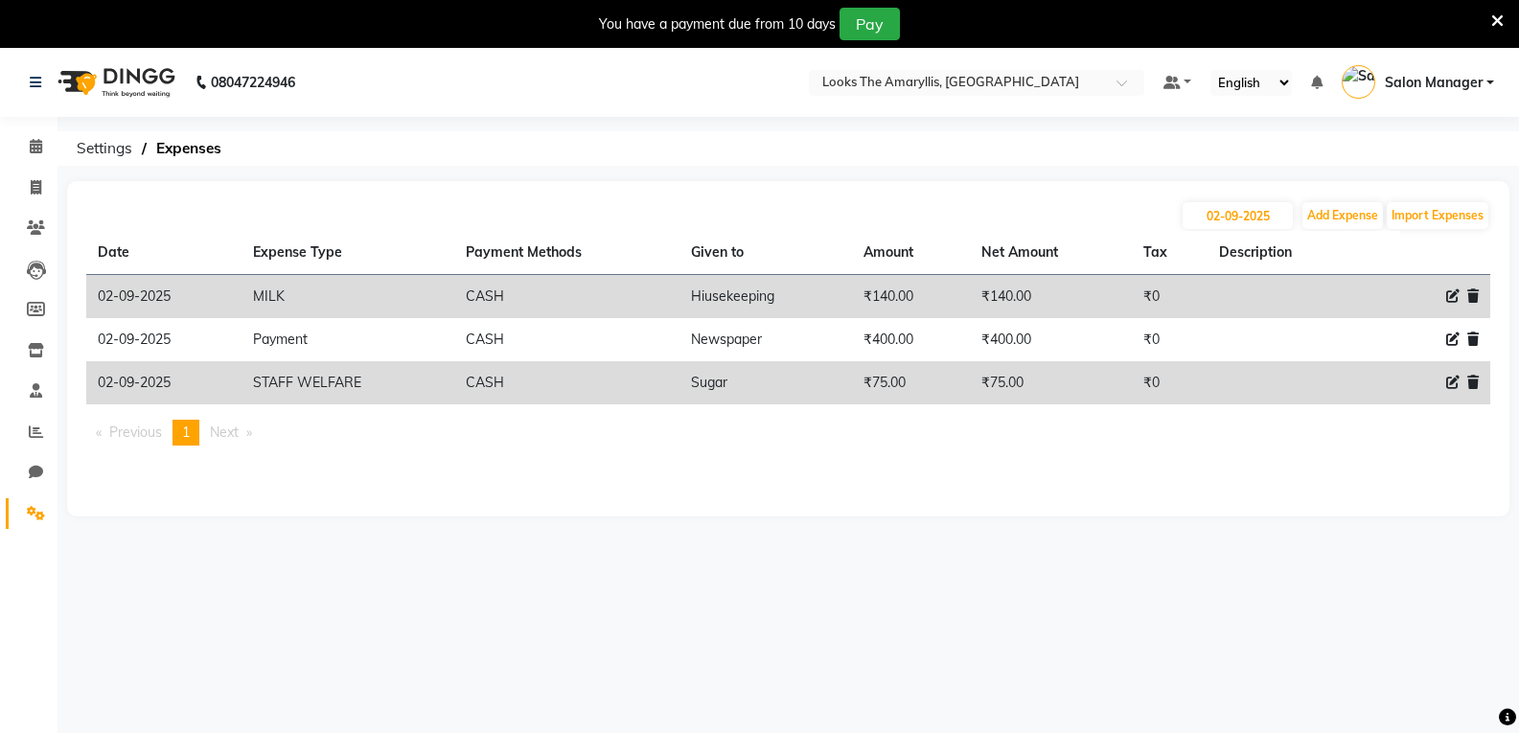
click at [872, 298] on td "₹140.00" at bounding box center [911, 297] width 118 height 44
click at [1455, 298] on icon at bounding box center [1452, 295] width 13 height 13
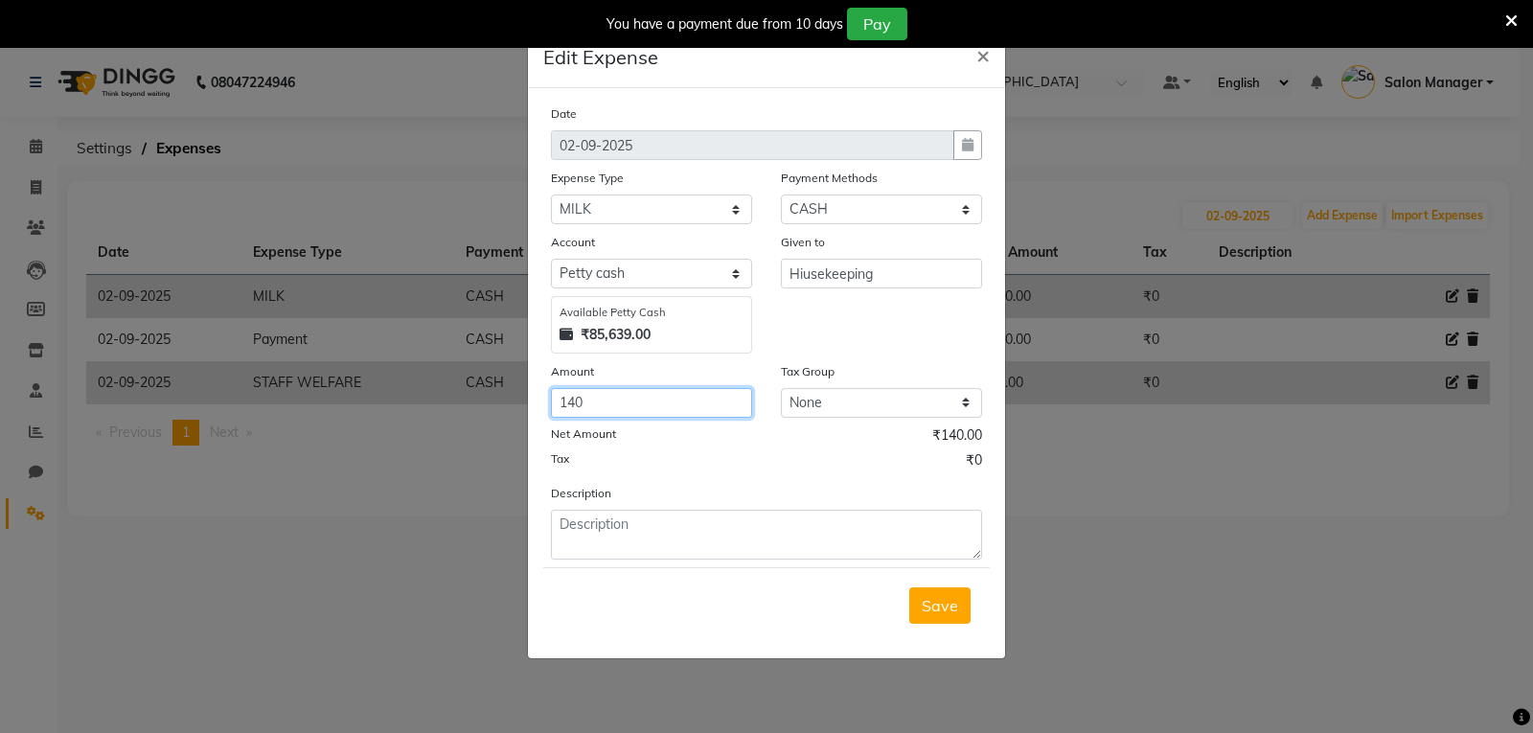
click at [591, 406] on input "140" at bounding box center [651, 403] width 201 height 30
click at [934, 613] on span "Save" at bounding box center [940, 605] width 36 height 19
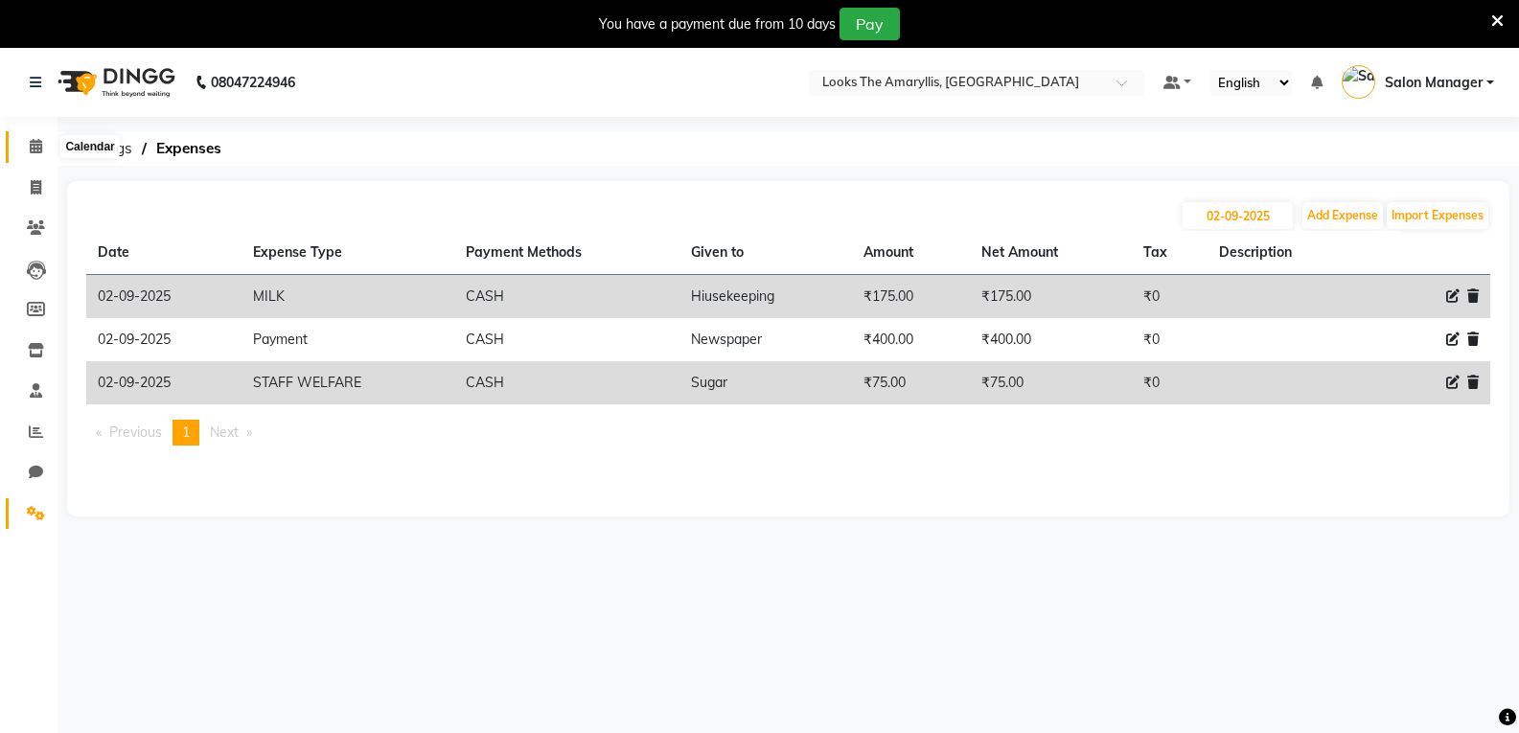
click at [35, 145] on icon at bounding box center [36, 146] width 12 height 14
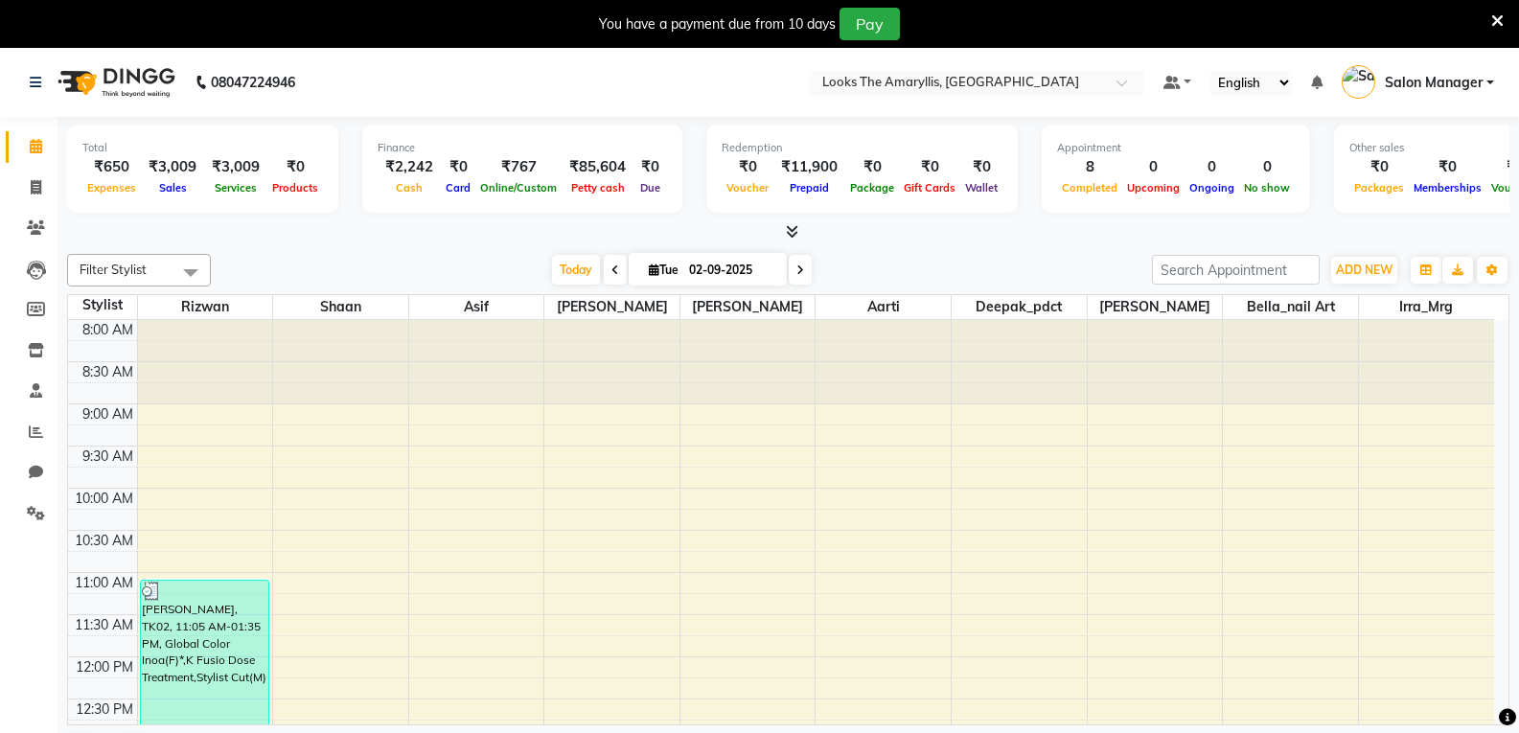
click at [790, 233] on icon at bounding box center [792, 231] width 12 height 14
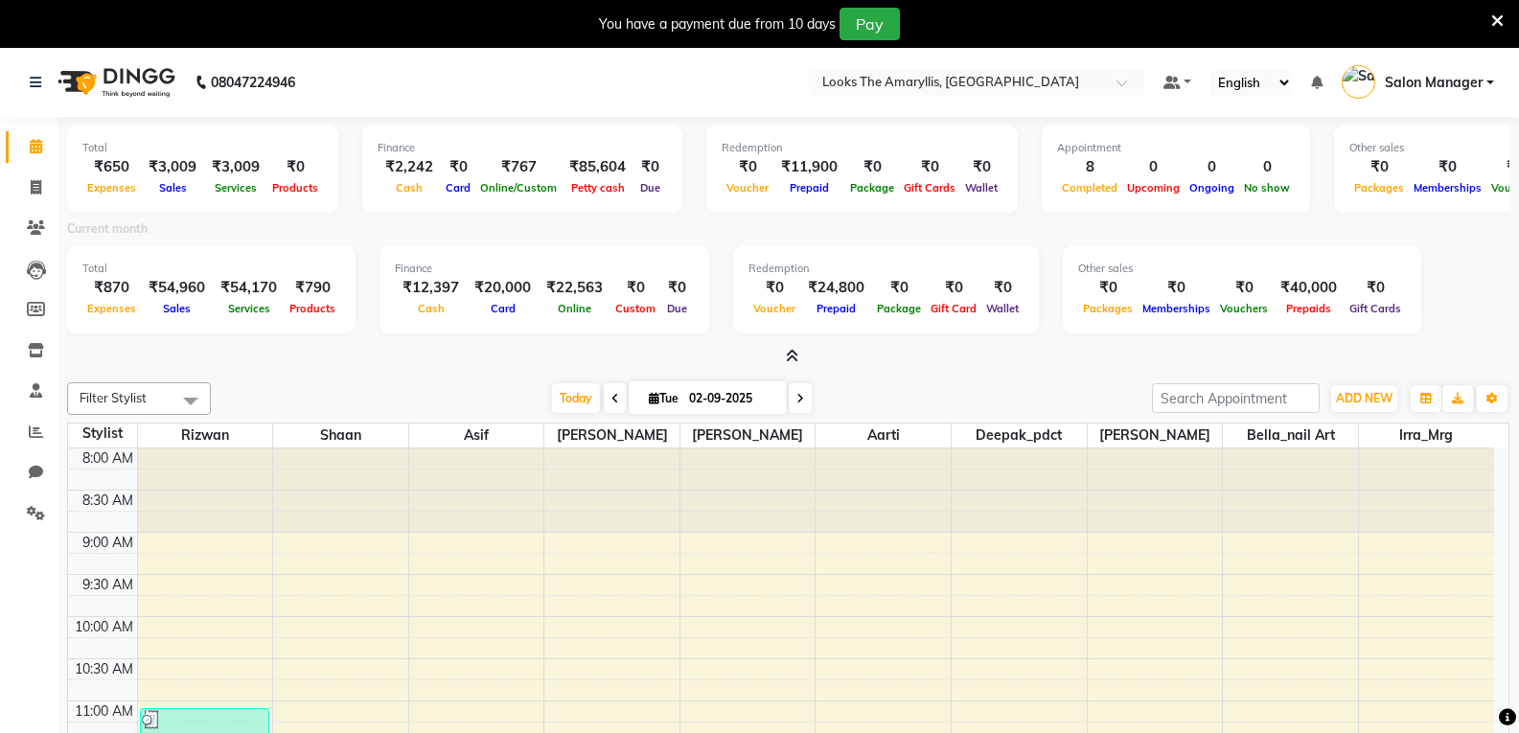
click at [611, 395] on icon at bounding box center [615, 398] width 8 height 11
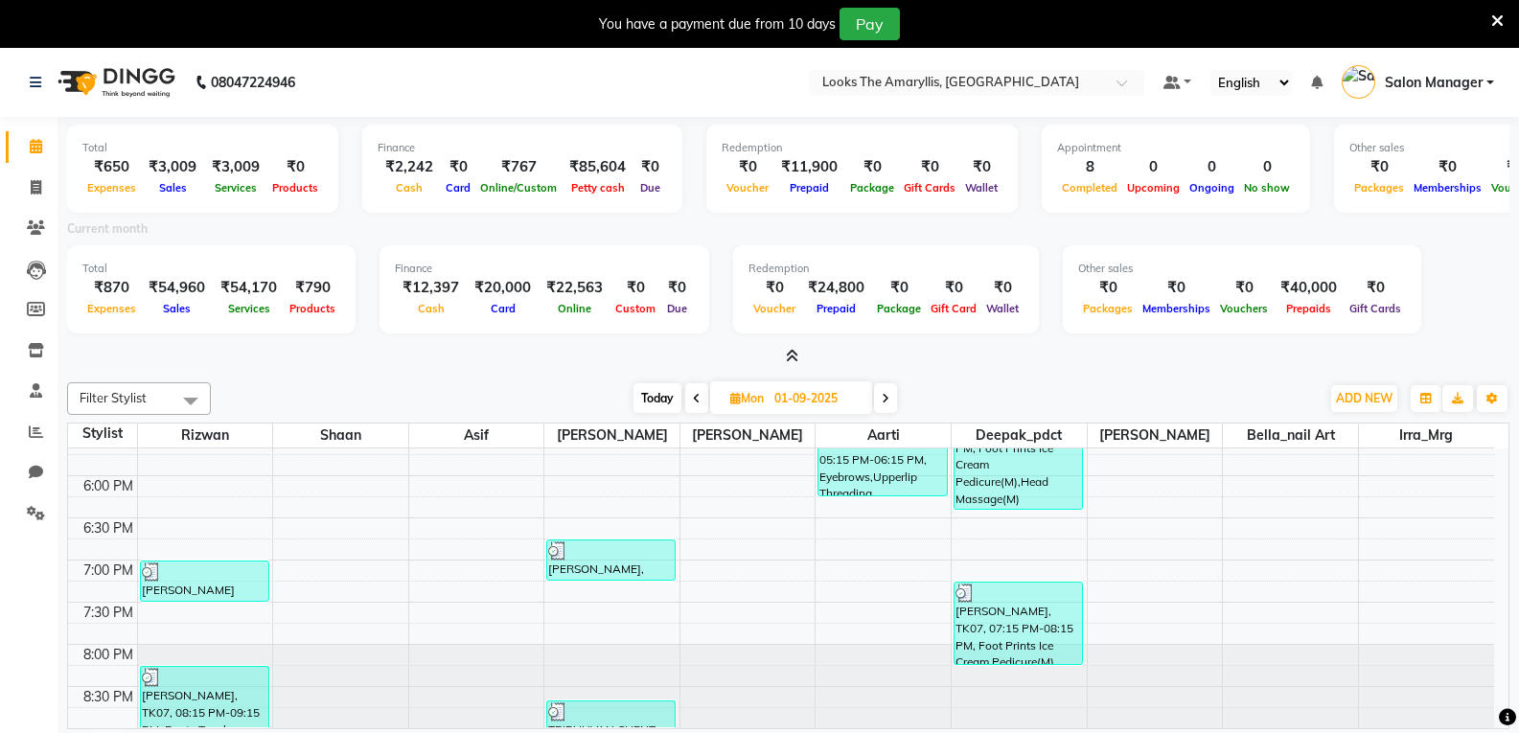
scroll to position [53, 0]
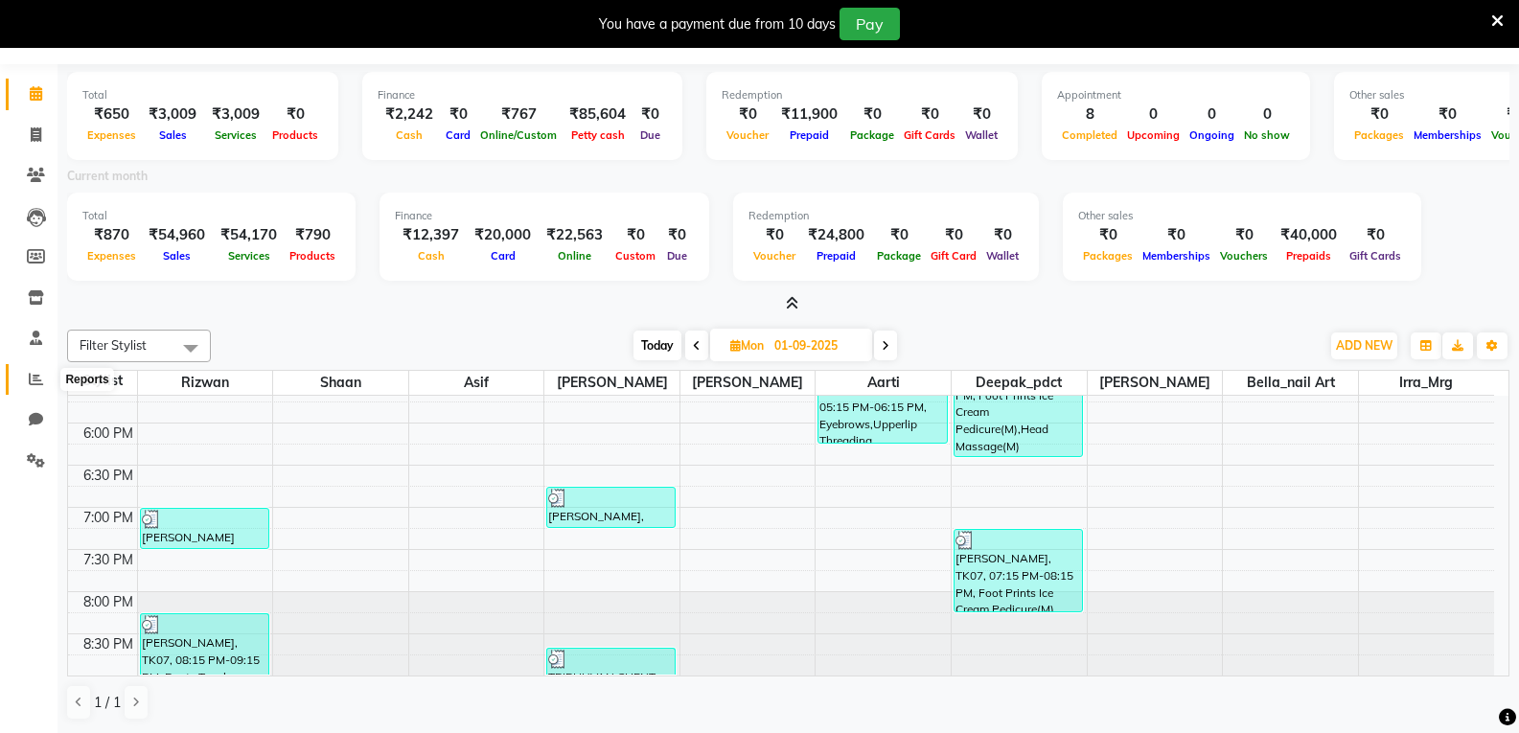
click at [34, 379] on icon at bounding box center [36, 379] width 14 height 14
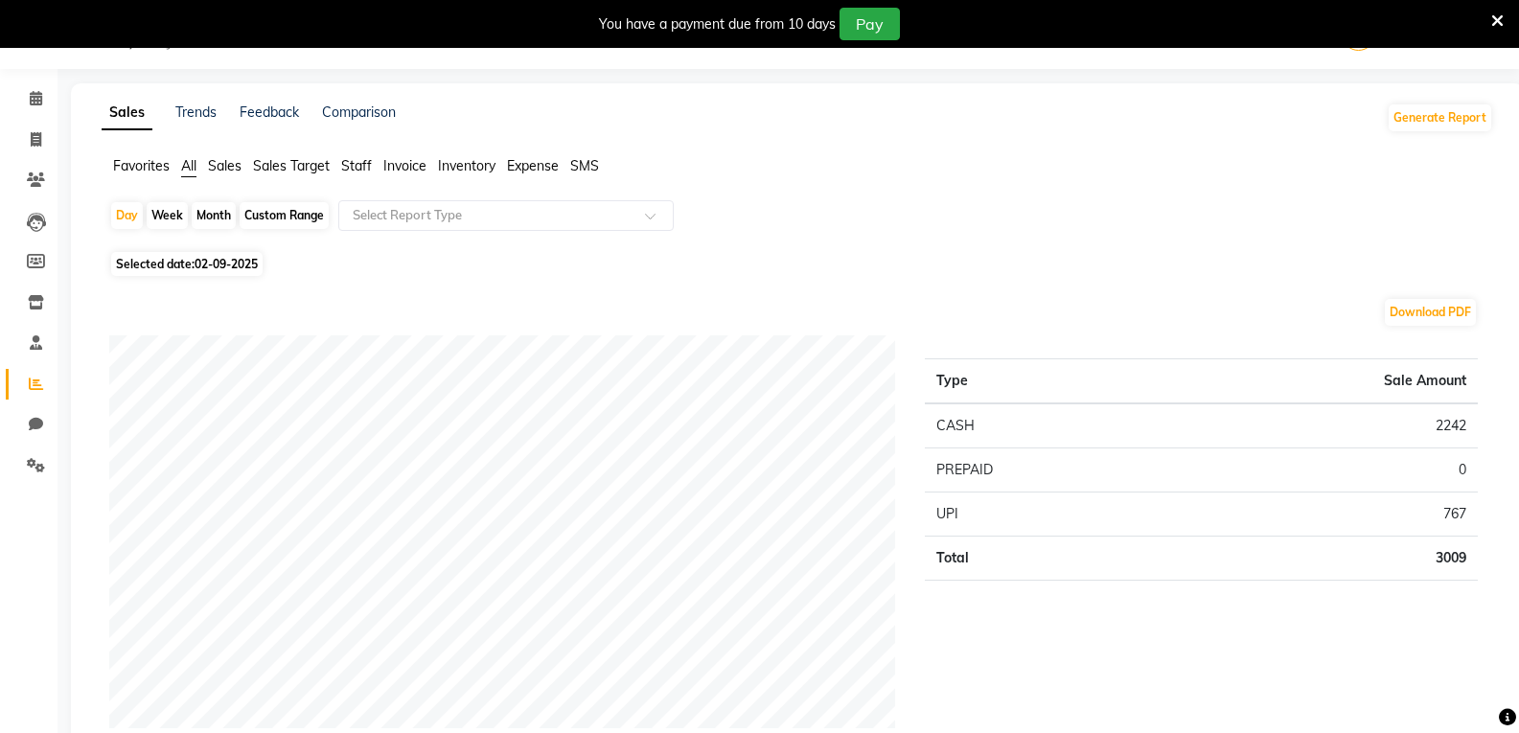
scroll to position [53, 0]
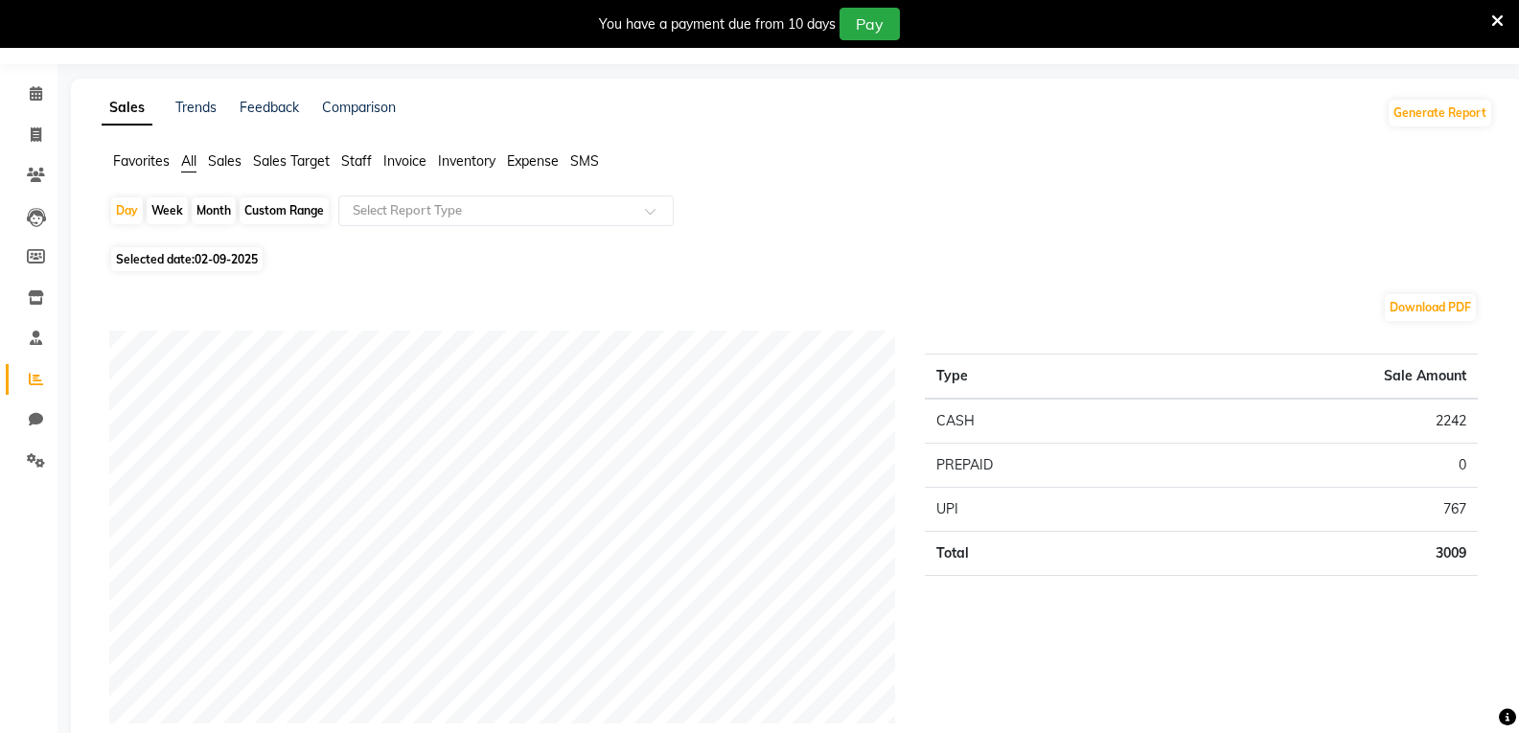
click at [353, 161] on span "Staff" at bounding box center [356, 160] width 31 height 17
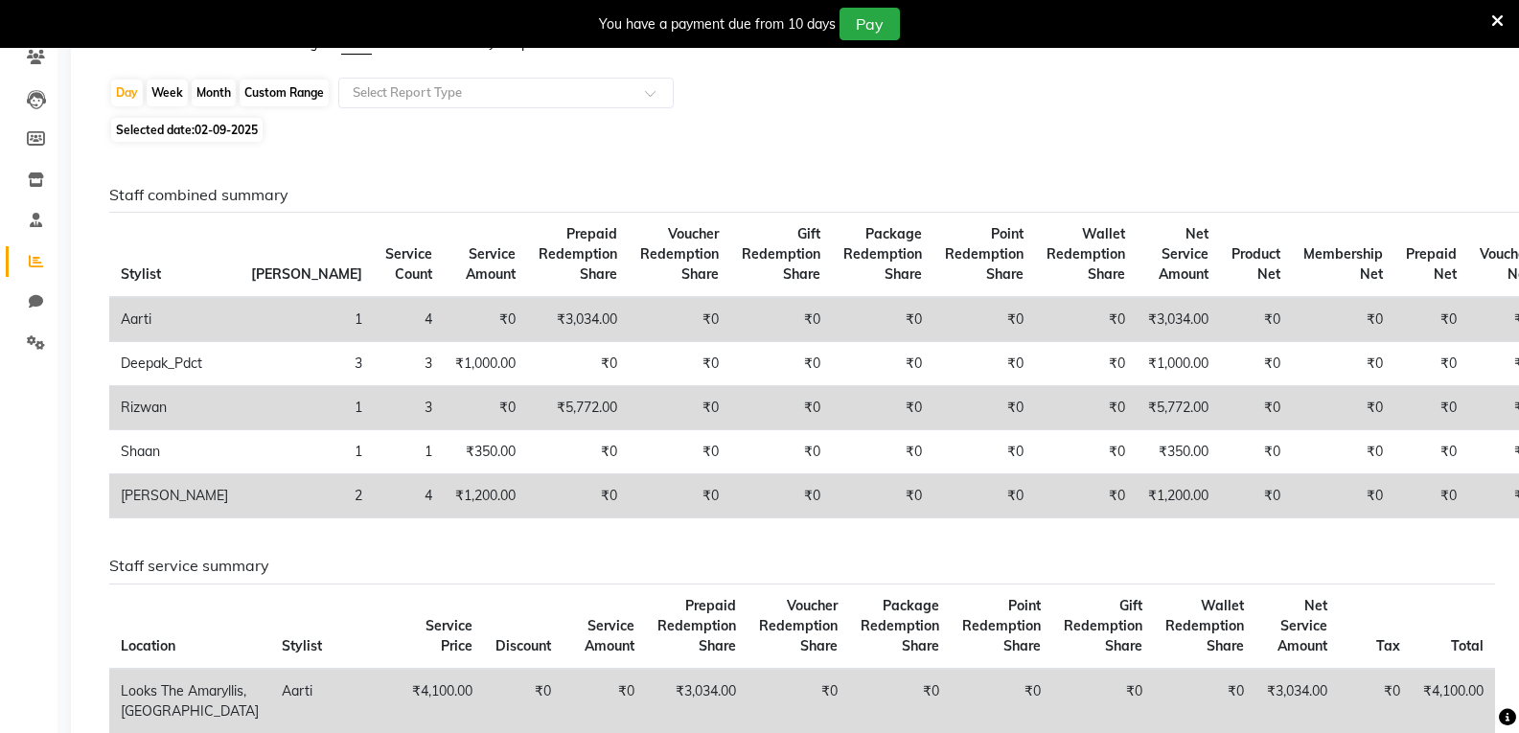
scroll to position [0, 0]
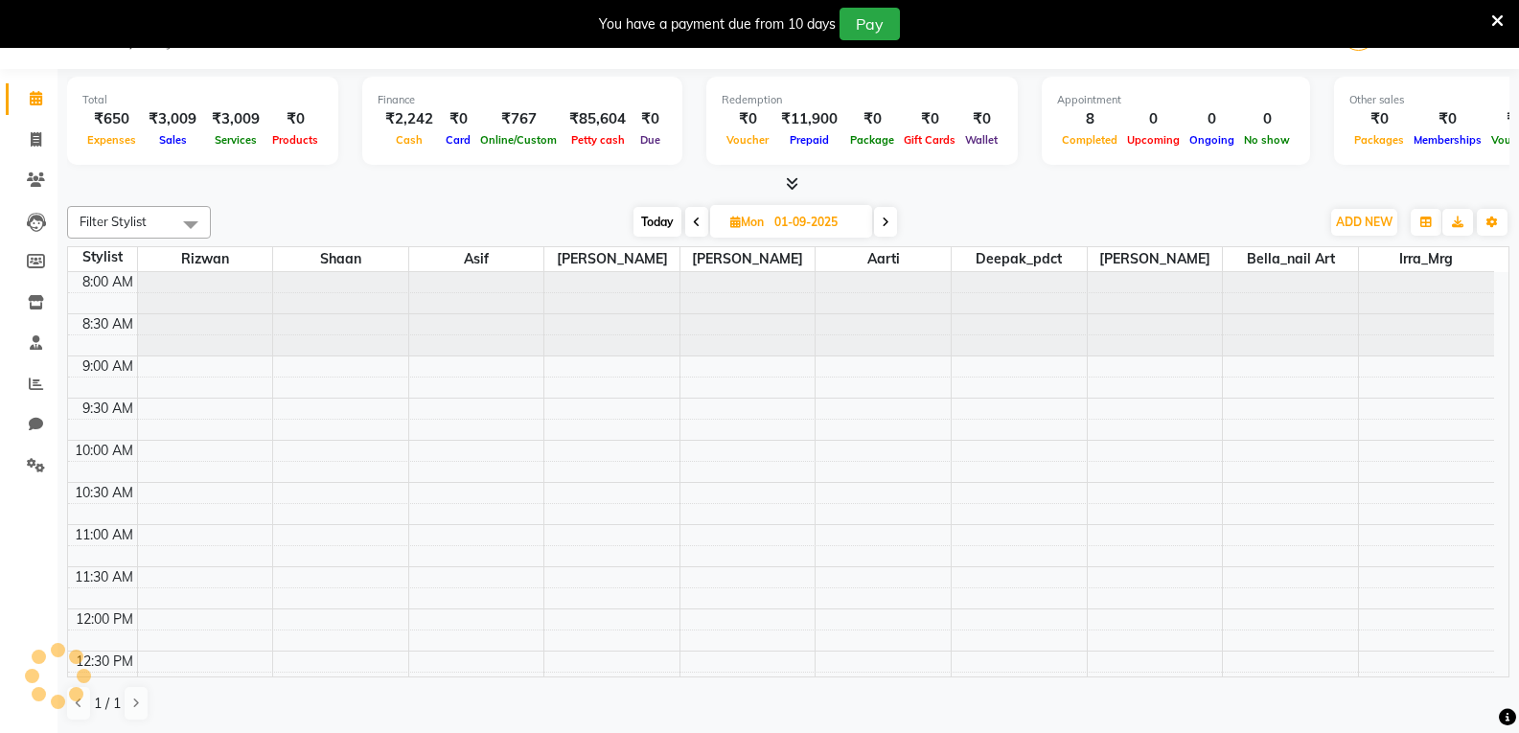
scroll to position [654, 0]
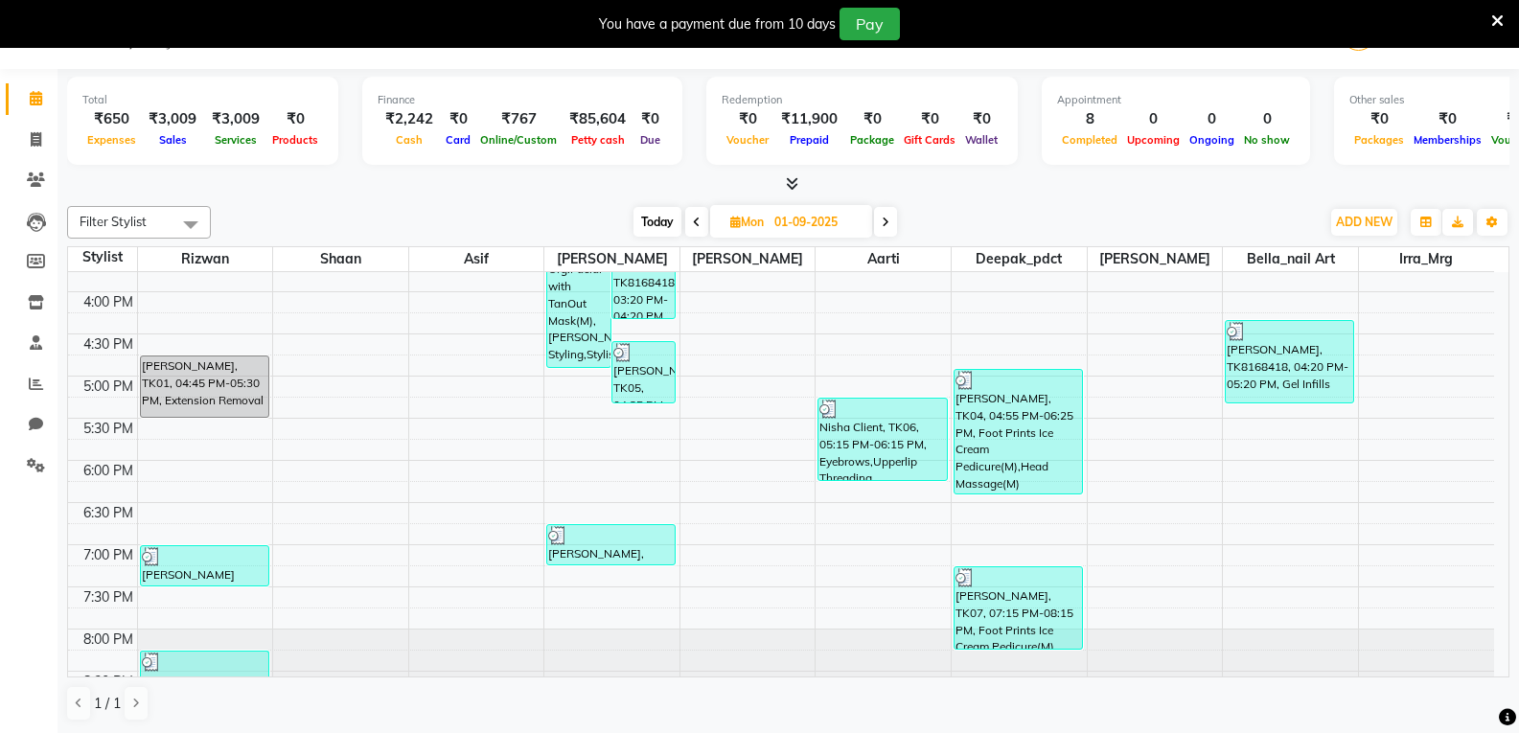
click at [649, 221] on span "Today" at bounding box center [657, 222] width 48 height 30
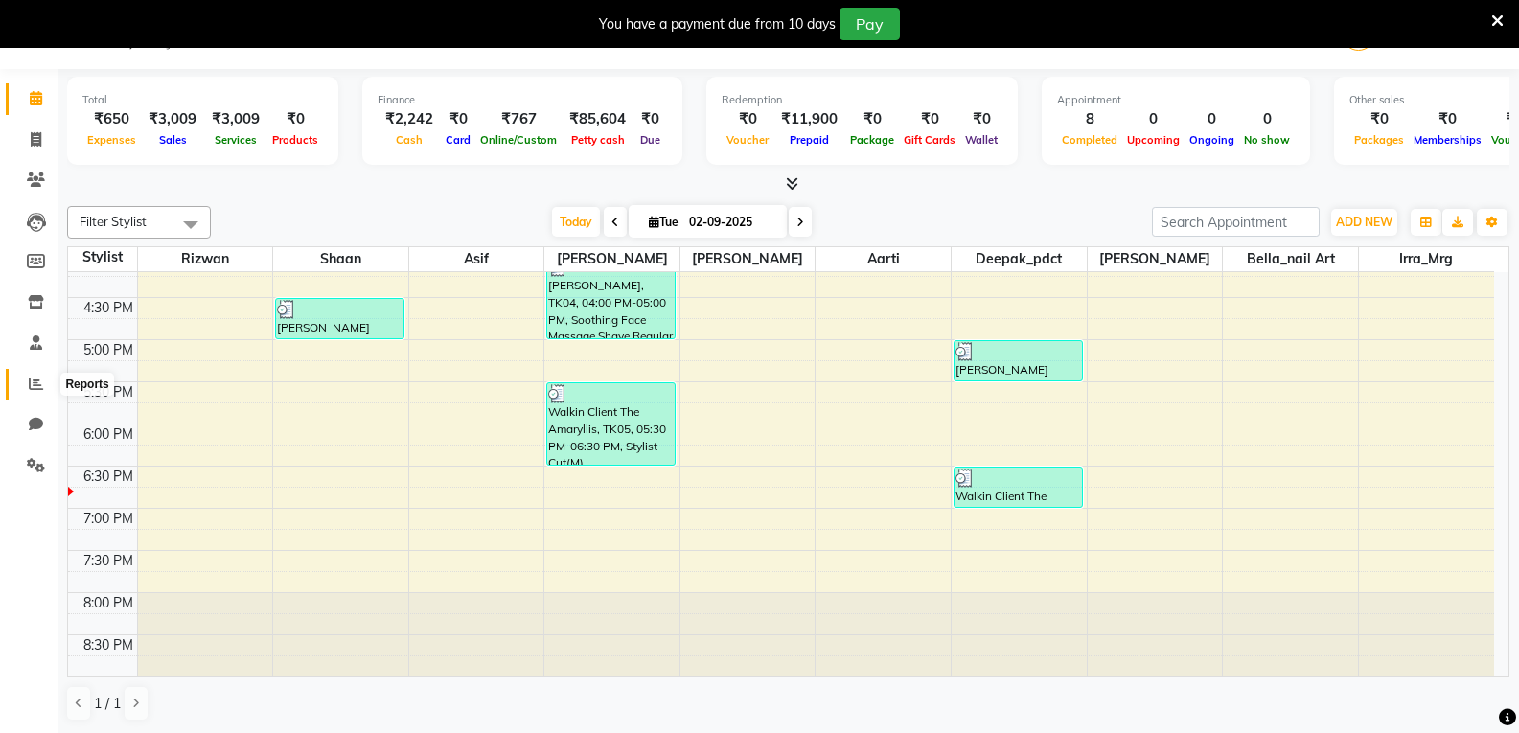
click at [43, 385] on span at bounding box center [36, 385] width 34 height 22
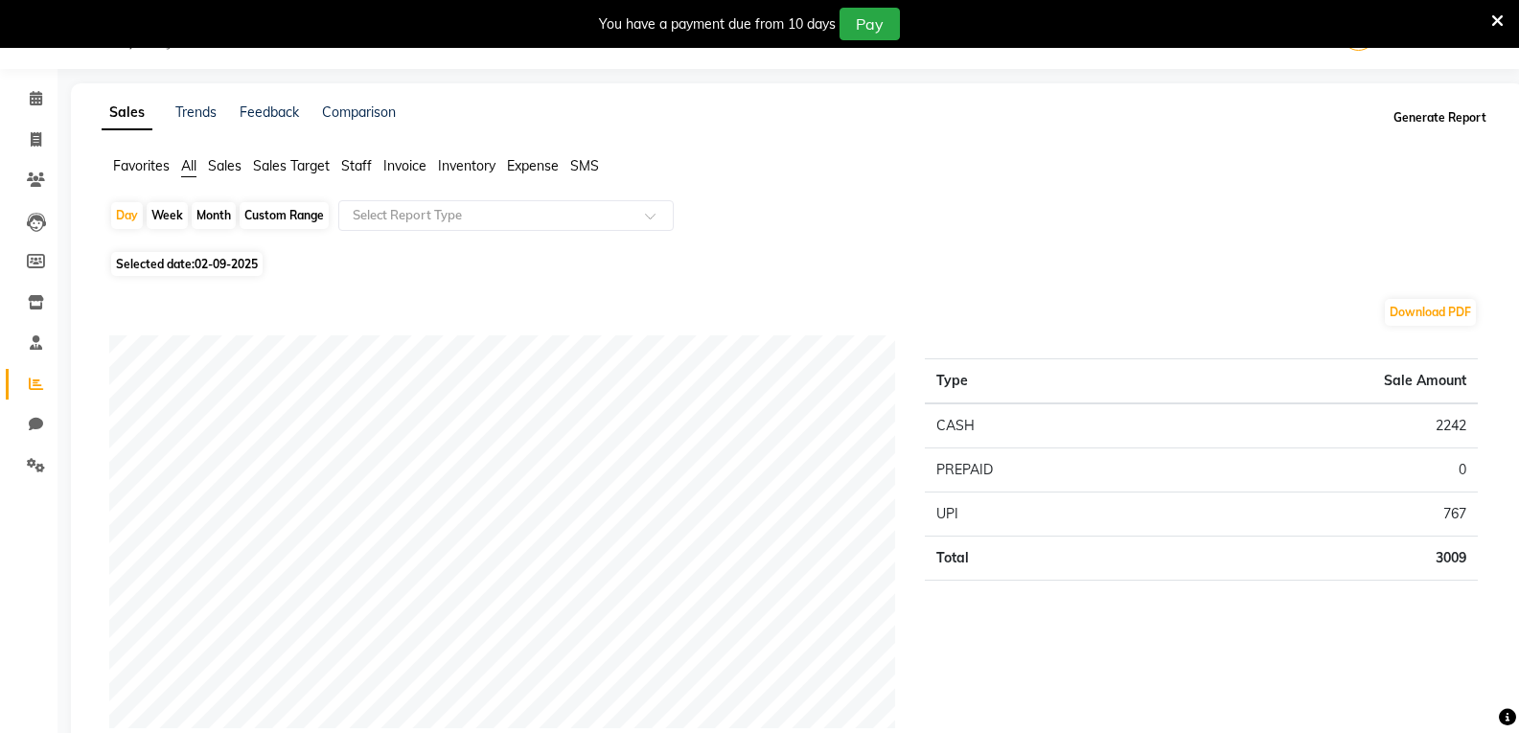
click at [1417, 122] on button "Generate Report" at bounding box center [1439, 117] width 103 height 27
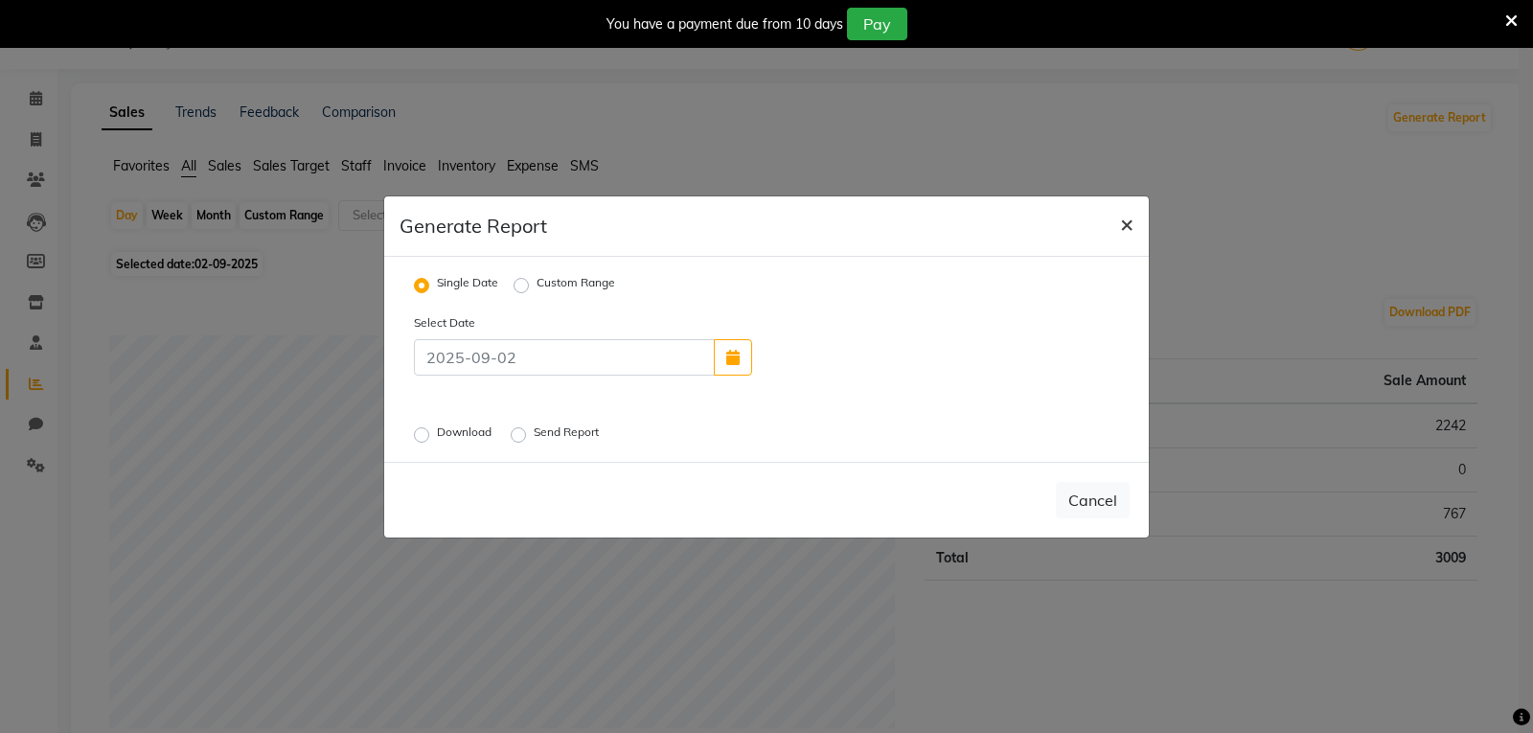
click at [1124, 218] on span "×" at bounding box center [1126, 223] width 13 height 29
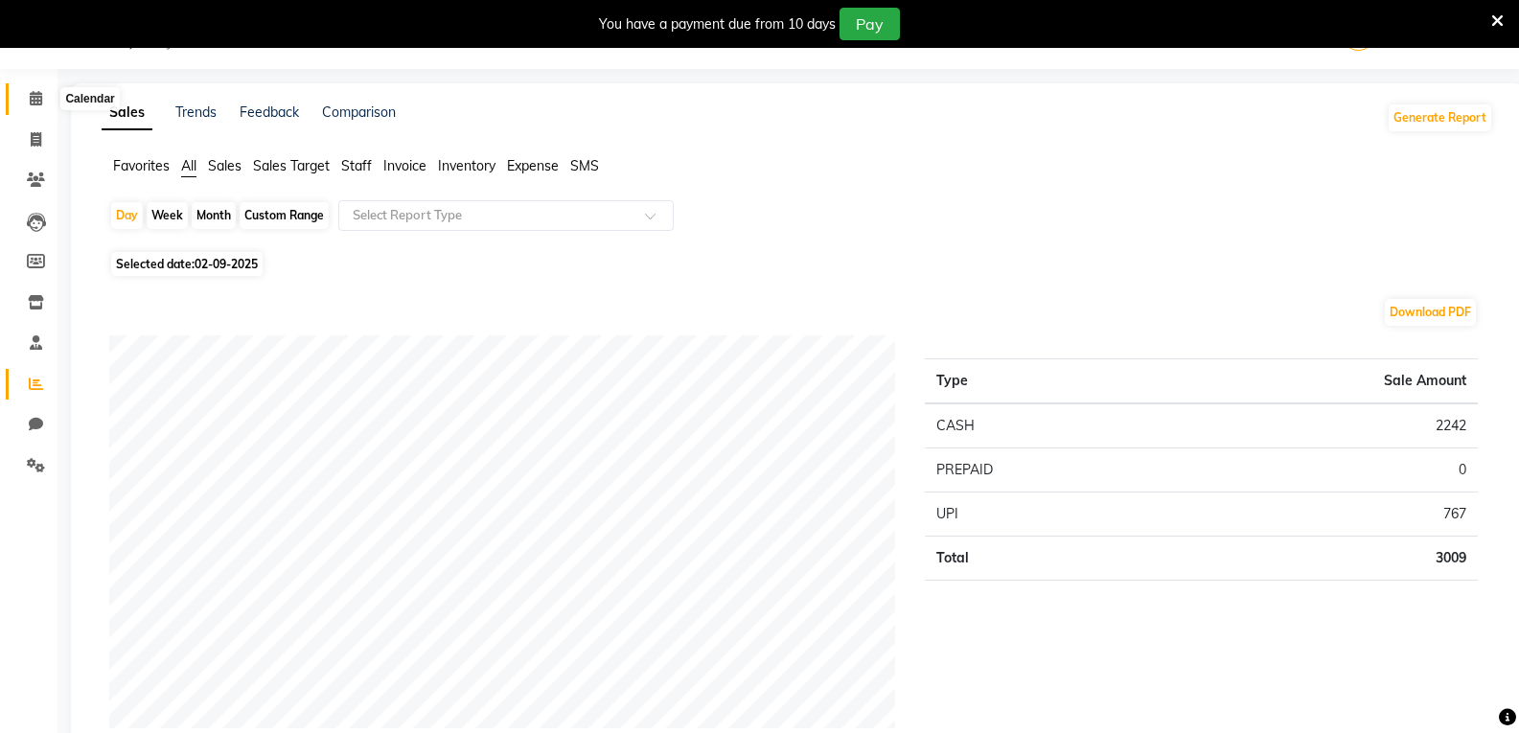
click at [43, 105] on span at bounding box center [36, 99] width 34 height 22
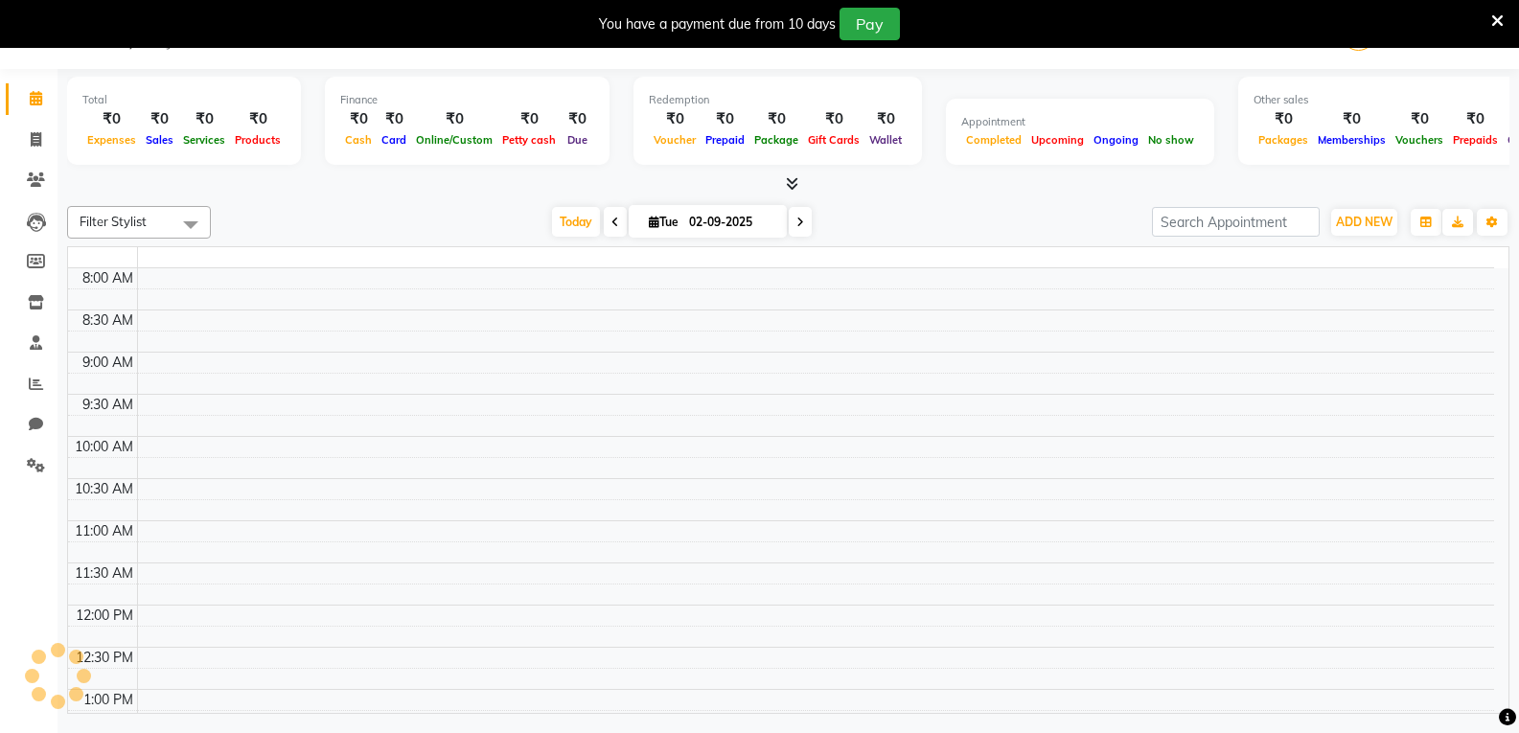
scroll to position [654, 0]
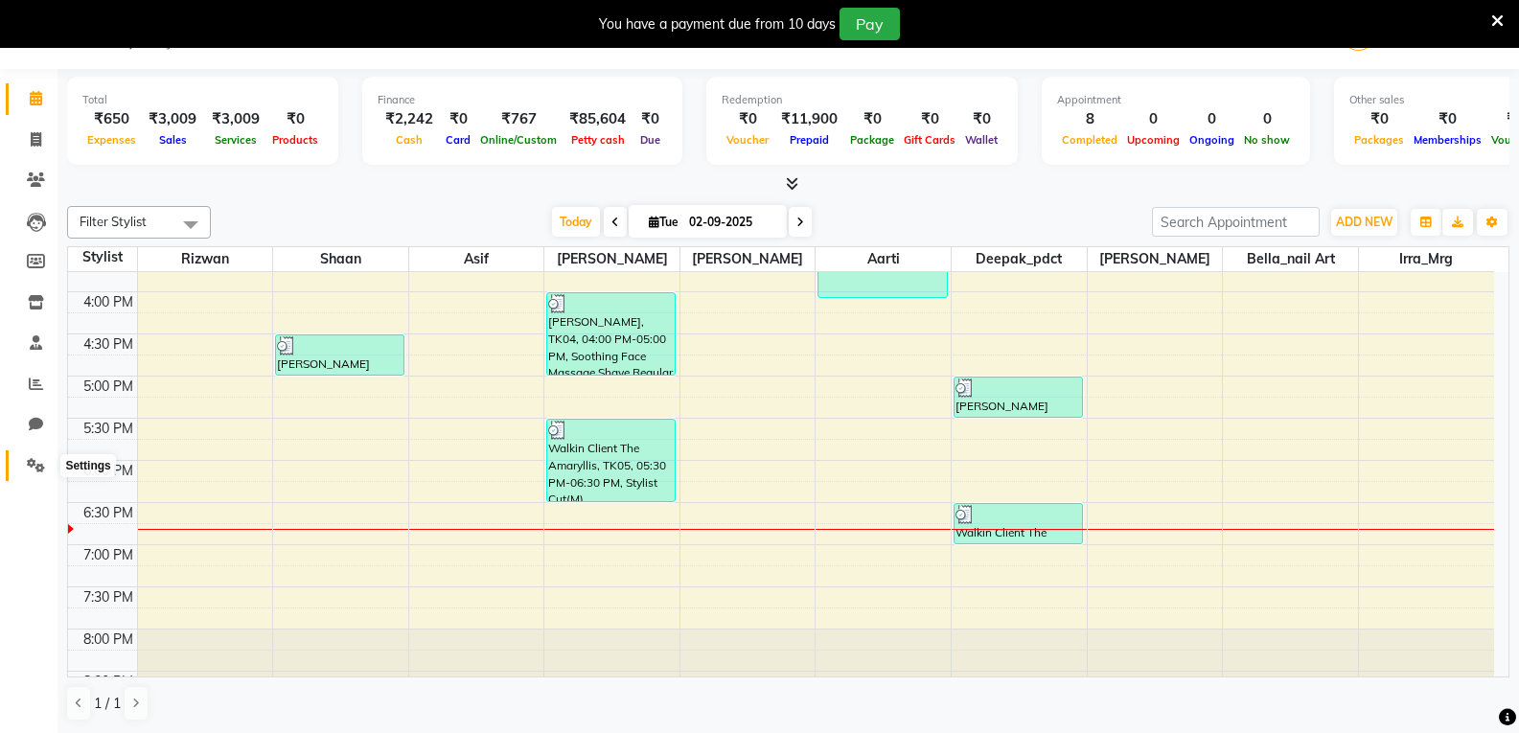
click at [34, 468] on icon at bounding box center [36, 465] width 18 height 14
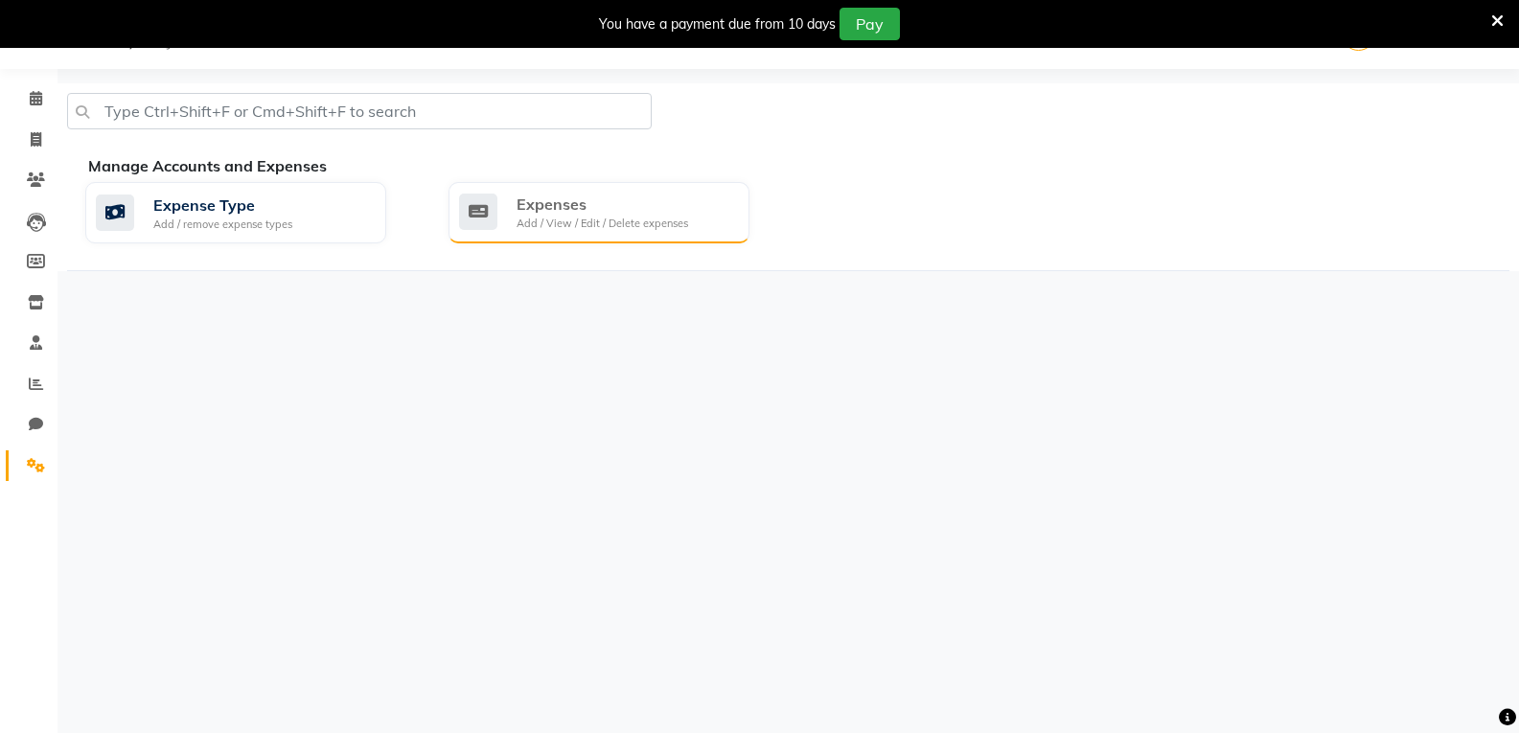
click at [537, 222] on div "Add / View / Edit / Delete expenses" at bounding box center [602, 224] width 172 height 16
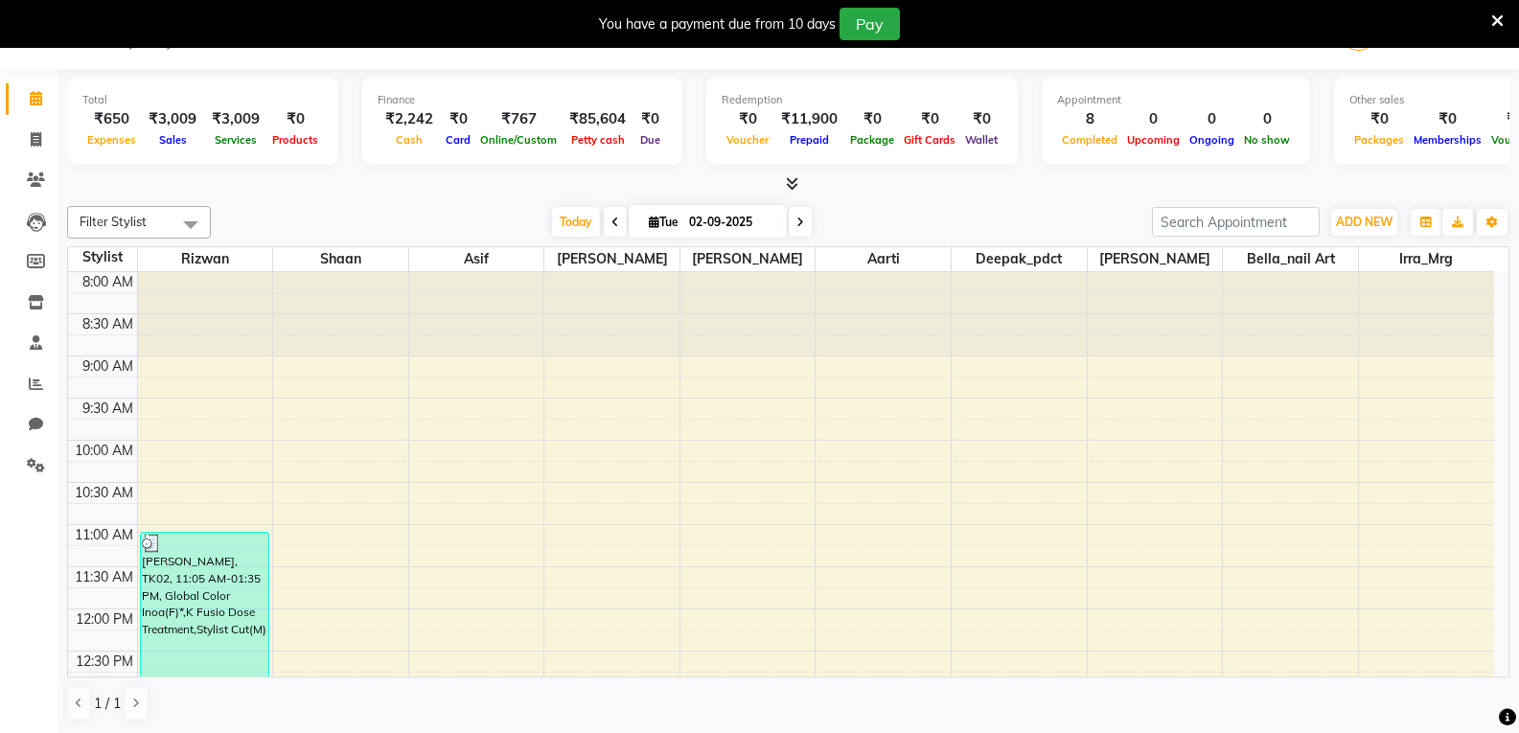
drag, startPoint x: 1428, startPoint y: 94, endPoint x: 1317, endPoint y: 104, distance: 110.7
click at [1334, 104] on div "Other sales ₹0 Packages ₹0 Memberships ₹0 Vouchers ₹0 Prepaids ₹0 Gift Cards" at bounding box center [1504, 121] width 341 height 88
click at [1424, 81] on div "Other sales ₹0 Packages ₹0 Memberships ₹0 Vouchers ₹0 Prepaids ₹0 Gift Cards" at bounding box center [1504, 121] width 341 height 88
click at [799, 225] on icon at bounding box center [800, 222] width 8 height 11
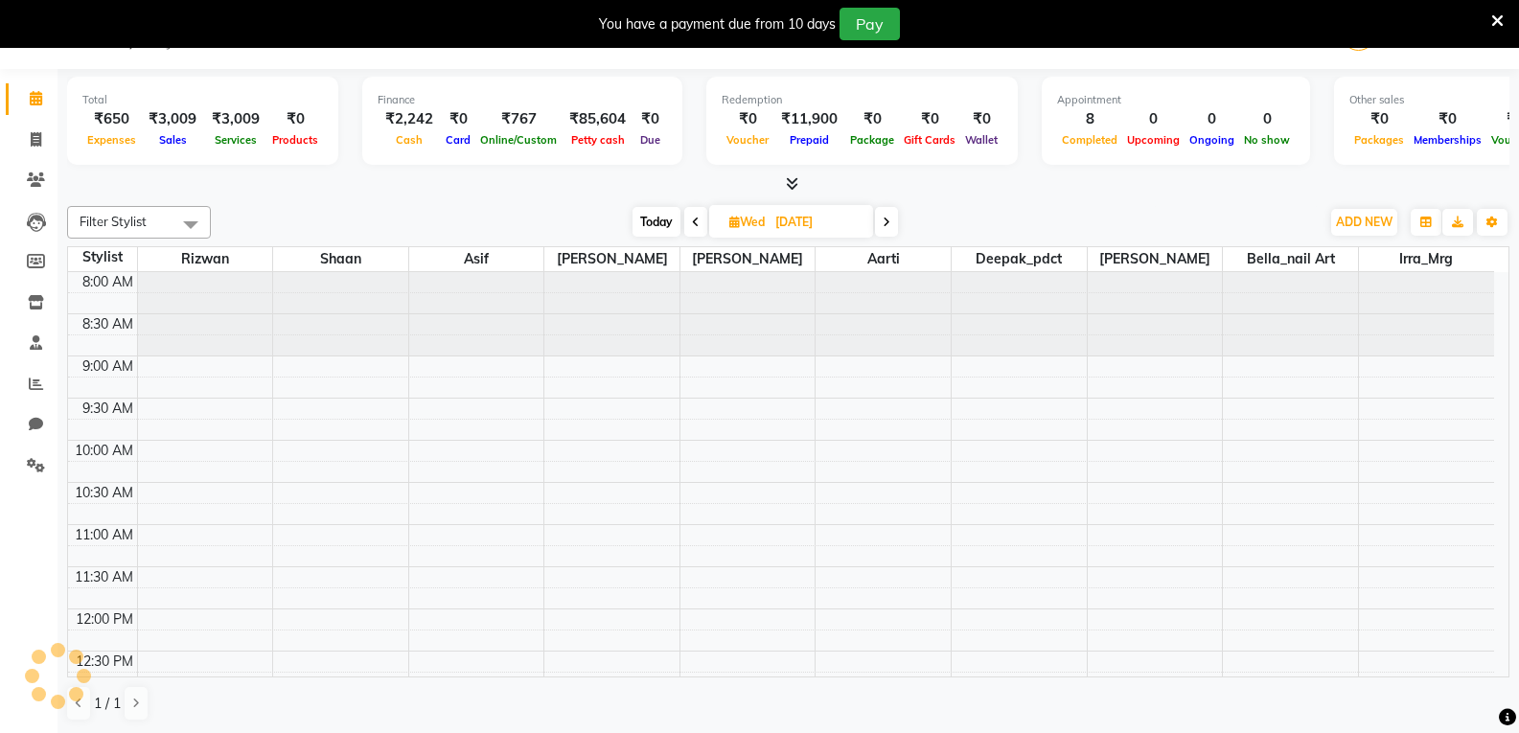
scroll to position [691, 0]
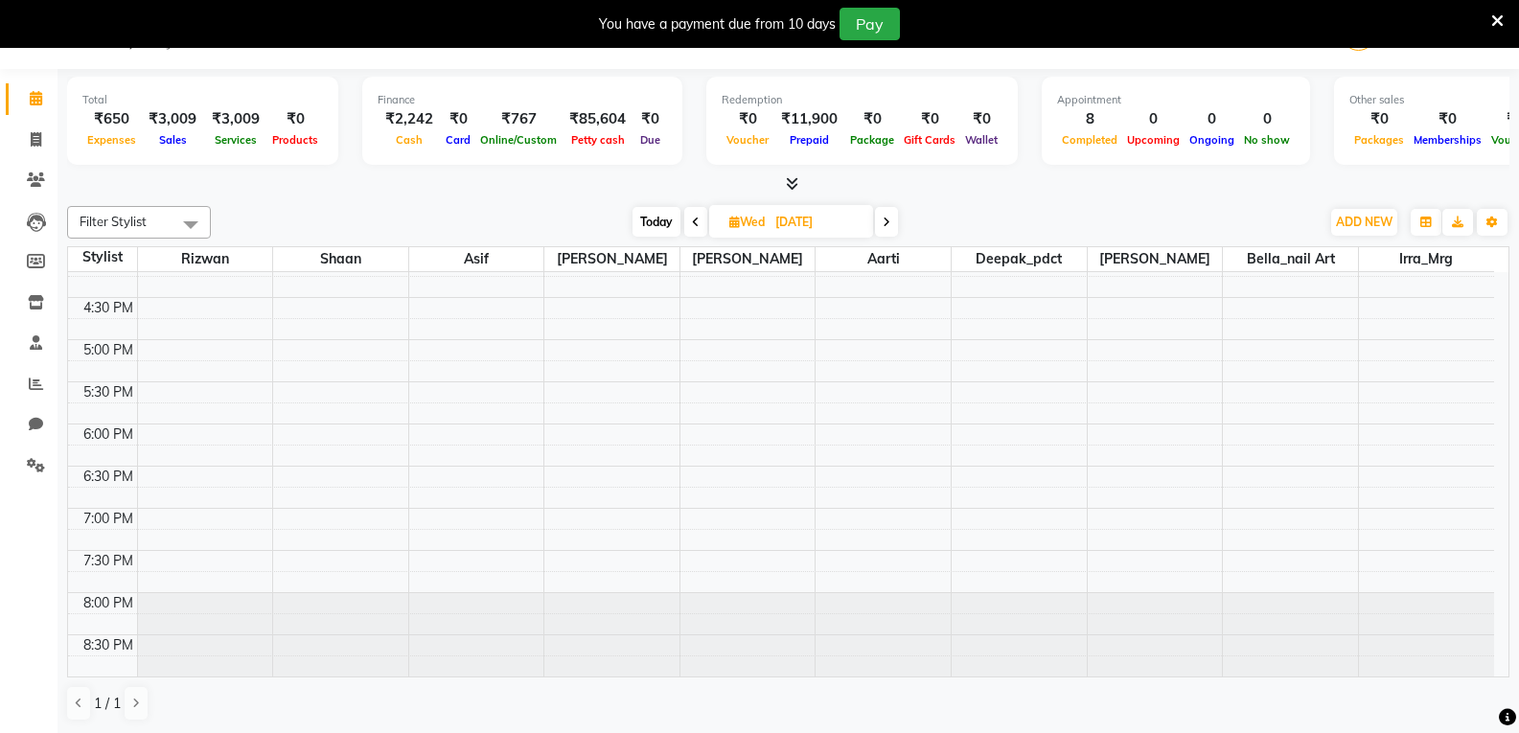
click at [696, 218] on icon at bounding box center [696, 222] width 8 height 11
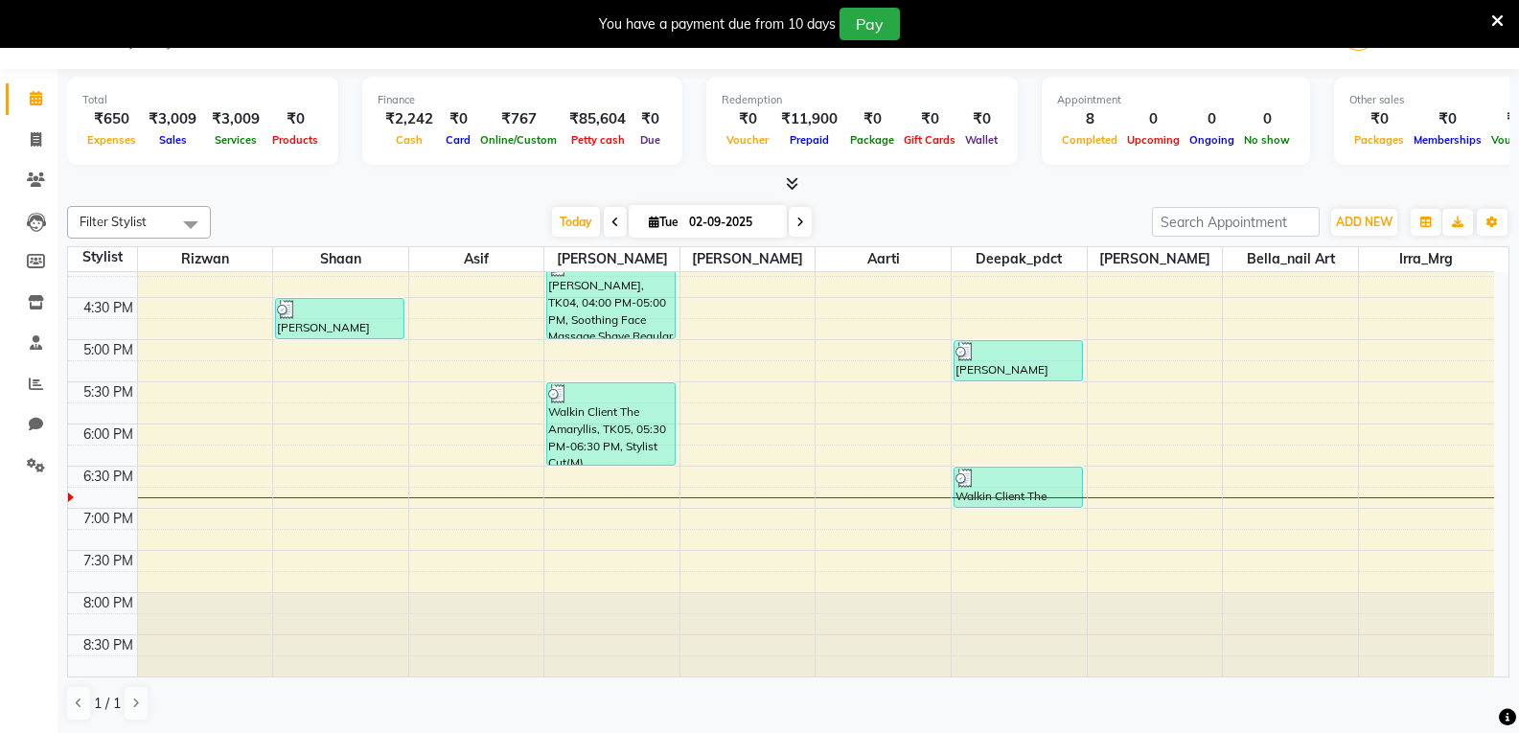
click at [614, 223] on span at bounding box center [615, 222] width 23 height 30
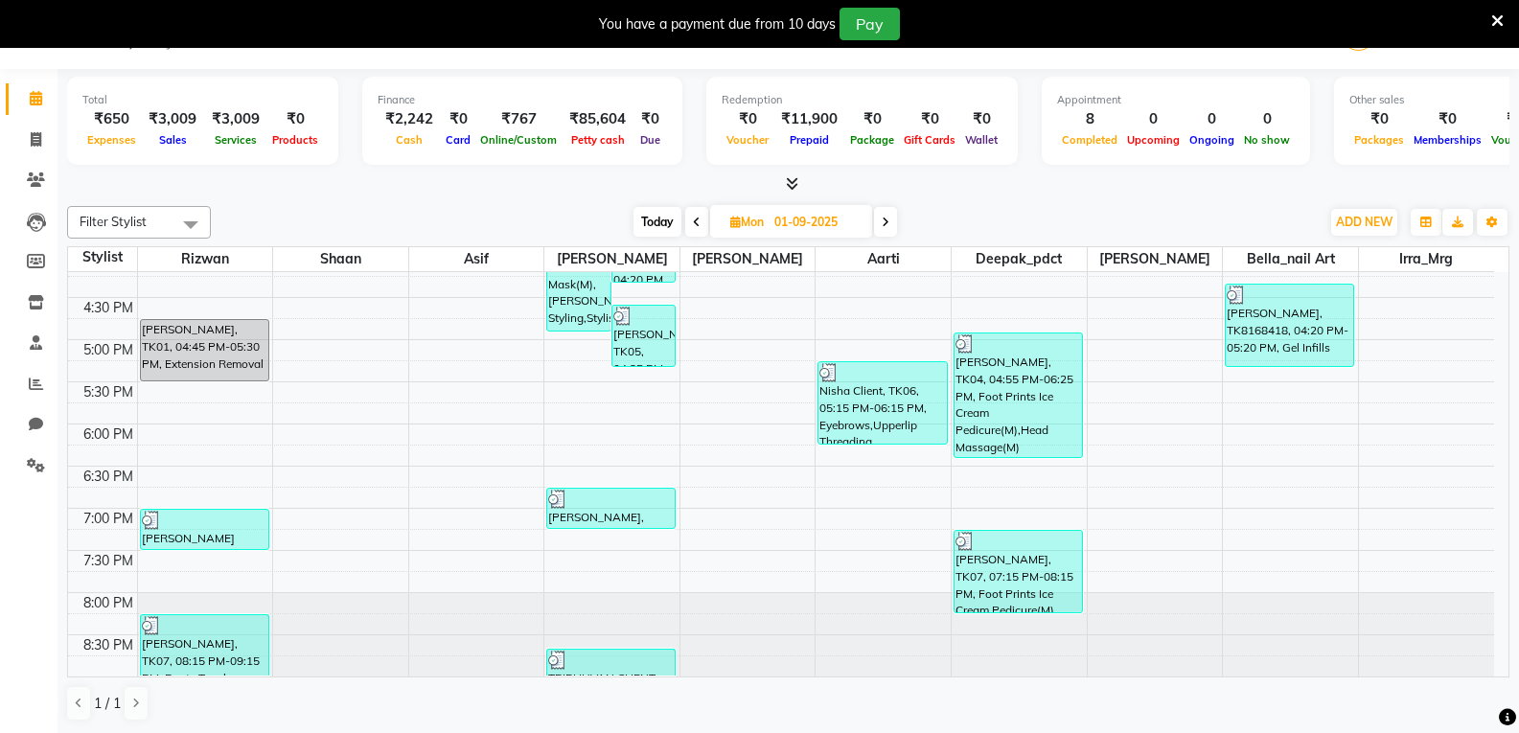
click at [885, 225] on icon at bounding box center [886, 222] width 8 height 11
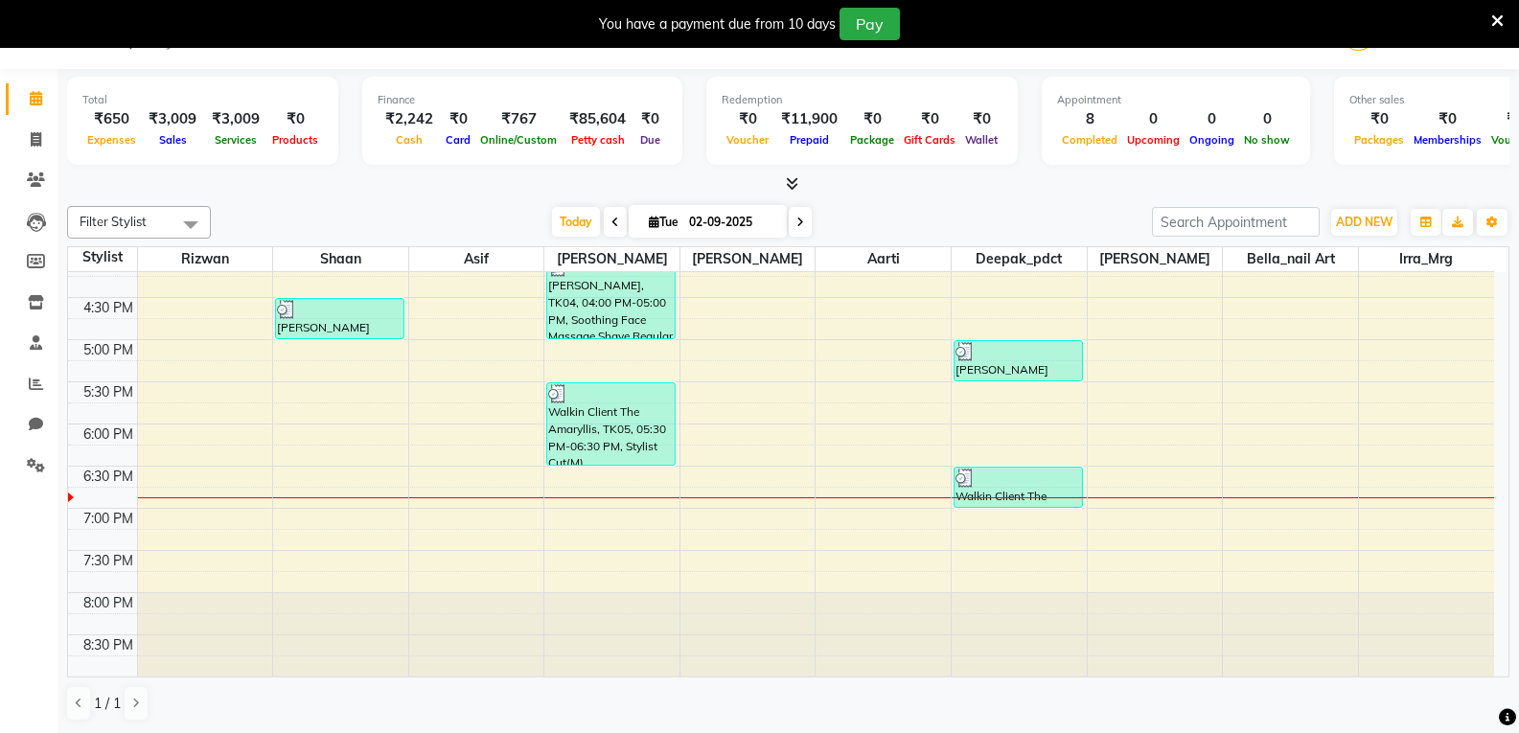
click at [611, 223] on icon at bounding box center [615, 222] width 8 height 11
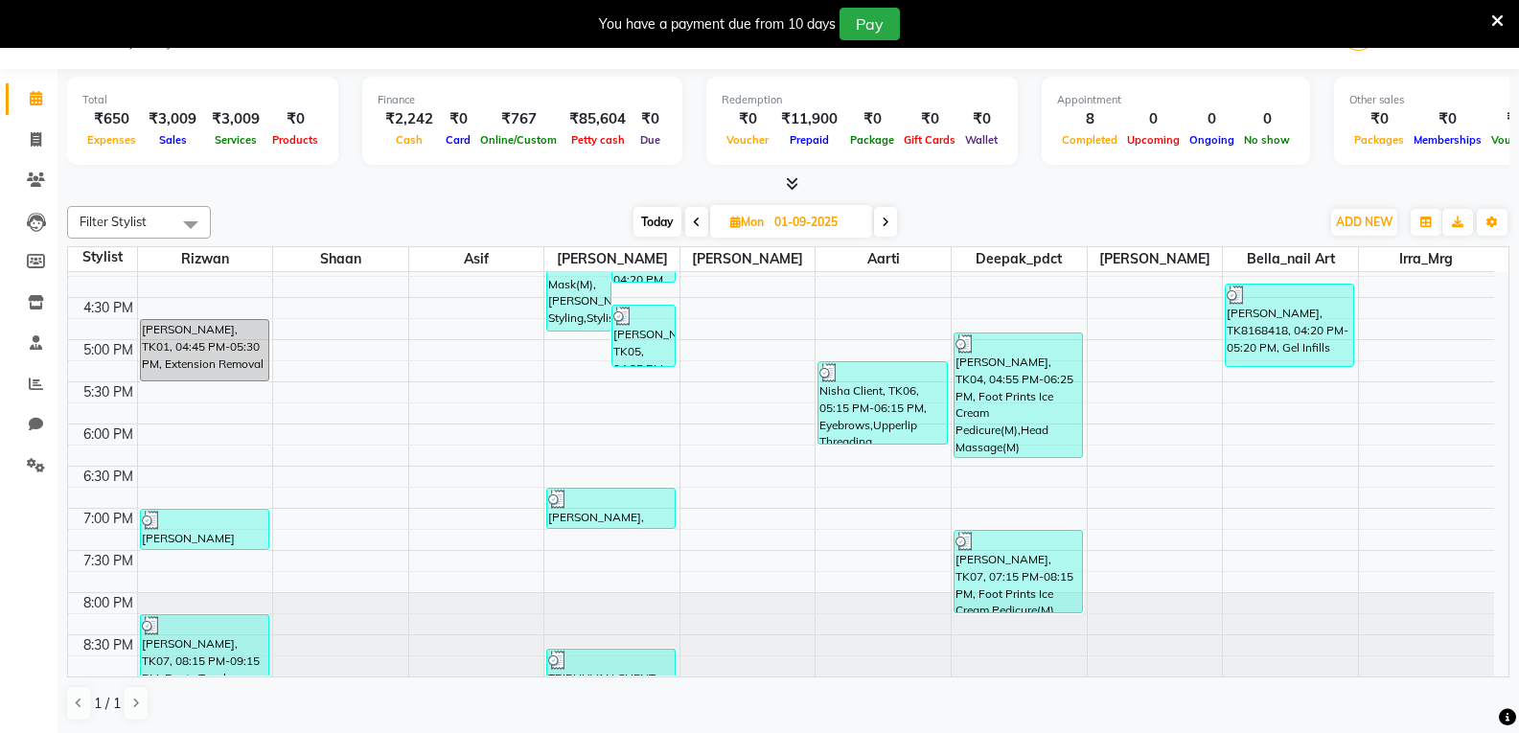
click at [885, 223] on icon at bounding box center [886, 222] width 8 height 11
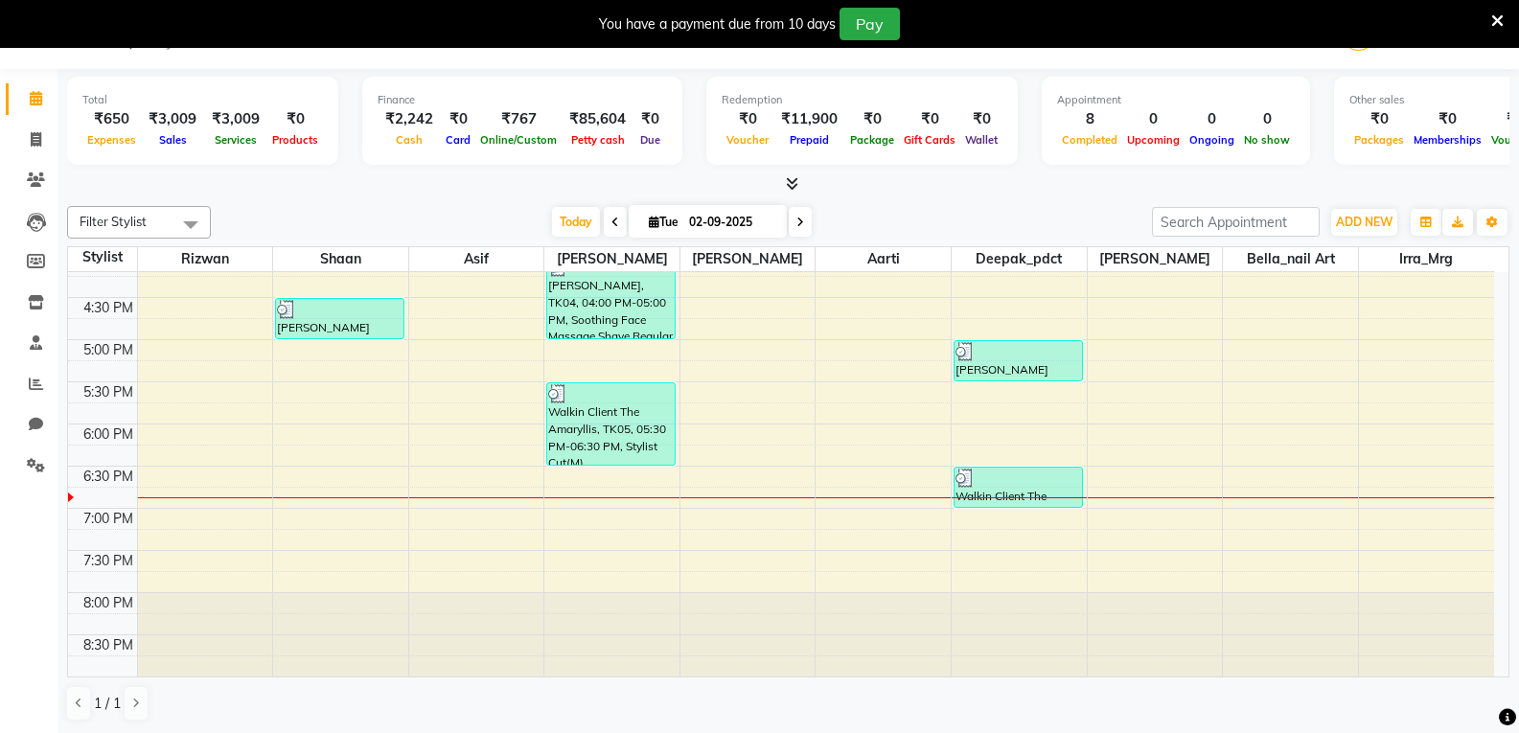
click at [791, 182] on icon at bounding box center [792, 183] width 12 height 14
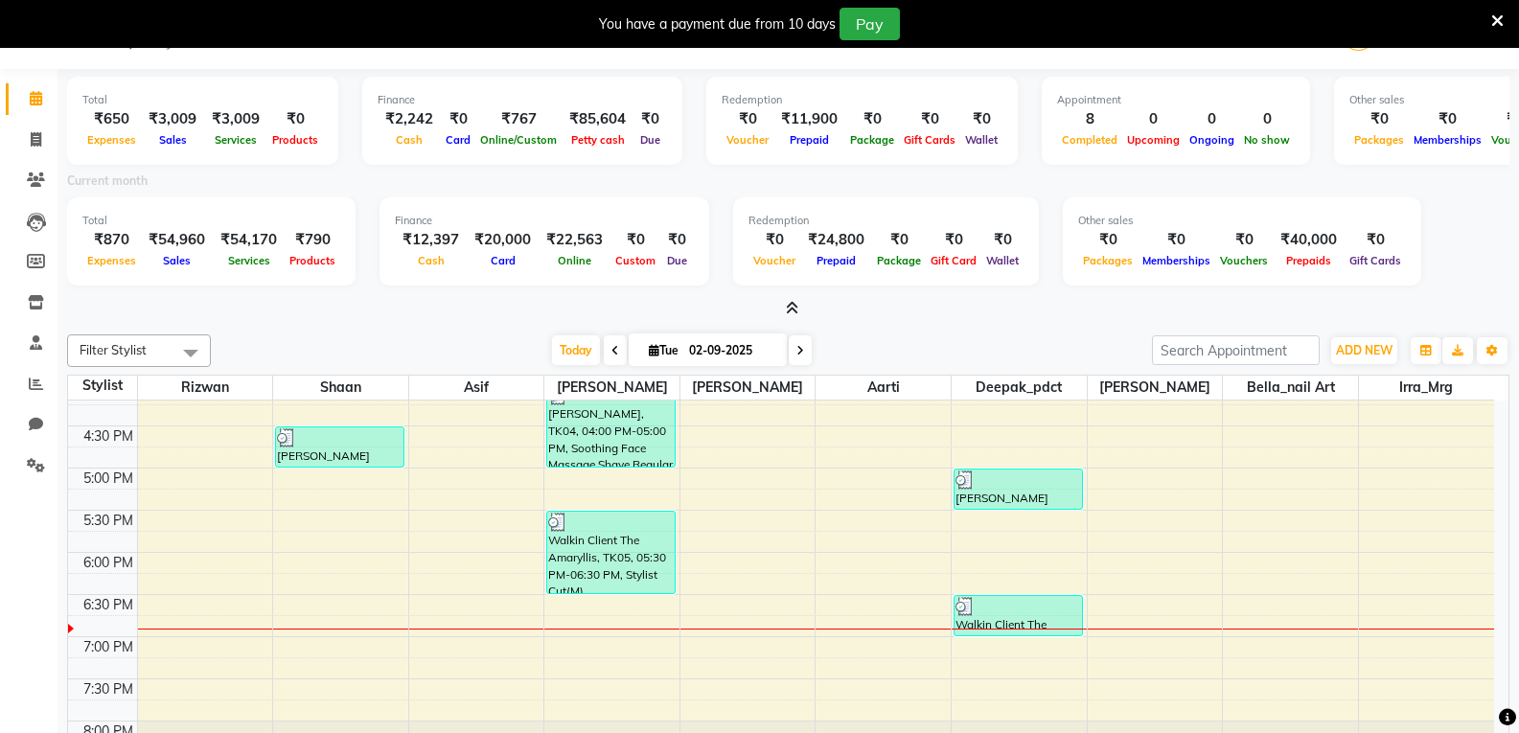
click at [788, 307] on icon at bounding box center [792, 308] width 12 height 14
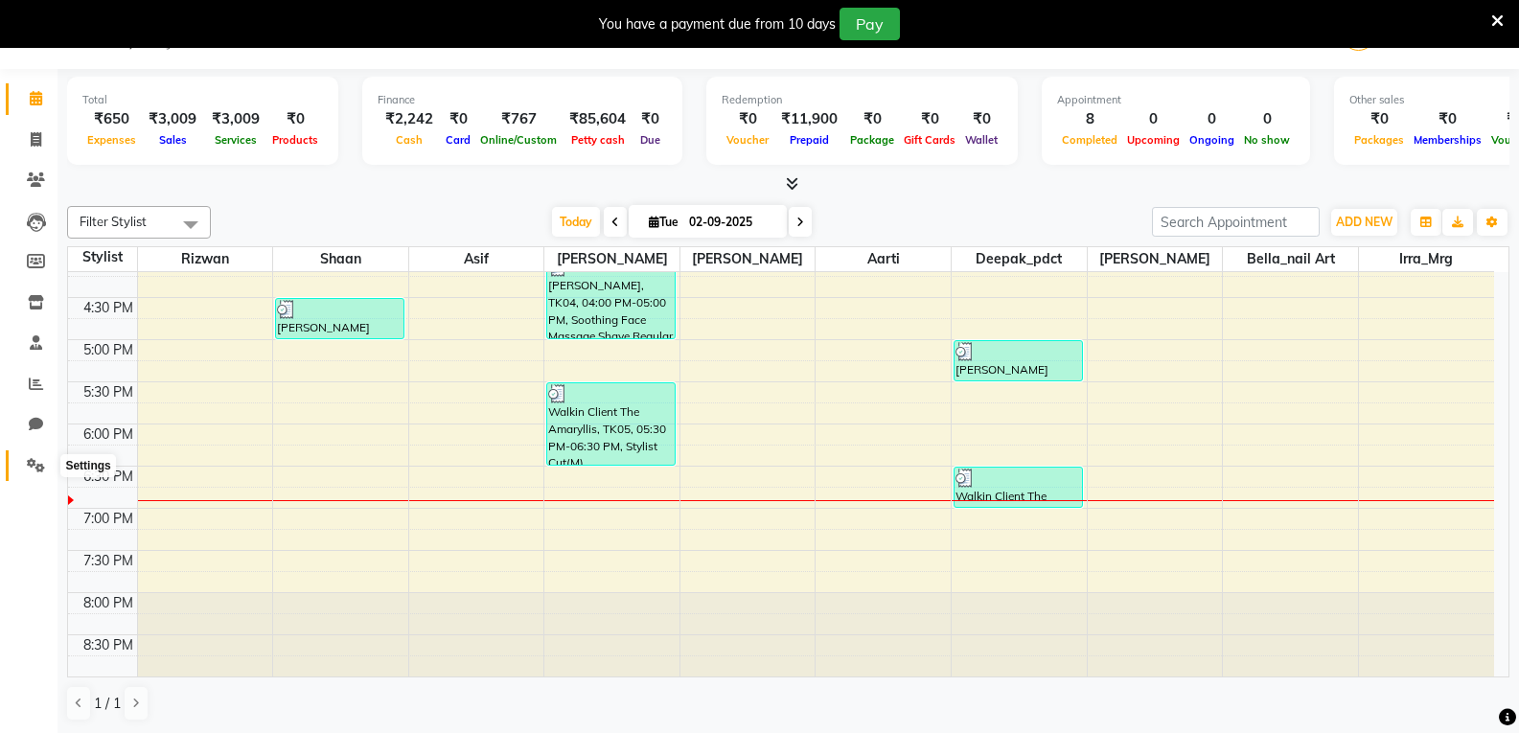
click at [44, 468] on icon at bounding box center [36, 465] width 18 height 14
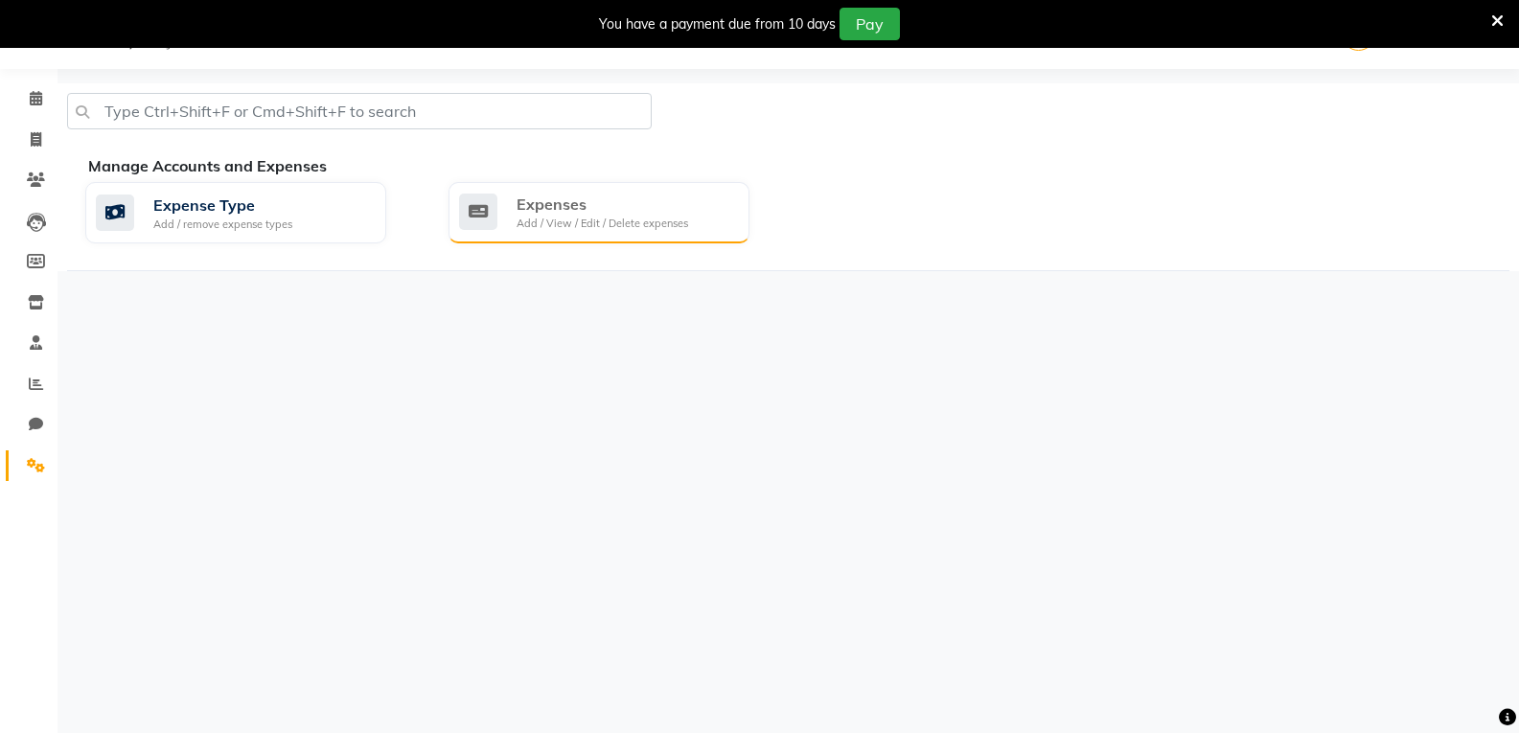
click at [587, 230] on div "Add / View / Edit / Delete expenses" at bounding box center [602, 224] width 172 height 16
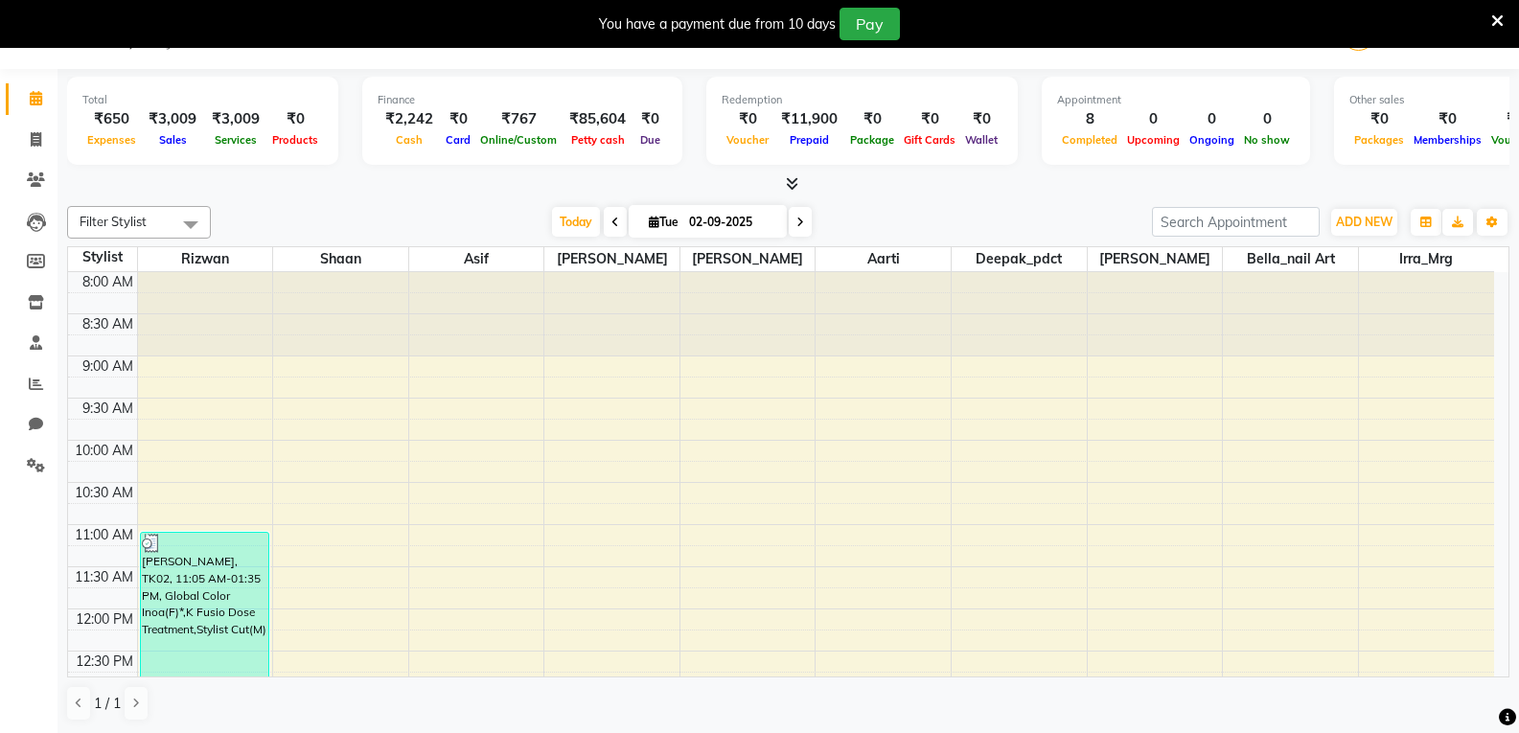
click at [792, 184] on icon at bounding box center [792, 183] width 12 height 14
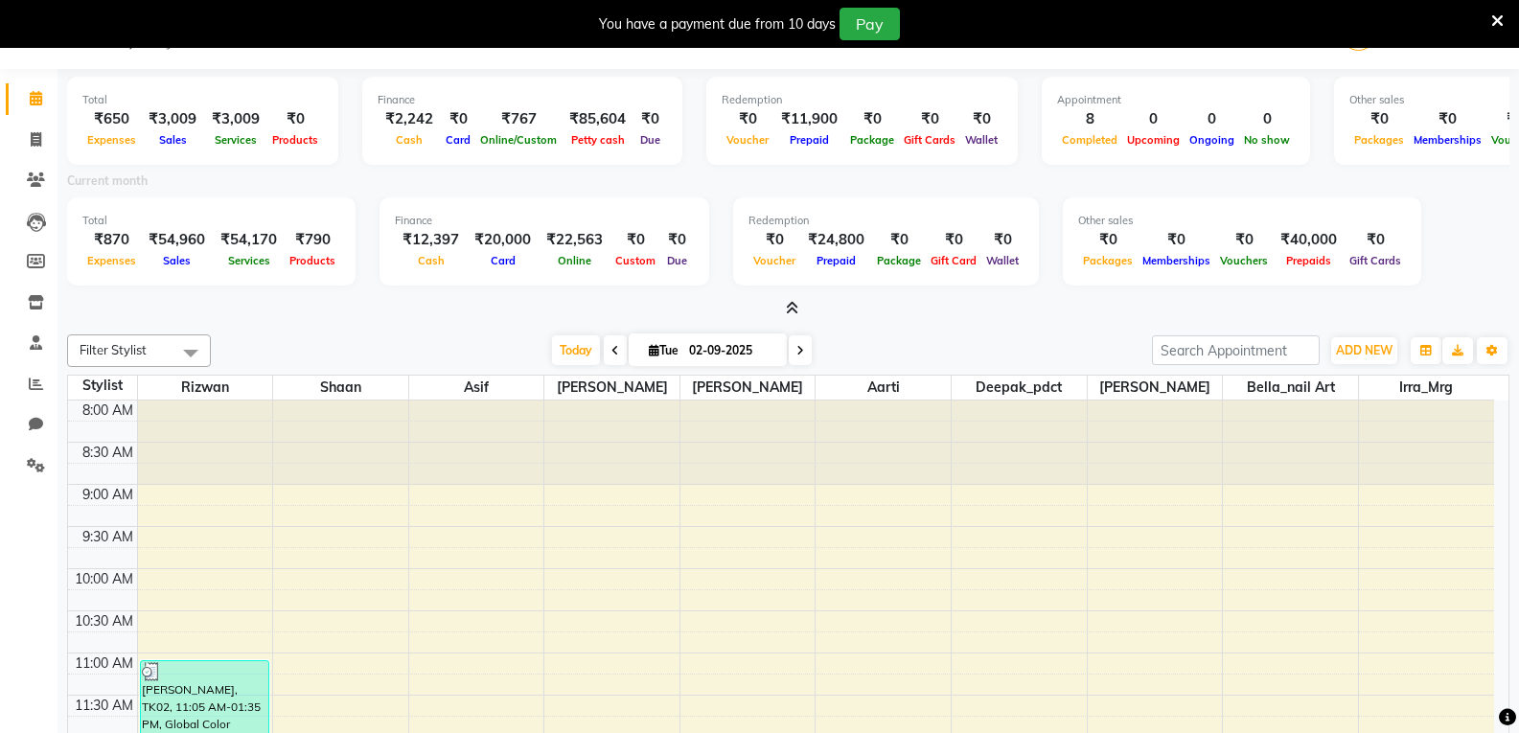
click at [792, 306] on icon at bounding box center [792, 308] width 12 height 14
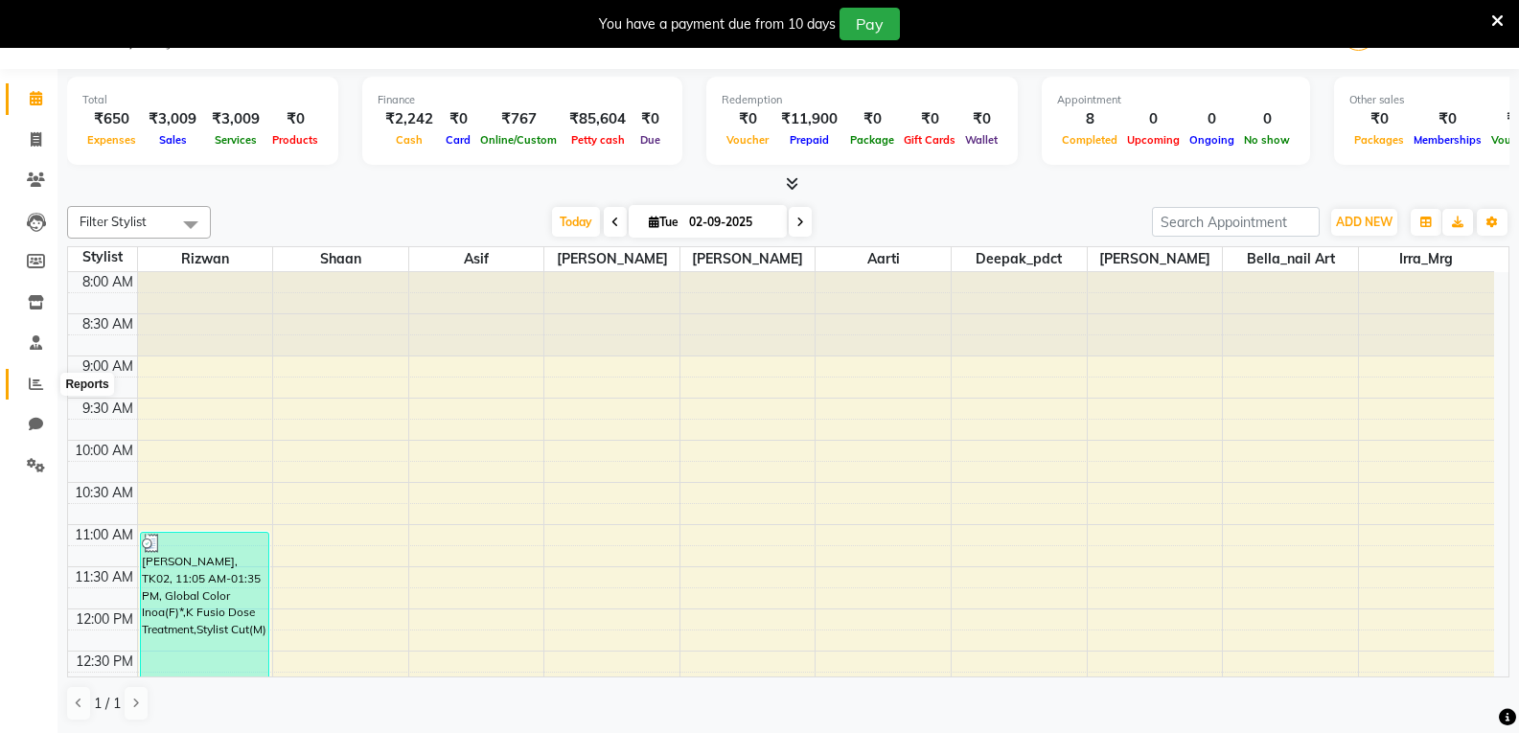
click at [33, 377] on icon at bounding box center [36, 384] width 14 height 14
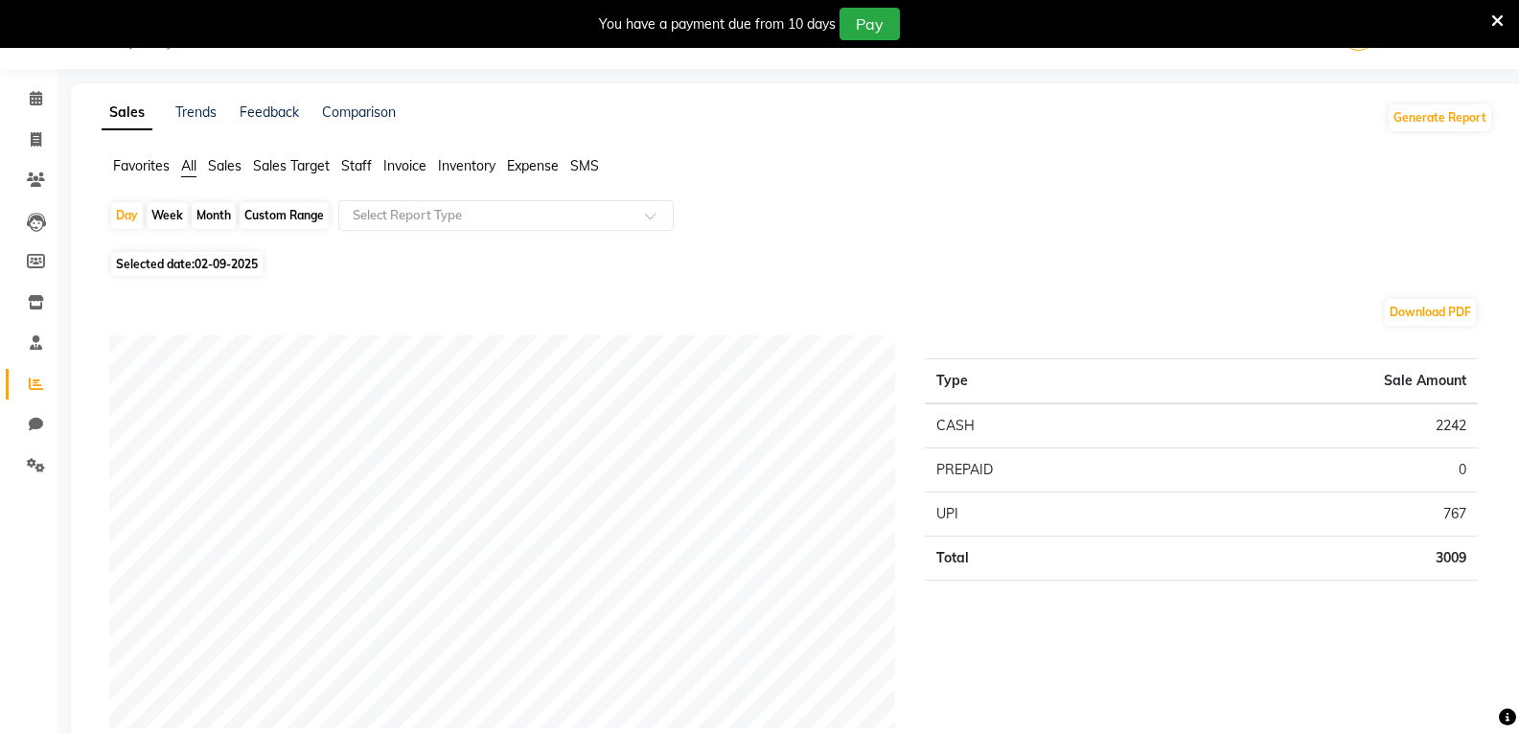
click at [354, 167] on span "Staff" at bounding box center [356, 165] width 31 height 17
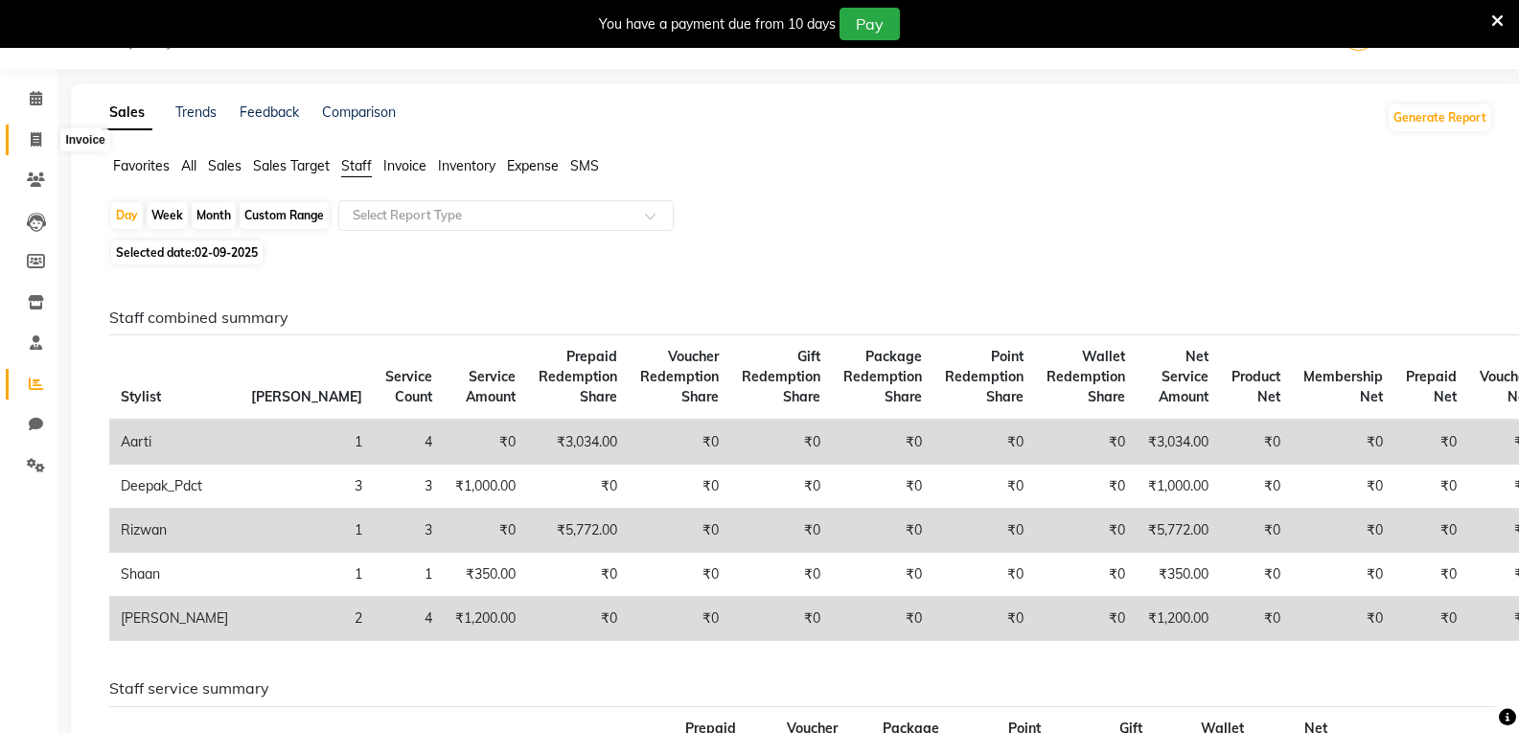
click at [35, 144] on icon at bounding box center [36, 139] width 11 height 14
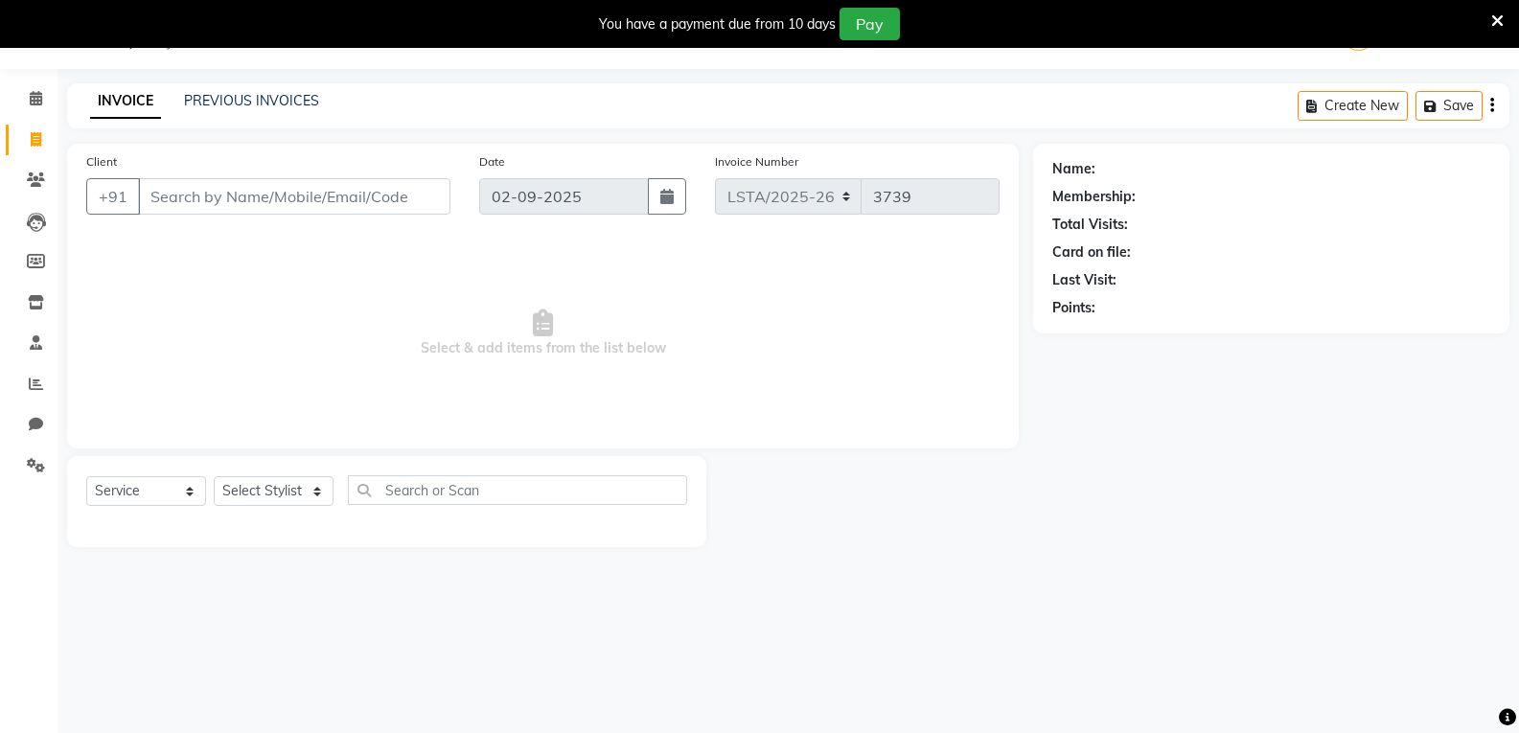
click at [241, 195] on input "Client" at bounding box center [294, 196] width 312 height 36
drag, startPoint x: 241, startPoint y: 196, endPoint x: 241, endPoint y: 187, distance: 9.6
click at [242, 193] on input "Client" at bounding box center [294, 196] width 312 height 36
drag, startPoint x: 241, startPoint y: 183, endPoint x: 234, endPoint y: 151, distance: 32.3
click at [241, 181] on input "Client" at bounding box center [294, 196] width 312 height 36
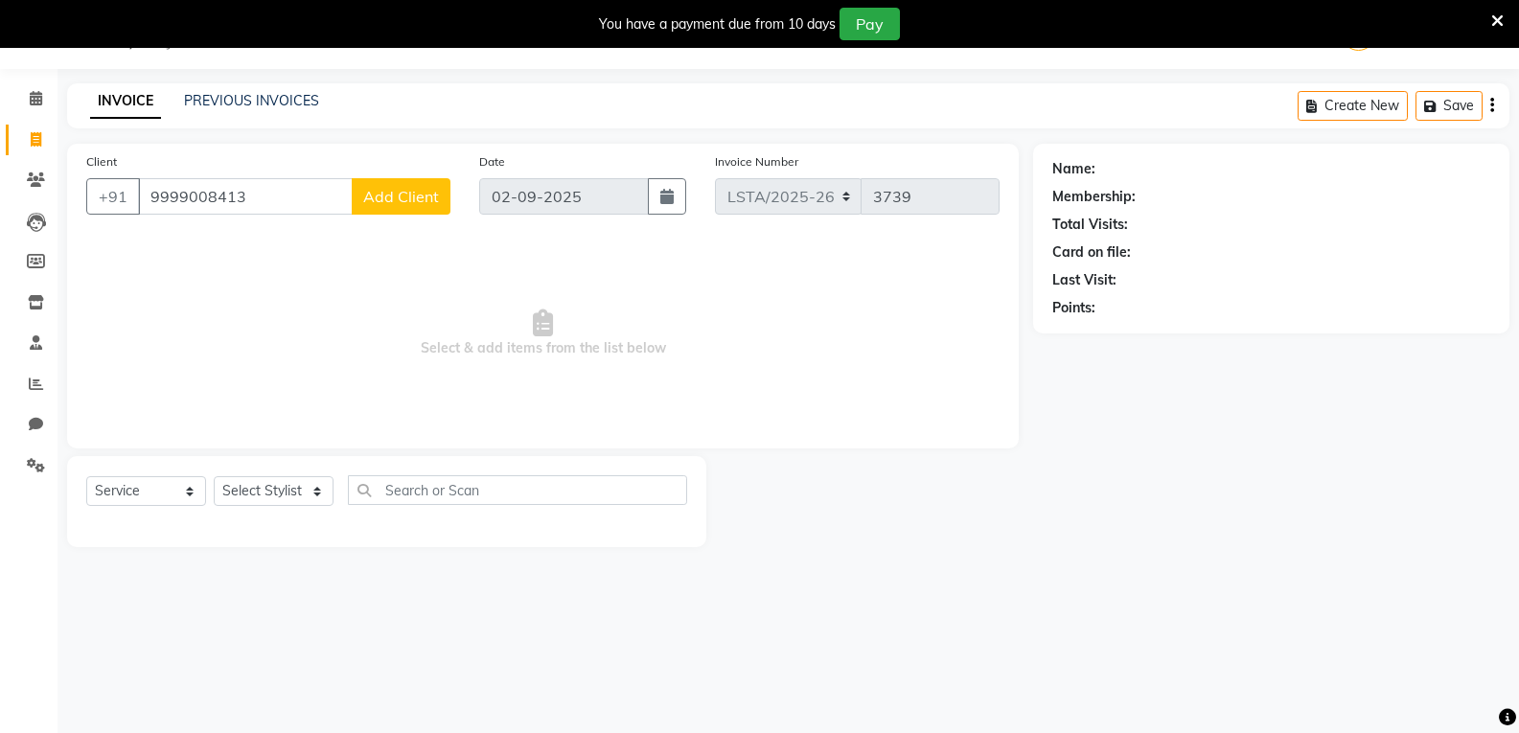
click at [399, 203] on span "Add Client" at bounding box center [401, 196] width 76 height 19
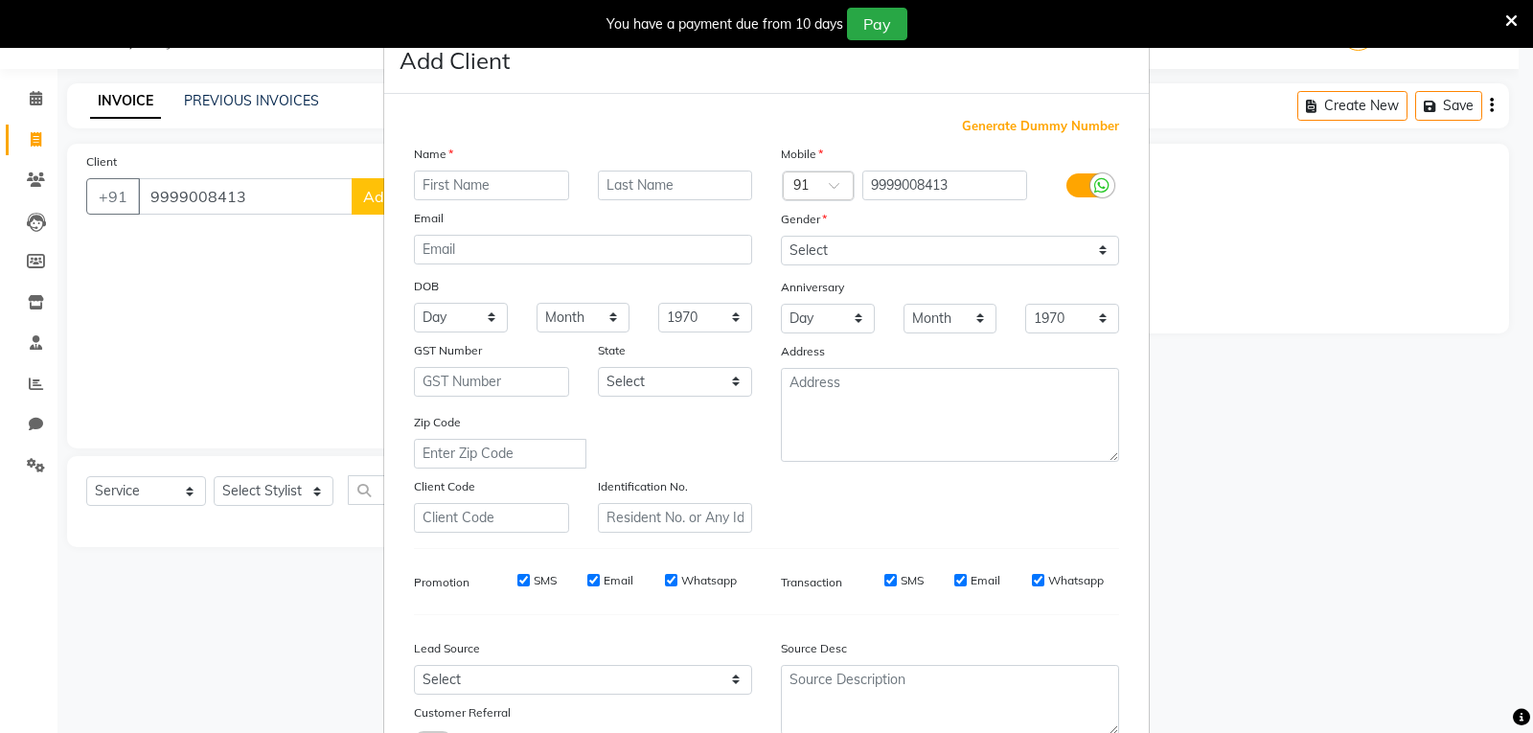
click at [470, 194] on input "text" at bounding box center [491, 186] width 155 height 30
drag, startPoint x: 472, startPoint y: 189, endPoint x: 464, endPoint y: 194, distance: 9.9
click at [473, 189] on input "text" at bounding box center [491, 186] width 155 height 30
click at [610, 186] on input "text" at bounding box center [675, 186] width 155 height 30
click at [1095, 251] on select "Select Male Female Other Prefer Not To Say" at bounding box center [950, 251] width 338 height 30
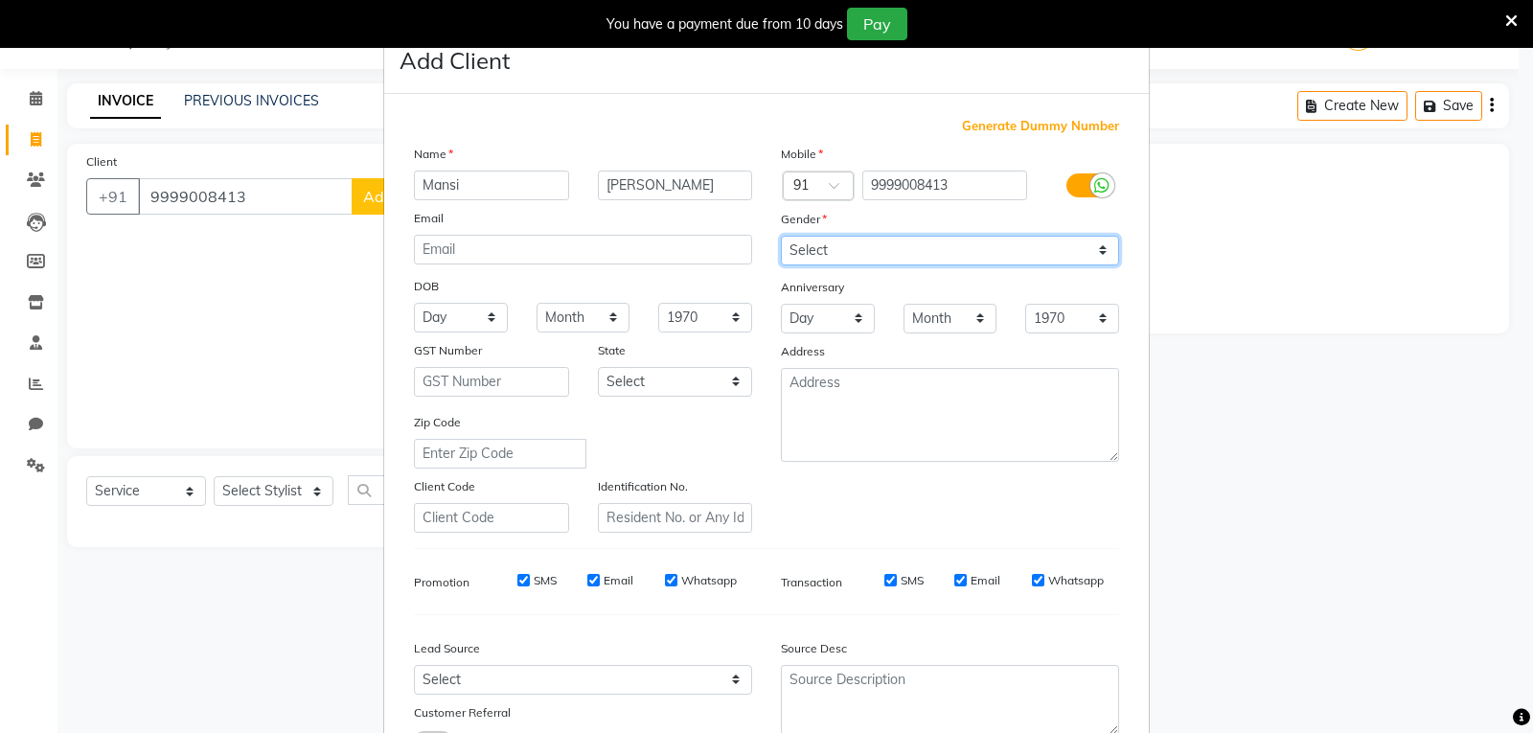
click at [781, 236] on select "Select Male Female Other Prefer Not To Say" at bounding box center [950, 251] width 338 height 30
click at [517, 580] on input "SMS" at bounding box center [523, 580] width 12 height 12
click at [588, 583] on input "Email" at bounding box center [593, 580] width 12 height 12
click at [665, 579] on input "Whatsapp" at bounding box center [671, 580] width 12 height 12
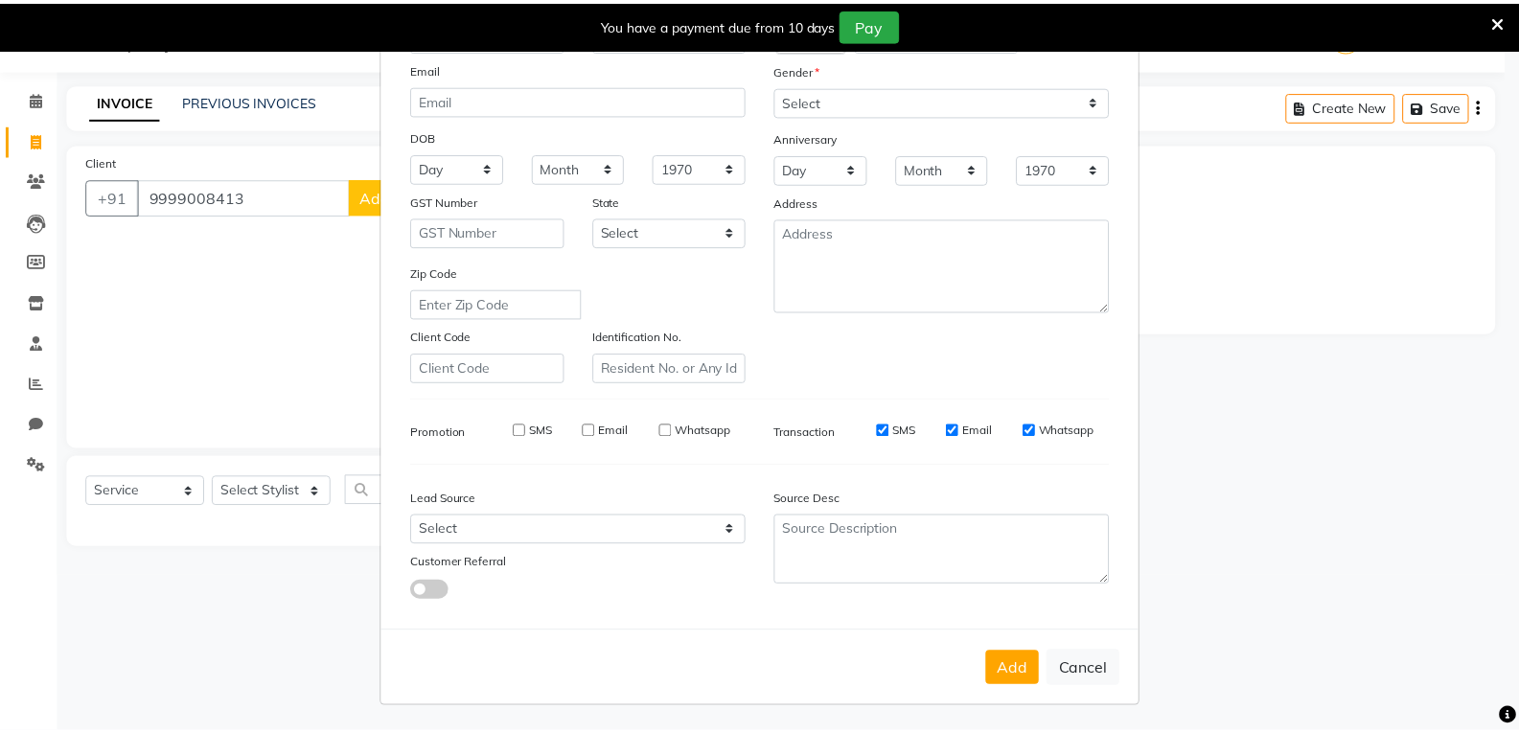
scroll to position [151, 0]
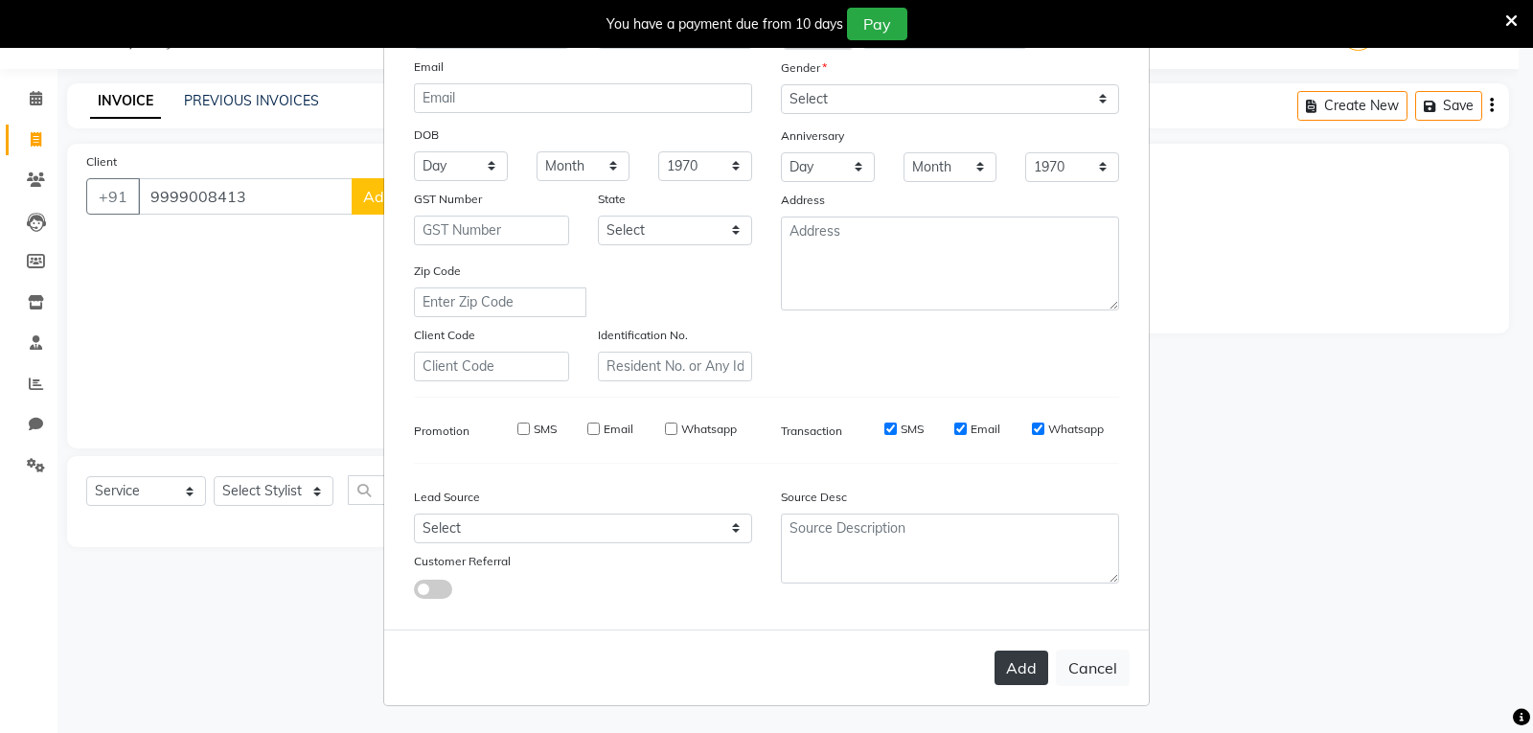
click at [1011, 669] on button "Add" at bounding box center [1022, 668] width 54 height 34
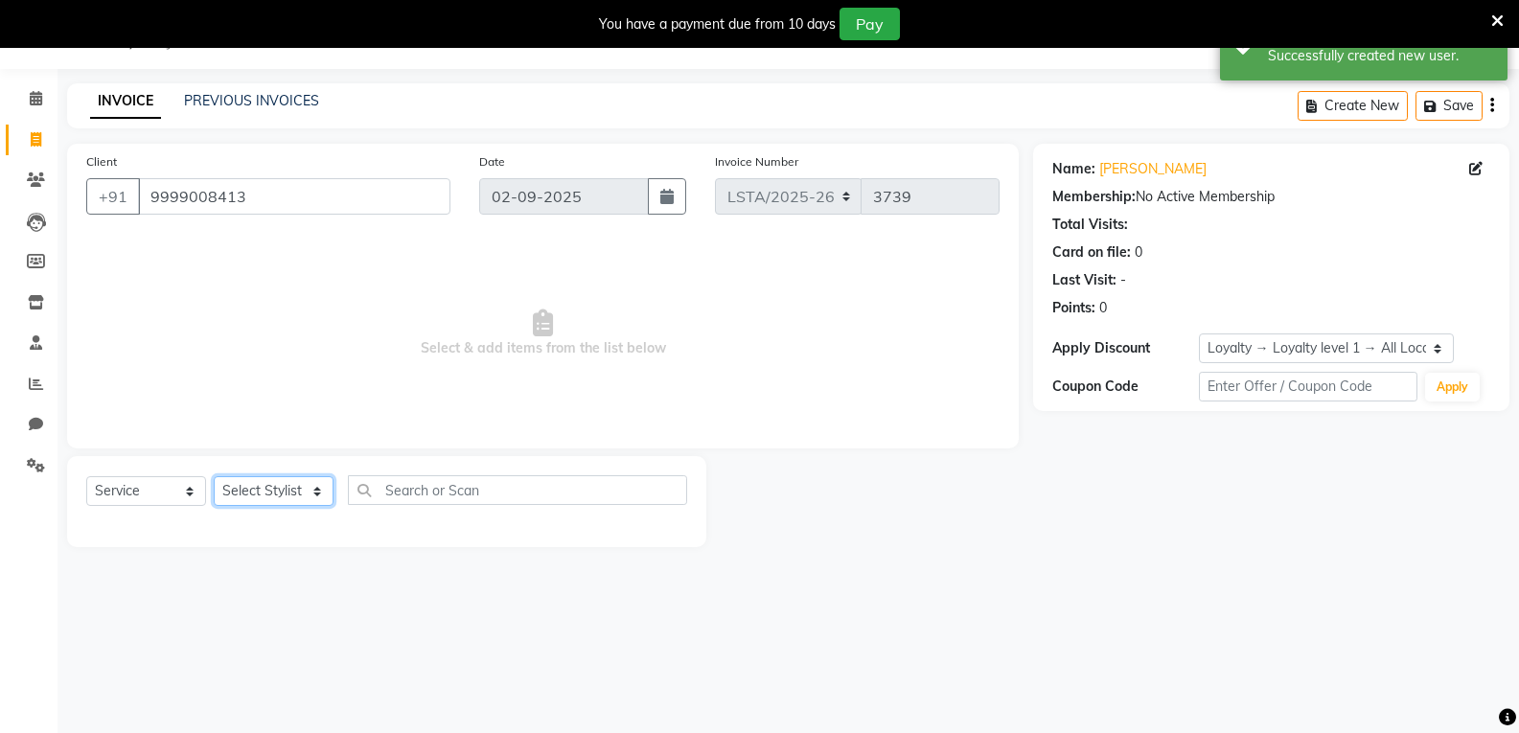
click at [319, 496] on select "Select Stylist Aarti Asif Bella_nail art Deepak_pdct Irra_Mrg Ritika Rizwan Sal…" at bounding box center [274, 491] width 120 height 30
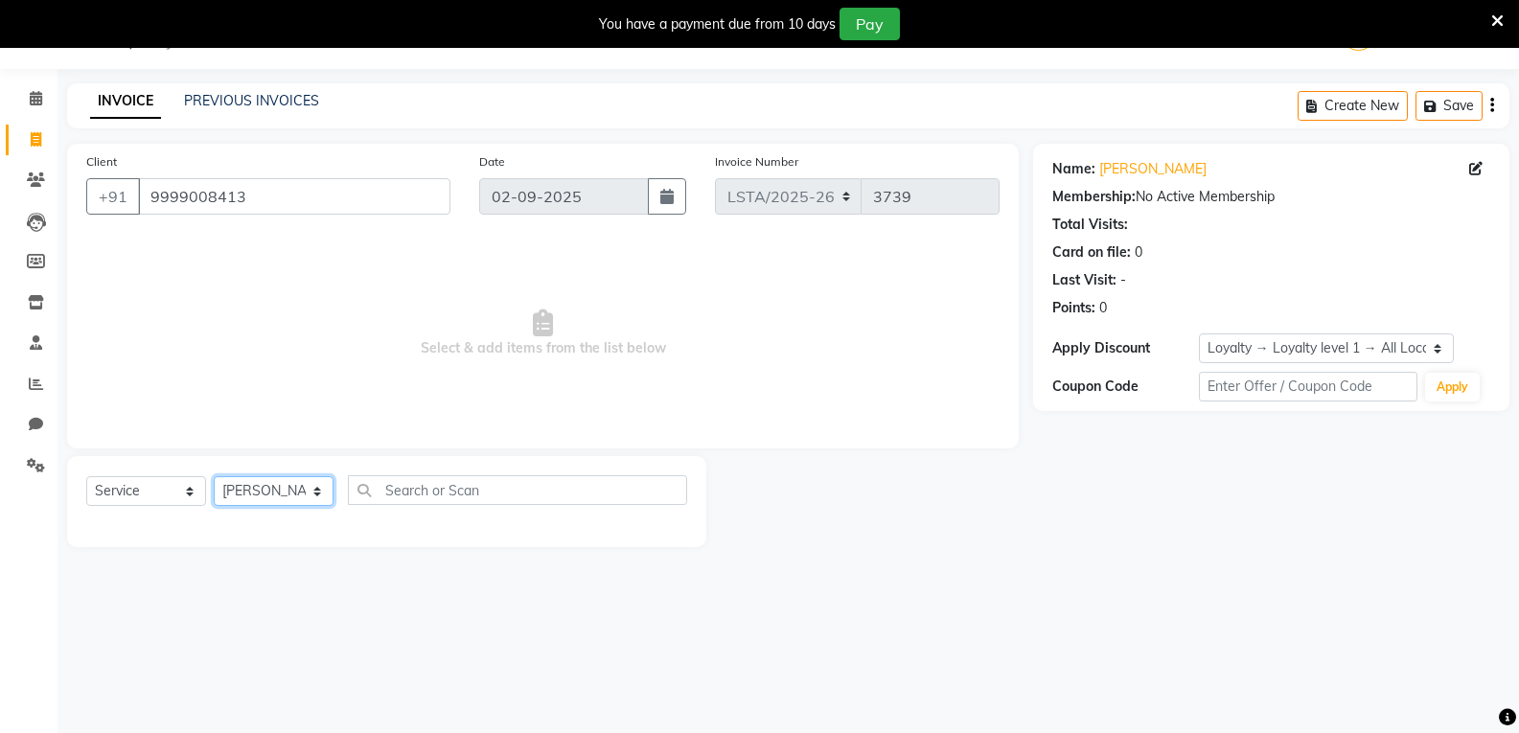
click at [214, 476] on select "Select Stylist Aarti Asif Bella_nail art Deepak_pdct Irra_Mrg Ritika Rizwan Sal…" at bounding box center [274, 491] width 120 height 30
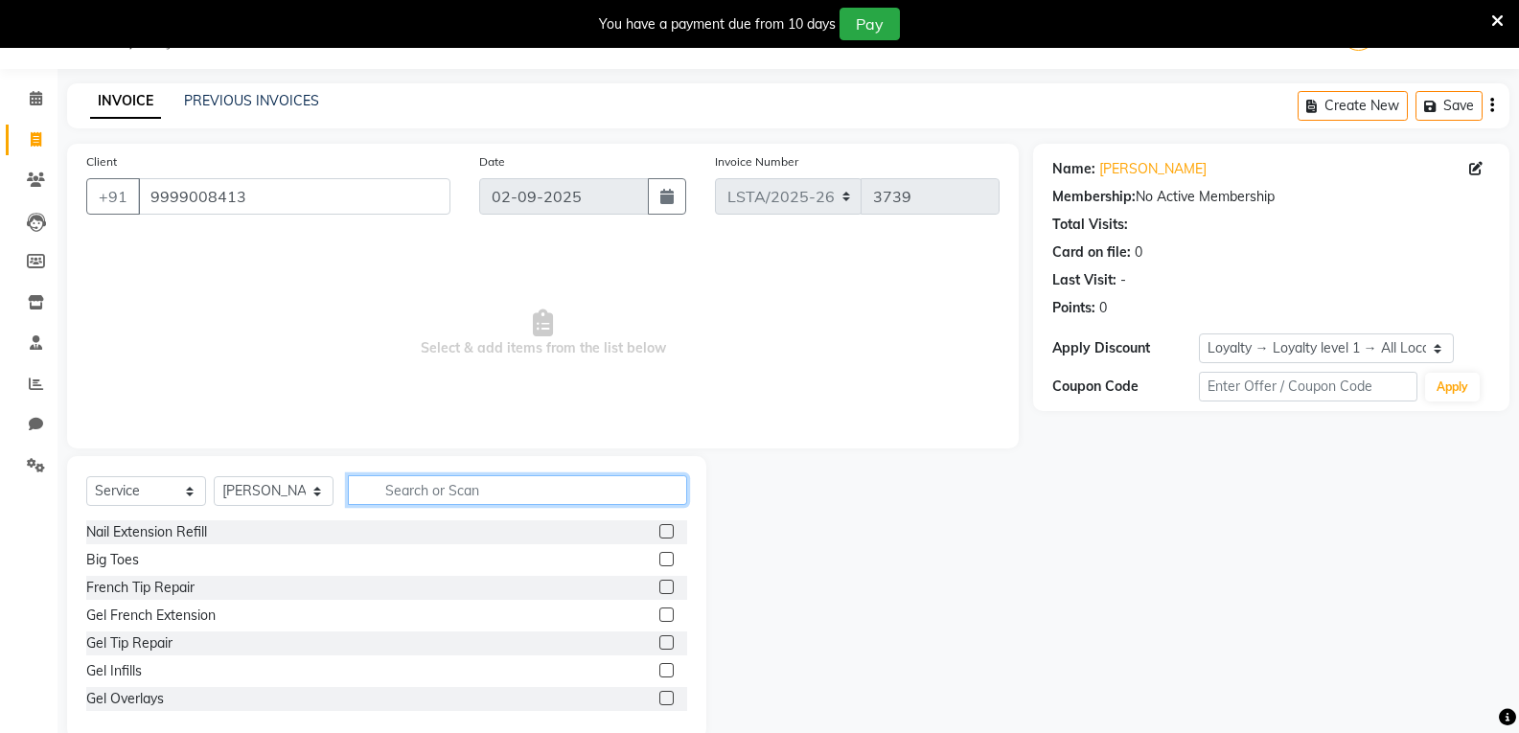
click at [426, 487] on input "text" at bounding box center [517, 490] width 339 height 30
click at [503, 491] on input "text" at bounding box center [517, 490] width 339 height 30
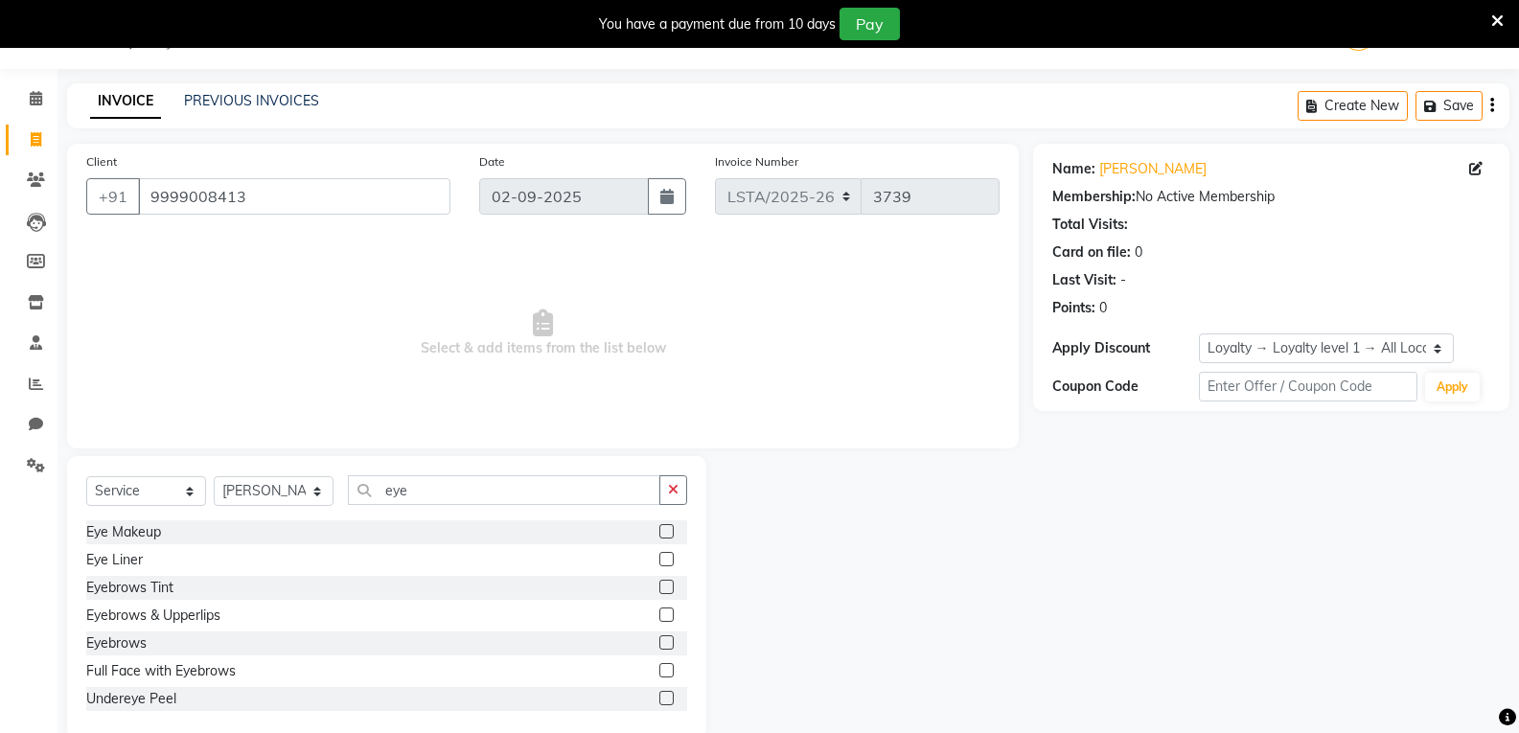
click at [659, 645] on label at bounding box center [666, 642] width 14 height 14
click at [659, 645] on input "checkbox" at bounding box center [665, 643] width 12 height 12
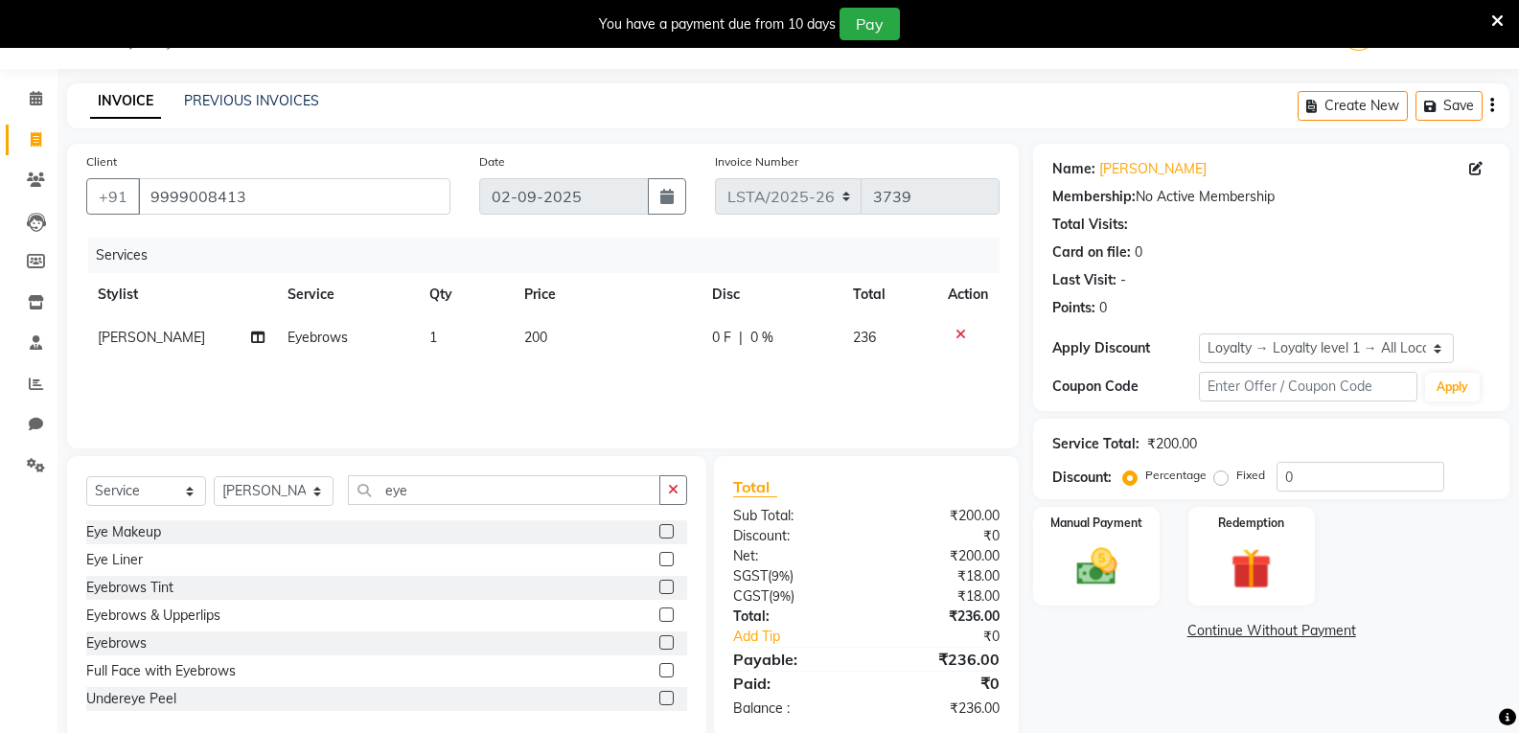
scroll to position [82, 0]
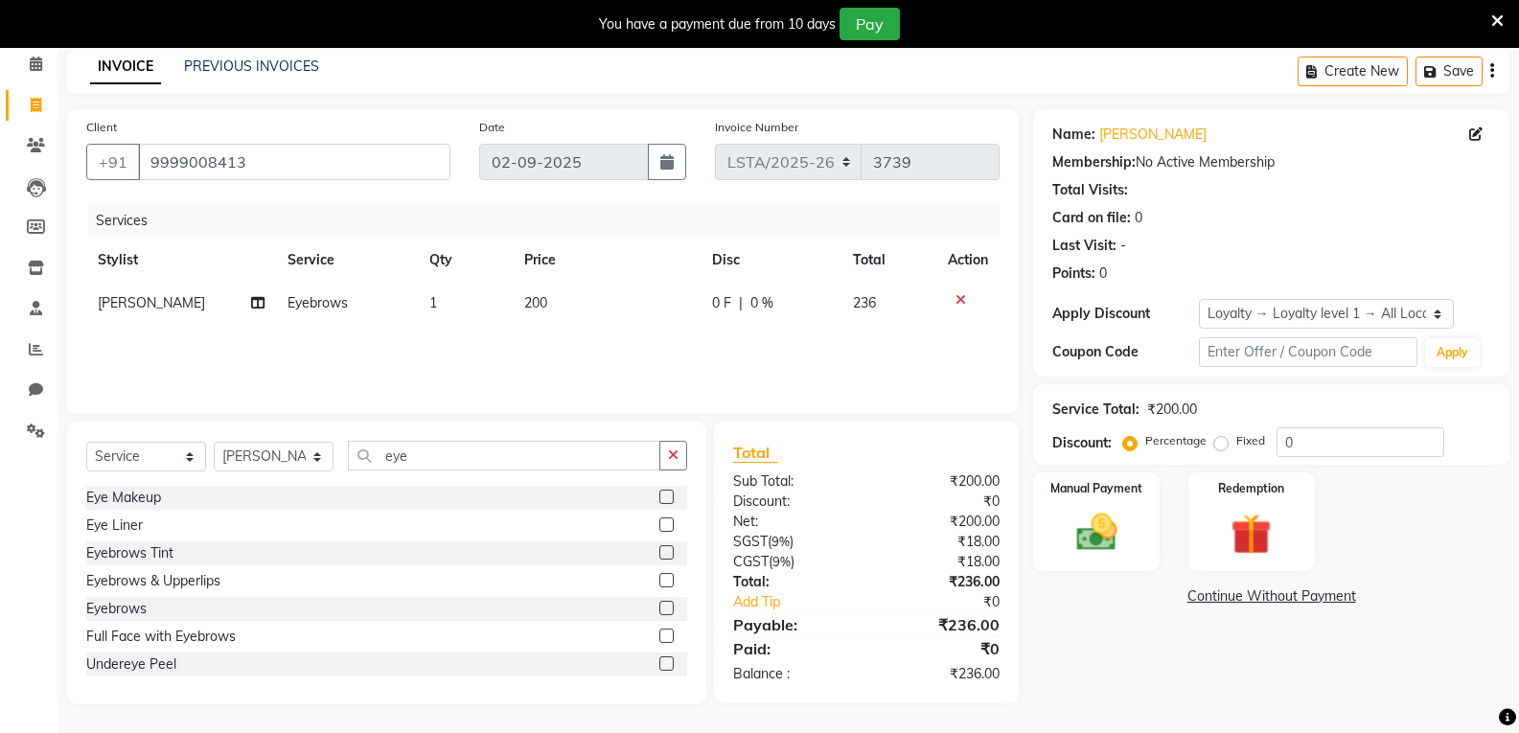
click at [538, 304] on span "200" at bounding box center [535, 302] width 23 height 17
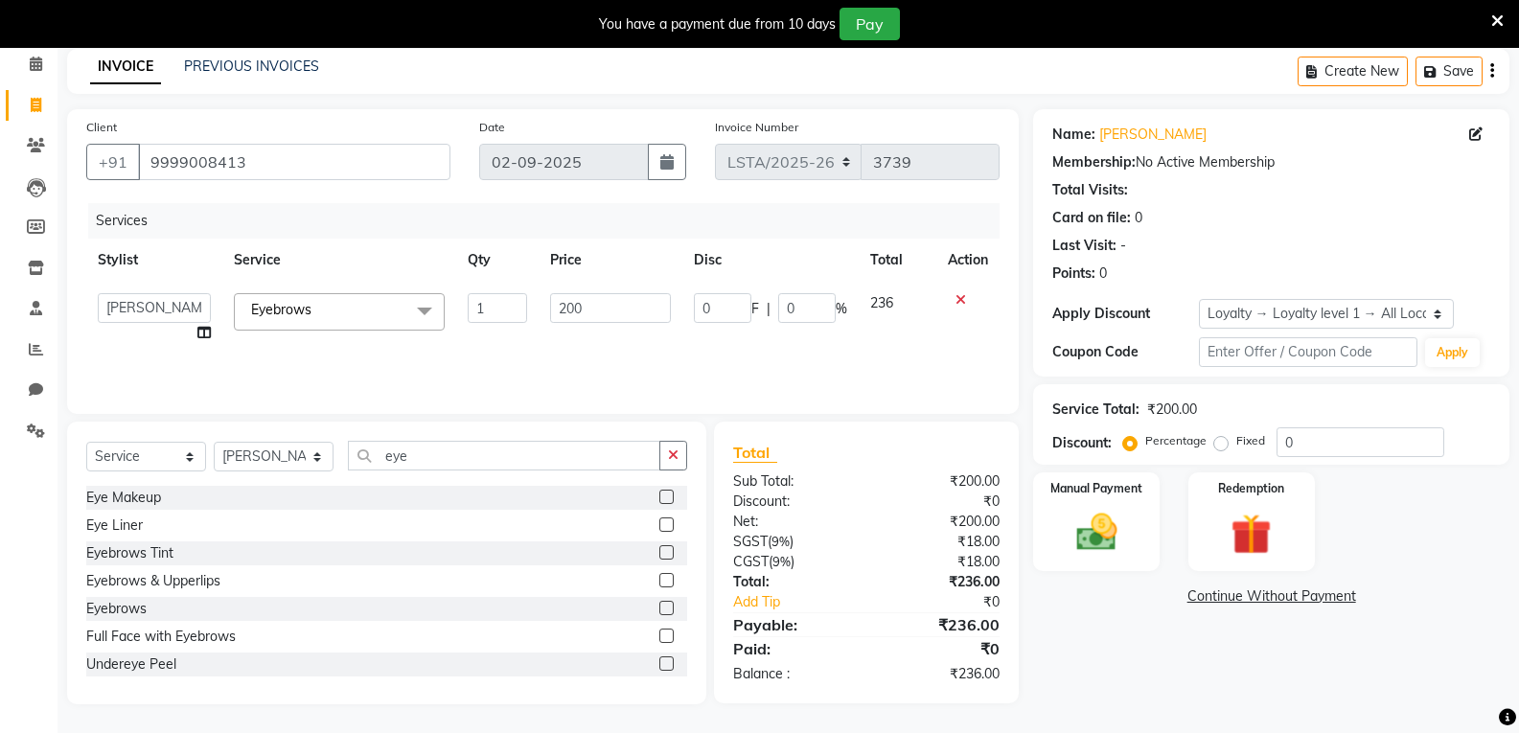
click at [538, 304] on td "200" at bounding box center [609, 318] width 143 height 73
click at [573, 302] on input "200" at bounding box center [610, 308] width 120 height 30
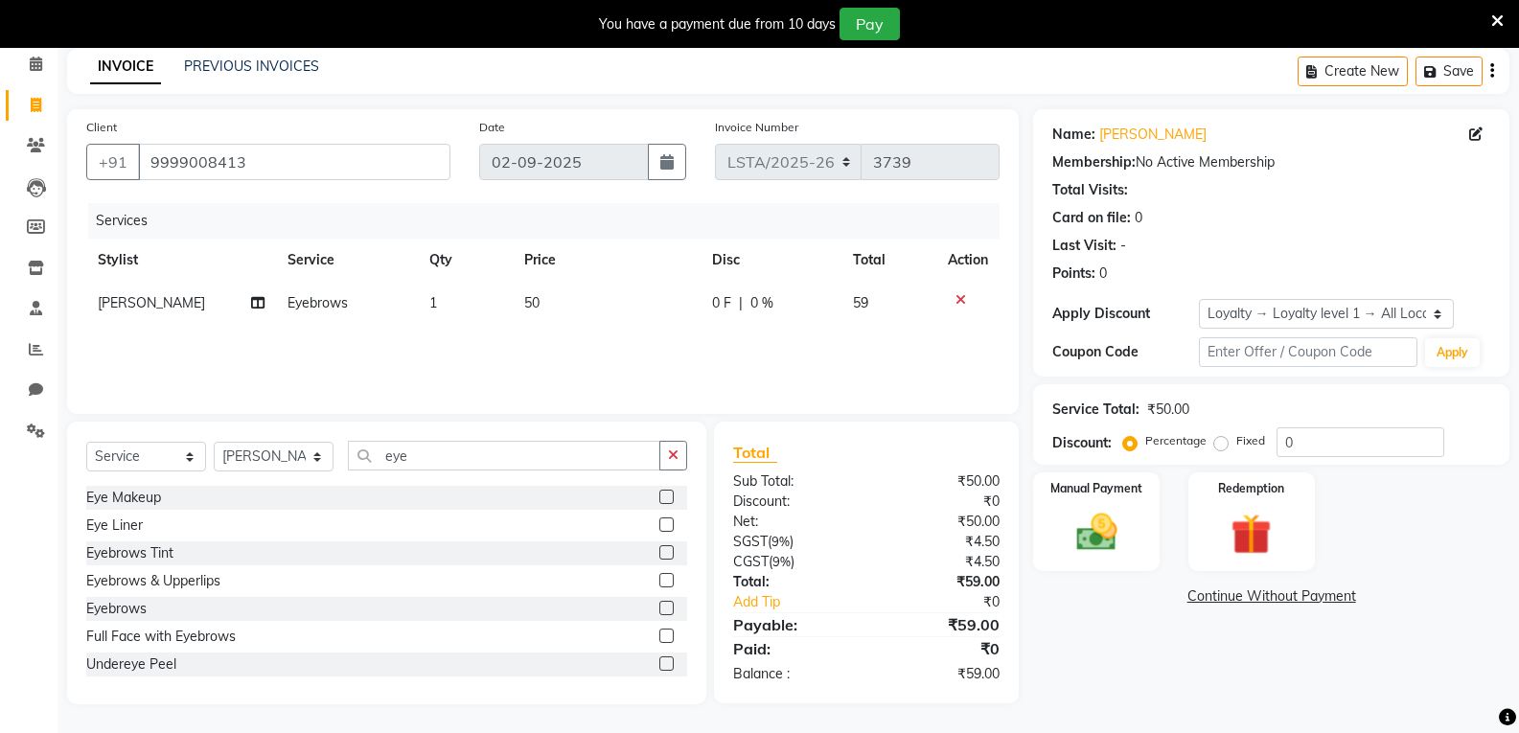
click at [700, 361] on div "Services Stylist Service Qty Price Disc Total Action Ritika Eyebrows 1 50 0 F |…" at bounding box center [542, 299] width 913 height 192
click at [1106, 516] on img at bounding box center [1096, 532] width 68 height 49
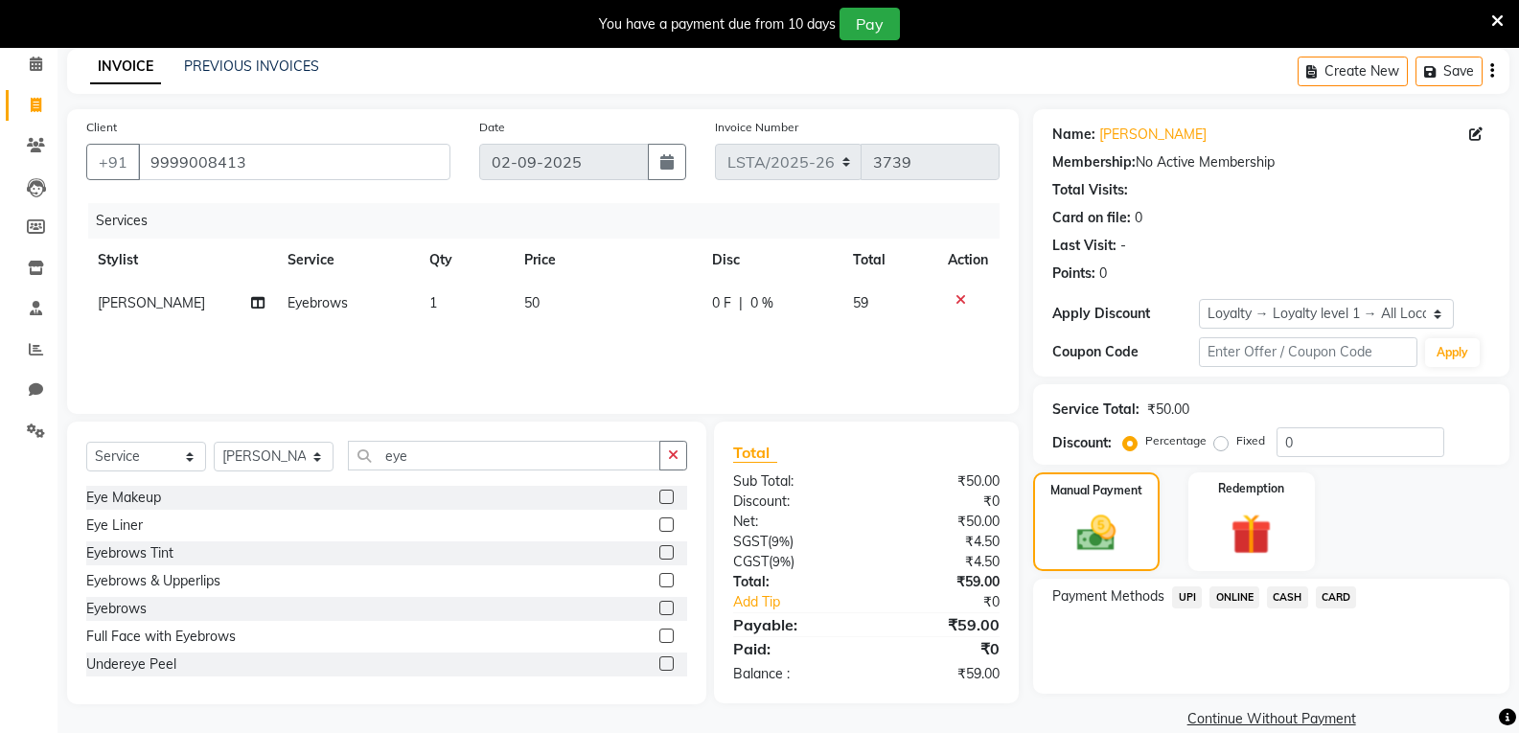
click at [1285, 595] on span "CASH" at bounding box center [1287, 597] width 41 height 22
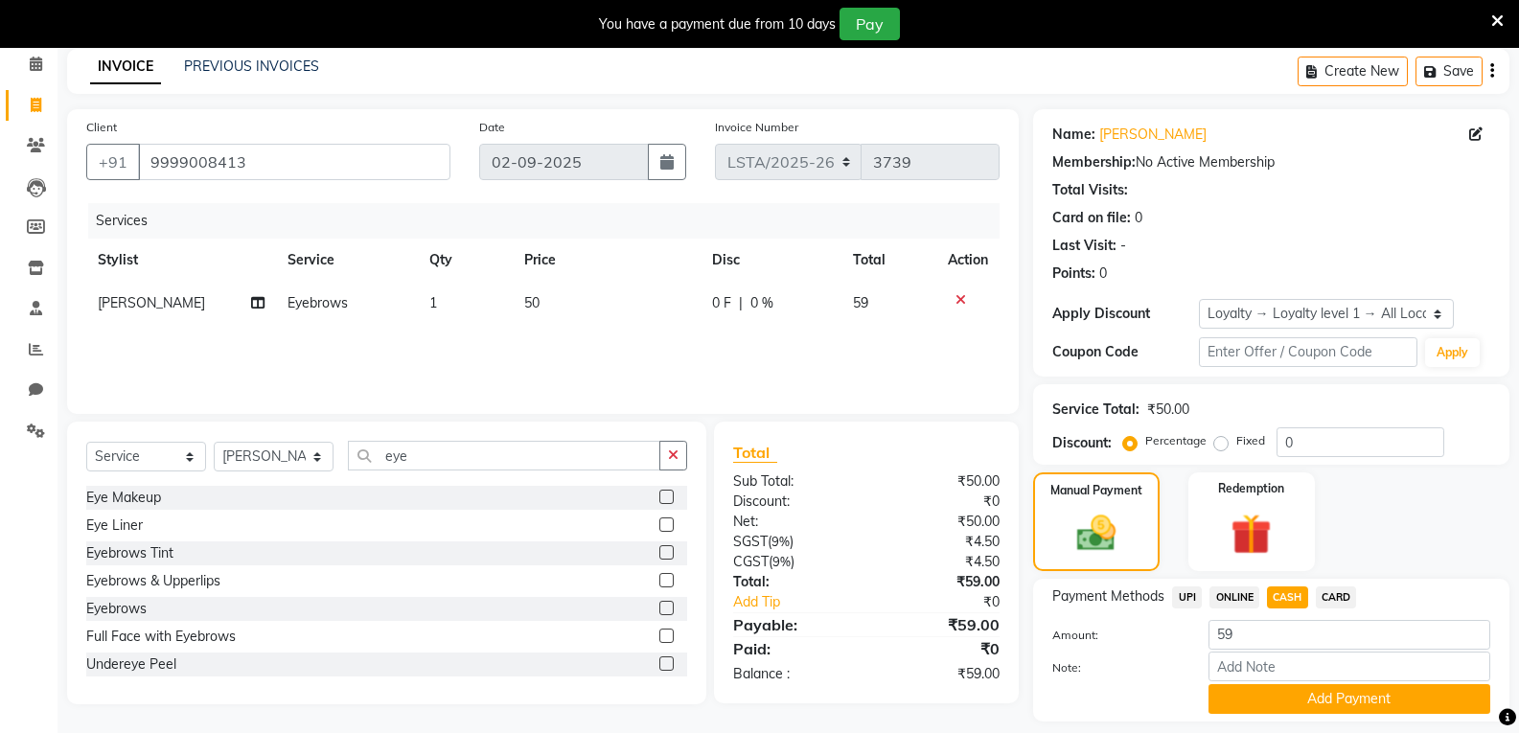
scroll to position [139, 0]
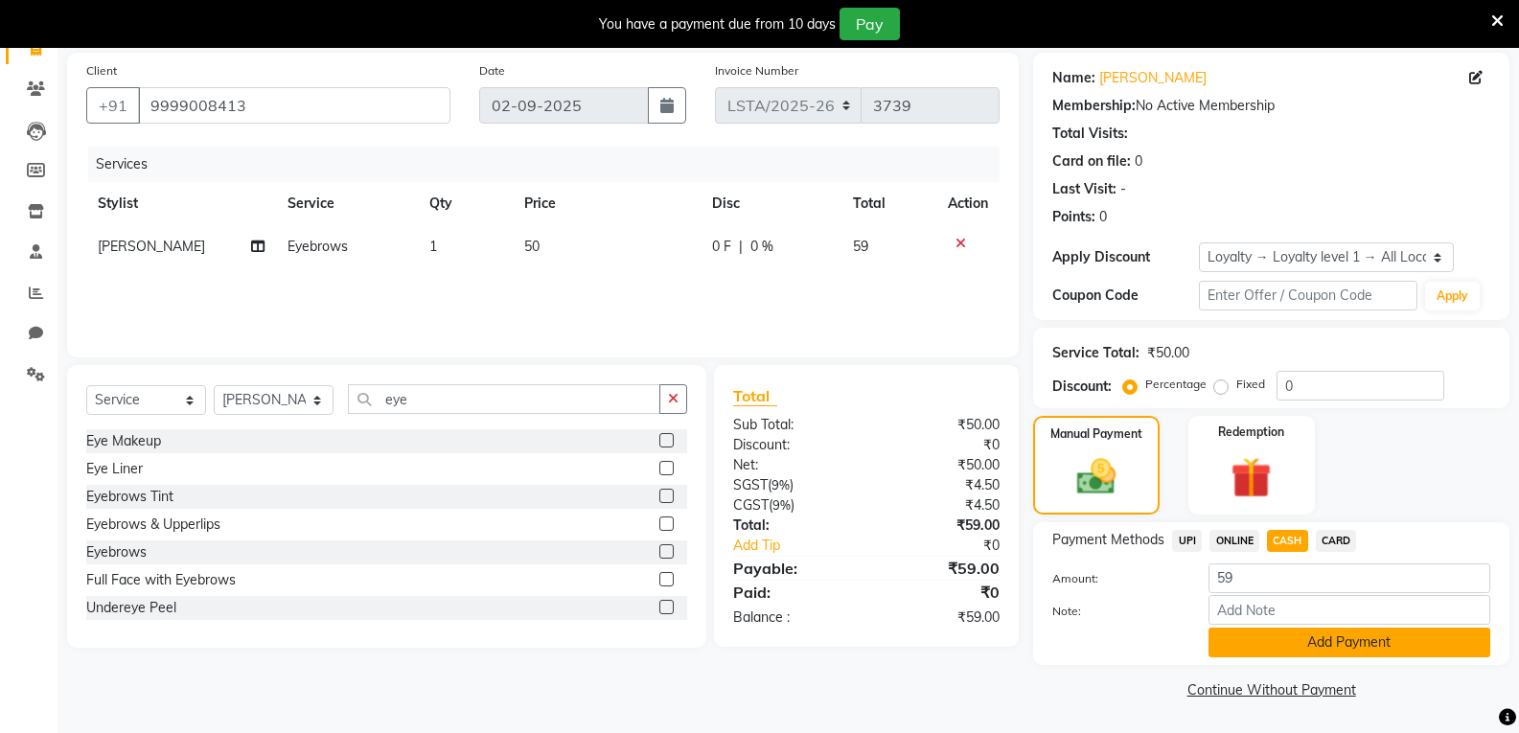
click at [1311, 640] on button "Add Payment" at bounding box center [1349, 643] width 282 height 30
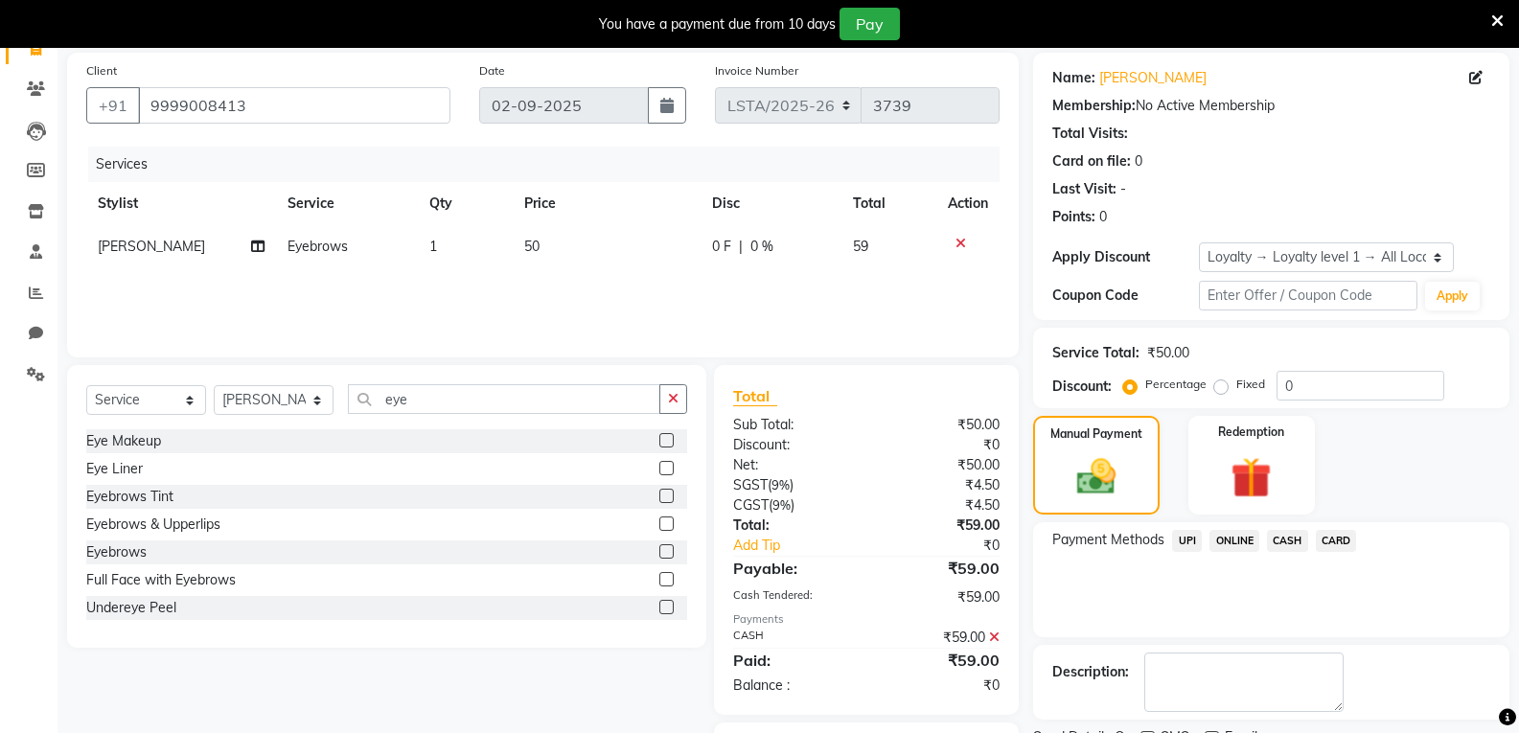
scroll to position [244, 0]
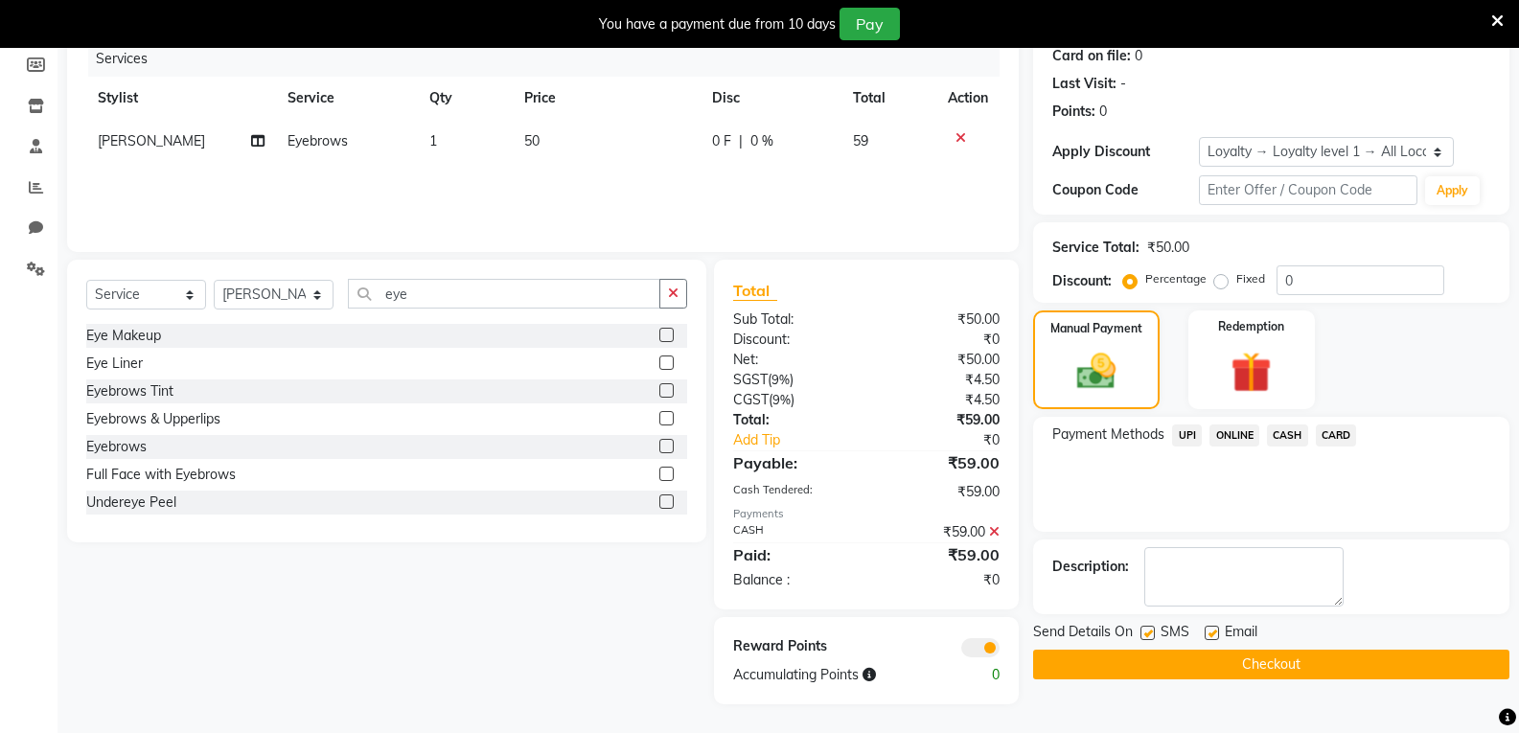
click at [1212, 663] on button "Checkout" at bounding box center [1271, 665] width 476 height 30
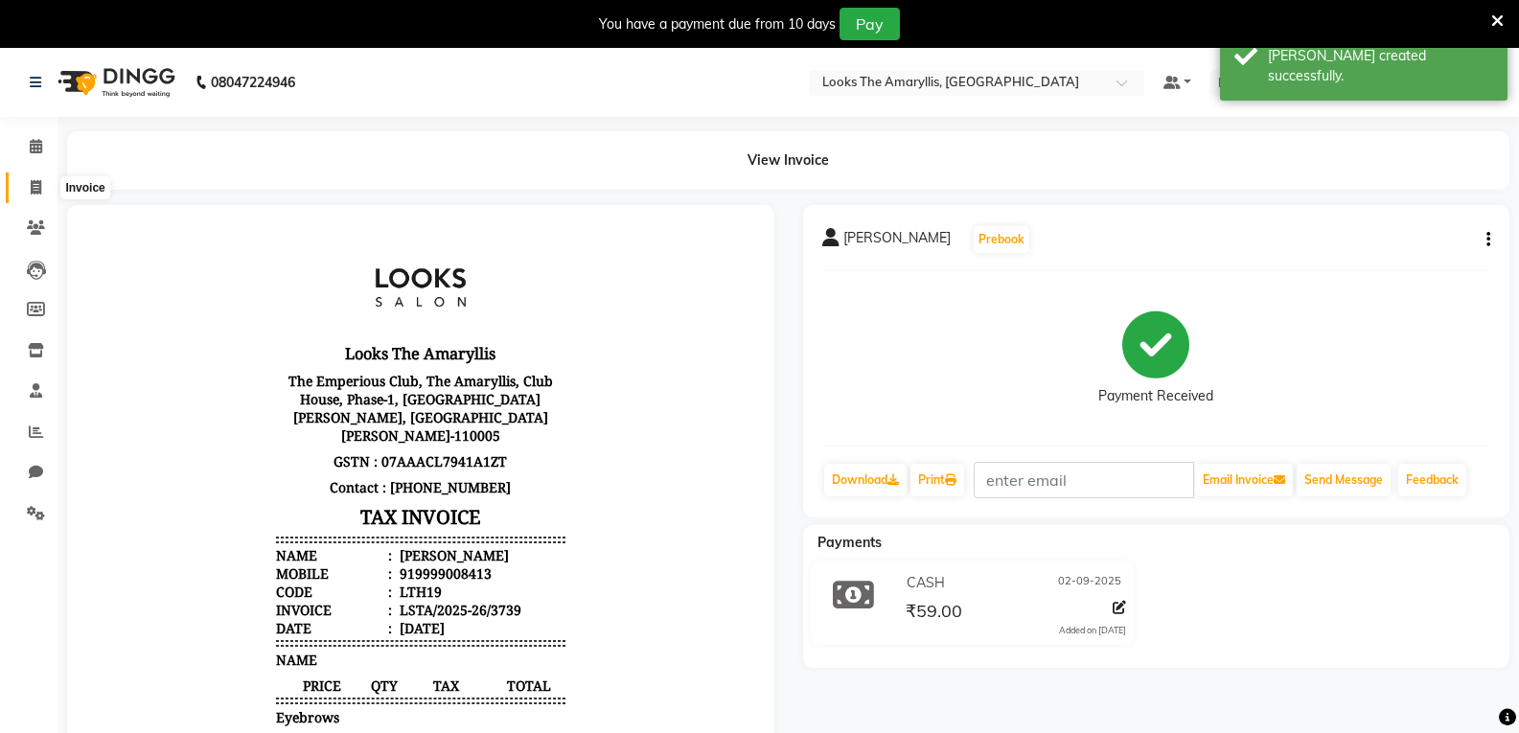
click at [39, 187] on icon at bounding box center [36, 187] width 11 height 14
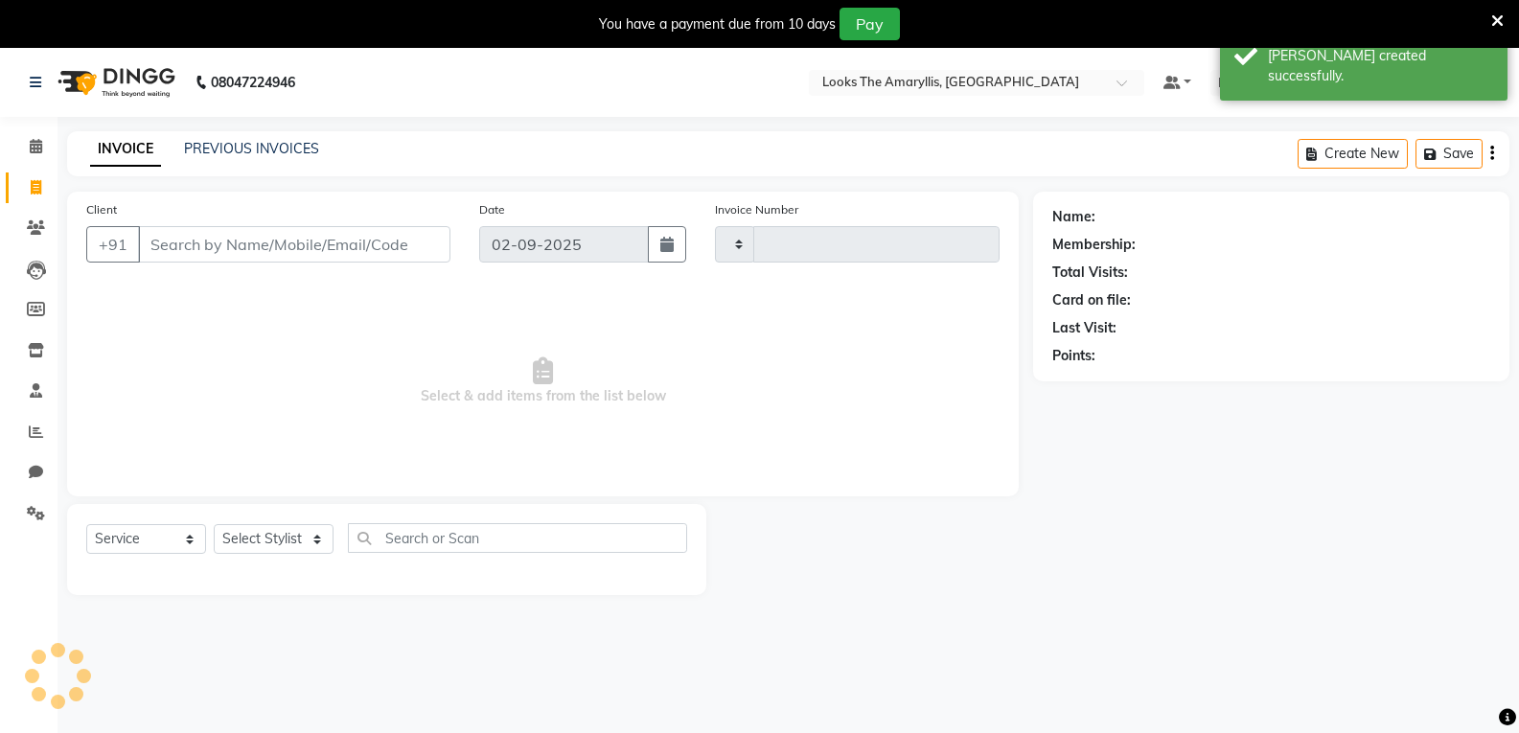
scroll to position [48, 0]
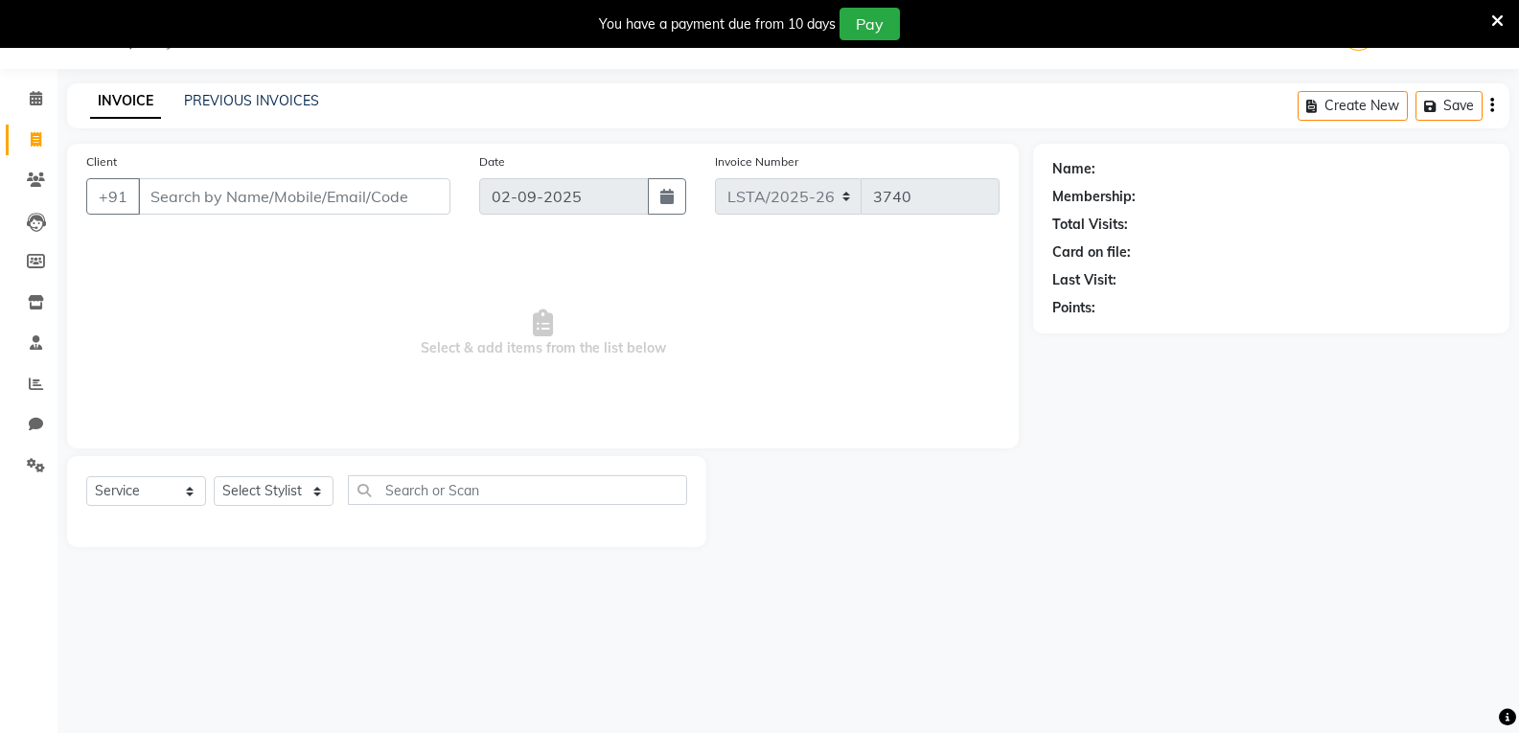
click at [219, 195] on input "Client" at bounding box center [294, 196] width 312 height 36
click at [30, 103] on icon at bounding box center [36, 98] width 12 height 14
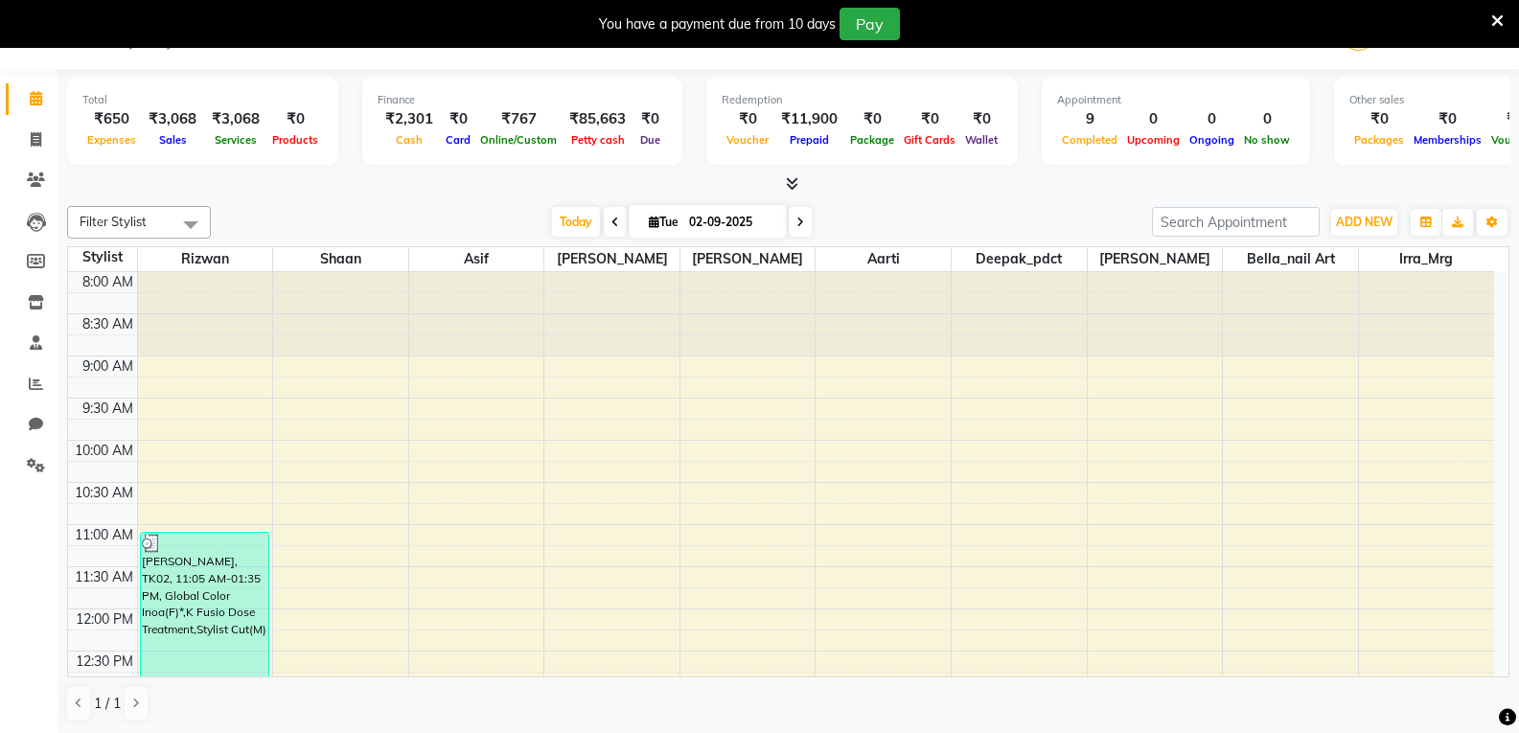
click at [788, 182] on icon at bounding box center [792, 183] width 12 height 14
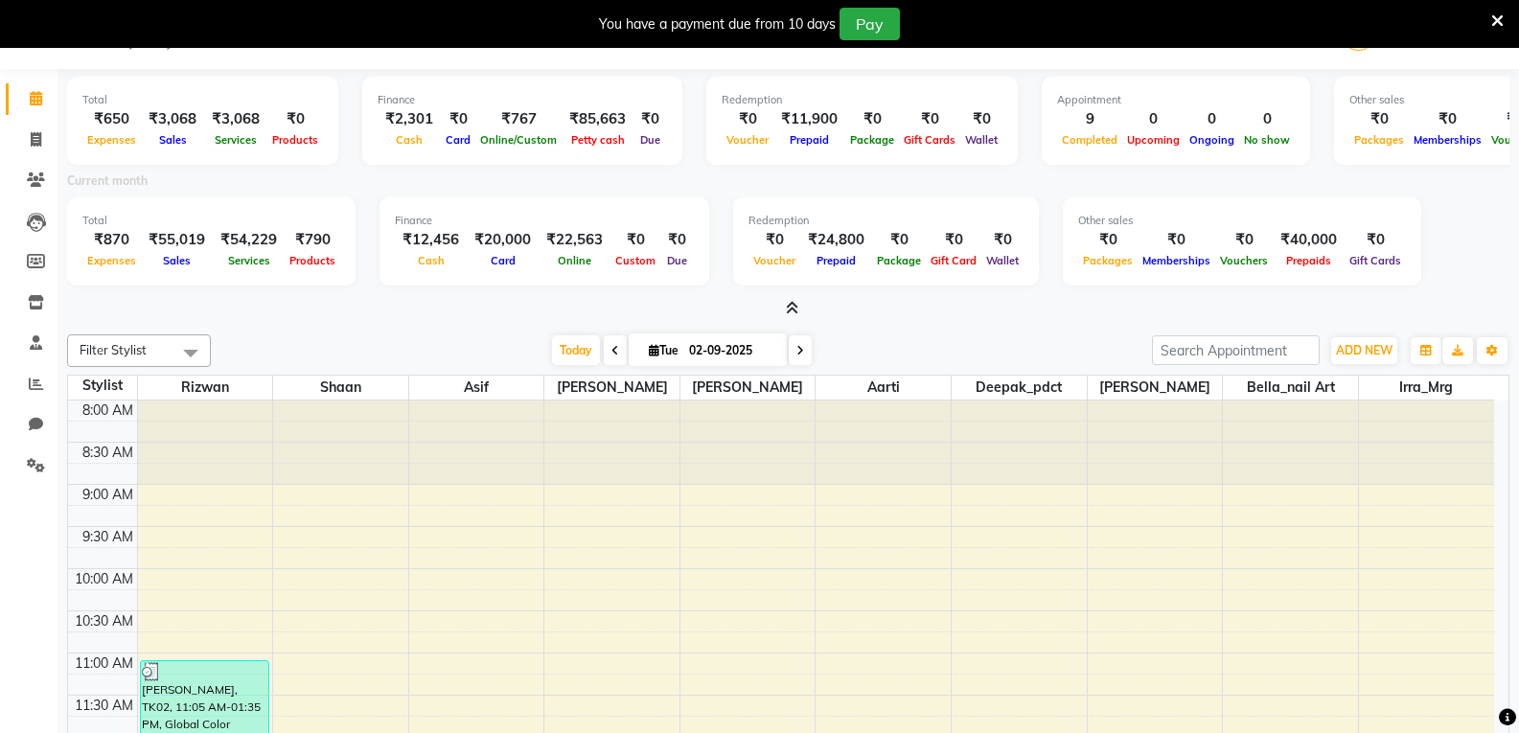
click at [790, 303] on icon at bounding box center [792, 308] width 12 height 14
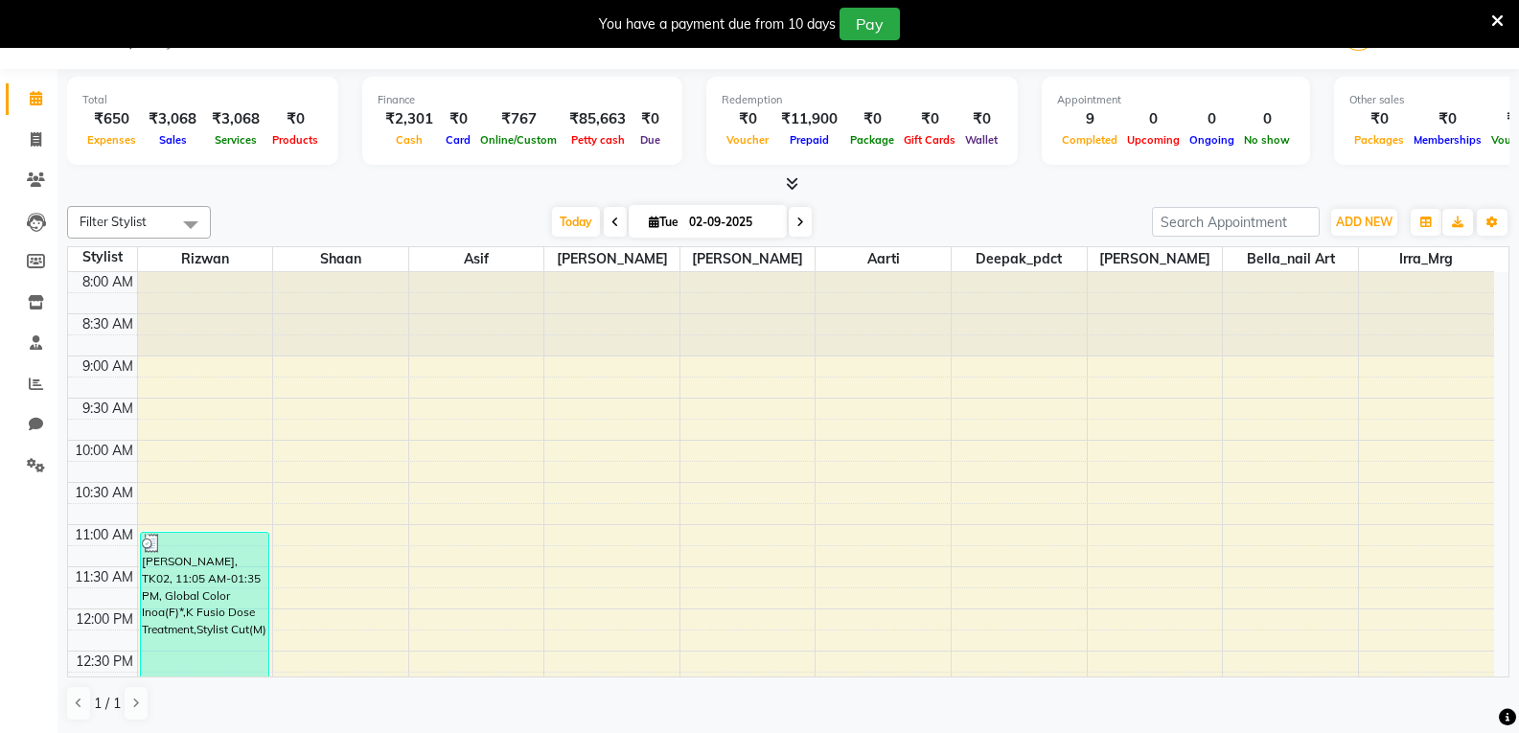
click at [796, 225] on icon at bounding box center [800, 222] width 8 height 11
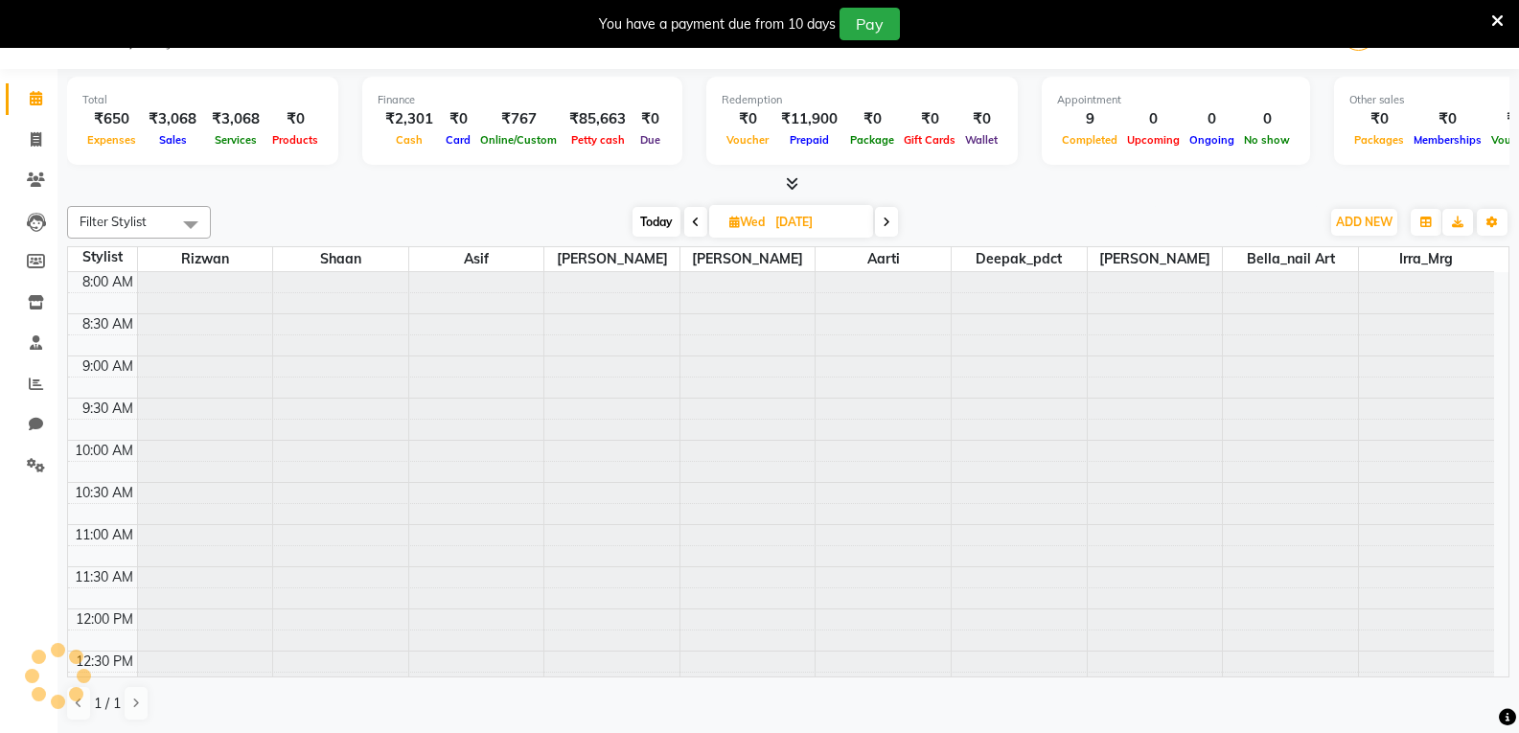
scroll to position [691, 0]
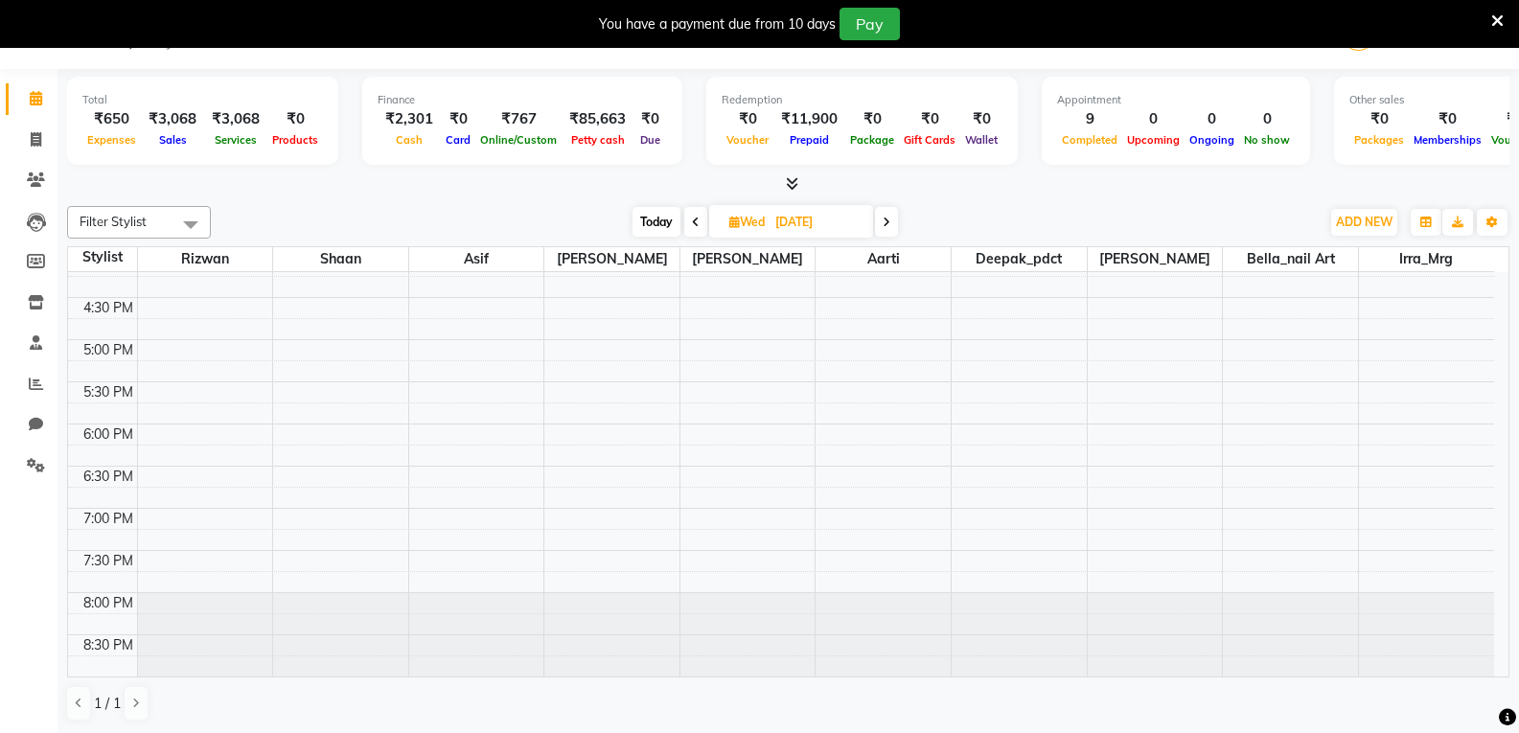
click at [685, 225] on span at bounding box center [695, 222] width 23 height 30
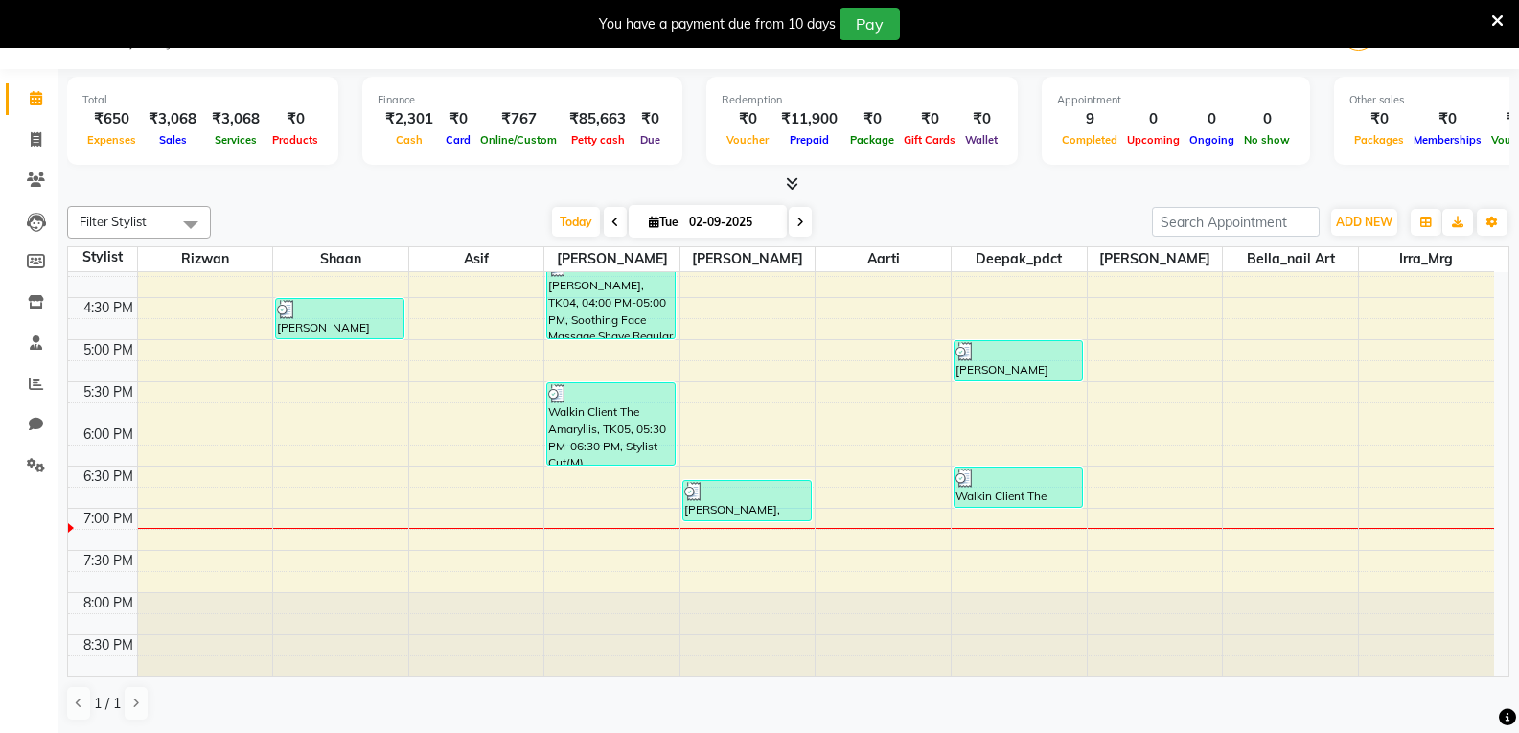
click at [612, 225] on icon at bounding box center [615, 222] width 8 height 11
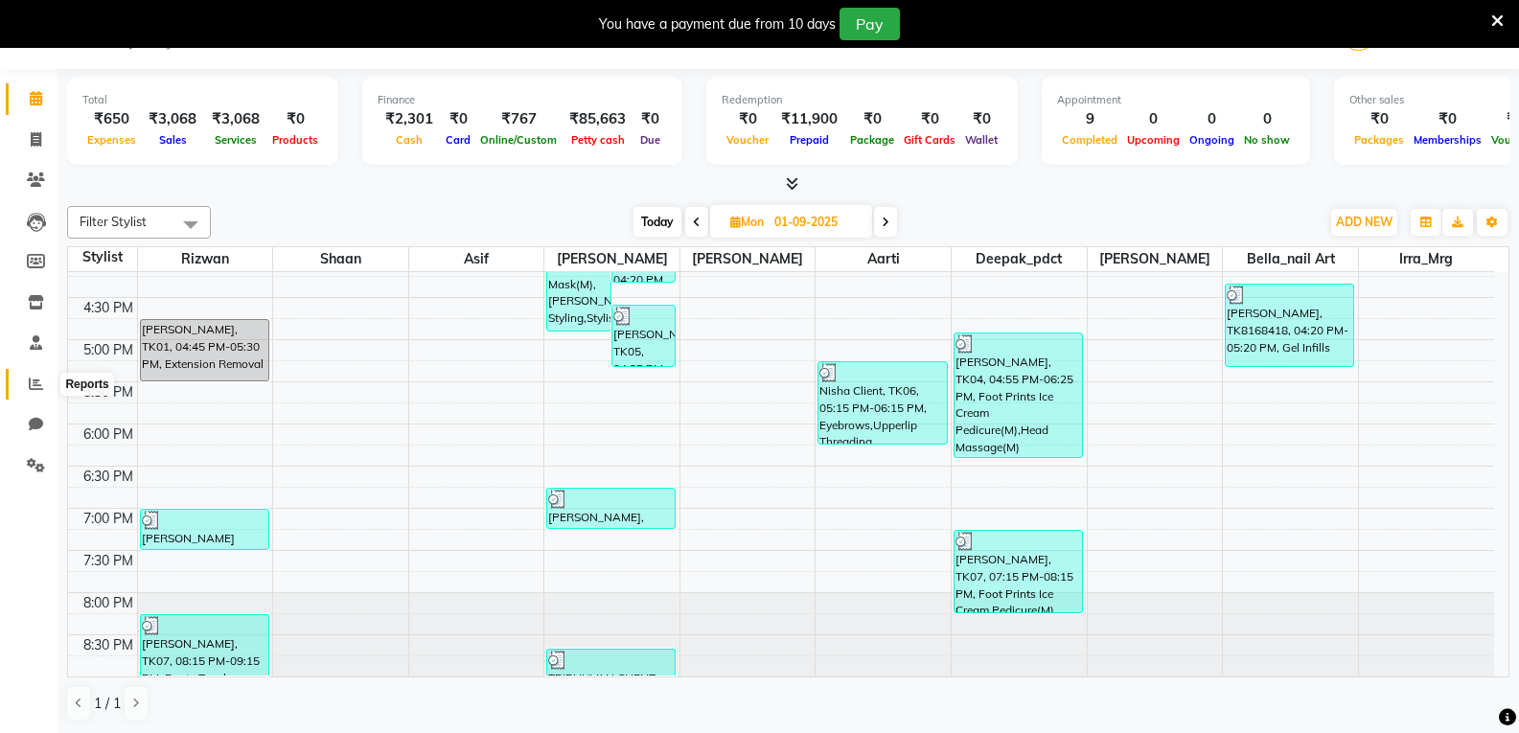
click at [34, 387] on icon at bounding box center [36, 384] width 14 height 14
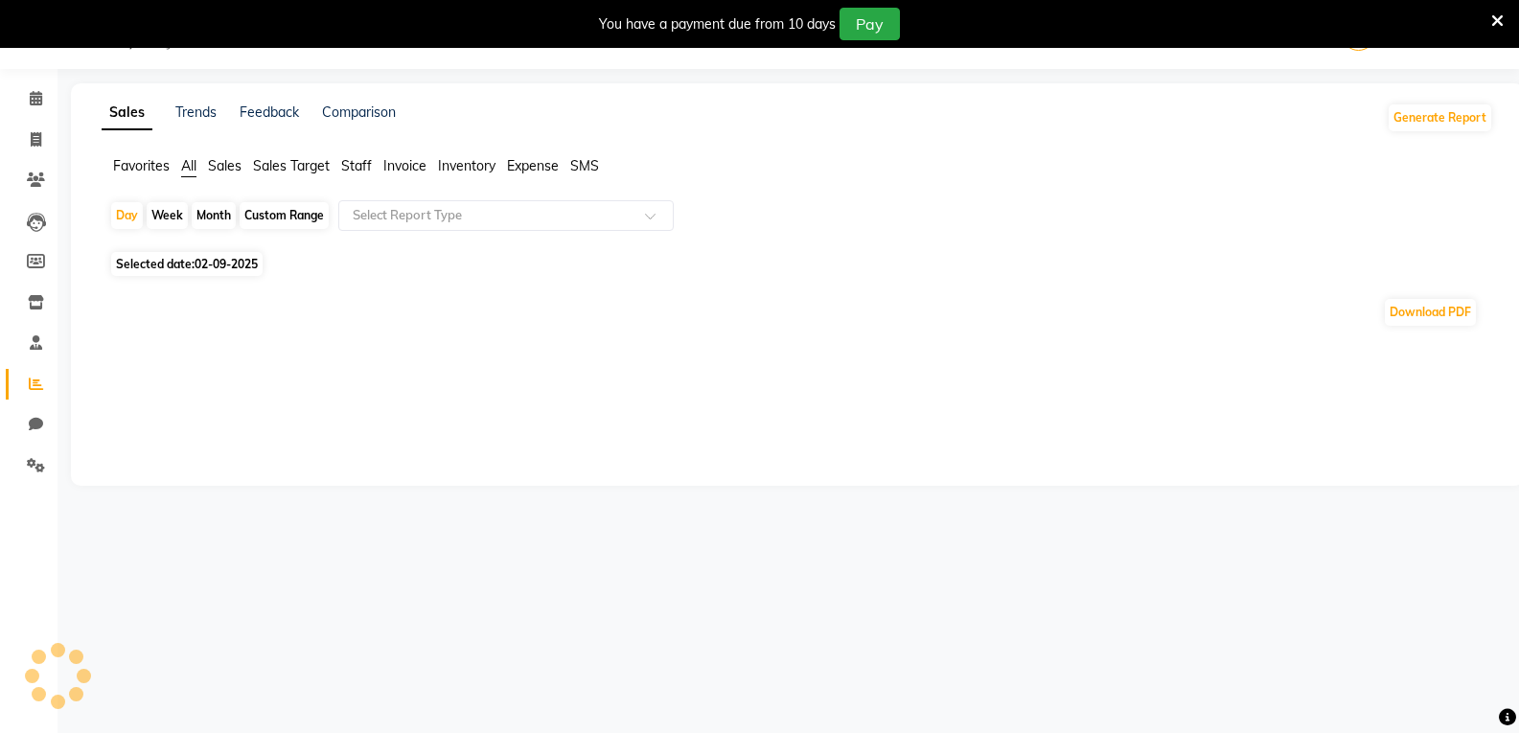
click at [363, 170] on span "Staff" at bounding box center [356, 165] width 31 height 17
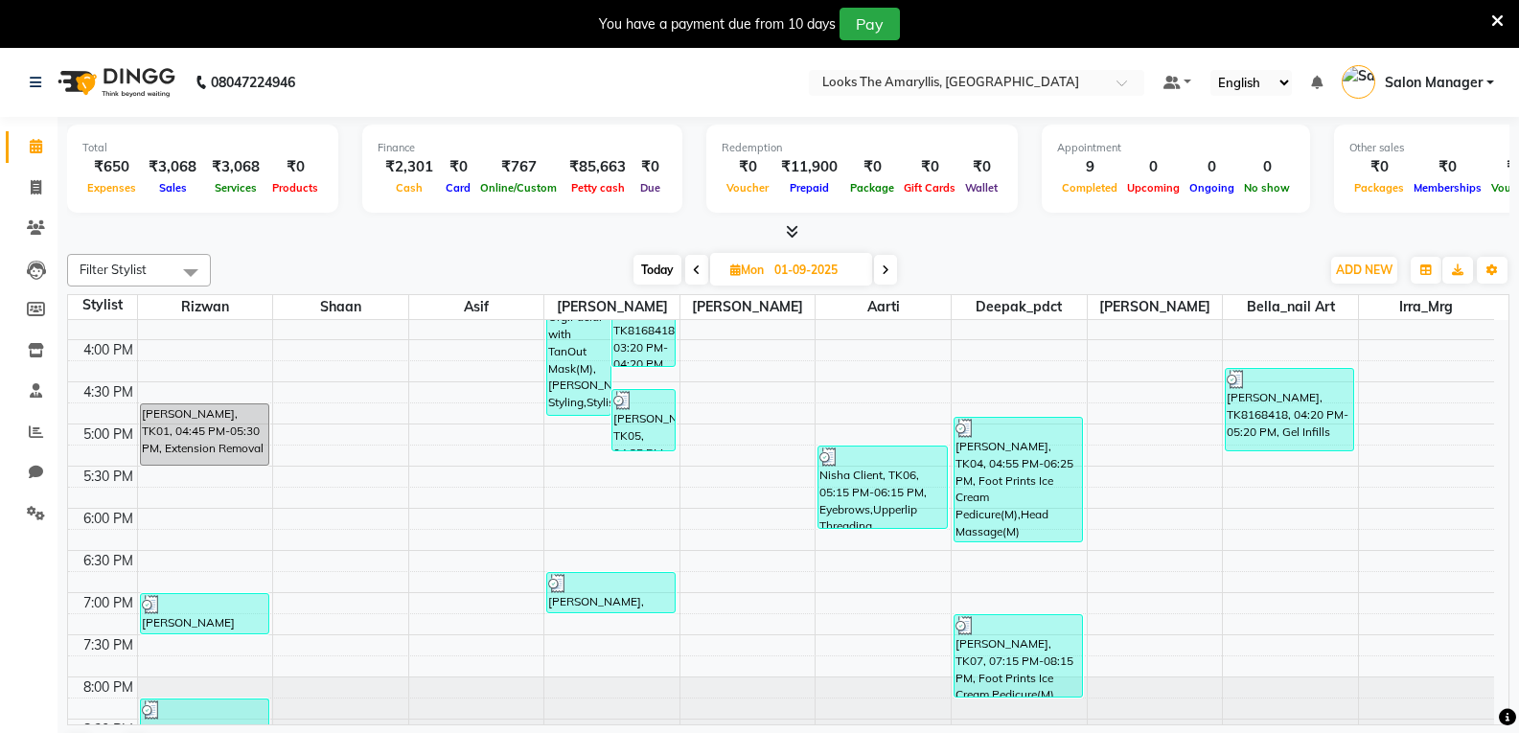
click at [887, 274] on icon at bounding box center [886, 269] width 8 height 11
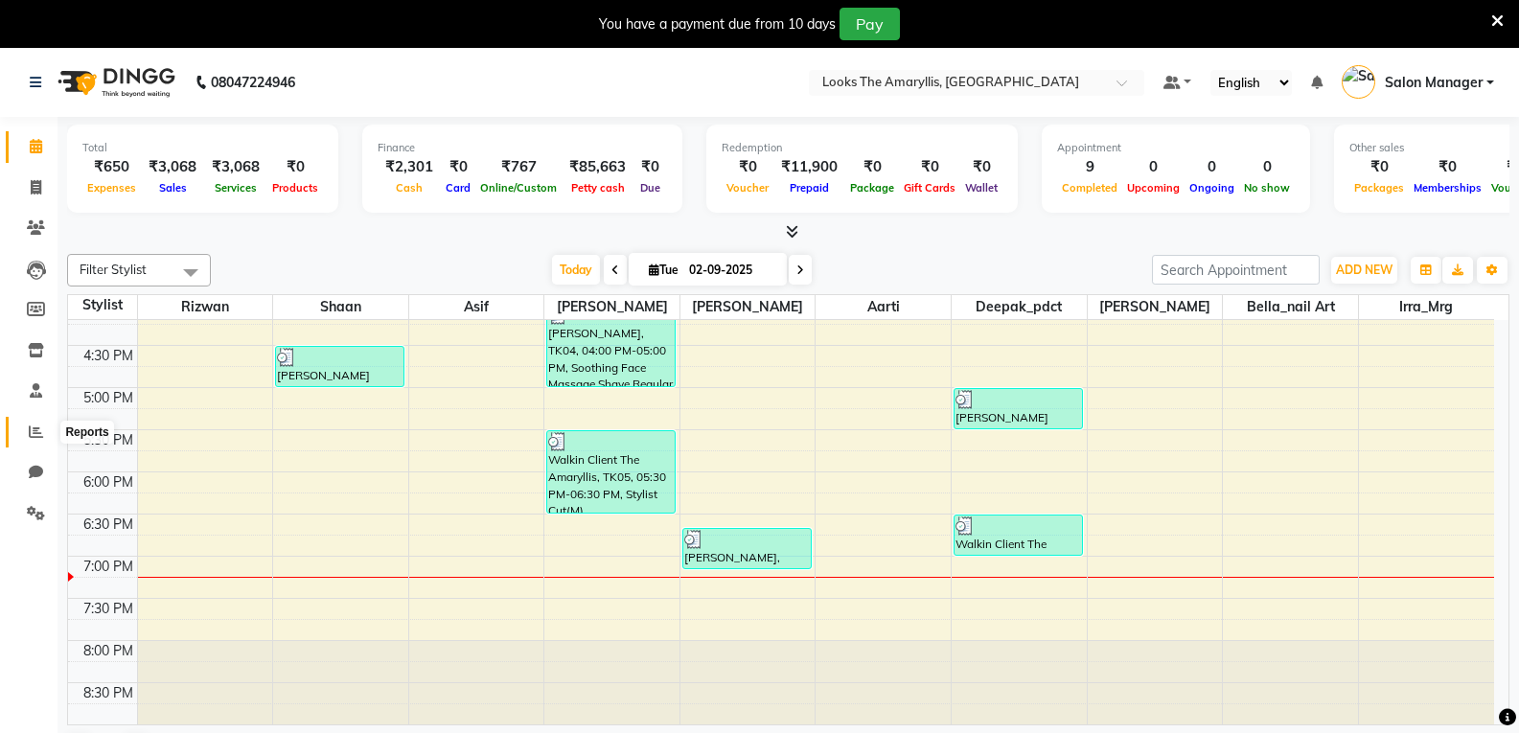
click at [39, 430] on icon at bounding box center [36, 431] width 14 height 14
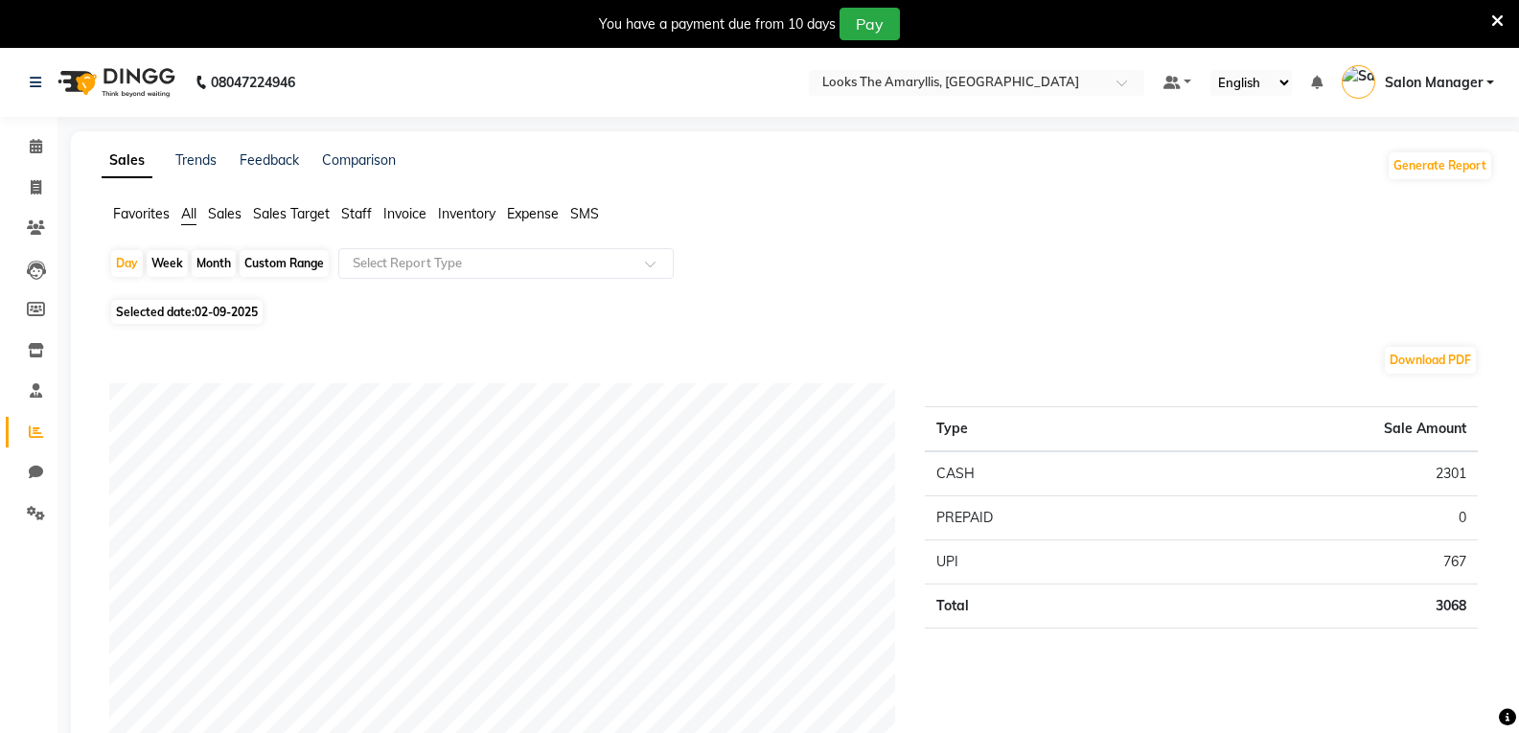
click at [353, 206] on span "Staff" at bounding box center [356, 213] width 31 height 17
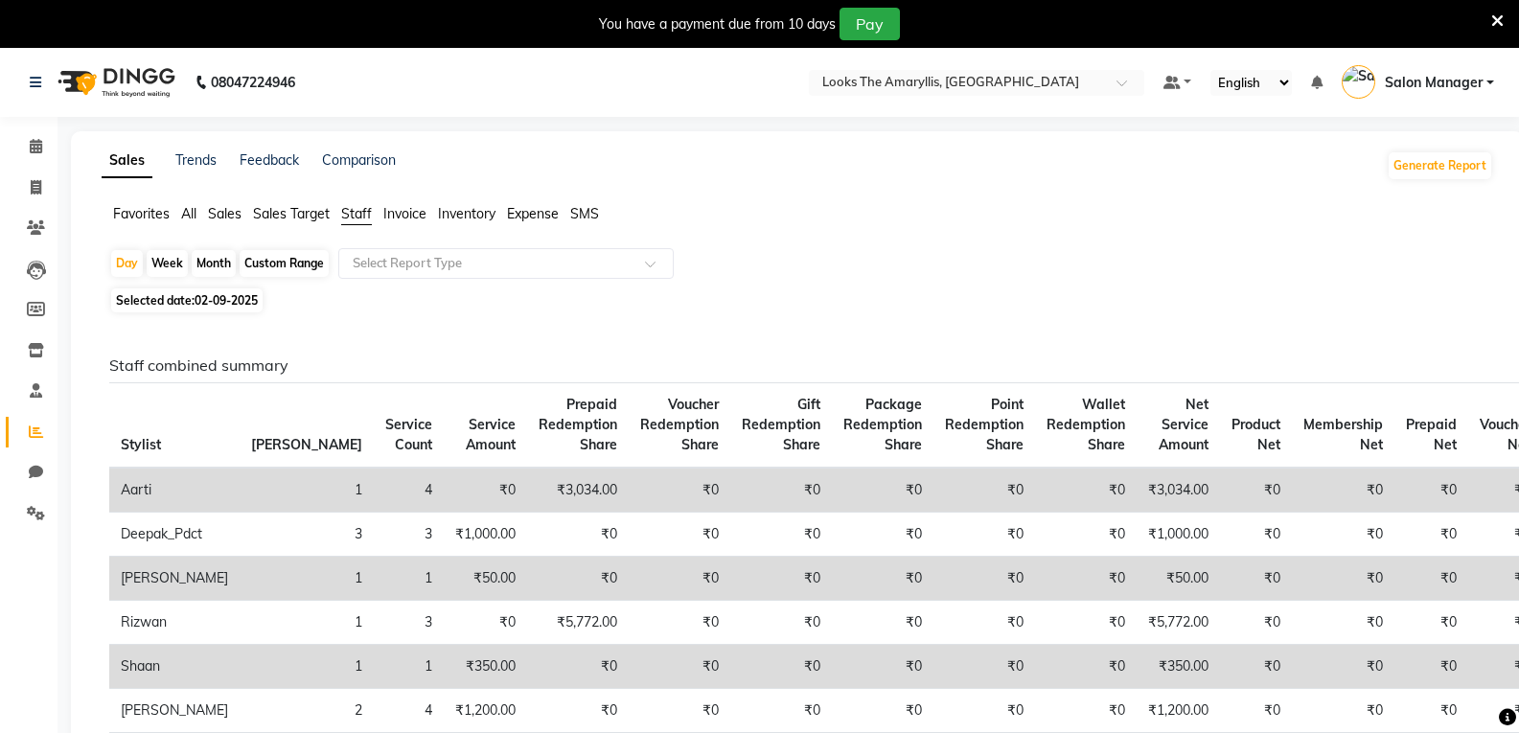
click at [207, 304] on span "02-09-2025" at bounding box center [226, 300] width 63 height 14
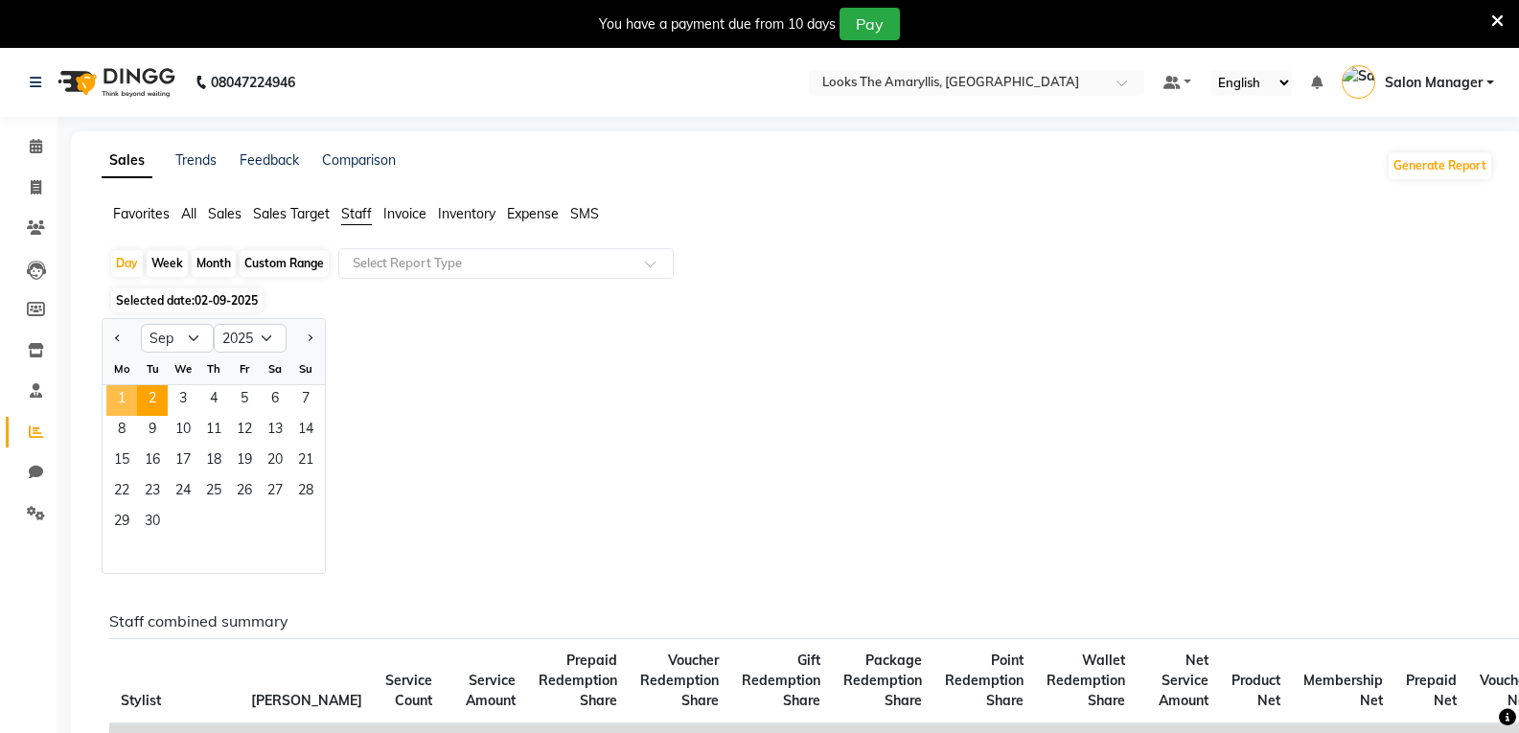
click at [124, 396] on span "1" at bounding box center [121, 400] width 31 height 31
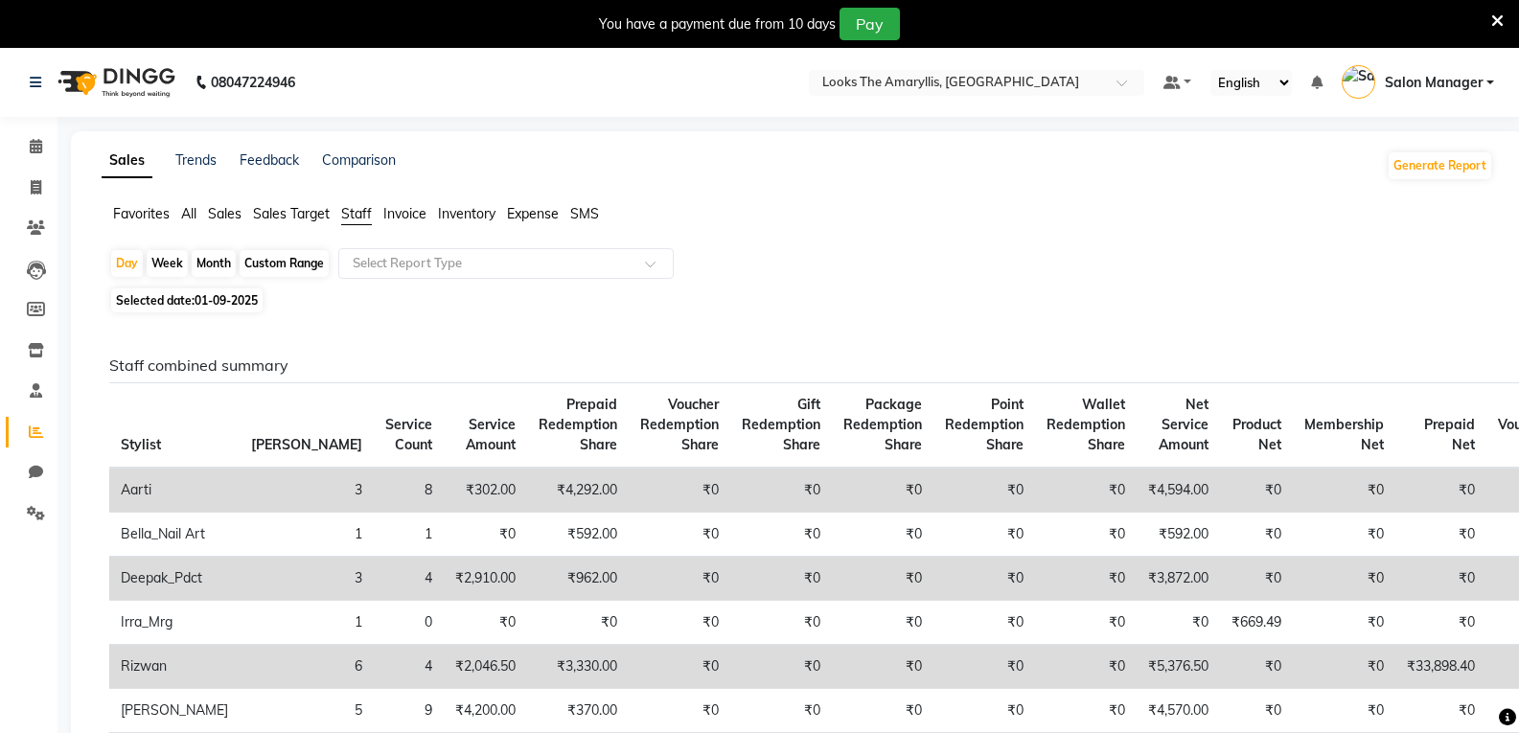
click at [206, 303] on span "01-09-2025" at bounding box center [226, 300] width 63 height 14
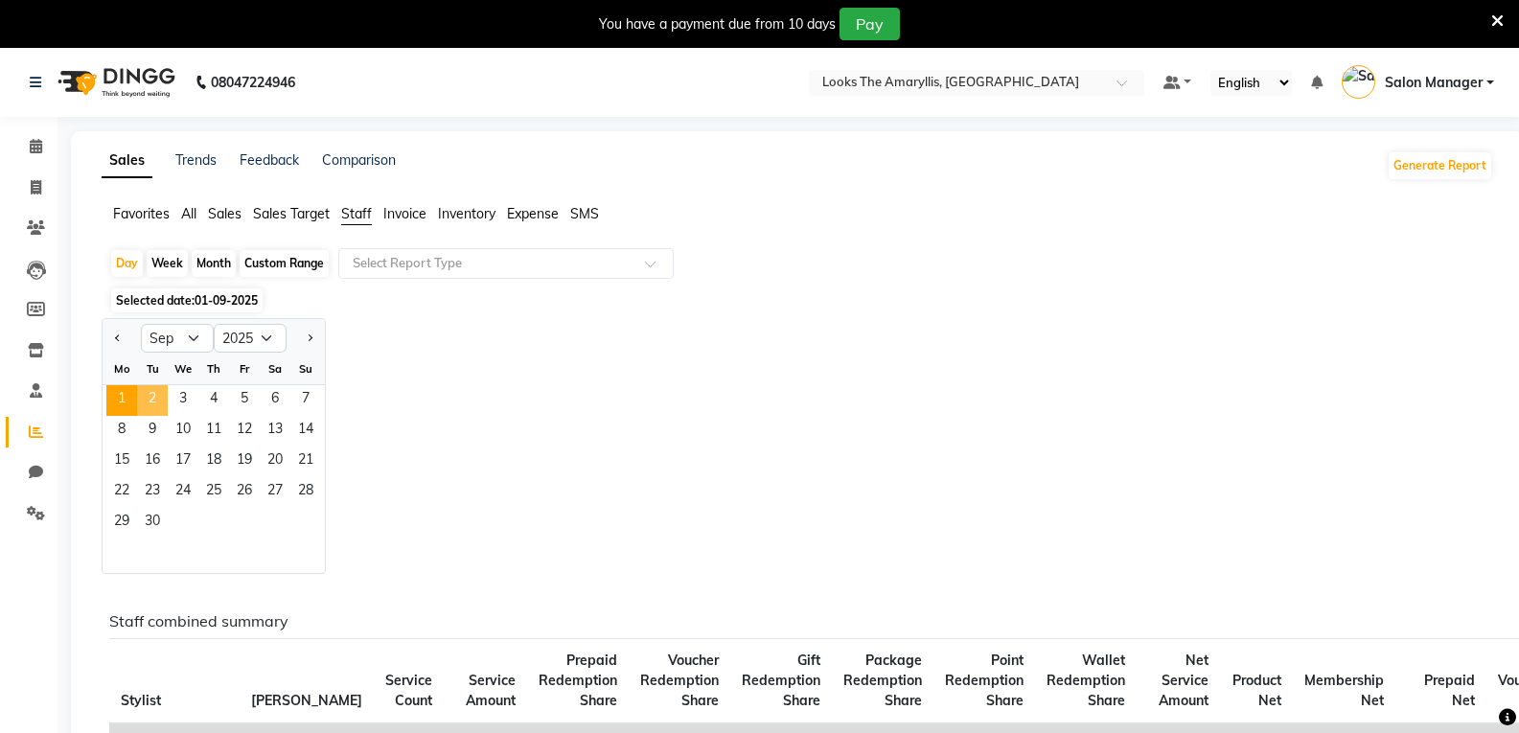
click at [152, 396] on span "2" at bounding box center [152, 400] width 31 height 31
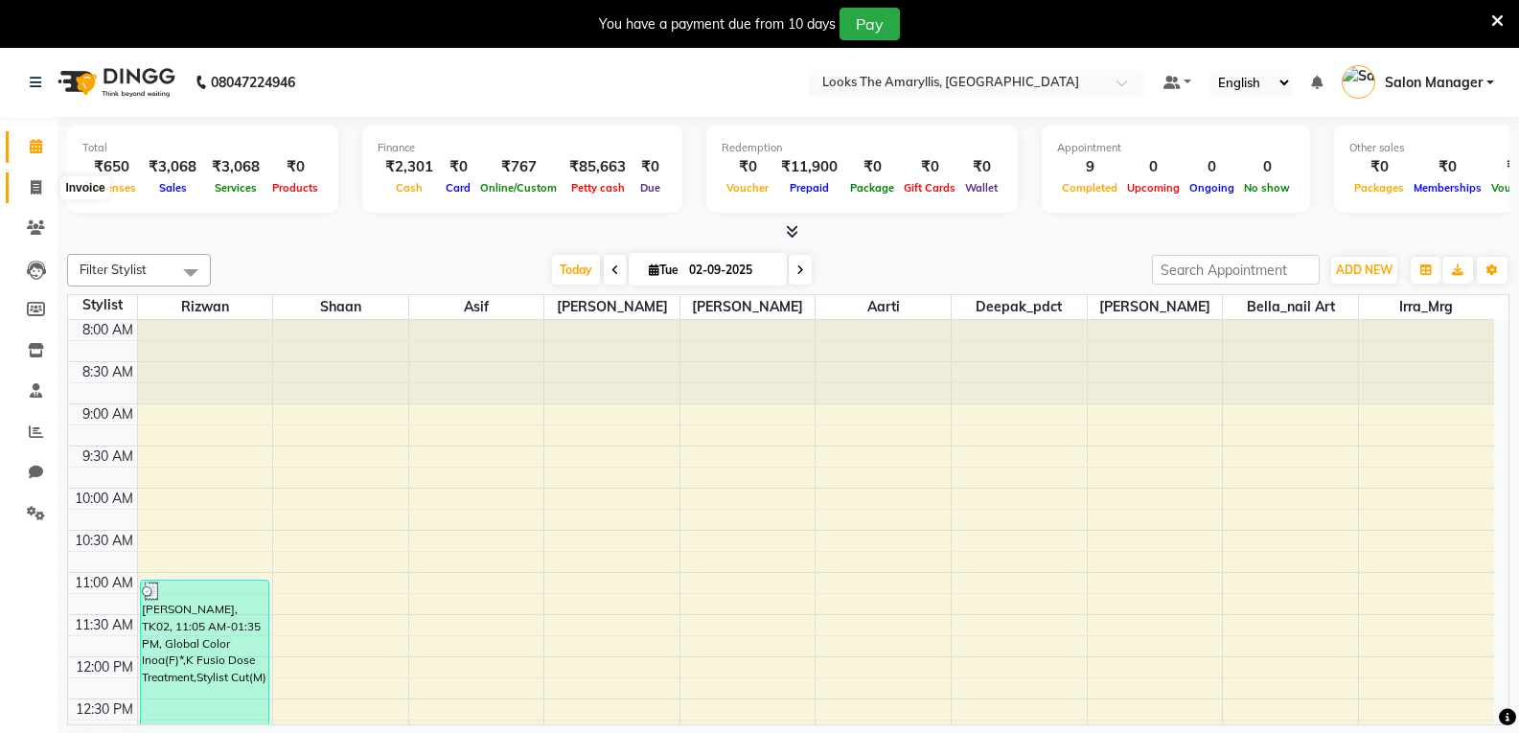
click at [28, 191] on span at bounding box center [36, 188] width 34 height 22
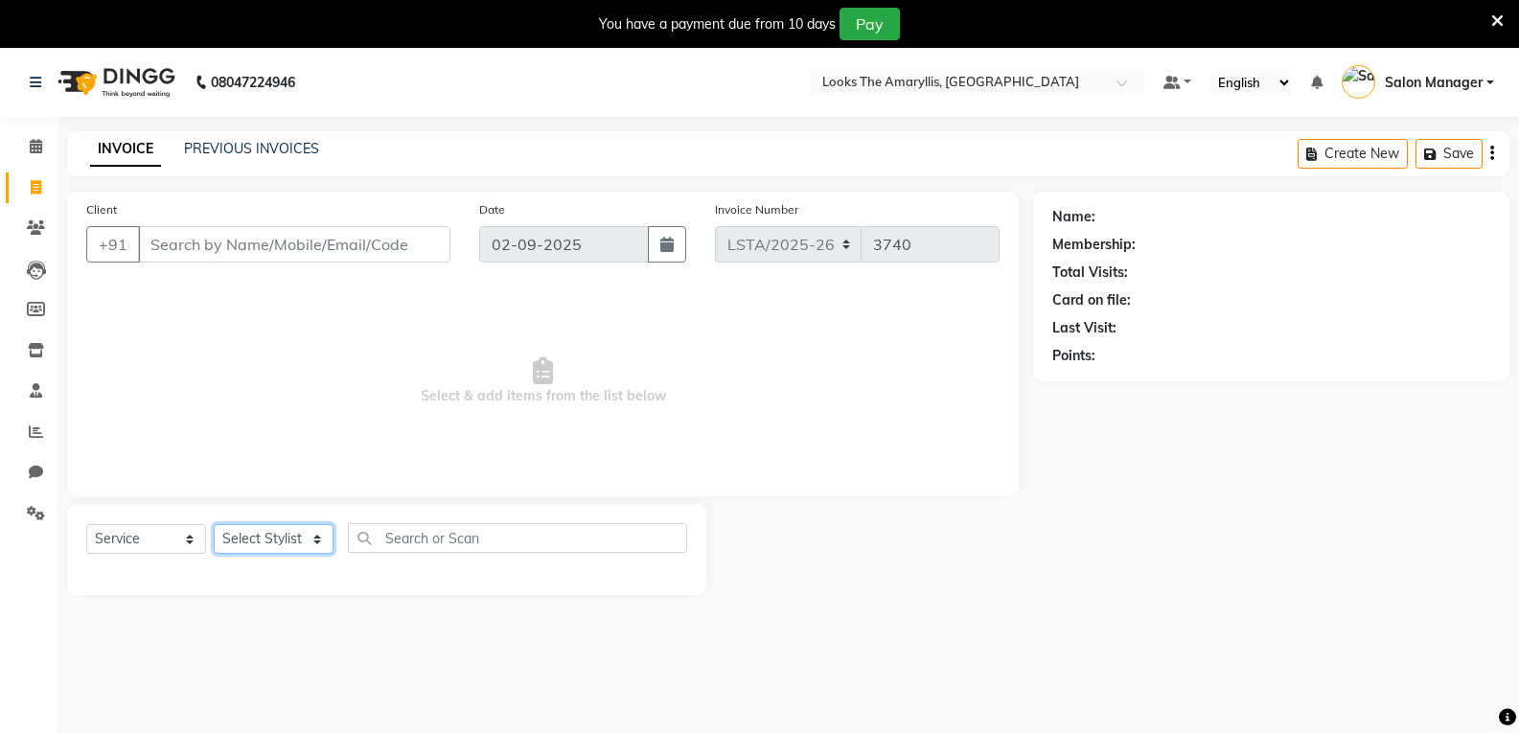
click at [312, 542] on select "Select Stylist Aarti Asif Bella_nail art Deepak_pdct Irra_Mrg Ritika Rizwan Sal…" at bounding box center [274, 539] width 120 height 30
click at [214, 524] on select "Select Stylist Aarti Asif Bella_nail art Deepak_pdct Irra_Mrg Ritika Rizwan Sal…" at bounding box center [274, 539] width 120 height 30
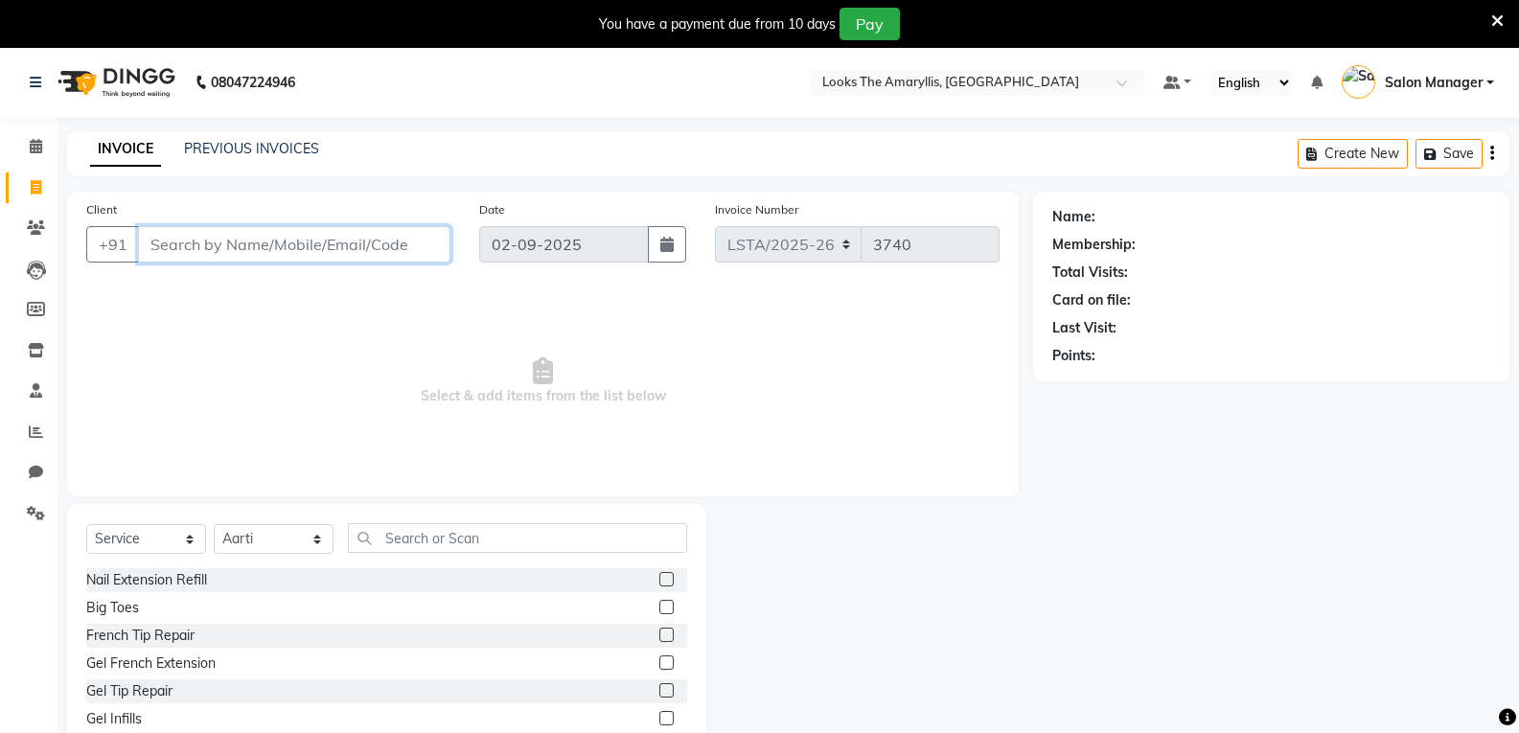
click at [309, 248] on input "Client" at bounding box center [294, 244] width 312 height 36
click at [390, 246] on span "Add Client" at bounding box center [401, 244] width 76 height 19
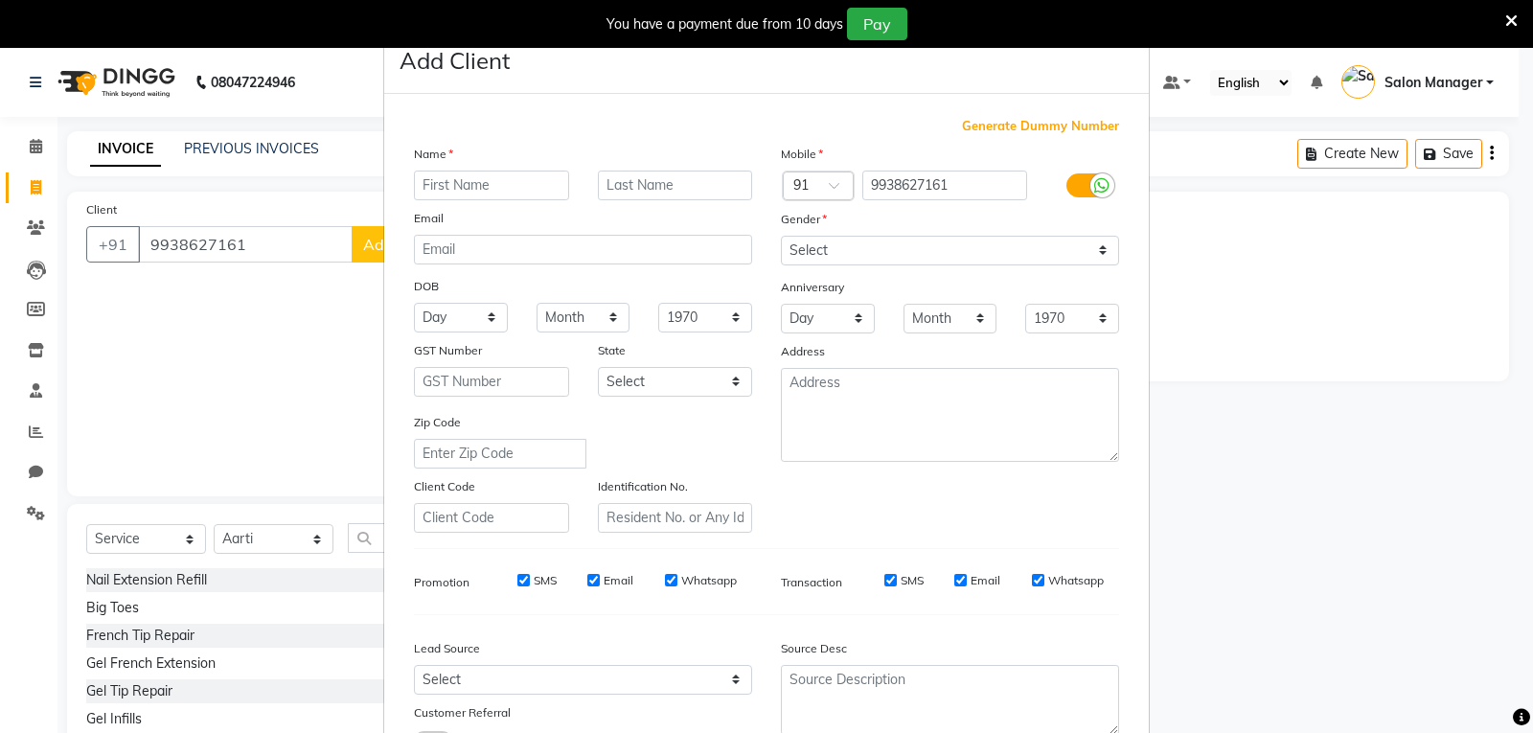
click at [486, 195] on input "text" at bounding box center [491, 186] width 155 height 30
click at [493, 190] on input "text" at bounding box center [491, 186] width 155 height 30
click at [607, 182] on input "text" at bounding box center [675, 186] width 155 height 30
click at [1094, 250] on select "Select Male Female Other Prefer Not To Say" at bounding box center [950, 251] width 338 height 30
click at [781, 236] on select "Select Male Female Other Prefer Not To Say" at bounding box center [950, 251] width 338 height 30
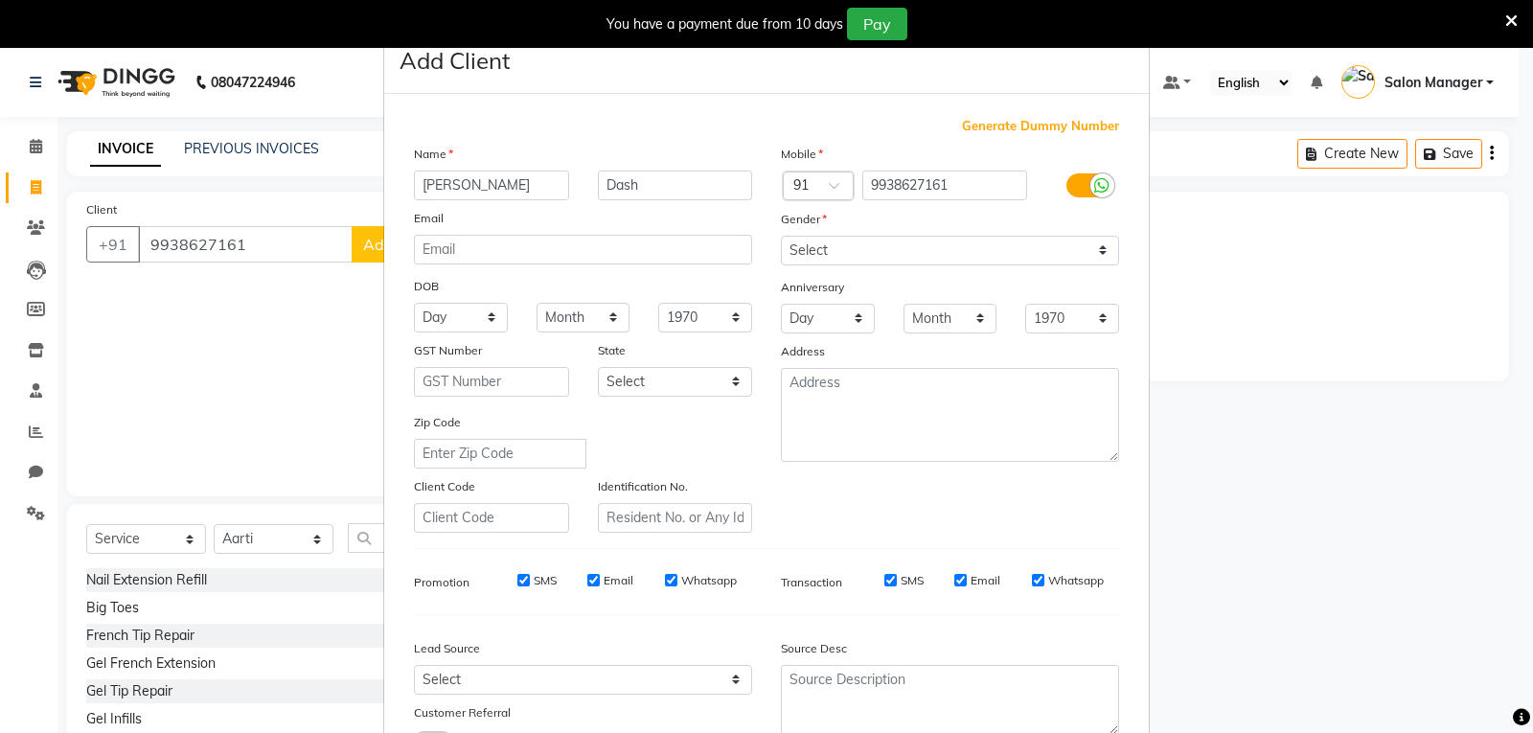
click at [517, 583] on input "SMS" at bounding box center [523, 580] width 12 height 12
click at [589, 581] on input "Email" at bounding box center [593, 580] width 12 height 12
click at [665, 580] on input "Whatsapp" at bounding box center [671, 580] width 12 height 12
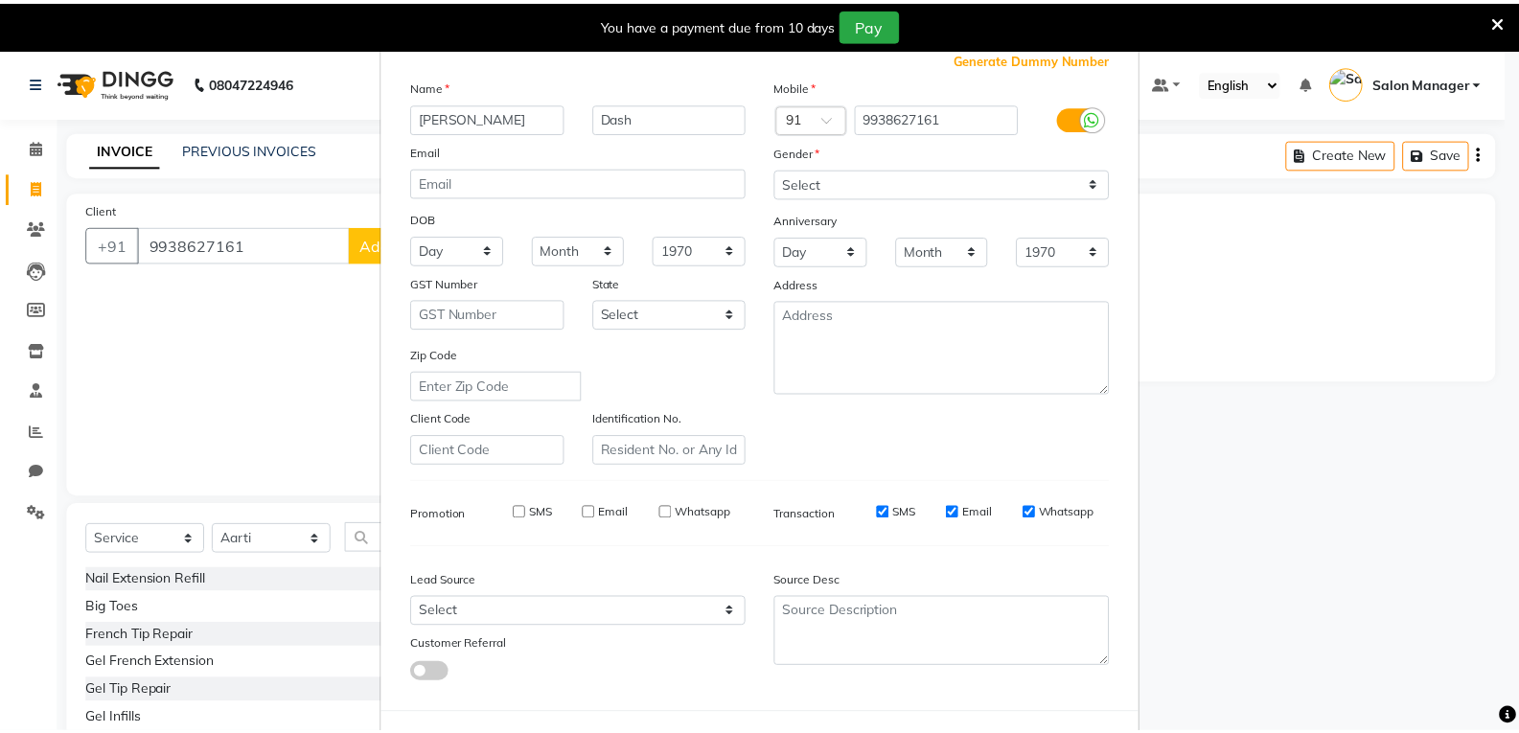
scroll to position [151, 0]
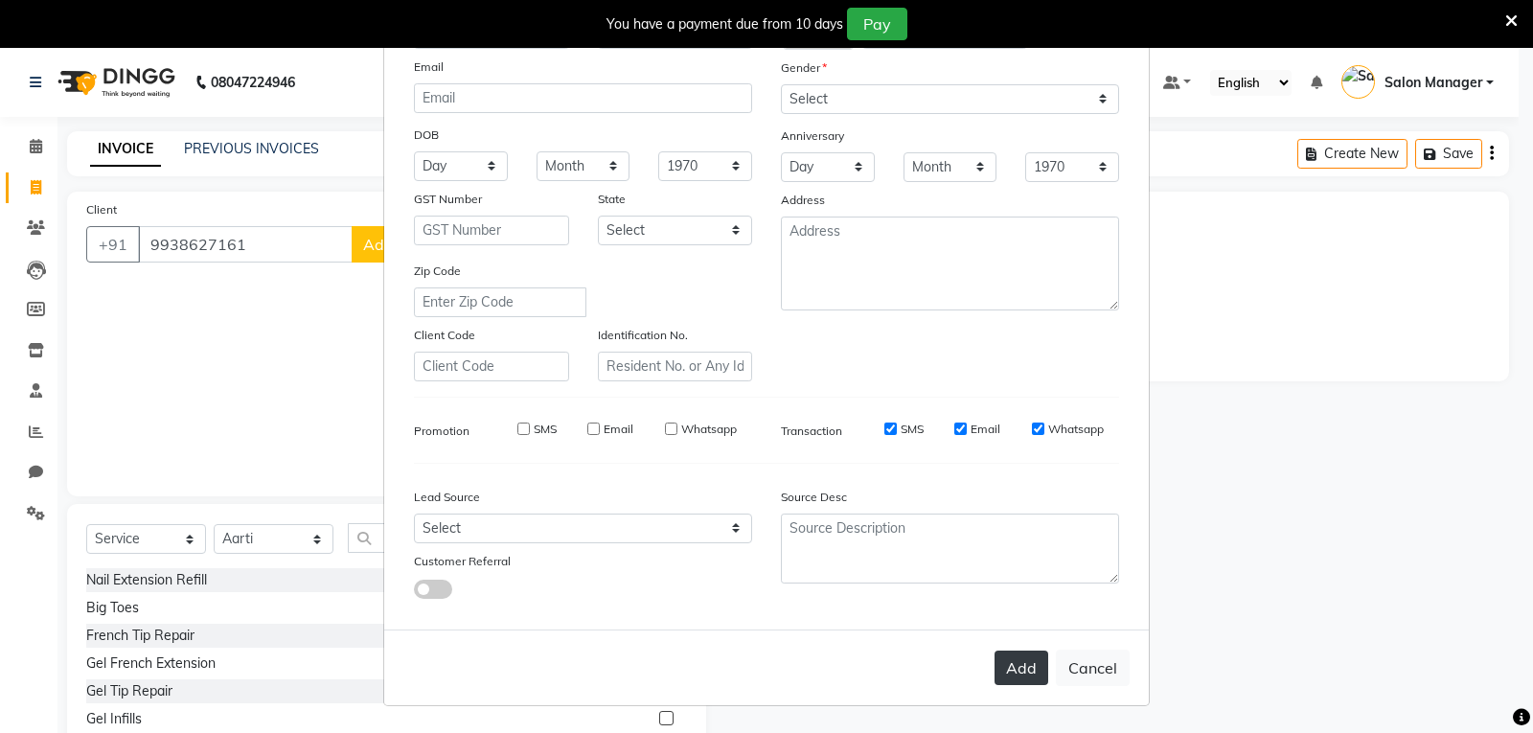
click at [1003, 667] on button "Add" at bounding box center [1022, 668] width 54 height 34
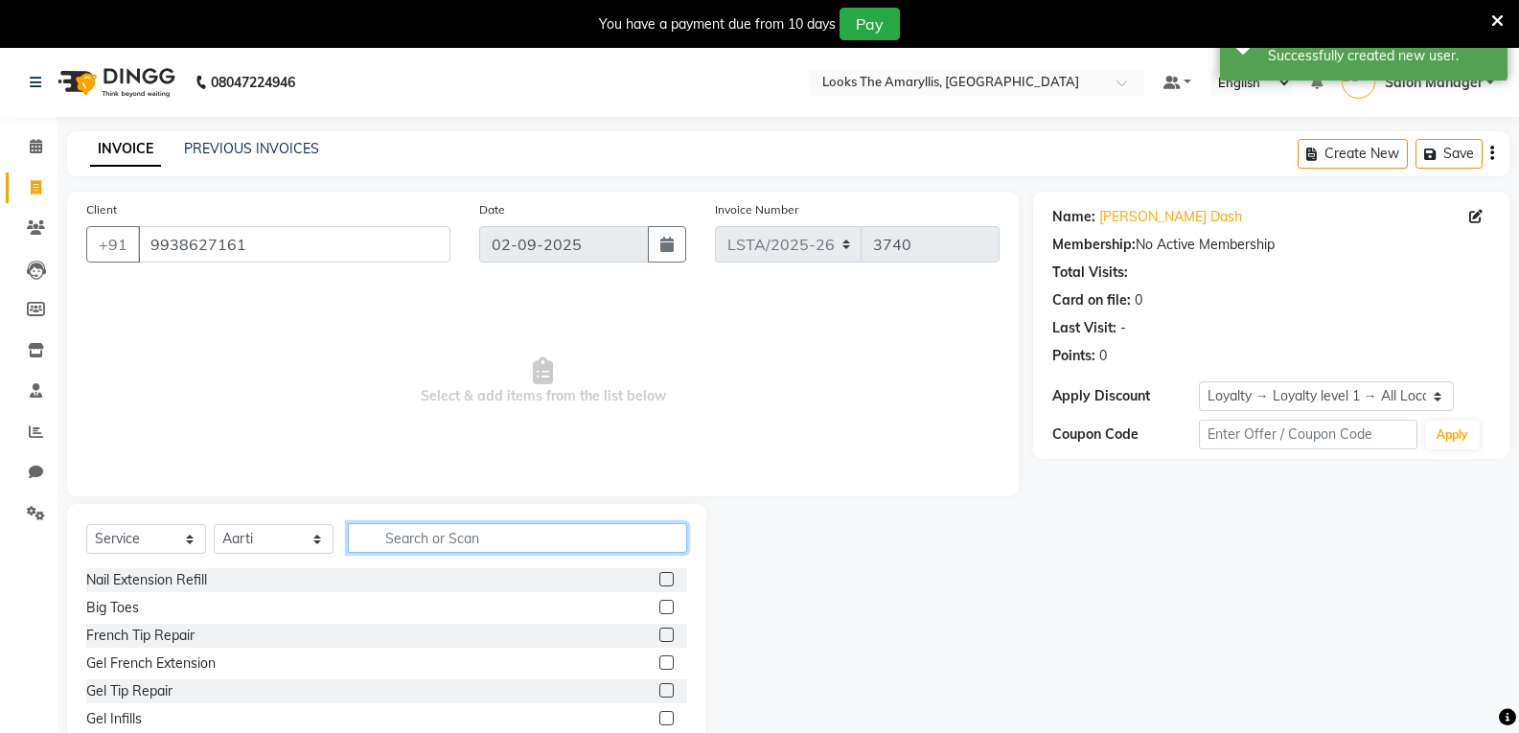
click at [535, 543] on input "text" at bounding box center [517, 538] width 339 height 30
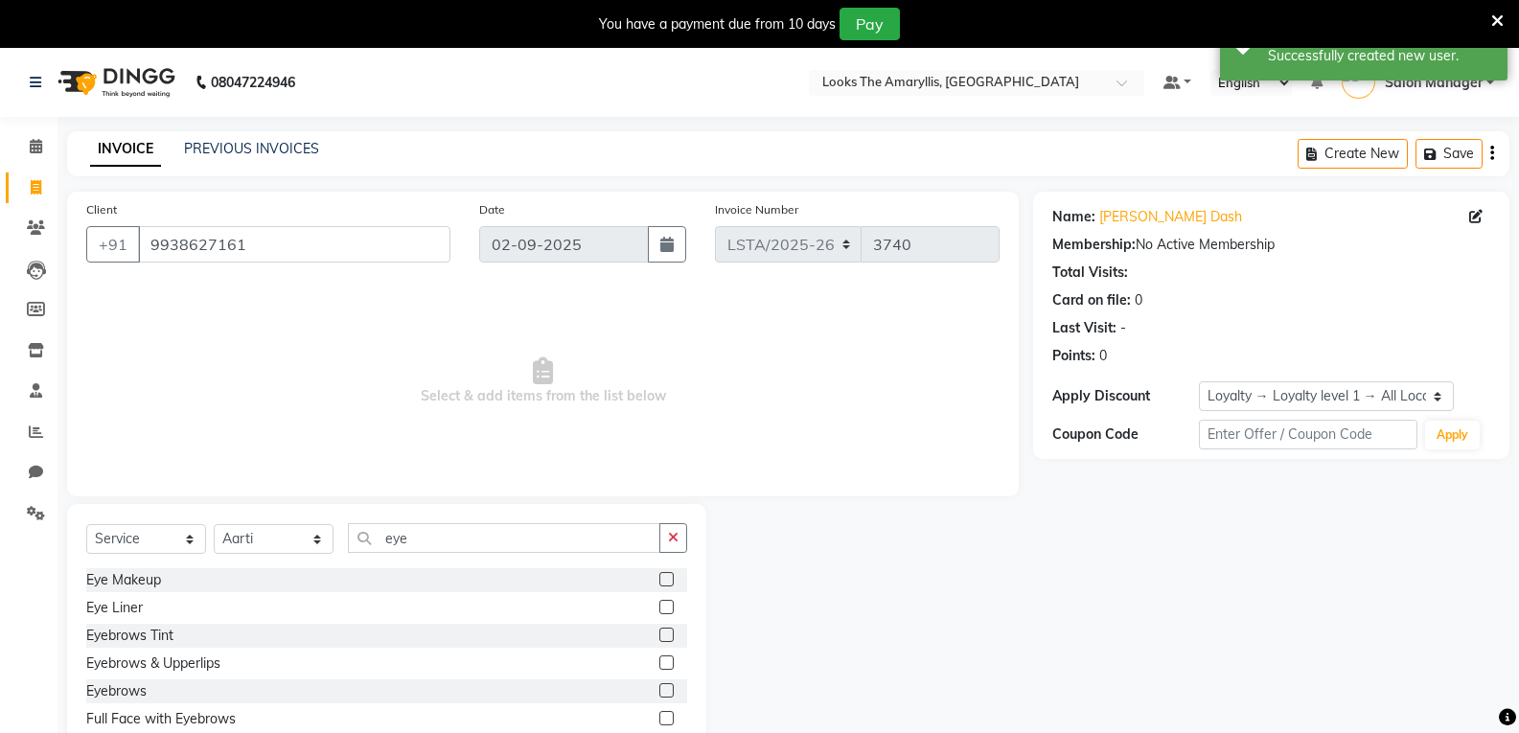
click at [659, 660] on label at bounding box center [666, 662] width 14 height 14
click at [659, 660] on input "checkbox" at bounding box center [665, 663] width 12 height 12
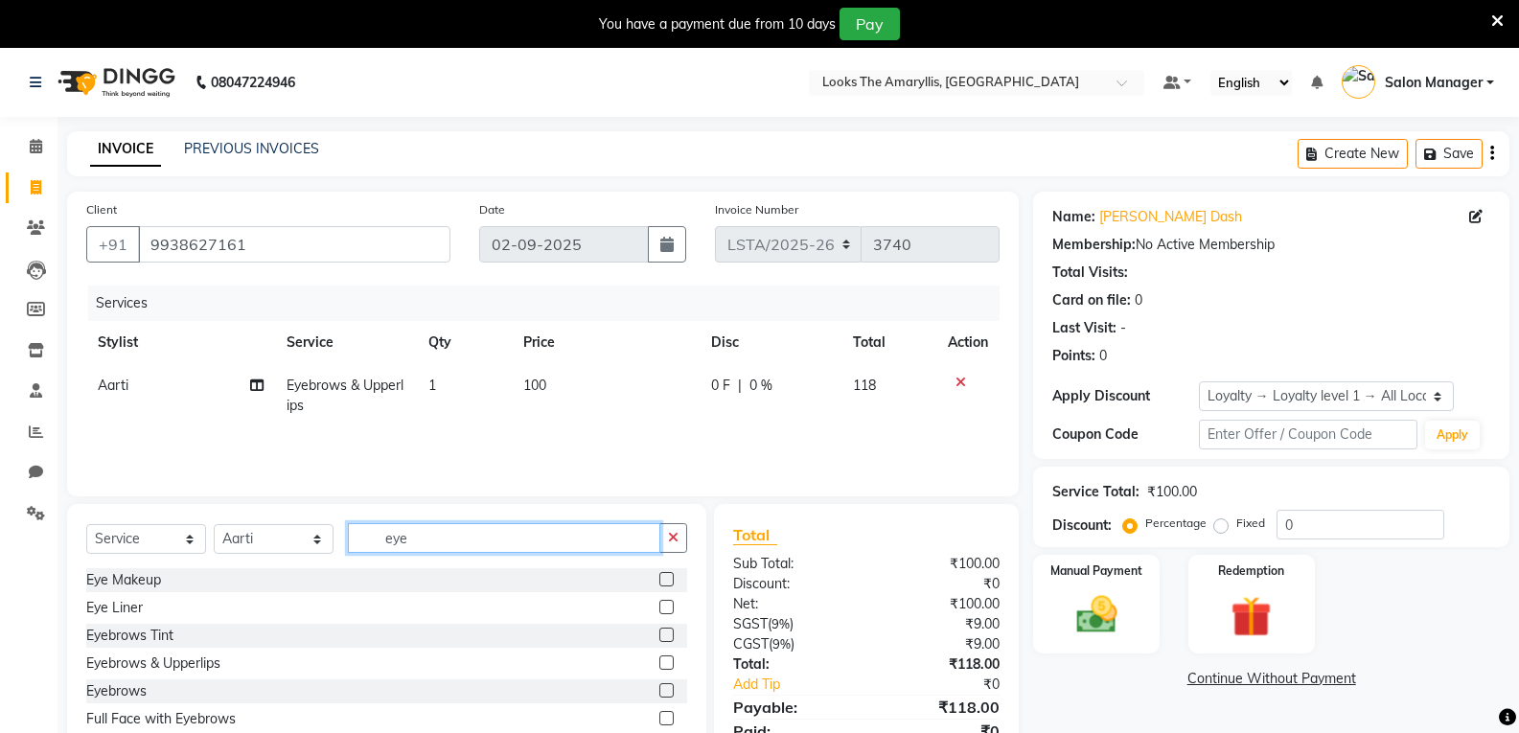
click at [466, 540] on input "eye" at bounding box center [504, 538] width 312 height 30
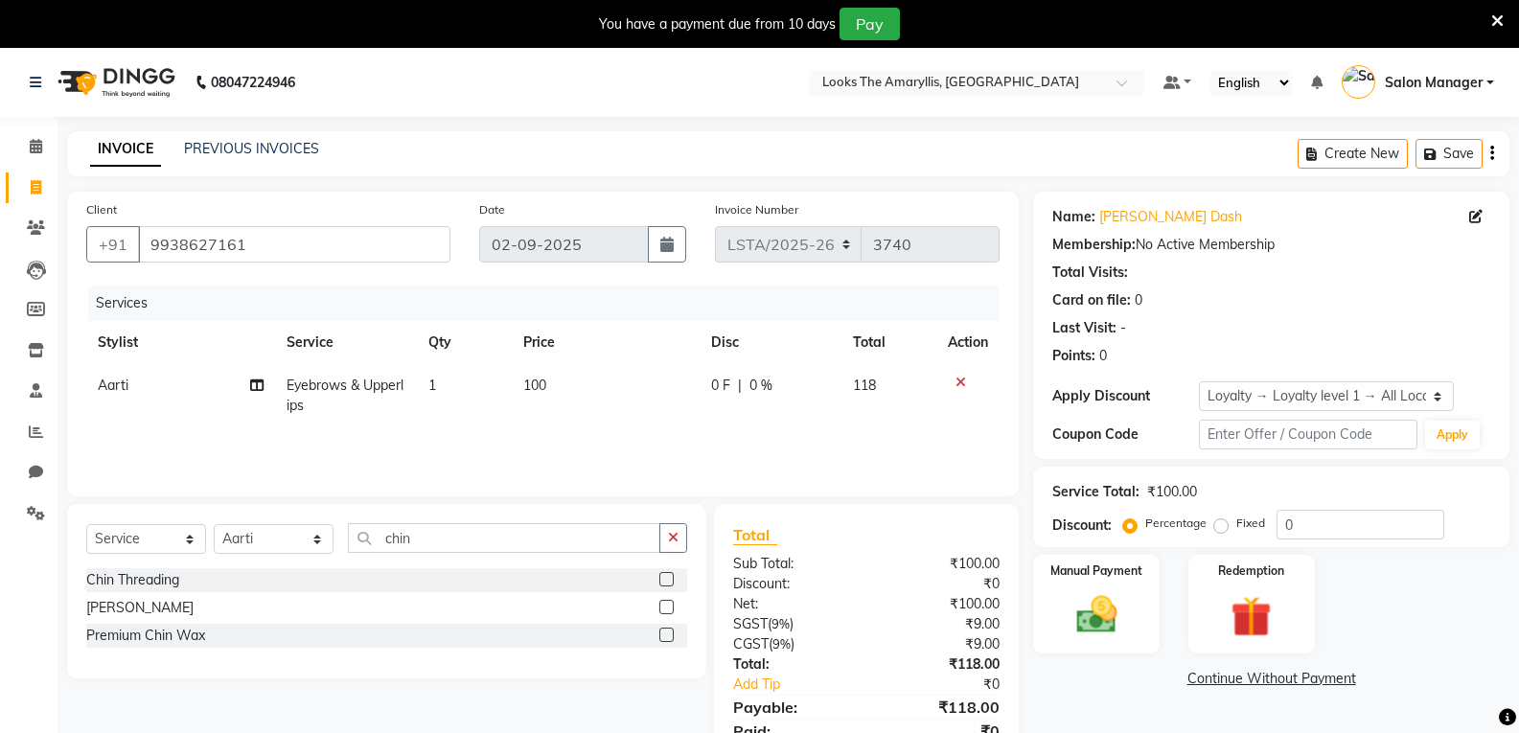
click at [663, 583] on label at bounding box center [666, 579] width 14 height 14
click at [663, 583] on input "checkbox" at bounding box center [665, 580] width 12 height 12
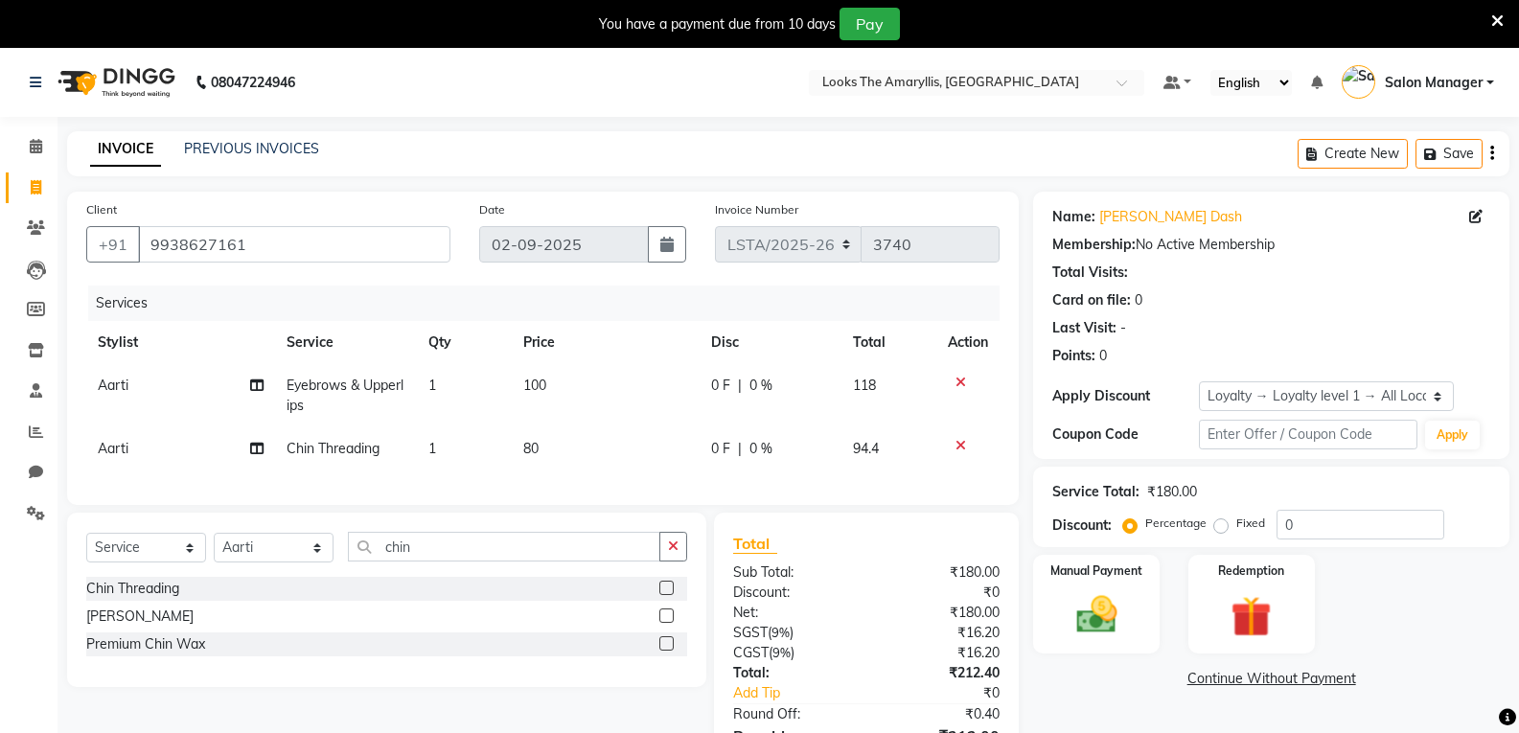
click at [535, 449] on span "80" at bounding box center [530, 448] width 15 height 17
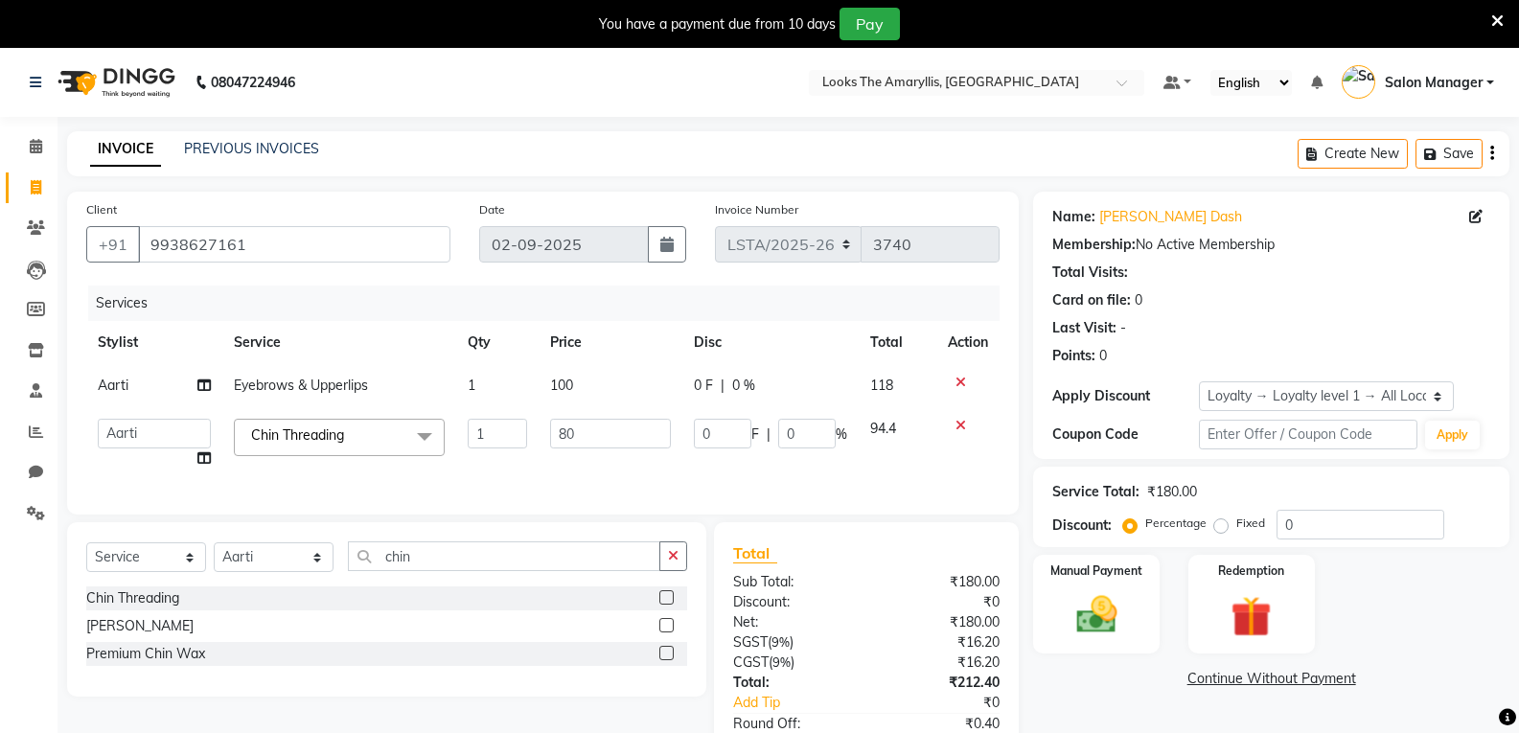
click at [535, 449] on td "1" at bounding box center [497, 443] width 82 height 73
click at [571, 438] on input "80" at bounding box center [610, 434] width 120 height 30
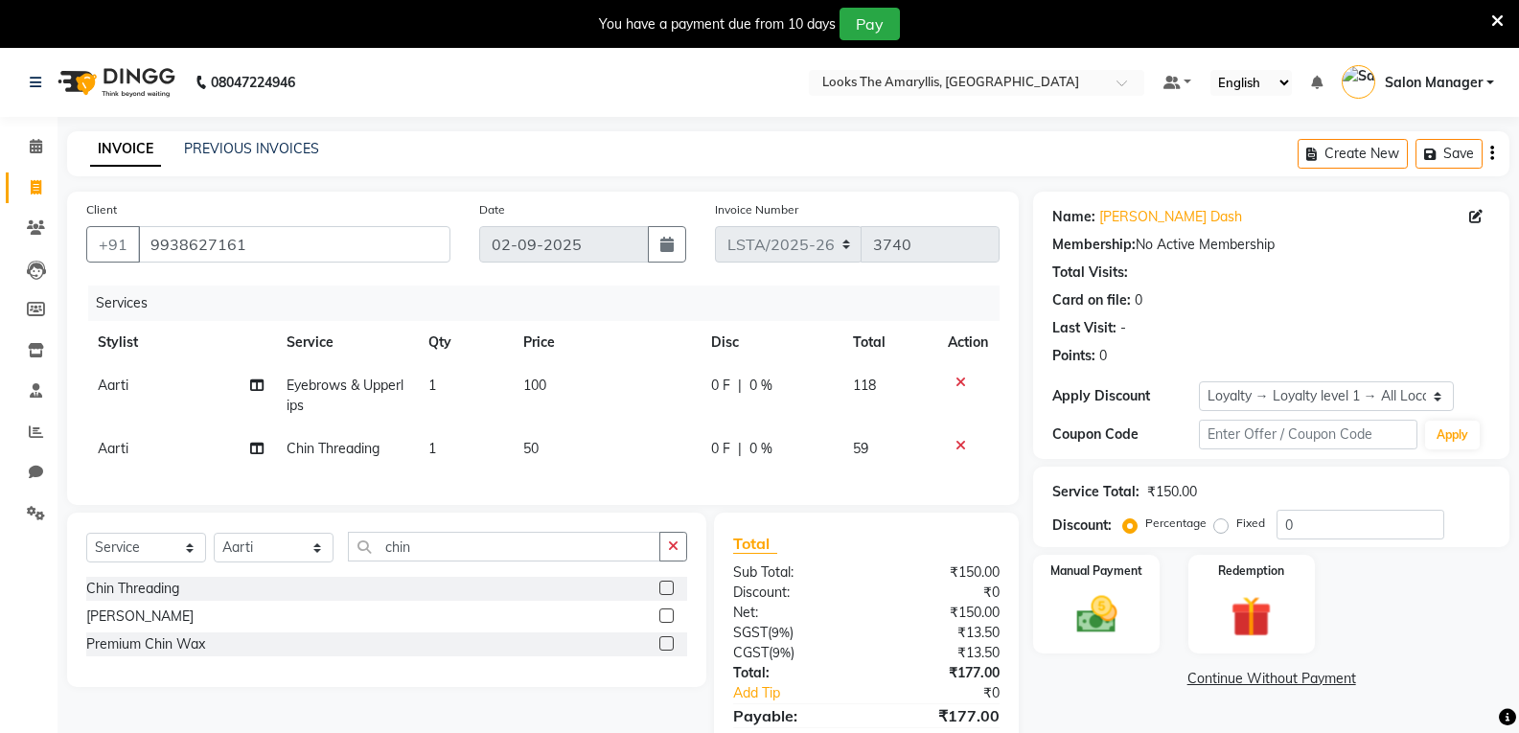
click at [748, 468] on td "0 F | 0 %" at bounding box center [770, 448] width 142 height 43
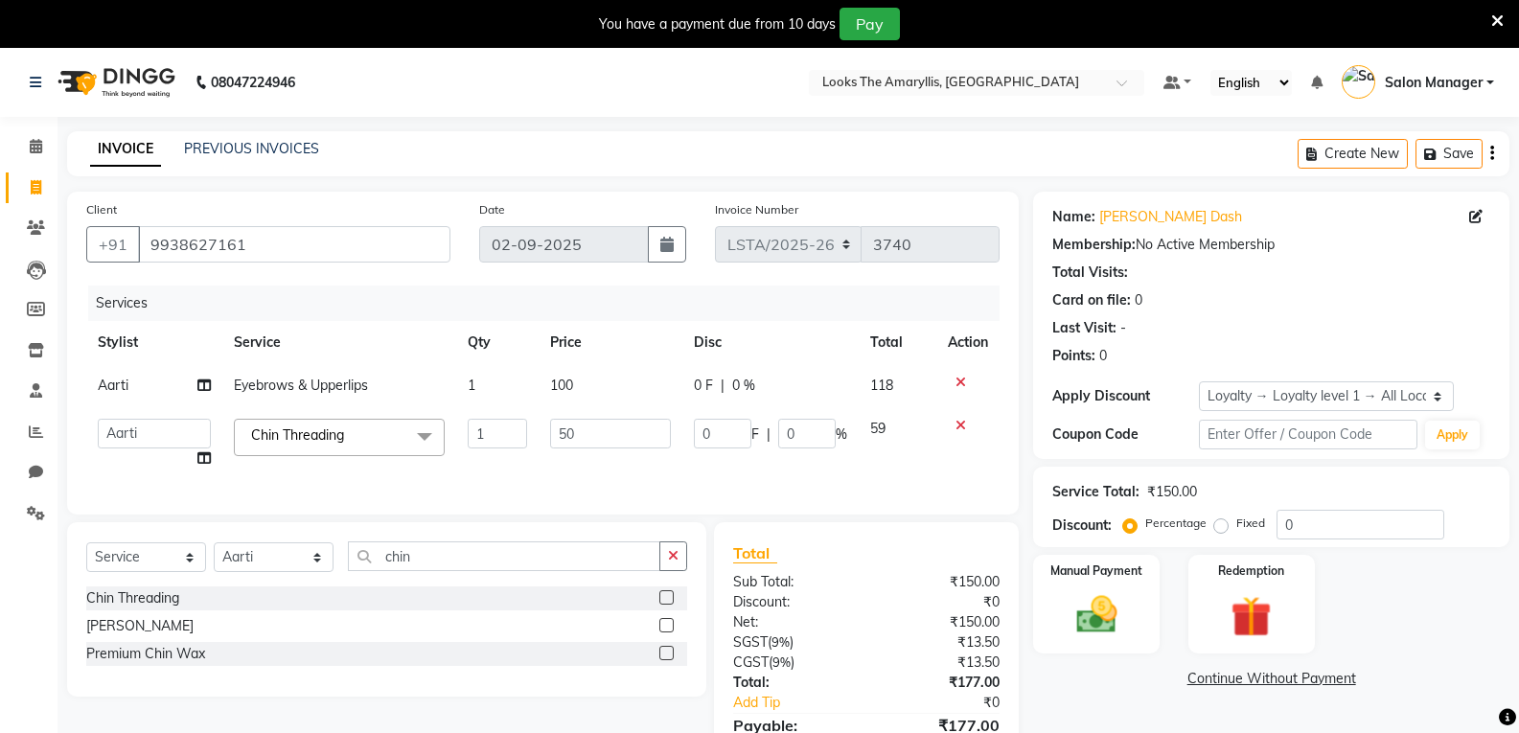
scroll to position [114, 0]
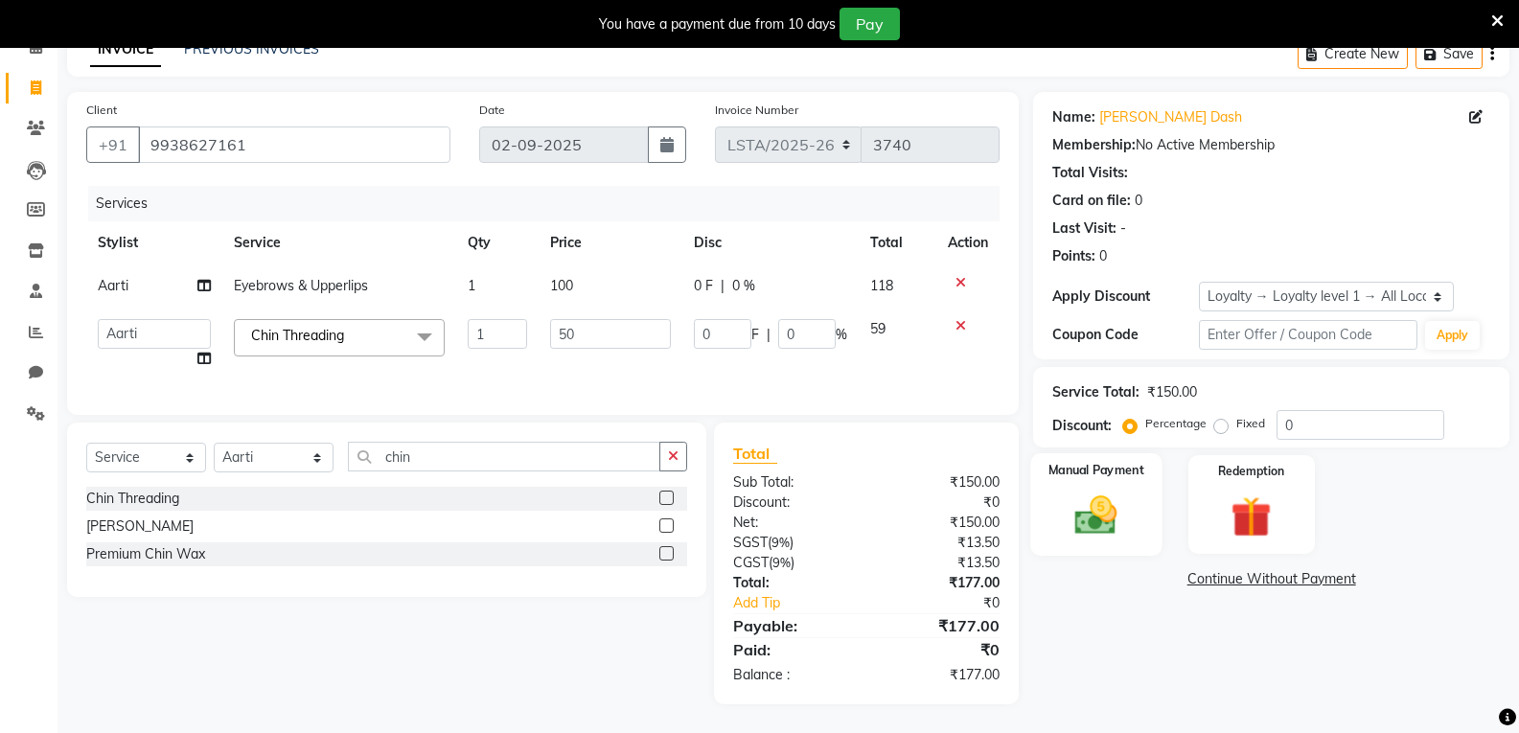
click at [1103, 514] on img at bounding box center [1096, 515] width 68 height 49
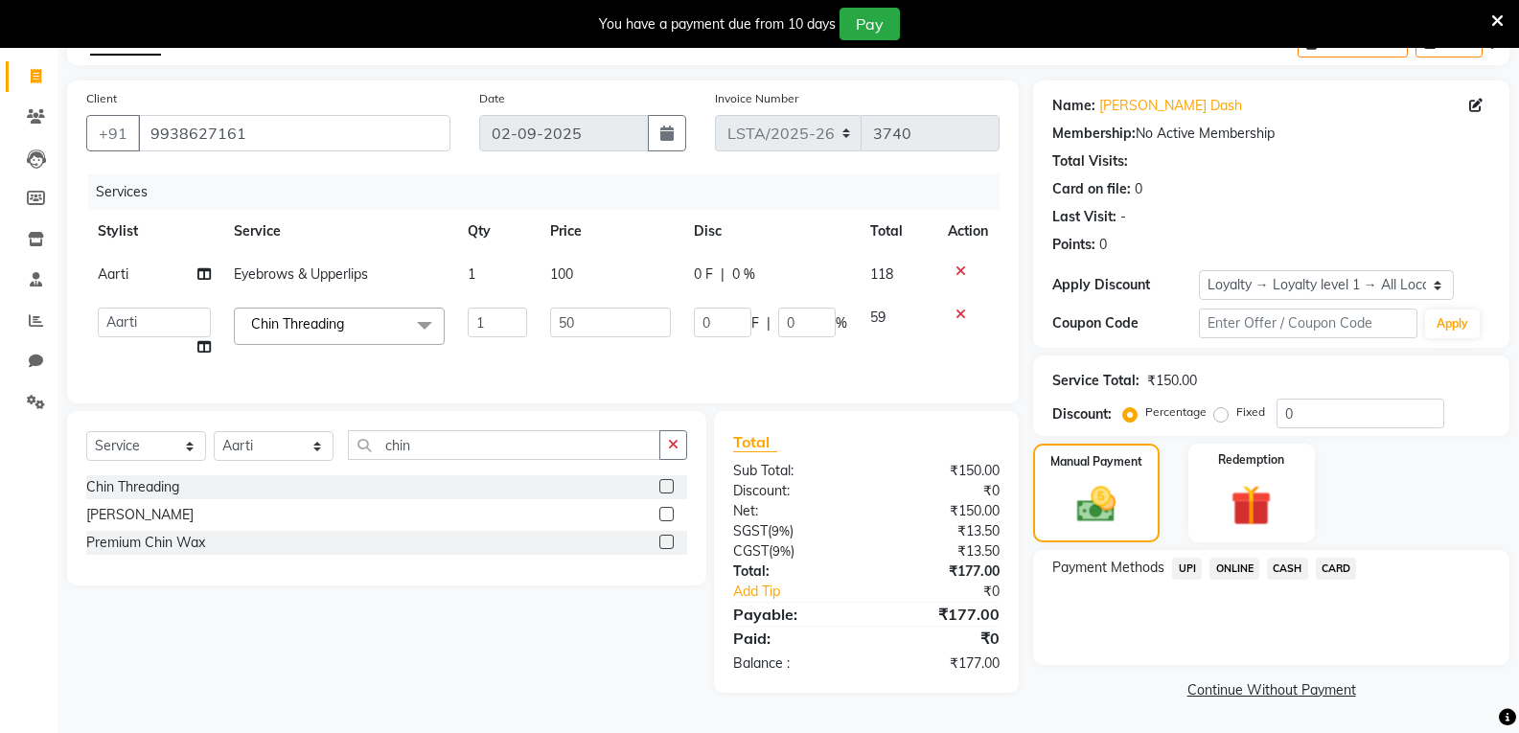
click at [1185, 569] on span "UPI" at bounding box center [1187, 569] width 30 height 22
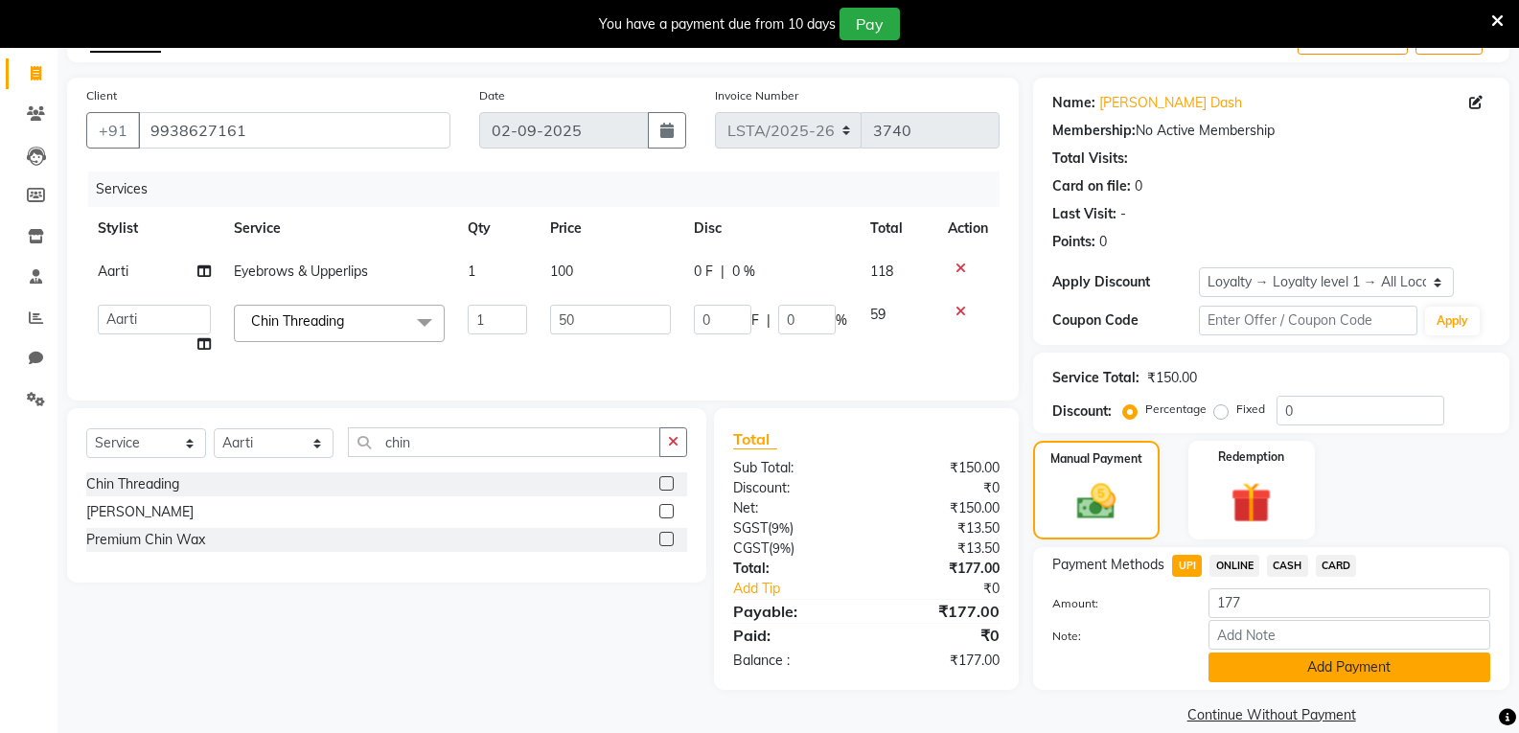
click at [1253, 673] on button "Add Payment" at bounding box center [1349, 668] width 282 height 30
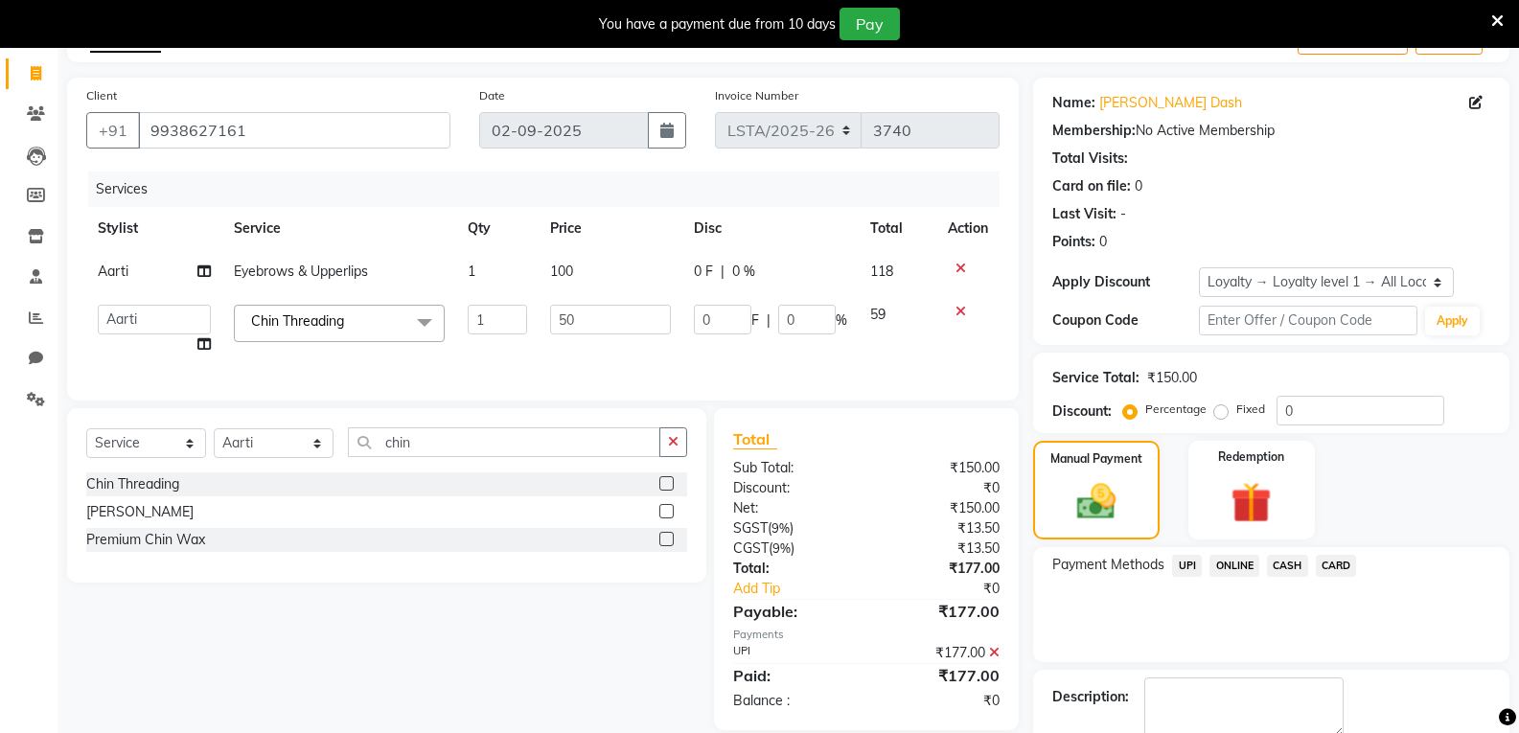
scroll to position [249, 0]
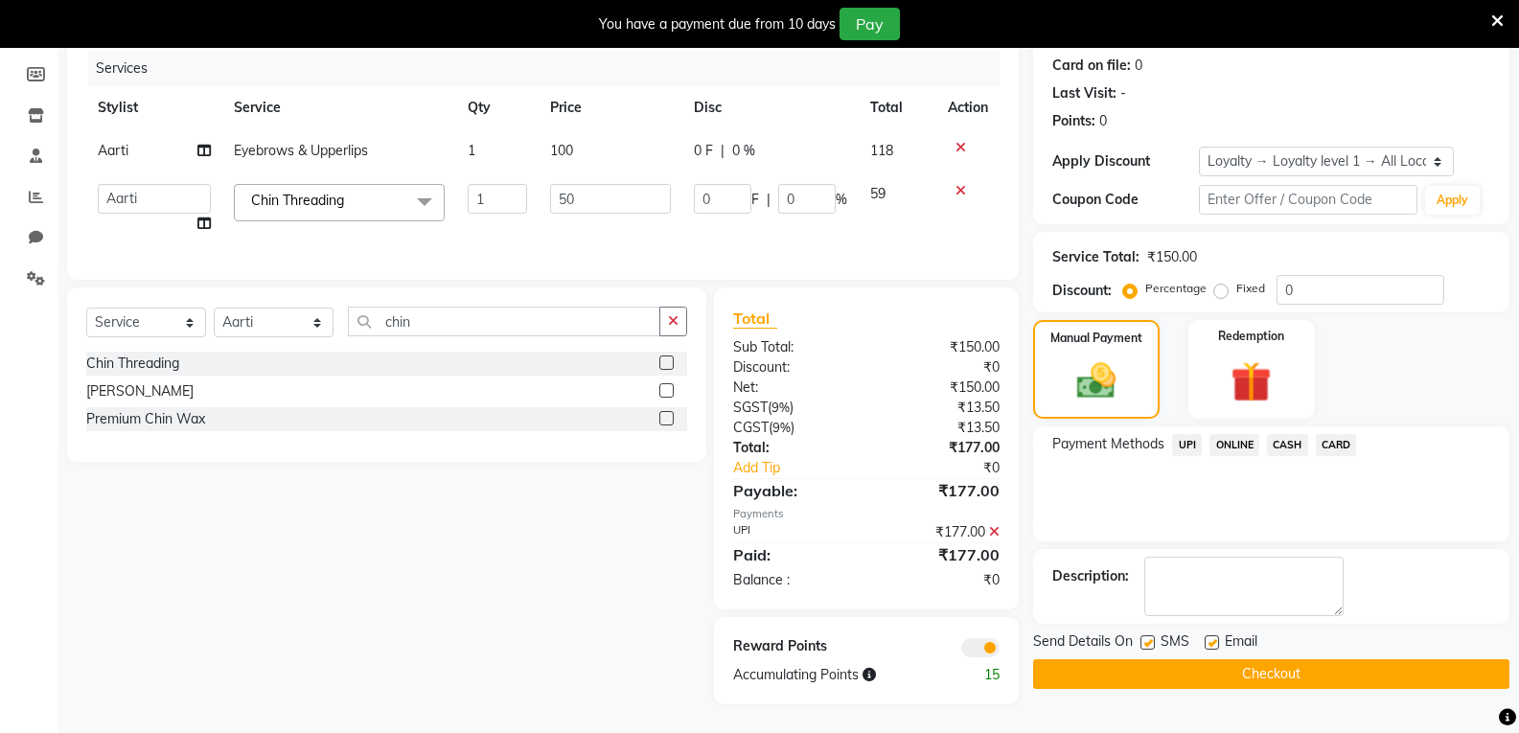
click at [1167, 659] on button "Checkout" at bounding box center [1271, 674] width 476 height 30
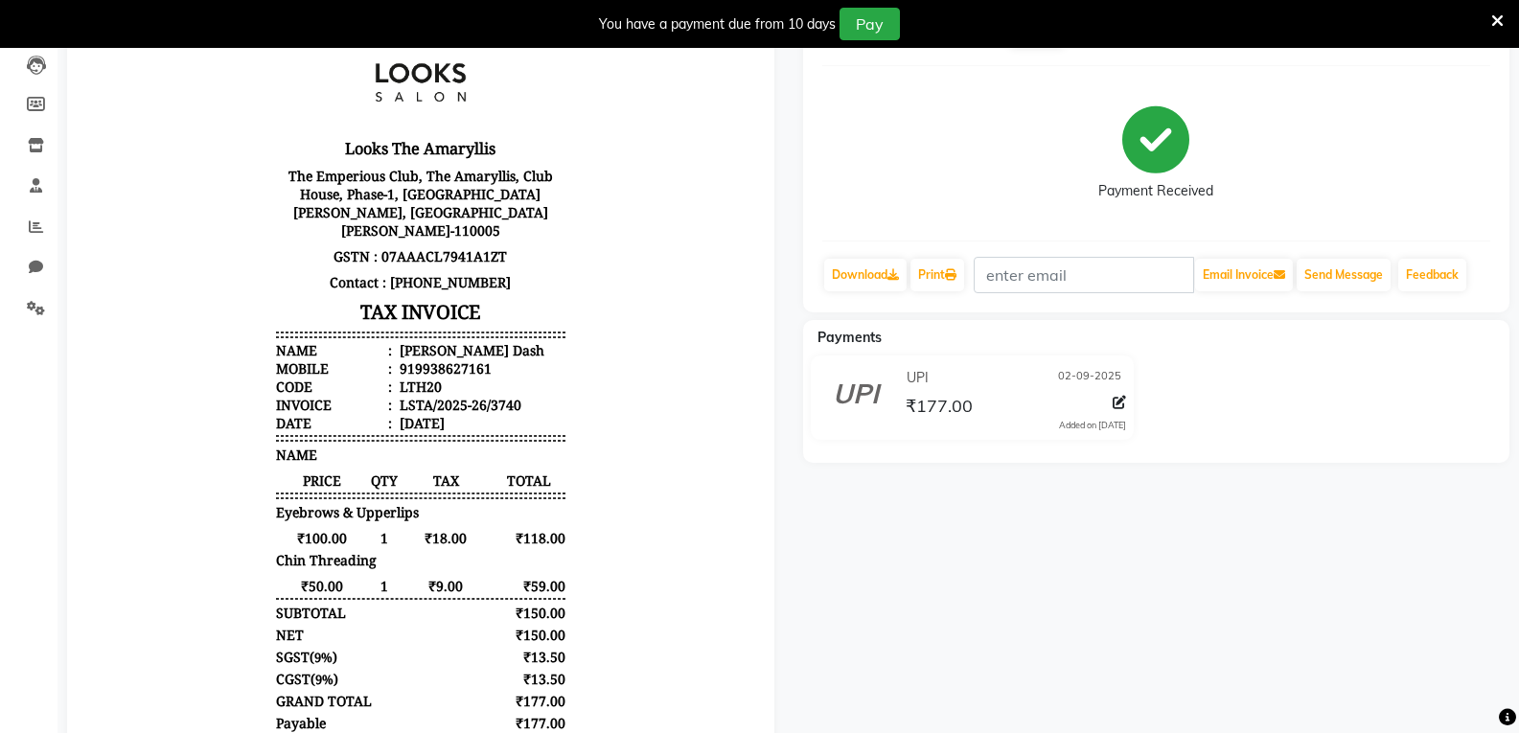
scroll to position [13, 0]
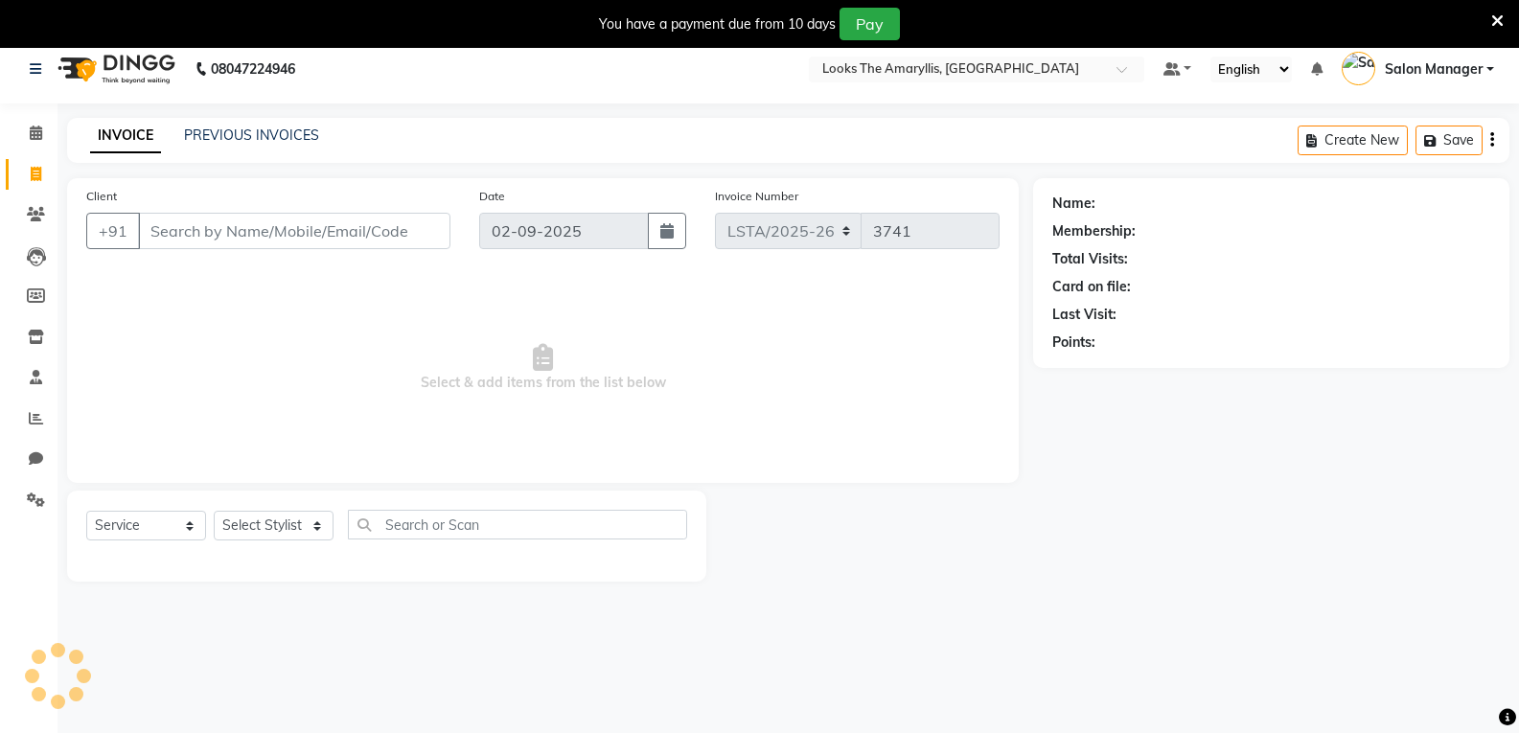
scroll to position [48, 0]
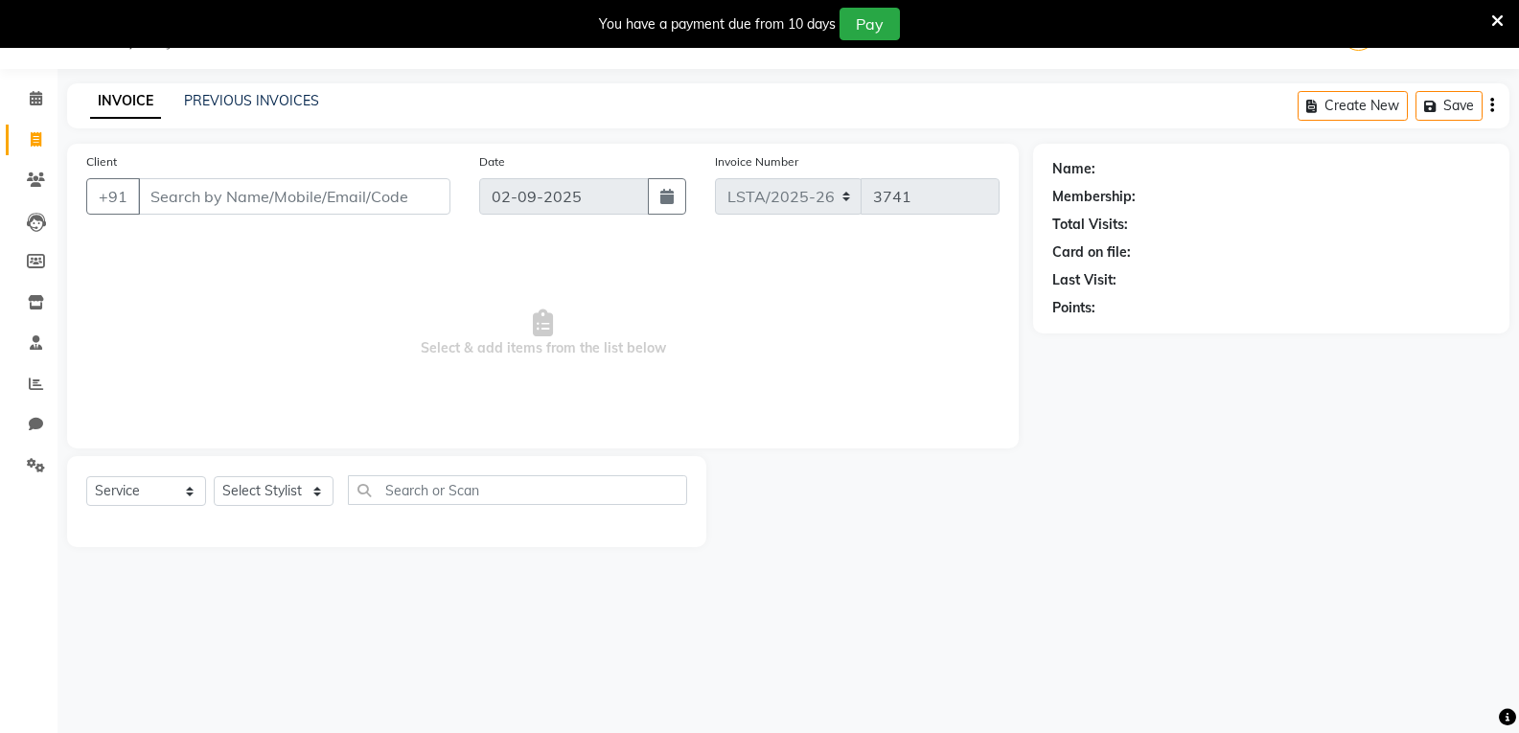
click at [285, 109] on div "PREVIOUS INVOICES" at bounding box center [251, 101] width 135 height 20
click at [279, 93] on link "PREVIOUS INVOICES" at bounding box center [251, 100] width 135 height 17
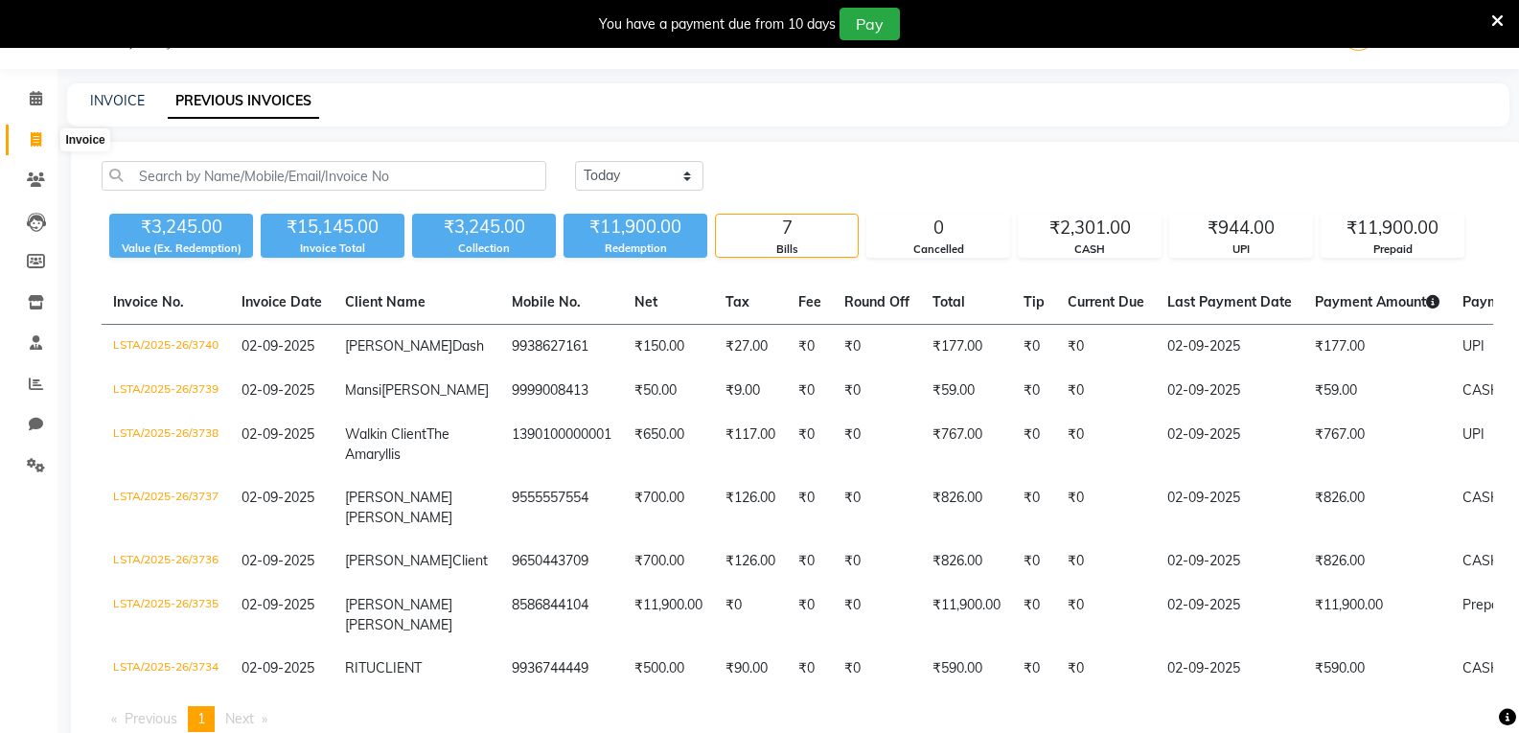
click at [38, 140] on icon at bounding box center [36, 139] width 11 height 14
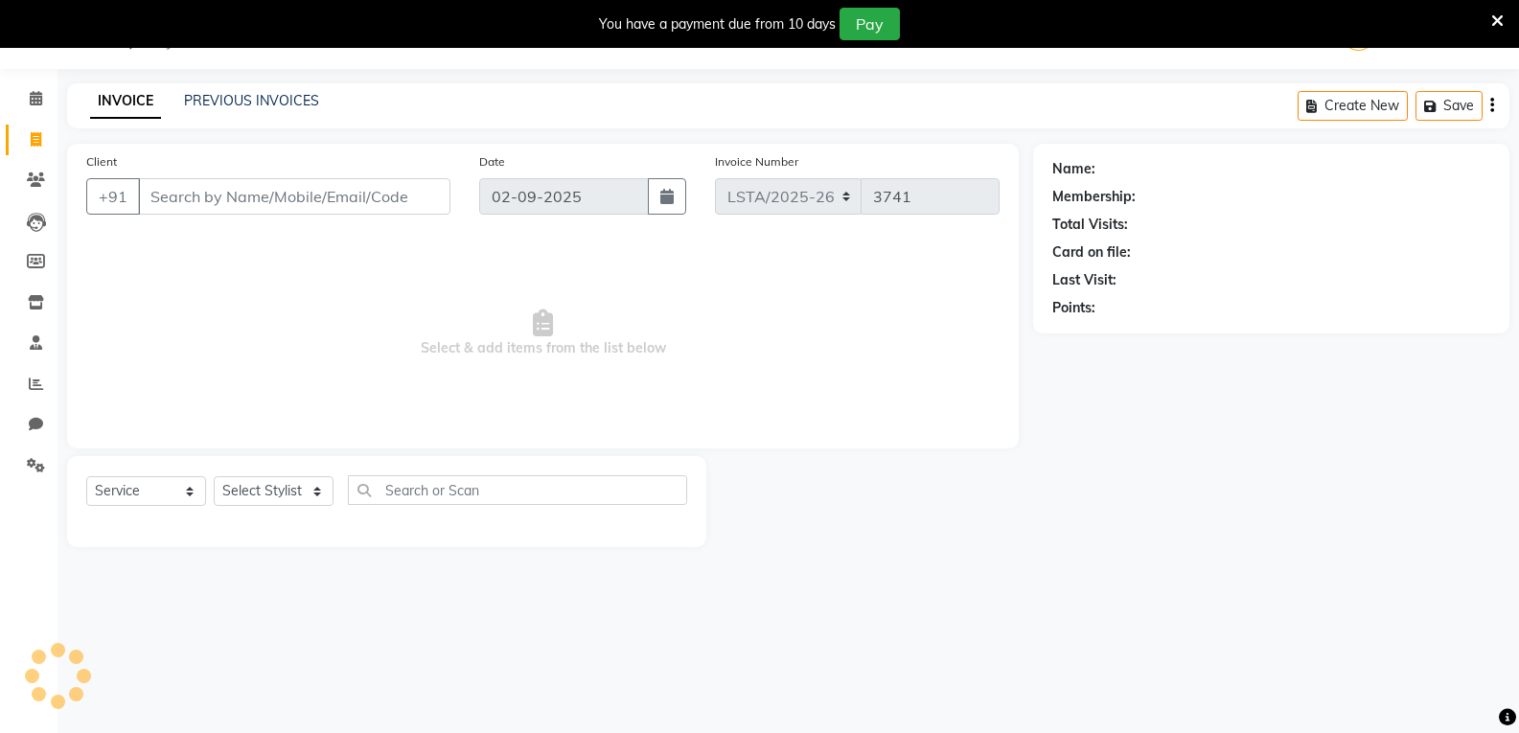
click at [211, 198] on input "Client" at bounding box center [294, 196] width 312 height 36
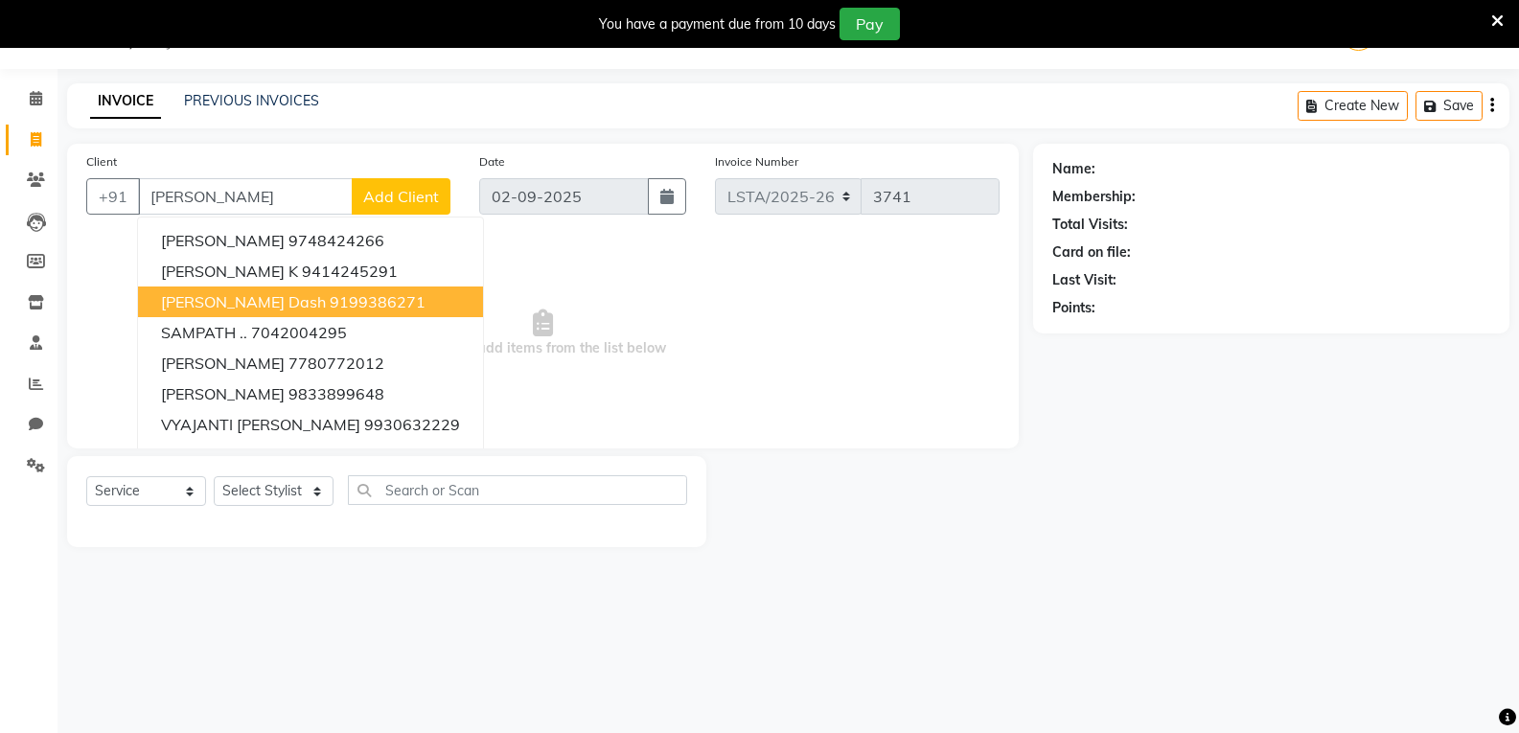
click at [248, 297] on span "sampat dash" at bounding box center [243, 301] width 165 height 19
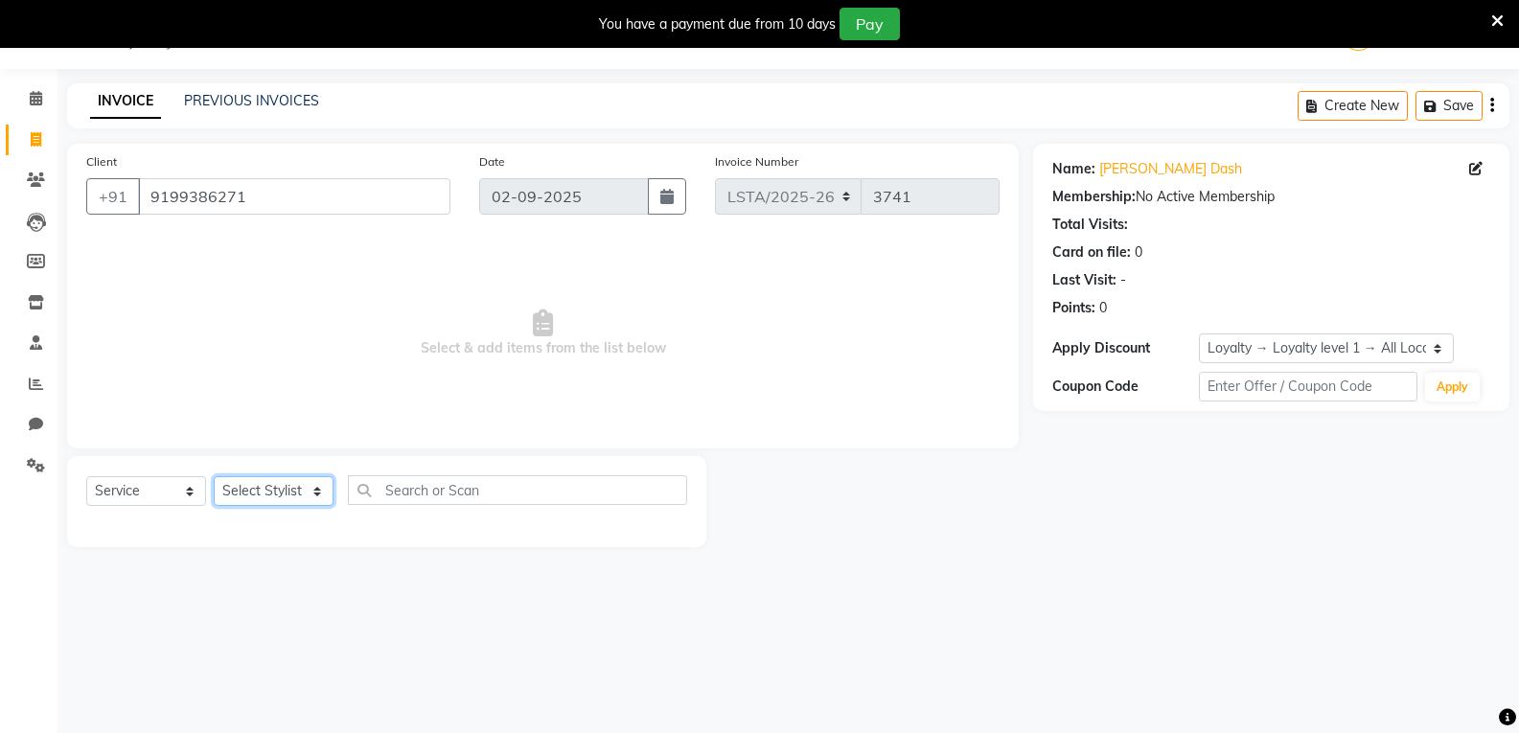
click at [316, 497] on select "Select Stylist Aarti Asif Bella_nail art Deepak_pdct Irra_Mrg Ritika Rizwan Sal…" at bounding box center [274, 491] width 120 height 30
click at [214, 476] on select "Select Stylist Aarti Asif Bella_nail art Deepak_pdct Irra_Mrg Ritika Rizwan Sal…" at bounding box center [274, 491] width 120 height 30
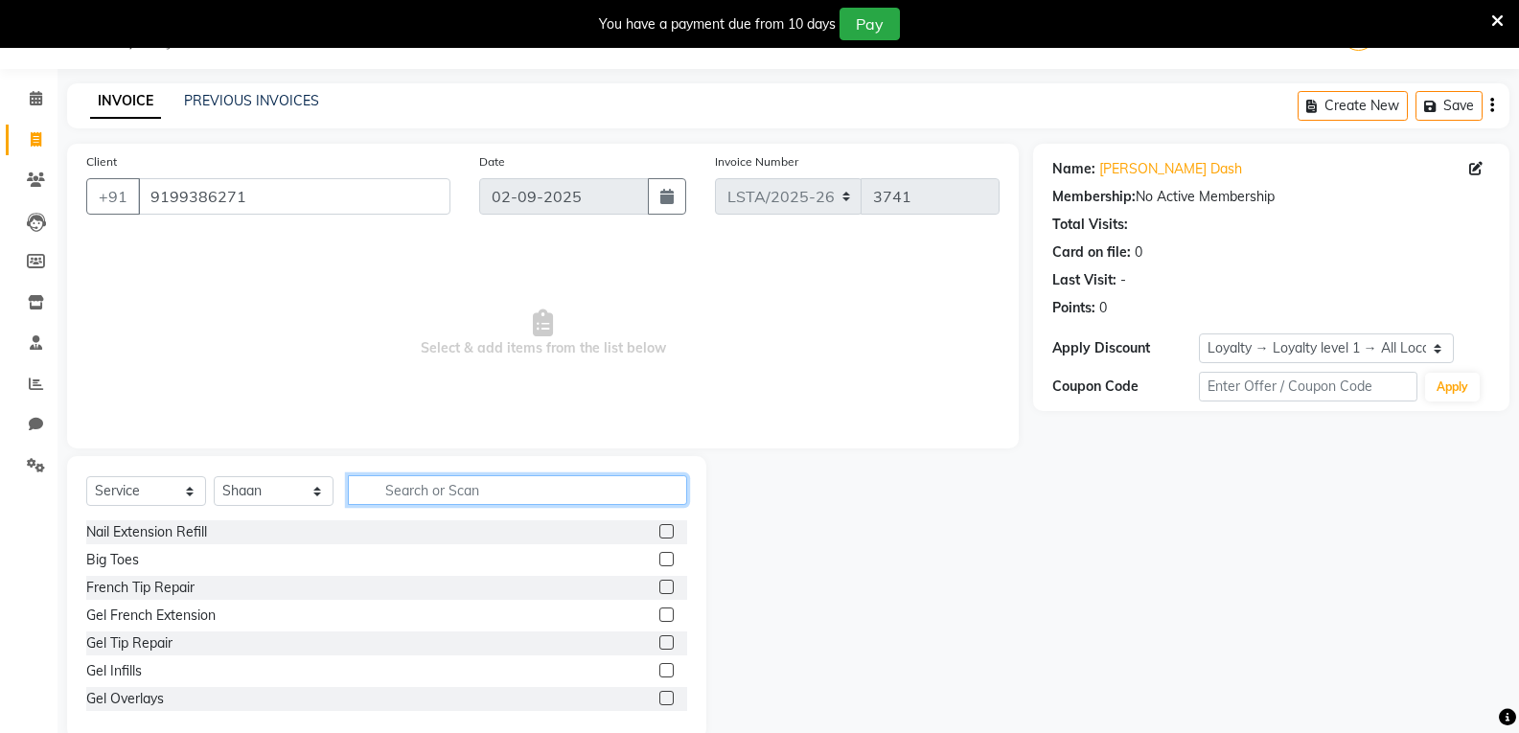
click at [470, 496] on input "text" at bounding box center [517, 490] width 339 height 30
click at [659, 532] on label at bounding box center [666, 531] width 14 height 14
click at [659, 532] on input "checkbox" at bounding box center [665, 532] width 12 height 12
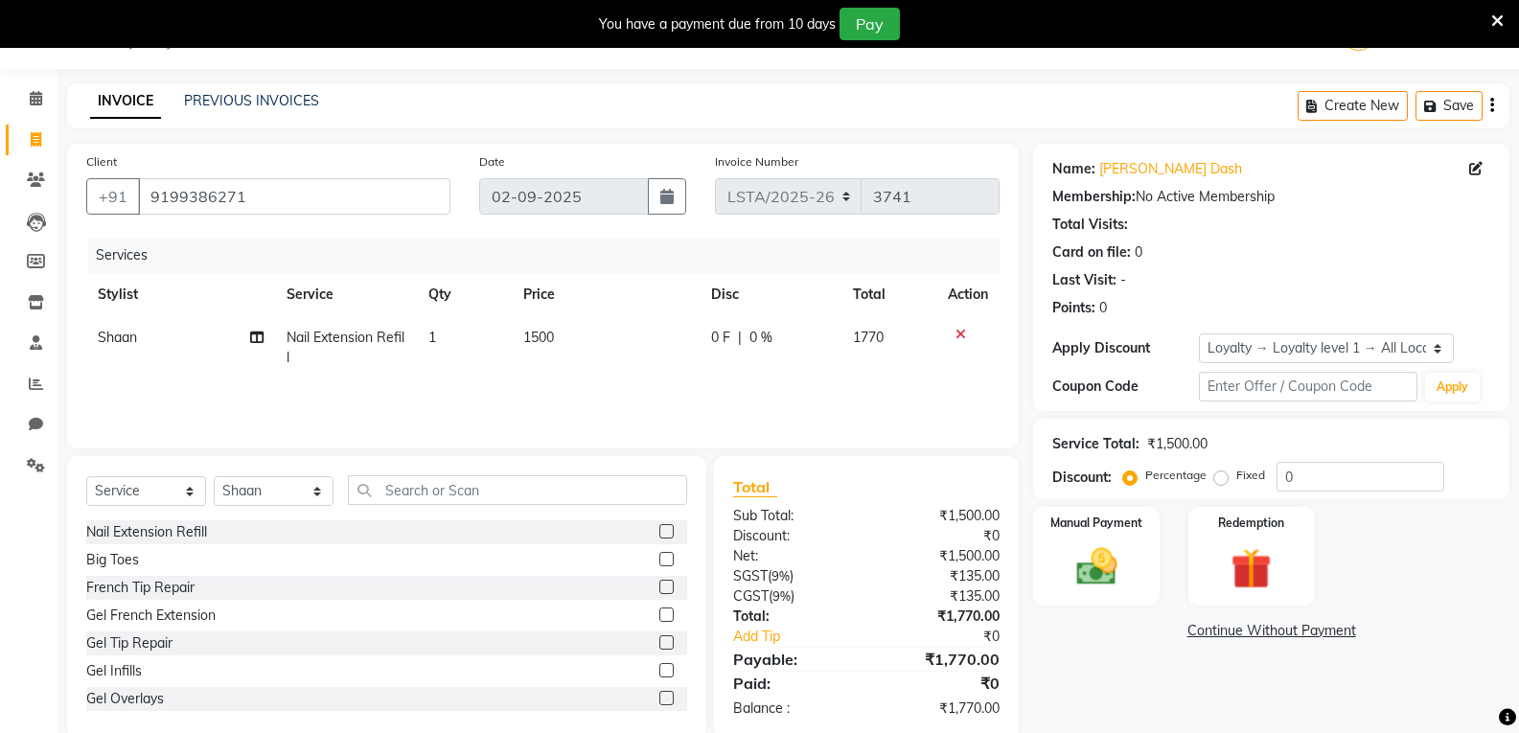
click at [955, 333] on icon at bounding box center [960, 334] width 11 height 13
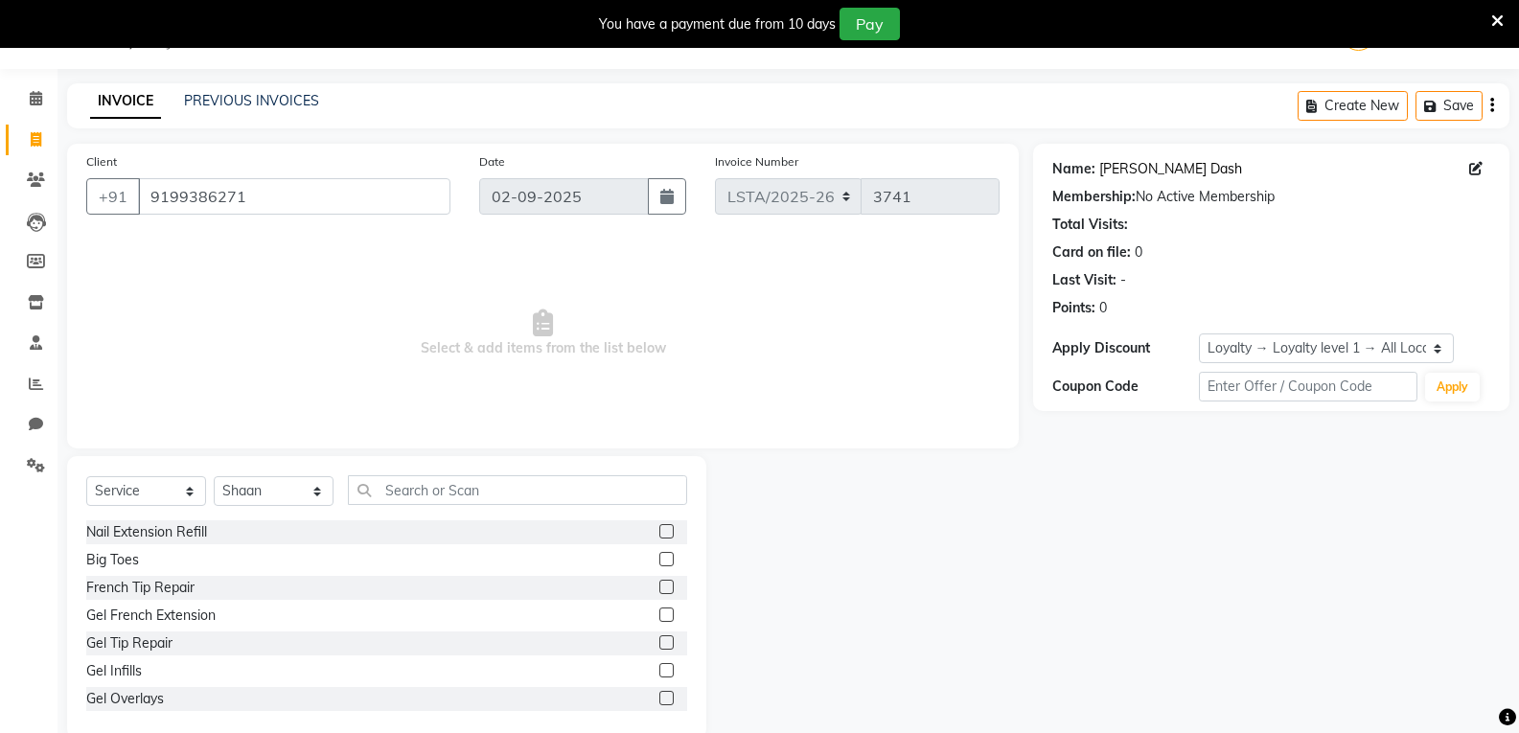
click at [1134, 172] on link "Sampat Dash" at bounding box center [1170, 169] width 143 height 20
click at [264, 206] on input "9199386271" at bounding box center [294, 196] width 312 height 36
click at [268, 202] on input "9199386271" at bounding box center [294, 196] width 312 height 36
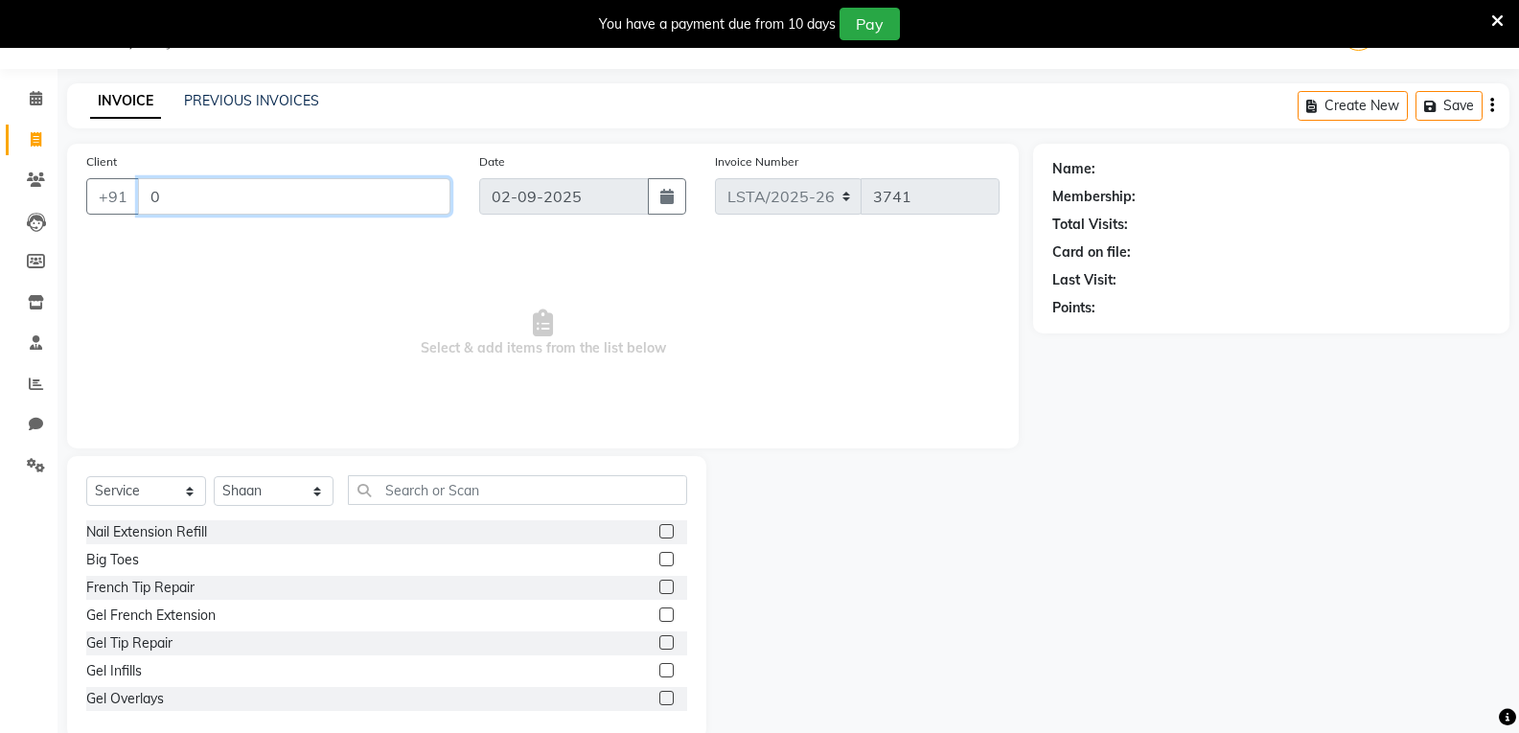
click at [280, 199] on input "0" at bounding box center [294, 196] width 312 height 36
click at [30, 93] on icon at bounding box center [36, 98] width 12 height 14
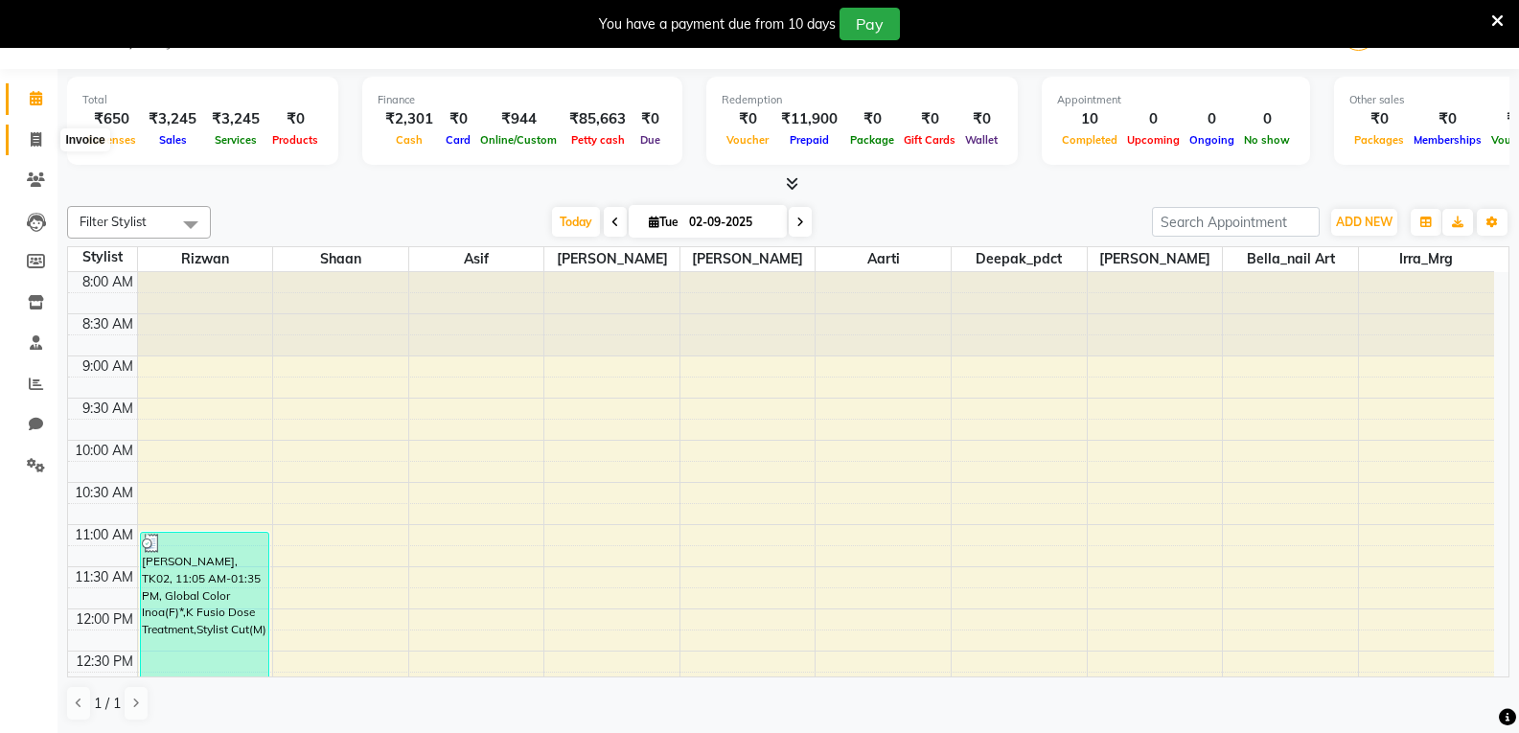
click at [33, 132] on icon at bounding box center [36, 139] width 11 height 14
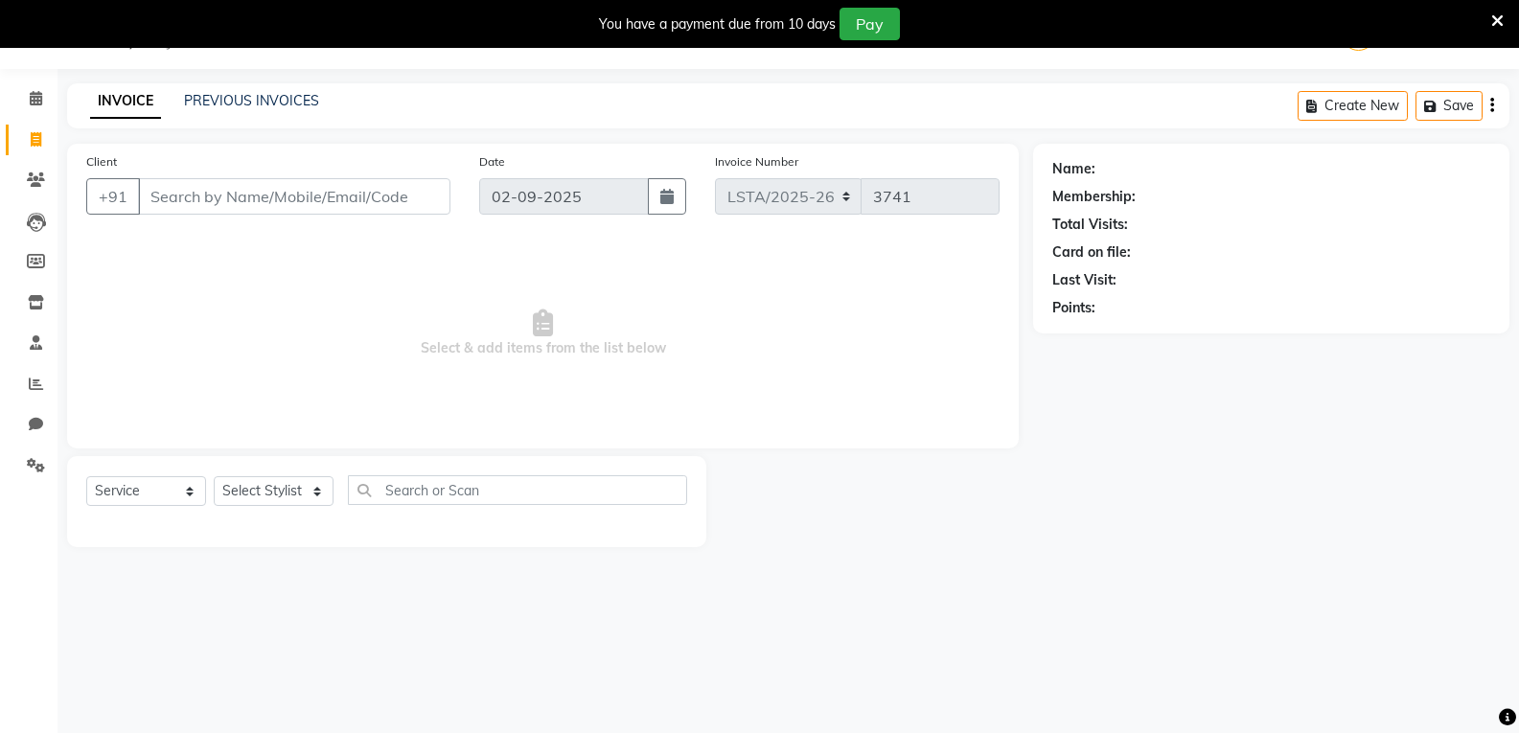
click at [182, 195] on input "Client" at bounding box center [294, 196] width 312 height 36
click at [388, 206] on button "Add Client" at bounding box center [401, 196] width 99 height 36
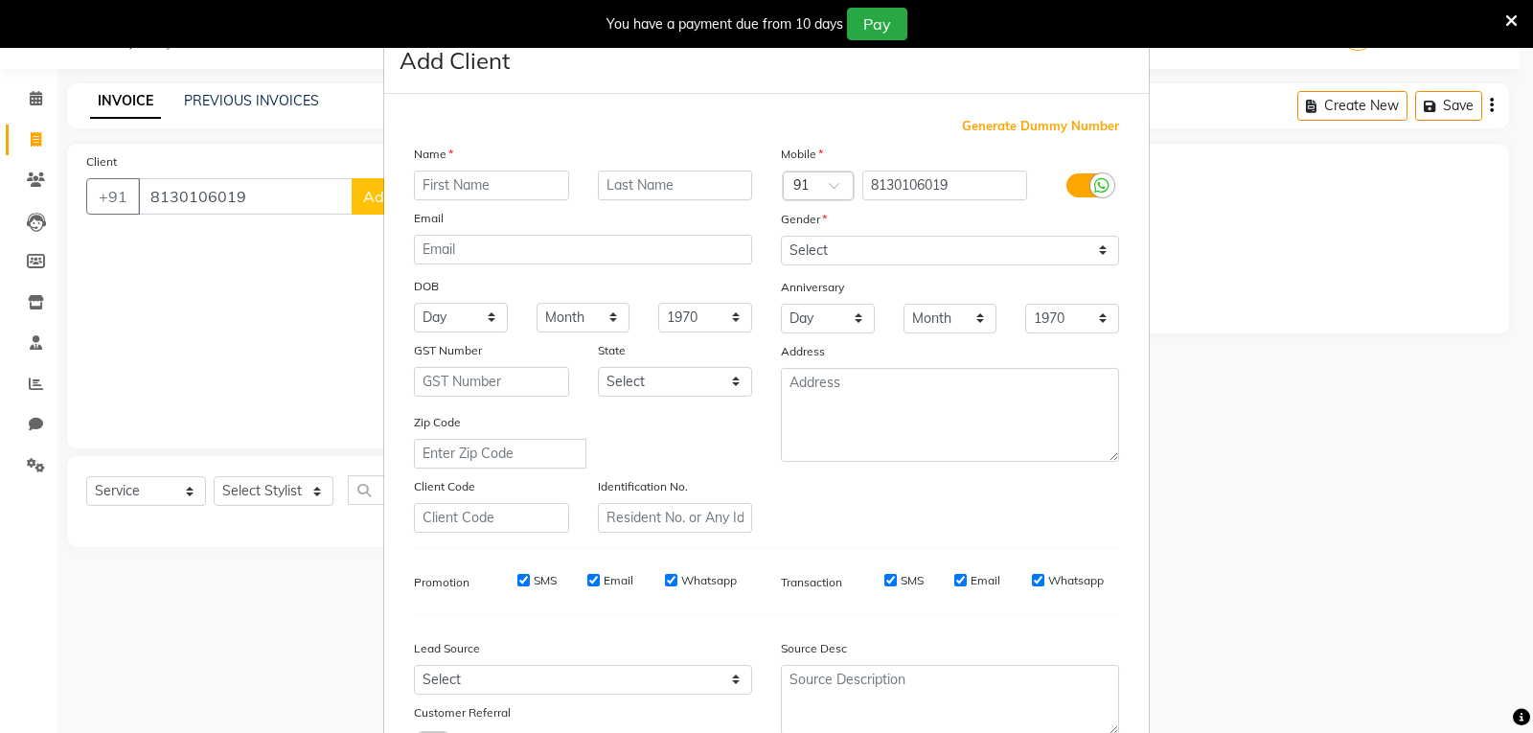
click at [454, 186] on input "text" at bounding box center [491, 186] width 155 height 30
click at [260, 195] on ngb-modal-window "Add Client Generate Dummy Number Name Email DOB Day 01 02 03 04 05 06 07 08 09 …" at bounding box center [766, 366] width 1533 height 733
click at [237, 192] on ngb-modal-window "Add Client Generate Dummy Number Name Email DOB Day 01 02 03 04 05 06 07 08 09 …" at bounding box center [766, 366] width 1533 height 733
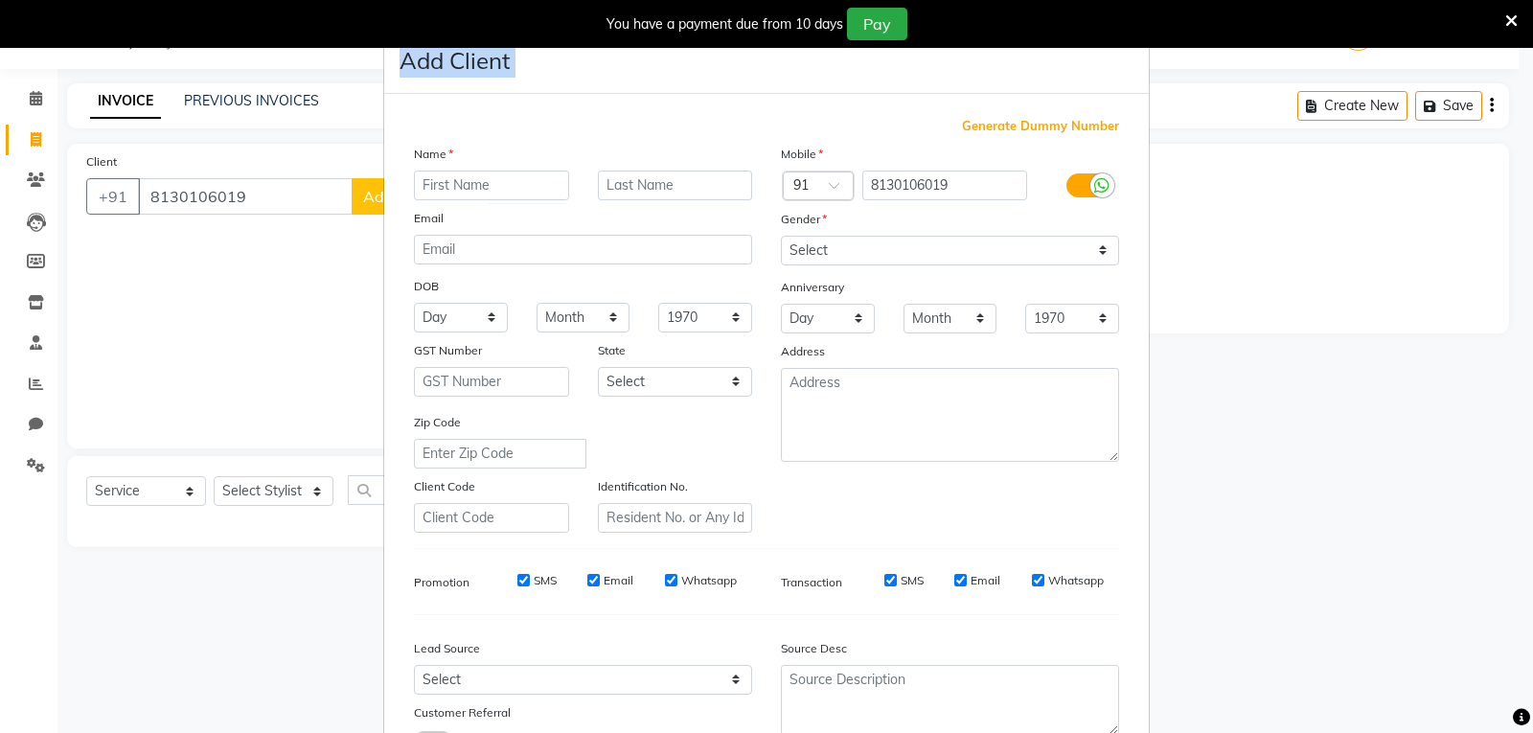
click at [237, 192] on ngb-modal-window "Add Client Generate Dummy Number Name Email DOB Day 01 02 03 04 05 06 07 08 09 …" at bounding box center [766, 366] width 1533 height 733
click at [509, 183] on input "text" at bounding box center [491, 186] width 155 height 30
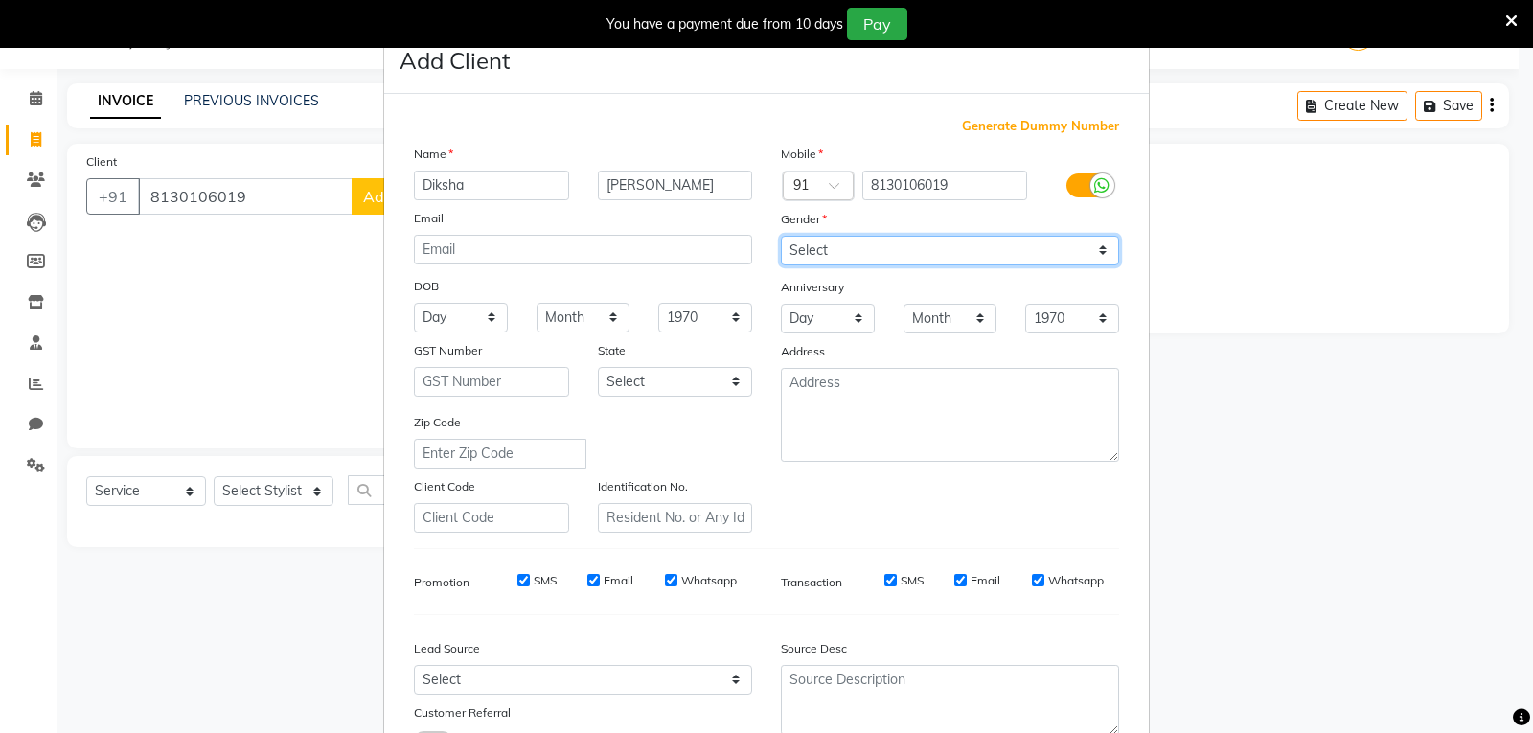
click at [1090, 253] on select "Select Male Female Other Prefer Not To Say" at bounding box center [950, 251] width 338 height 30
click at [781, 236] on select "Select Male Female Other Prefer Not To Say" at bounding box center [950, 251] width 338 height 30
click at [517, 580] on input "SMS" at bounding box center [523, 580] width 12 height 12
click at [587, 580] on input "Email" at bounding box center [593, 580] width 12 height 12
click at [665, 579] on input "Whatsapp" at bounding box center [671, 580] width 12 height 12
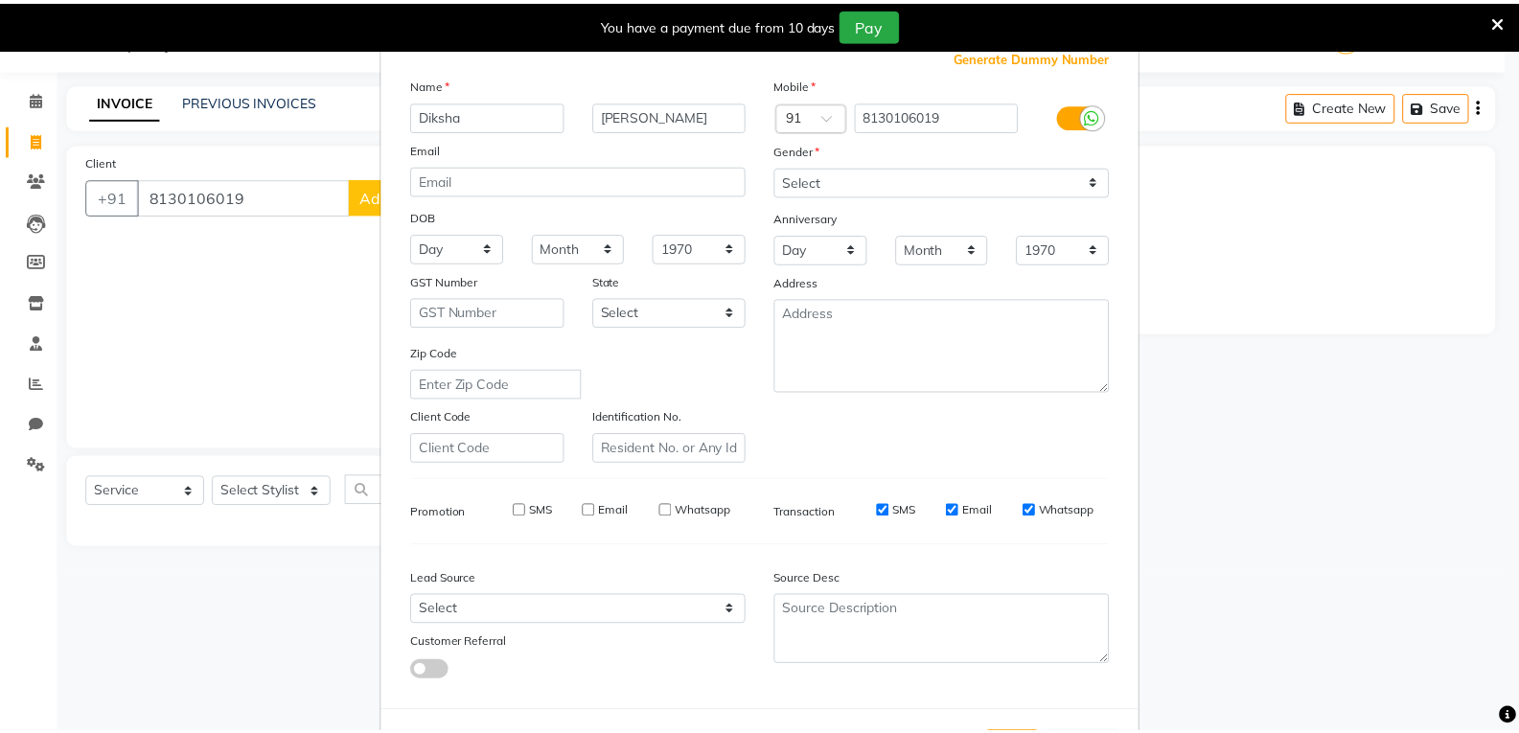
scroll to position [151, 0]
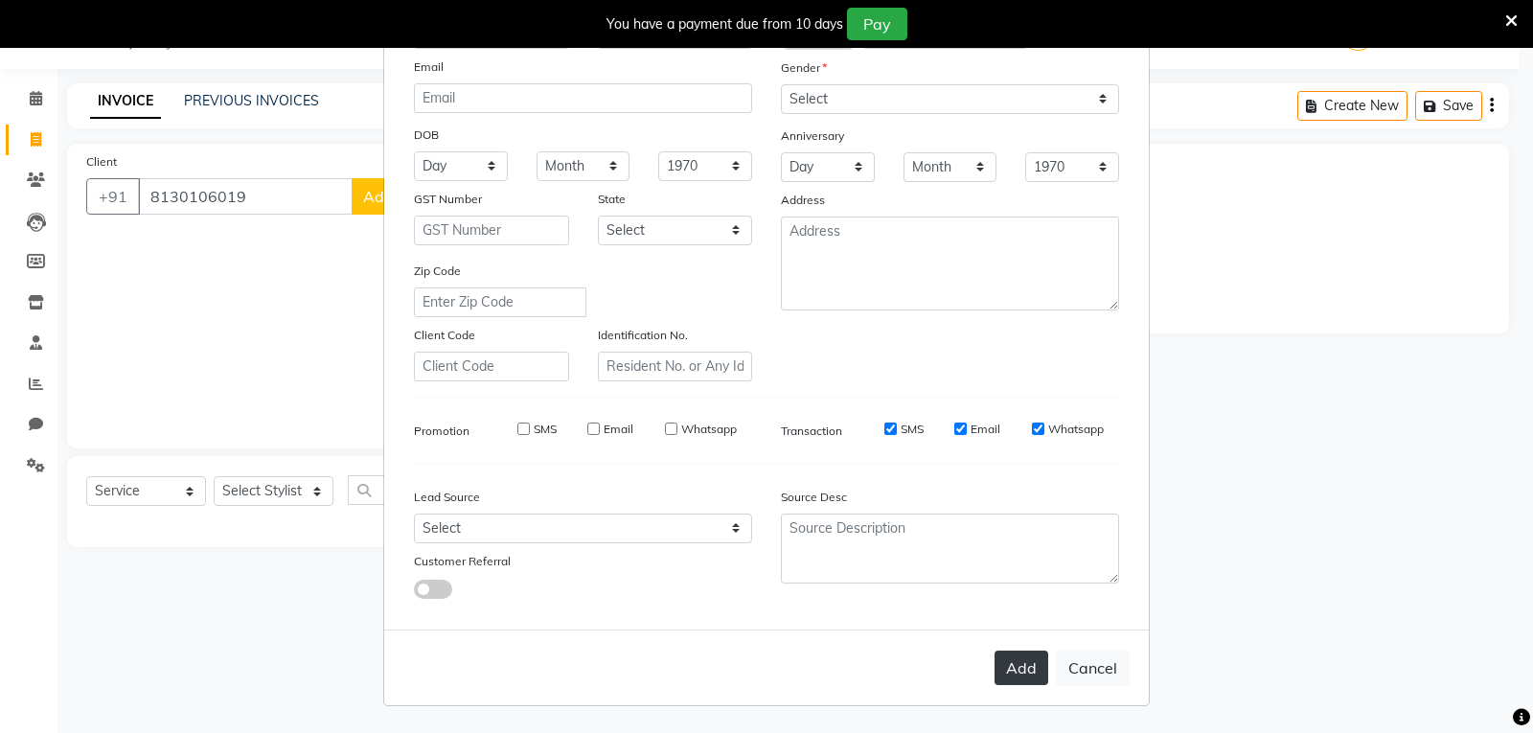
click at [1009, 669] on button "Add" at bounding box center [1022, 668] width 54 height 34
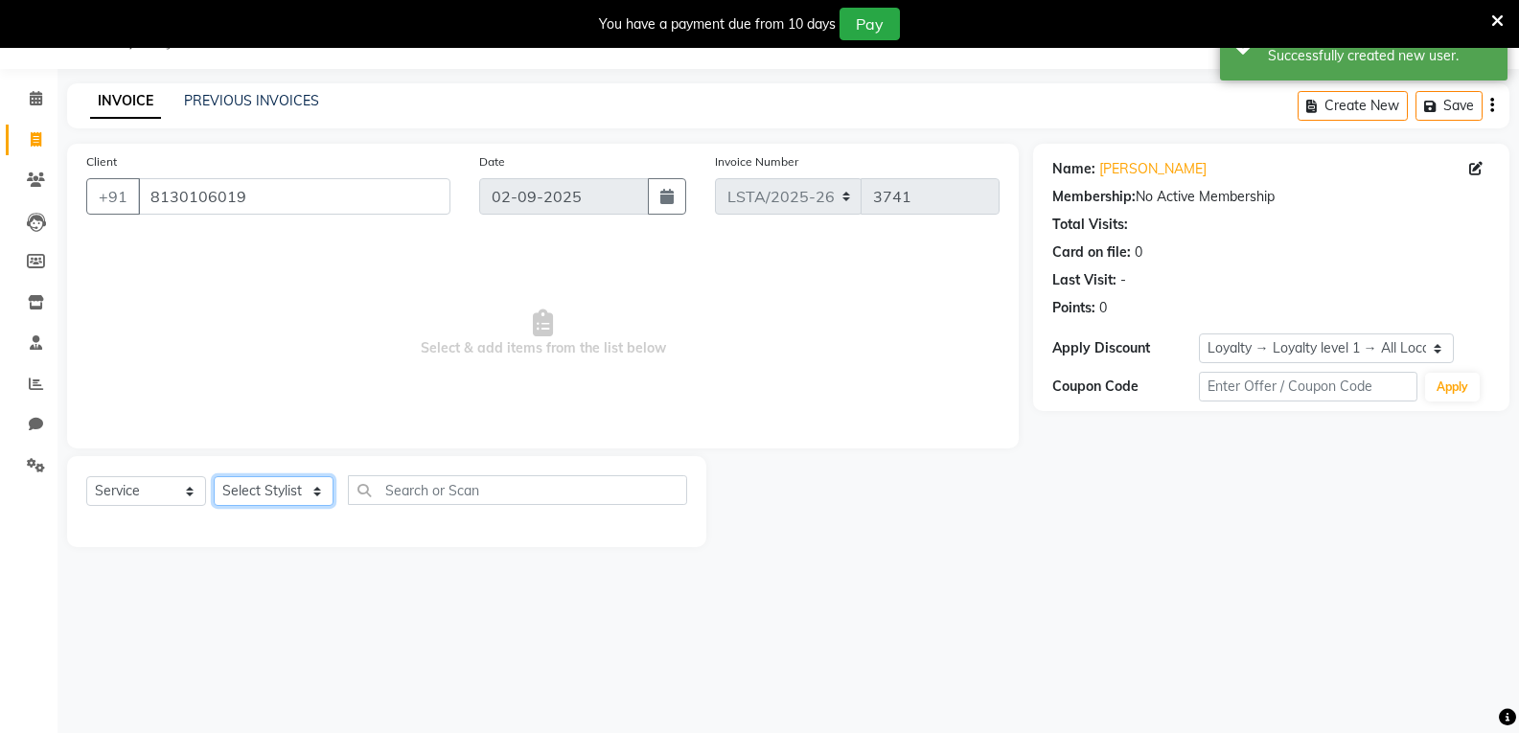
click at [316, 490] on select "Select Stylist Aarti Asif Bella_nail art Deepak_pdct Irra_Mrg Ritika Rizwan Sal…" at bounding box center [274, 491] width 120 height 30
click at [214, 476] on select "Select Stylist Aarti Asif Bella_nail art Deepak_pdct Irra_Mrg Ritika Rizwan Sal…" at bounding box center [274, 491] width 120 height 30
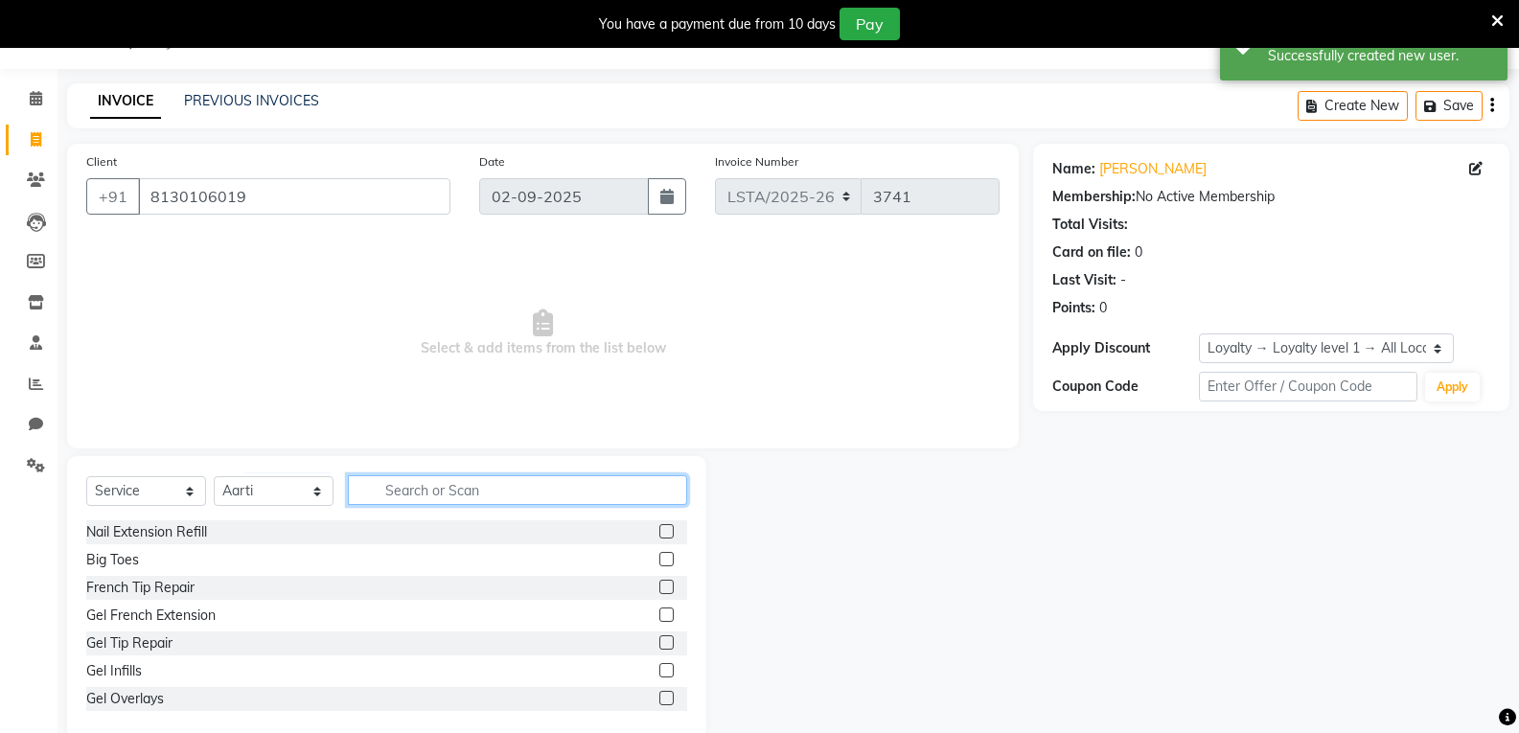
click at [487, 489] on input "text" at bounding box center [517, 490] width 339 height 30
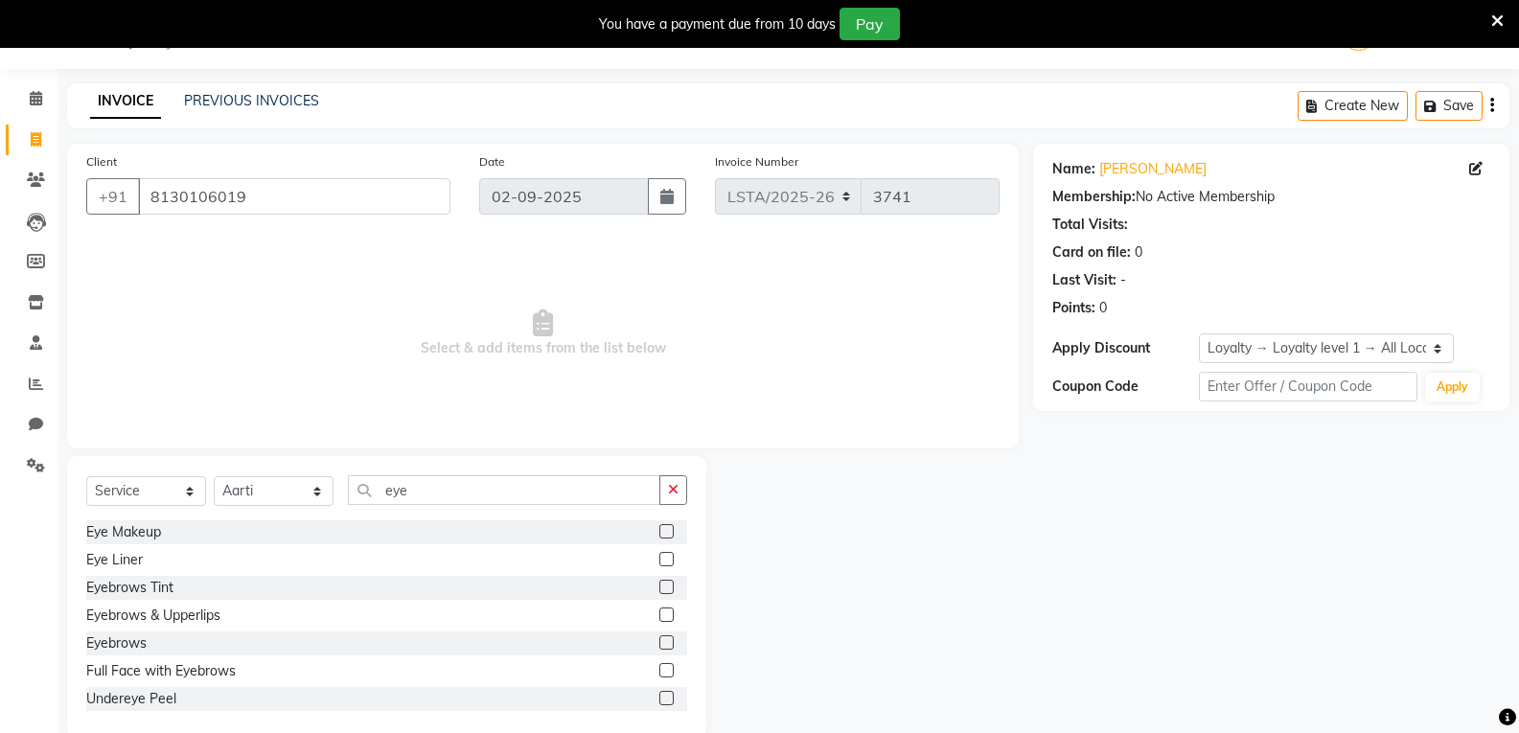
click at [659, 644] on label at bounding box center [666, 642] width 14 height 14
click at [659, 644] on input "checkbox" at bounding box center [665, 643] width 12 height 12
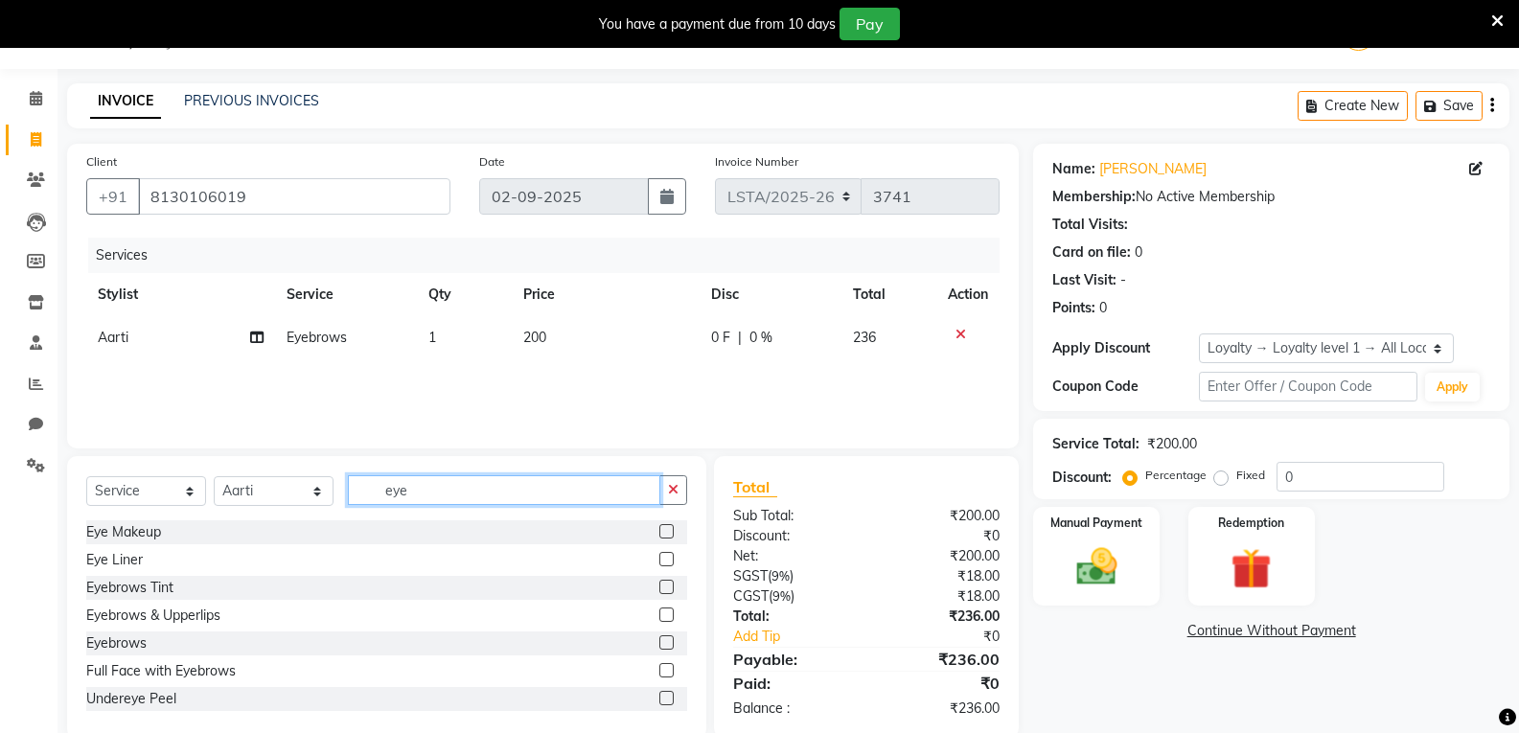
click at [441, 496] on input "eye" at bounding box center [504, 490] width 312 height 30
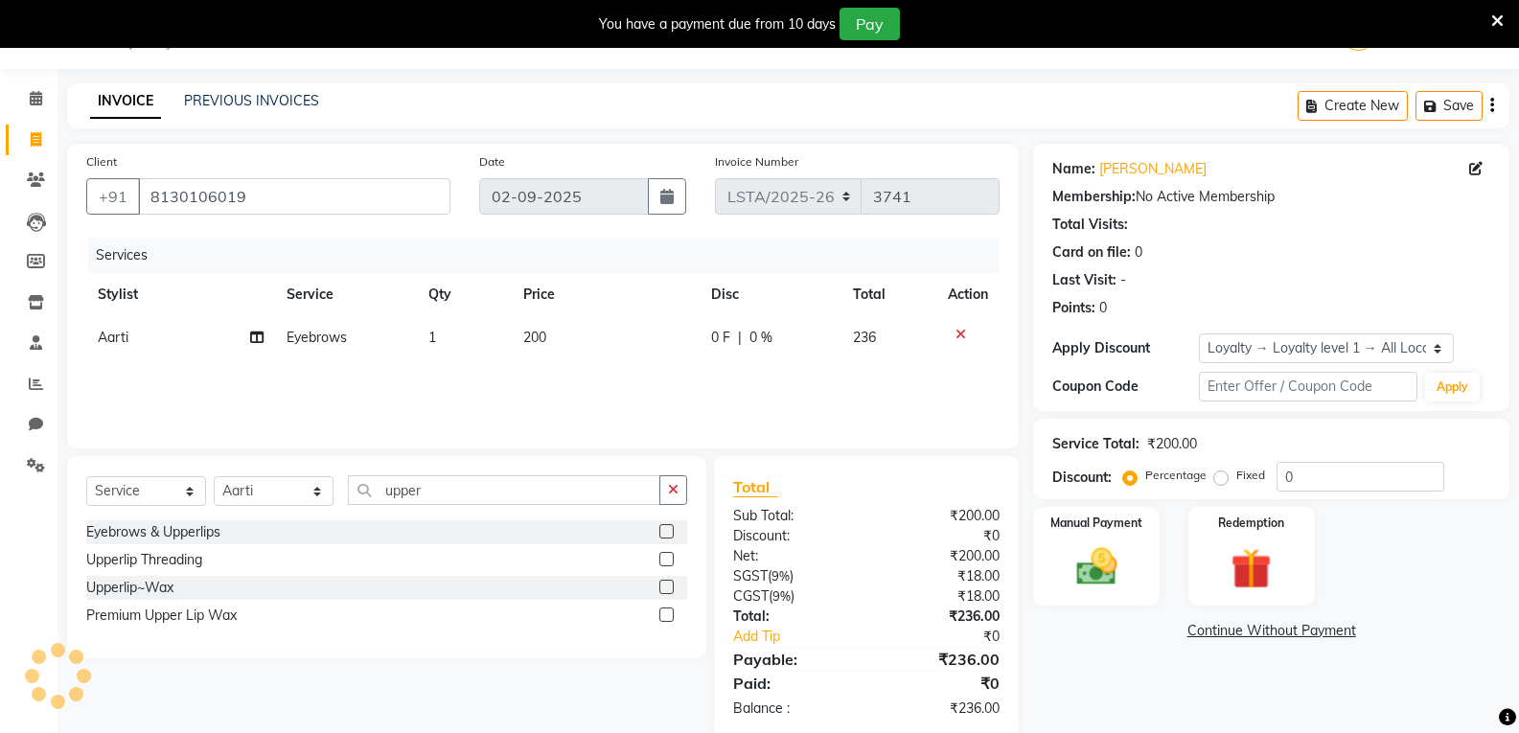
click at [664, 584] on label at bounding box center [666, 587] width 14 height 14
click at [664, 584] on input "checkbox" at bounding box center [665, 588] width 12 height 12
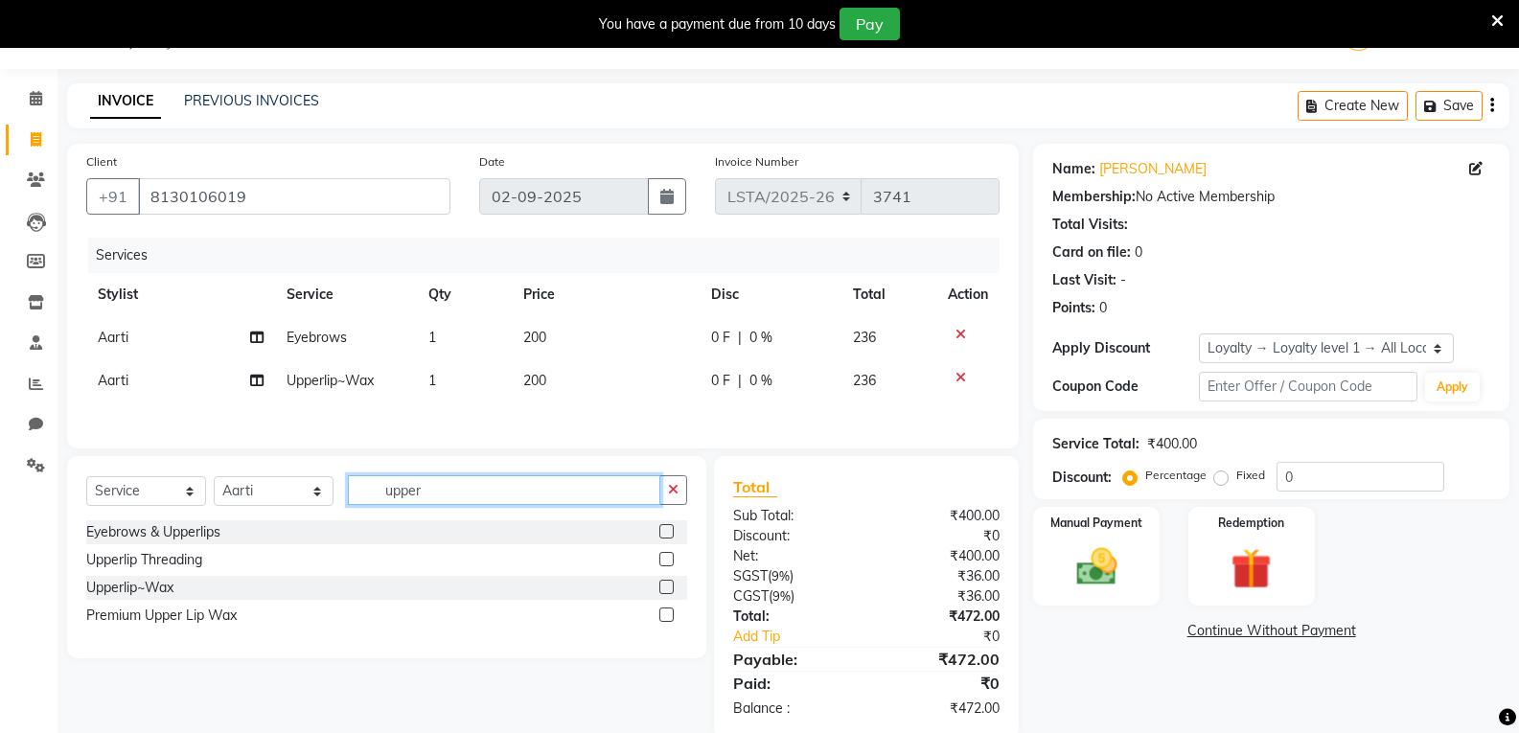
click at [467, 489] on input "upper" at bounding box center [504, 490] width 312 height 30
click at [666, 564] on label at bounding box center [666, 559] width 14 height 14
click at [666, 564] on input "checkbox" at bounding box center [665, 560] width 12 height 12
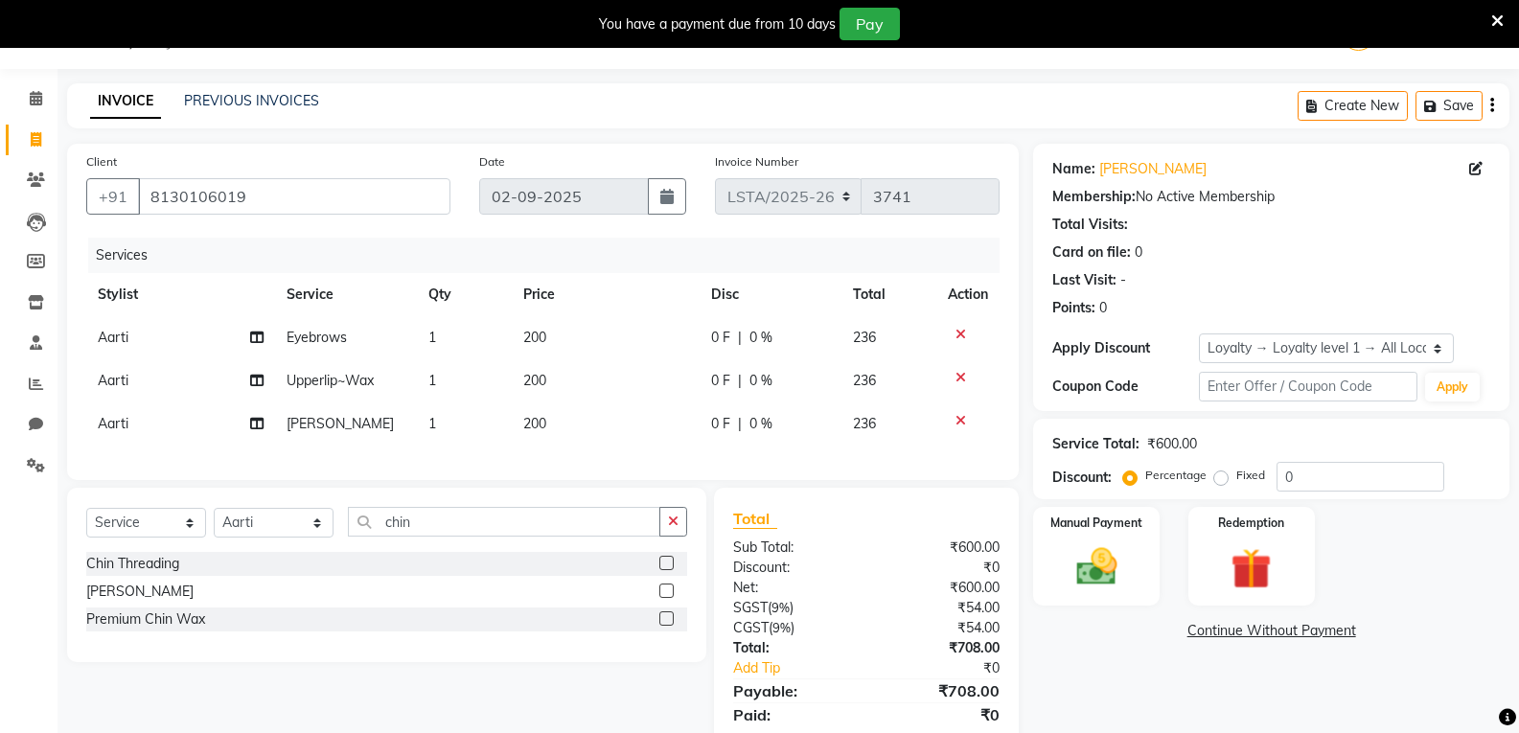
click at [542, 339] on span "200" at bounding box center [534, 337] width 23 height 17
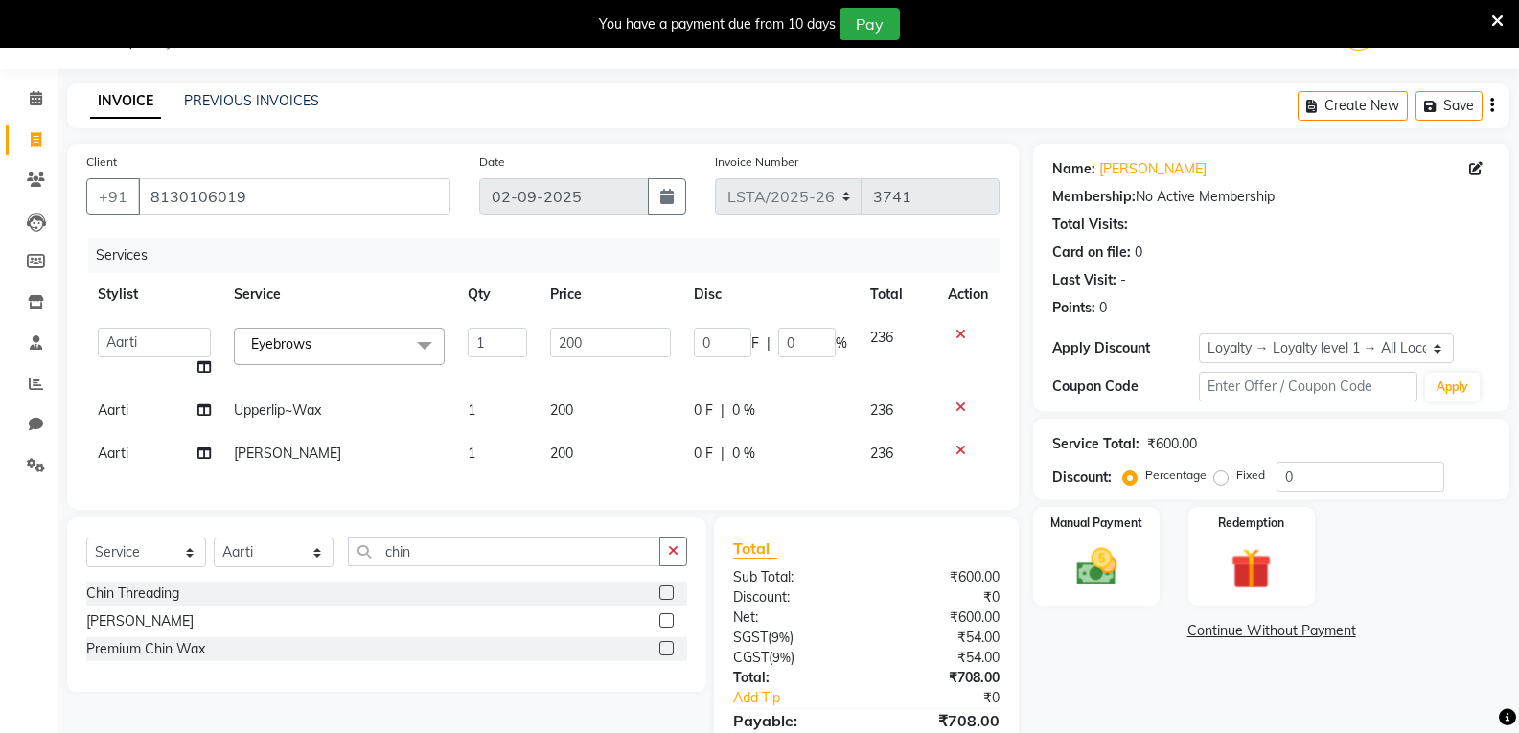
click at [542, 339] on td "200" at bounding box center [609, 352] width 143 height 73
click at [574, 337] on input "200" at bounding box center [610, 343] width 120 height 30
click at [544, 411] on tbody "Aarti Asif Bella_nail art Deepak_pdct Irra_Mrg Ritika Rizwan Salon Manager Sama…" at bounding box center [542, 395] width 913 height 159
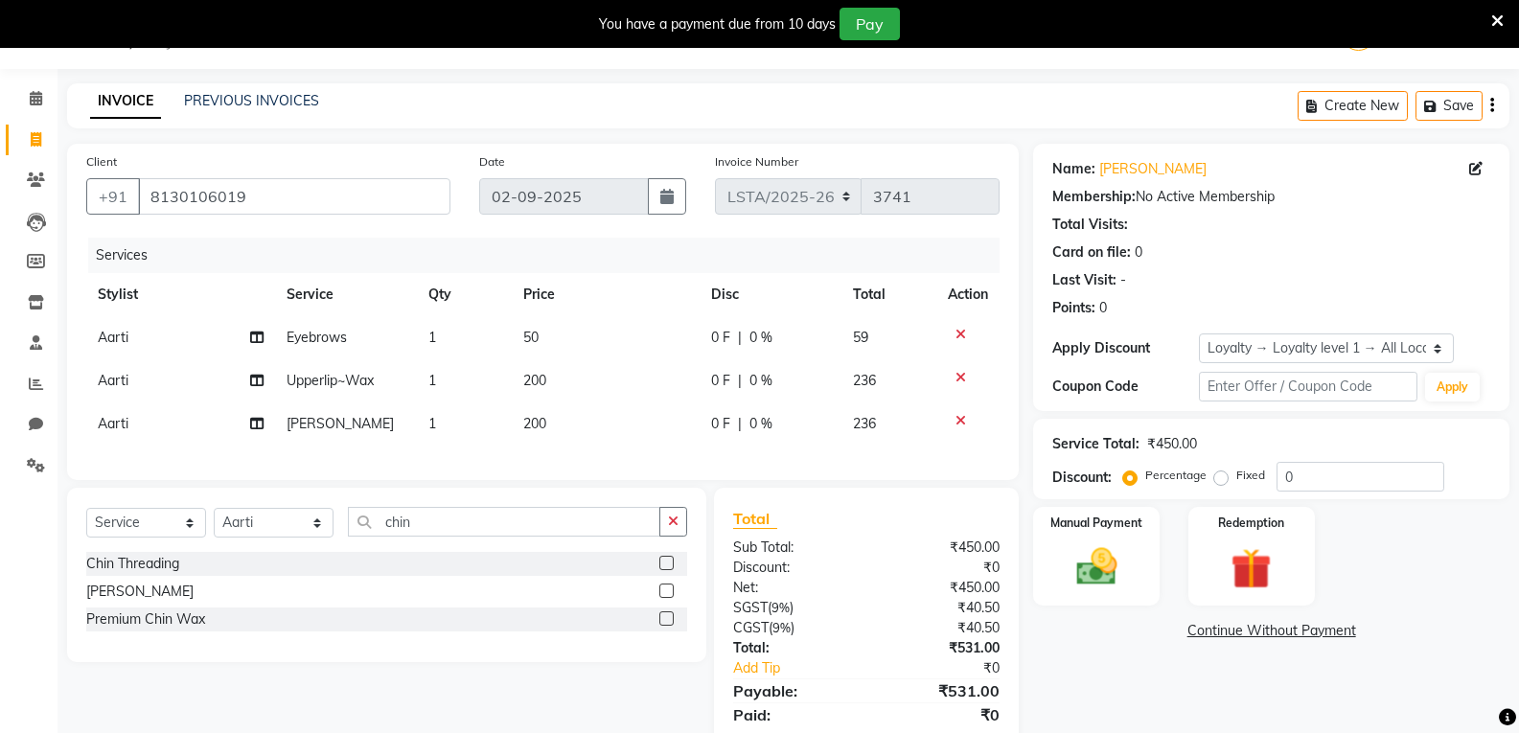
click at [538, 387] on span "200" at bounding box center [534, 380] width 23 height 17
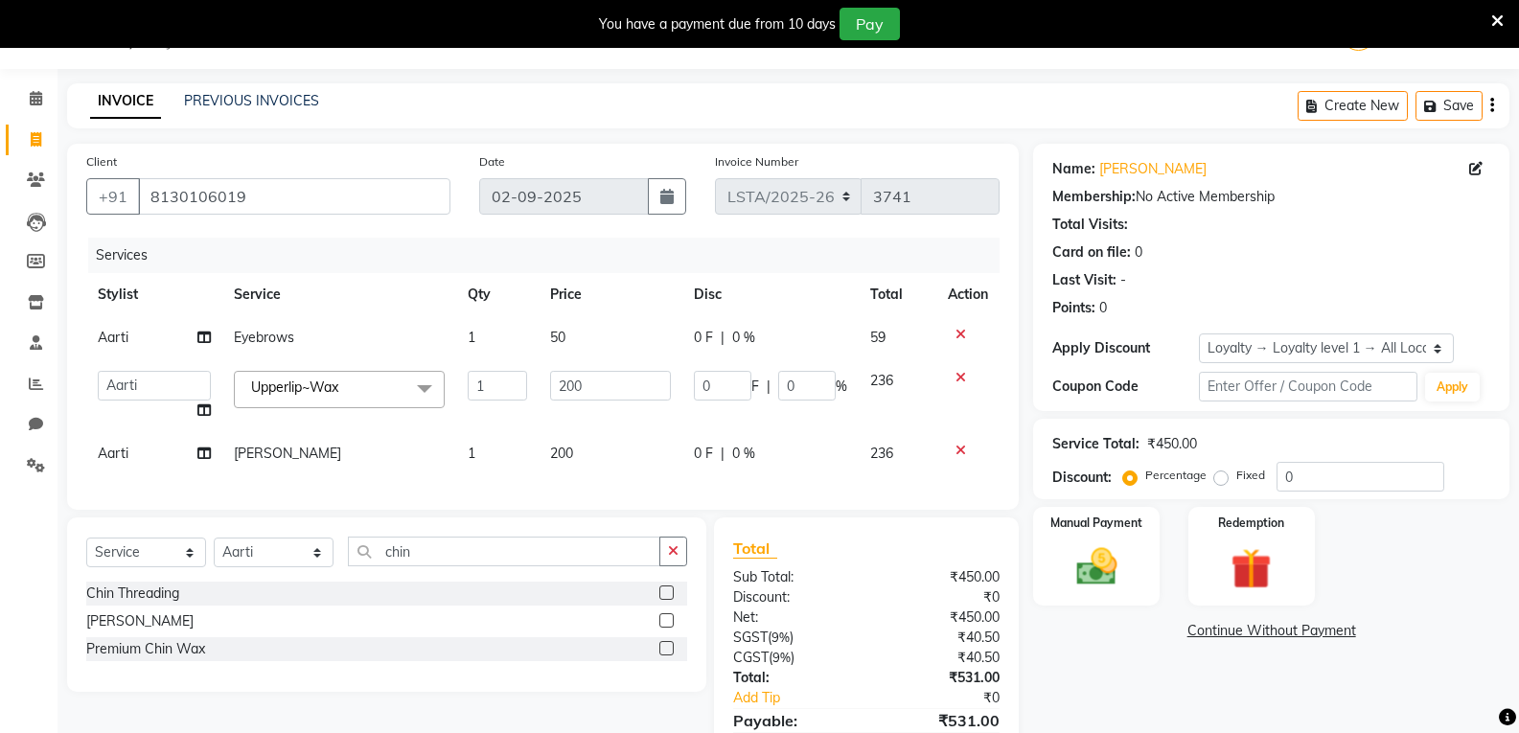
click at [538, 387] on td "200" at bounding box center [609, 395] width 143 height 73
click at [566, 384] on input "200" at bounding box center [610, 386] width 120 height 30
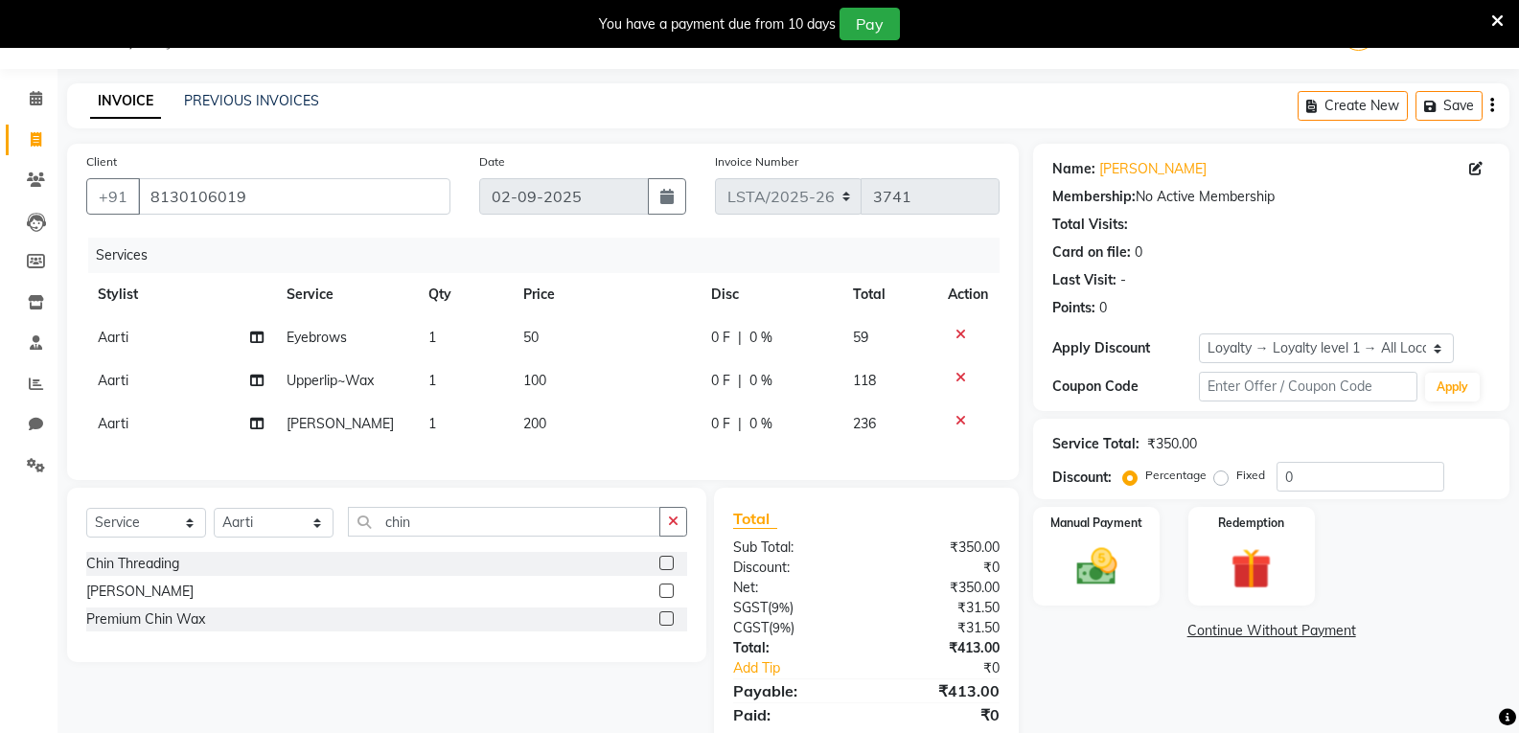
click at [555, 447] on div "Services Stylist Service Qty Price Disc Total Action Aarti Eyebrows 1 50 0 F | …" at bounding box center [542, 349] width 913 height 223
click at [532, 428] on span "200" at bounding box center [534, 423] width 23 height 17
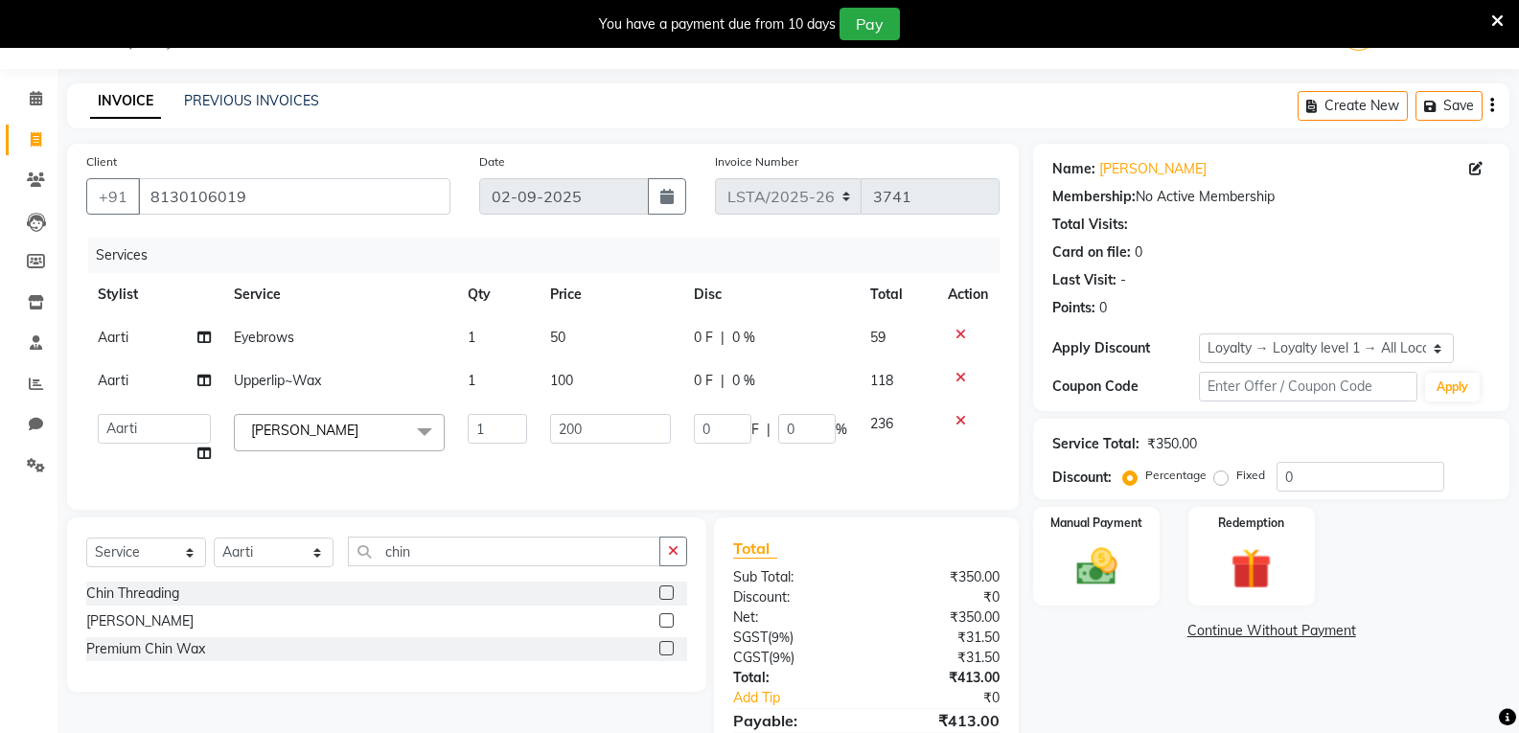
click at [532, 428] on td "1" at bounding box center [497, 438] width 82 height 73
click at [561, 424] on input "200" at bounding box center [610, 429] width 120 height 30
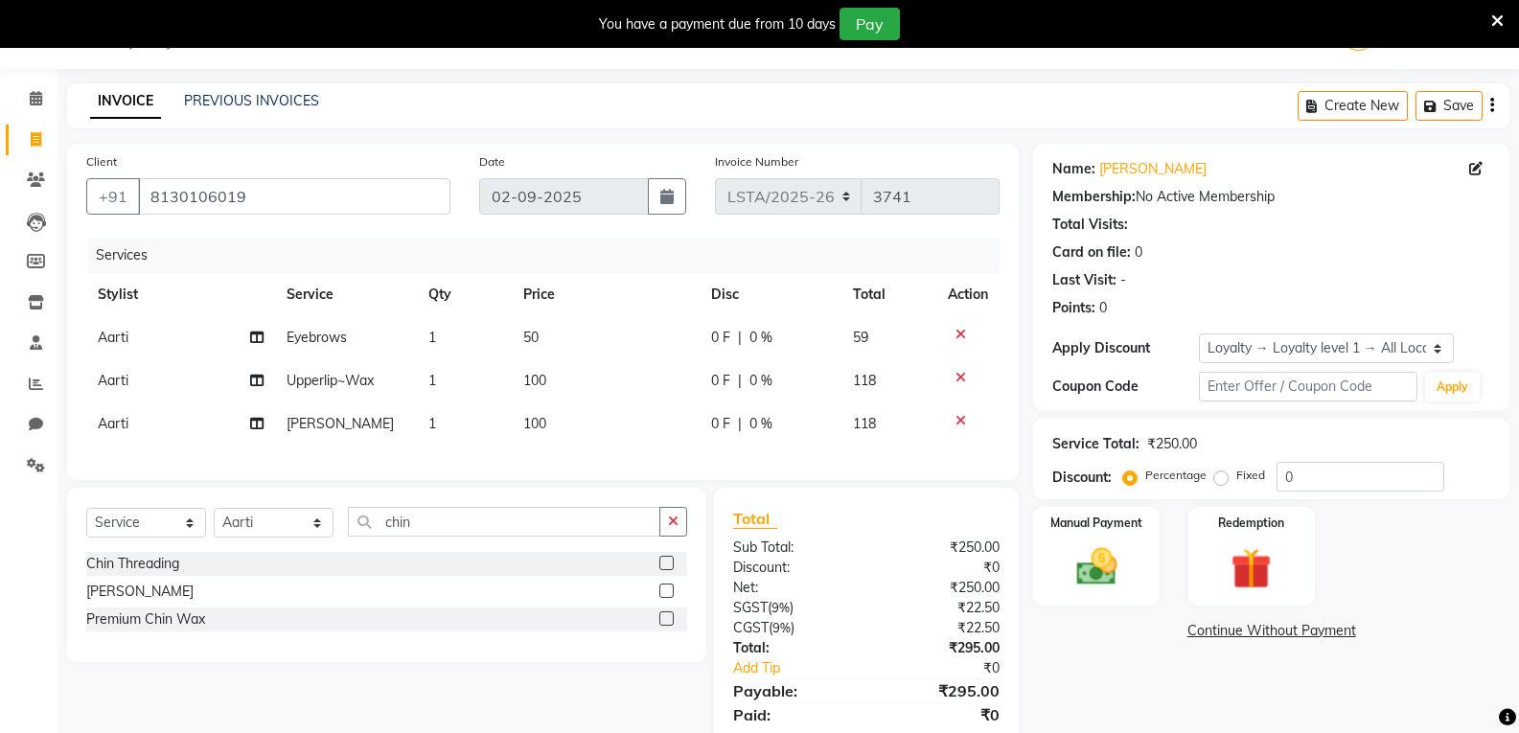
click at [566, 461] on div "Services Stylist Service Qty Price Disc Total Action Aarti Eyebrows 1 50 0 F | …" at bounding box center [542, 349] width 913 height 223
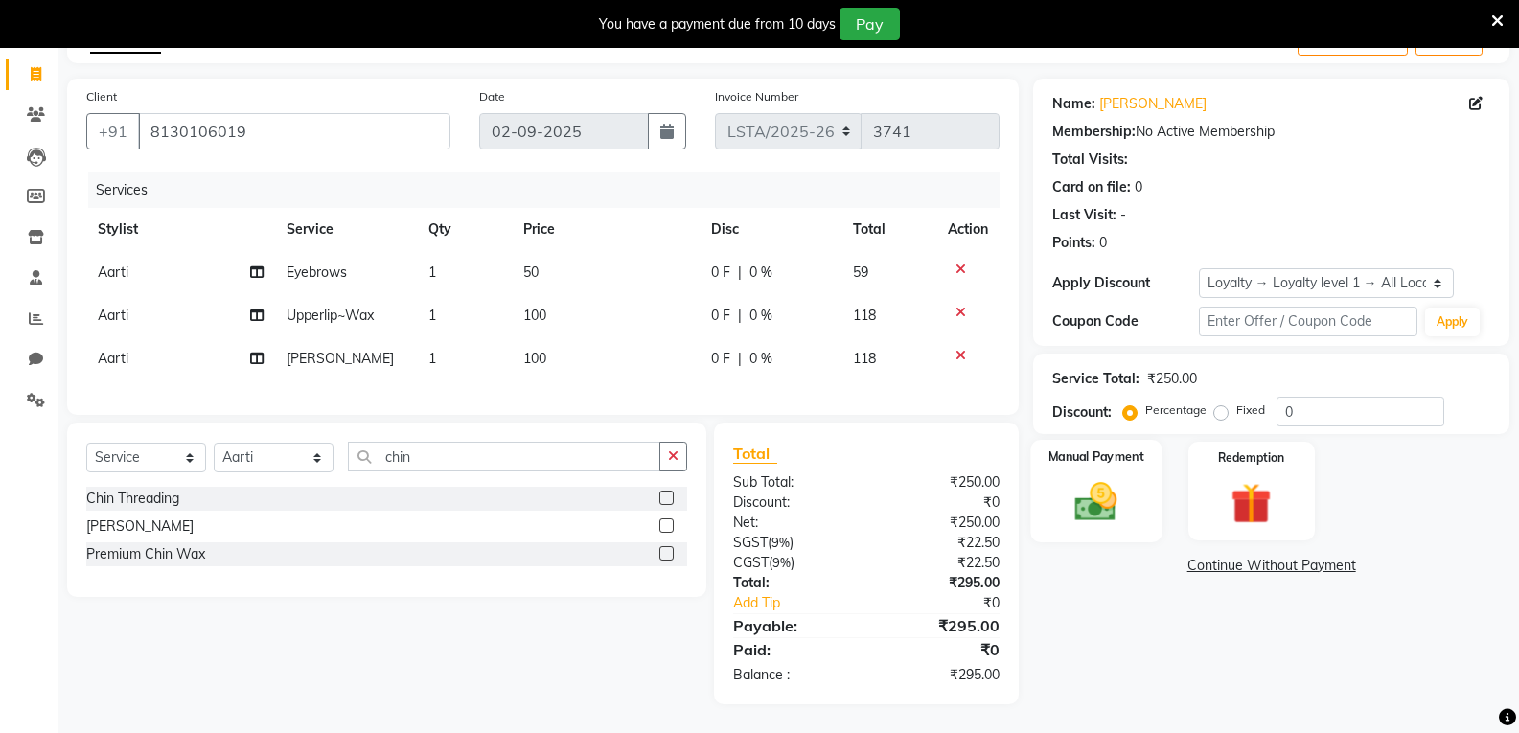
click at [1083, 477] on img at bounding box center [1096, 501] width 68 height 49
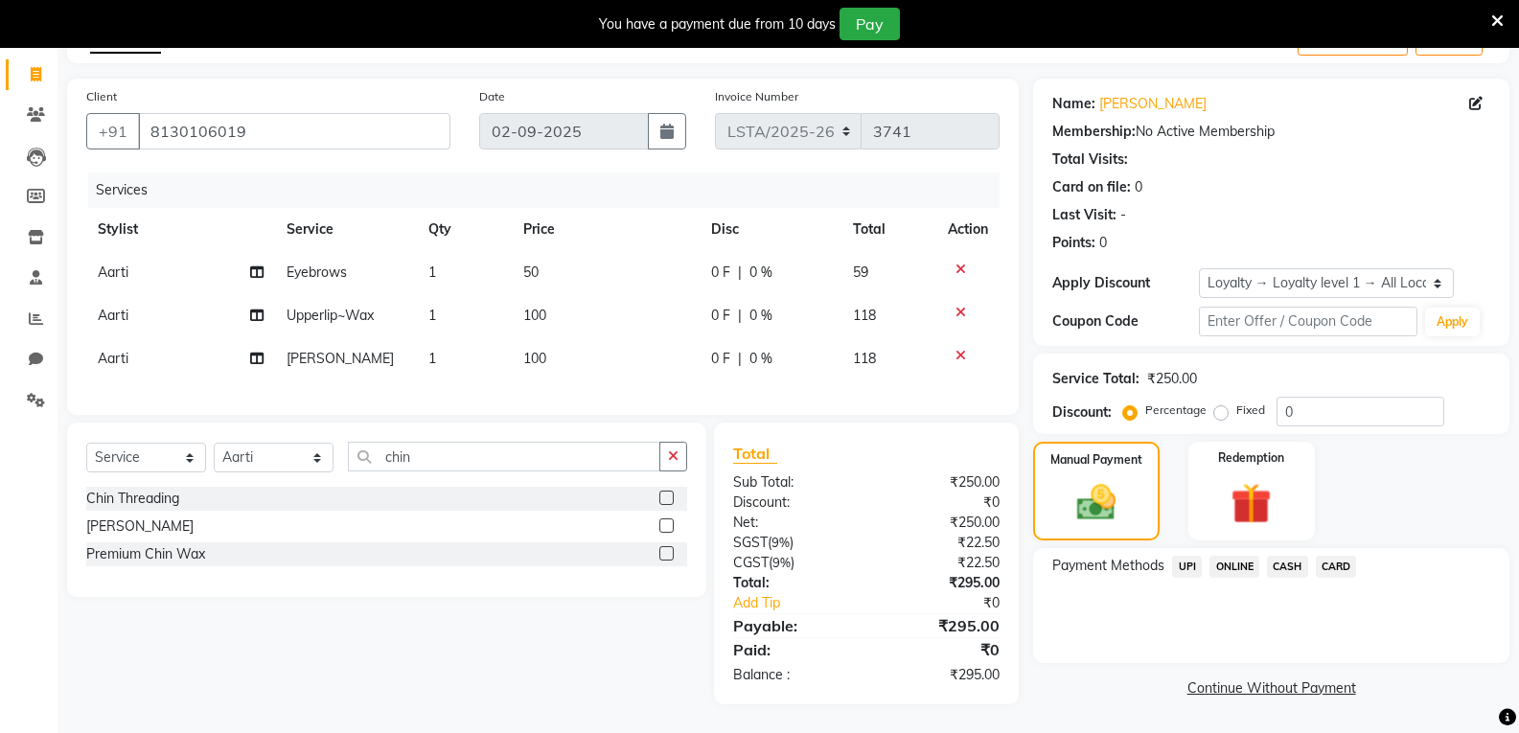
click at [1187, 556] on span "UPI" at bounding box center [1187, 567] width 30 height 22
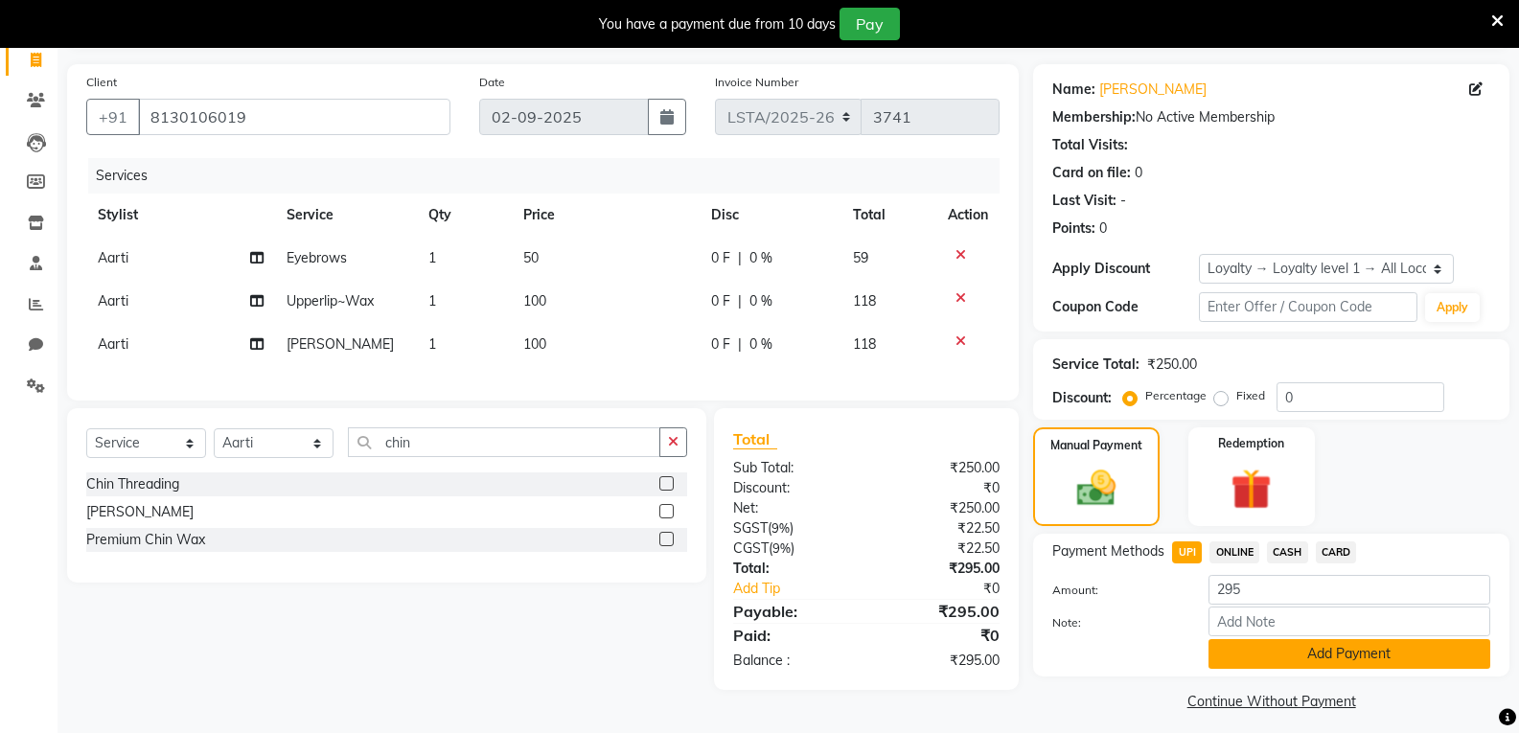
click at [1278, 658] on button "Add Payment" at bounding box center [1349, 654] width 282 height 30
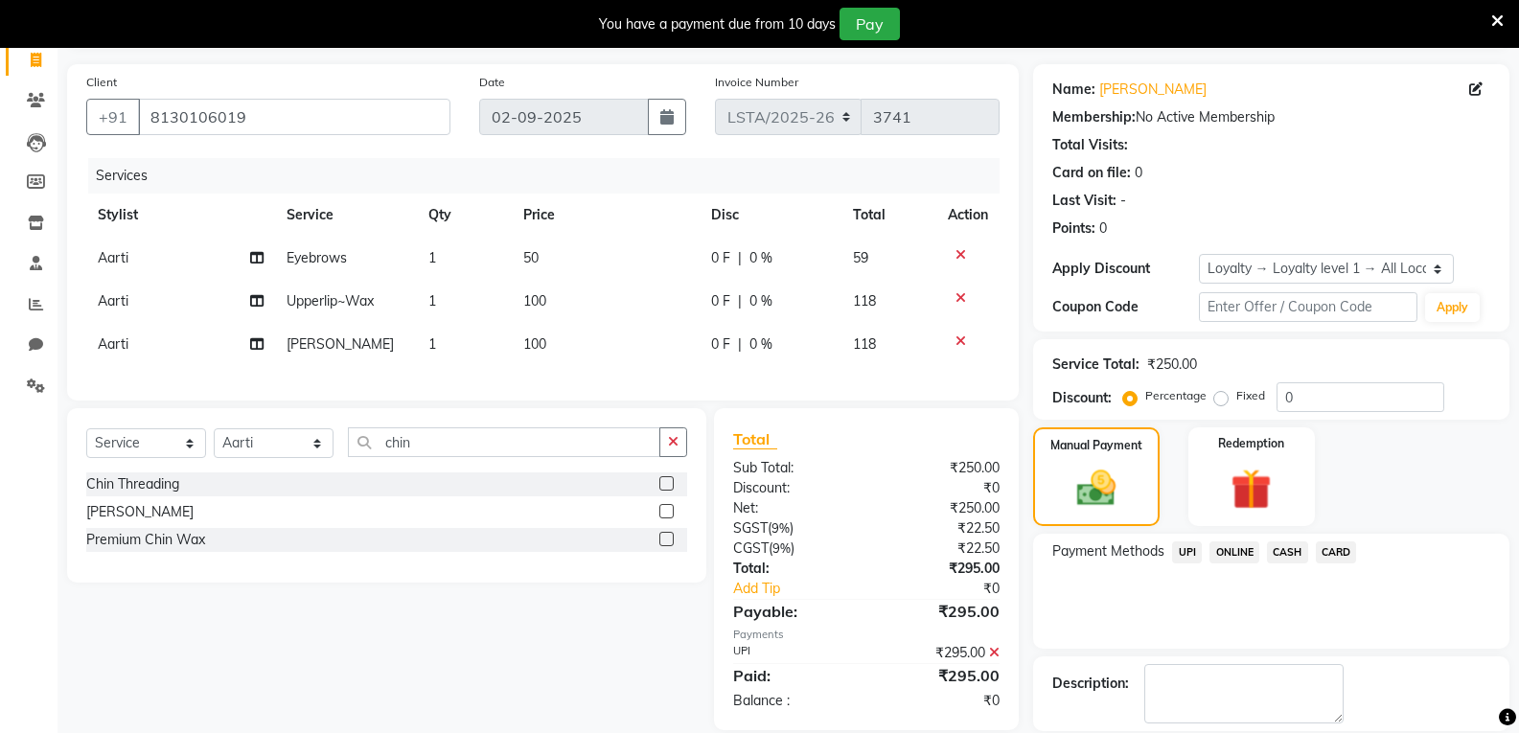
scroll to position [263, 0]
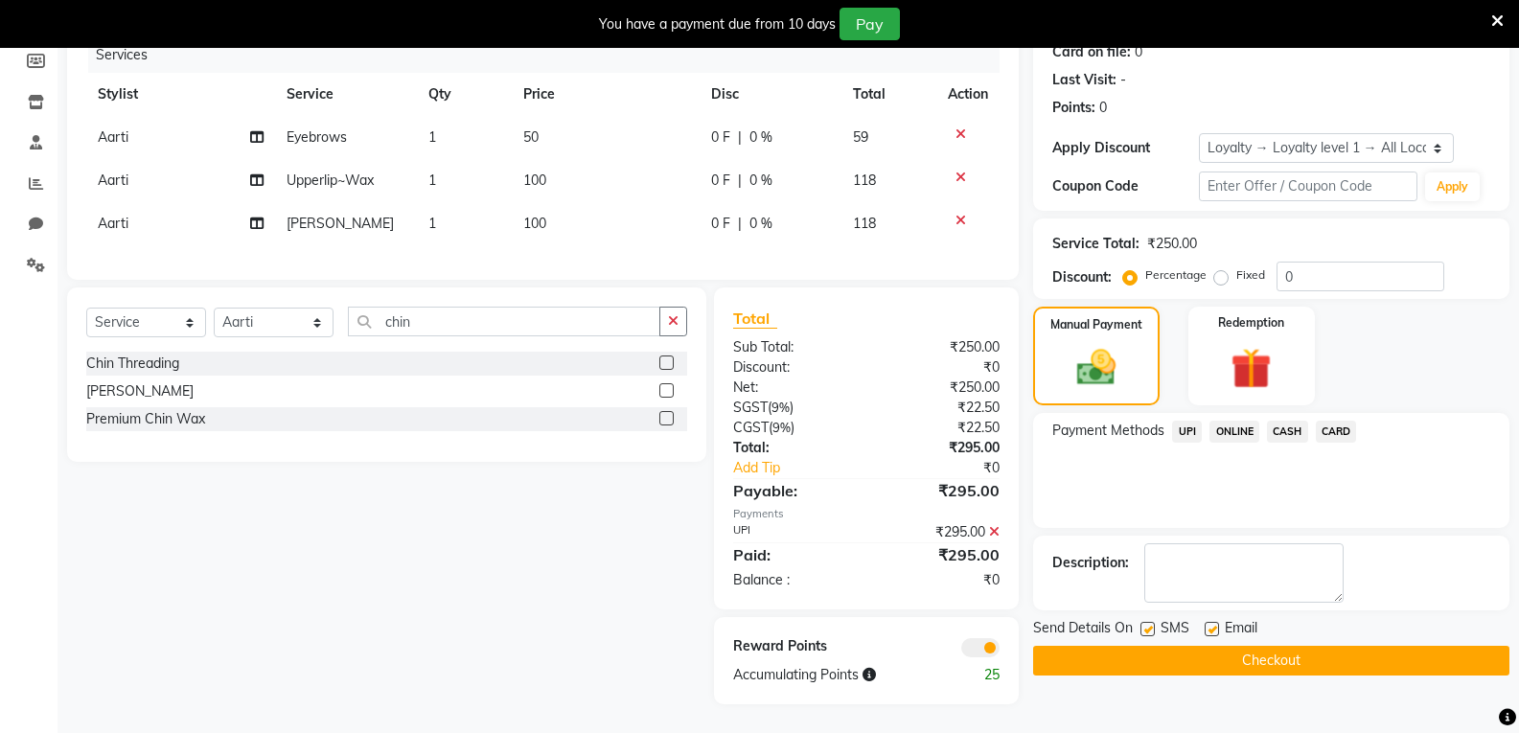
click at [1182, 646] on button "Checkout" at bounding box center [1271, 661] width 476 height 30
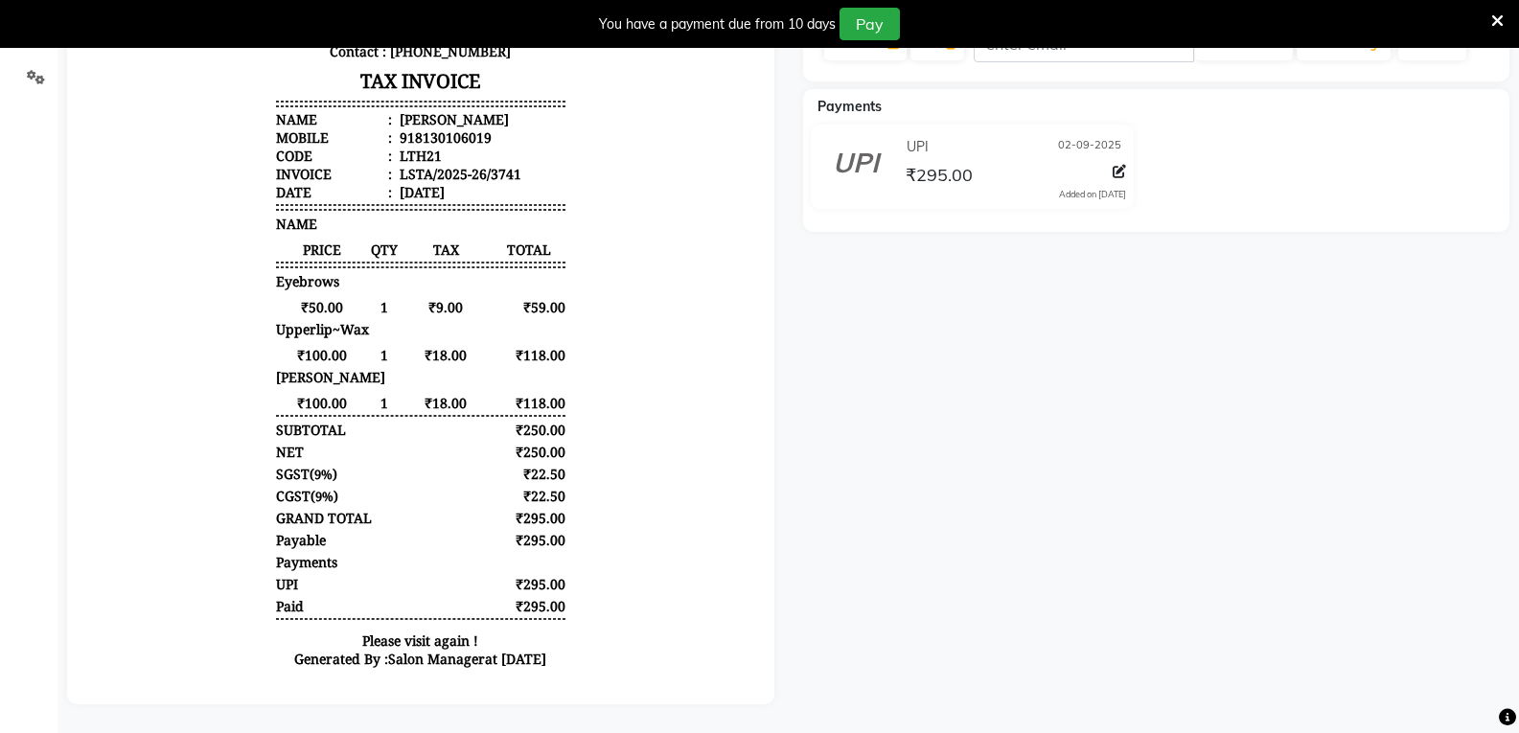
scroll to position [67, 0]
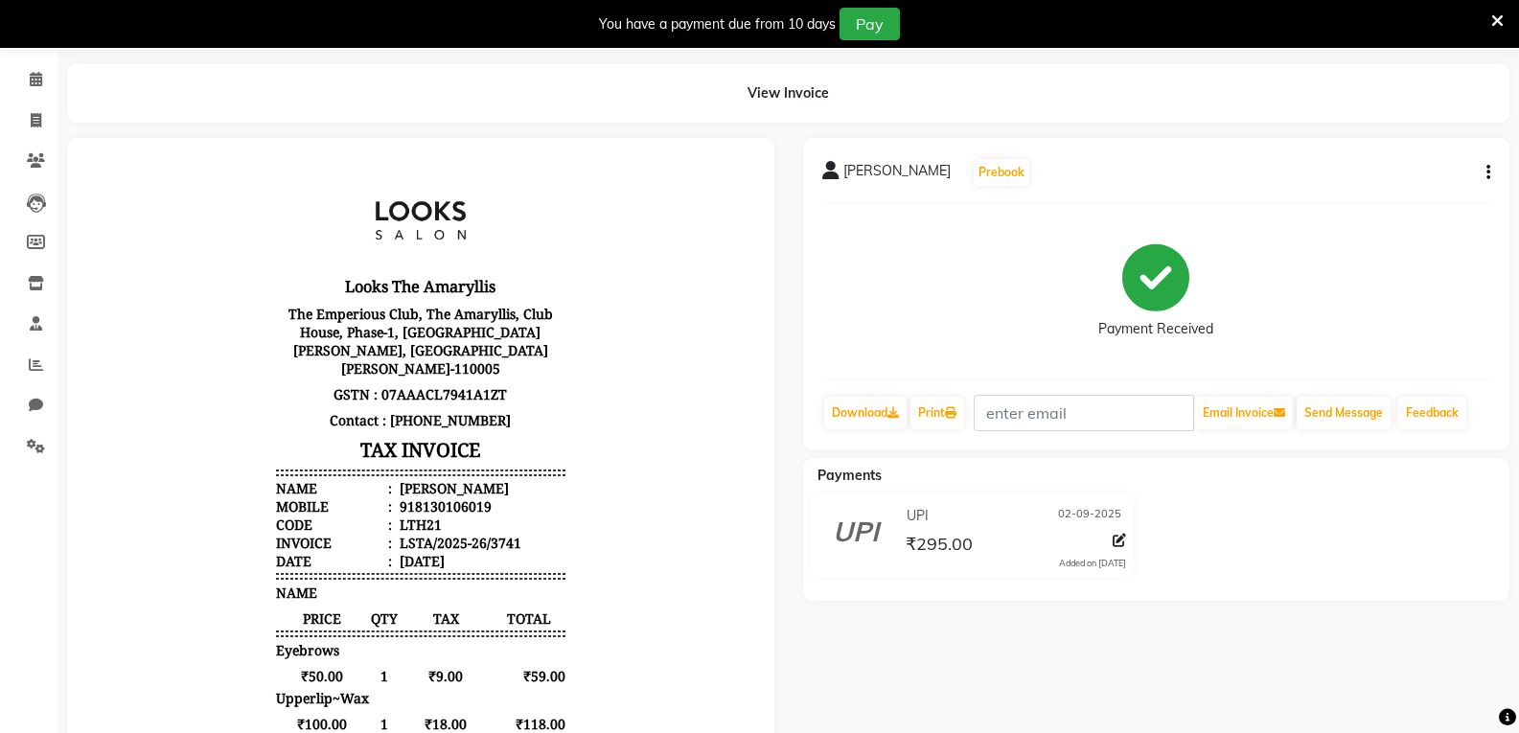
click at [1489, 173] on icon "button" at bounding box center [1488, 172] width 4 height 1
click at [1368, 271] on div "Payment Received" at bounding box center [1156, 291] width 669 height 144
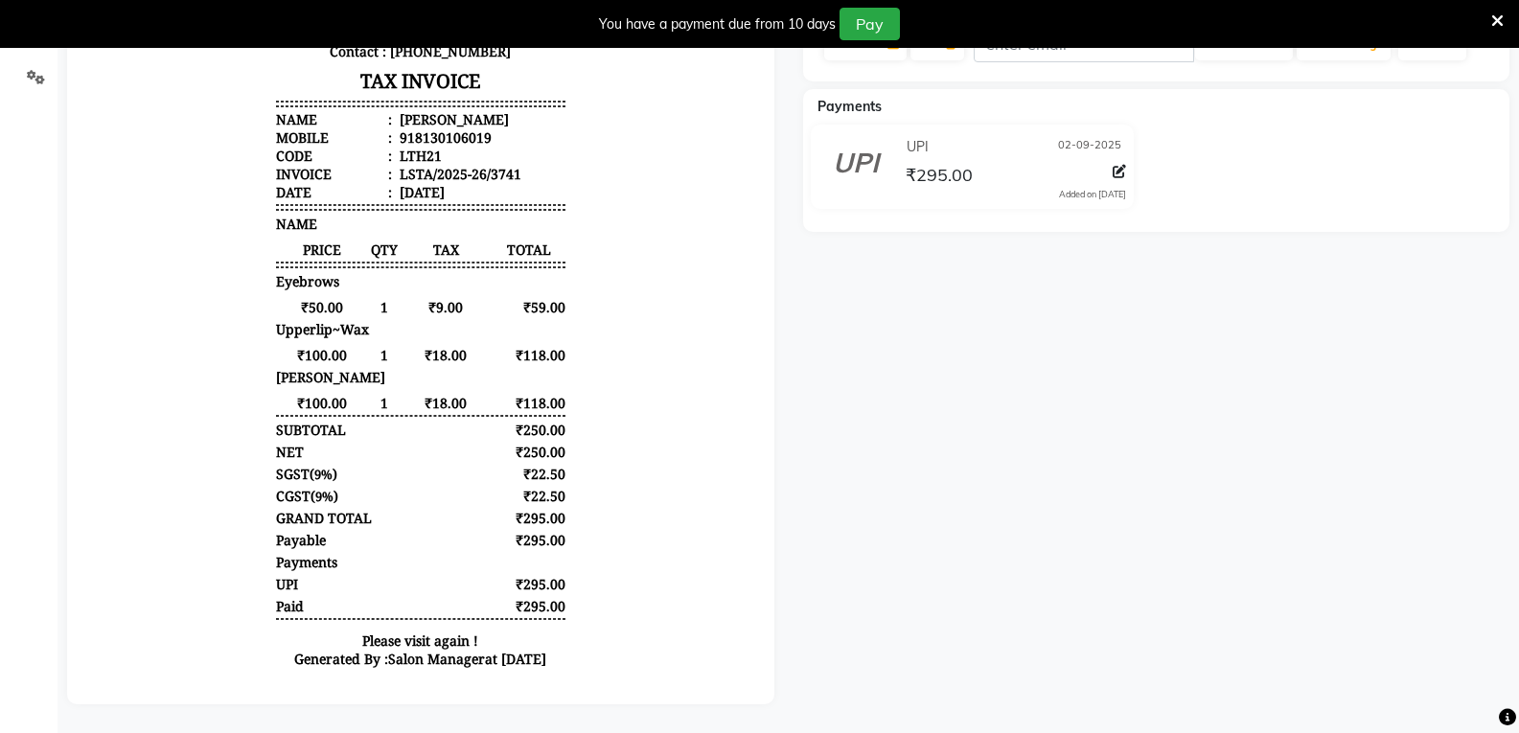
scroll to position [0, 0]
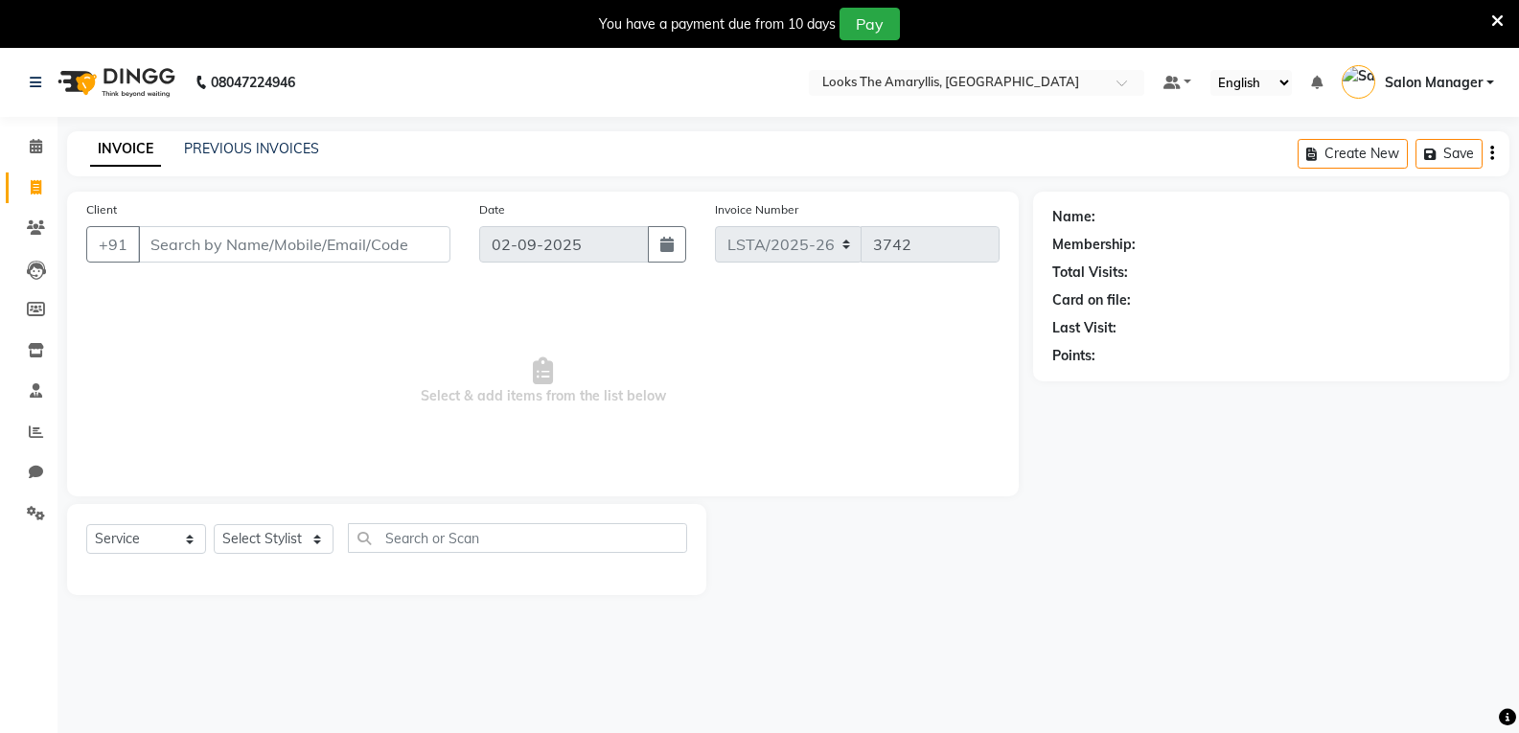
scroll to position [48, 0]
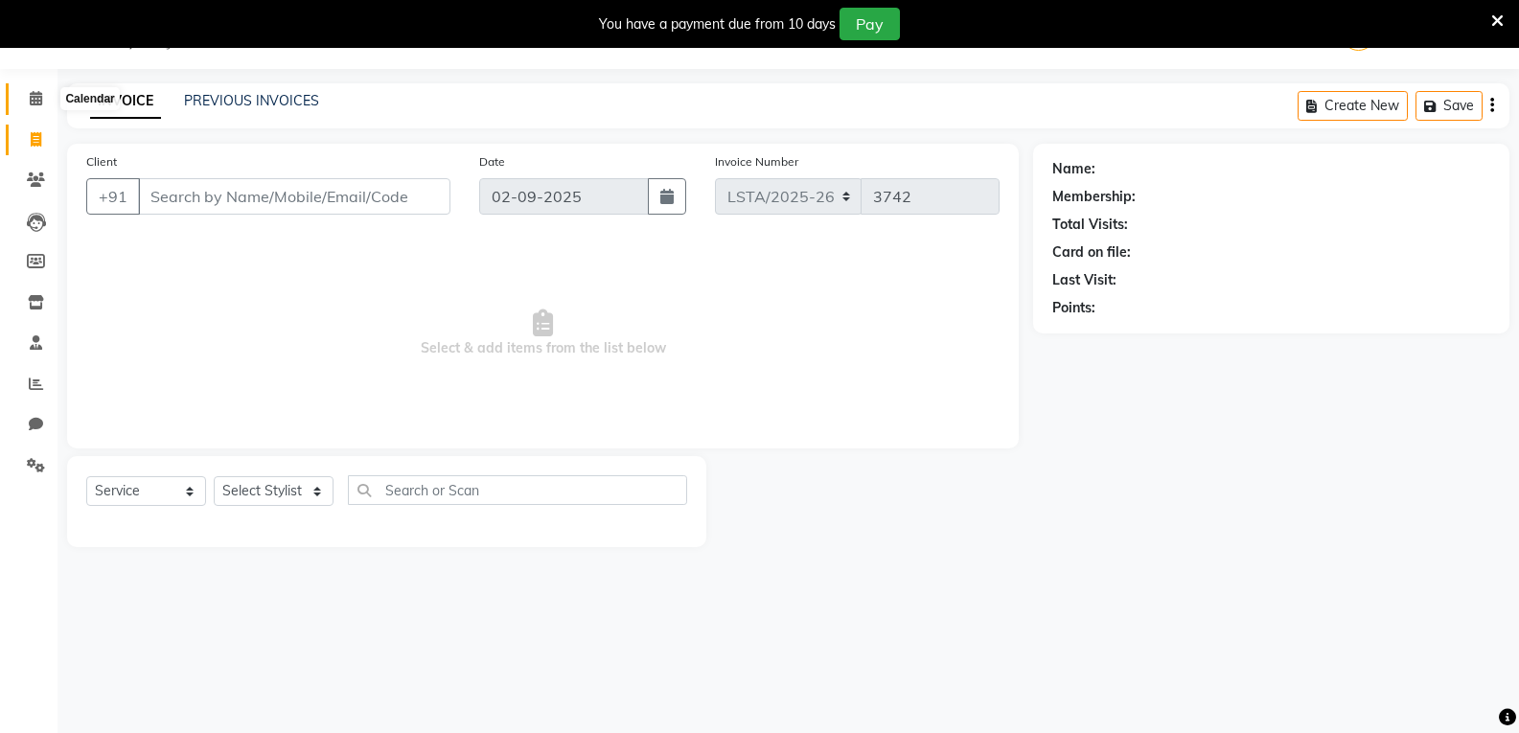
click at [33, 103] on icon at bounding box center [36, 98] width 12 height 14
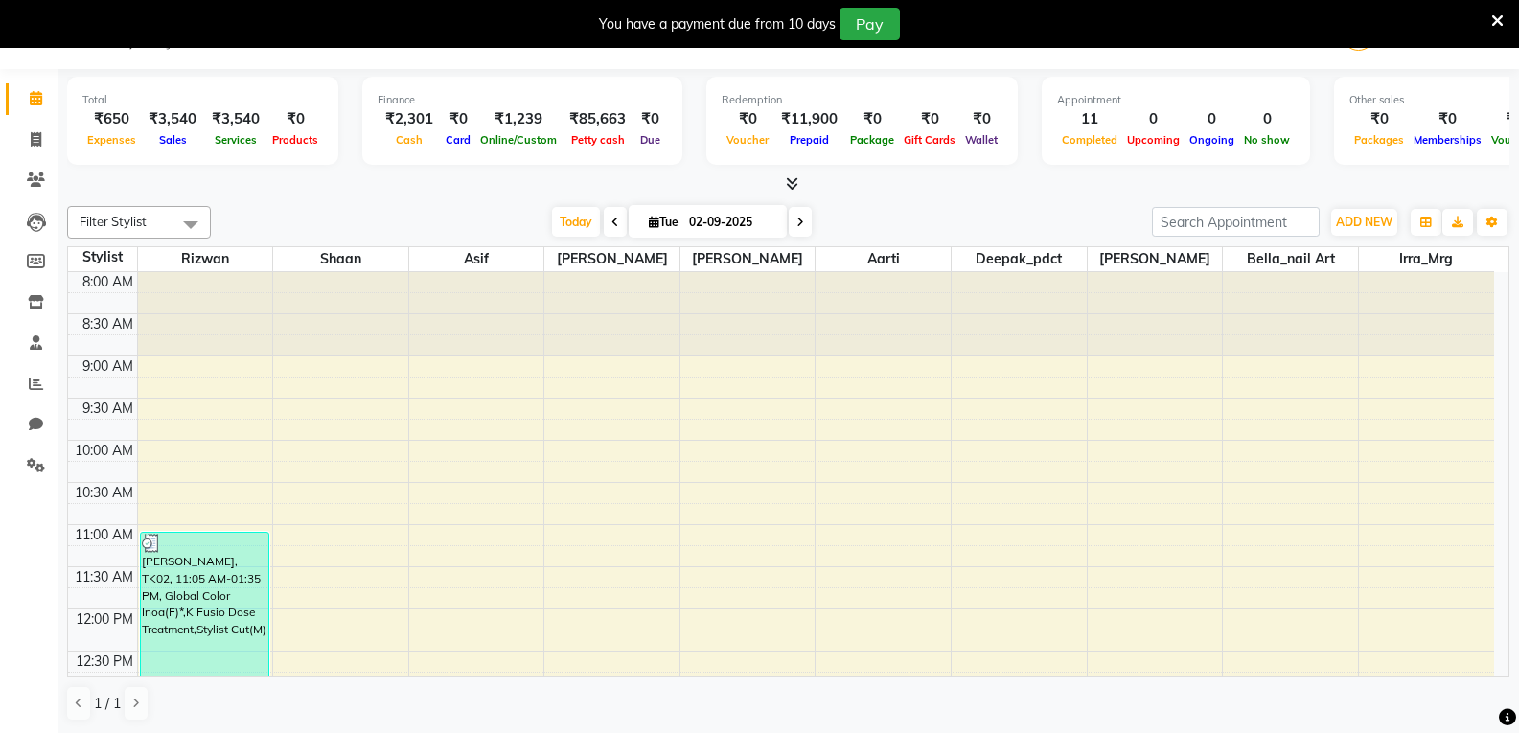
click at [649, 220] on icon at bounding box center [654, 222] width 11 height 12
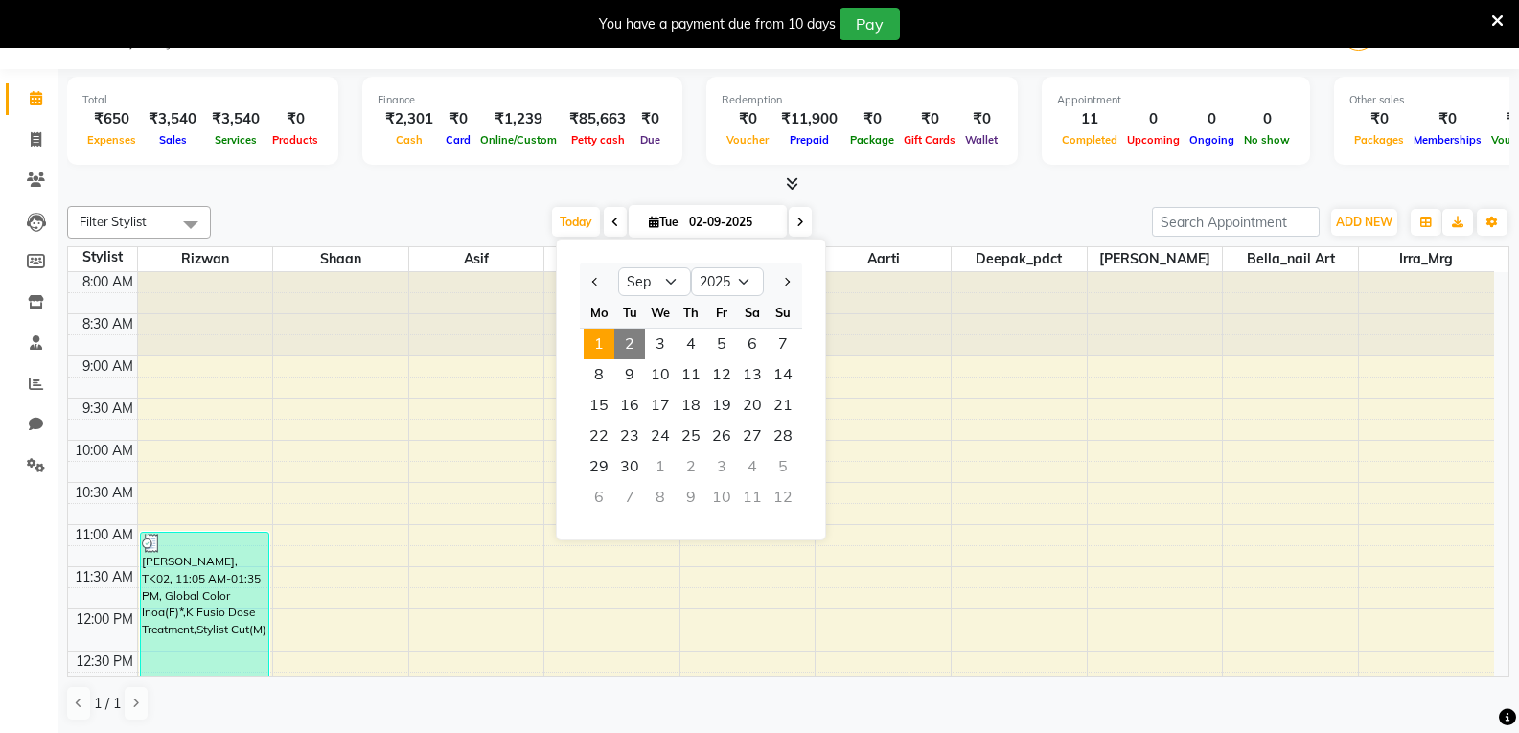
click at [595, 343] on span "1" at bounding box center [599, 344] width 31 height 31
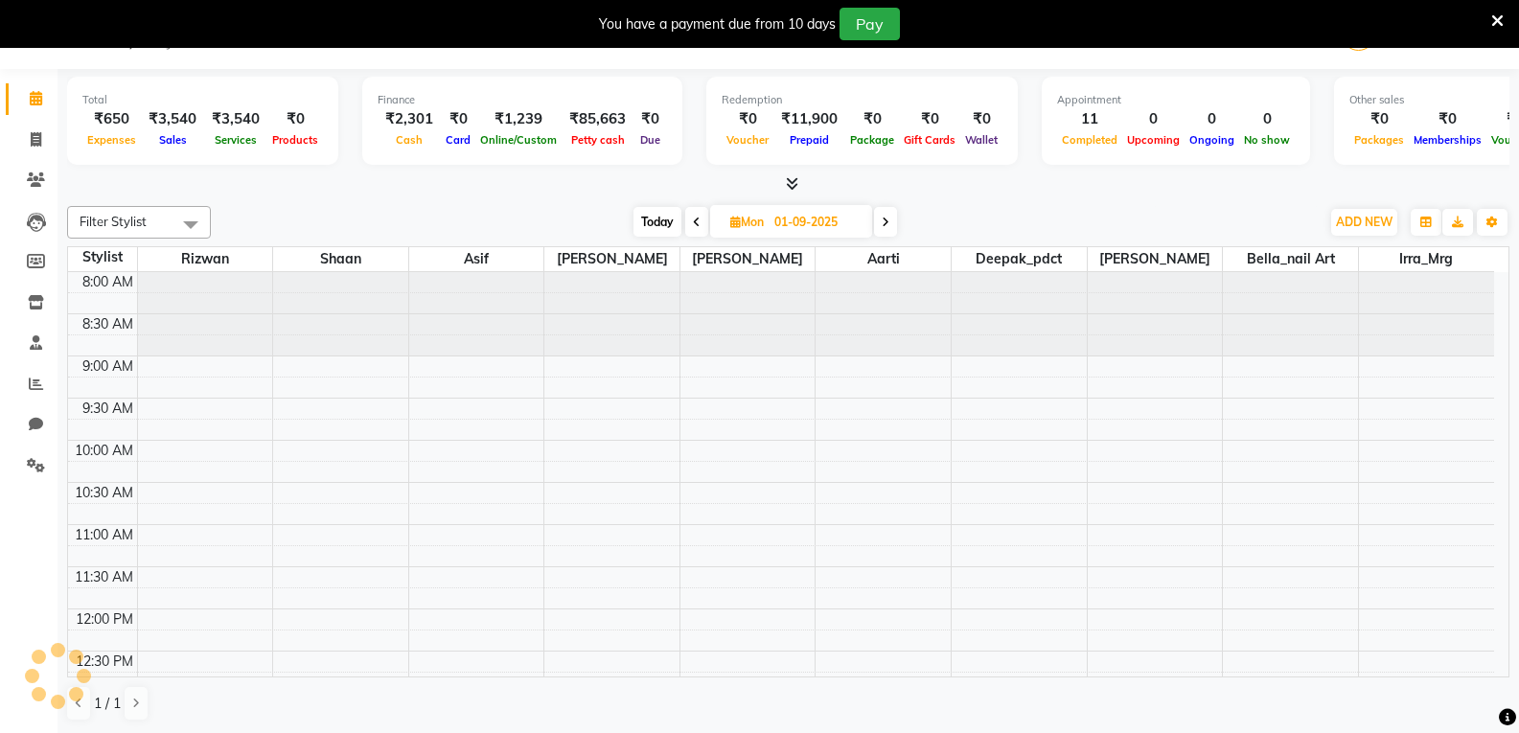
scroll to position [691, 0]
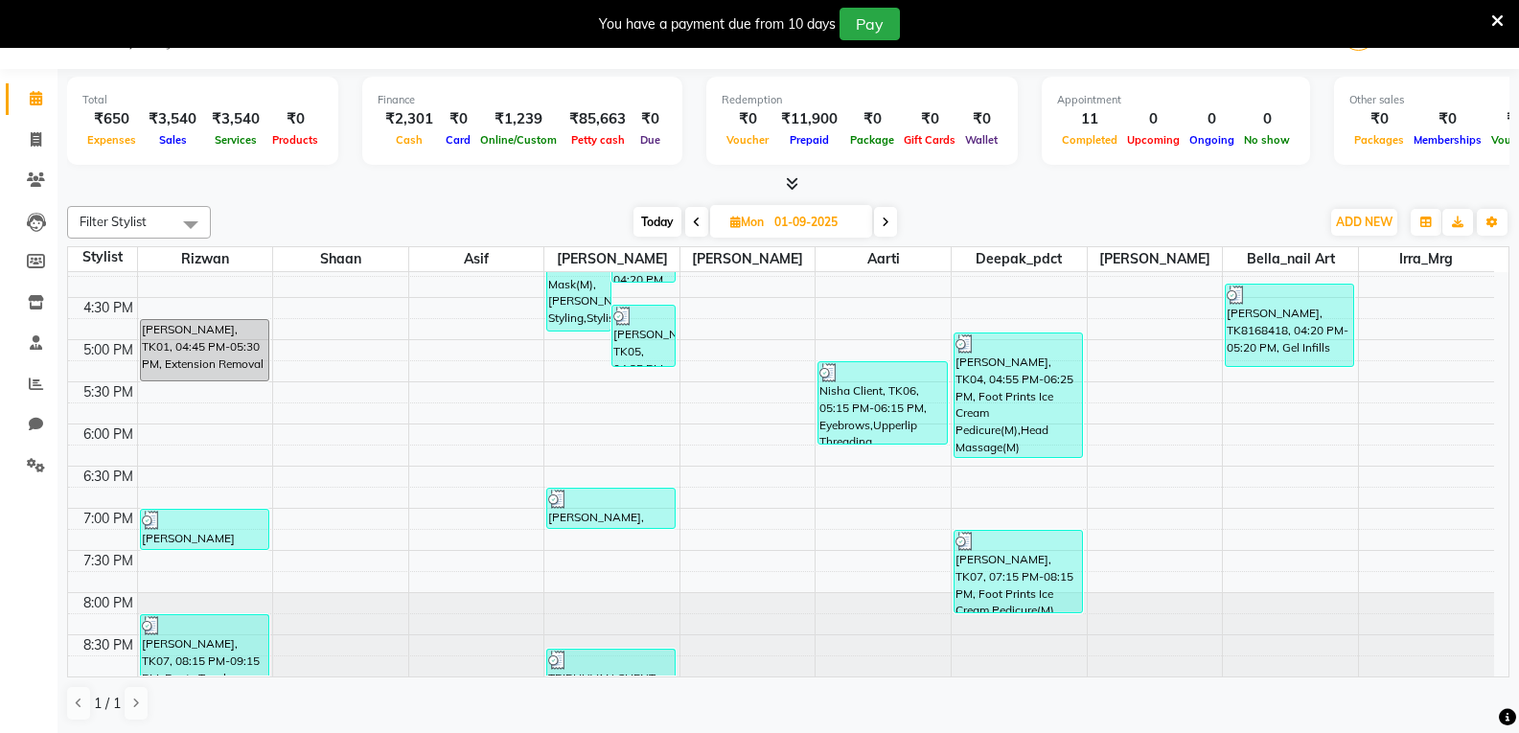
click at [790, 183] on icon at bounding box center [792, 183] width 12 height 14
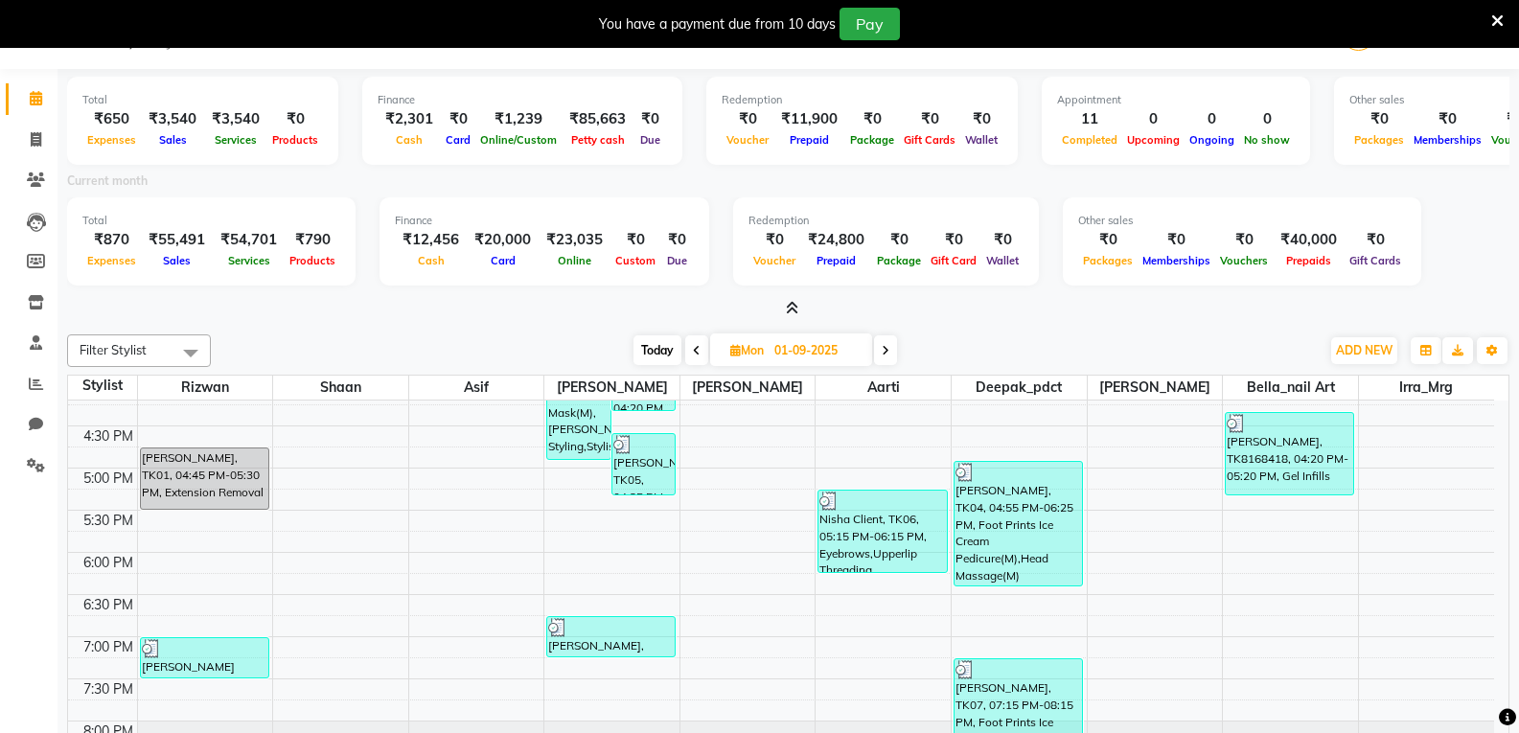
click at [792, 309] on icon at bounding box center [792, 308] width 12 height 14
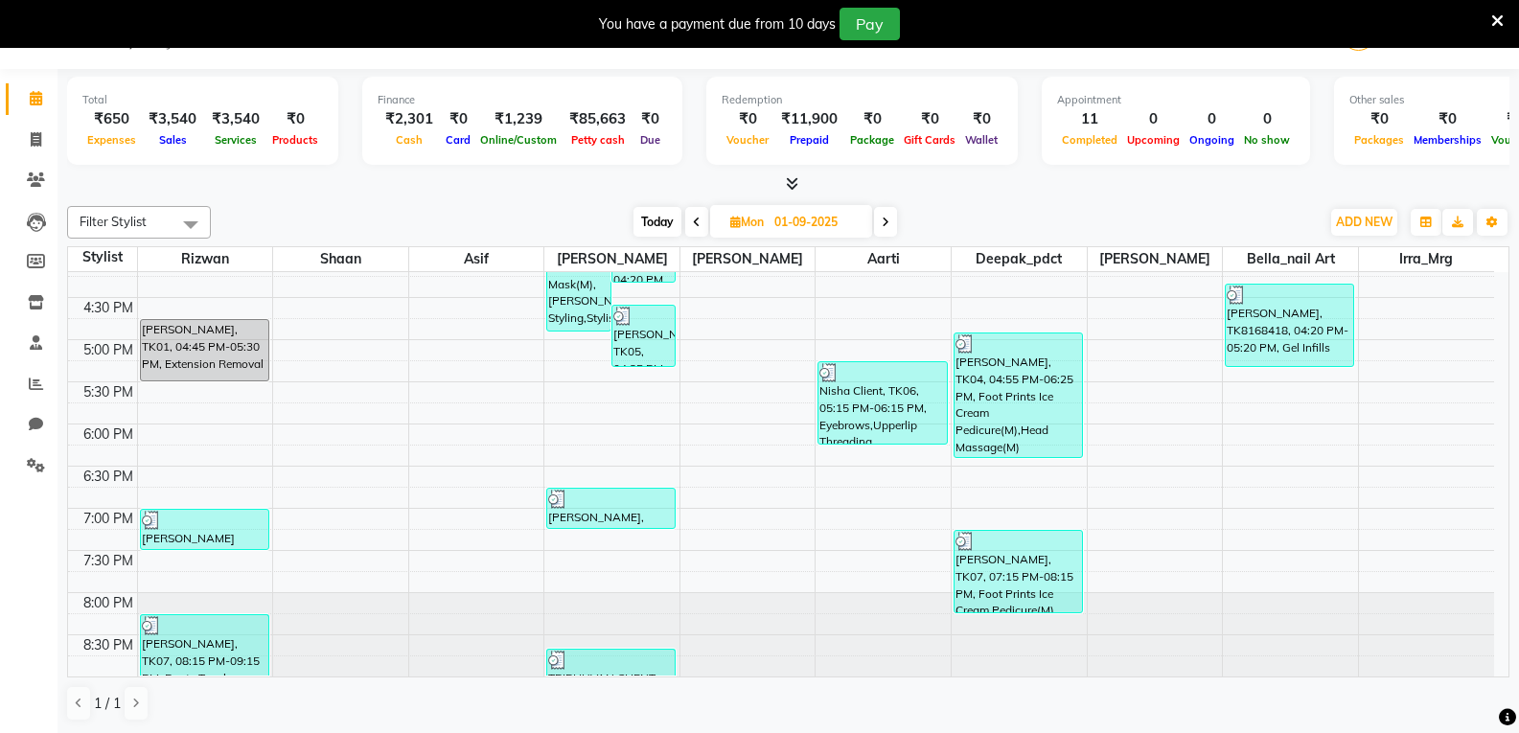
click at [731, 219] on icon at bounding box center [735, 222] width 11 height 12
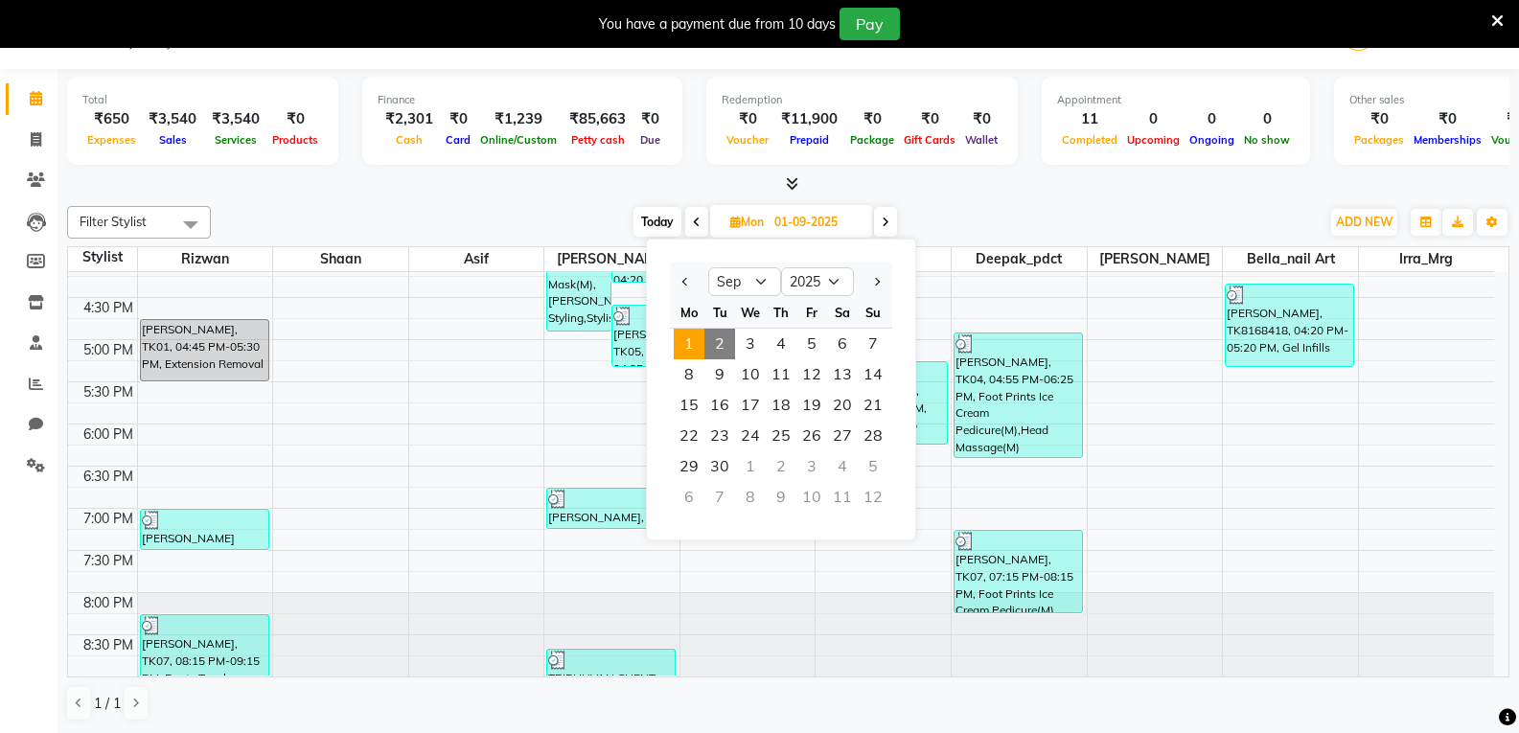
click at [717, 349] on span "2" at bounding box center [719, 344] width 31 height 31
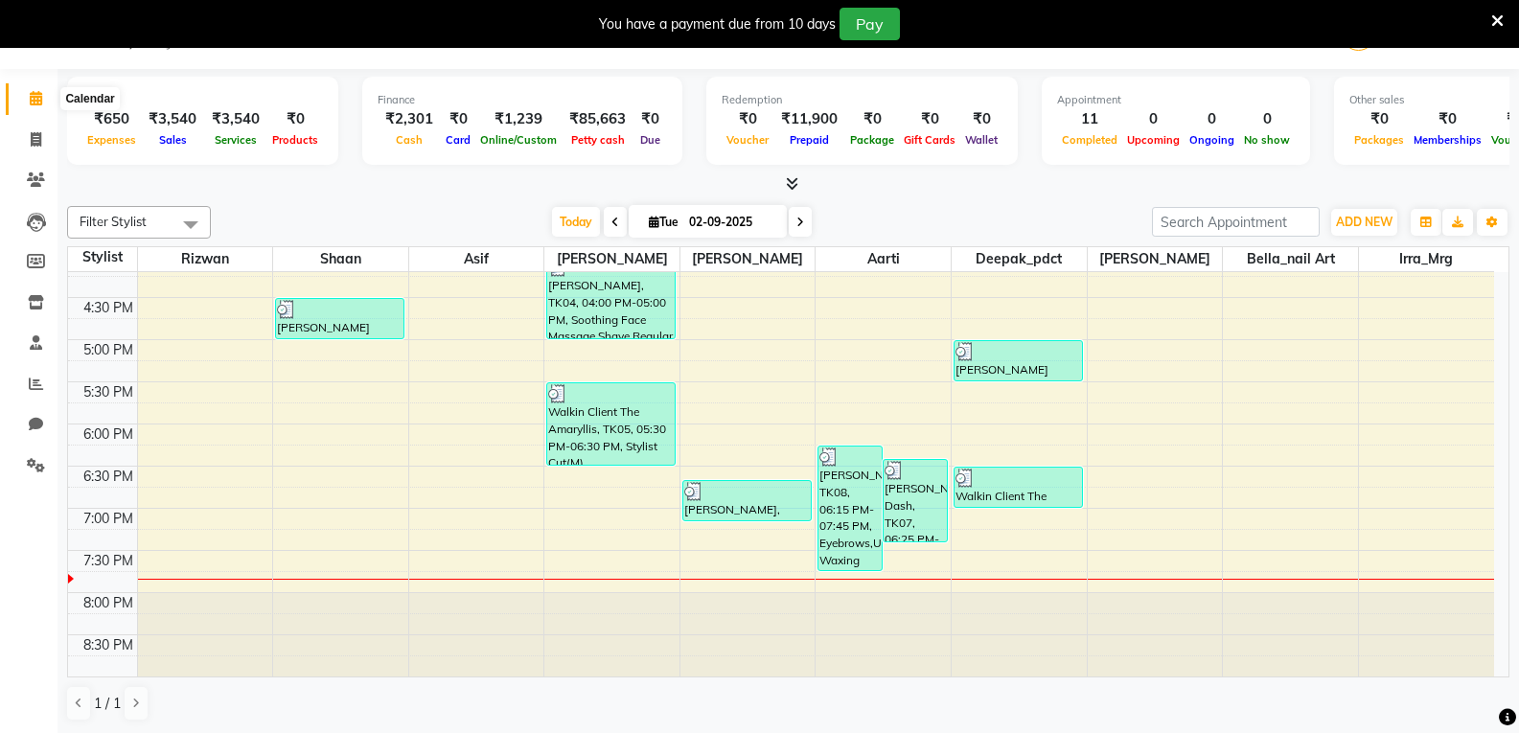
click at [37, 101] on icon at bounding box center [36, 98] width 12 height 14
click at [37, 100] on icon at bounding box center [36, 98] width 12 height 14
click at [35, 387] on icon at bounding box center [36, 383] width 14 height 14
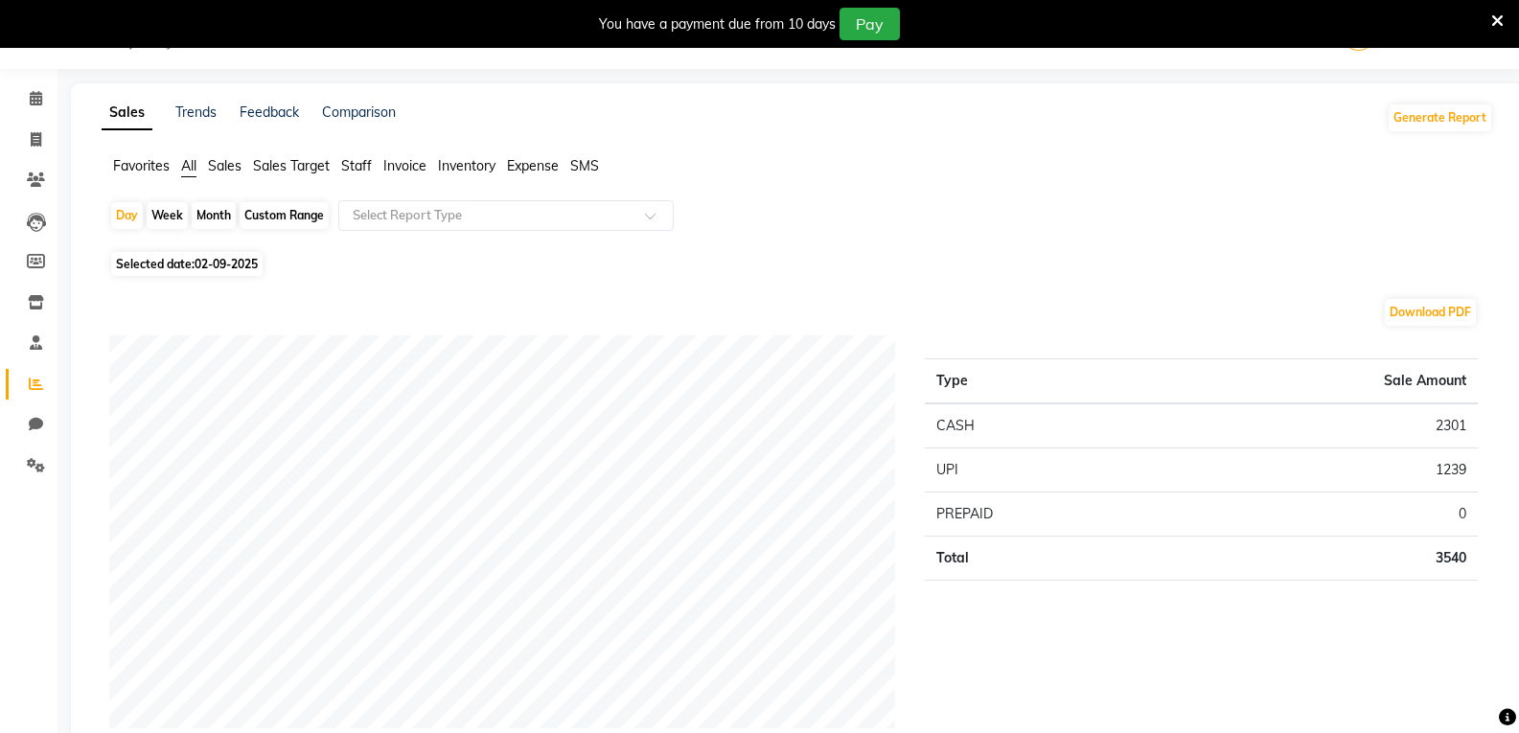
scroll to position [49, 0]
click at [355, 161] on span "Staff" at bounding box center [356, 164] width 31 height 17
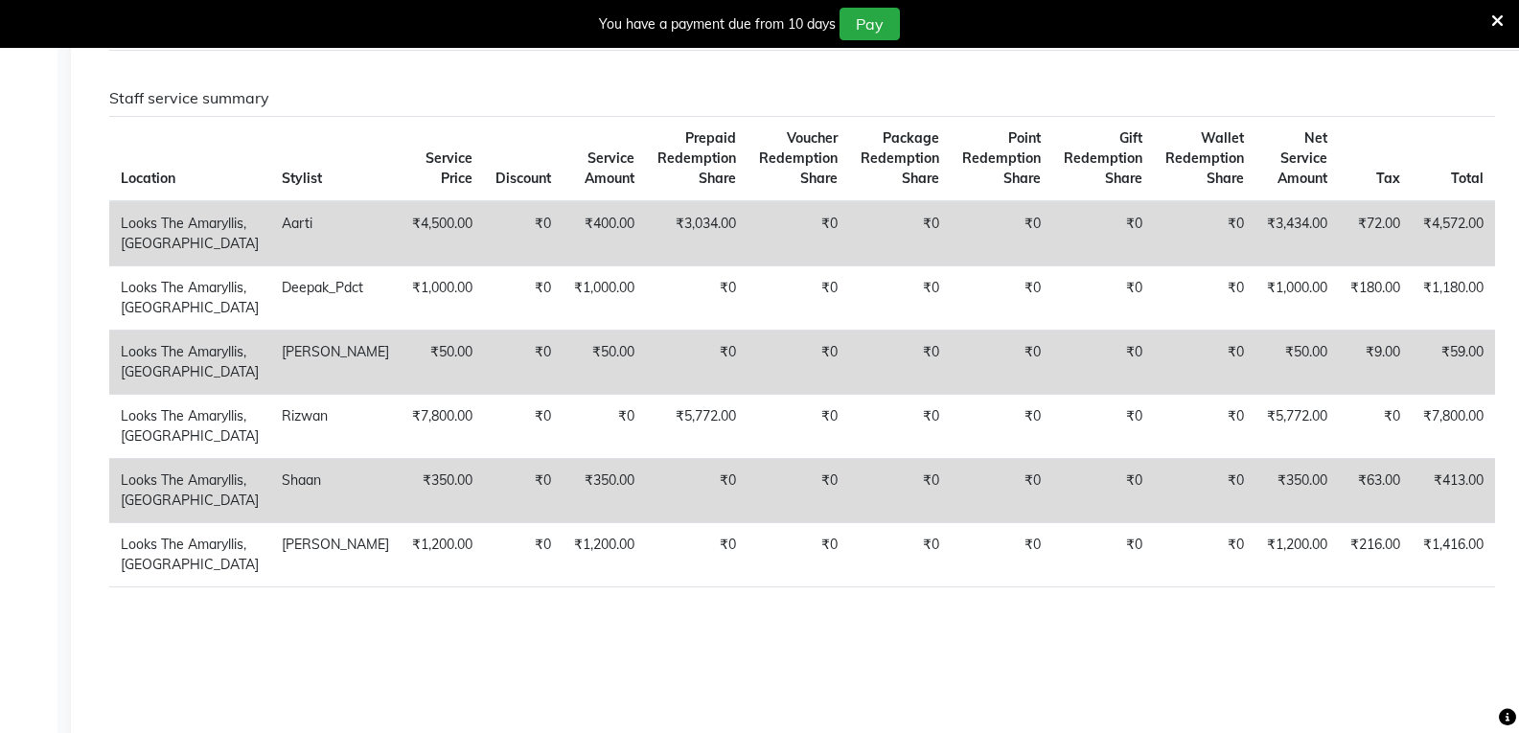
scroll to position [0, 0]
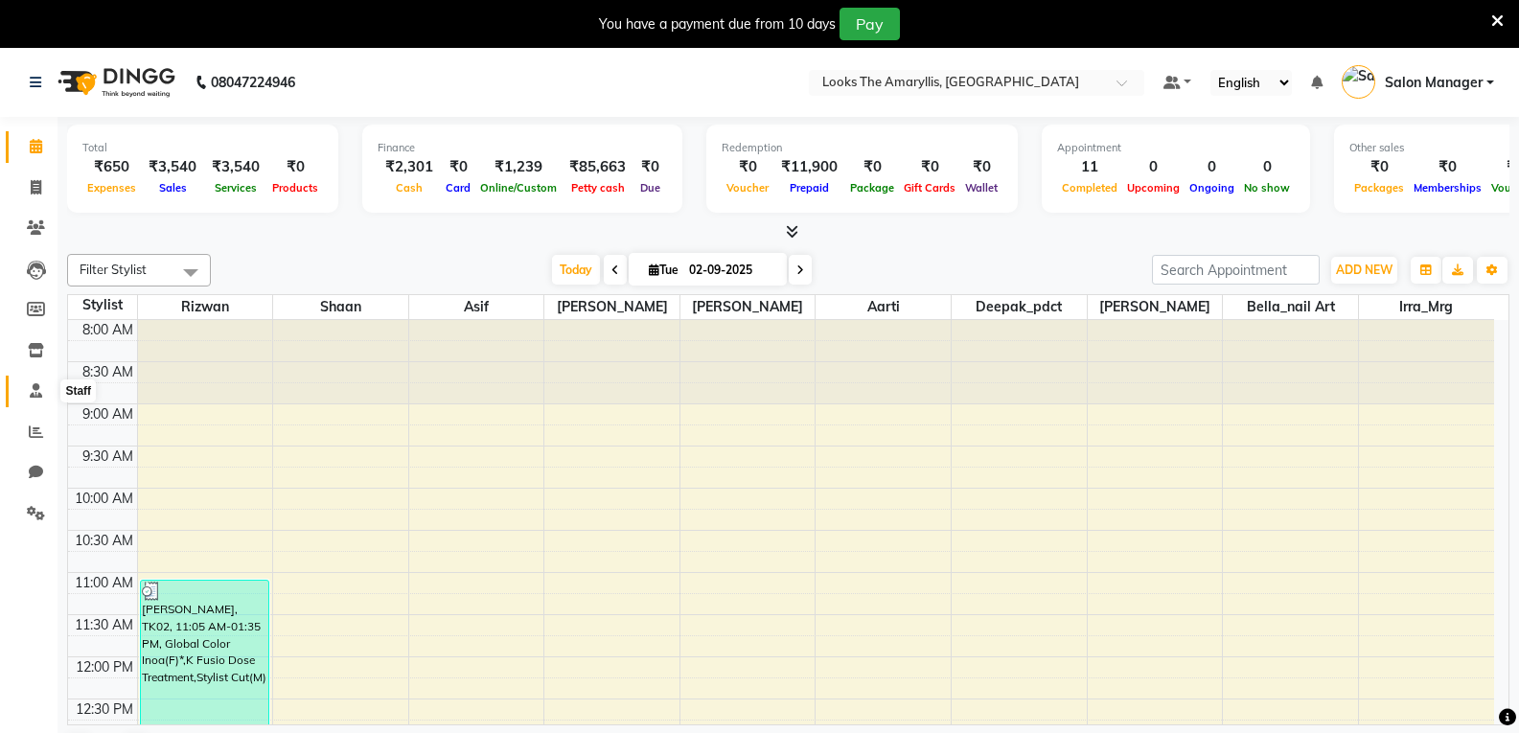
click at [30, 393] on icon at bounding box center [36, 390] width 12 height 14
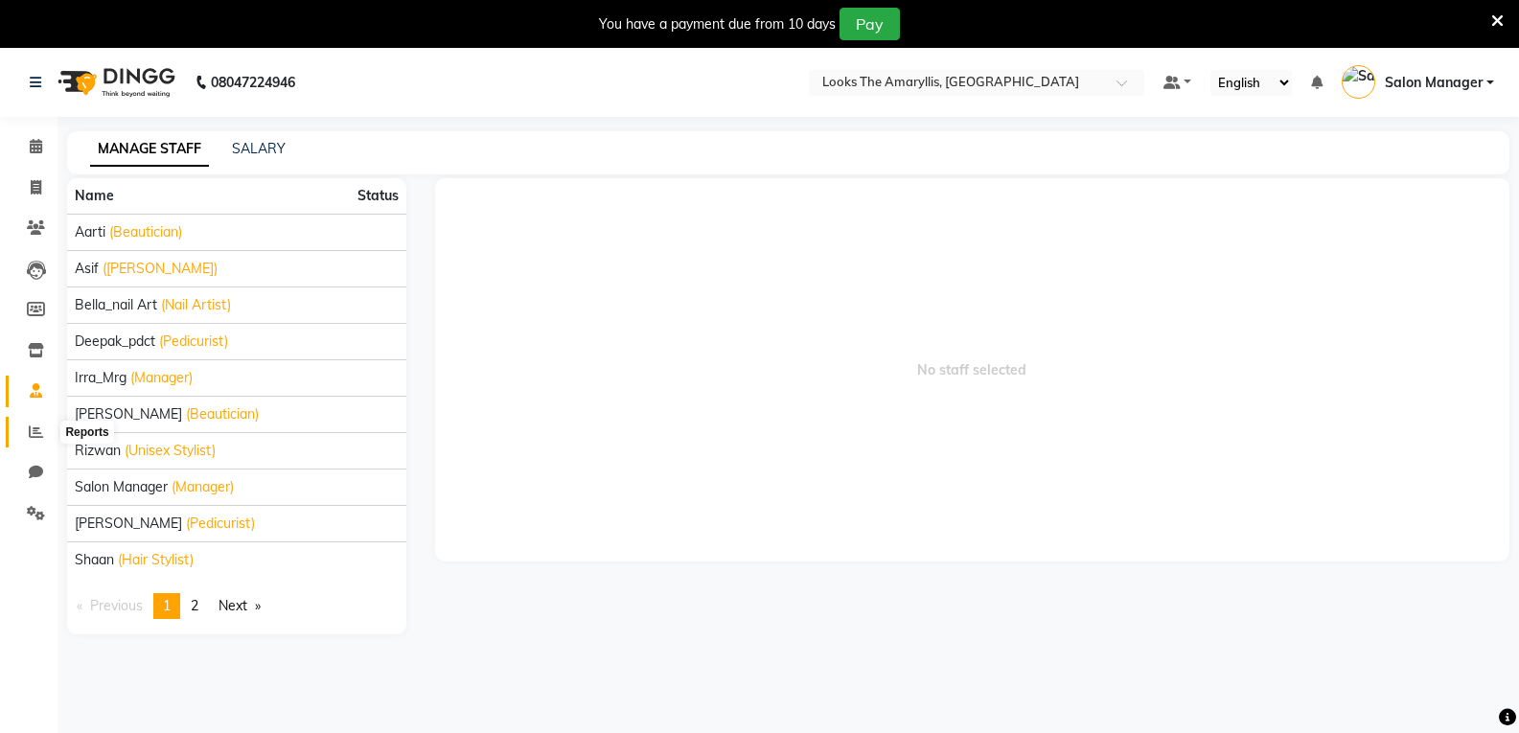
click at [34, 430] on icon at bounding box center [36, 431] width 14 height 14
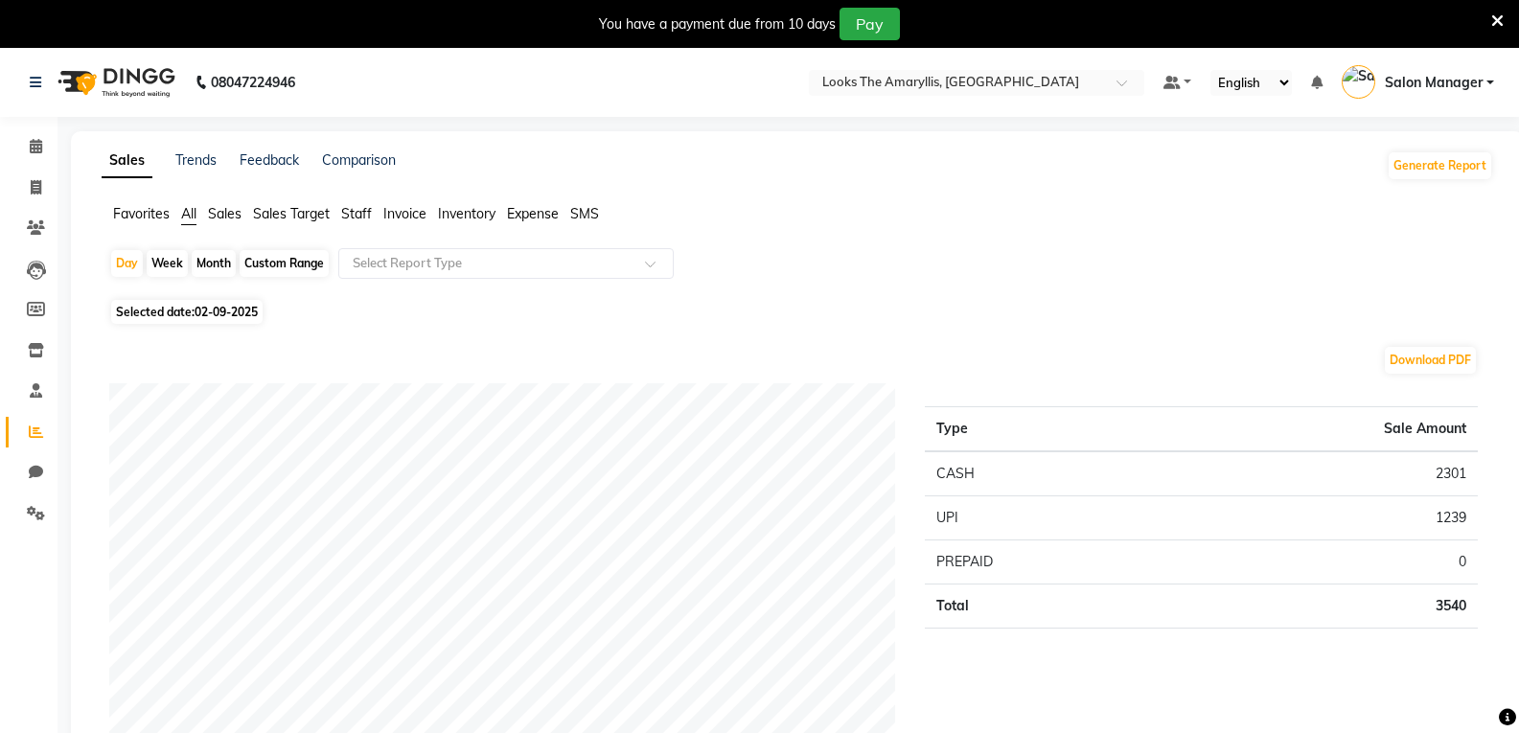
click at [361, 218] on span "Staff" at bounding box center [356, 213] width 31 height 17
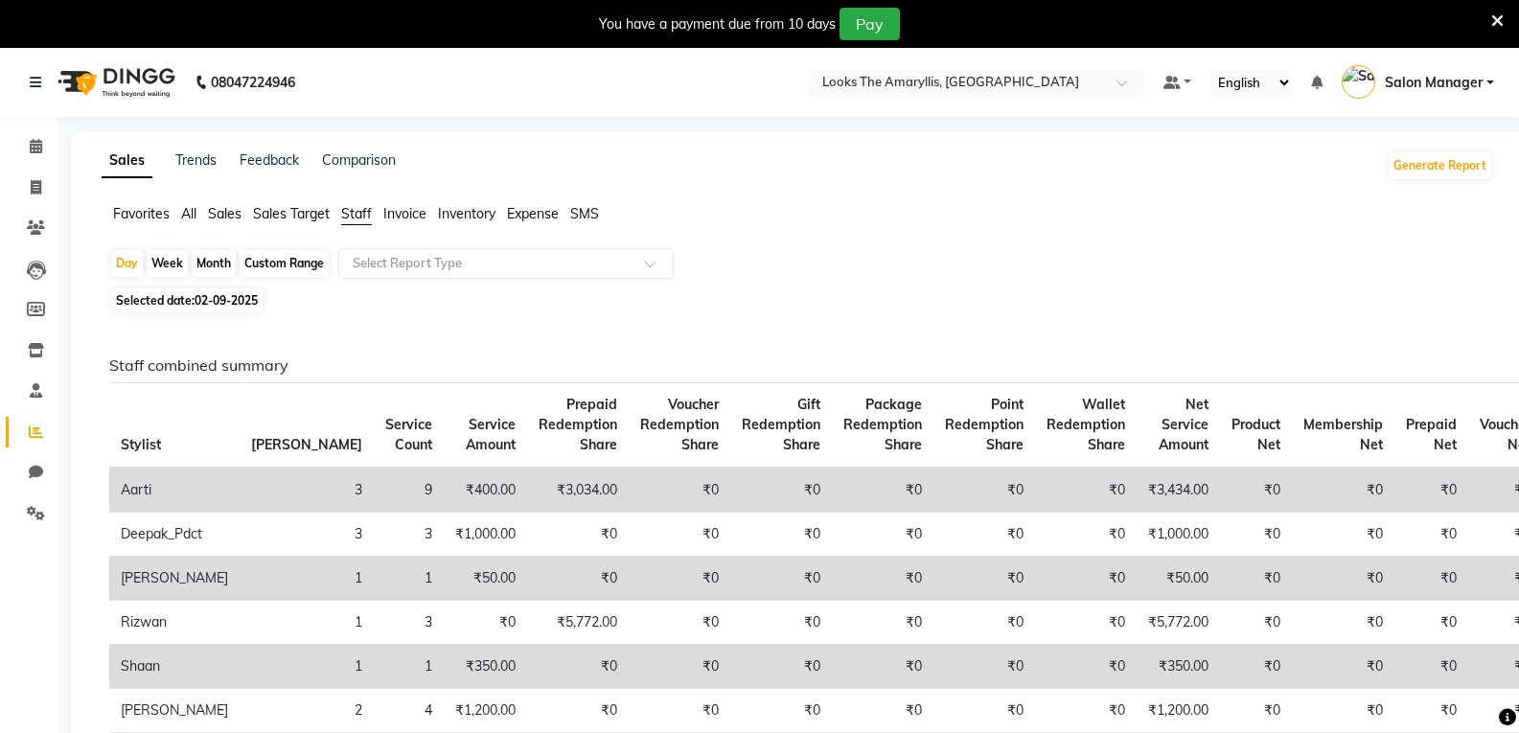
click at [192, 212] on span "All" at bounding box center [188, 213] width 15 height 17
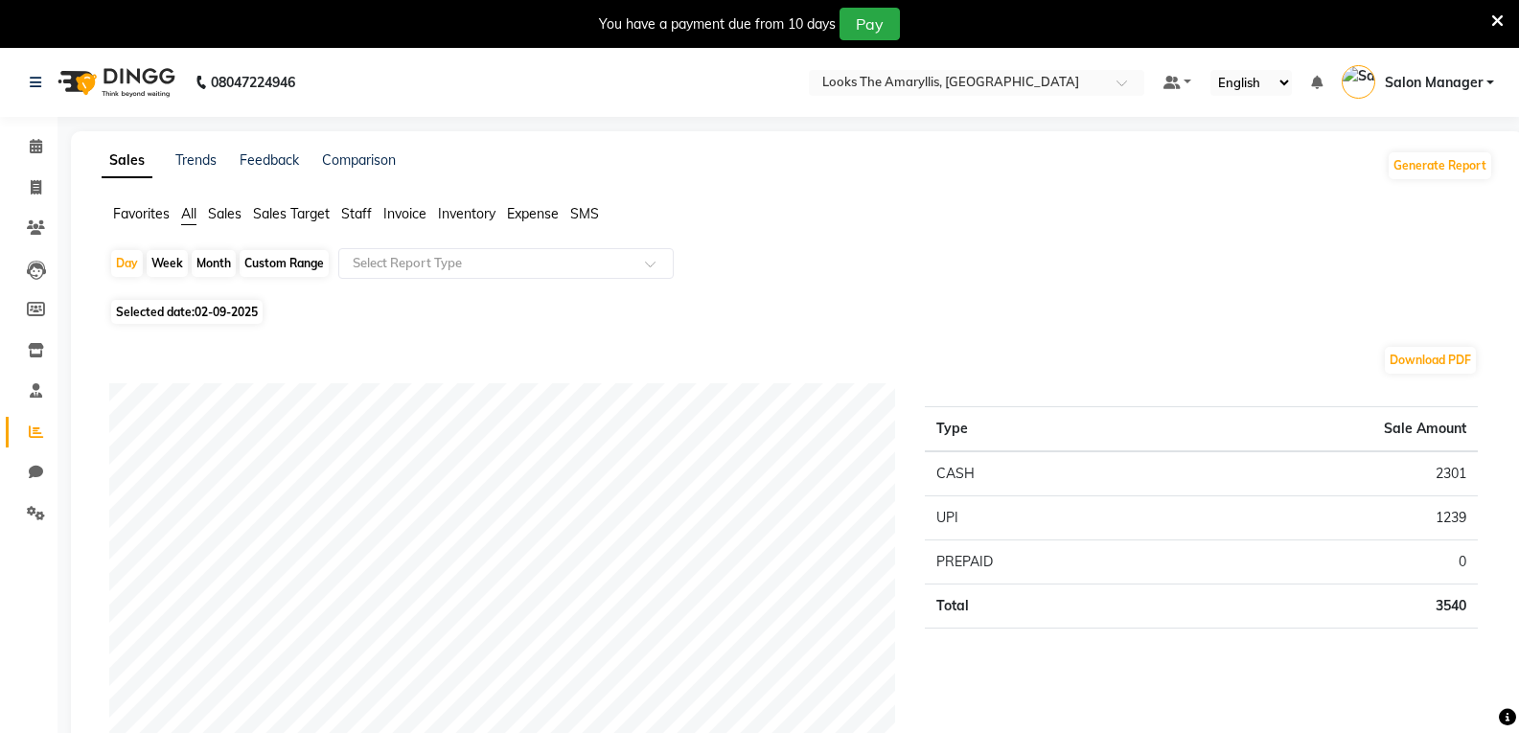
click at [218, 208] on span "Sales" at bounding box center [225, 213] width 34 height 17
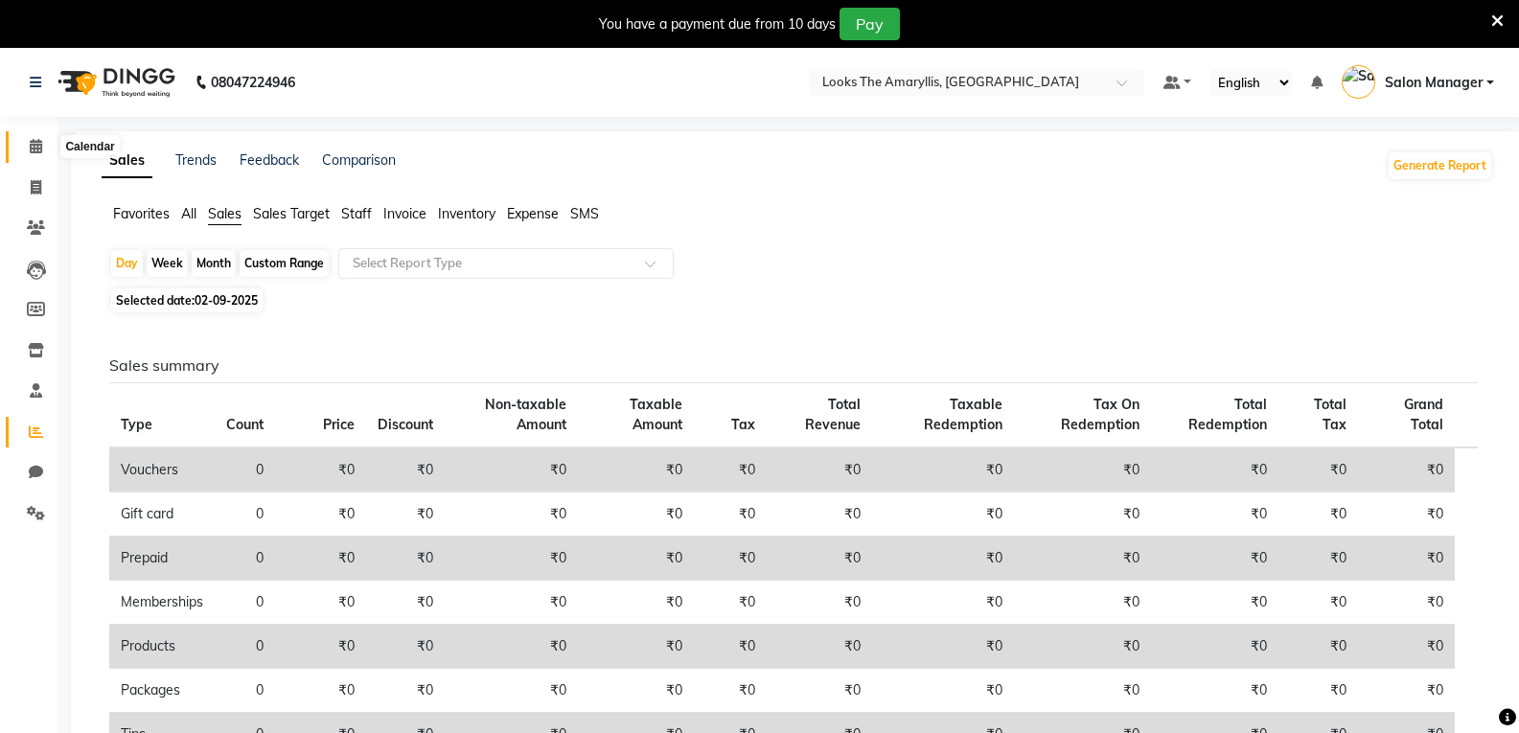
click at [33, 148] on icon at bounding box center [36, 146] width 12 height 14
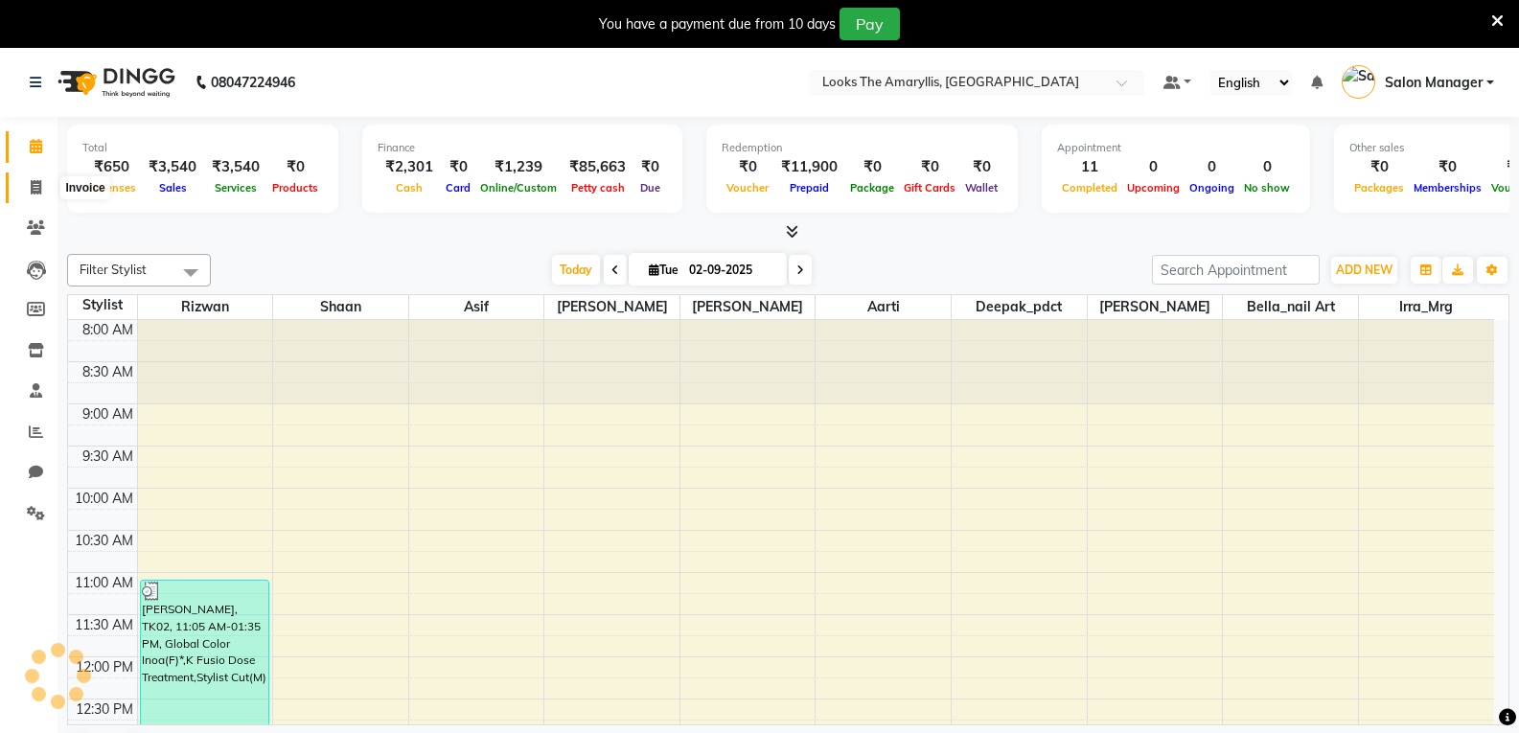
click at [33, 188] on icon at bounding box center [36, 187] width 11 height 14
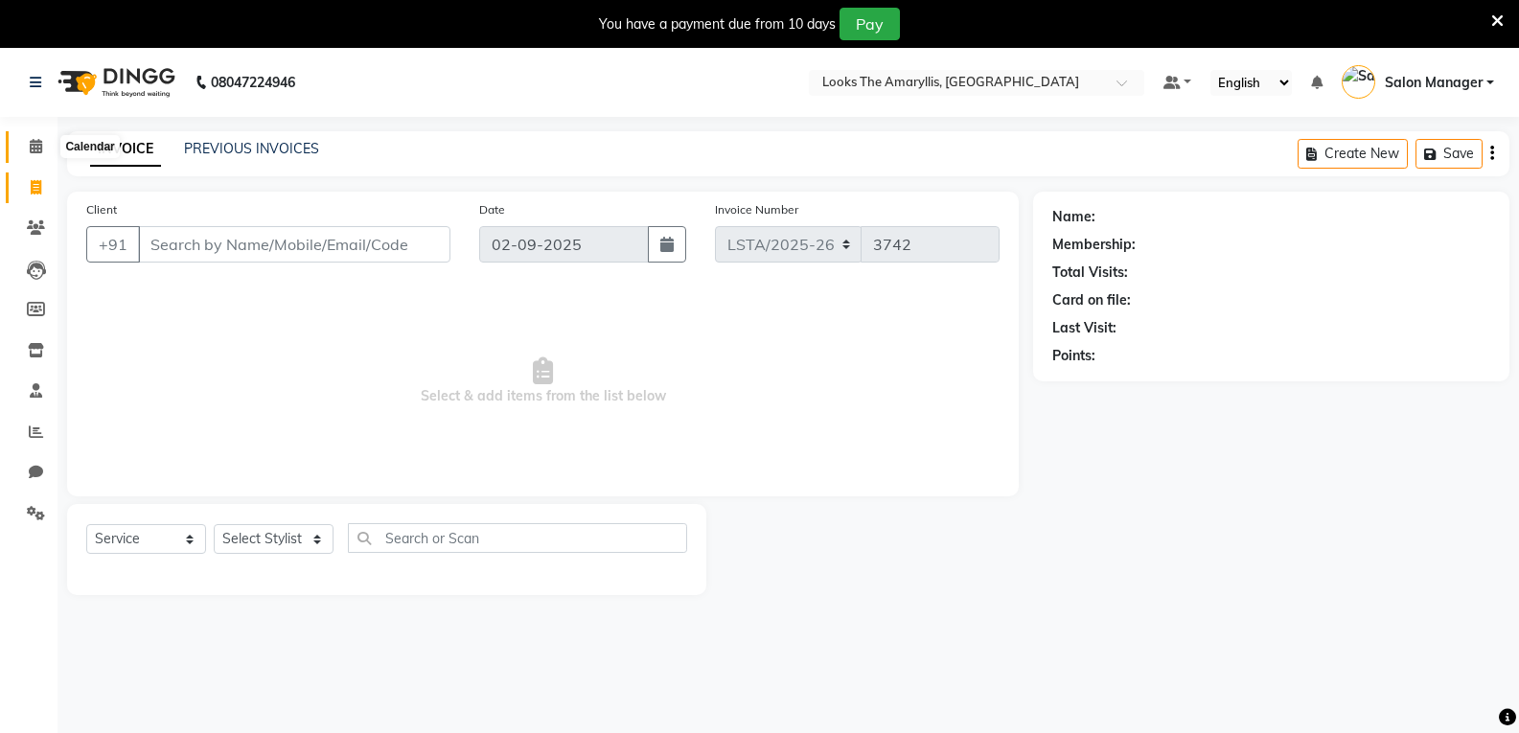
click at [39, 151] on icon at bounding box center [36, 146] width 12 height 14
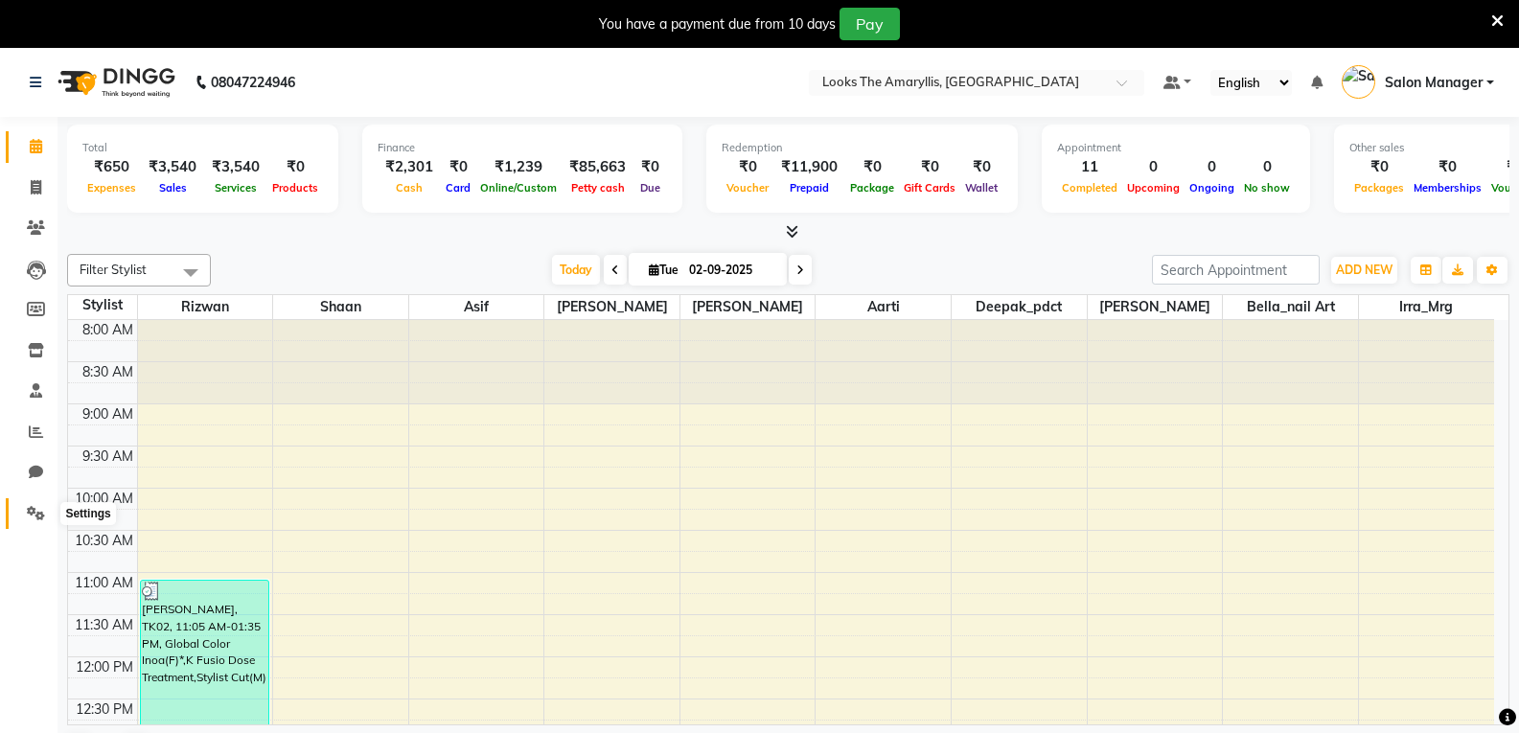
click at [31, 506] on icon at bounding box center [36, 513] width 18 height 14
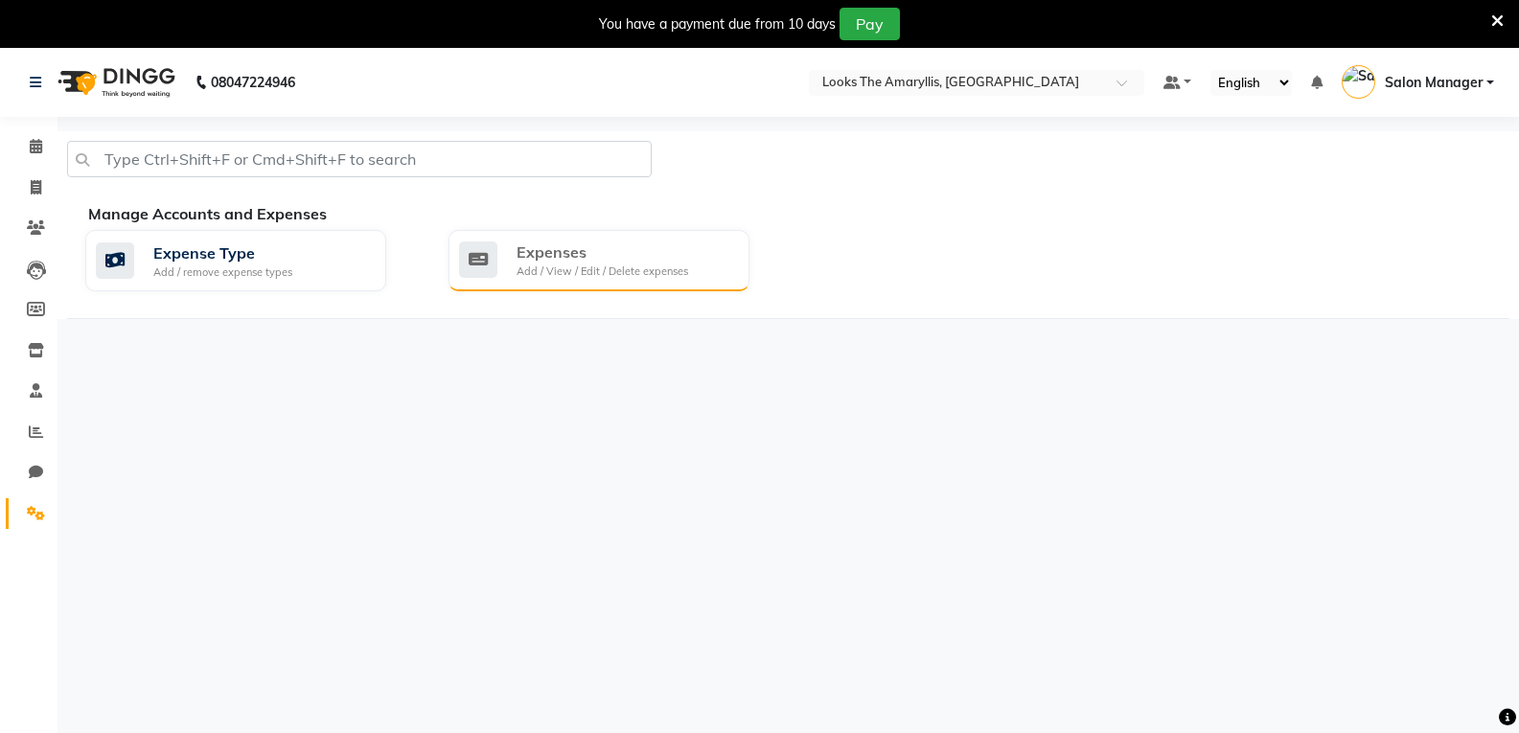
click at [545, 257] on div "Expenses" at bounding box center [602, 252] width 172 height 23
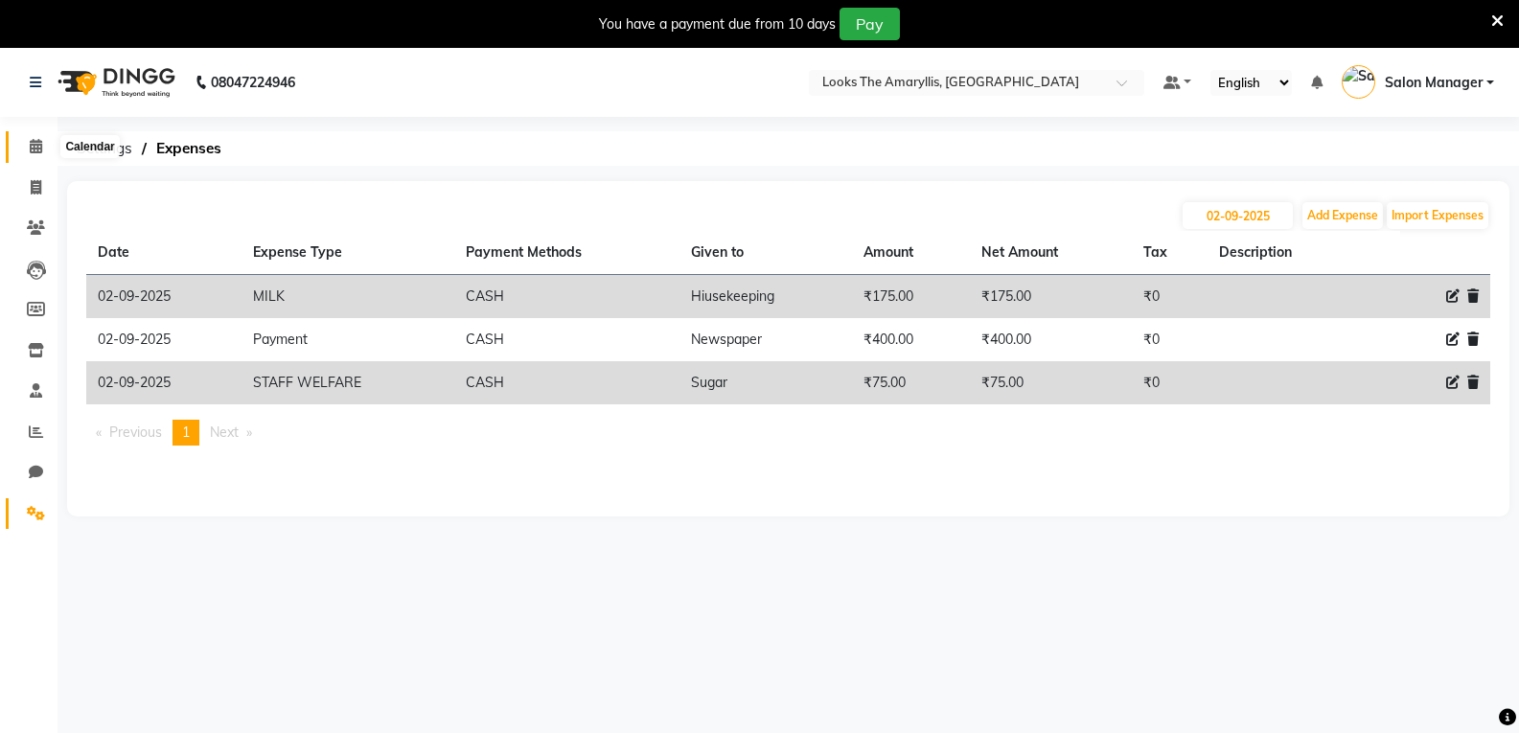
click at [36, 146] on icon at bounding box center [36, 146] width 12 height 14
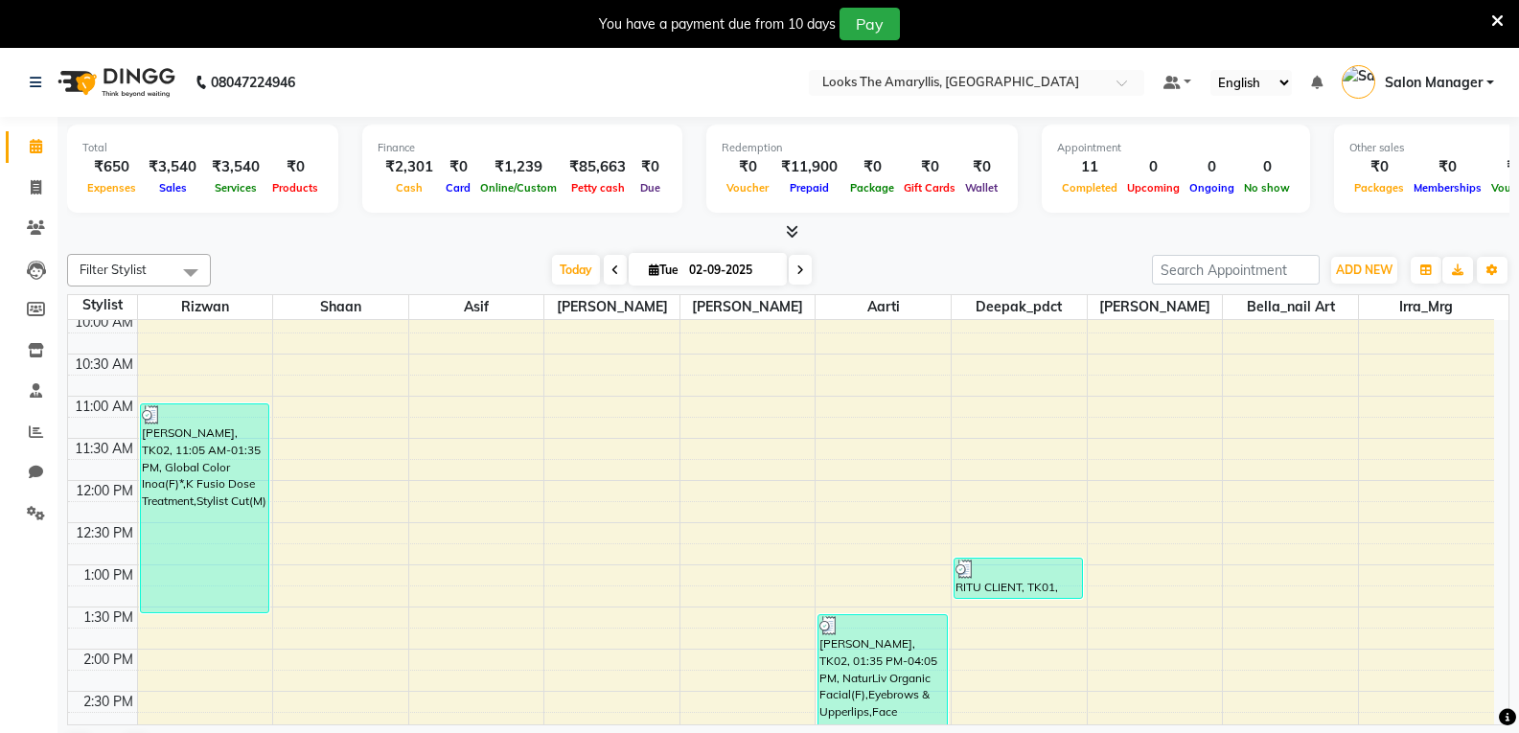
scroll to position [96, 0]
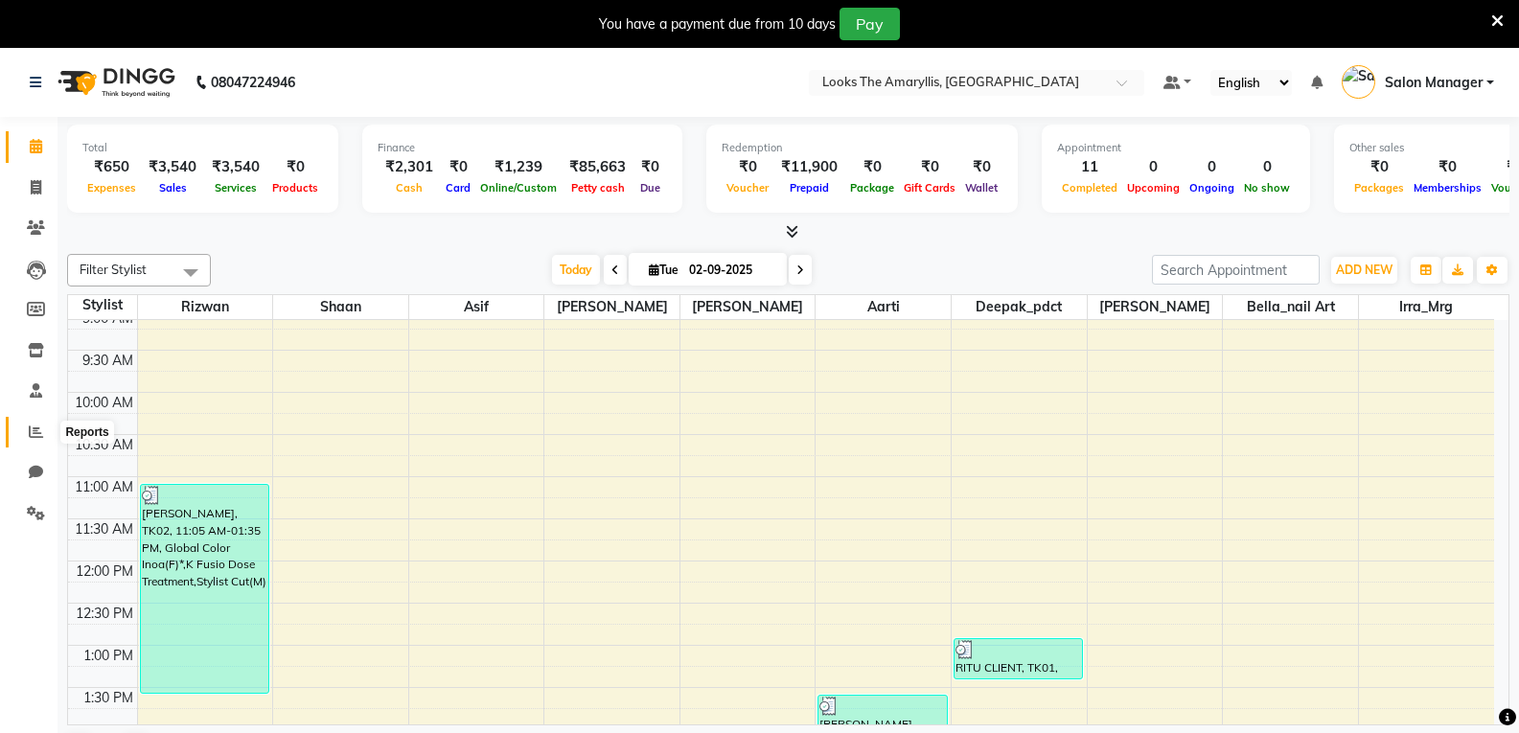
click at [33, 434] on icon at bounding box center [36, 431] width 14 height 14
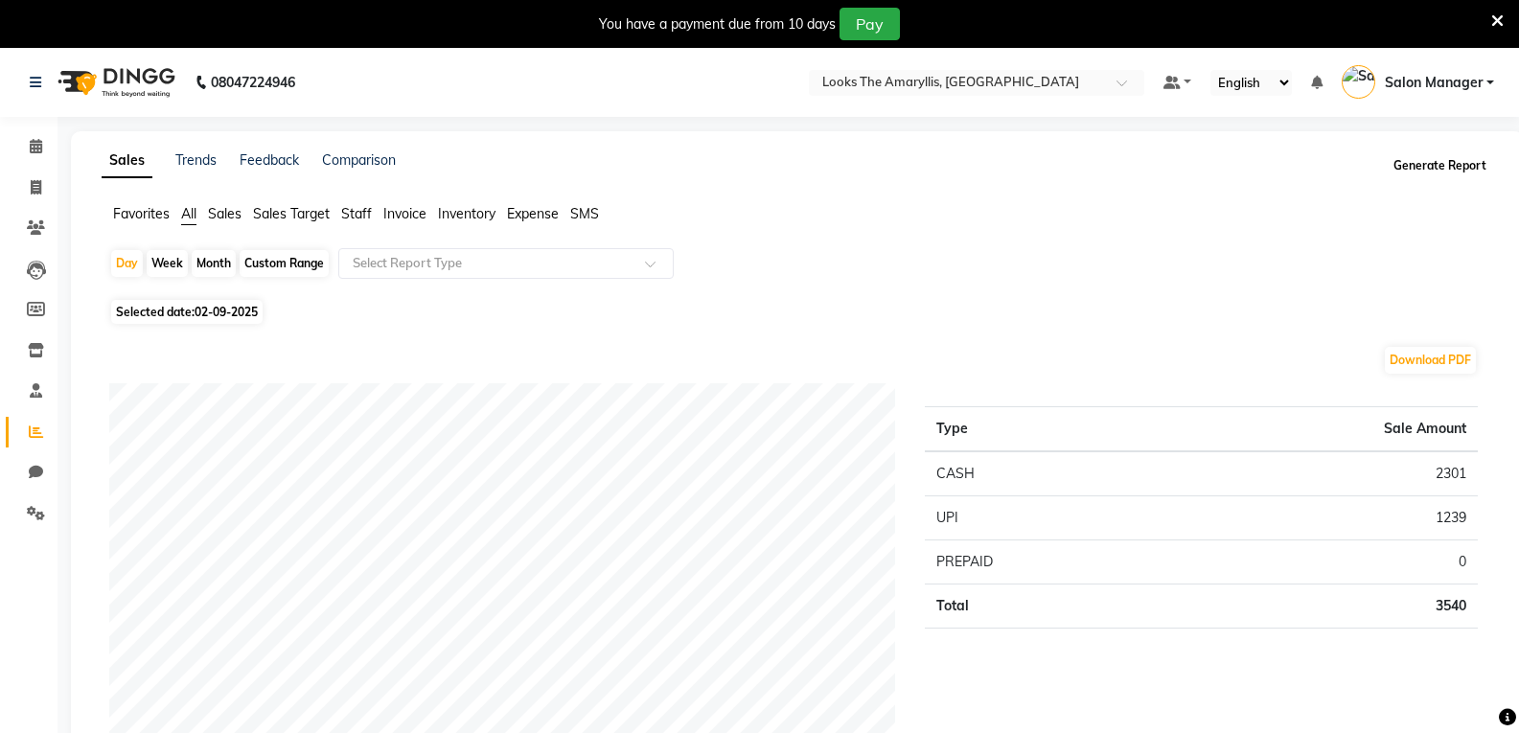
click at [1430, 162] on button "Generate Report" at bounding box center [1439, 165] width 103 height 27
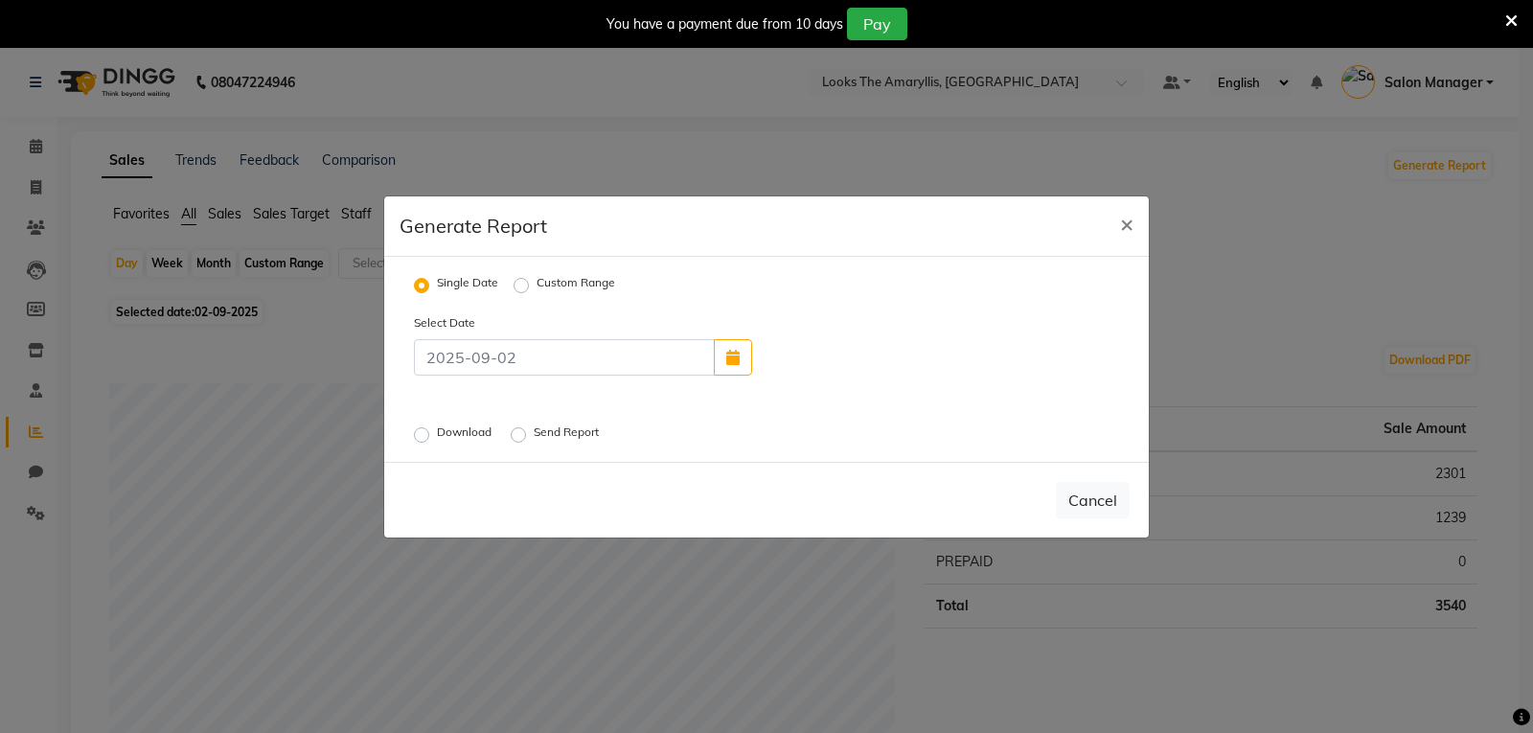
click at [534, 437] on label "Send Report" at bounding box center [568, 435] width 69 height 23
click at [522, 437] on input "Send Report" at bounding box center [521, 433] width 13 height 13
click at [1099, 505] on button "Send" at bounding box center [1099, 500] width 59 height 34
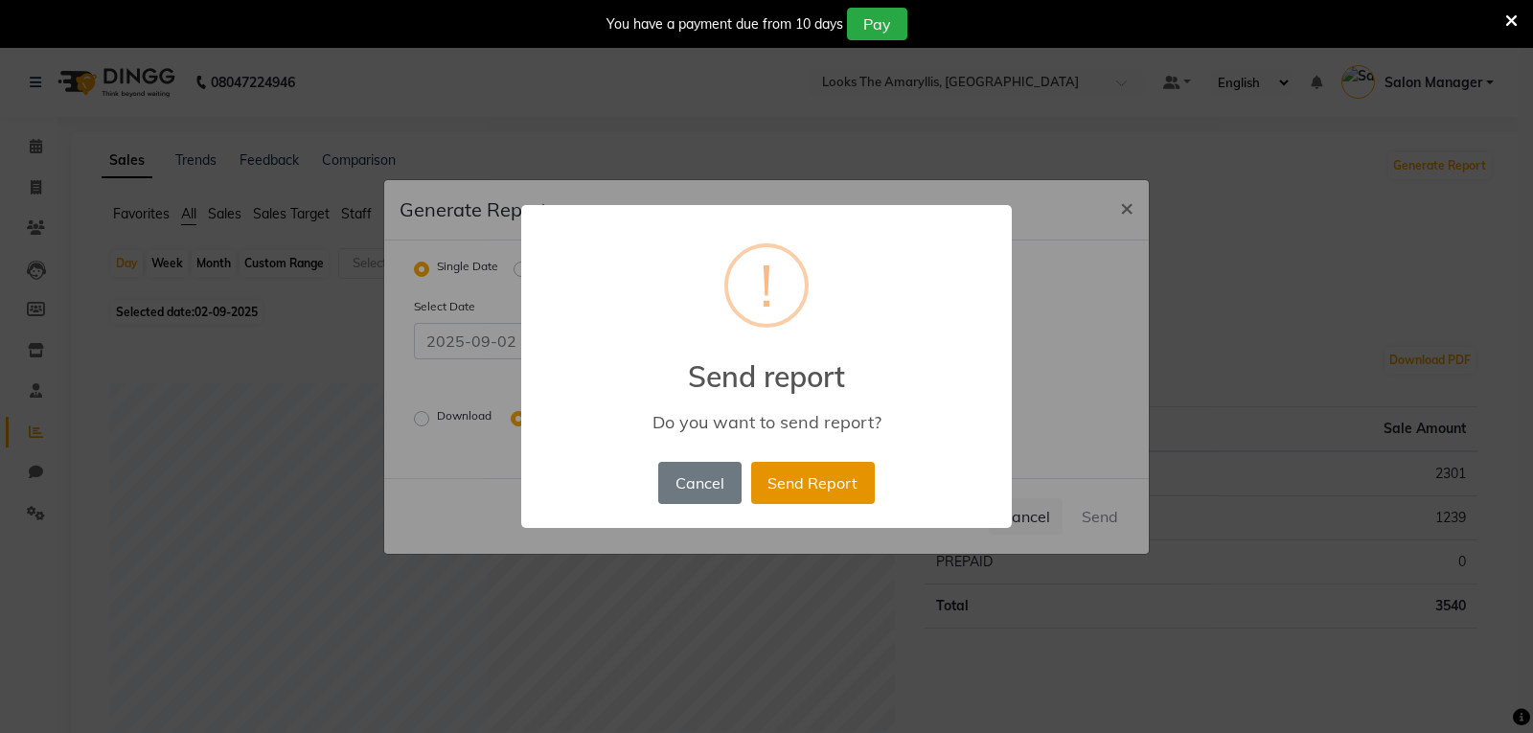
click at [800, 484] on button "Send Report" at bounding box center [813, 483] width 124 height 42
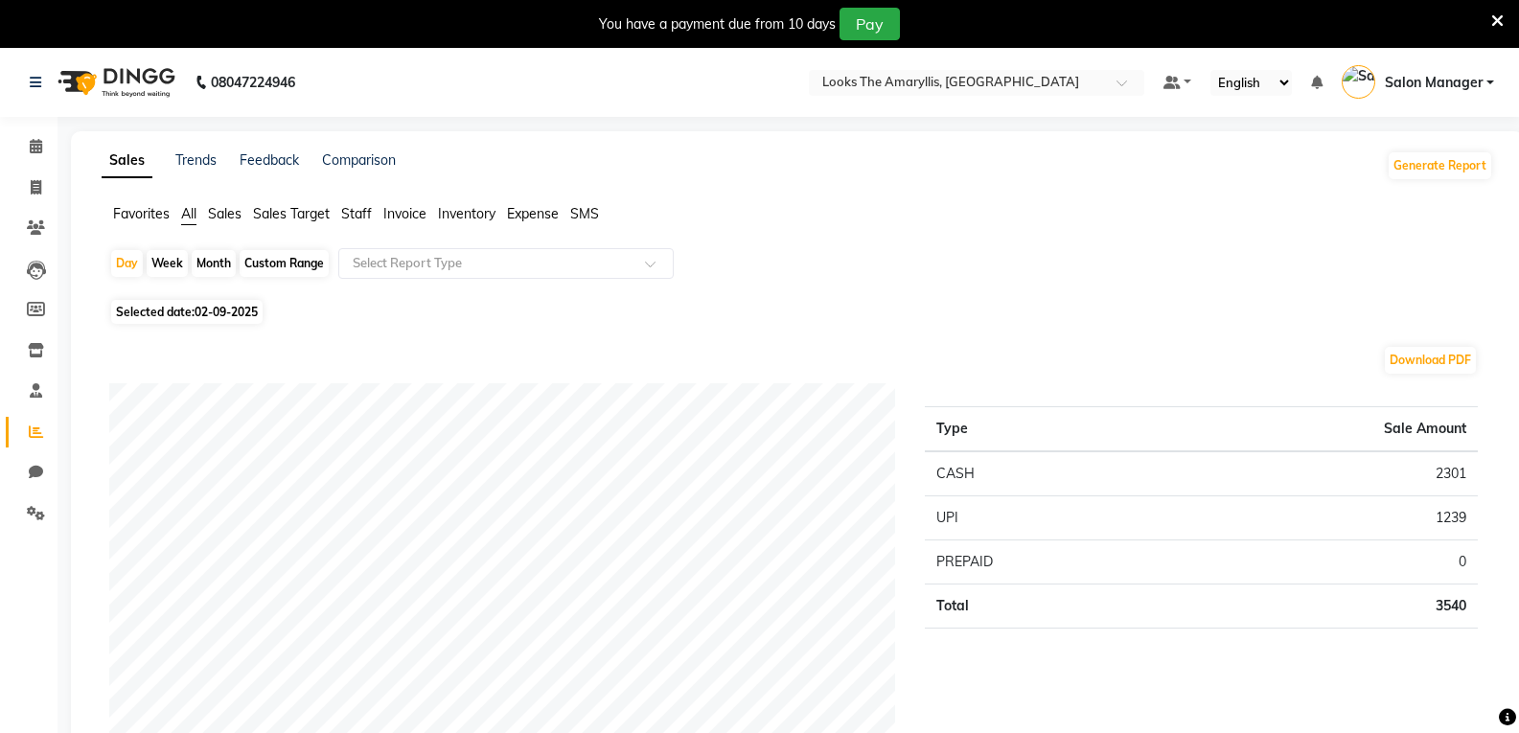
click at [1490, 84] on link "Salon Manager" at bounding box center [1417, 83] width 152 height 32
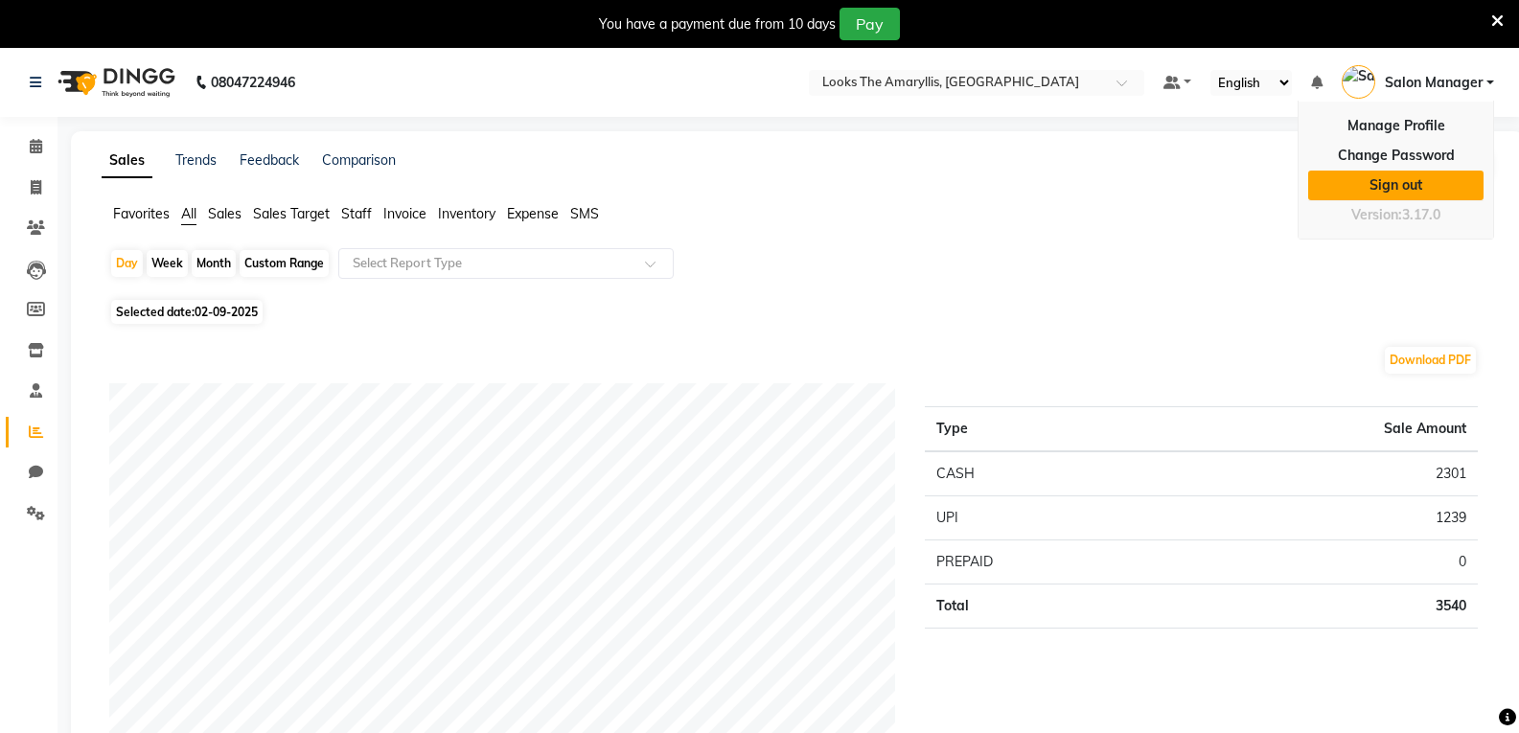
click at [1414, 182] on link "Sign out" at bounding box center [1395, 186] width 175 height 30
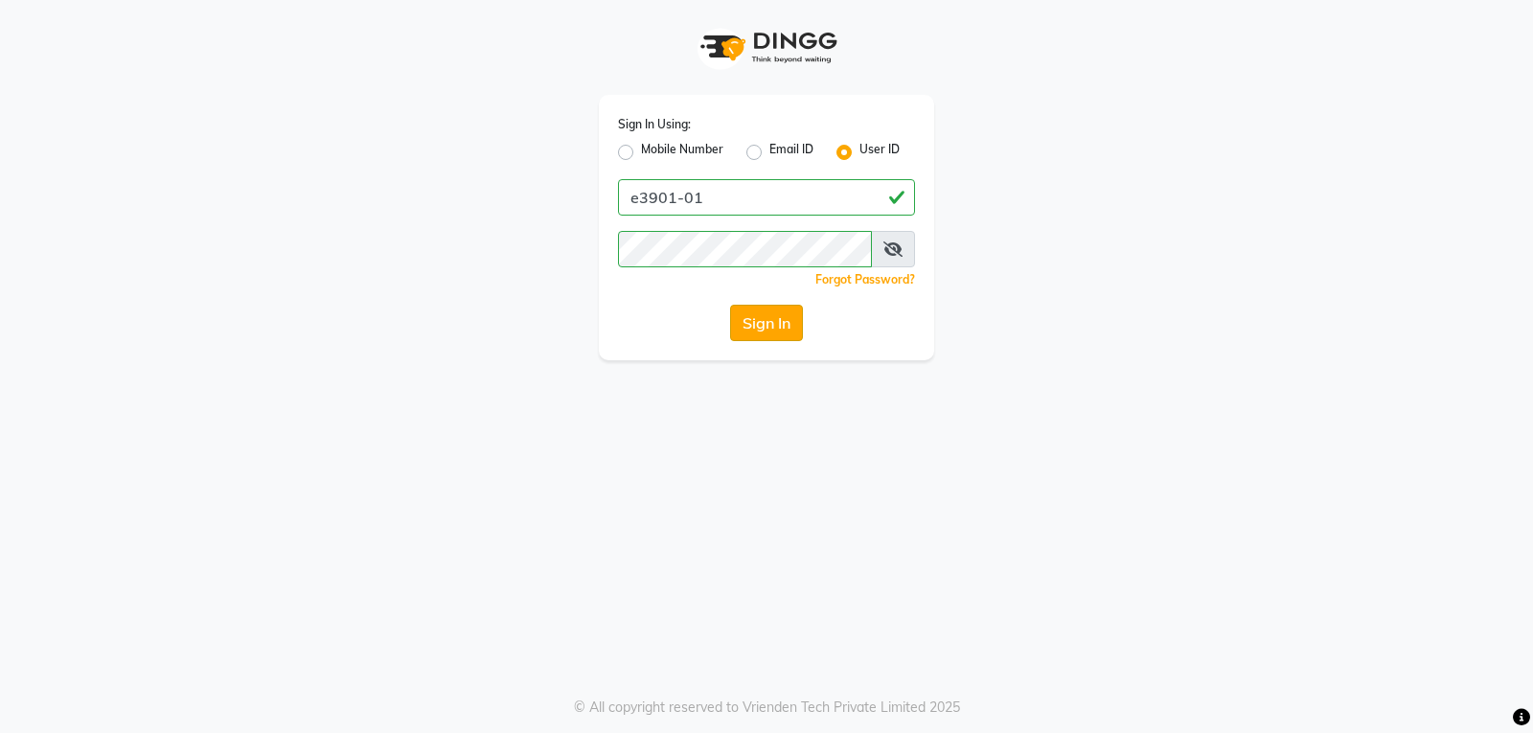
click at [761, 330] on button "Sign In" at bounding box center [766, 323] width 73 height 36
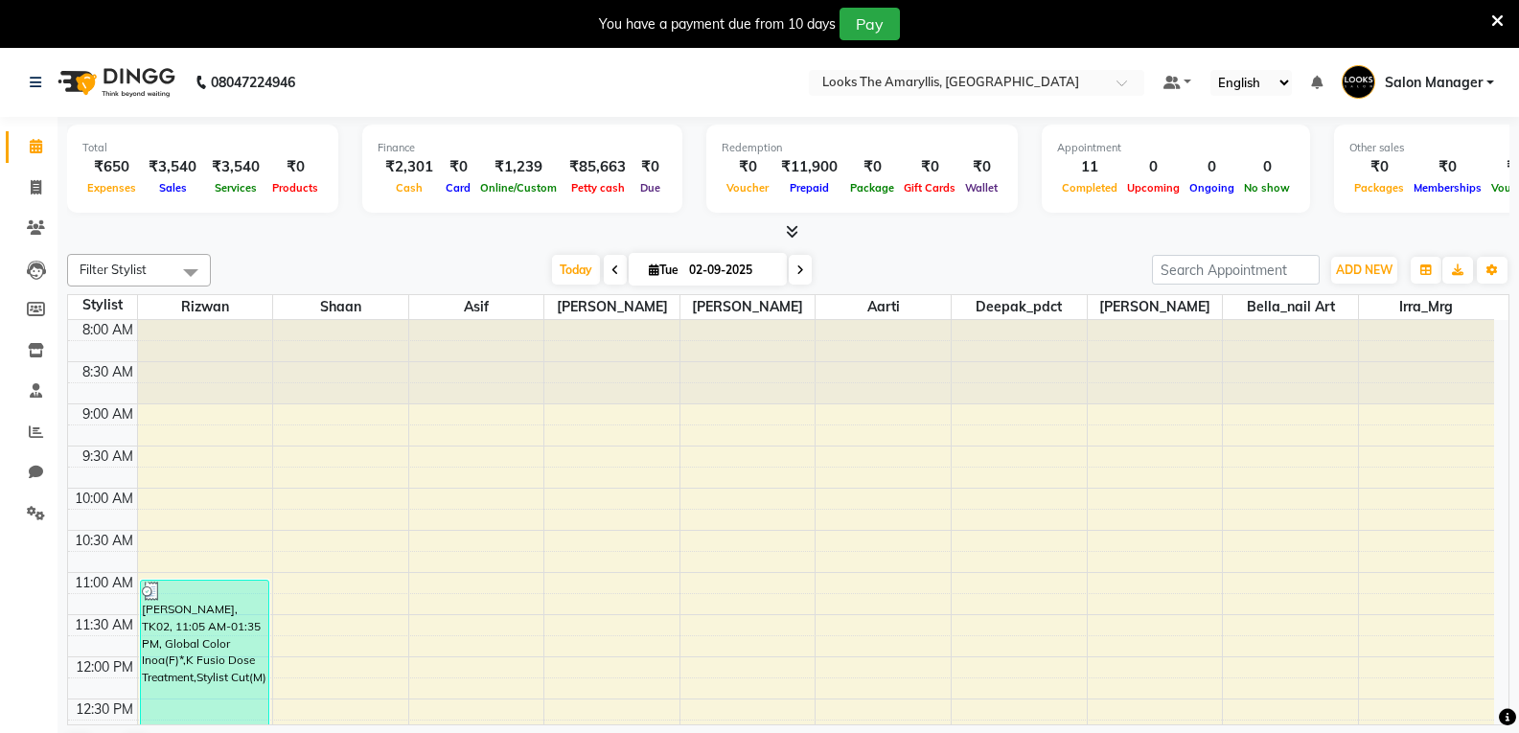
click at [1487, 84] on link "Salon Manager" at bounding box center [1417, 83] width 152 height 32
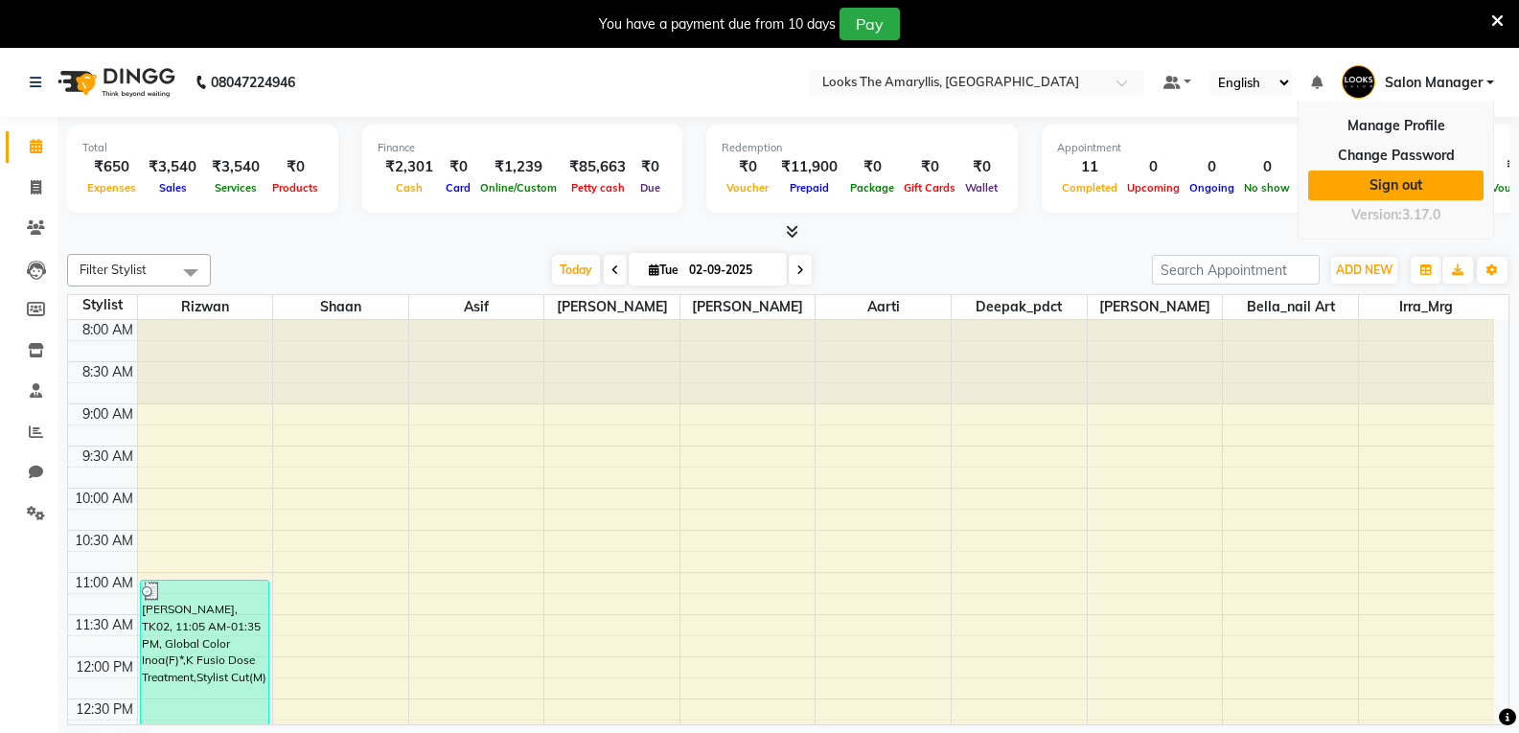
click at [1424, 185] on link "Sign out" at bounding box center [1395, 186] width 175 height 30
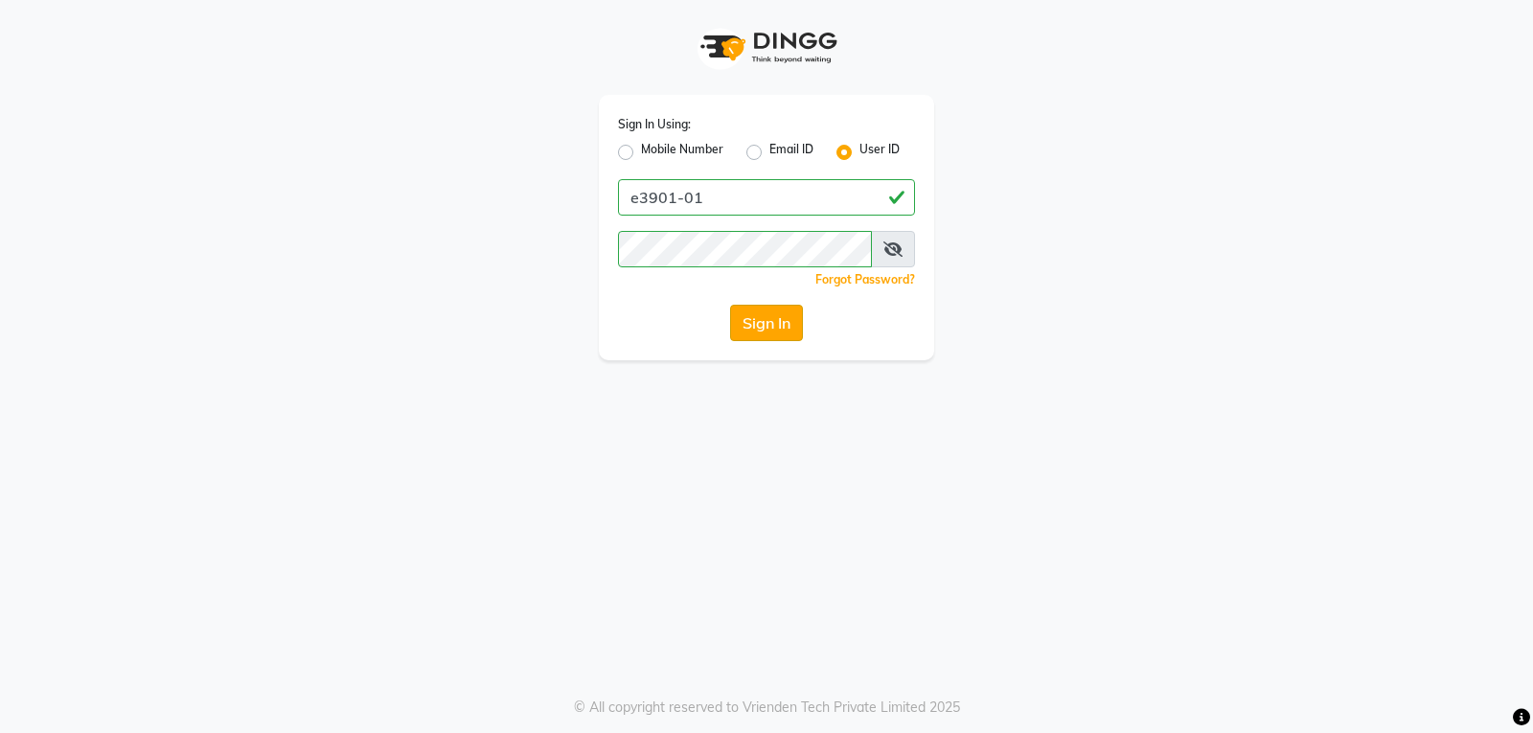
click at [778, 334] on button "Sign In" at bounding box center [766, 323] width 73 height 36
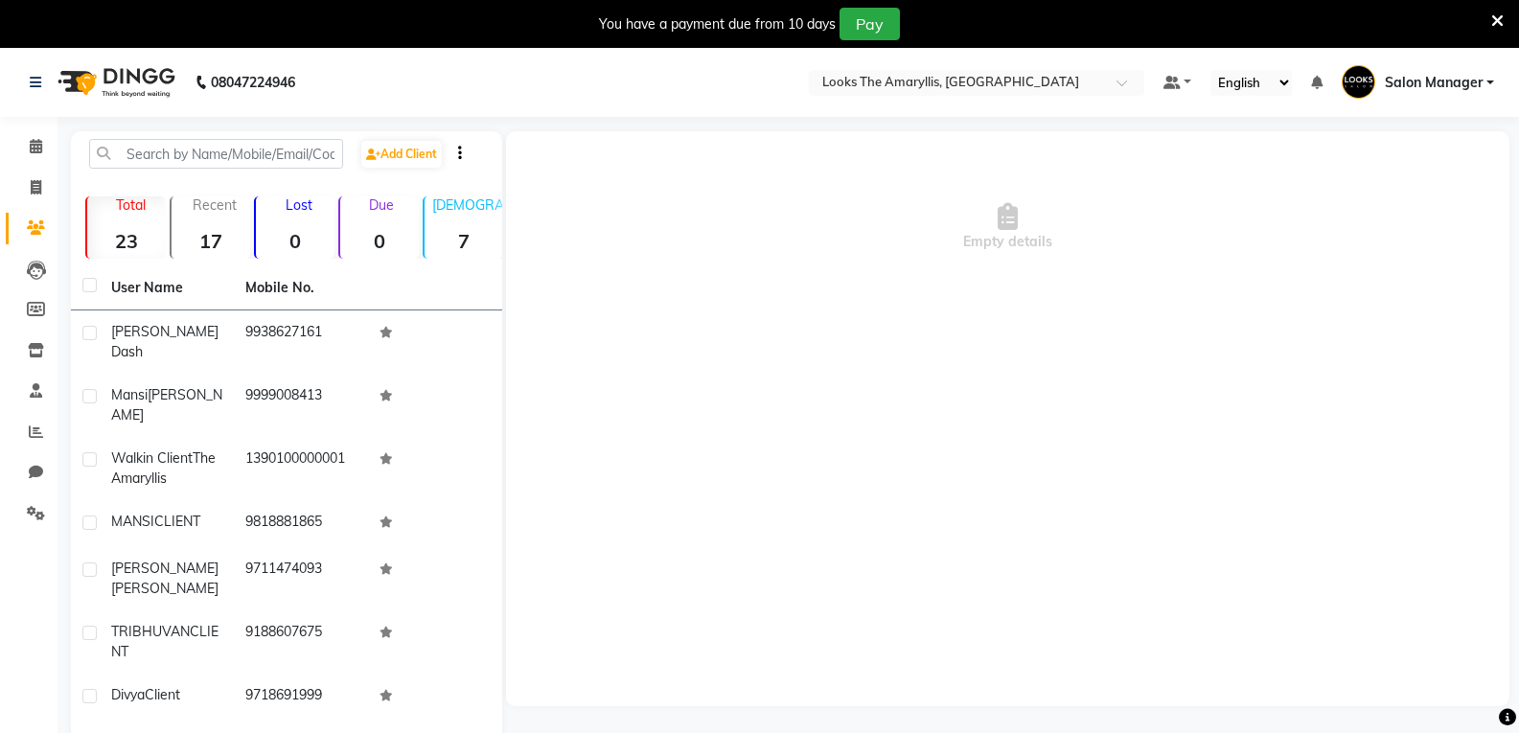
click at [943, 424] on div "Empty details" at bounding box center [1007, 418] width 1003 height 575
